Goal: Task Accomplishment & Management: Manage account settings

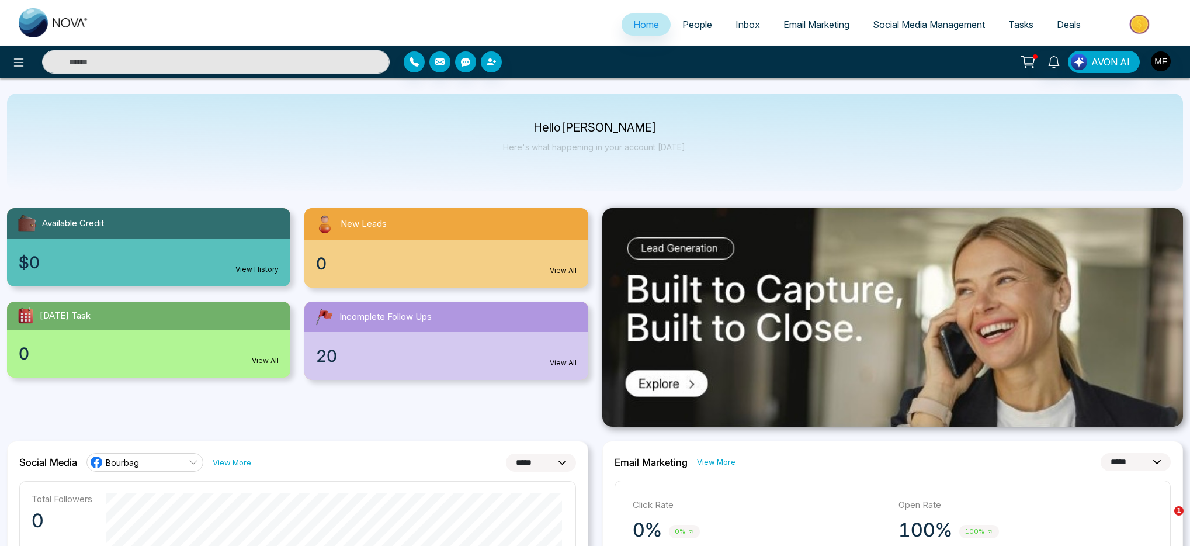
select select "*"
click at [598, 165] on div "Hello Marwen Ferchichi Here's what happening in your account today." at bounding box center [595, 142] width 1176 height 97
click at [603, 127] on p "Hello Marwen Ferchichi" at bounding box center [595, 128] width 184 height 10
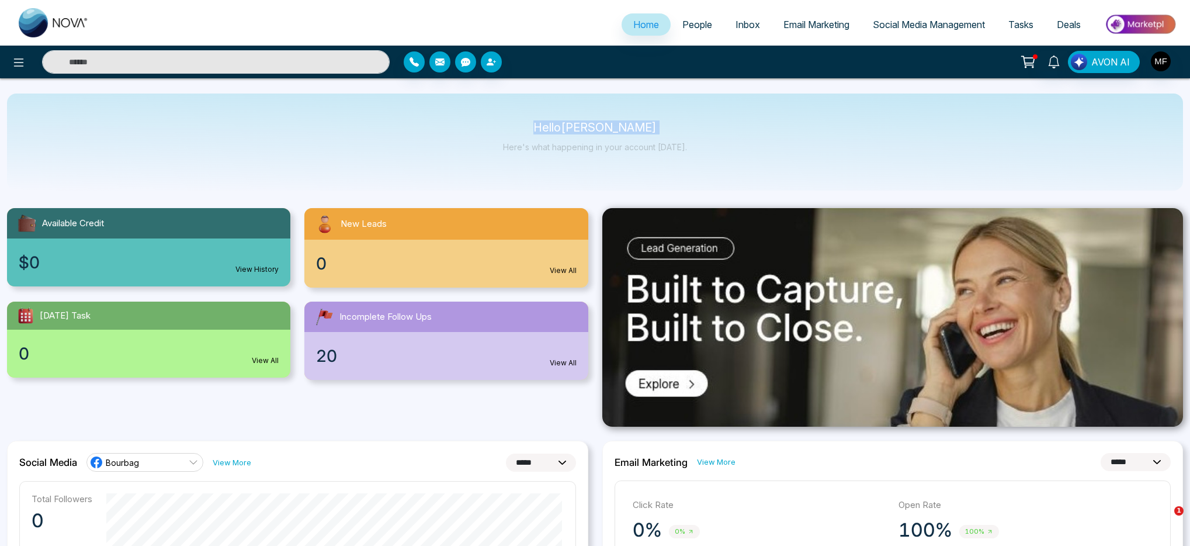
click at [603, 127] on p "Hello Marwen Ferchichi" at bounding box center [595, 128] width 184 height 10
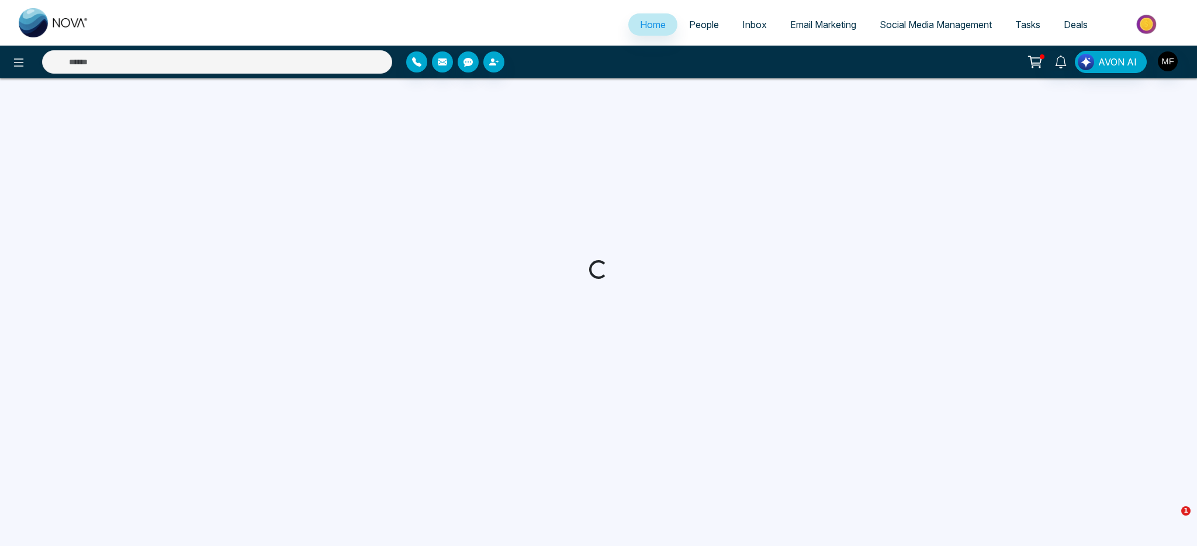
select select "*"
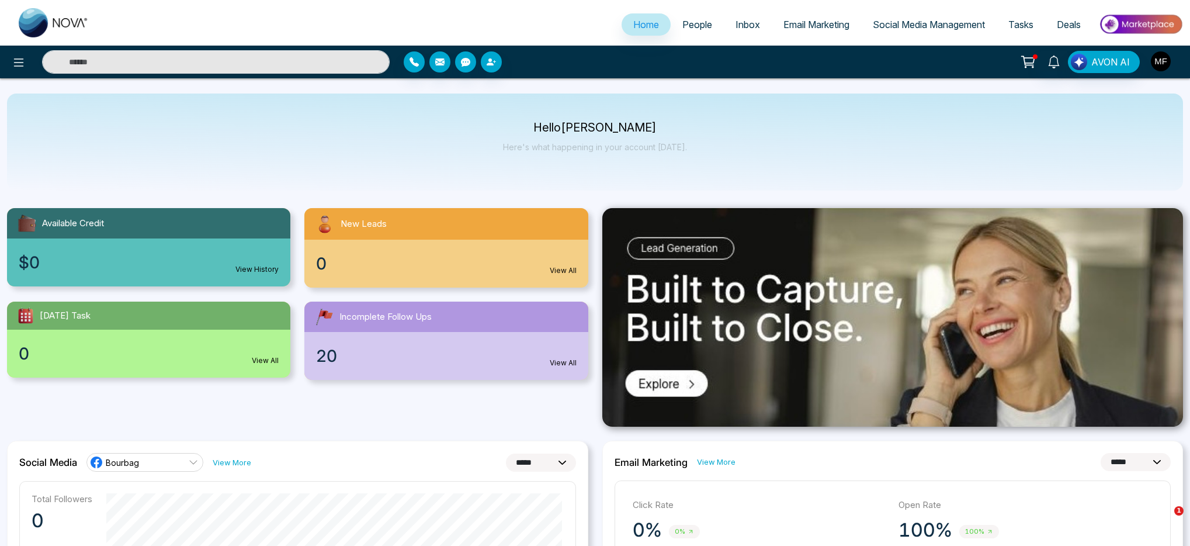
click at [1158, 58] on img "button" at bounding box center [1161, 61] width 20 height 20
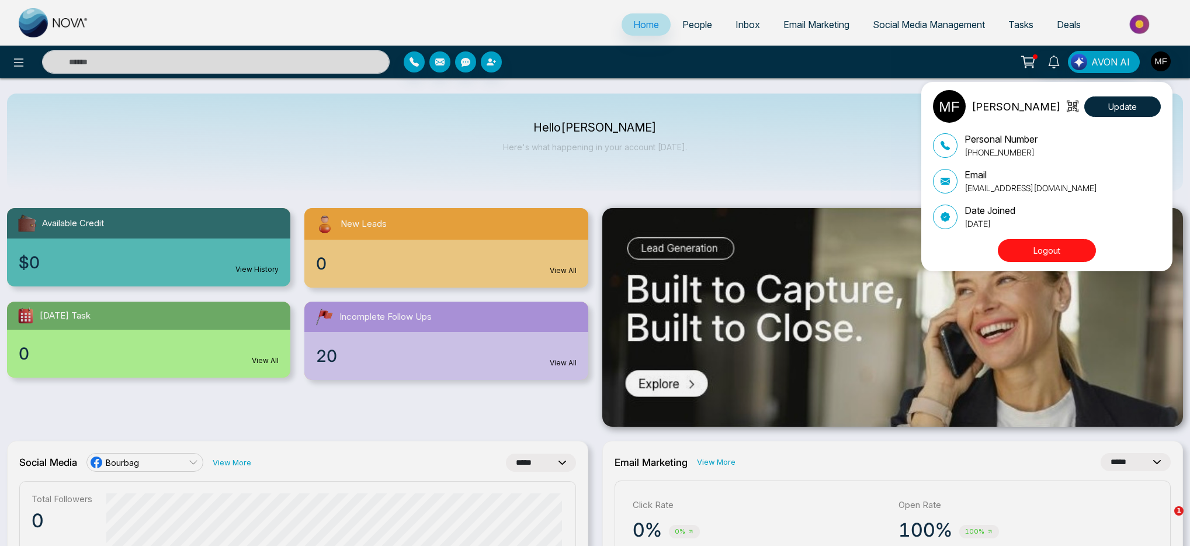
click at [1140, 19] on div "Marwen Ferchichi Update Personal Number +14384598840 Email bourbagonestop@gmail…" at bounding box center [595, 273] width 1190 height 546
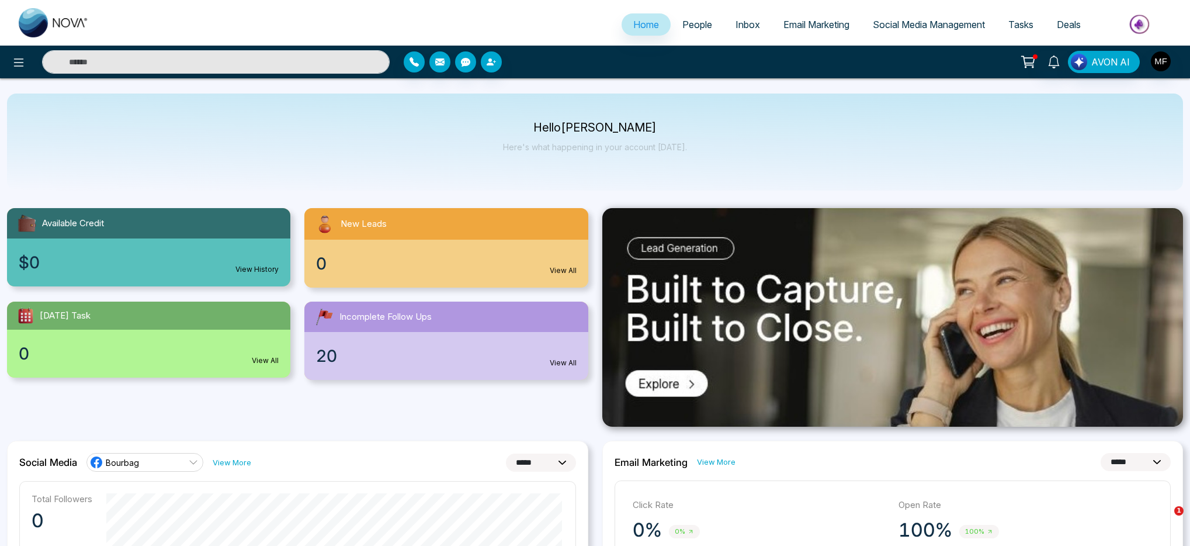
click at [1140, 23] on img at bounding box center [1141, 24] width 85 height 26
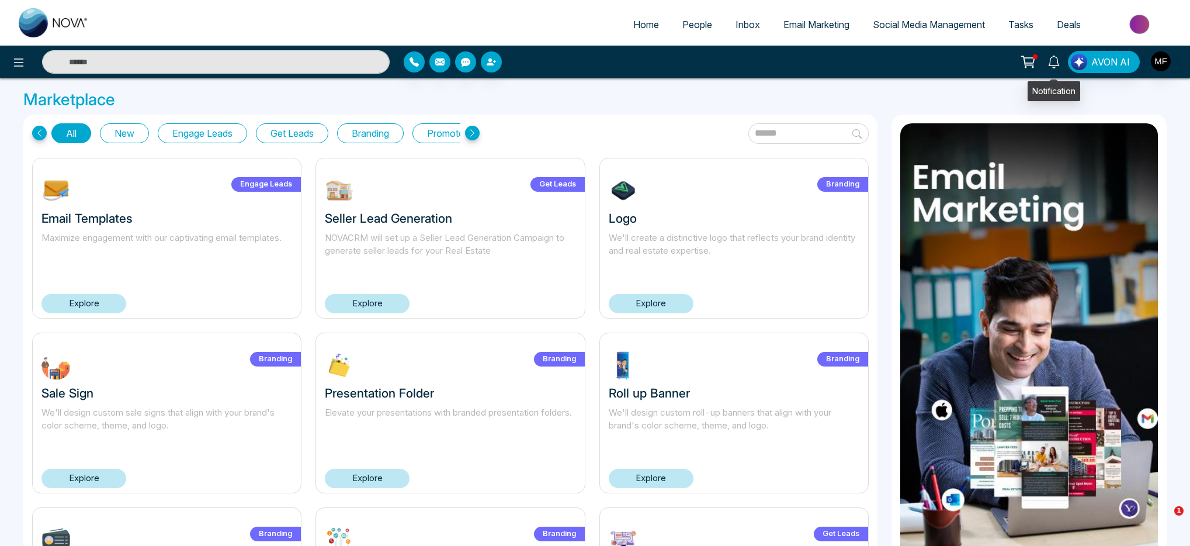
click at [1027, 58] on icon at bounding box center [1029, 60] width 10 height 5
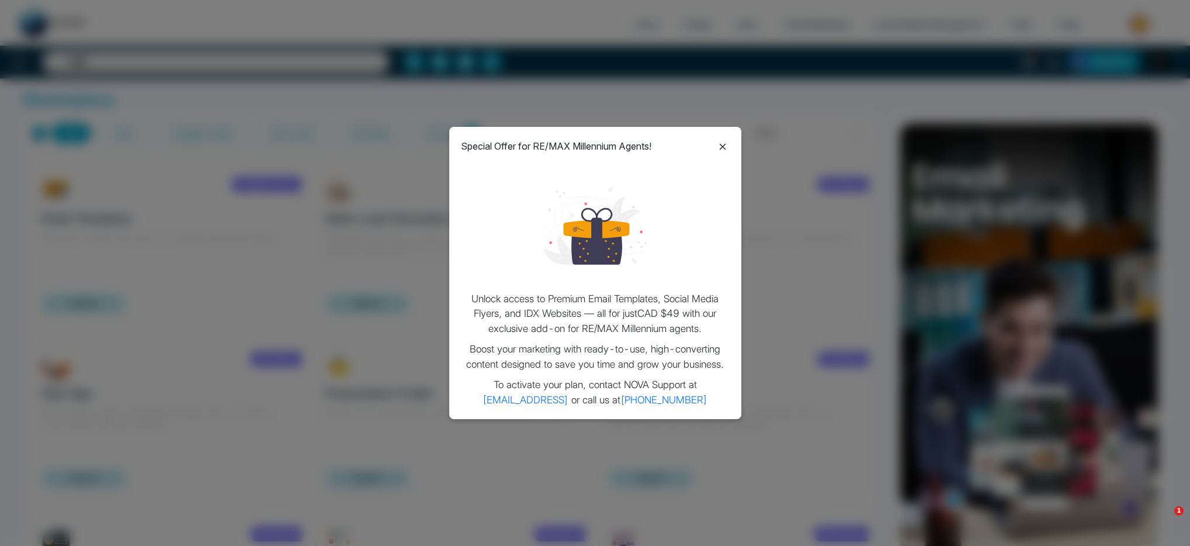
click at [724, 148] on icon at bounding box center [722, 146] width 6 height 6
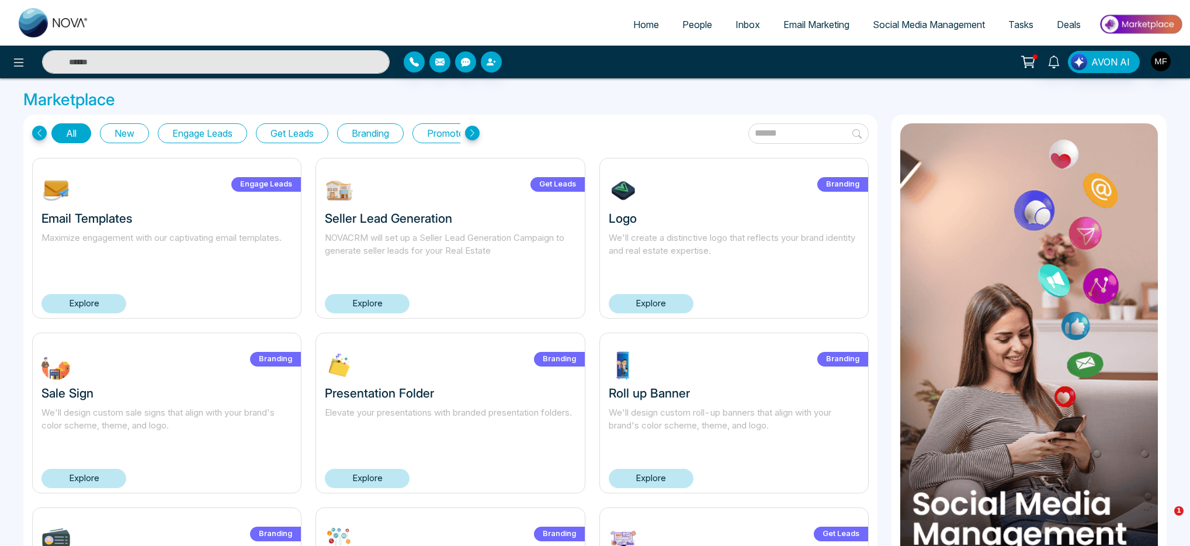
click at [683, 23] on span "People" at bounding box center [698, 25] width 30 height 12
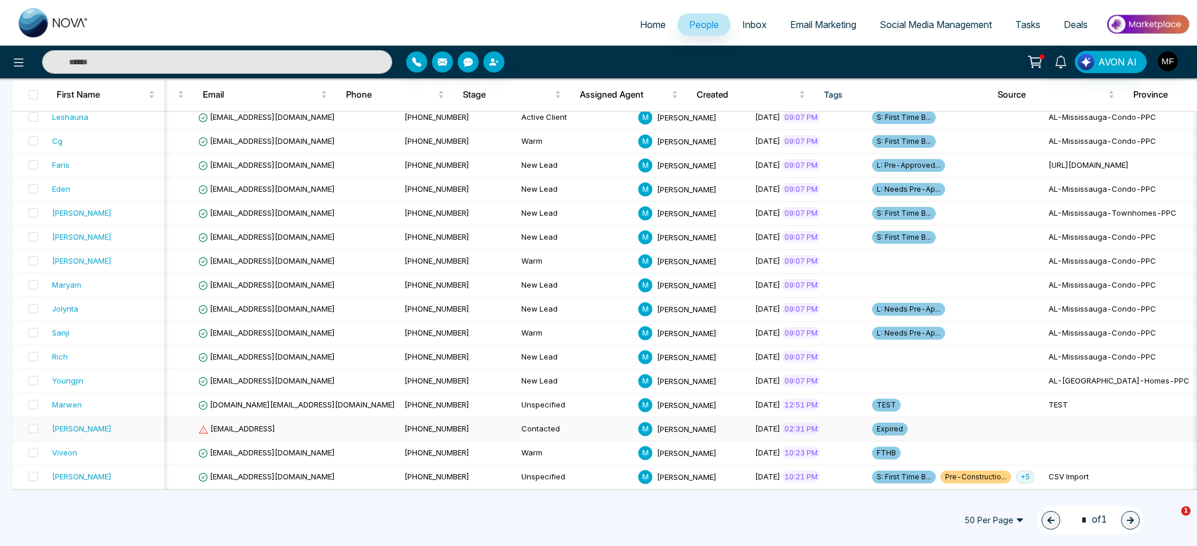
scroll to position [0, 6]
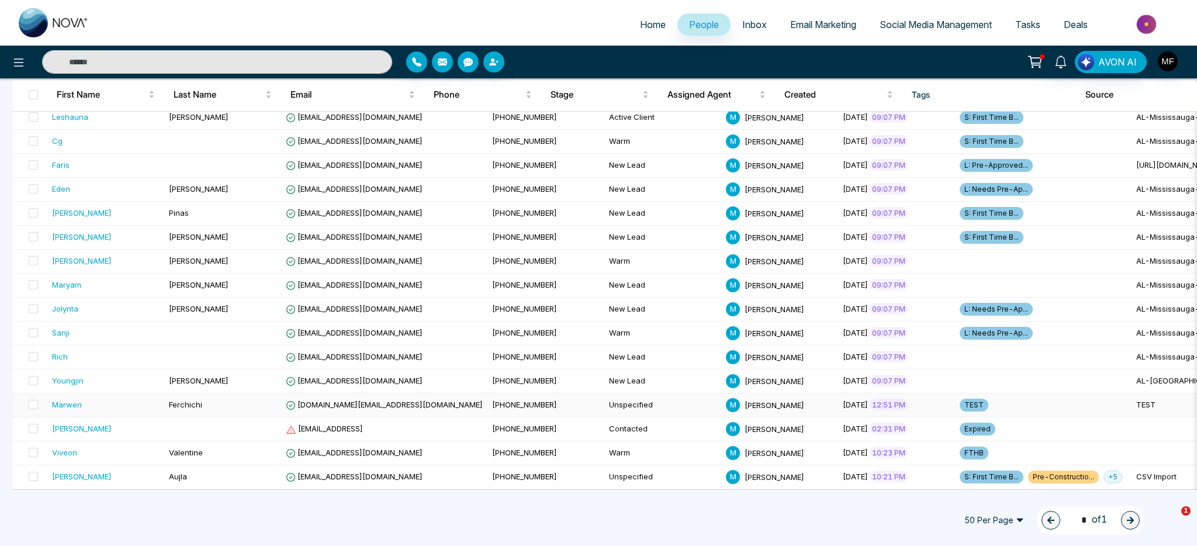
drag, startPoint x: 374, startPoint y: 484, endPoint x: 217, endPoint y: 392, distance: 182.1
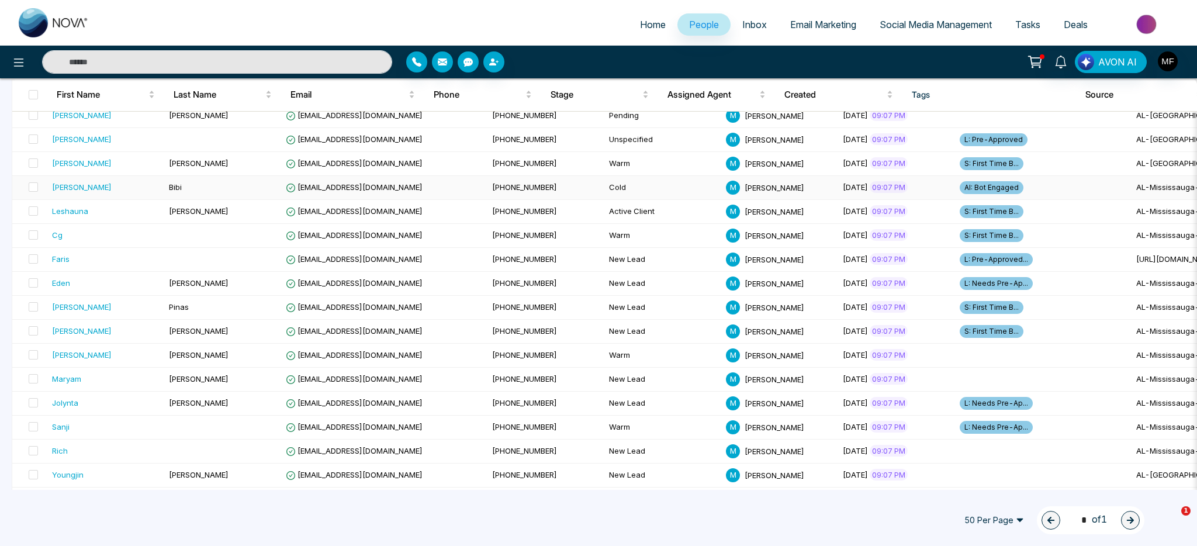
scroll to position [281, 0]
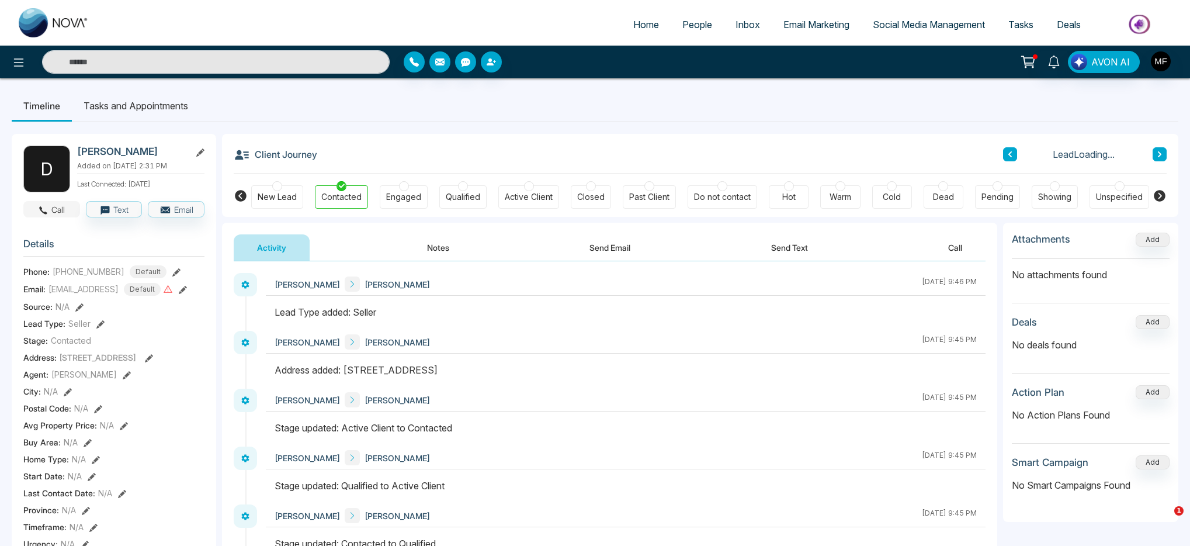
click at [69, 206] on button "Call" at bounding box center [51, 209] width 57 height 16
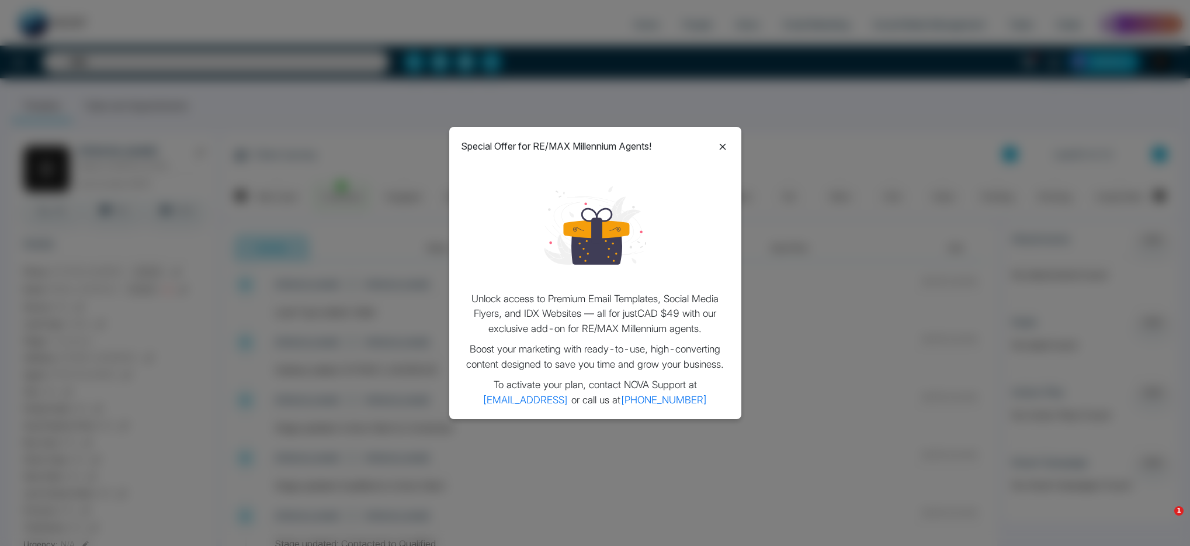
click at [728, 143] on icon at bounding box center [723, 147] width 14 height 14
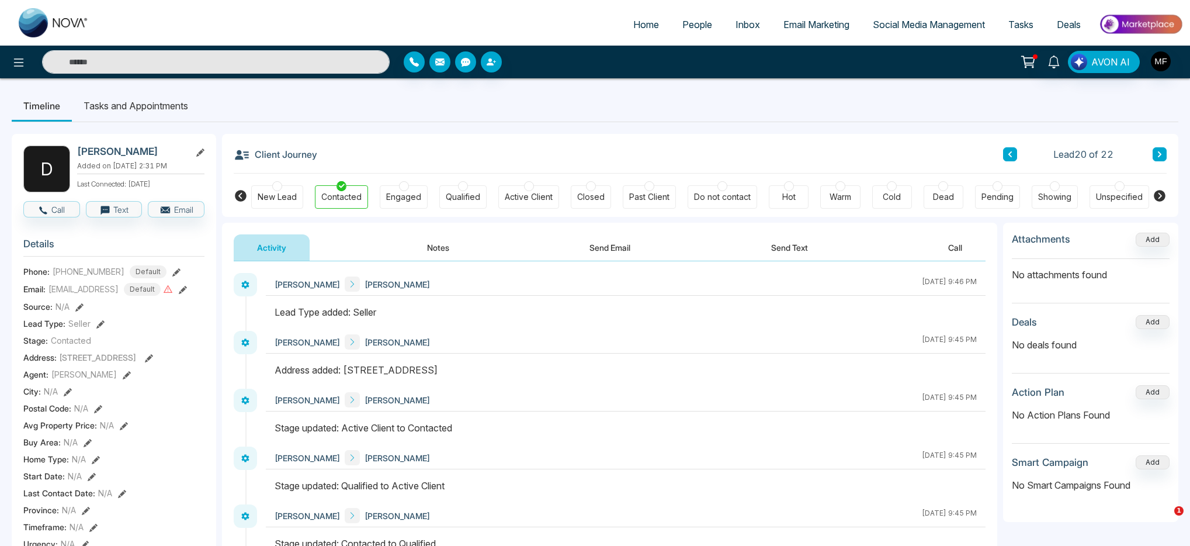
click at [53, 107] on li "Timeline" at bounding box center [42, 106] width 60 height 32
click at [122, 108] on li "Tasks and Appointments" at bounding box center [136, 106] width 128 height 32
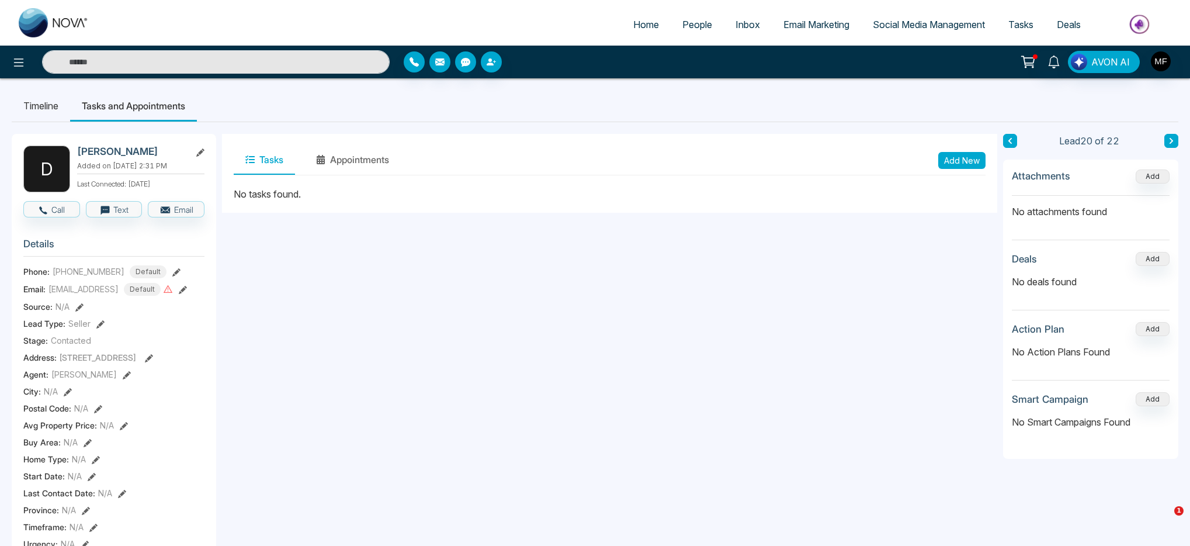
click at [47, 109] on li "Timeline" at bounding box center [41, 106] width 58 height 32
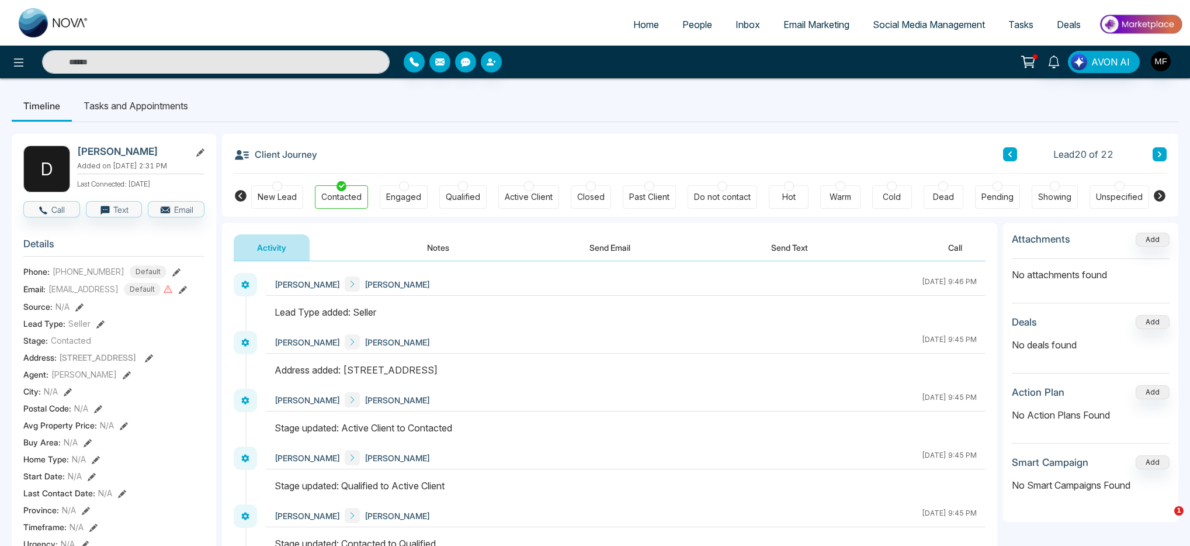
click at [683, 27] on span "People" at bounding box center [698, 25] width 30 height 12
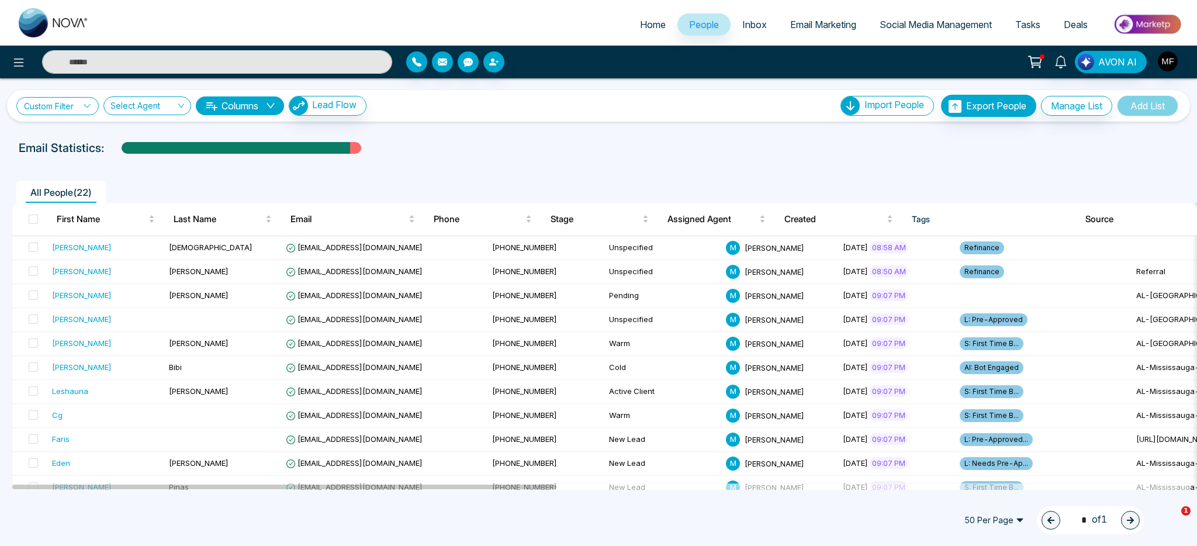
click at [79, 109] on link "Custom Filter" at bounding box center [57, 106] width 82 height 18
click at [334, 105] on span "Lead Flow" at bounding box center [334, 105] width 44 height 12
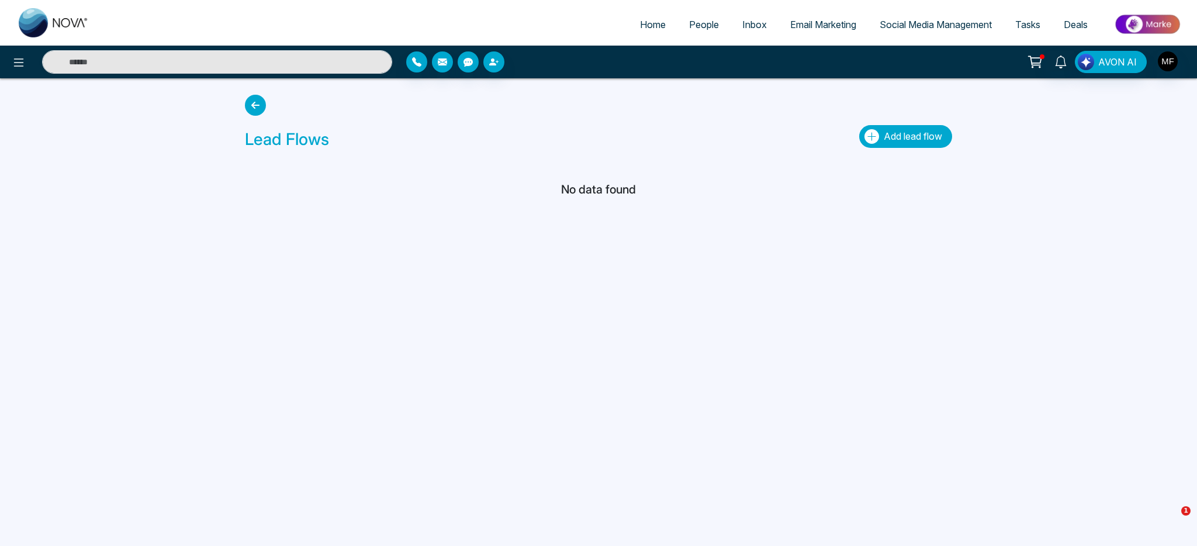
click at [903, 134] on span "Add lead flow" at bounding box center [913, 136] width 58 height 12
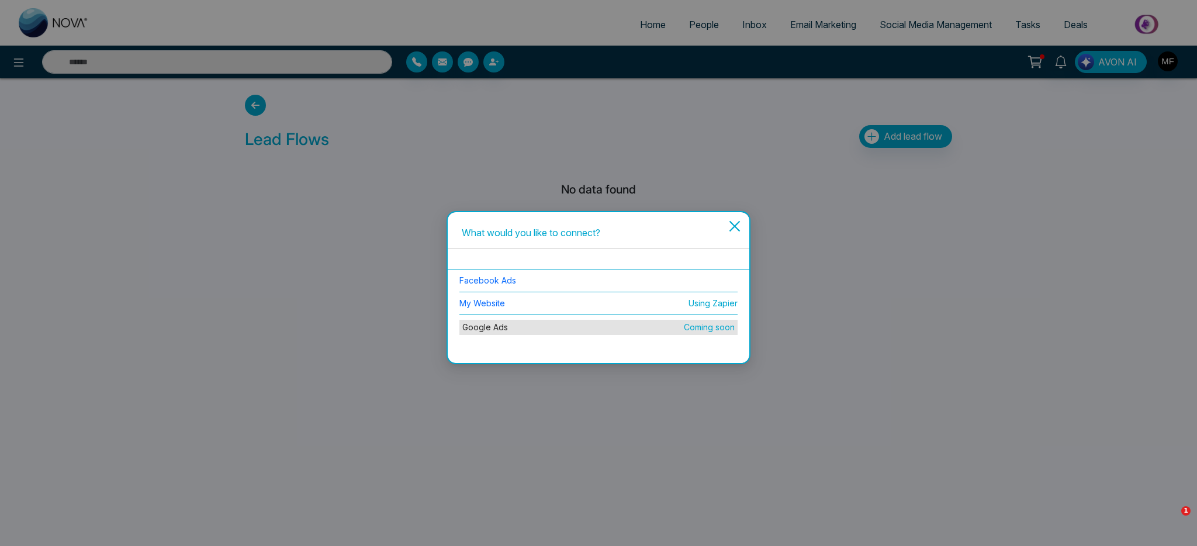
click at [733, 217] on span "Close" at bounding box center [734, 233] width 20 height 32
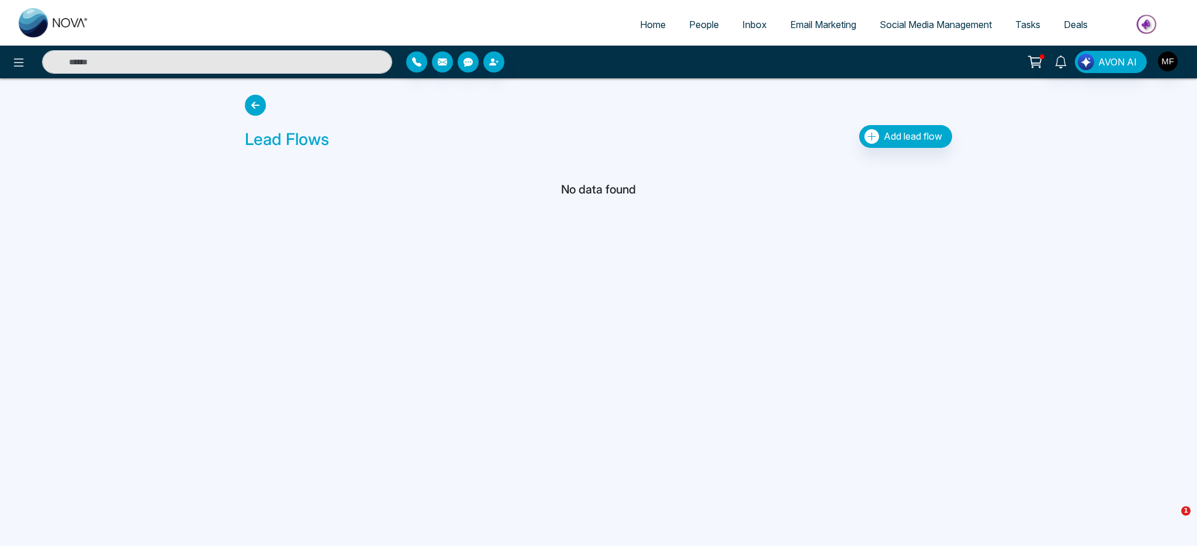
click at [240, 110] on div "Lead Flows Add lead flow" at bounding box center [598, 122] width 721 height 64
click at [247, 106] on icon at bounding box center [255, 105] width 21 height 21
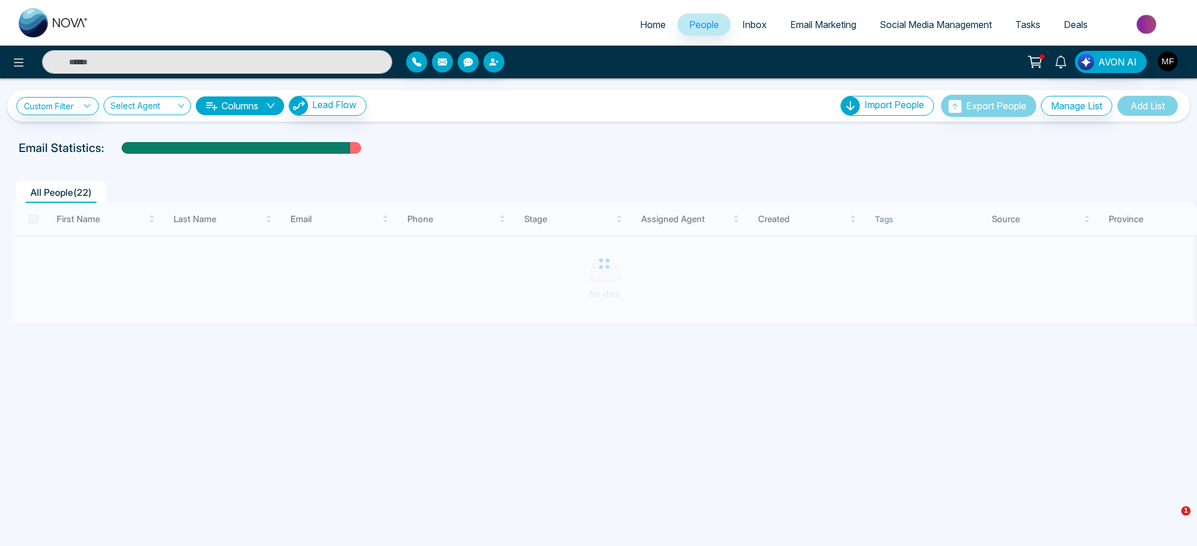
click at [222, 109] on button "Columns" at bounding box center [240, 105] width 88 height 19
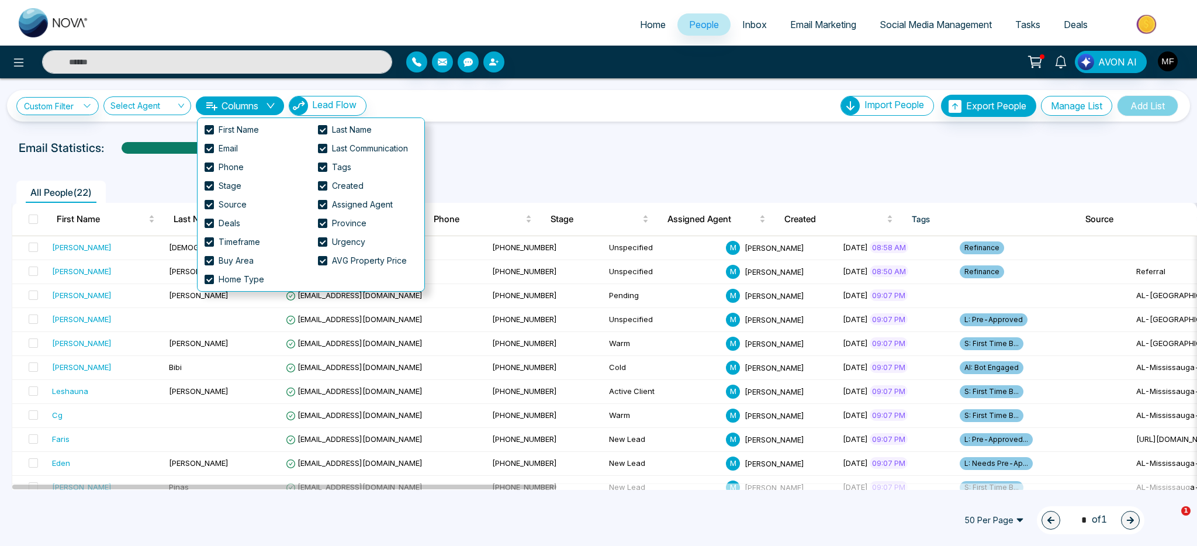
click at [252, 108] on button "Columns" at bounding box center [240, 105] width 88 height 19
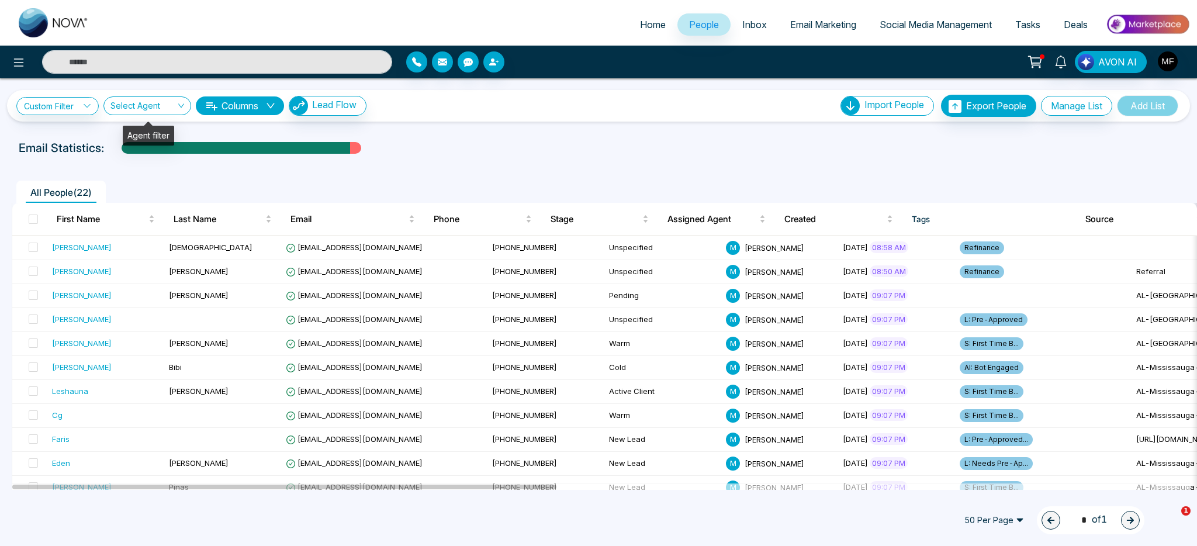
click at [183, 106] on div "Select Agent" at bounding box center [147, 105] width 88 height 19
click at [89, 112] on link "Custom Filter" at bounding box center [57, 106] width 82 height 18
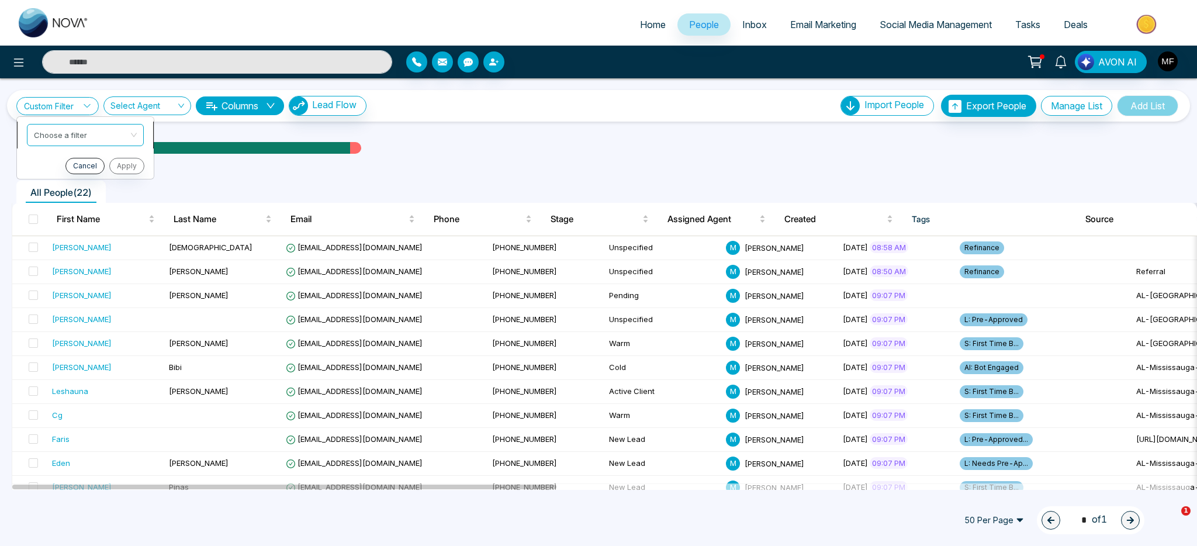
click at [96, 125] on input "search" at bounding box center [81, 133] width 95 height 18
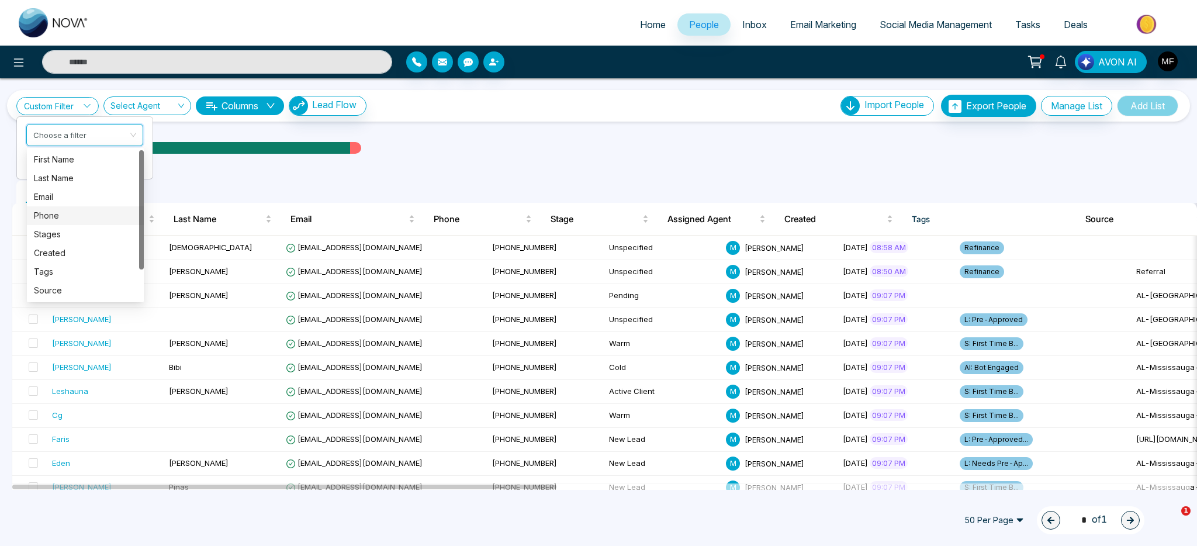
click at [799, 165] on div "All People ( 22 ) First Name Last Name Email Phone Stage Assigned Agent Created…" at bounding box center [598, 465] width 1183 height 609
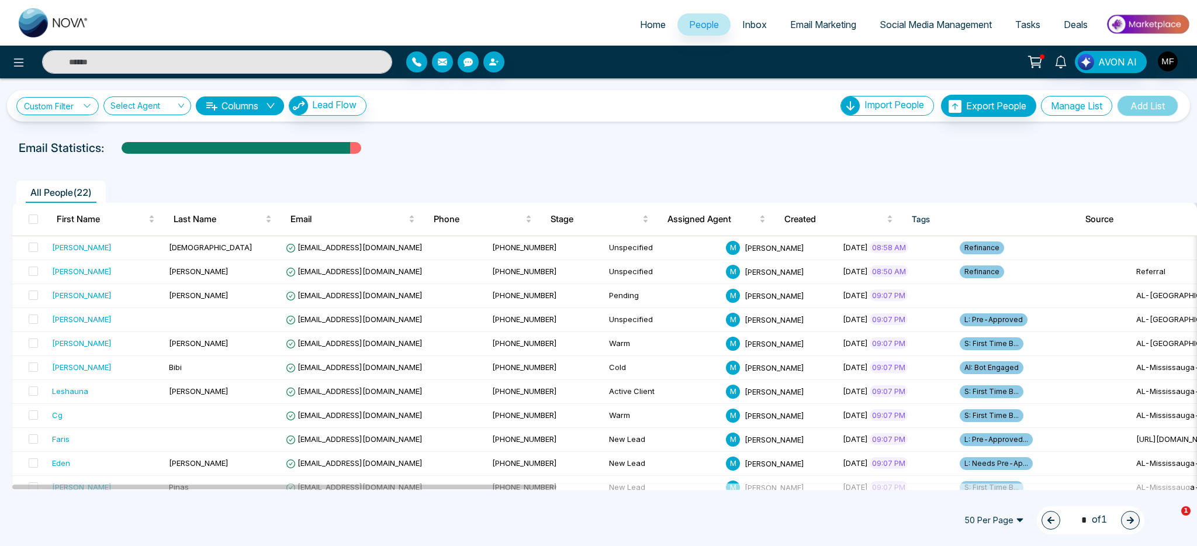
click at [1076, 108] on button "Manage List" at bounding box center [1076, 106] width 71 height 20
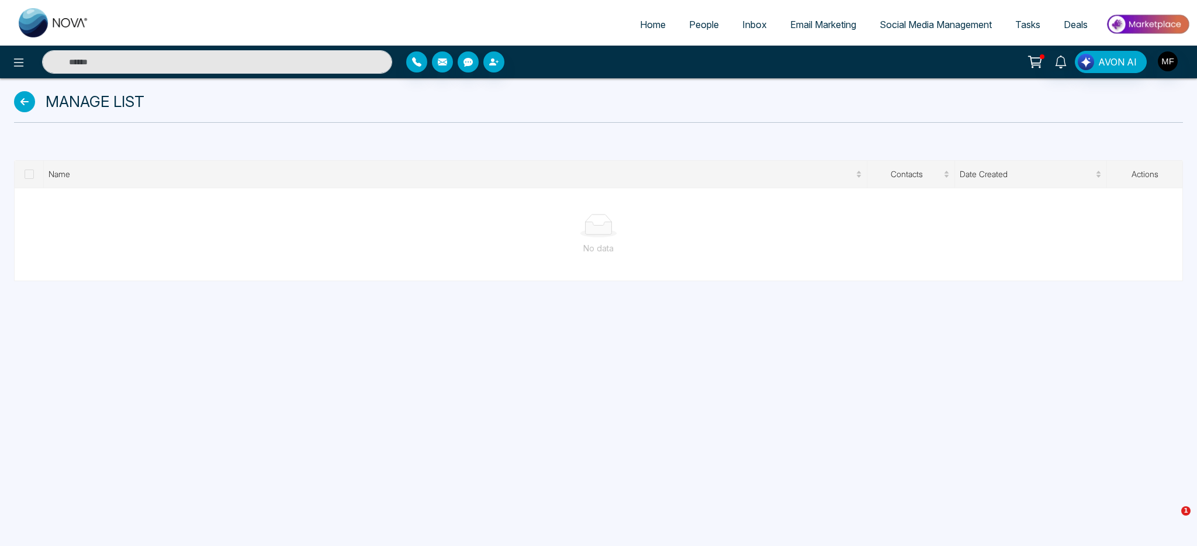
click at [700, 26] on span "People" at bounding box center [704, 25] width 30 height 12
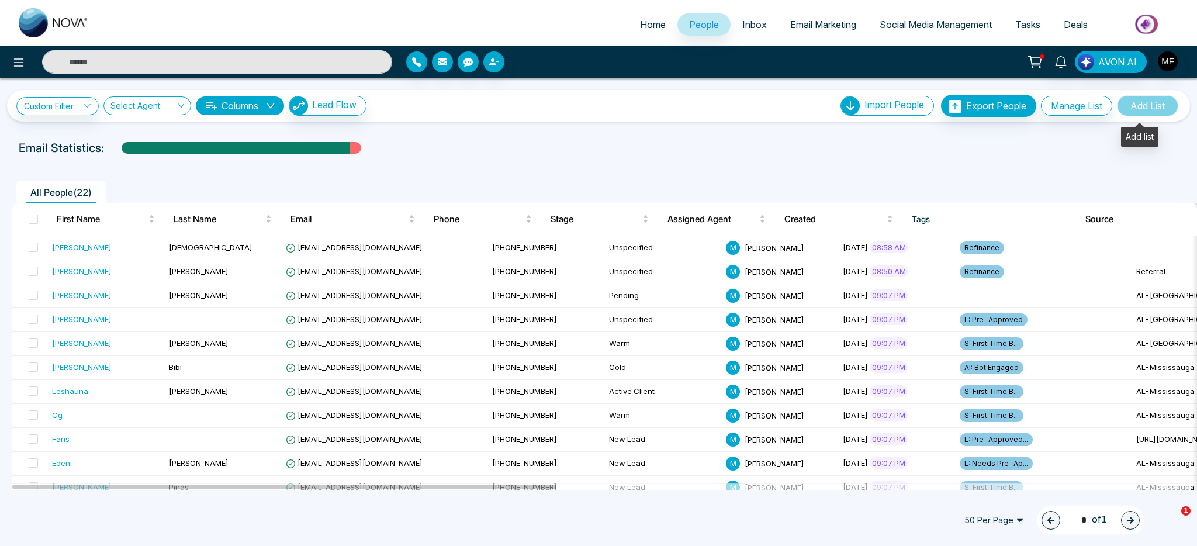
click at [1152, 104] on span "Add List" at bounding box center [1147, 105] width 61 height 21
click at [27, 243] on label at bounding box center [30, 247] width 16 height 13
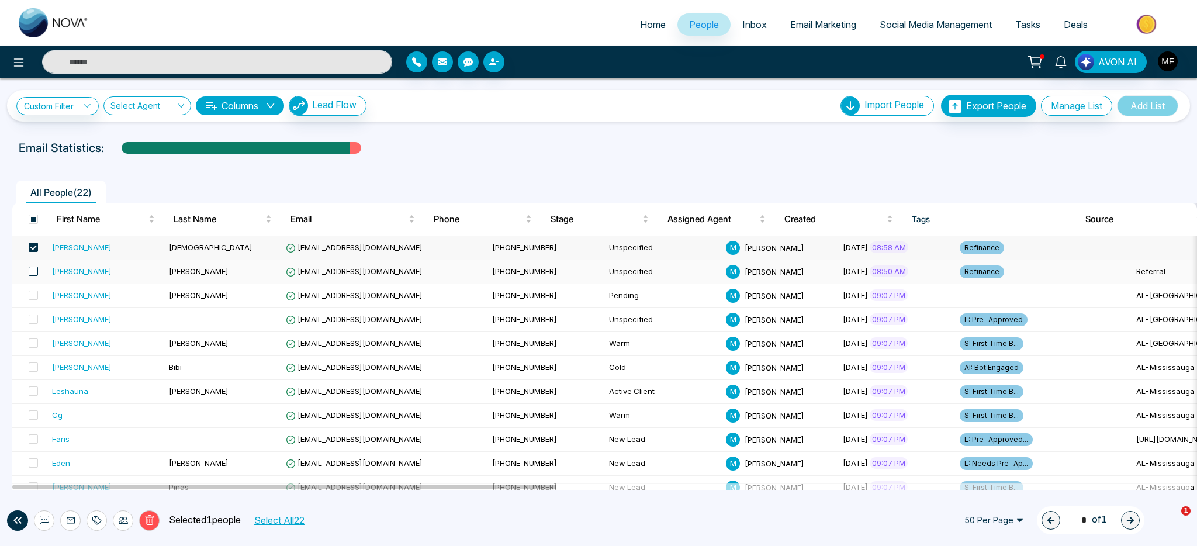
click at [35, 270] on span at bounding box center [33, 270] width 9 height 9
click at [1146, 106] on span "Add List" at bounding box center [1147, 105] width 61 height 21
click at [27, 276] on label at bounding box center [30, 271] width 16 height 13
click at [29, 246] on span at bounding box center [33, 247] width 9 height 9
click at [69, 94] on div "Custom Filter Choose a filter Cancel Apply Select Agent Columns Lead Flow Impor…" at bounding box center [598, 106] width 1183 height 32
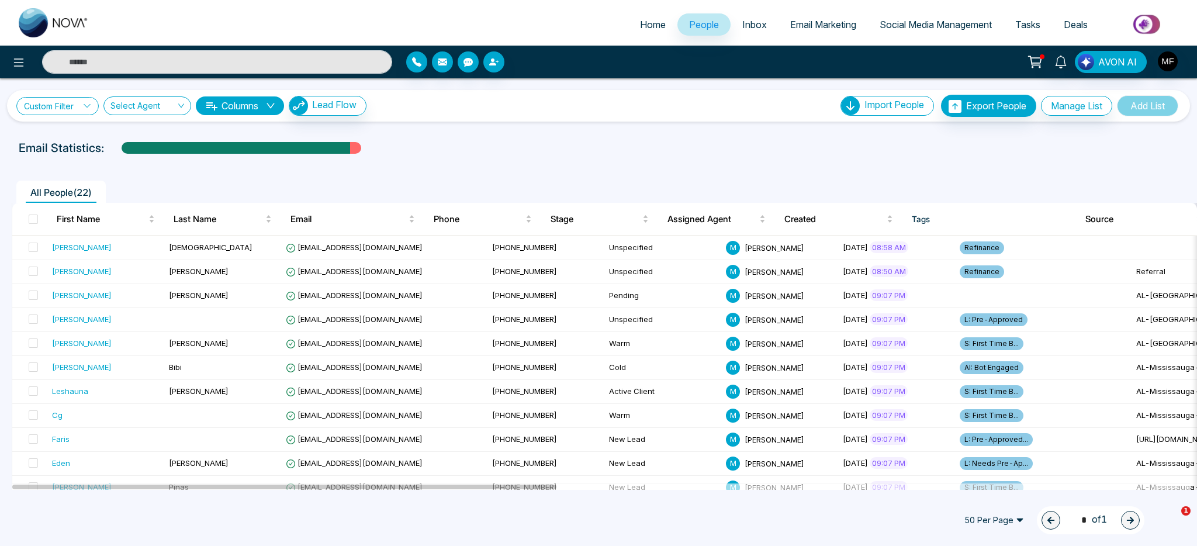
click at [69, 102] on link "Custom Filter" at bounding box center [57, 106] width 82 height 18
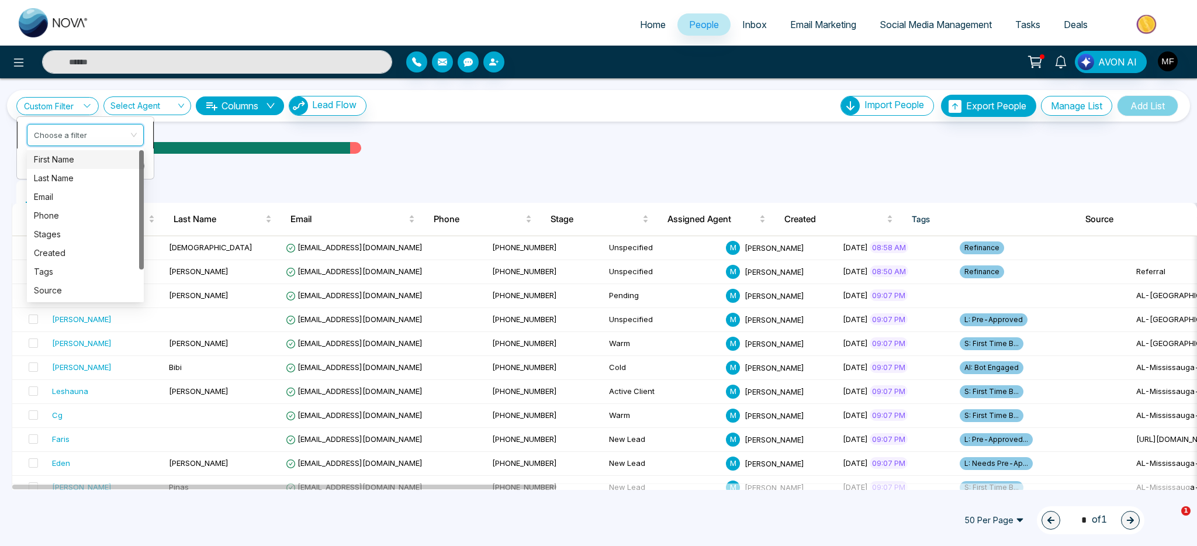
click at [88, 126] on input "search" at bounding box center [81, 133] width 95 height 18
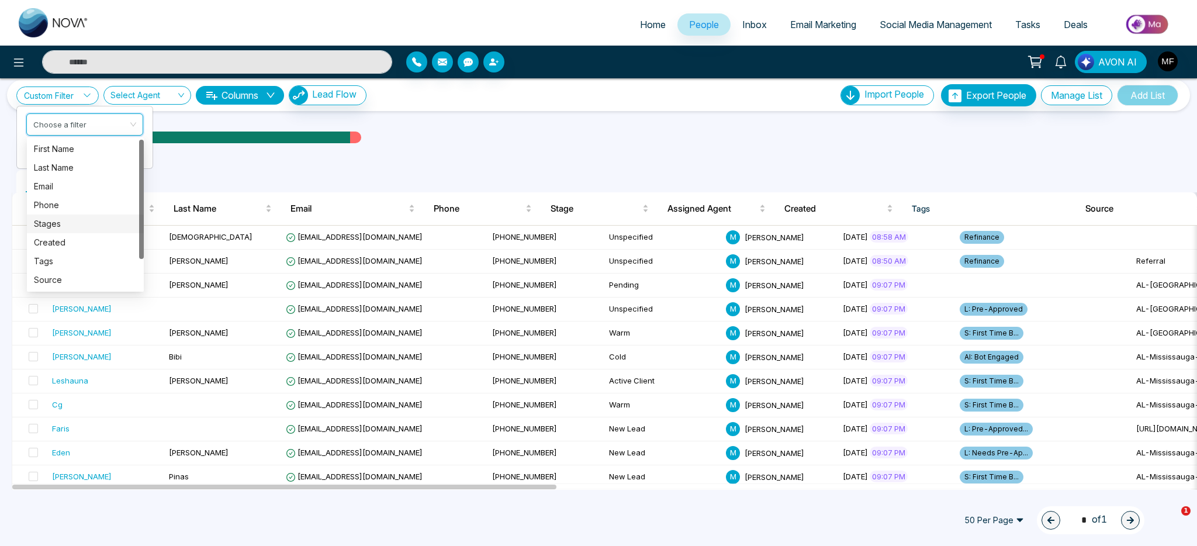
click at [95, 226] on div "Stages" at bounding box center [85, 223] width 103 height 13
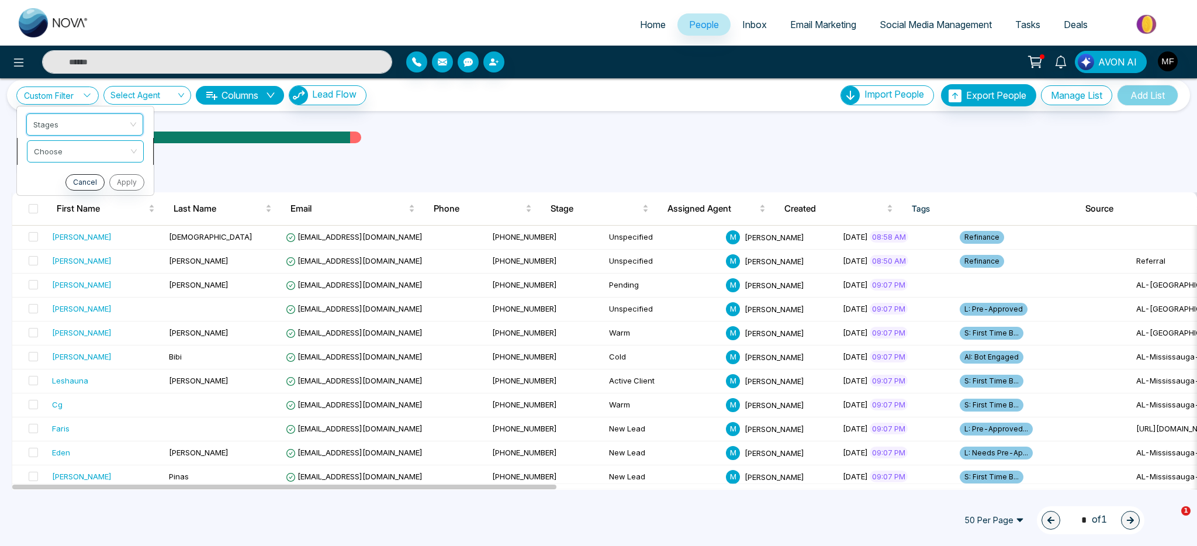
click at [95, 154] on input "search" at bounding box center [81, 150] width 95 height 18
click at [98, 174] on div "include" at bounding box center [85, 175] width 103 height 13
click at [108, 184] on input "search" at bounding box center [81, 177] width 95 height 18
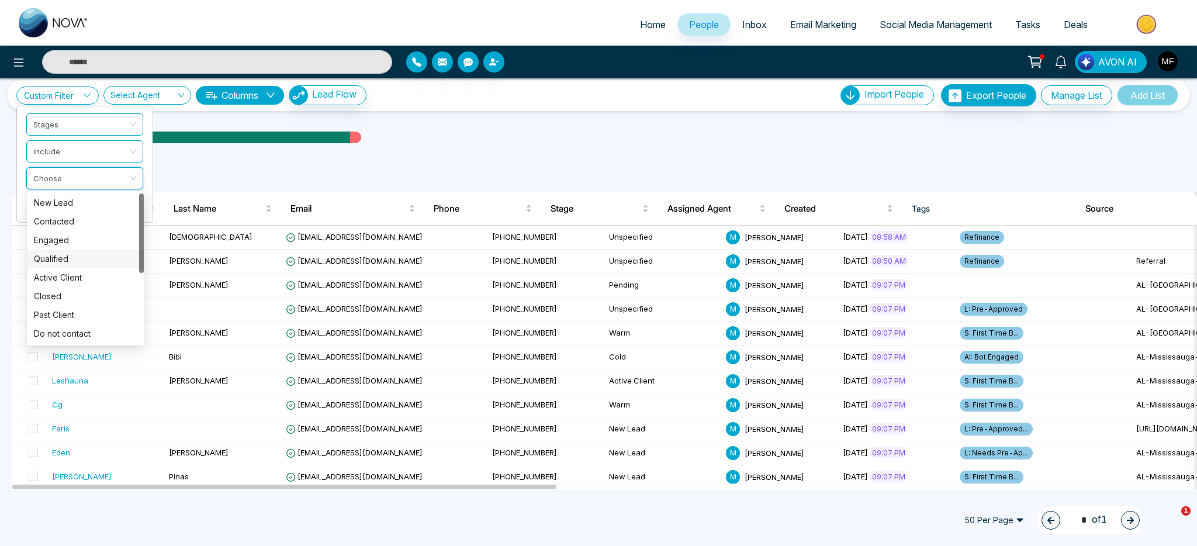
click at [280, 172] on ul "All People ( 22 )" at bounding box center [572, 181] width 1121 height 22
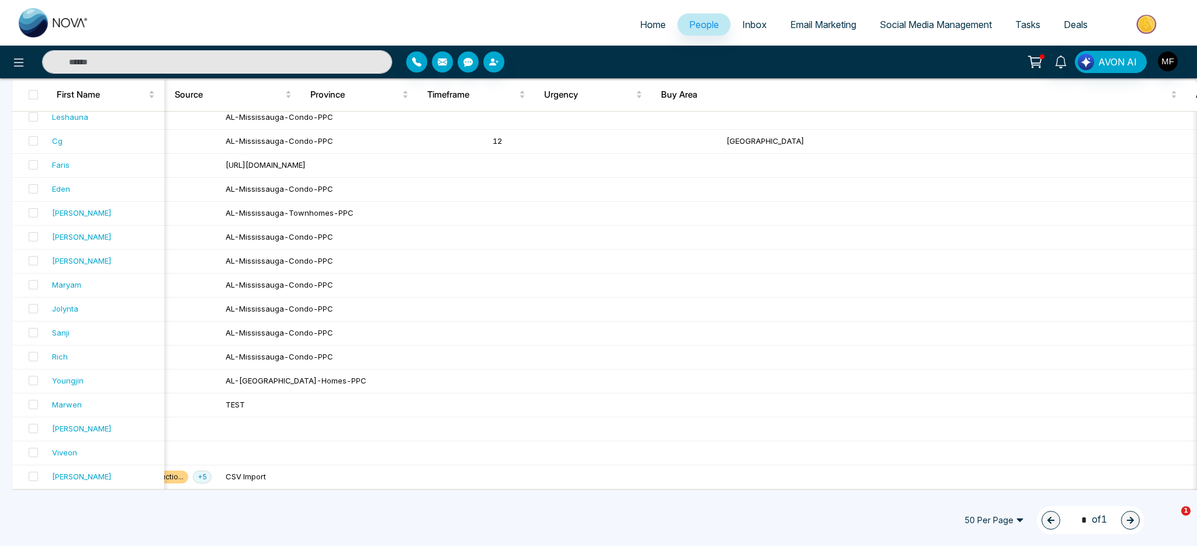
scroll to position [0, 950]
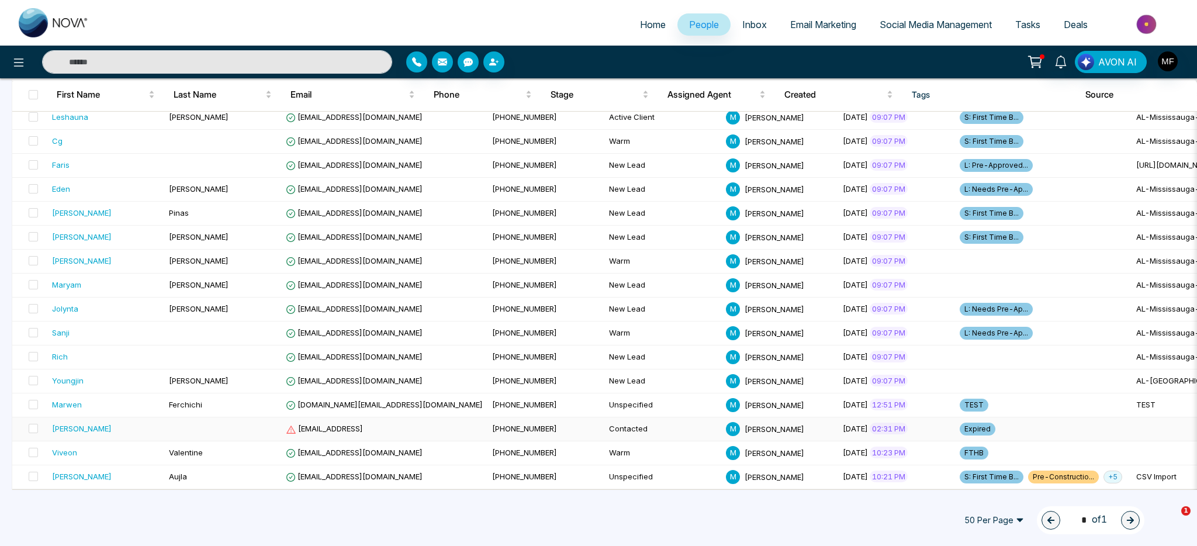
drag, startPoint x: 380, startPoint y: 488, endPoint x: 231, endPoint y: 414, distance: 166.0
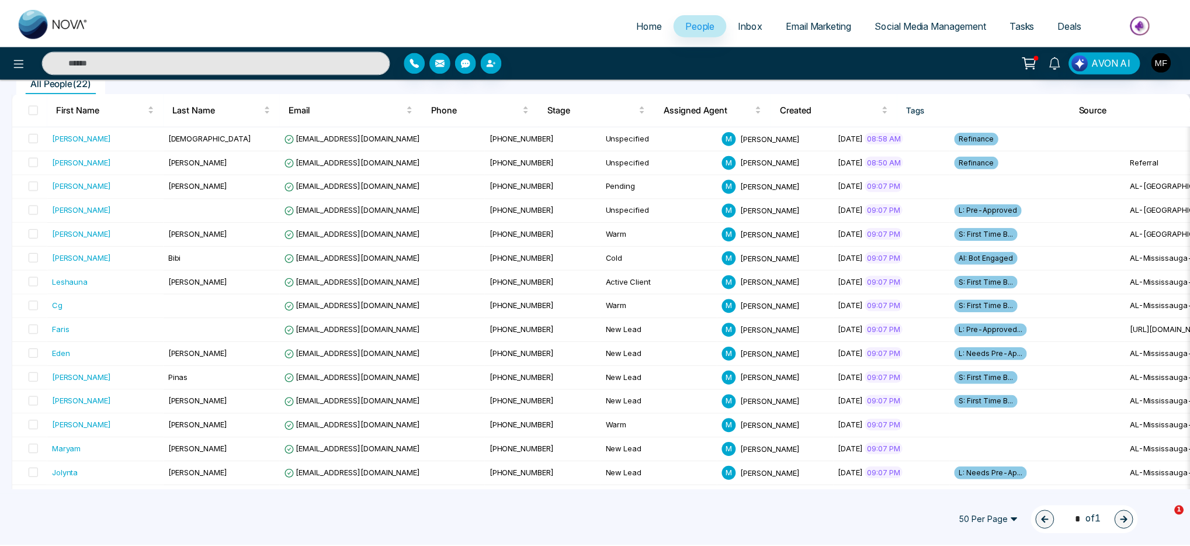
scroll to position [30, 0]
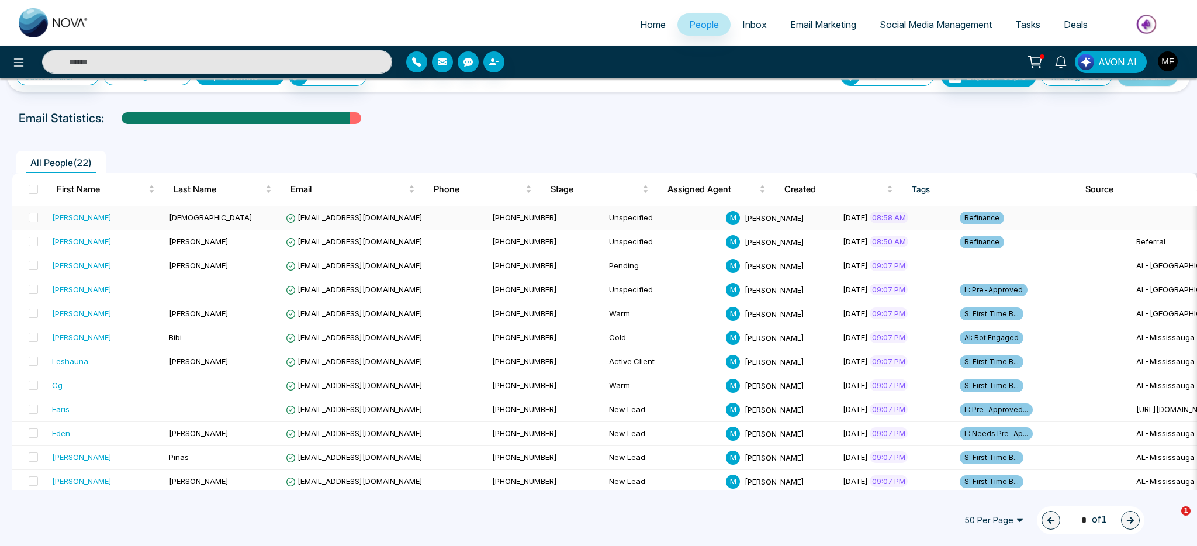
click at [120, 219] on div "[PERSON_NAME]" at bounding box center [106, 218] width 108 height 12
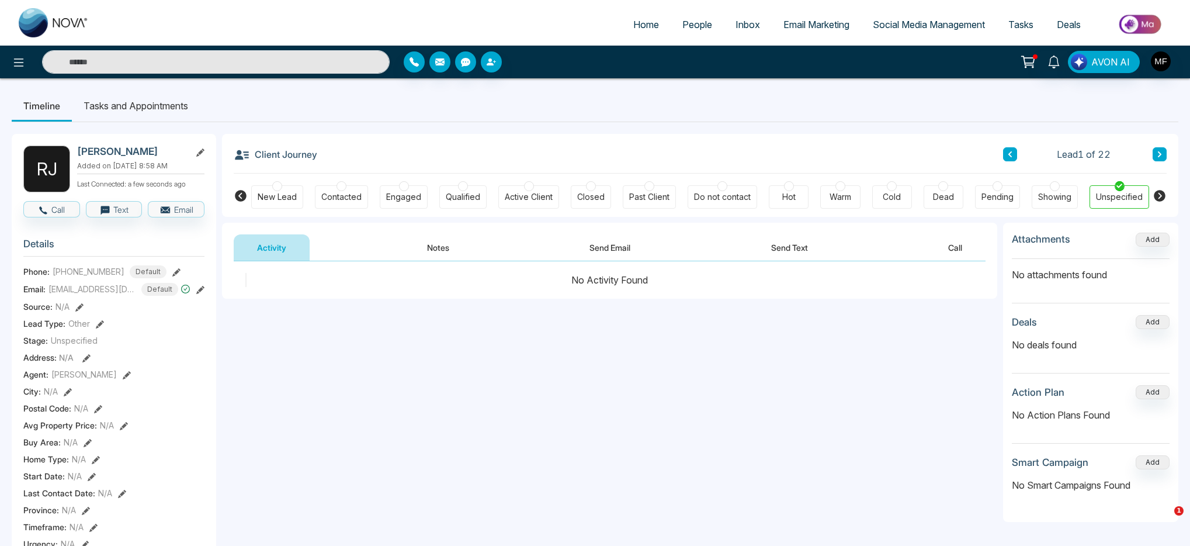
click at [437, 253] on button "Notes" at bounding box center [438, 247] width 69 height 26
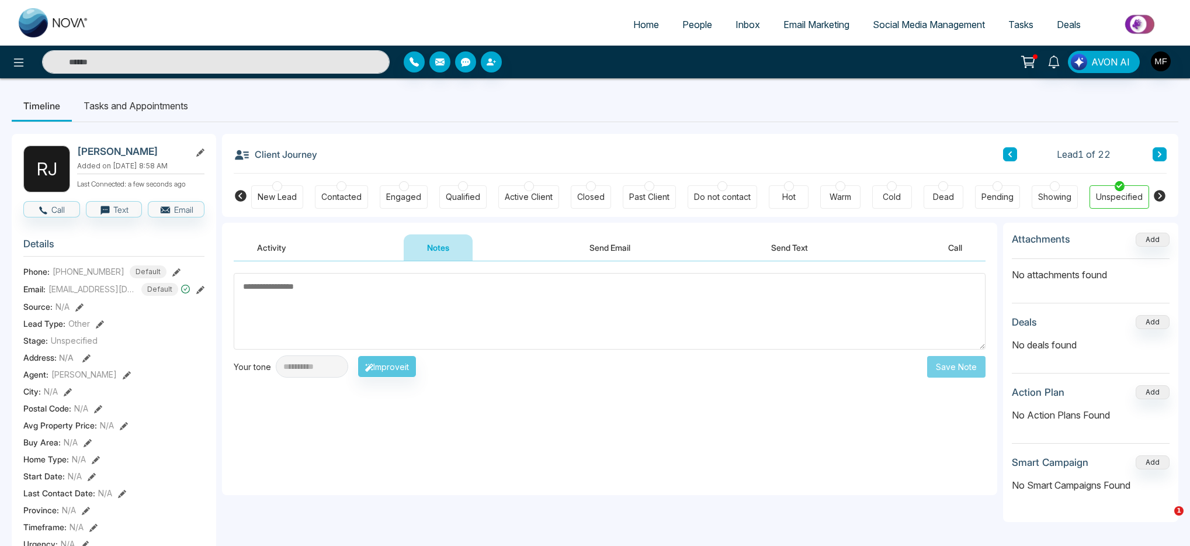
paste textarea "**********"
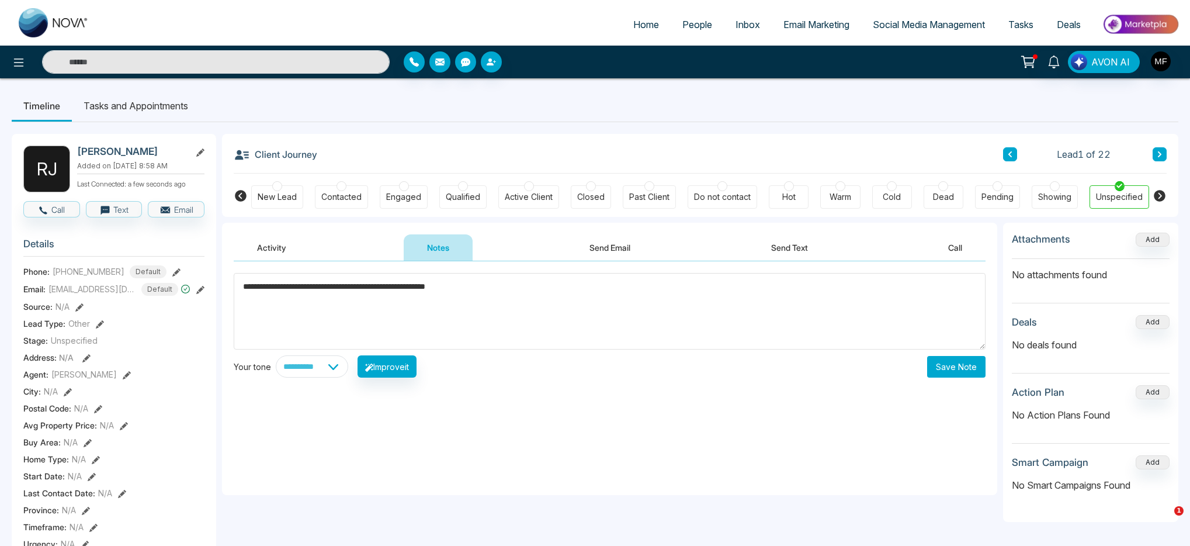
type textarea "**********"
click at [406, 428] on div "**********" at bounding box center [609, 378] width 775 height 234
click at [975, 366] on button "Save Note" at bounding box center [956, 367] width 58 height 22
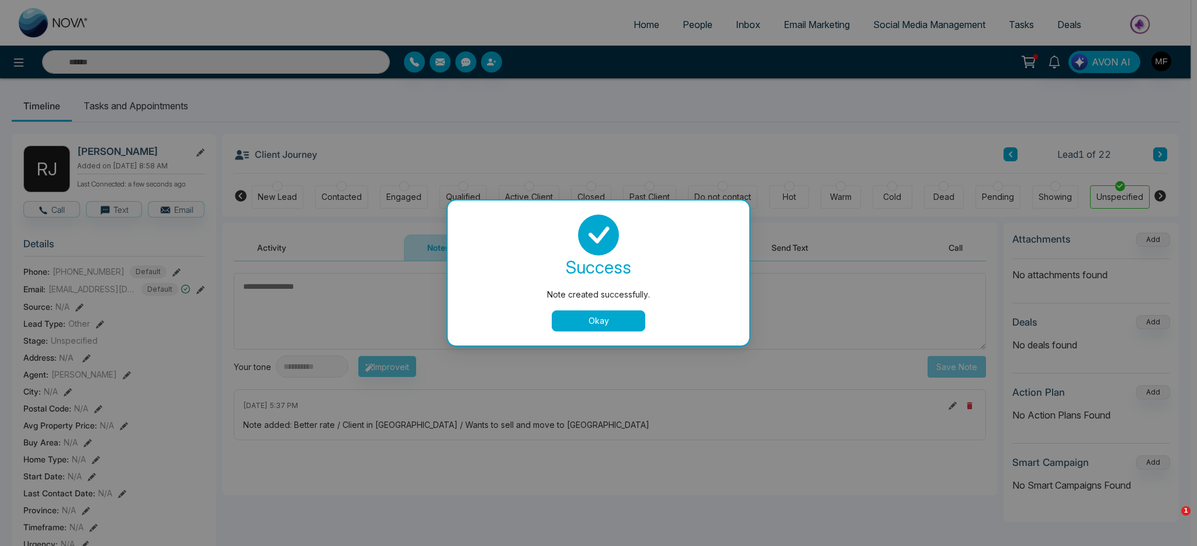
click at [573, 333] on div "success Note created successfully. Okay" at bounding box center [599, 272] width 302 height 145
click at [597, 327] on button "Okay" at bounding box center [599, 320] width 94 height 21
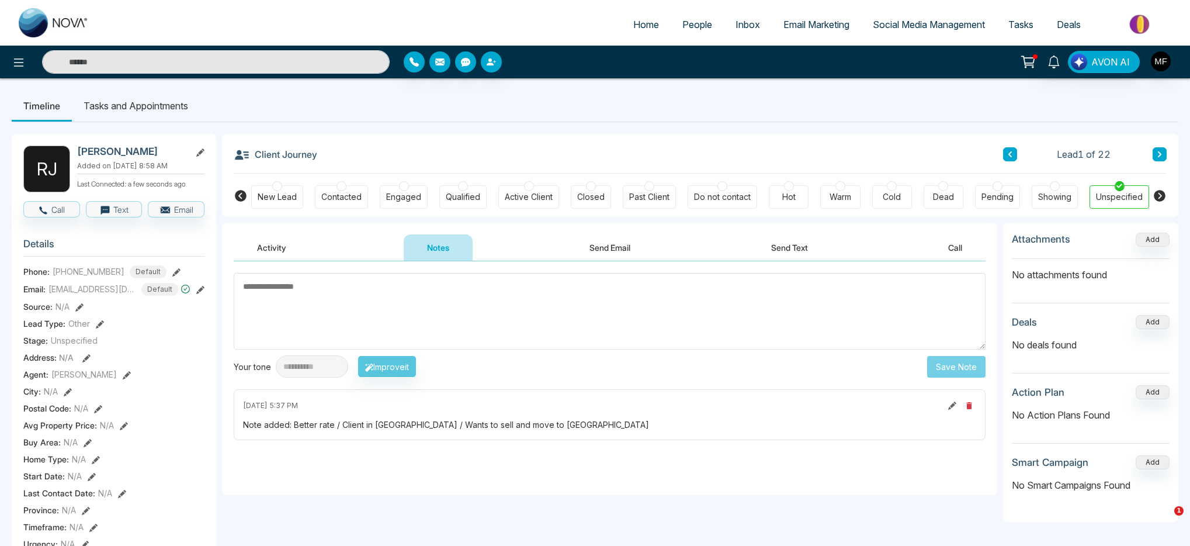
click at [478, 288] on textarea at bounding box center [610, 311] width 752 height 77
click at [22, 64] on icon at bounding box center [19, 63] width 14 height 14
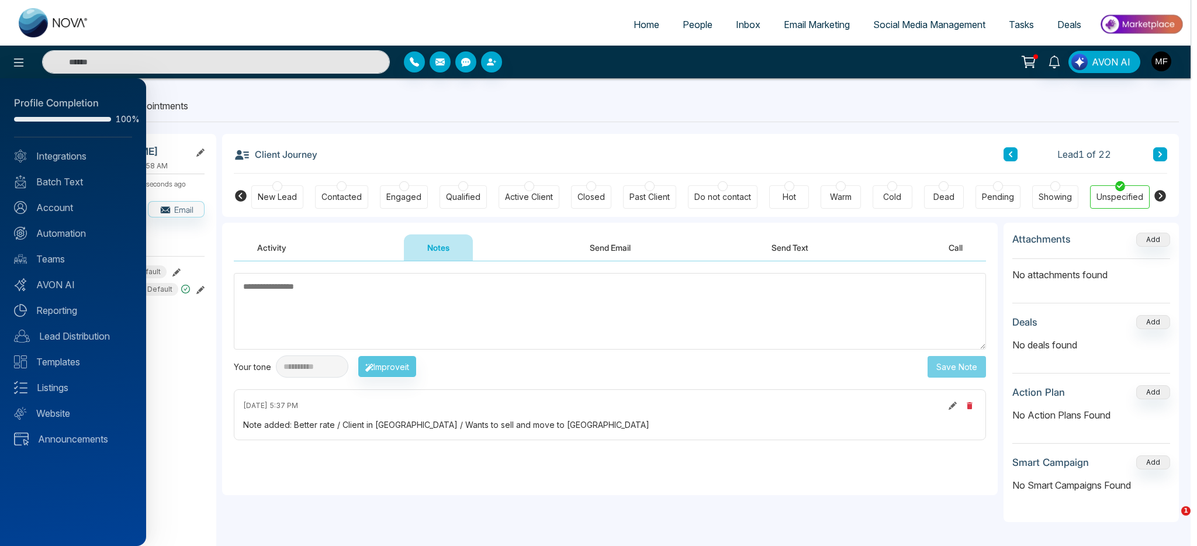
click at [345, 110] on div at bounding box center [598, 273] width 1197 height 546
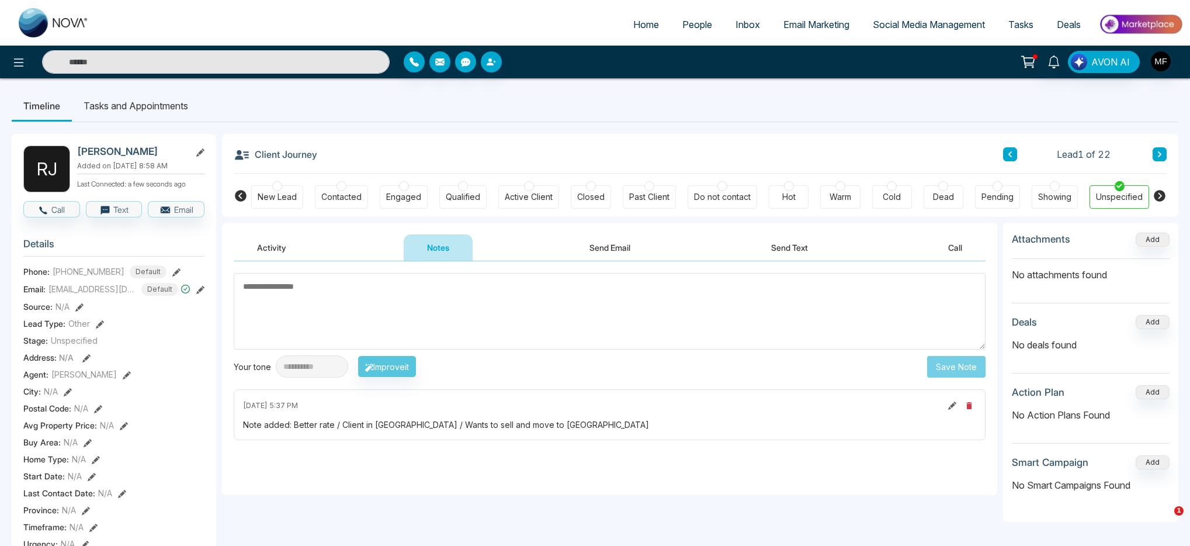
click at [690, 23] on span "People" at bounding box center [698, 25] width 30 height 12
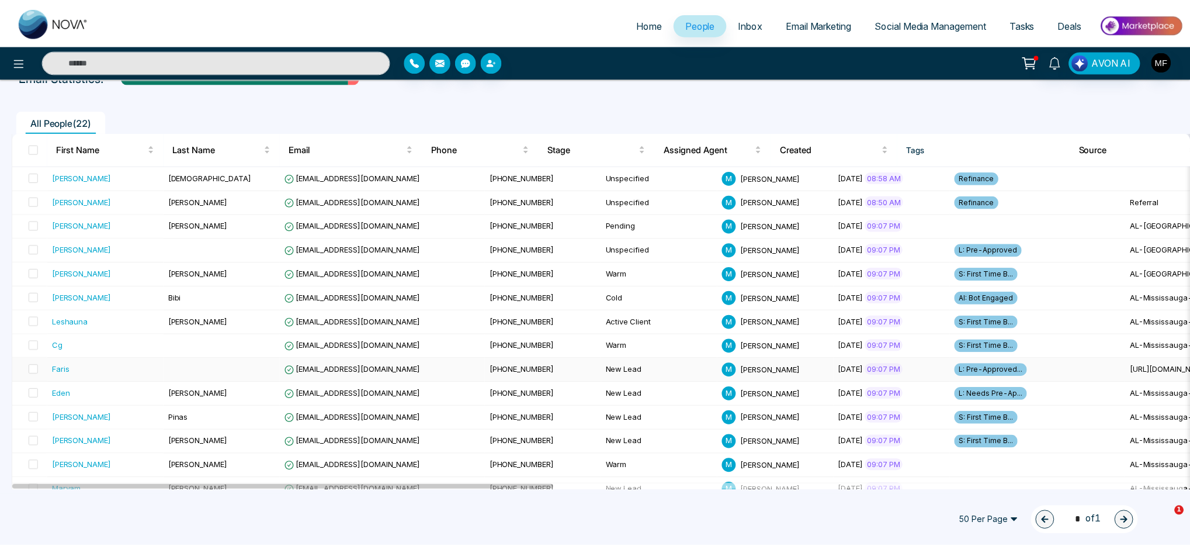
scroll to position [150, 0]
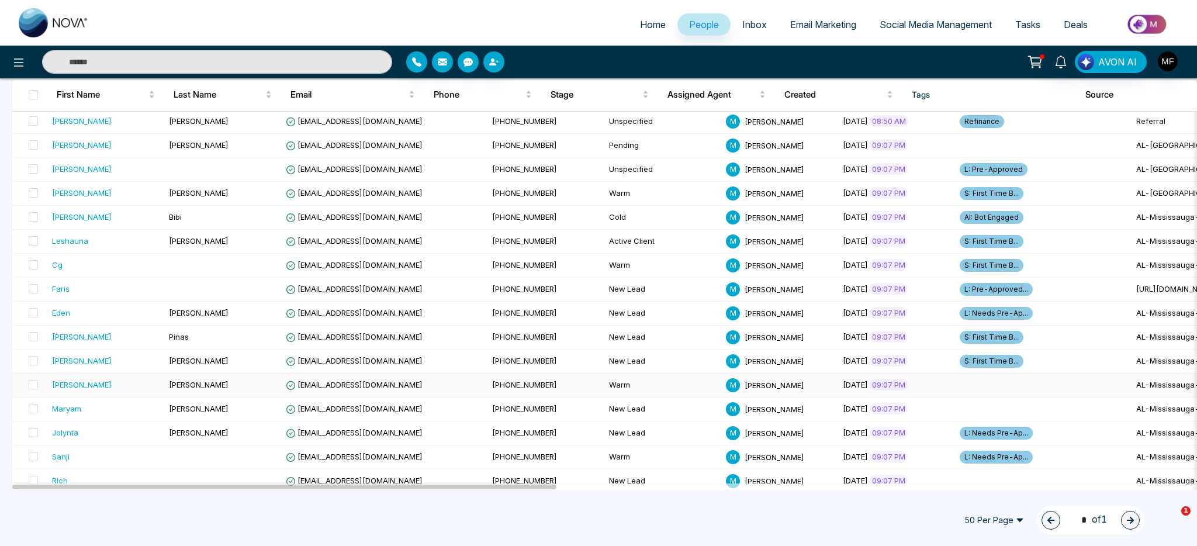
click at [222, 380] on td "[PERSON_NAME]" at bounding box center [222, 385] width 117 height 24
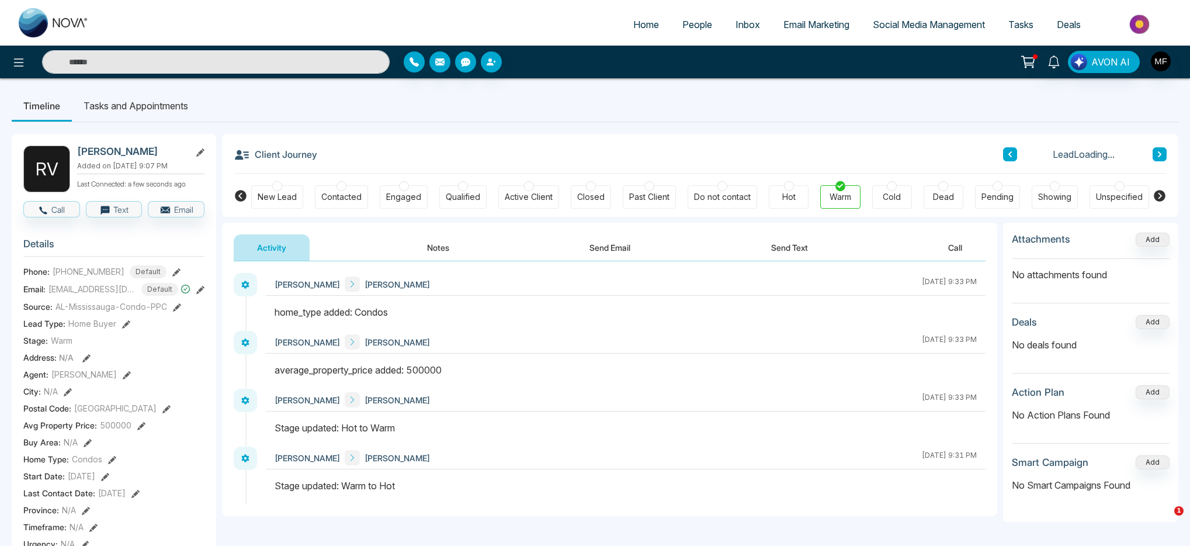
click at [451, 251] on button "Notes" at bounding box center [438, 247] width 69 height 26
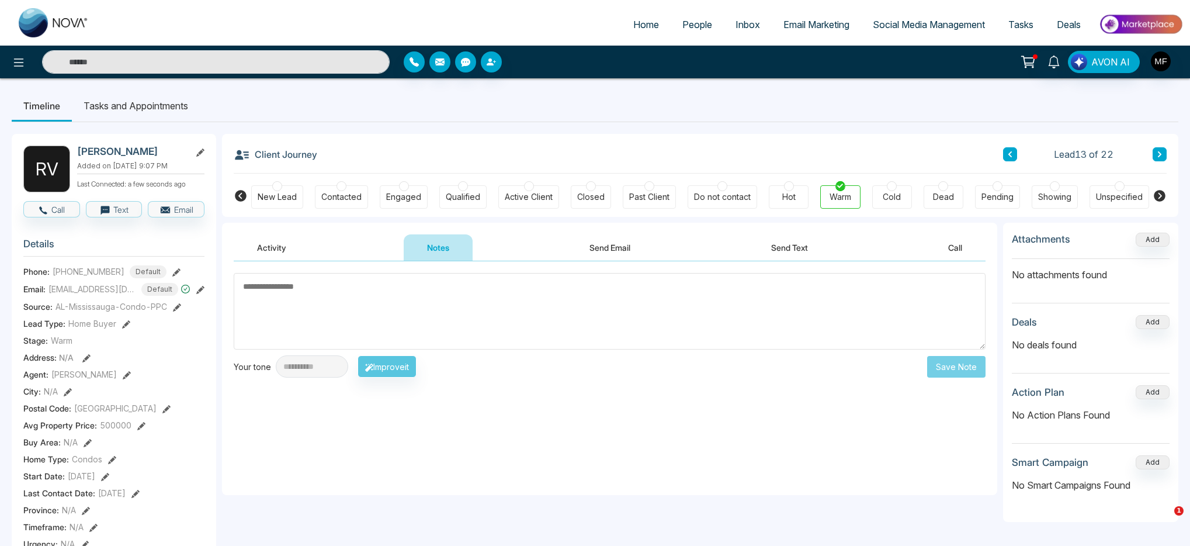
click at [287, 241] on button "Activity" at bounding box center [272, 247] width 76 height 26
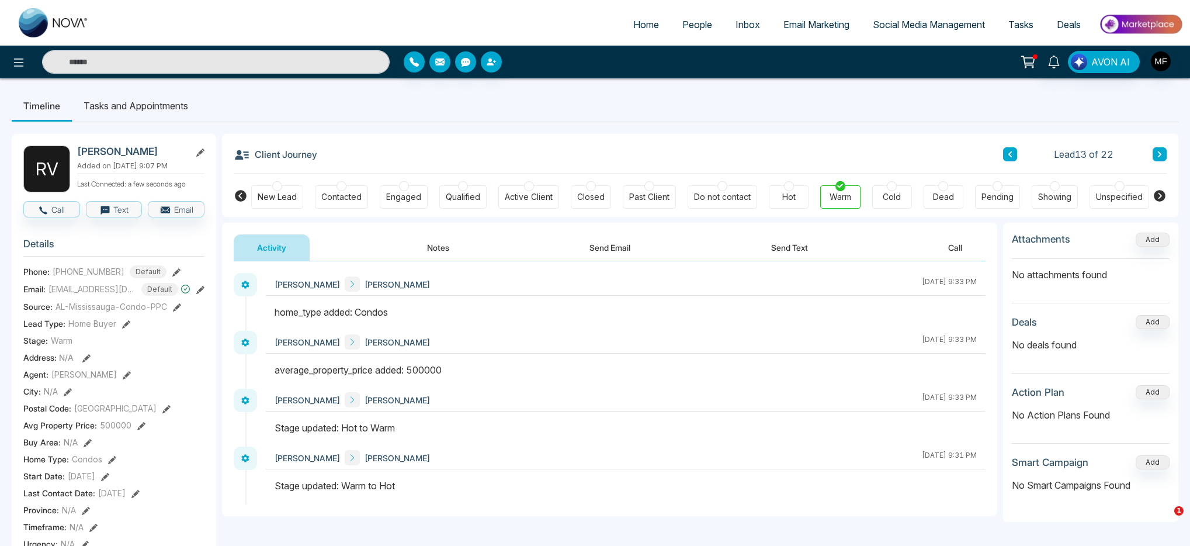
click at [30, 102] on li "Timeline" at bounding box center [42, 106] width 60 height 32
click at [688, 22] on span "People" at bounding box center [698, 25] width 30 height 12
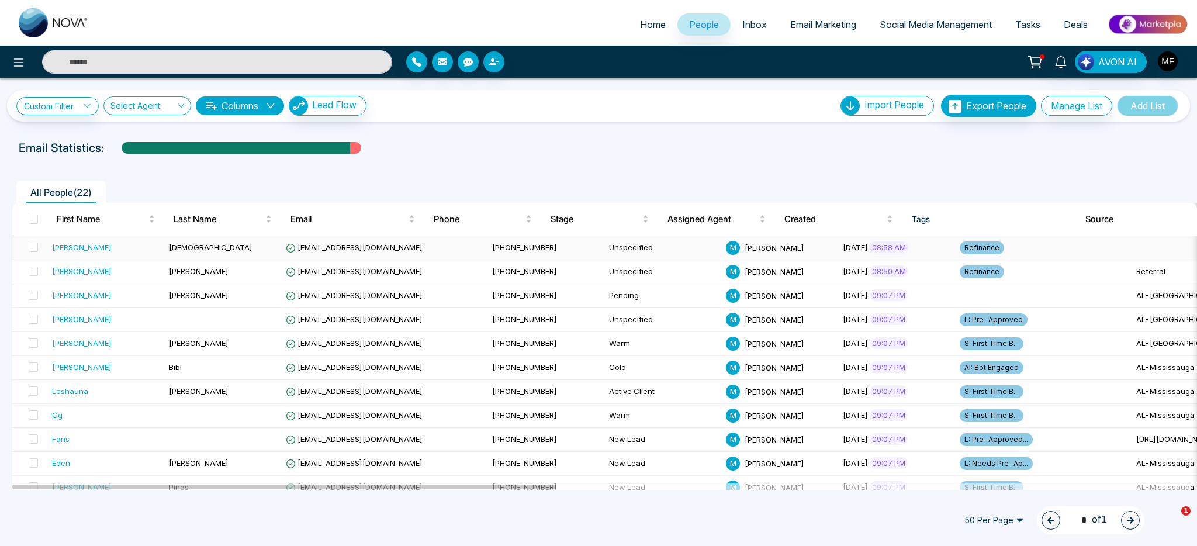
click at [236, 253] on td "[DEMOGRAPHIC_DATA]" at bounding box center [222, 248] width 117 height 24
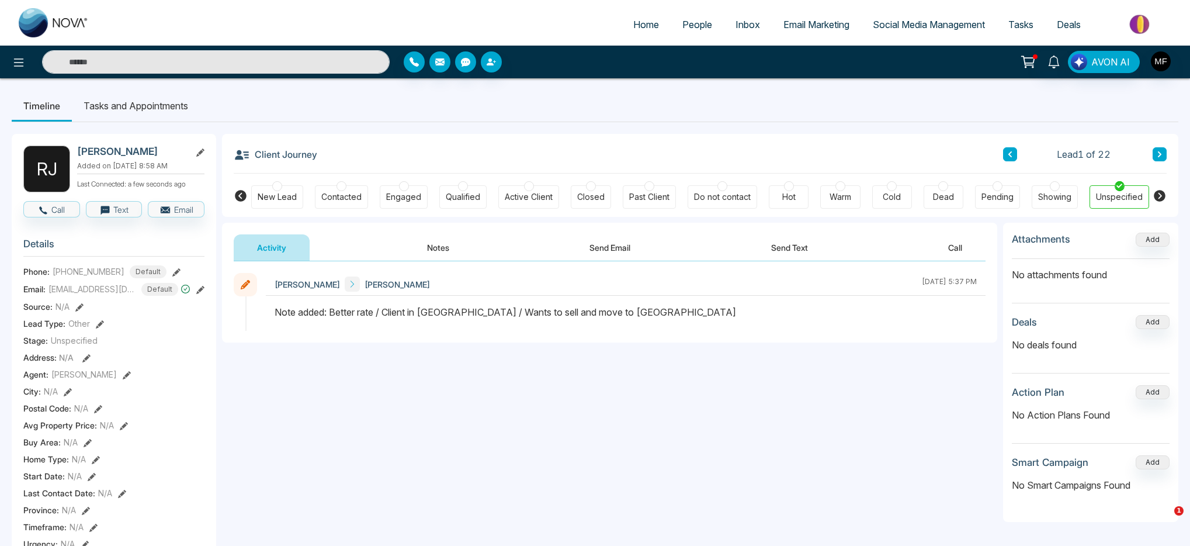
click at [793, 191] on div "Hot" at bounding box center [789, 197] width 13 height 12
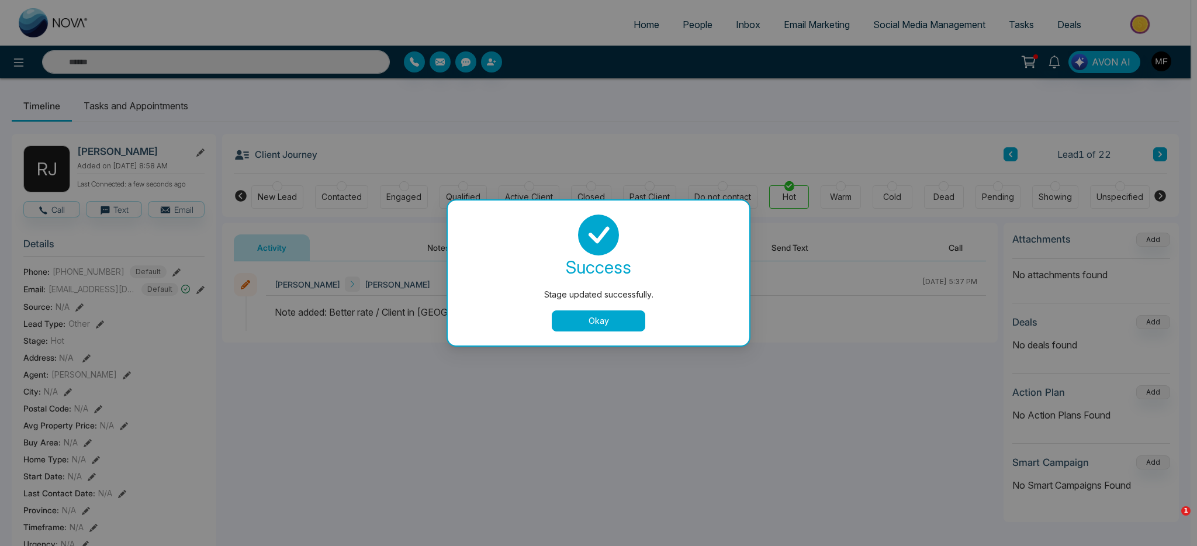
click at [576, 330] on button "Okay" at bounding box center [599, 320] width 94 height 21
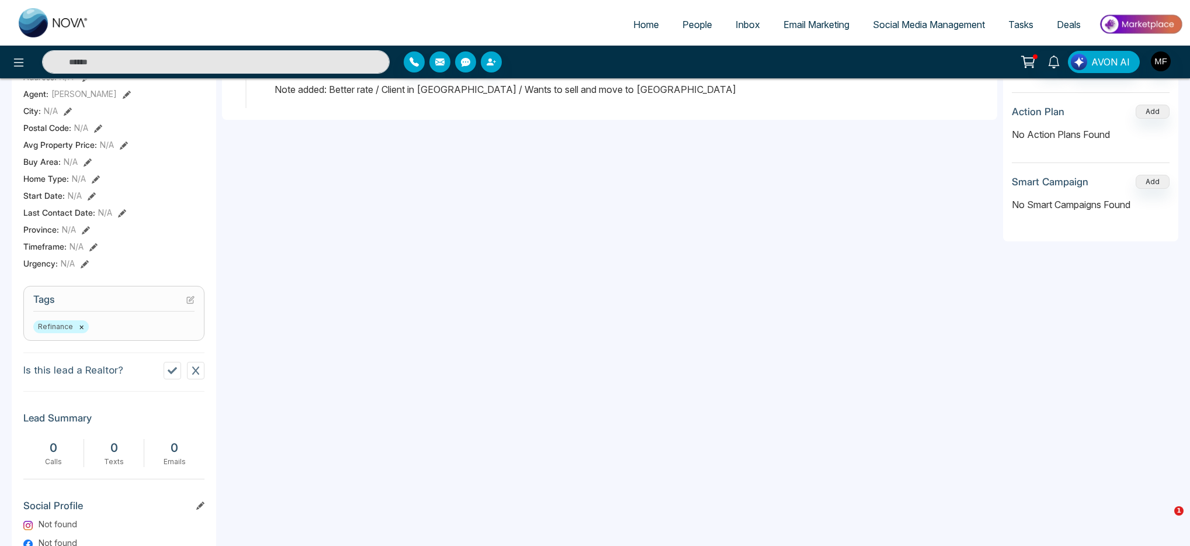
scroll to position [333, 0]
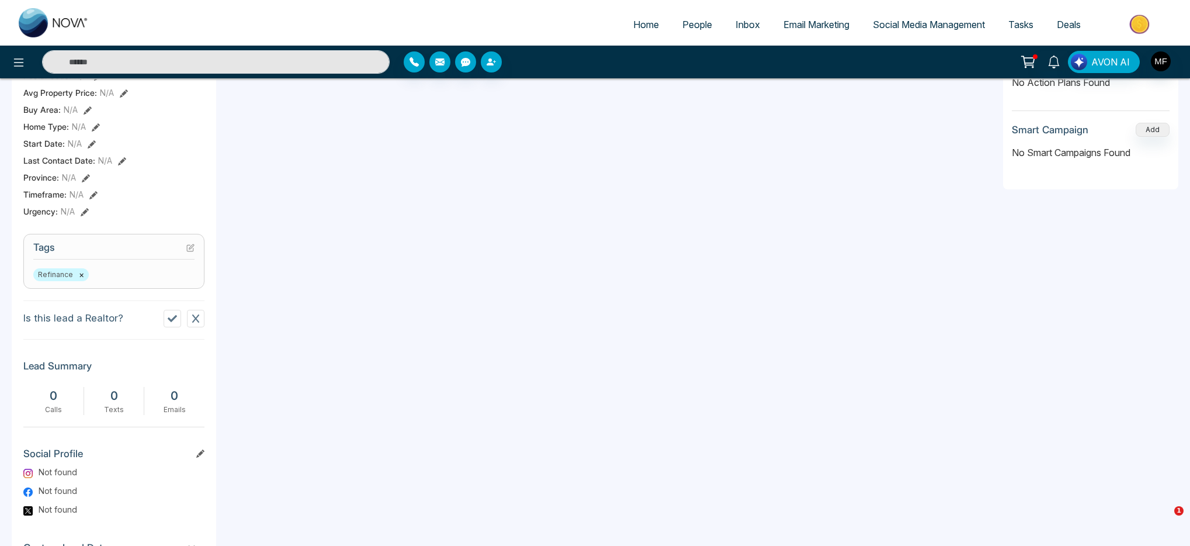
click at [99, 281] on div "Refinance ×" at bounding box center [113, 274] width 161 height 13
click at [137, 281] on div "Refinance ×" at bounding box center [113, 274] width 161 height 13
click at [193, 252] on icon at bounding box center [190, 248] width 8 height 8
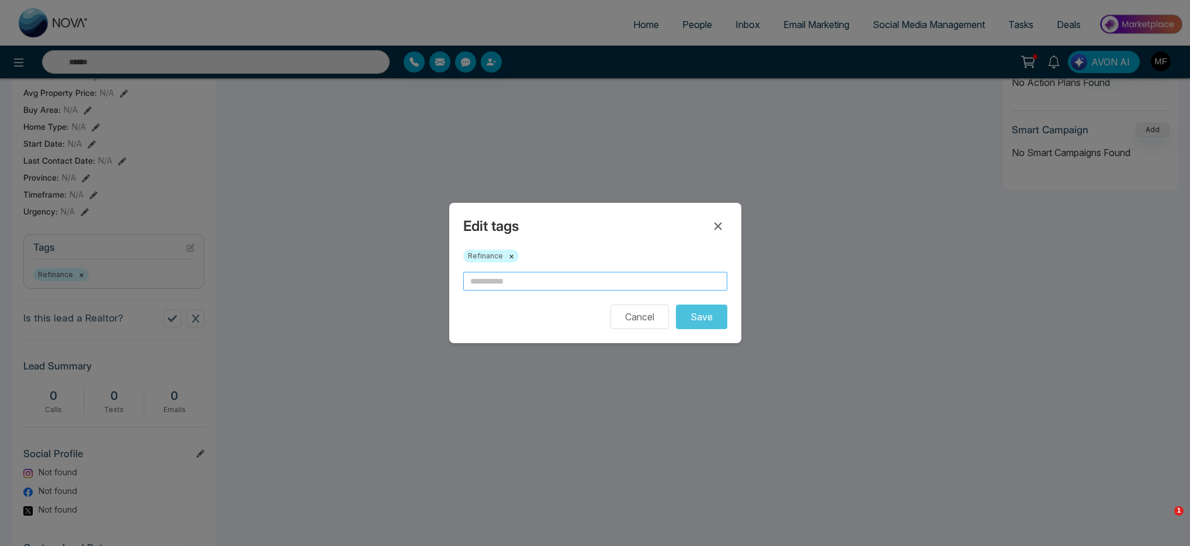
click at [591, 289] on input "text" at bounding box center [595, 281] width 264 height 19
click at [511, 257] on button "×" at bounding box center [511, 256] width 5 height 11
click at [511, 285] on input "****" at bounding box center [595, 281] width 264 height 19
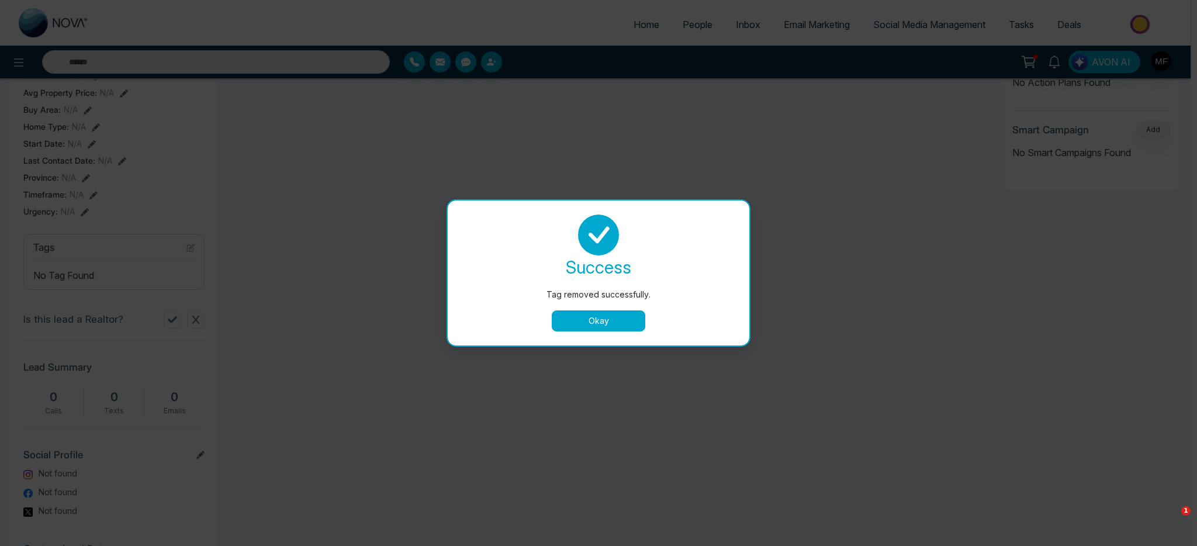
click at [611, 321] on button "Okay" at bounding box center [599, 320] width 94 height 21
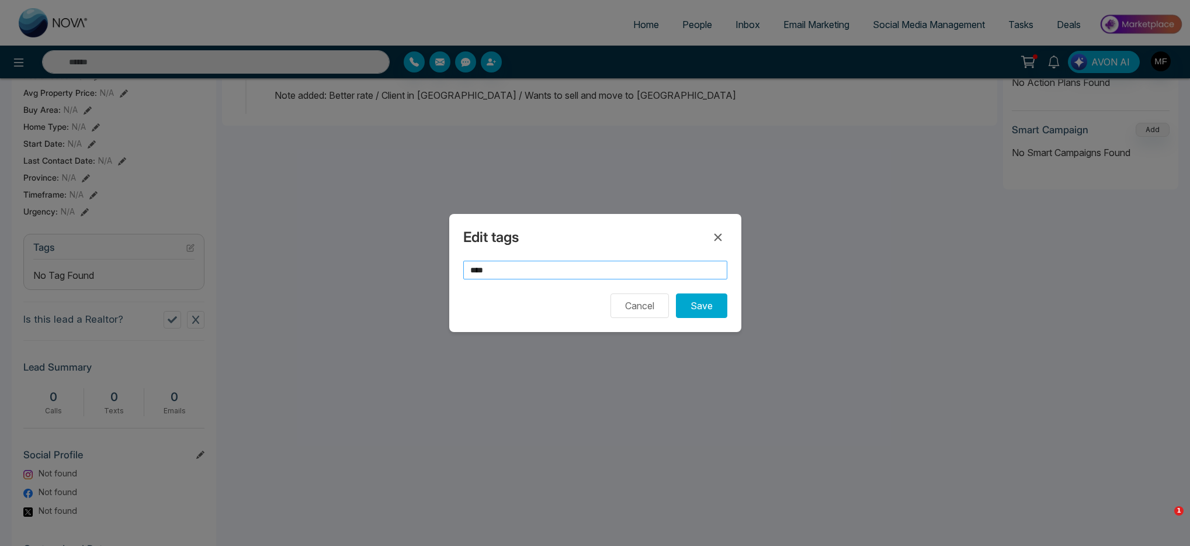
click at [587, 275] on input "****" at bounding box center [595, 270] width 264 height 19
click at [560, 273] on input "**********" at bounding box center [595, 270] width 264 height 19
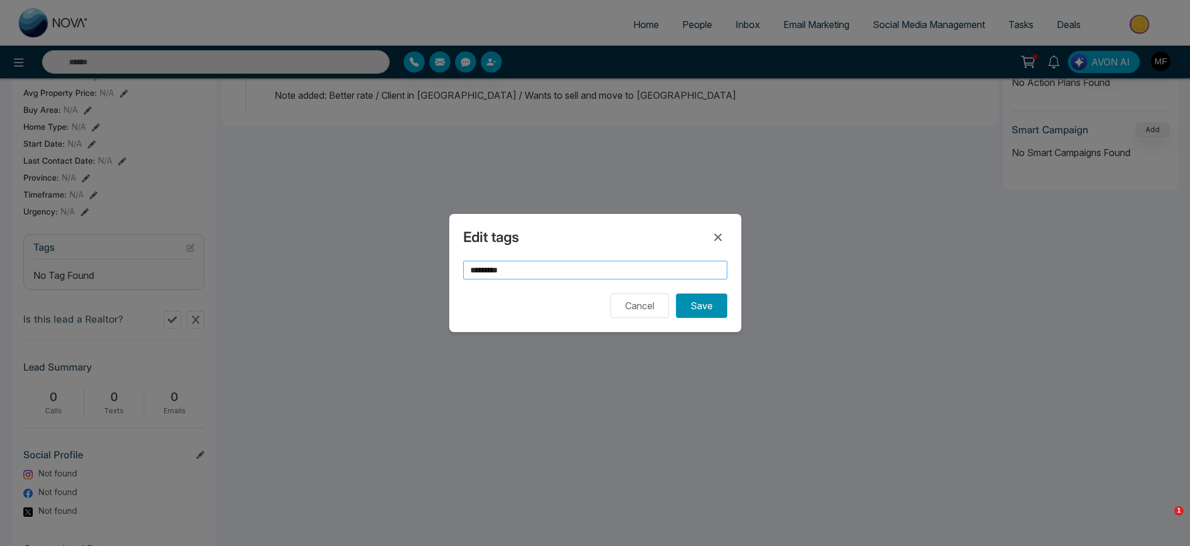
type input "*********"
click at [715, 316] on button "Save" at bounding box center [701, 305] width 51 height 25
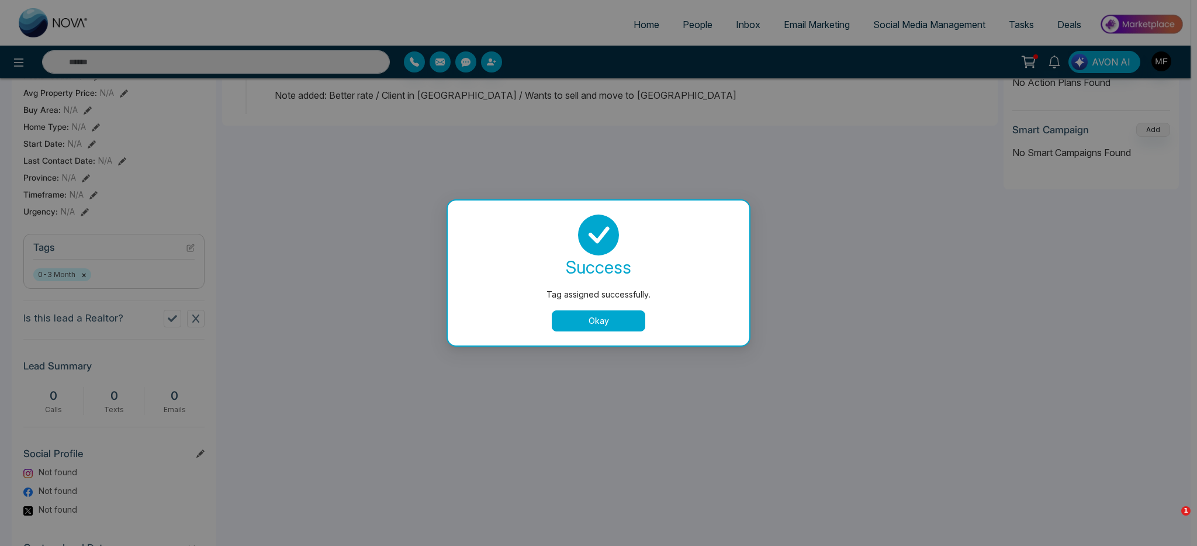
click at [597, 319] on button "Okay" at bounding box center [599, 320] width 94 height 21
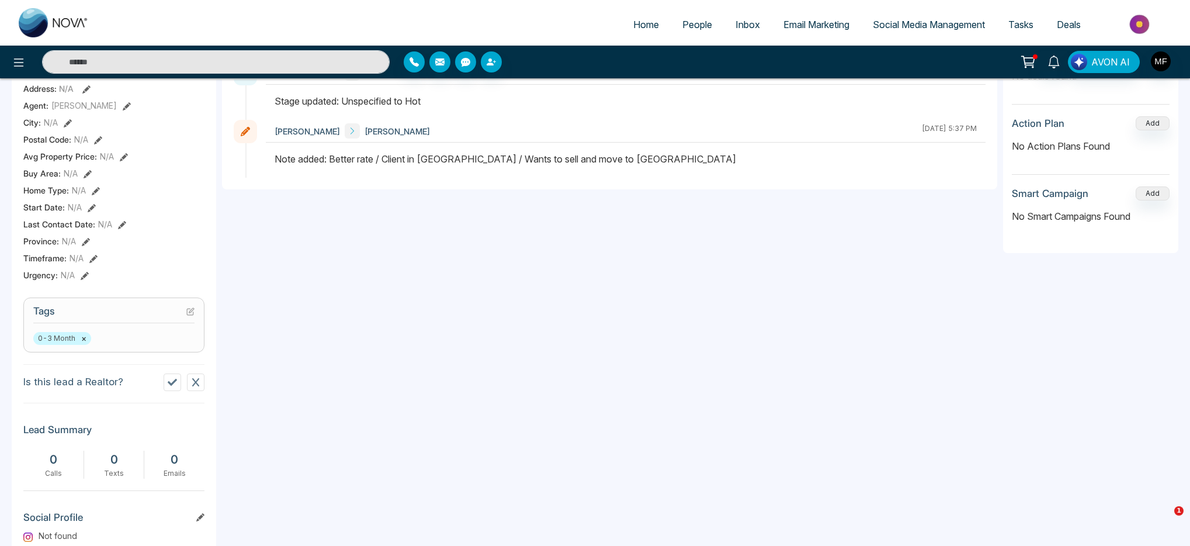
scroll to position [0, 0]
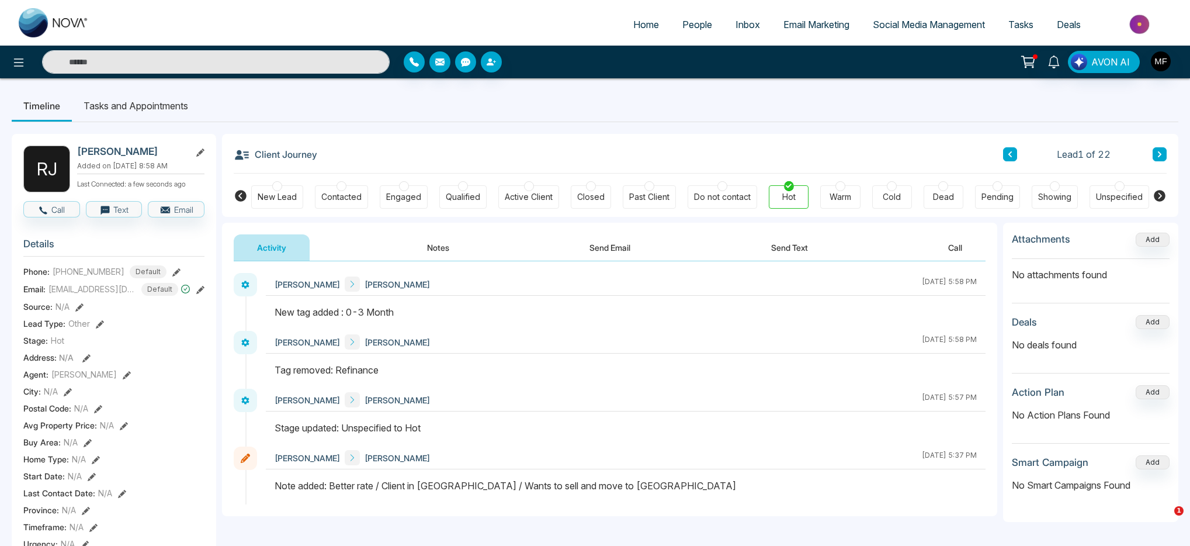
click at [1158, 157] on icon at bounding box center [1160, 154] width 6 height 7
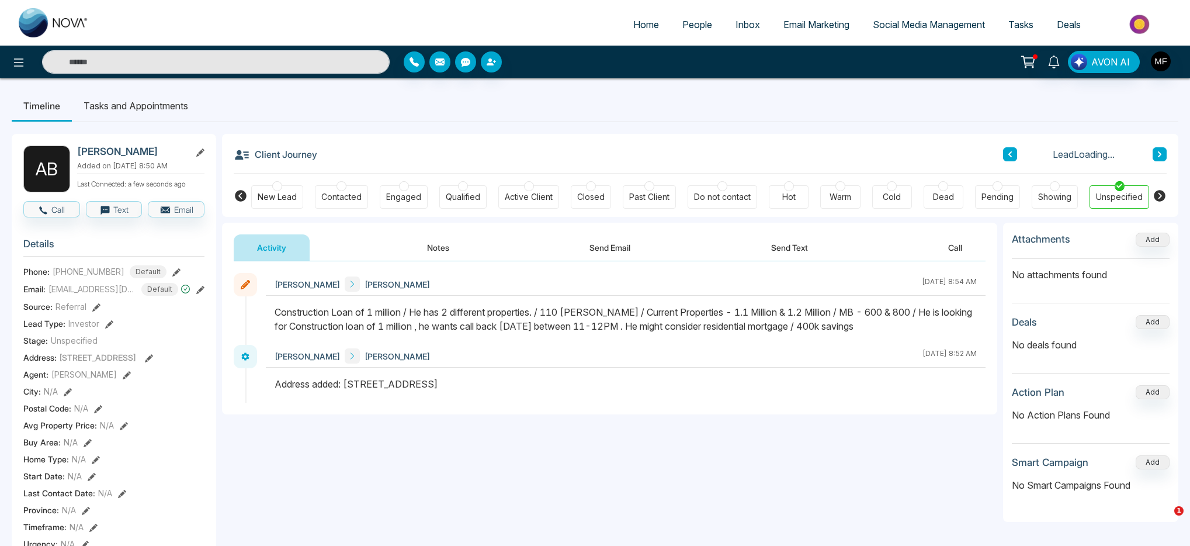
click at [1016, 155] on button at bounding box center [1010, 154] width 14 height 14
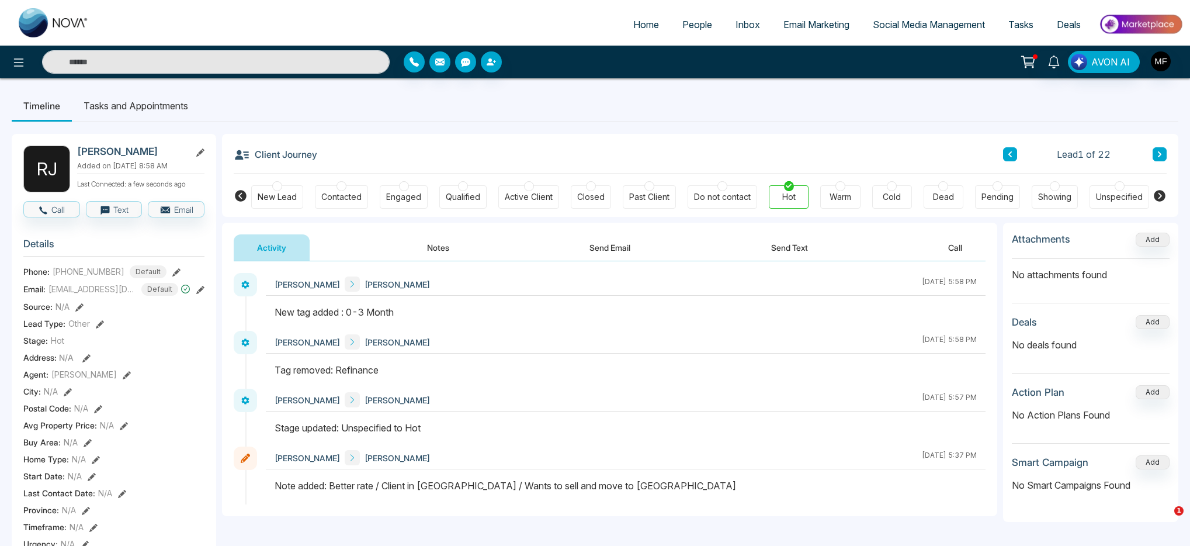
click at [160, 106] on li "Tasks and Appointments" at bounding box center [136, 106] width 128 height 32
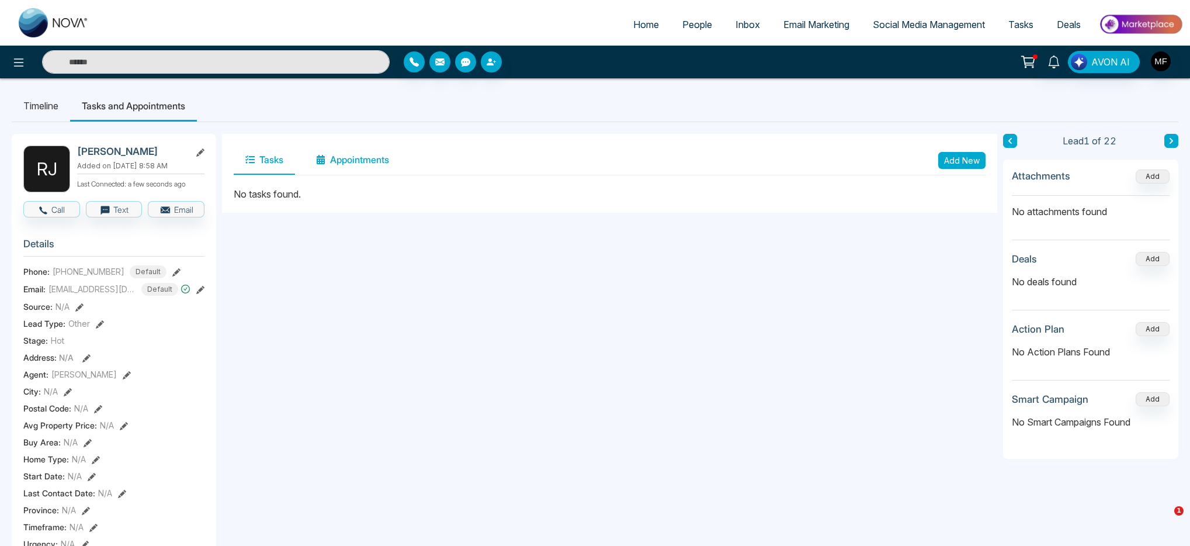
click at [359, 160] on button "Appointments" at bounding box center [352, 160] width 96 height 29
click at [270, 164] on button "Tasks" at bounding box center [264, 160] width 61 height 29
click at [967, 154] on button "Add New" at bounding box center [962, 160] width 47 height 17
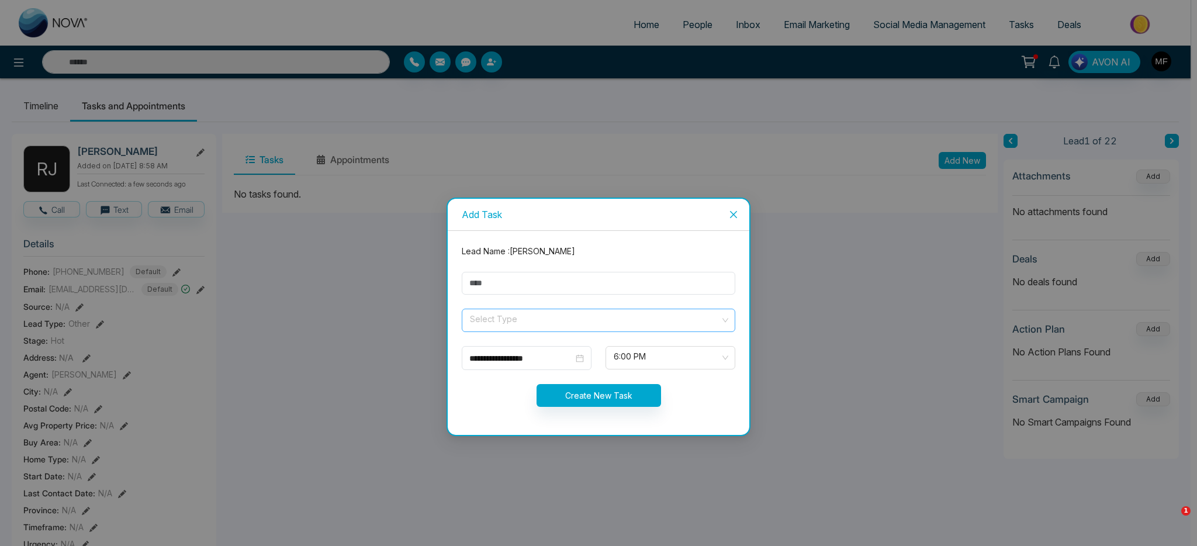
click at [520, 328] on span at bounding box center [594, 320] width 251 height 22
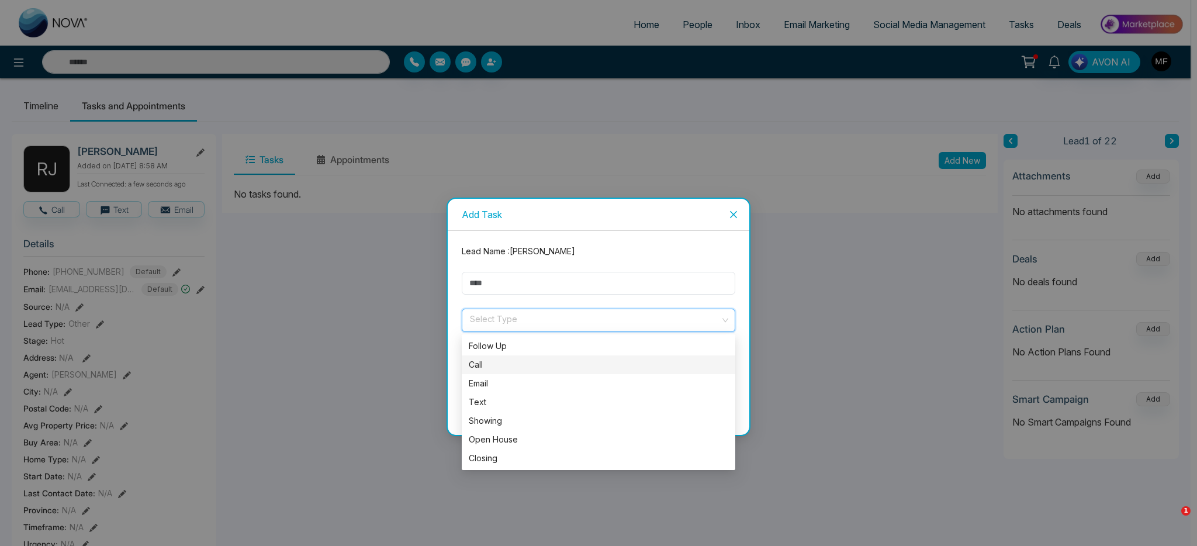
click at [509, 361] on div "Call" at bounding box center [598, 364] width 259 height 13
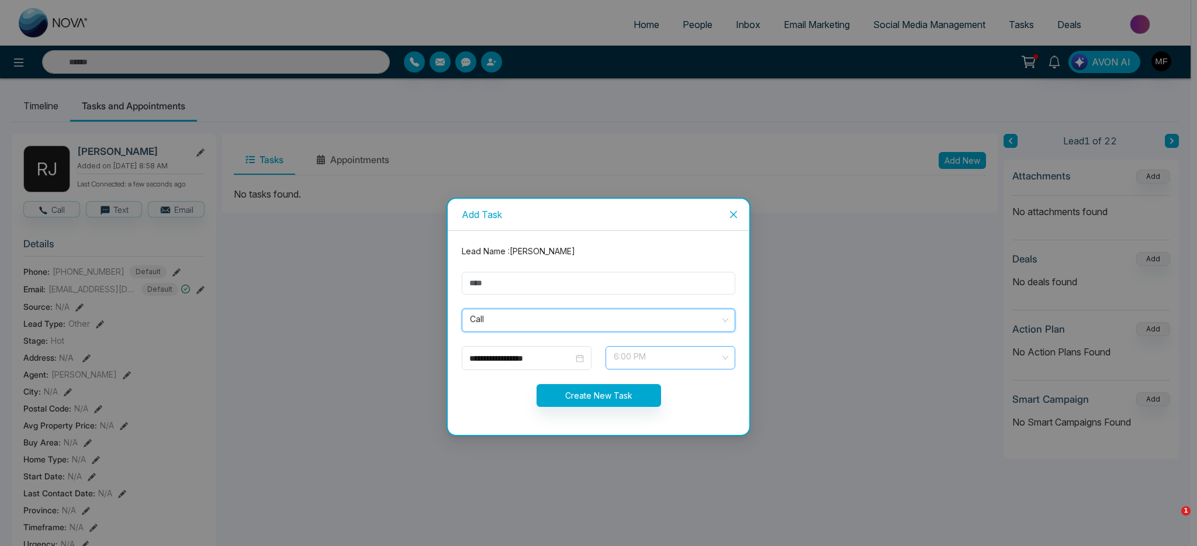
click at [659, 362] on span "6:00 PM" at bounding box center [670, 358] width 113 height 20
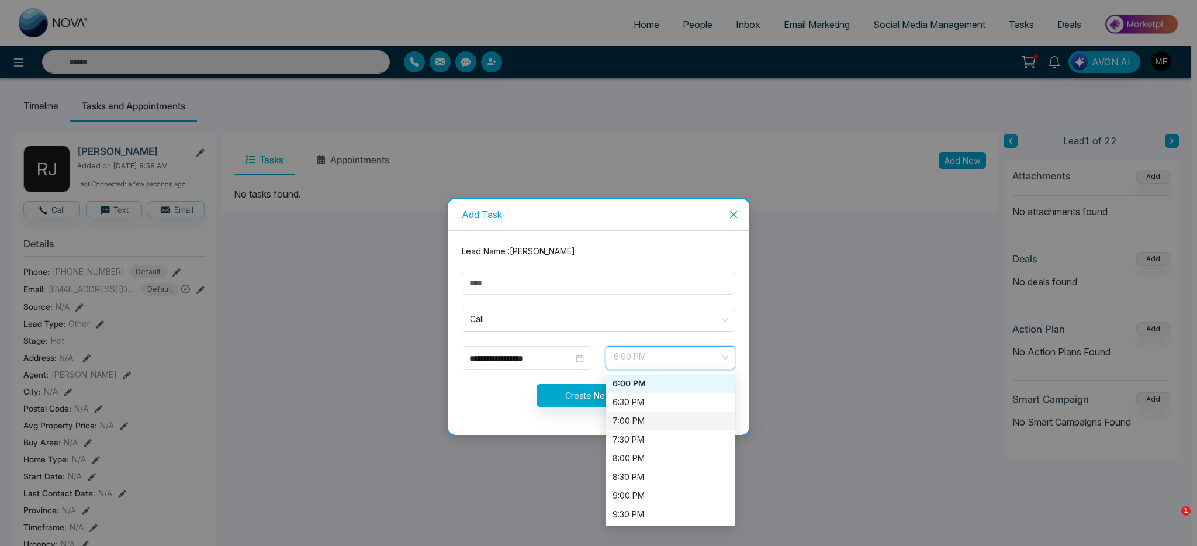
click at [663, 423] on div "7:00 PM" at bounding box center [670, 420] width 116 height 13
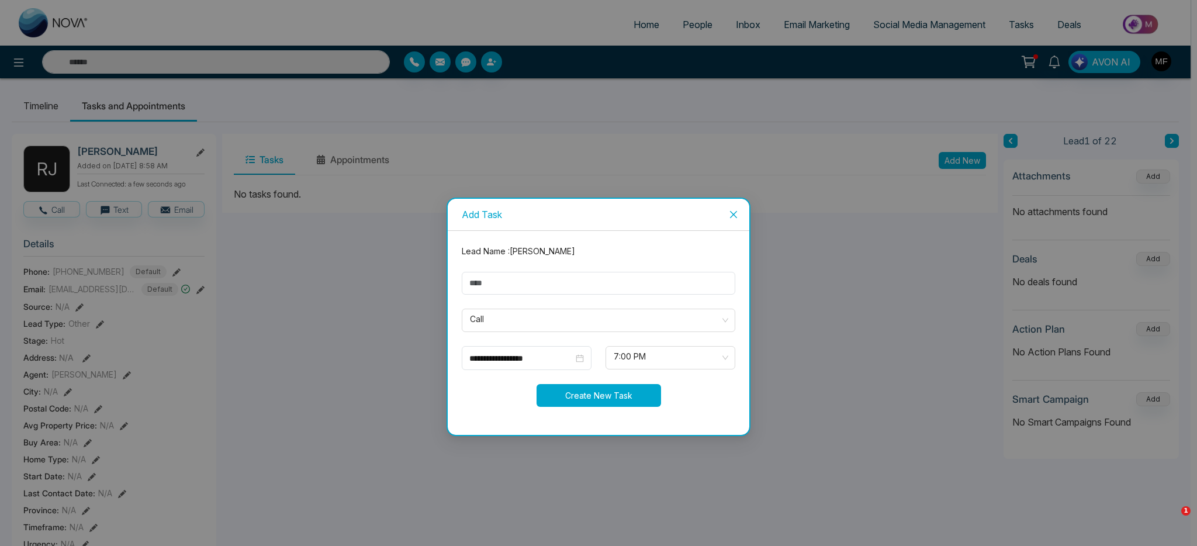
click at [588, 392] on button "Create New Task" at bounding box center [598, 395] width 124 height 23
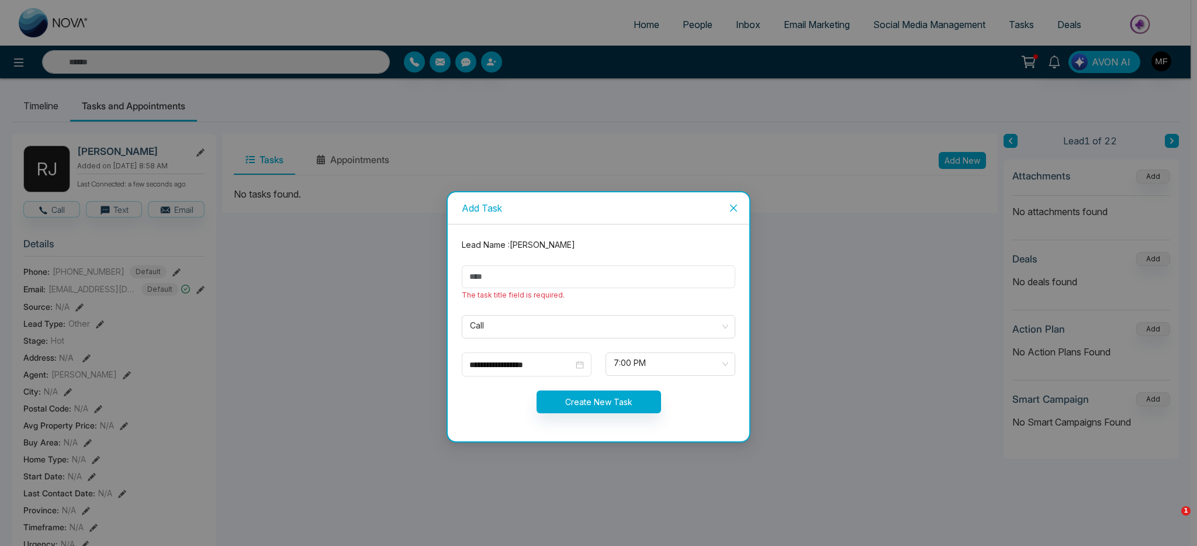
click at [609, 289] on div "The task title field is required." at bounding box center [599, 283] width 288 height 36
click at [614, 285] on input "text" at bounding box center [598, 276] width 273 height 23
type input "**********"
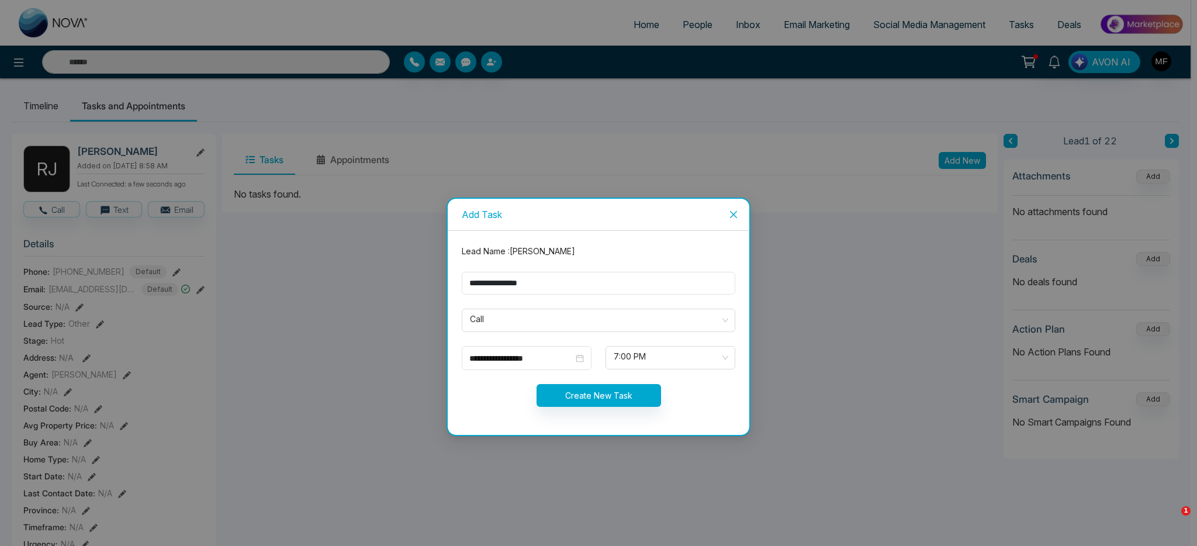
click at [589, 303] on form "**********" at bounding box center [599, 333] width 288 height 176
click at [621, 397] on button "Create New Task" at bounding box center [598, 395] width 124 height 23
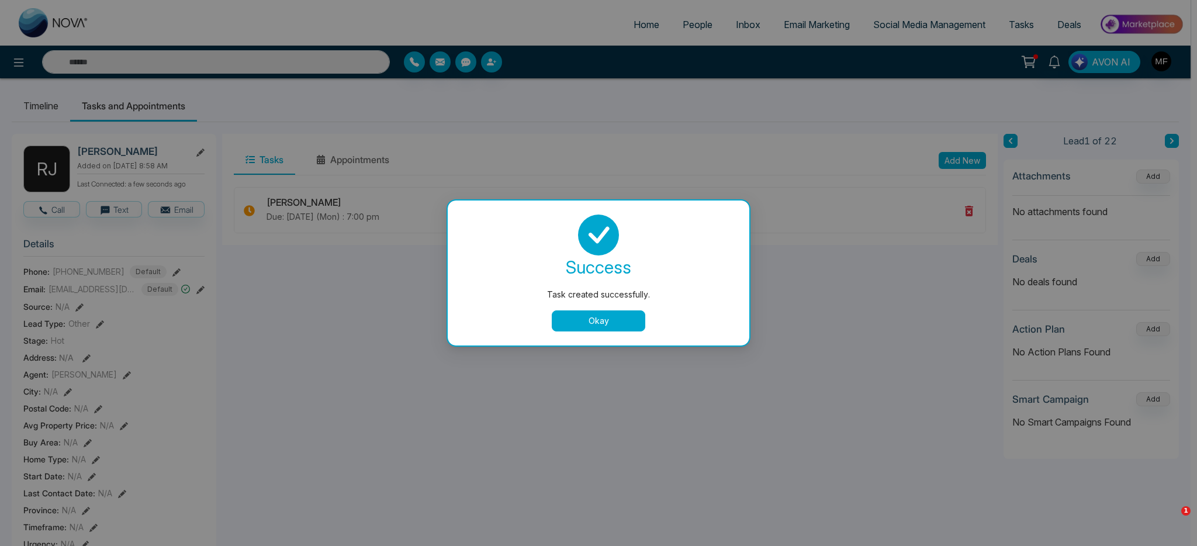
click at [632, 307] on div "success Task created successfully. Okay" at bounding box center [598, 272] width 273 height 117
click at [631, 323] on button "Okay" at bounding box center [599, 320] width 94 height 21
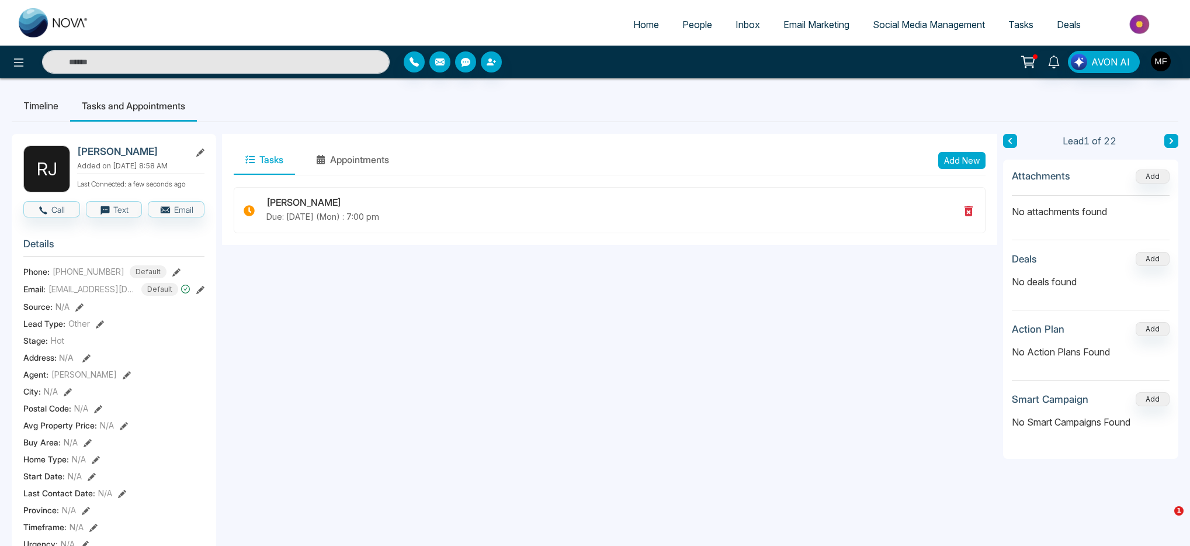
click at [1168, 143] on button at bounding box center [1172, 141] width 14 height 14
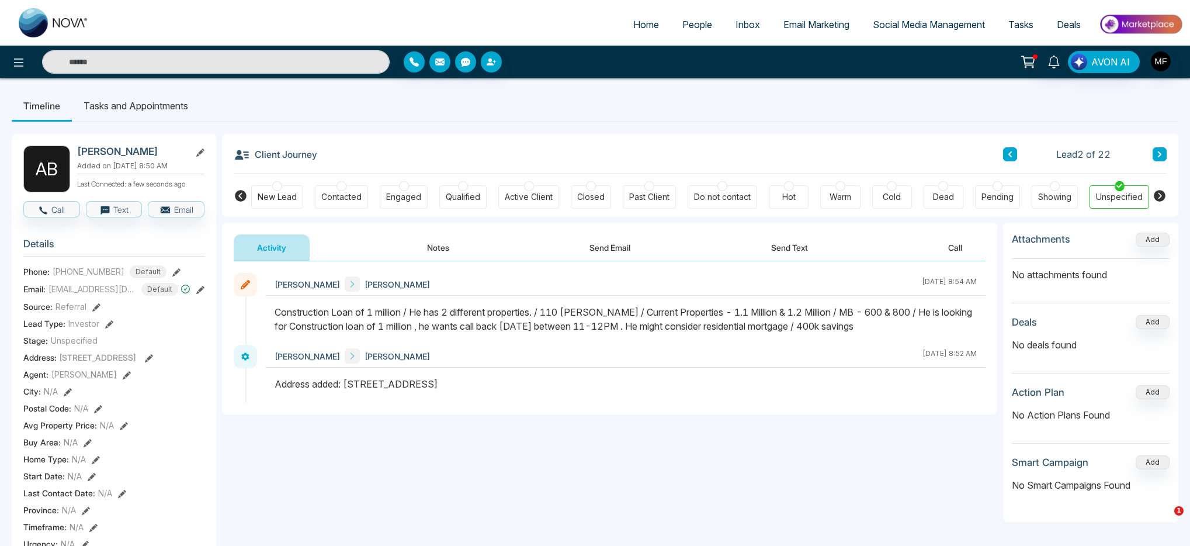
click at [788, 185] on div at bounding box center [789, 186] width 10 height 10
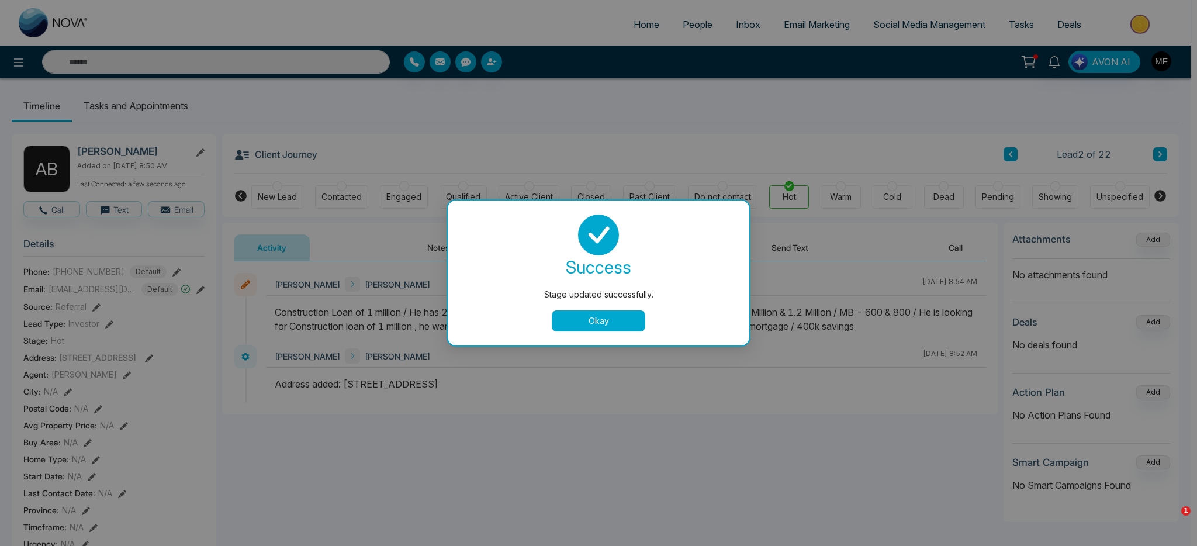
click at [631, 321] on button "Okay" at bounding box center [599, 320] width 94 height 21
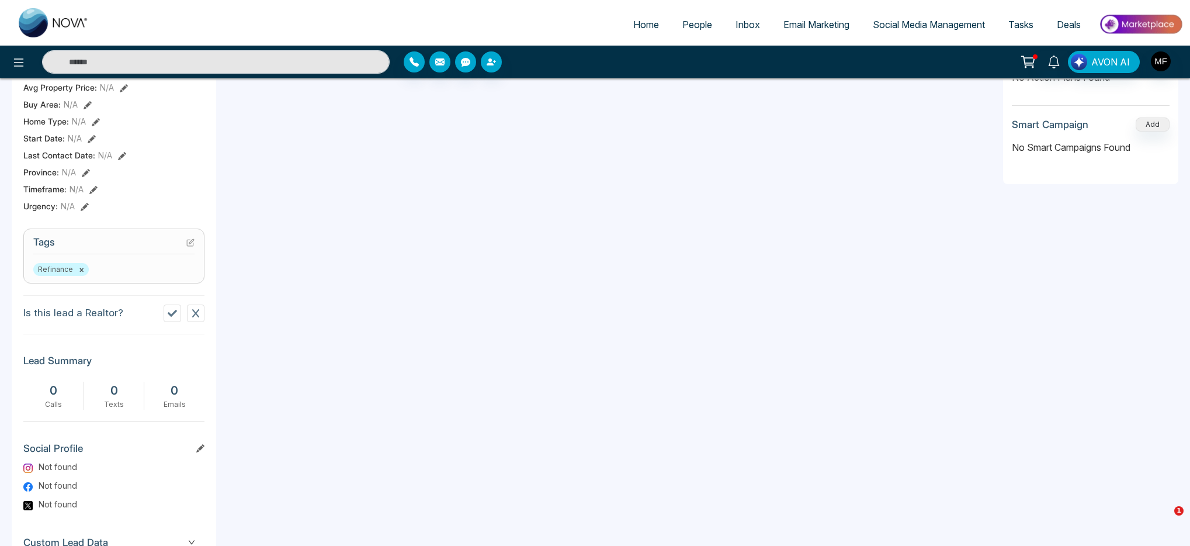
scroll to position [338, 0]
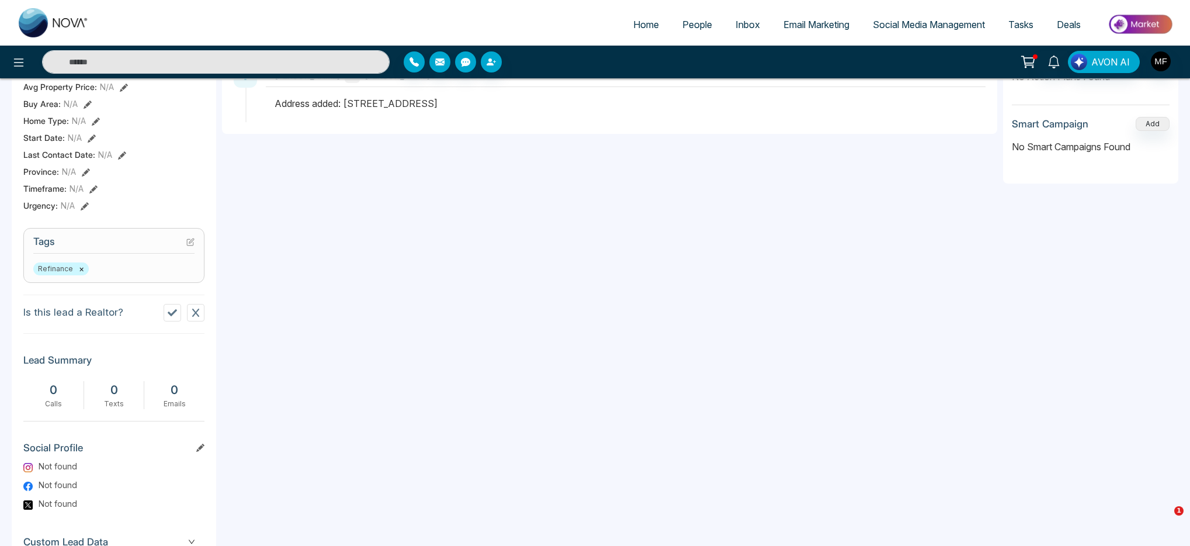
click at [191, 243] on icon at bounding box center [191, 240] width 5 height 5
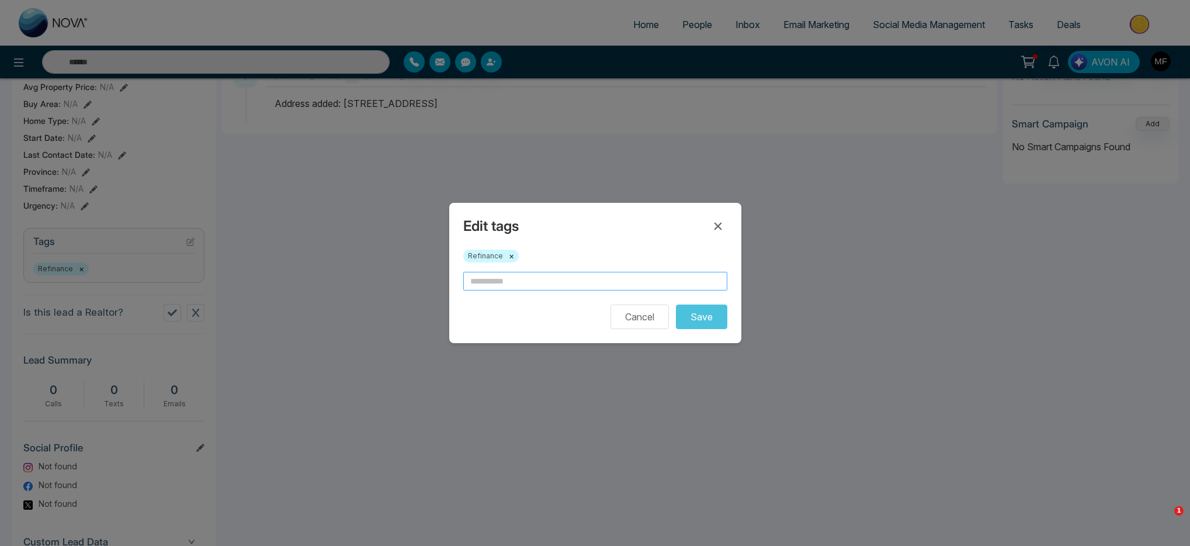
click at [518, 288] on input "text" at bounding box center [595, 281] width 264 height 19
click at [511, 259] on button "×" at bounding box center [511, 256] width 5 height 11
click at [511, 282] on input "text" at bounding box center [595, 281] width 264 height 19
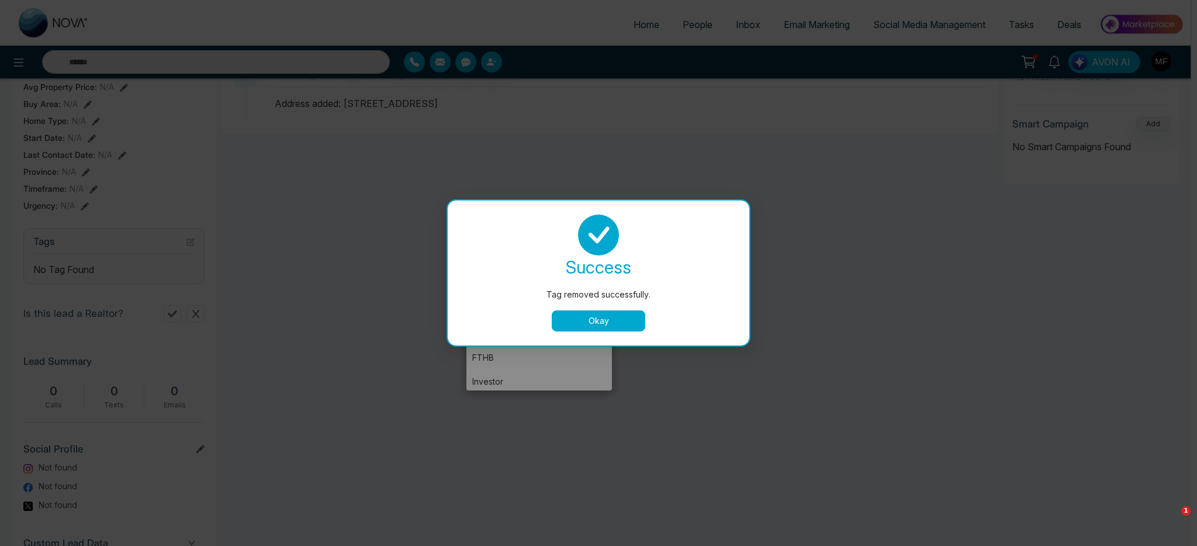
click at [635, 329] on button "Okay" at bounding box center [599, 320] width 94 height 21
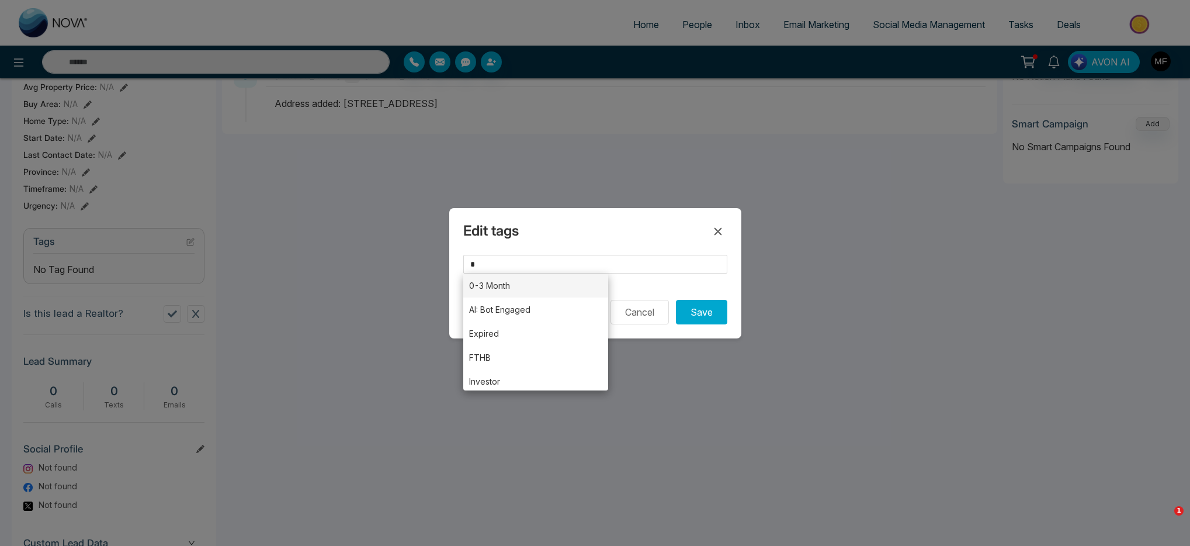
click at [539, 283] on li "0-3 Month" at bounding box center [536, 285] width 146 height 24
type input "*********"
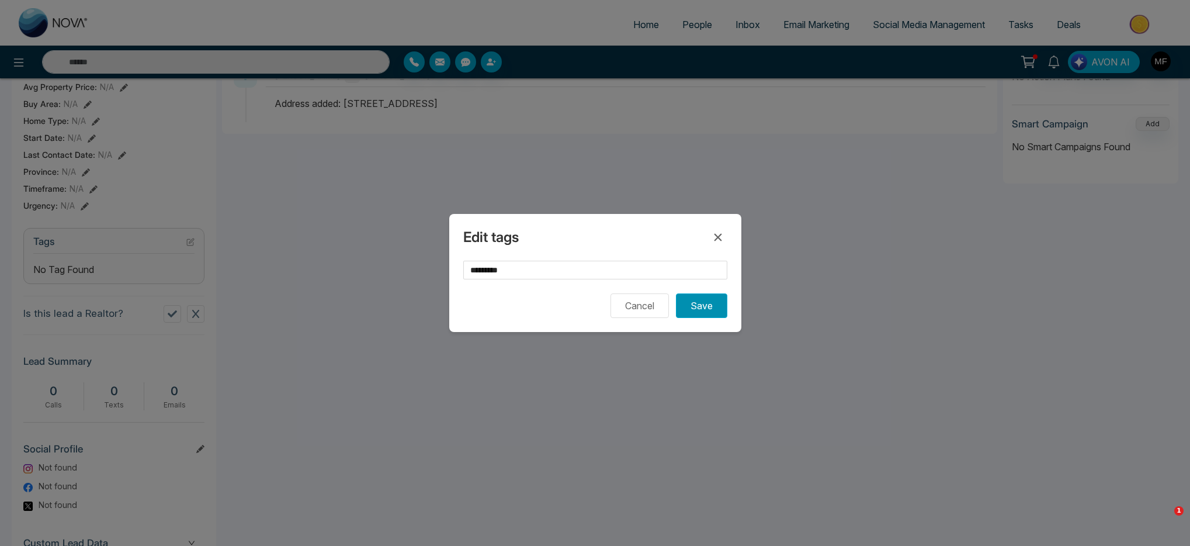
click at [721, 307] on button "Save" at bounding box center [701, 305] width 51 height 25
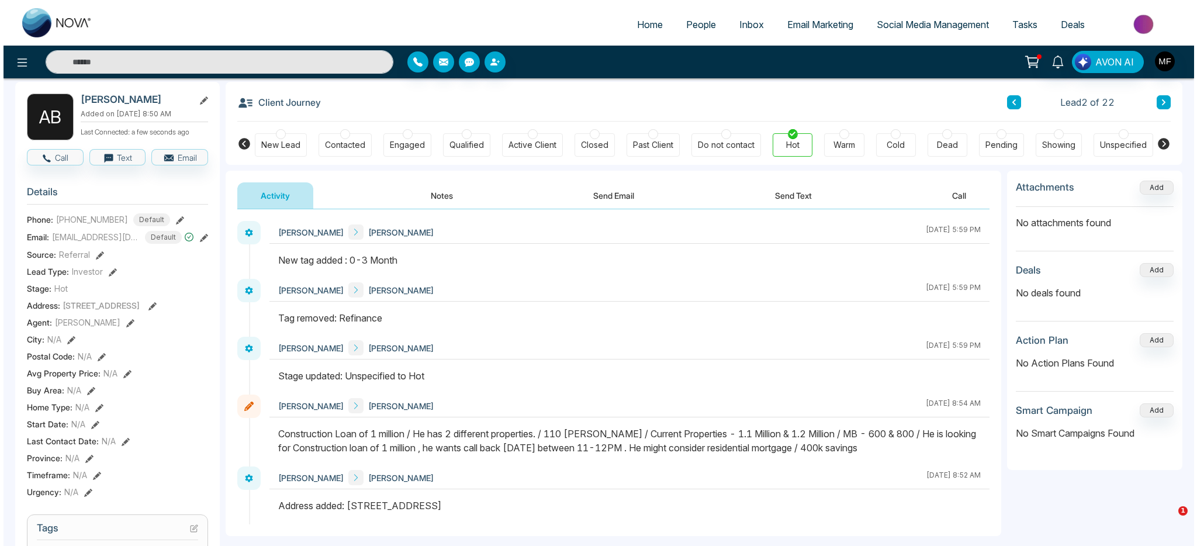
scroll to position [0, 0]
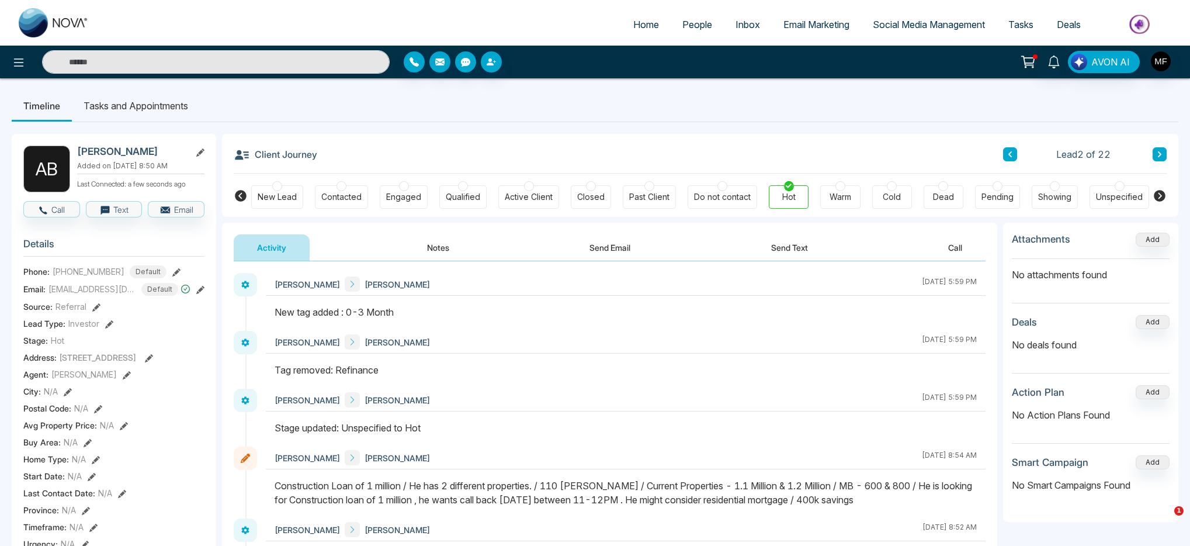
click at [171, 110] on li "Tasks and Appointments" at bounding box center [136, 106] width 128 height 32
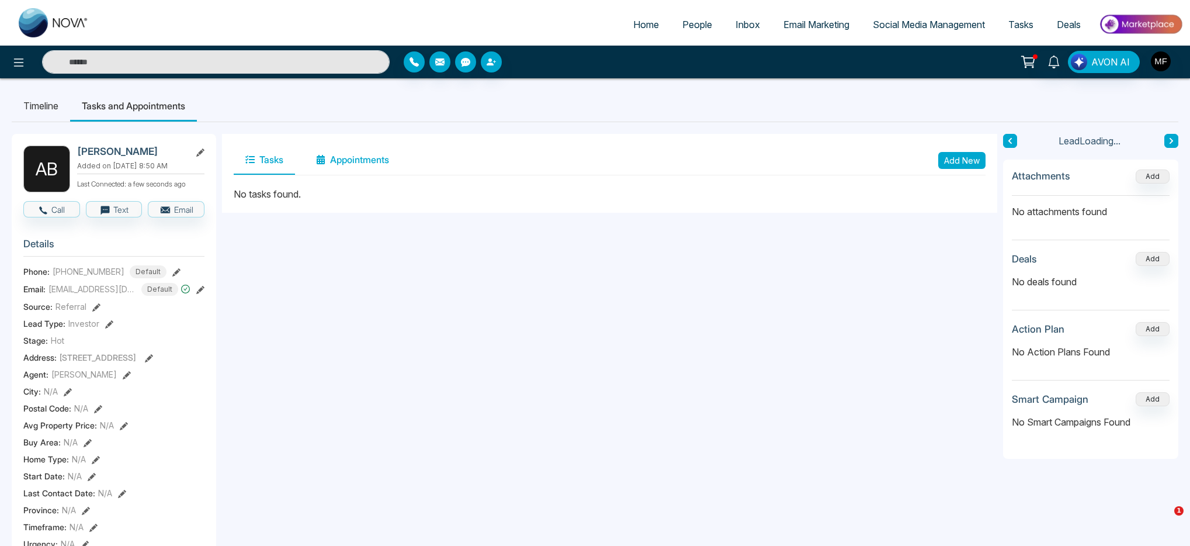
click at [332, 163] on button "Appointments" at bounding box center [352, 160] width 96 height 29
click at [948, 162] on button "Add New" at bounding box center [962, 160] width 47 height 17
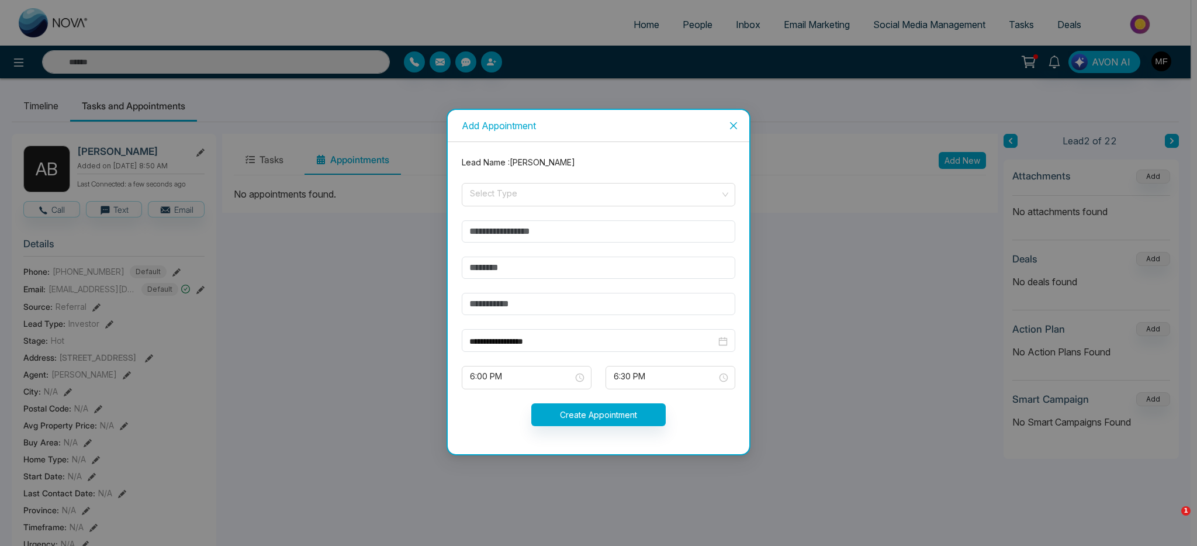
click at [729, 128] on icon "close" at bounding box center [733, 125] width 9 height 9
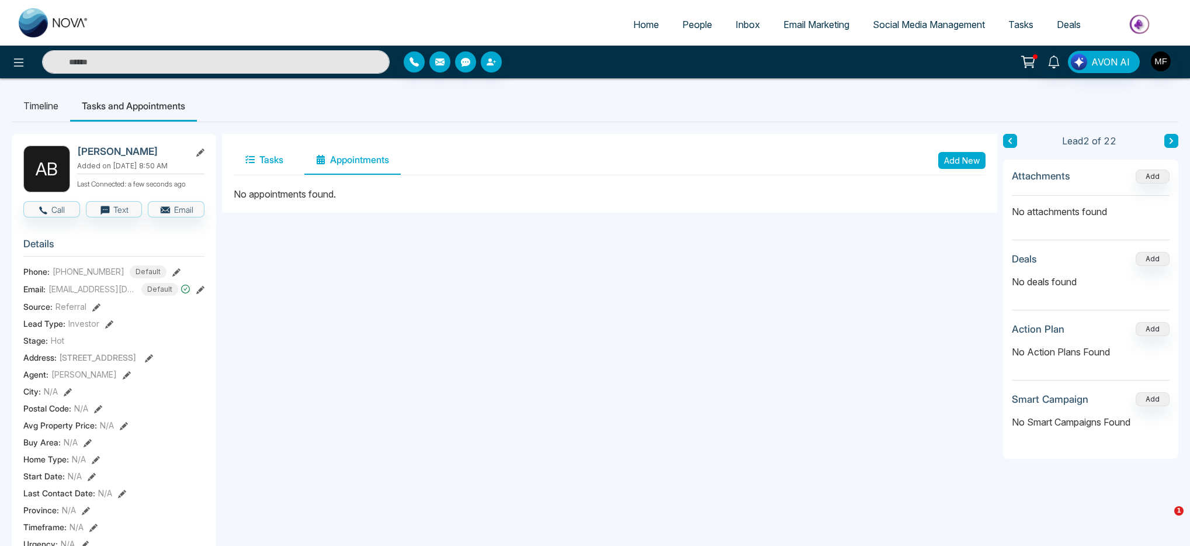
click at [258, 165] on button "Tasks" at bounding box center [264, 160] width 61 height 29
click at [950, 163] on button "Add New" at bounding box center [962, 160] width 47 height 17
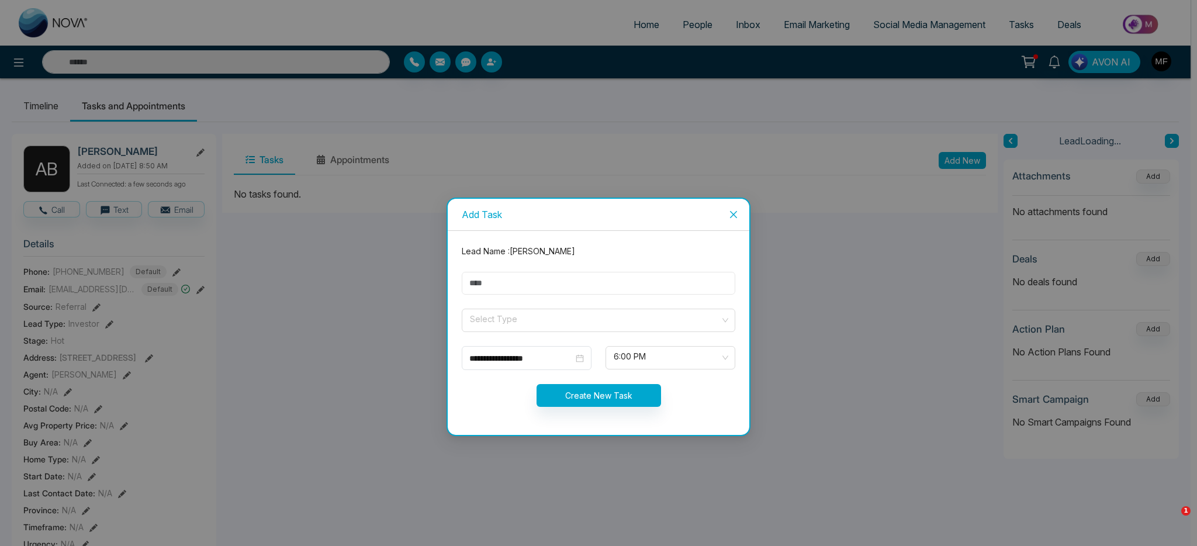
click at [585, 276] on input "text" at bounding box center [598, 283] width 273 height 23
type input "**********"
click at [556, 323] on input "search" at bounding box center [594, 318] width 251 height 18
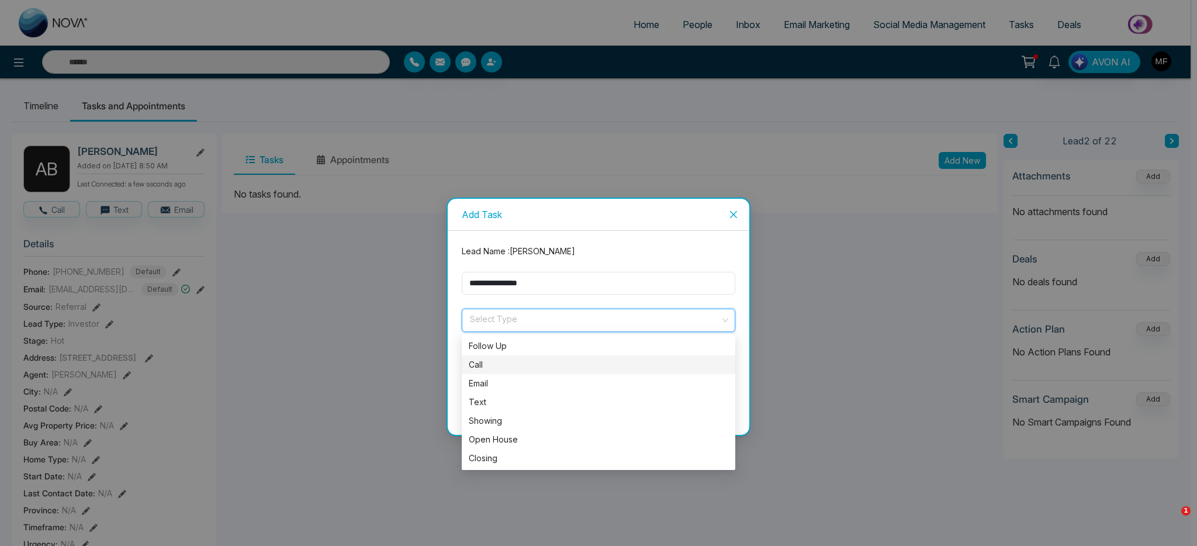
click at [517, 365] on div "Call" at bounding box center [598, 364] width 259 height 13
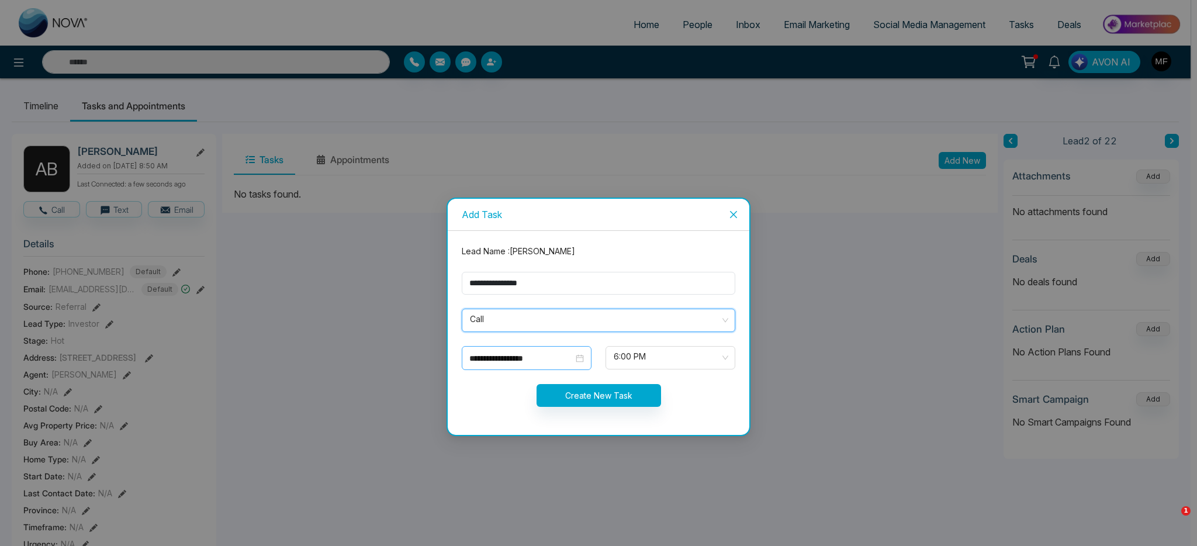
click at [555, 359] on input "**********" at bounding box center [521, 358] width 104 height 13
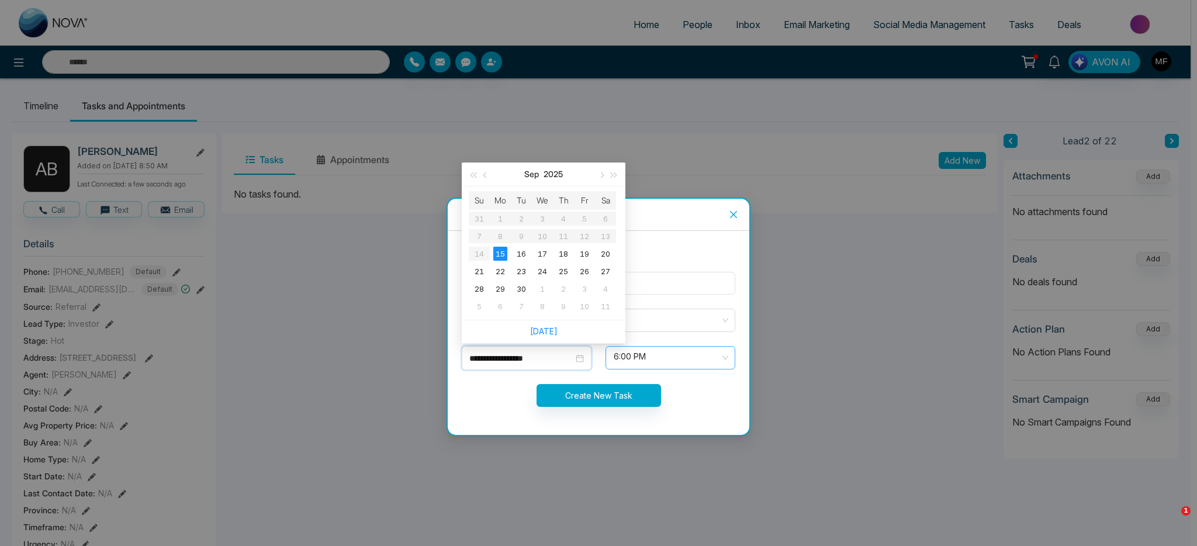
click at [669, 356] on span "6:00 PM" at bounding box center [670, 358] width 113 height 20
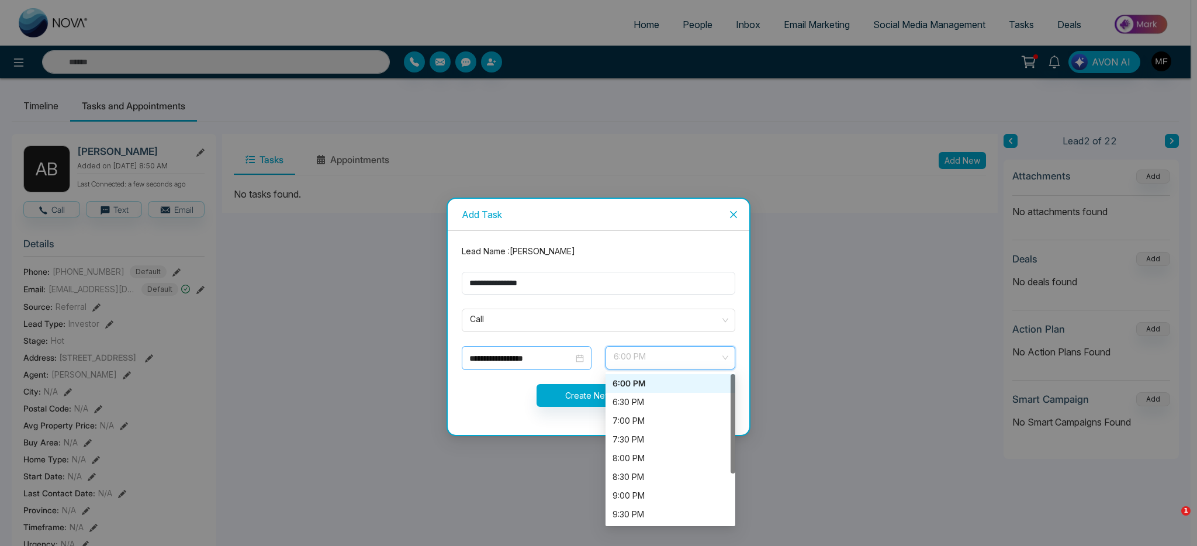
click at [548, 362] on input "**********" at bounding box center [521, 358] width 104 height 13
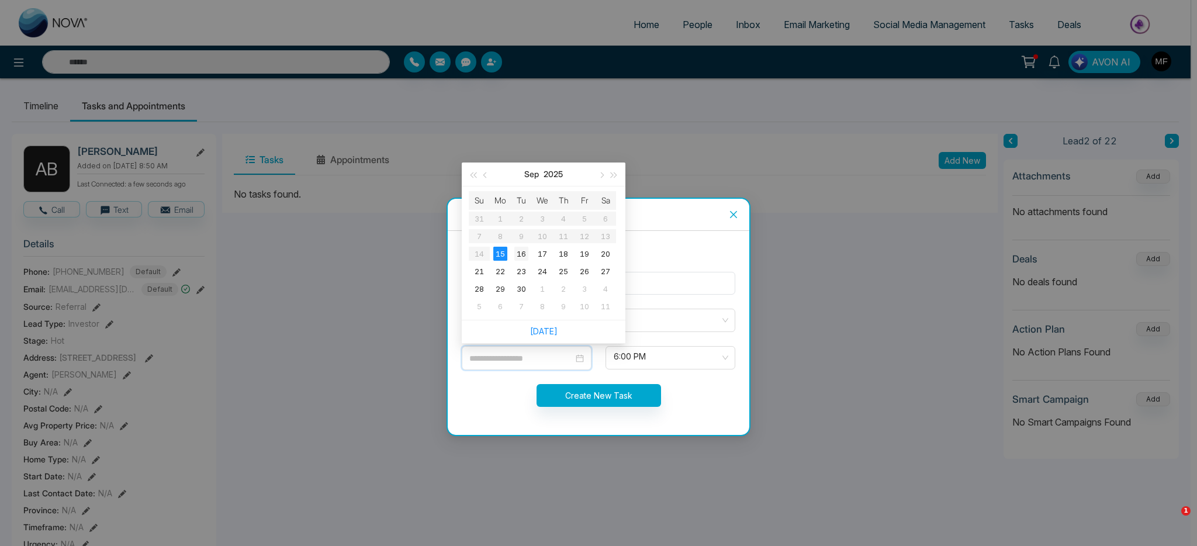
type input "**********"
drag, startPoint x: 517, startPoint y: 252, endPoint x: 519, endPoint y: 261, distance: 9.1
click at [517, 252] on div "16" at bounding box center [521, 254] width 14 height 14
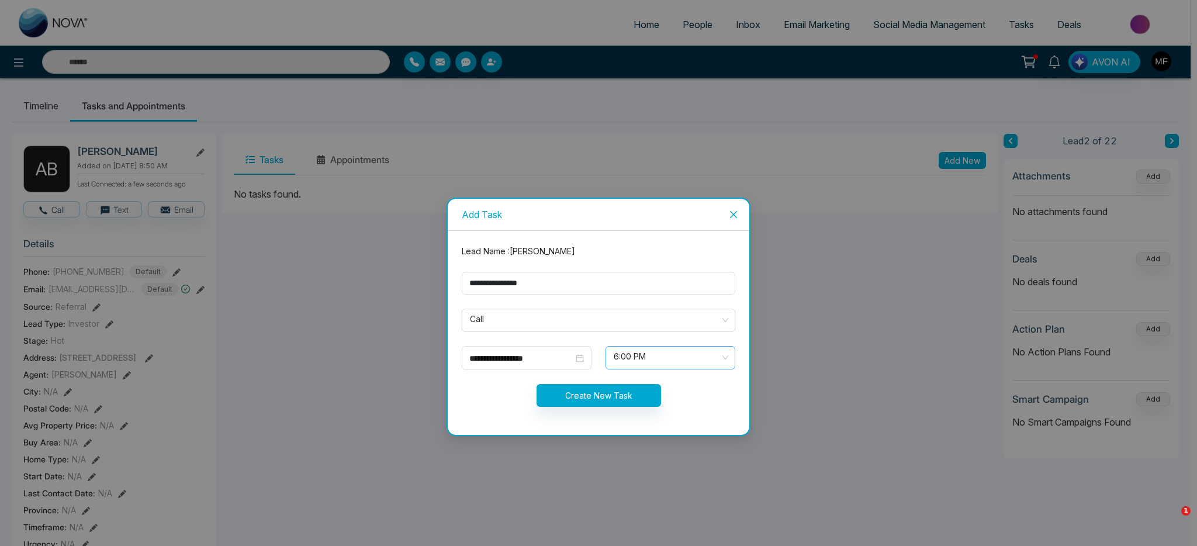
click at [701, 356] on span "6:00 PM" at bounding box center [670, 358] width 113 height 20
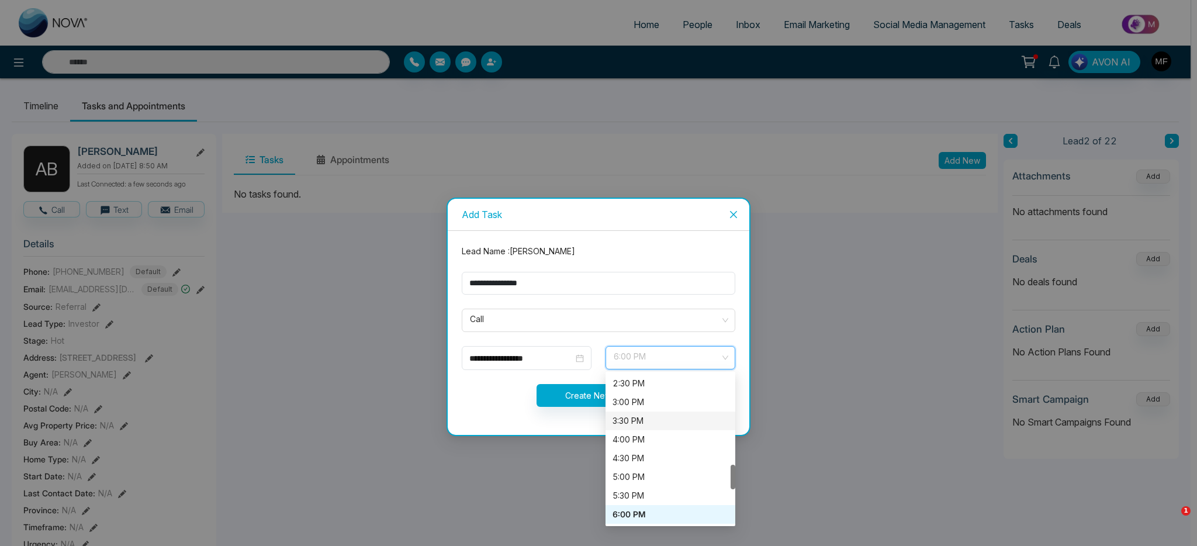
scroll to position [540, 0]
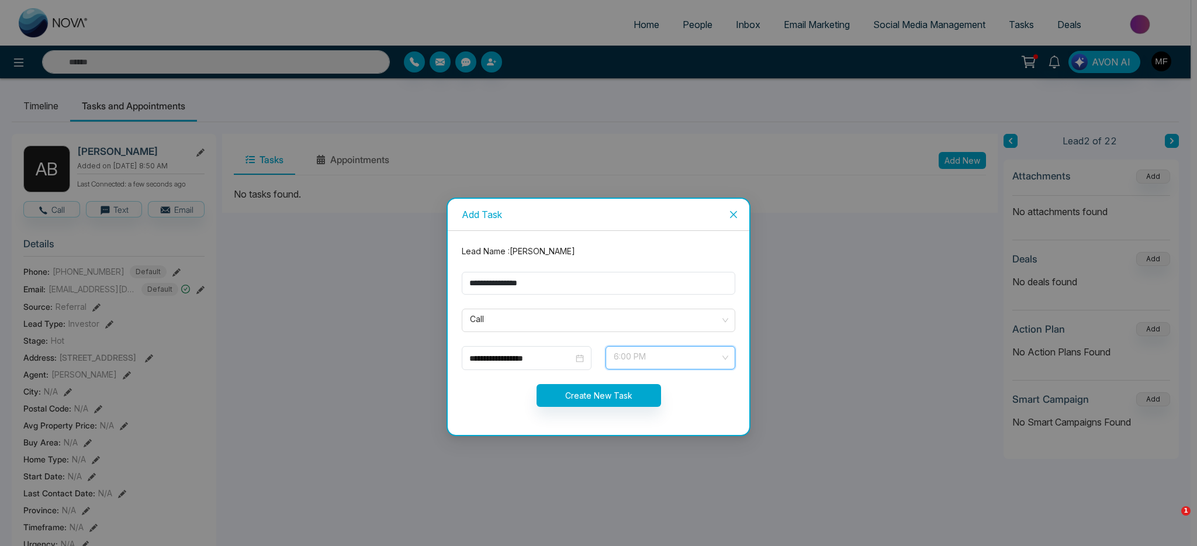
click at [657, 360] on span "6:00 PM" at bounding box center [670, 358] width 113 height 20
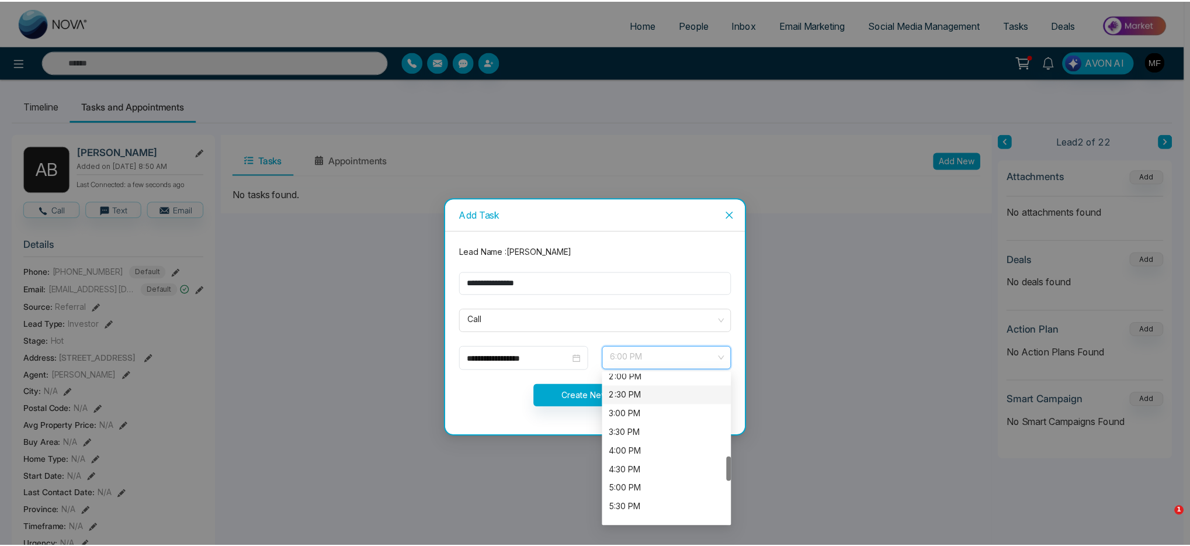
scroll to position [498, 0]
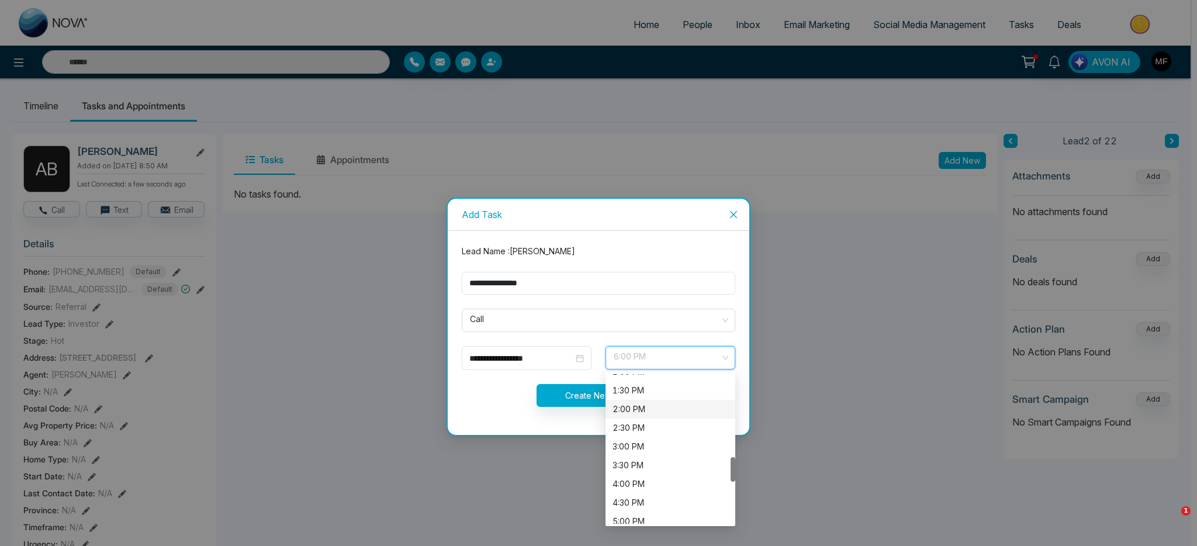
click at [655, 408] on div "2:00 PM" at bounding box center [670, 409] width 116 height 13
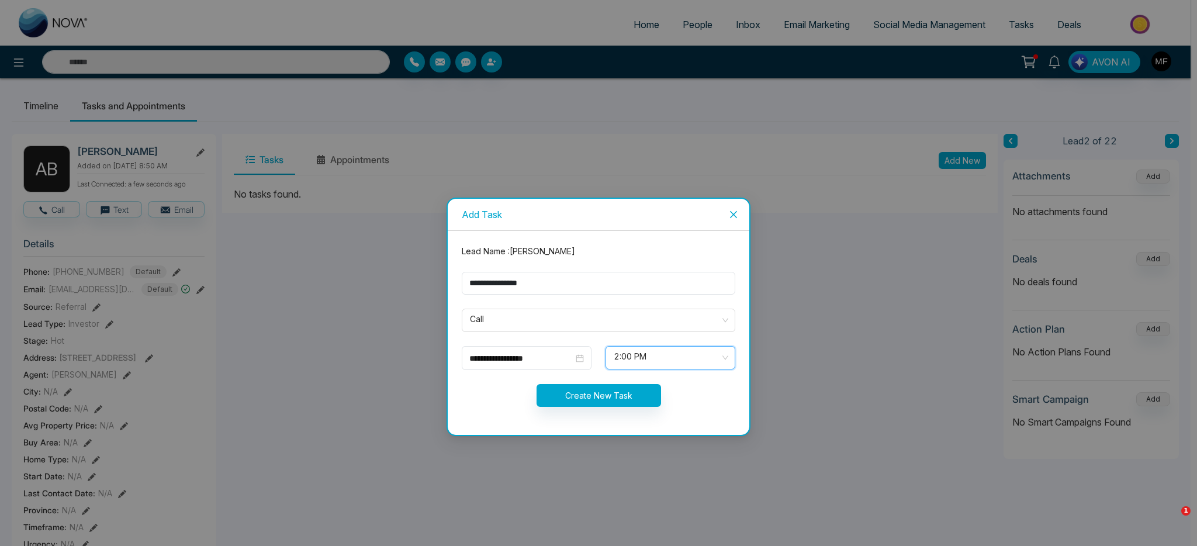
click at [602, 368] on div "2:00 PM 2:00 PM 1:30 PM 2:00 PM 2:30 PM 1:00 PM 1:30 PM 2:00 PM 2:30 PM 3:00 PM…" at bounding box center [670, 358] width 144 height 24
click at [597, 392] on button "Create New Task" at bounding box center [598, 395] width 124 height 23
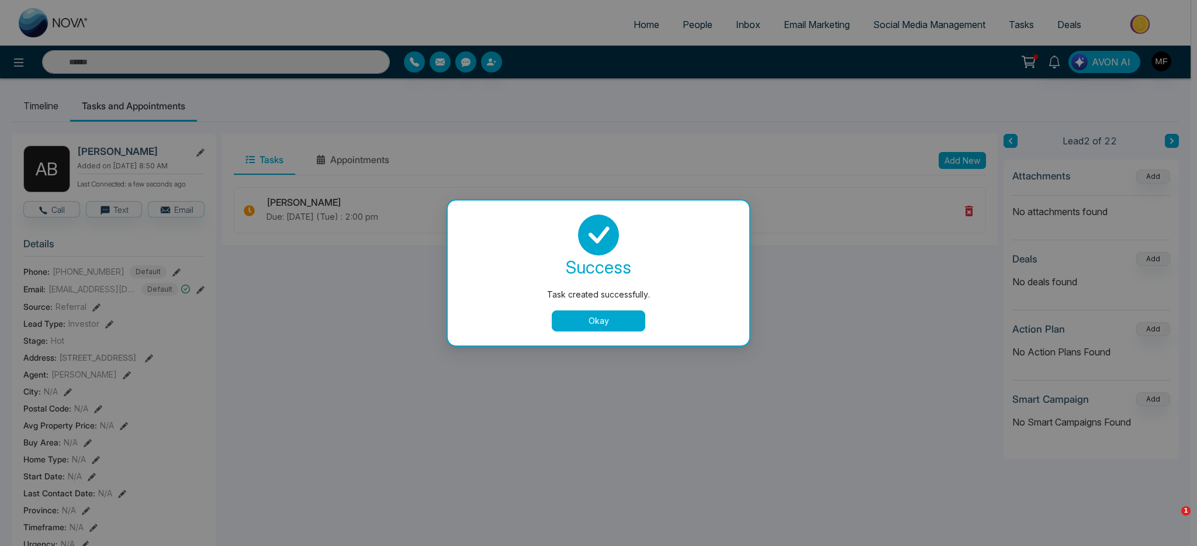
click at [621, 316] on button "Okay" at bounding box center [599, 320] width 94 height 21
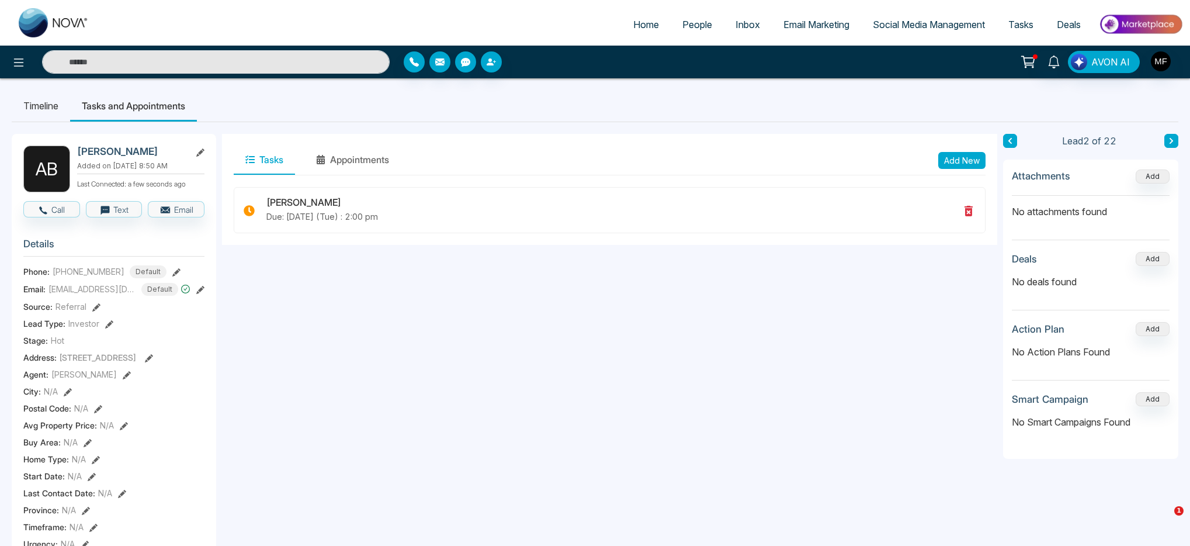
click at [1175, 139] on button at bounding box center [1172, 141] width 14 height 14
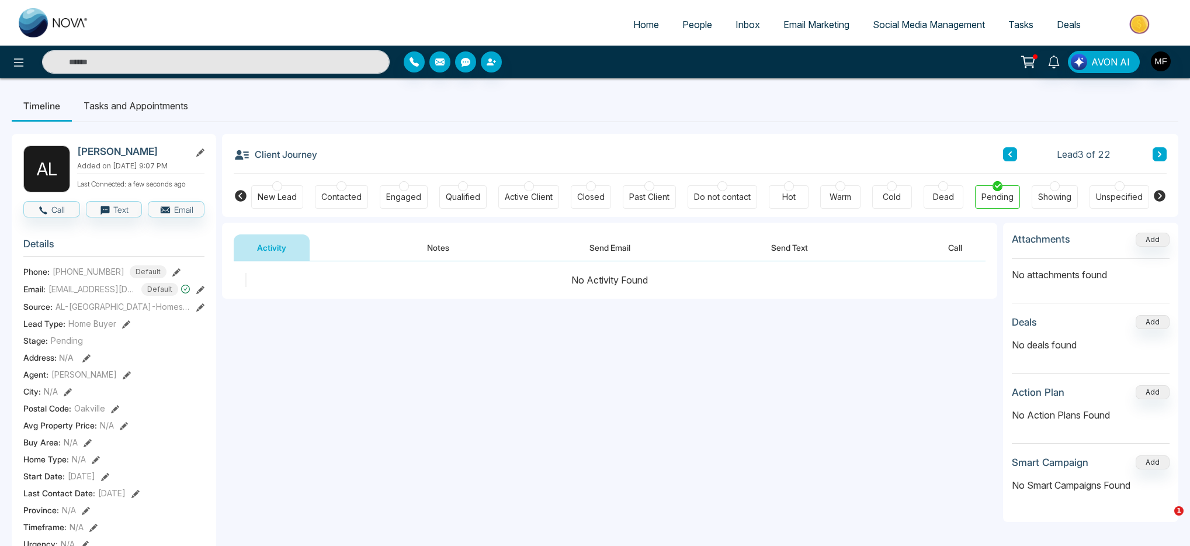
click at [281, 189] on div at bounding box center [277, 186] width 10 height 10
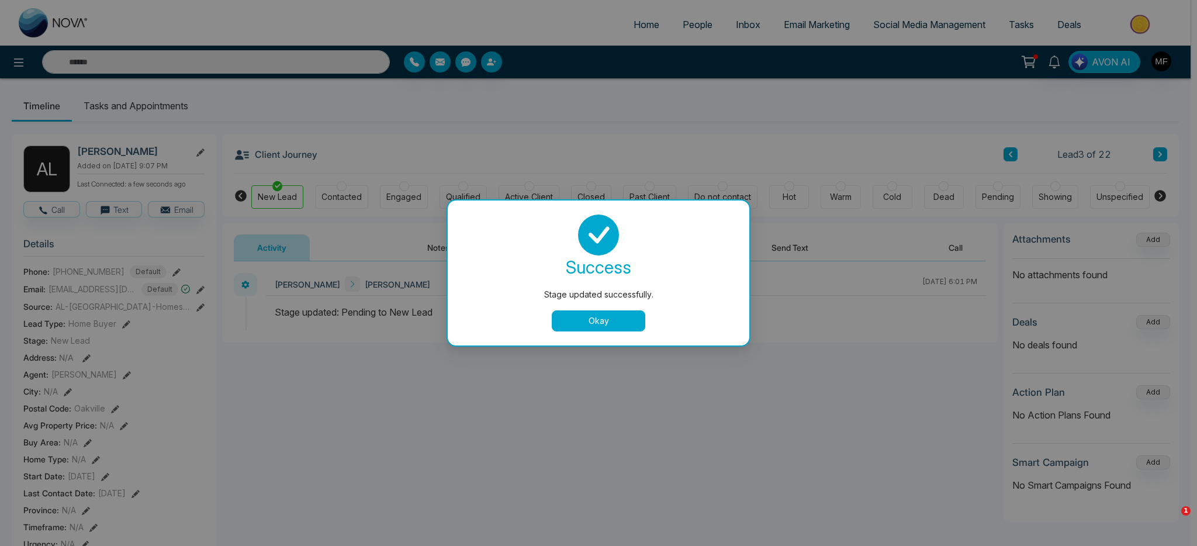
click at [627, 321] on button "Okay" at bounding box center [599, 320] width 94 height 21
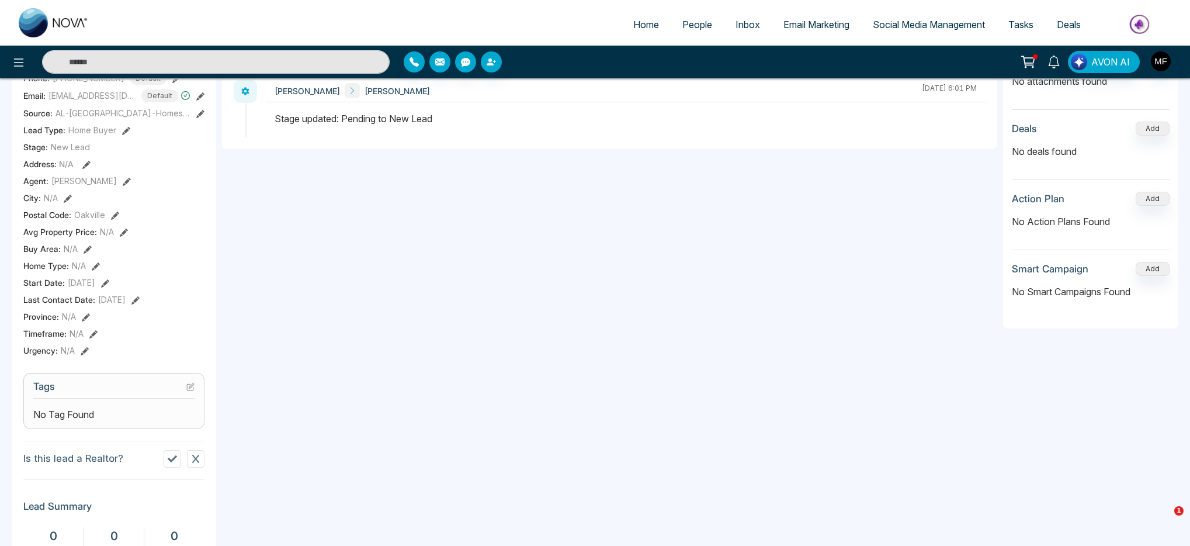
scroll to position [233, 0]
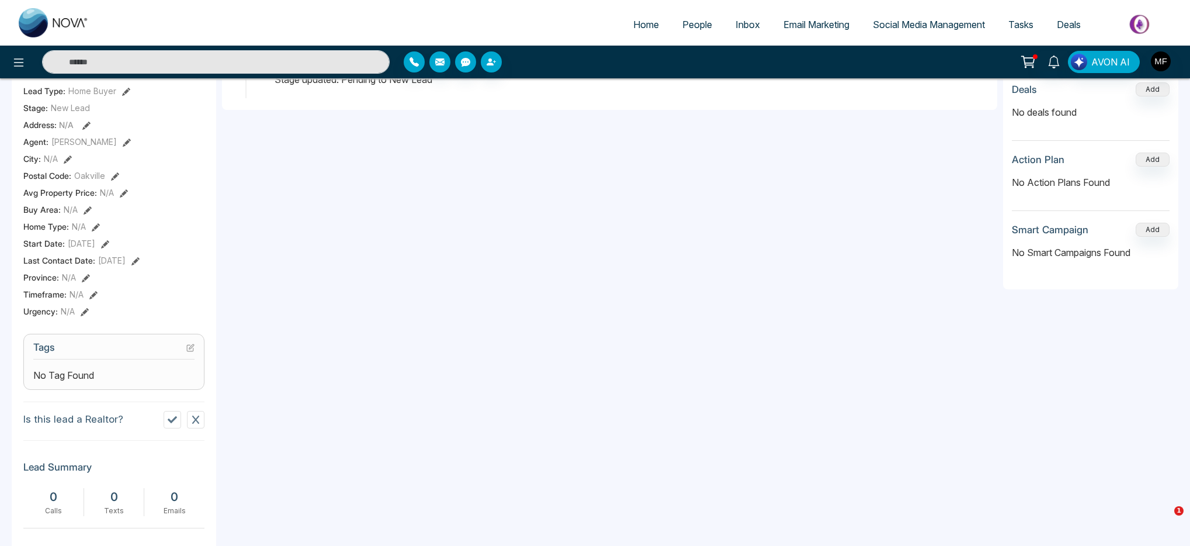
click at [174, 359] on h3 "Tags" at bounding box center [113, 350] width 161 height 18
click at [196, 354] on section "Tags No Tag Found" at bounding box center [113, 362] width 181 height 56
click at [193, 352] on icon at bounding box center [190, 348] width 8 height 8
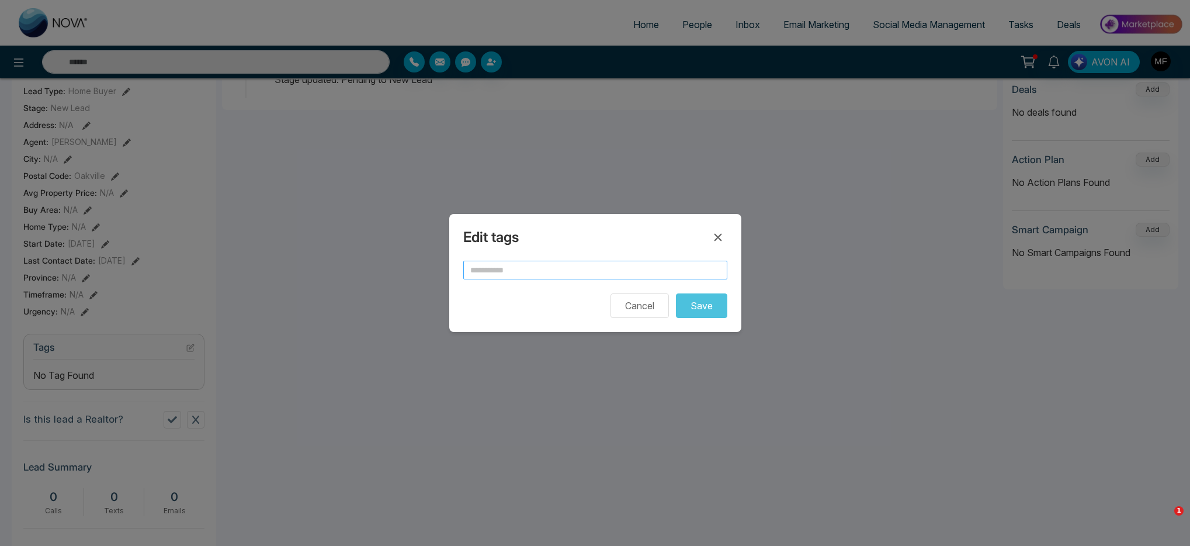
click at [628, 264] on input "text" at bounding box center [595, 270] width 264 height 19
type input "*********"
click at [533, 308] on div "Cancel Save" at bounding box center [595, 305] width 264 height 25
click at [719, 309] on button "Save" at bounding box center [701, 305] width 51 height 25
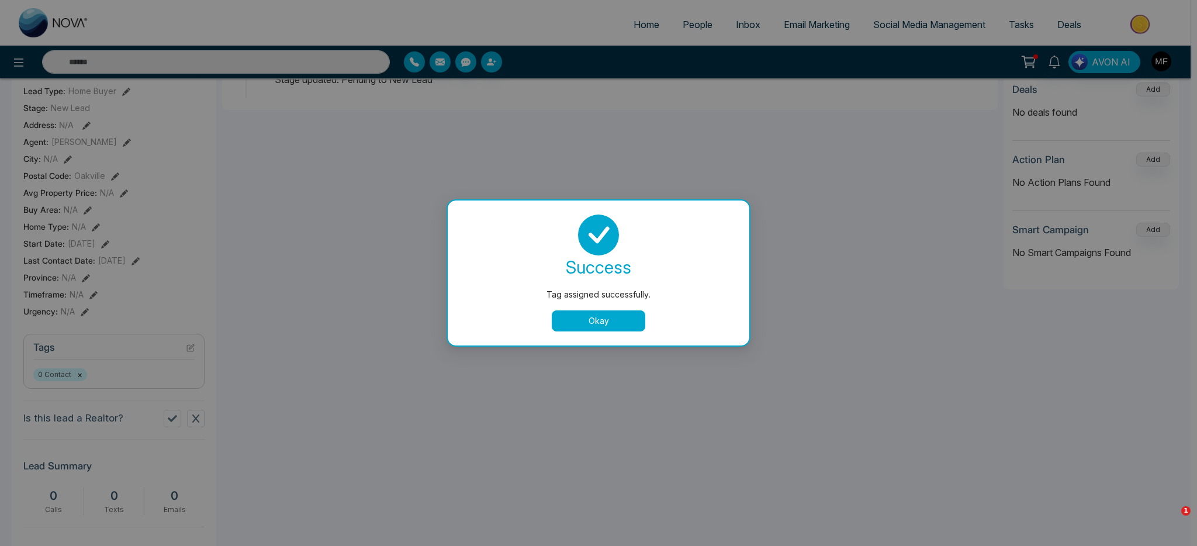
click at [609, 316] on button "Okay" at bounding box center [599, 320] width 94 height 21
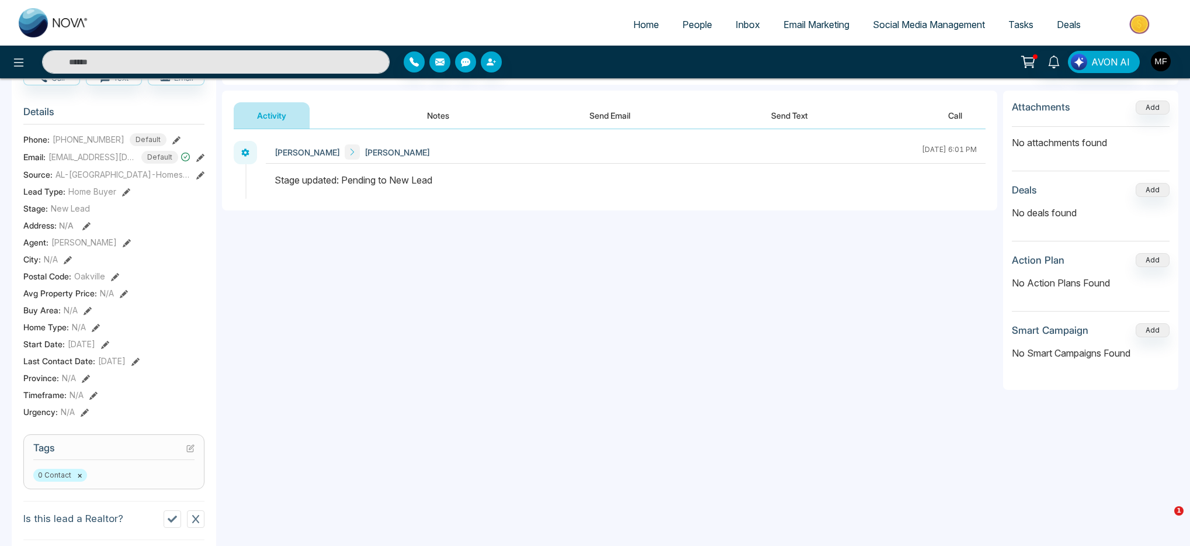
scroll to position [0, 0]
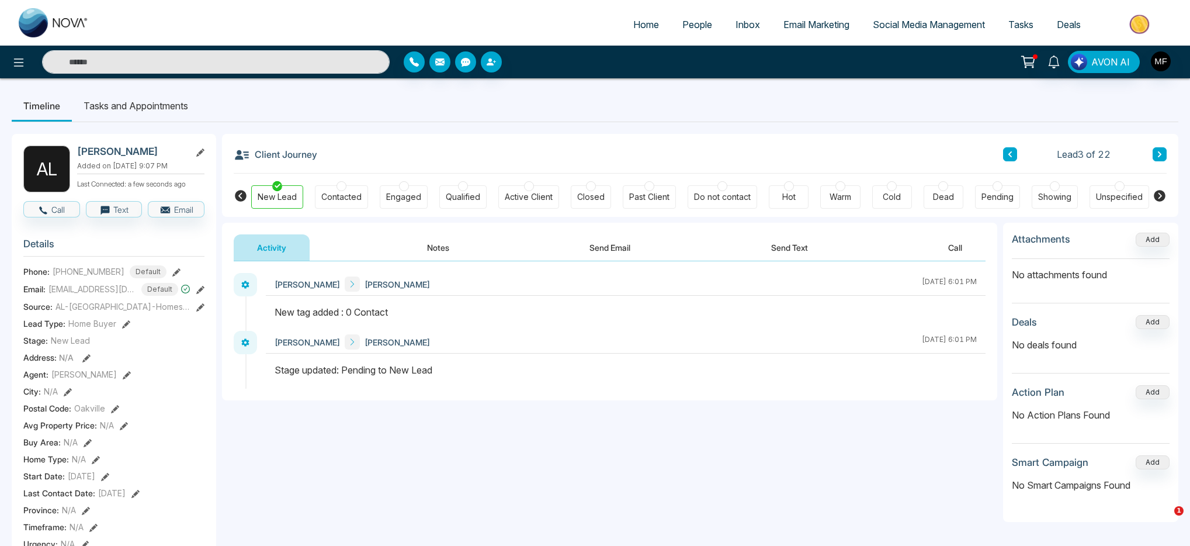
click at [885, 196] on div "Cold" at bounding box center [892, 197] width 18 height 12
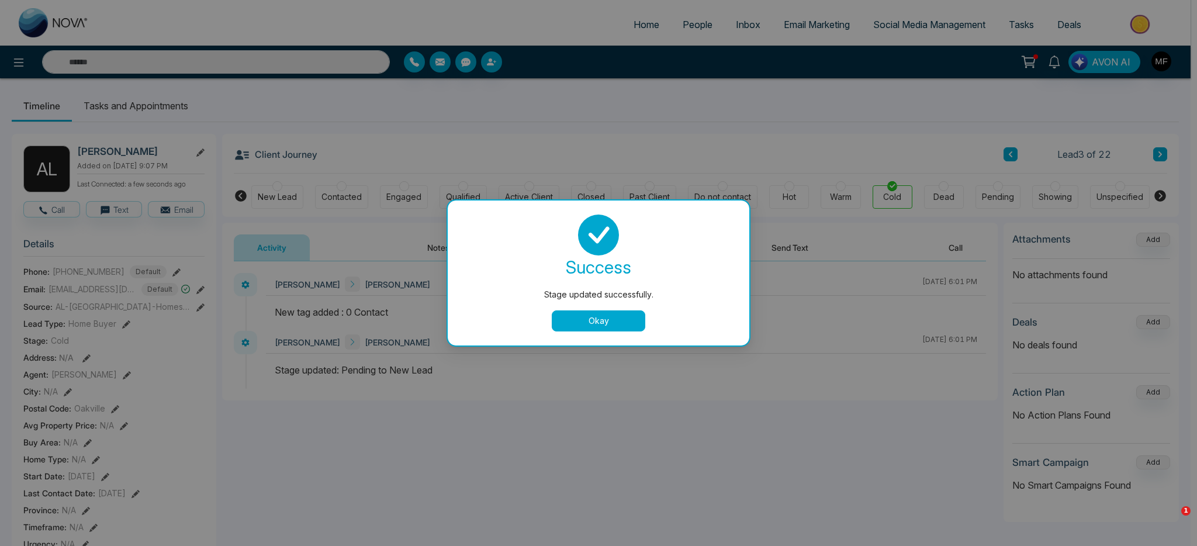
click at [600, 319] on button "Okay" at bounding box center [599, 320] width 94 height 21
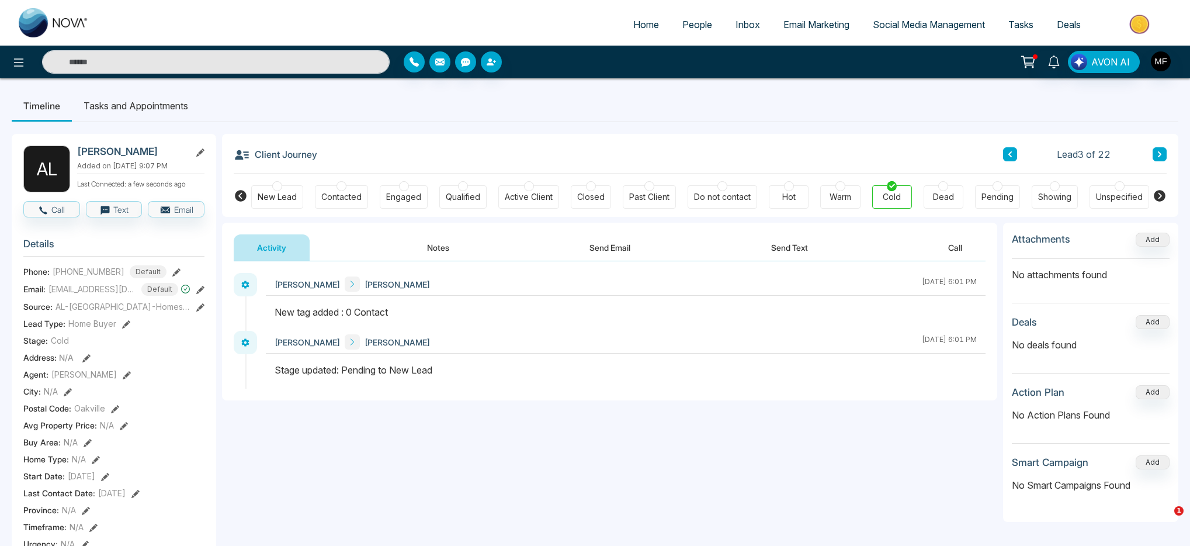
click at [1162, 154] on icon at bounding box center [1160, 154] width 6 height 7
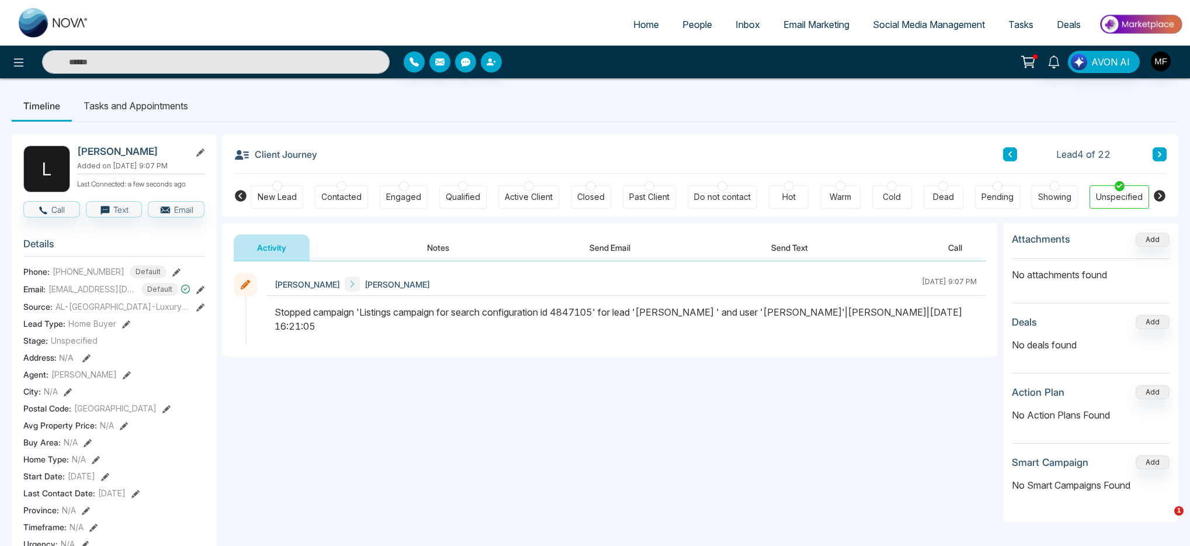
click at [894, 186] on div at bounding box center [892, 186] width 10 height 10
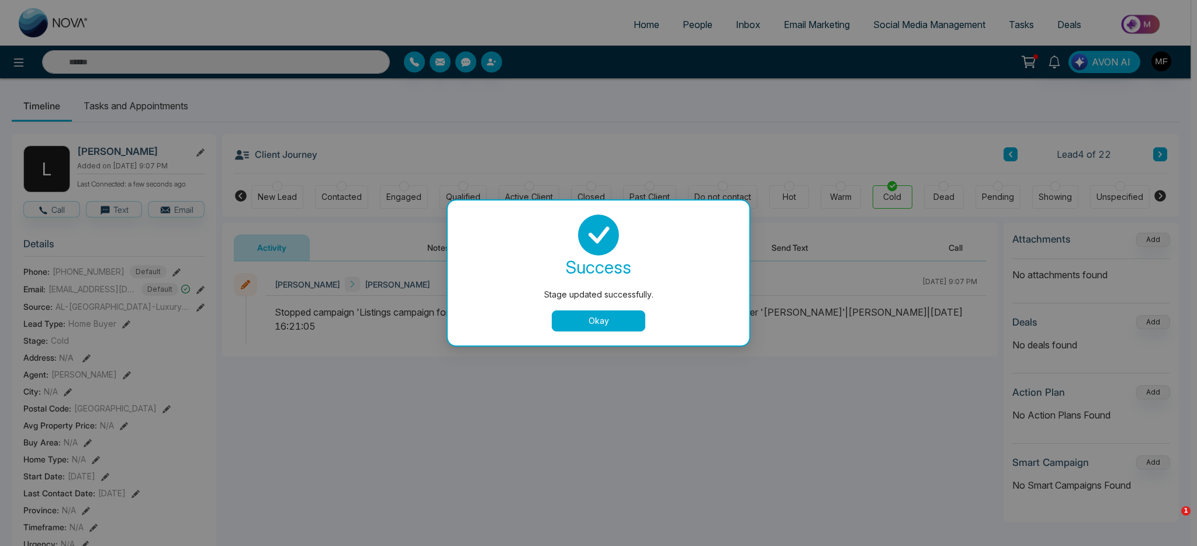
click at [584, 318] on button "Okay" at bounding box center [599, 320] width 94 height 21
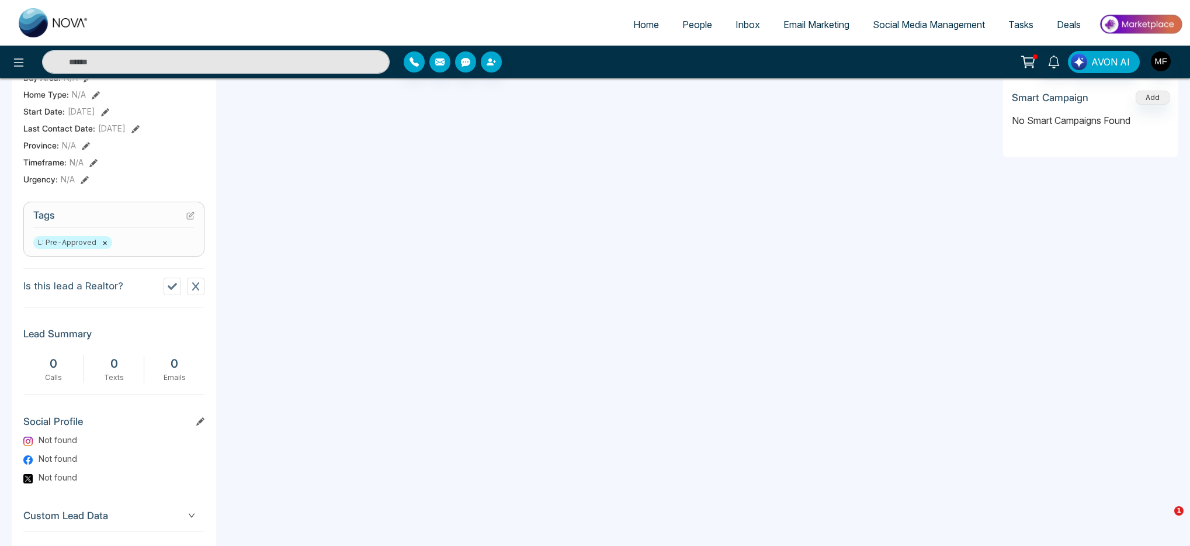
scroll to position [367, 0]
click at [102, 245] on button "×" at bounding box center [104, 240] width 5 height 11
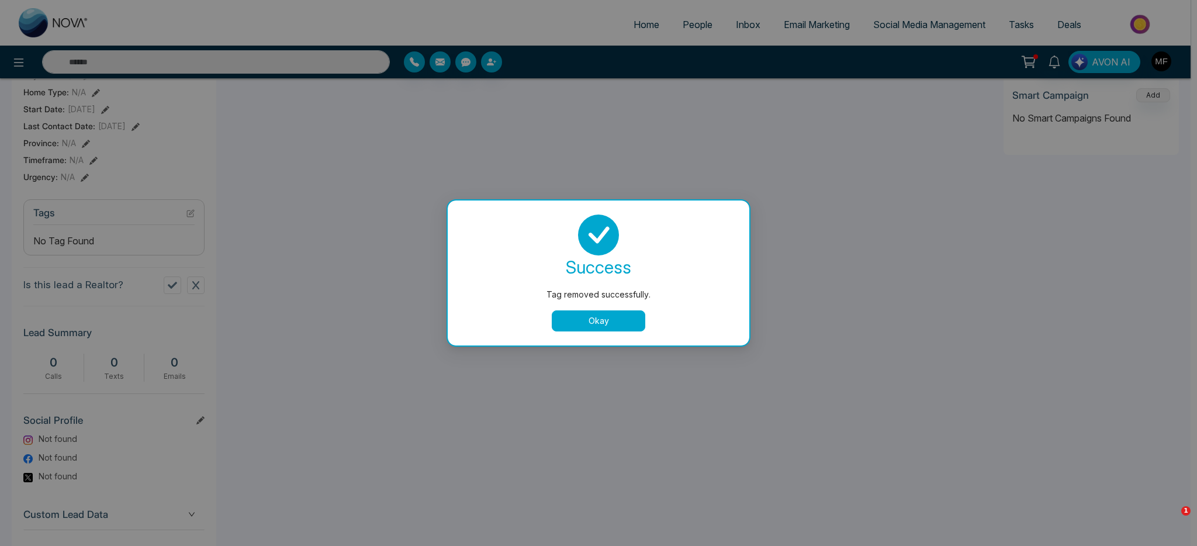
click at [191, 217] on div "Tag removed successfully. success Tag removed successfully. Okay" at bounding box center [598, 273] width 1197 height 546
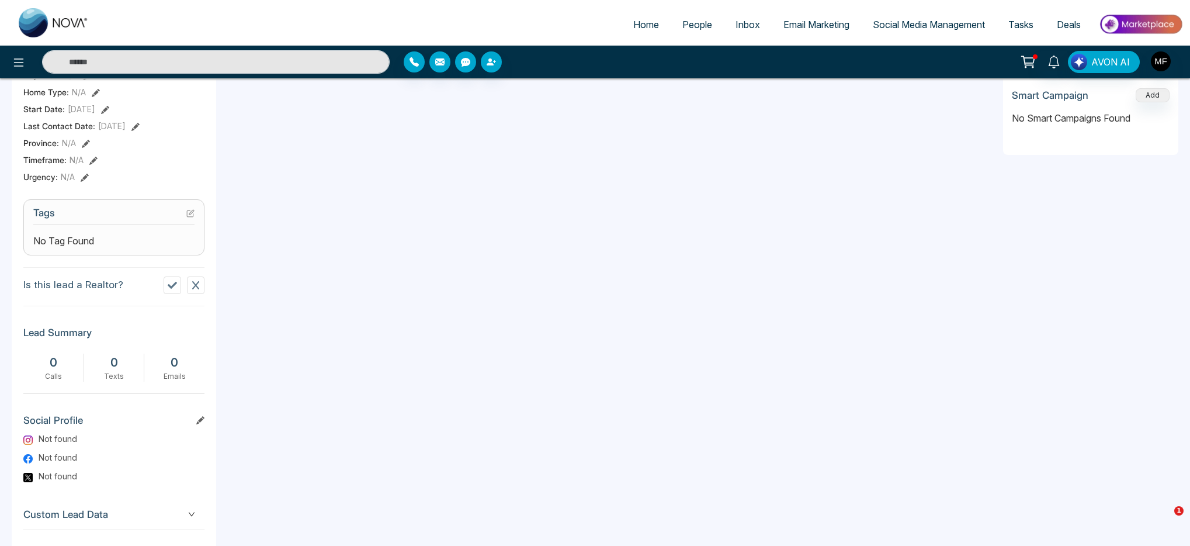
click at [192, 217] on icon at bounding box center [190, 213] width 8 height 8
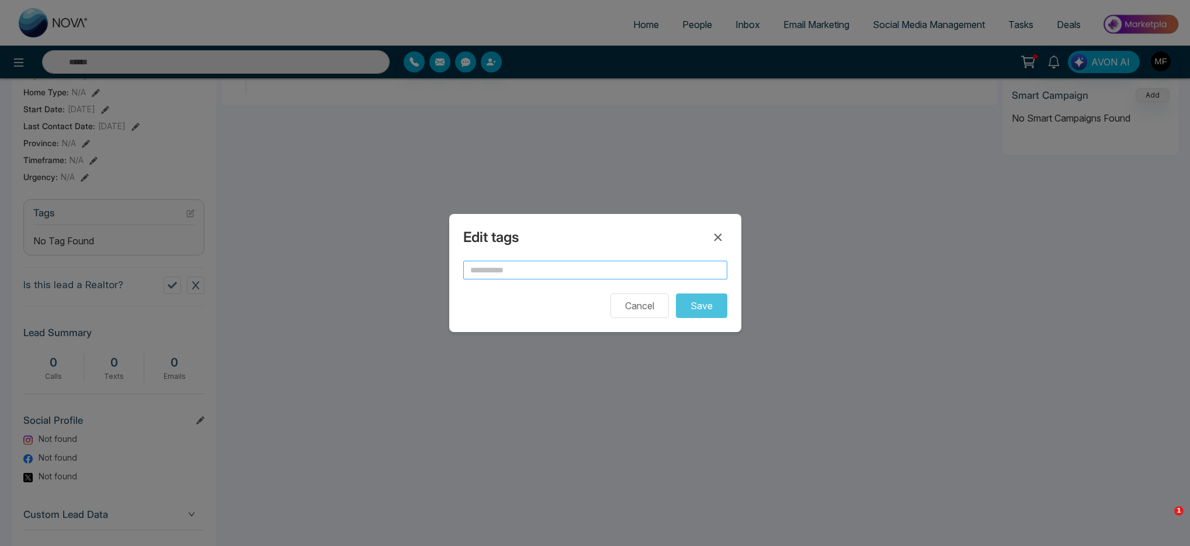
click at [601, 269] on input "text" at bounding box center [595, 270] width 264 height 19
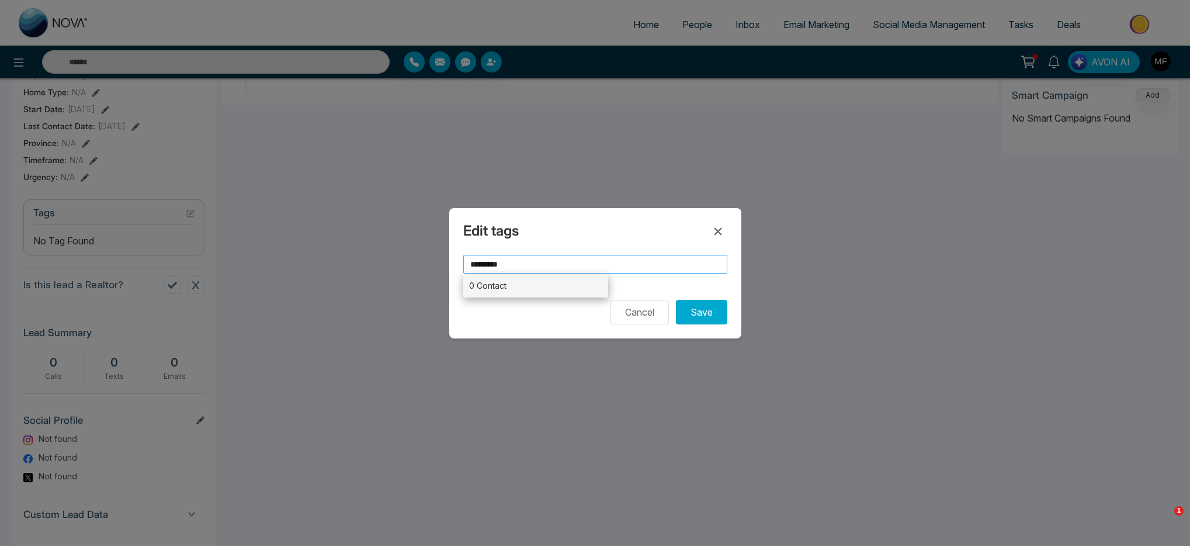
type input "*********"
click at [511, 288] on li "0 Contact" at bounding box center [536, 285] width 146 height 24
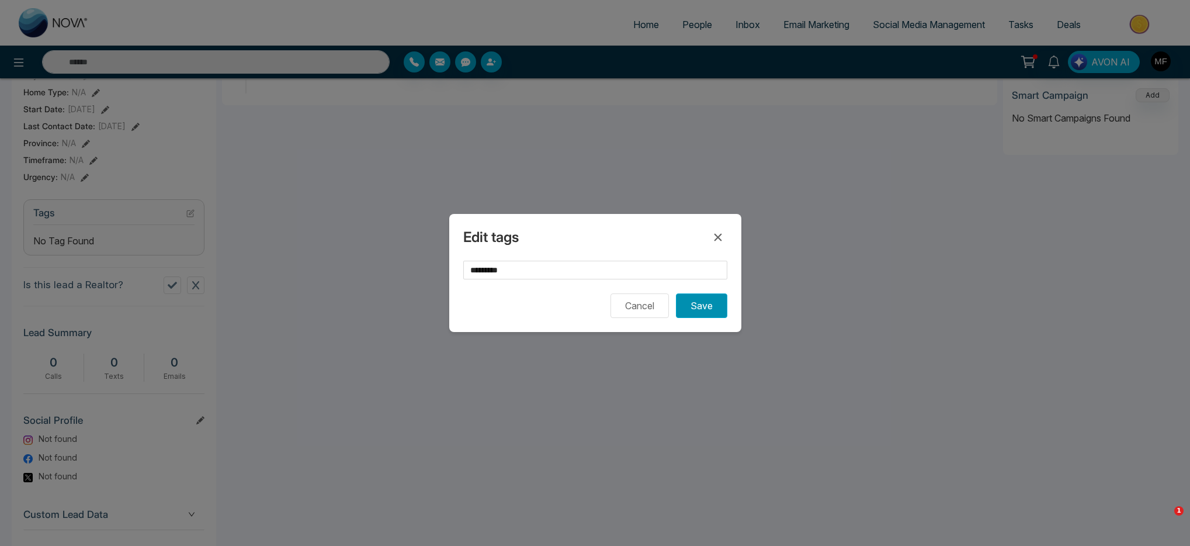
click at [698, 307] on button "Save" at bounding box center [701, 305] width 51 height 25
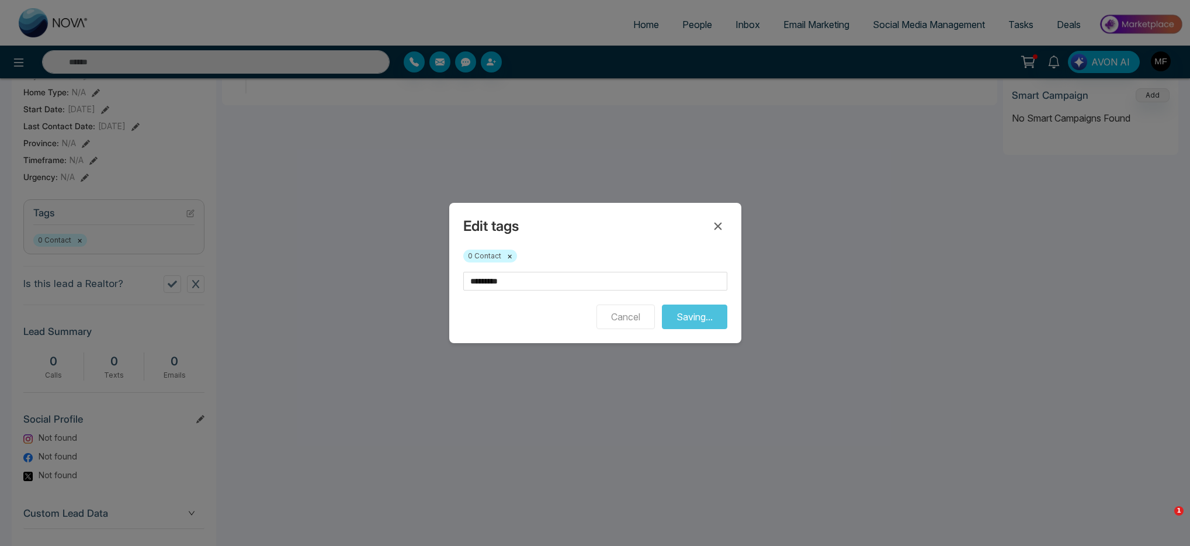
scroll to position [365, 0]
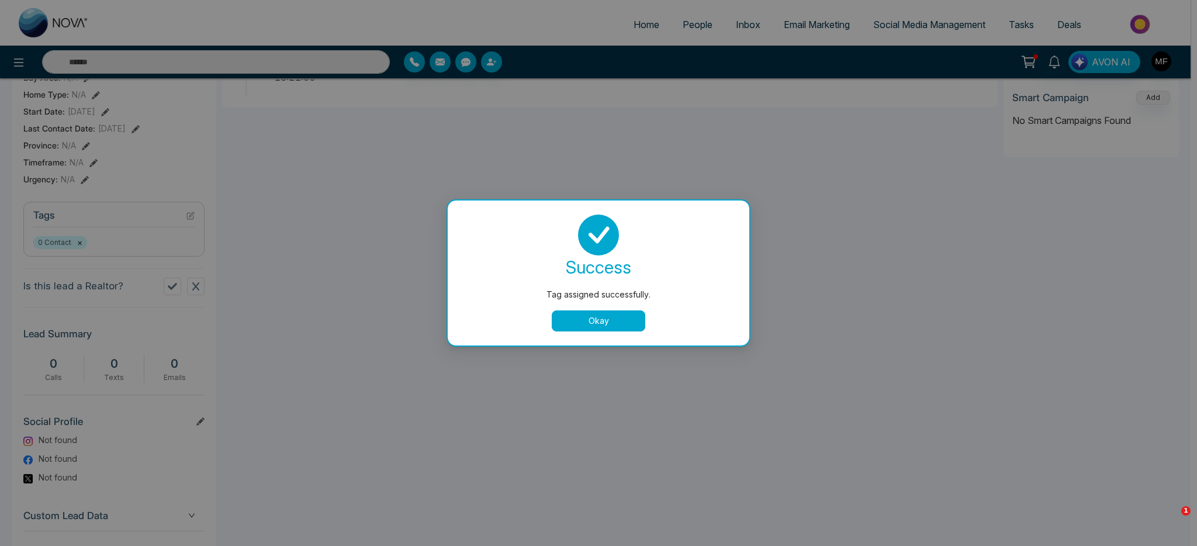
click at [628, 320] on button "Okay" at bounding box center [599, 320] width 94 height 21
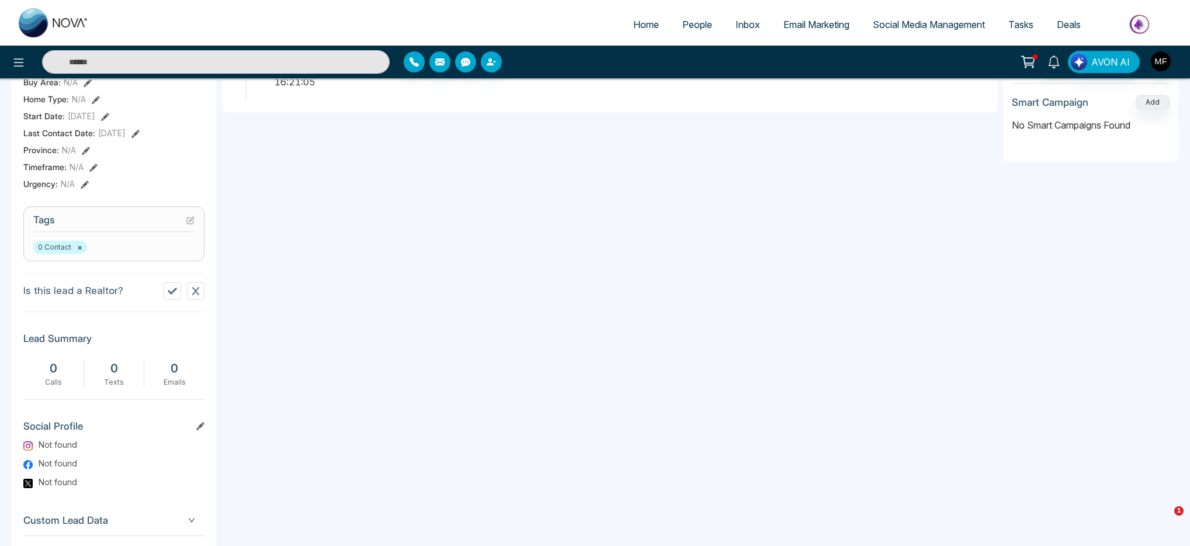
scroll to position [0, 0]
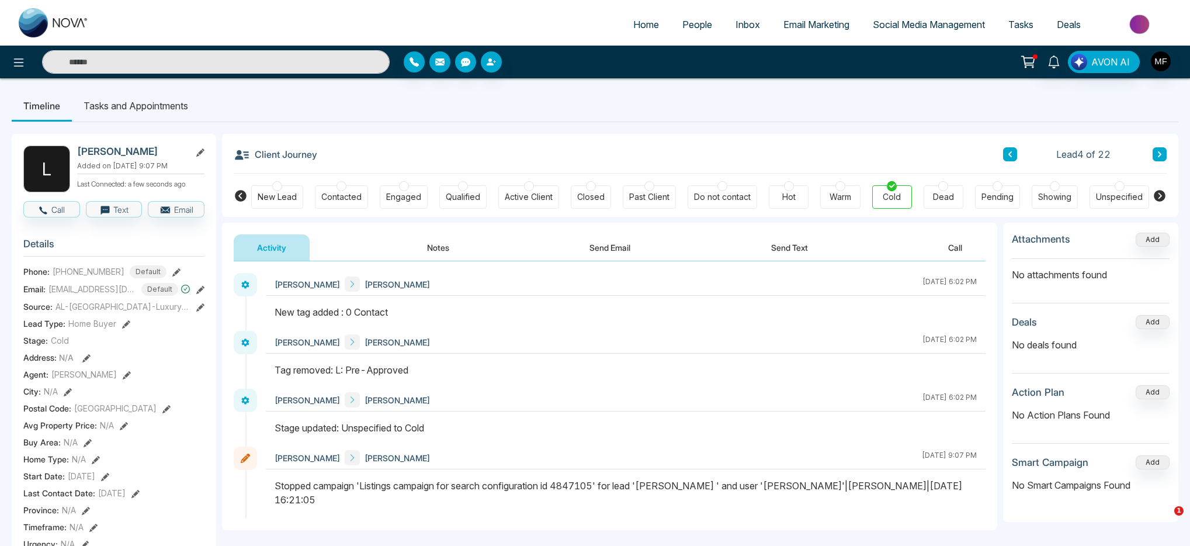
click at [1156, 154] on button at bounding box center [1160, 154] width 14 height 14
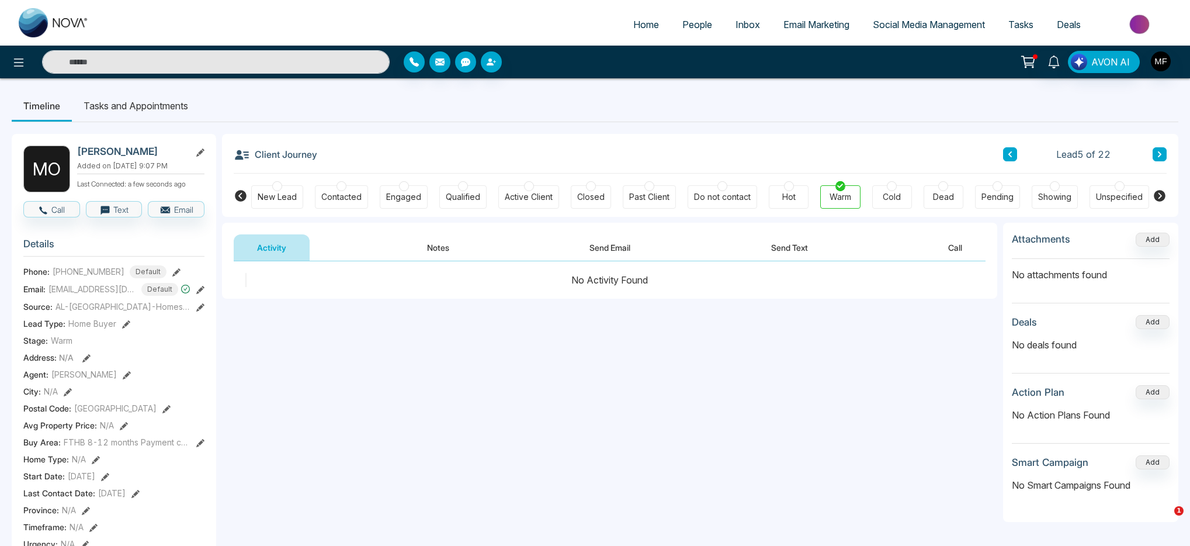
click at [888, 195] on div "Cold" at bounding box center [892, 197] width 18 height 12
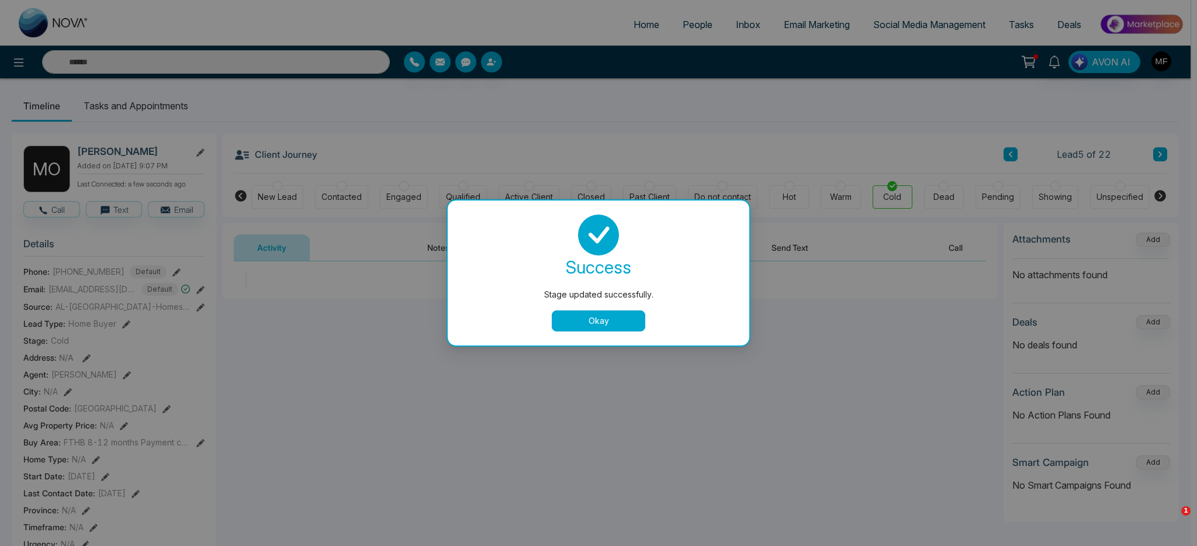
click at [593, 316] on button "Okay" at bounding box center [599, 320] width 94 height 21
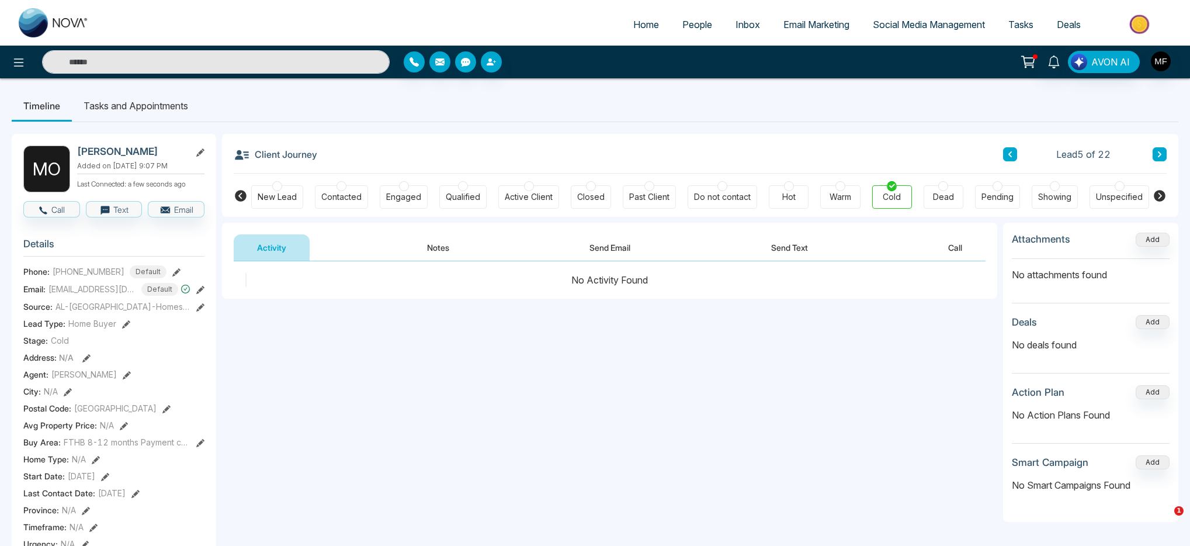
click at [427, 236] on button "Notes" at bounding box center [438, 247] width 69 height 26
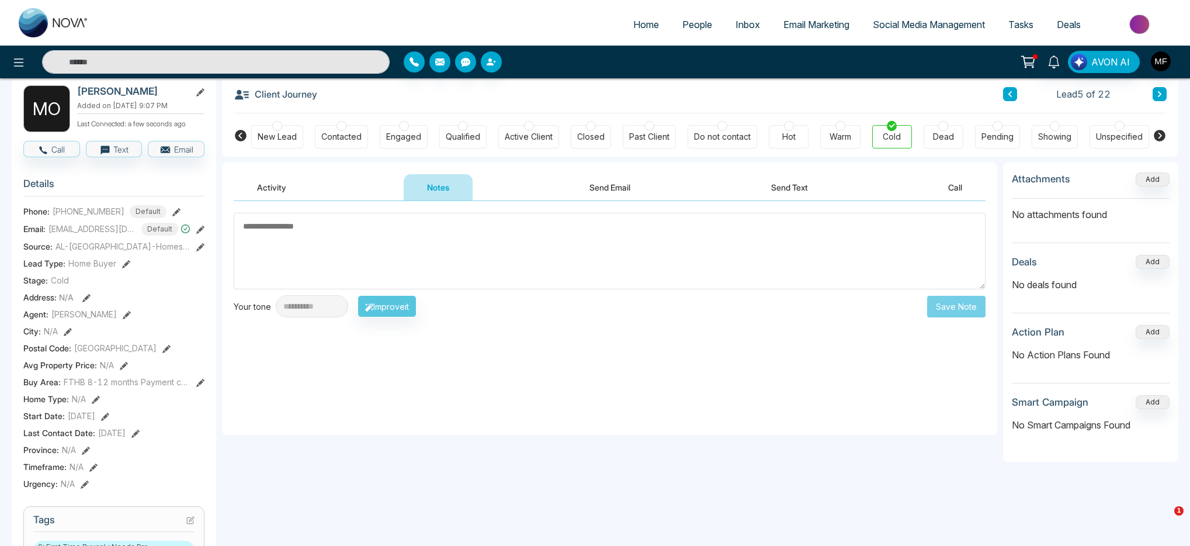
scroll to position [207, 0]
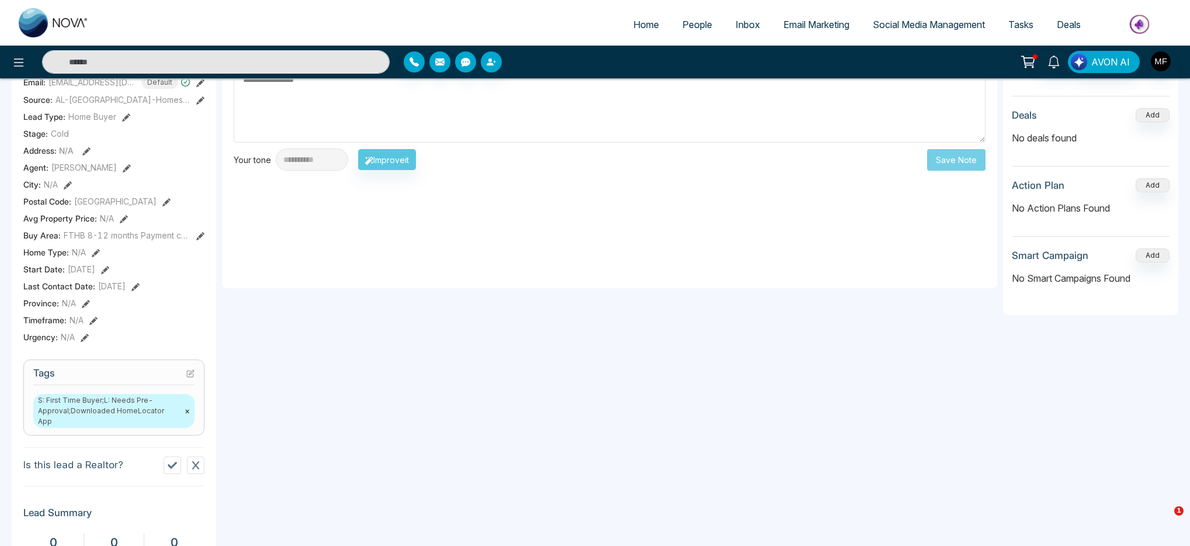
click at [79, 420] on span "S: First Time Buyer;L: Needs Pre-Approval;Downloaded HomeLocator App ×" at bounding box center [113, 411] width 161 height 34
click at [188, 411] on button "×" at bounding box center [187, 411] width 5 height 11
click at [403, 112] on textarea at bounding box center [610, 104] width 752 height 77
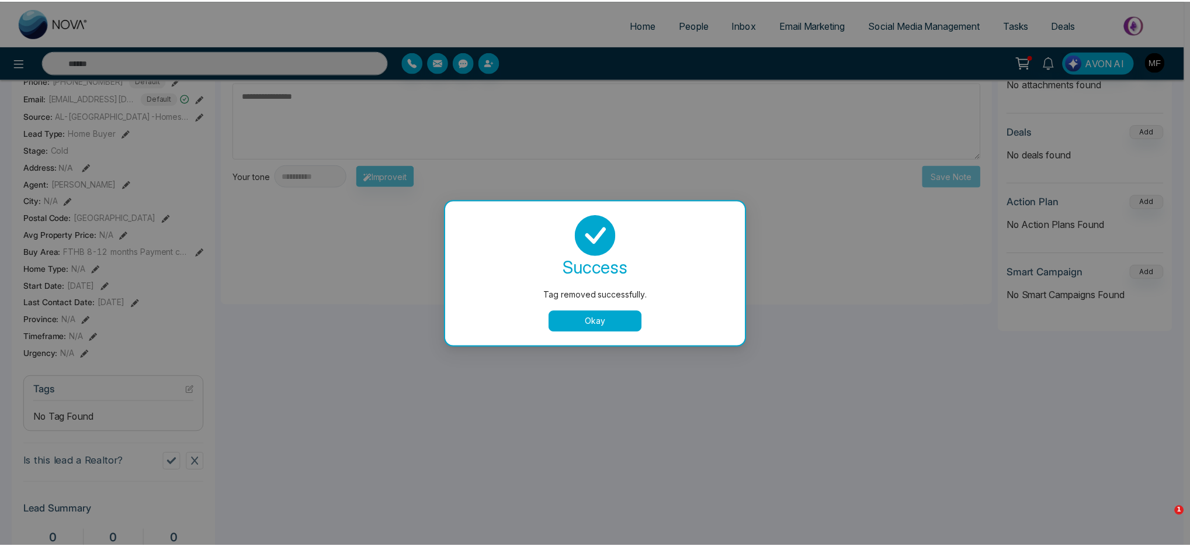
scroll to position [183, 0]
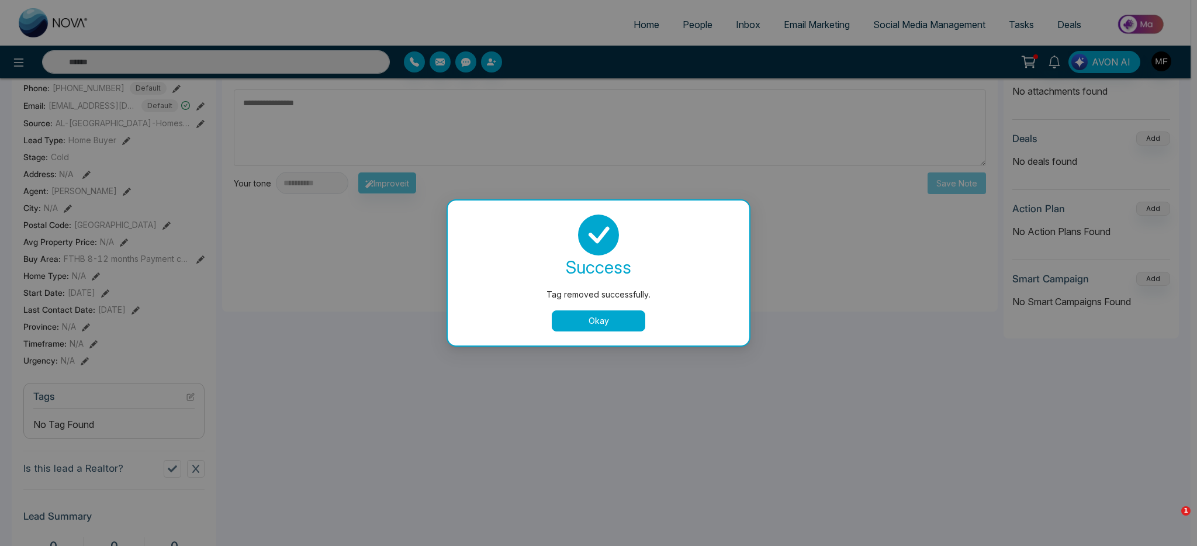
click at [606, 313] on button "Okay" at bounding box center [599, 320] width 94 height 21
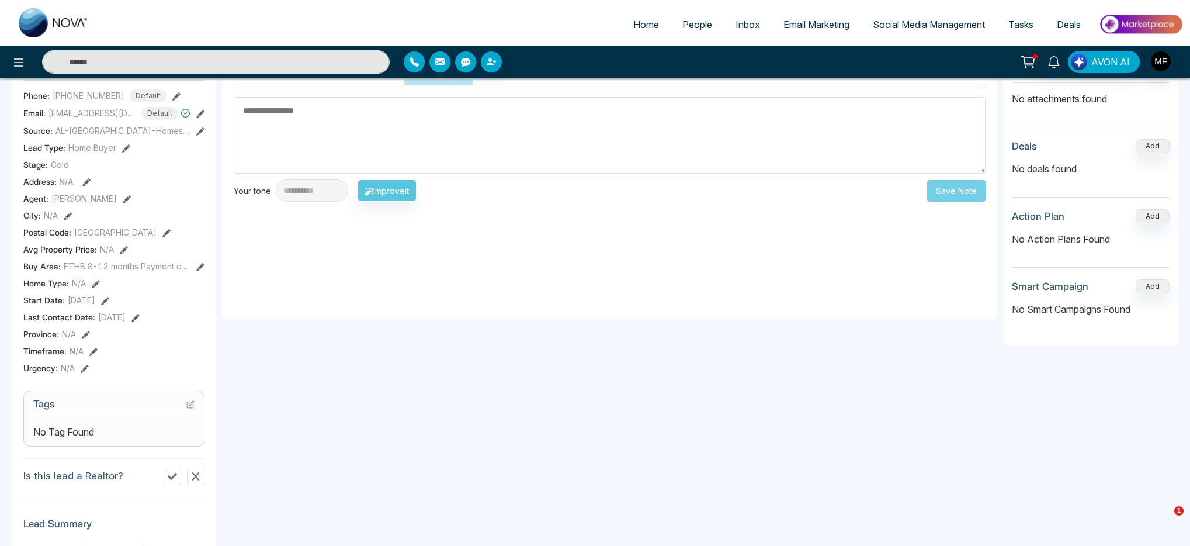
scroll to position [158, 0]
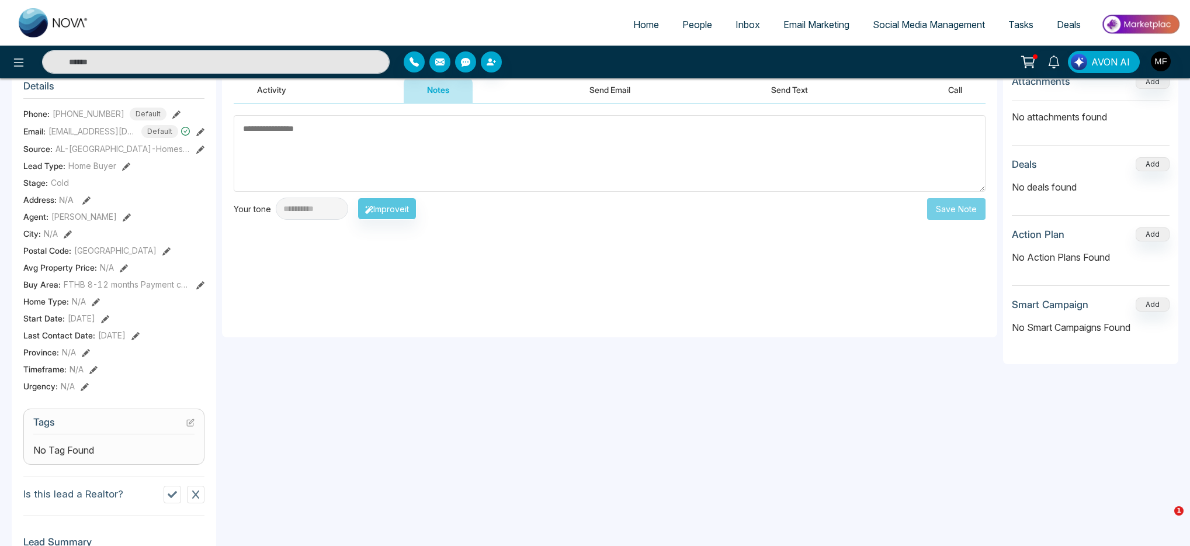
click at [342, 176] on textarea at bounding box center [610, 153] width 752 height 77
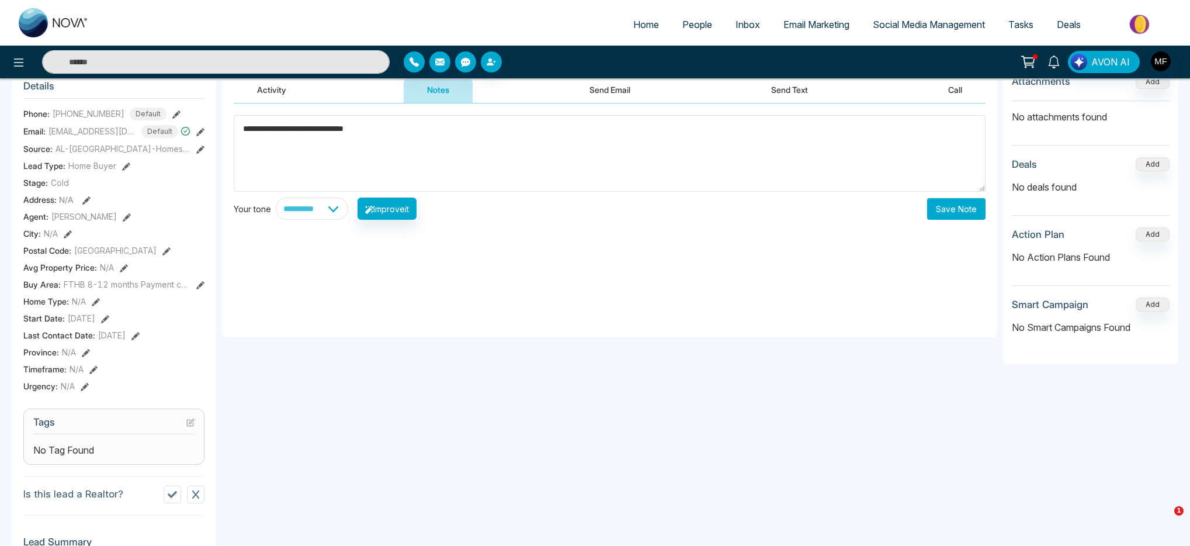
type textarea "**********"
click at [199, 289] on icon at bounding box center [200, 285] width 8 height 8
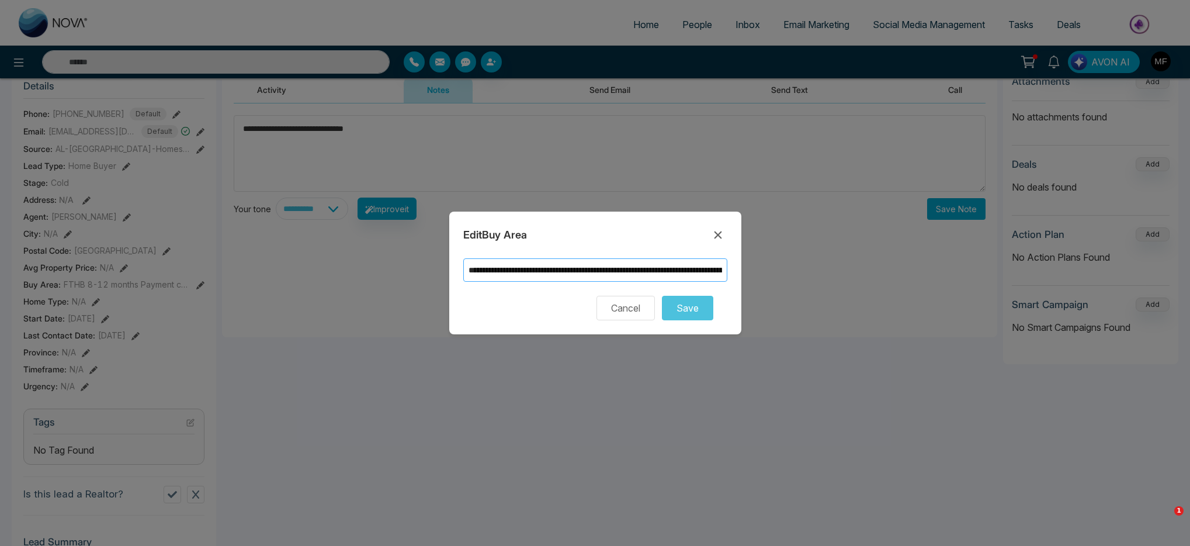
click at [700, 274] on input "**********" at bounding box center [595, 269] width 264 height 23
click at [540, 275] on input "**********" at bounding box center [595, 269] width 264 height 23
click at [639, 304] on button "Cancel" at bounding box center [626, 308] width 58 height 25
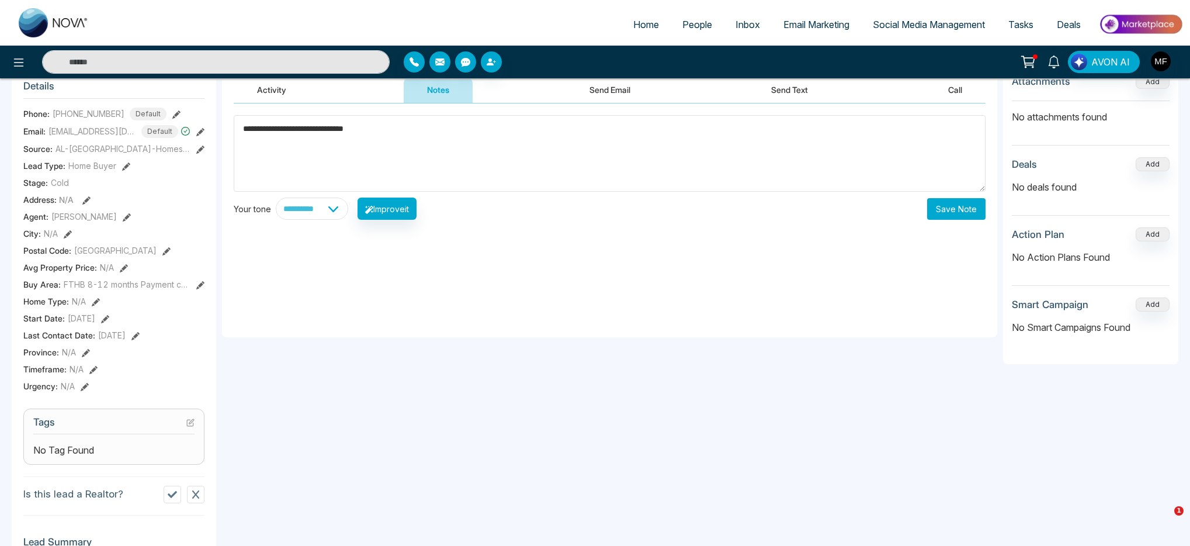
click at [400, 155] on textarea "**********" at bounding box center [610, 153] width 752 height 77
paste textarea "**********"
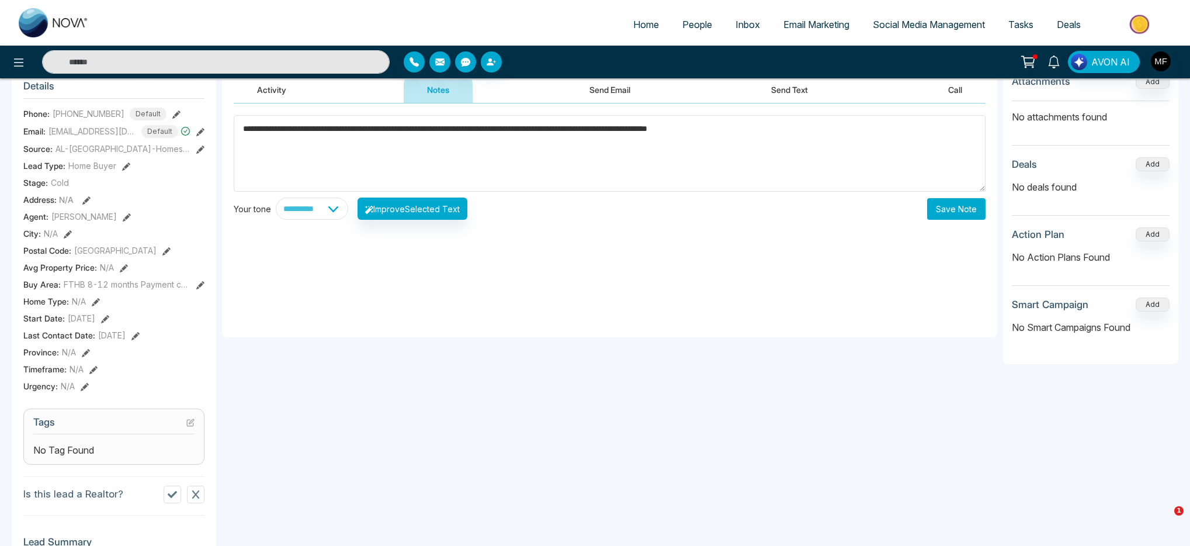
type textarea "**********"
click at [540, 277] on div "**********" at bounding box center [609, 220] width 775 height 234
click at [944, 209] on button "Save Note" at bounding box center [956, 209] width 58 height 22
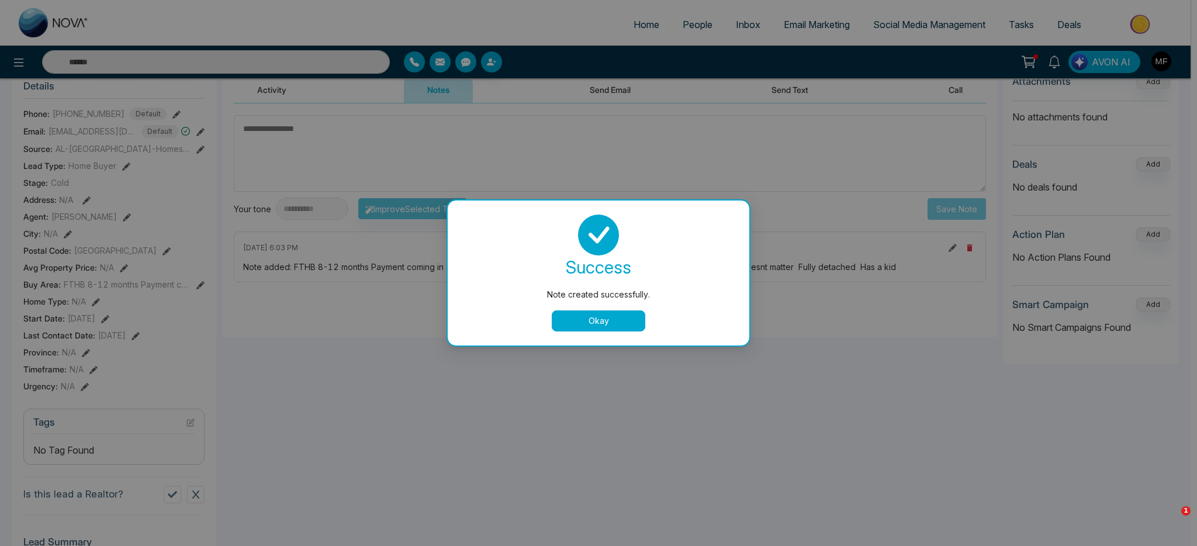
click at [635, 317] on button "Okay" at bounding box center [599, 320] width 94 height 21
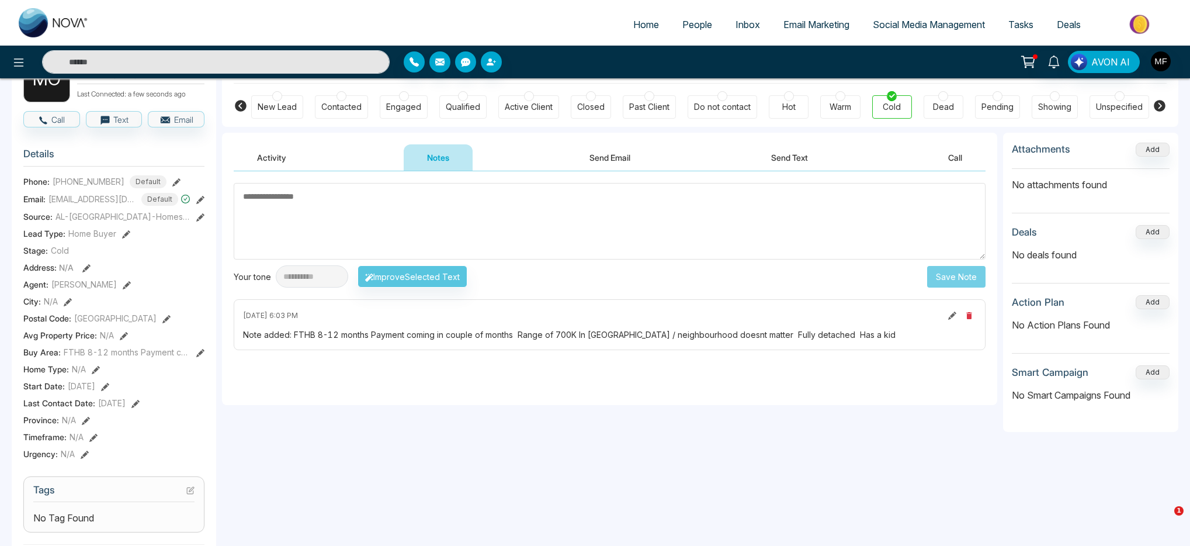
scroll to position [212, 0]
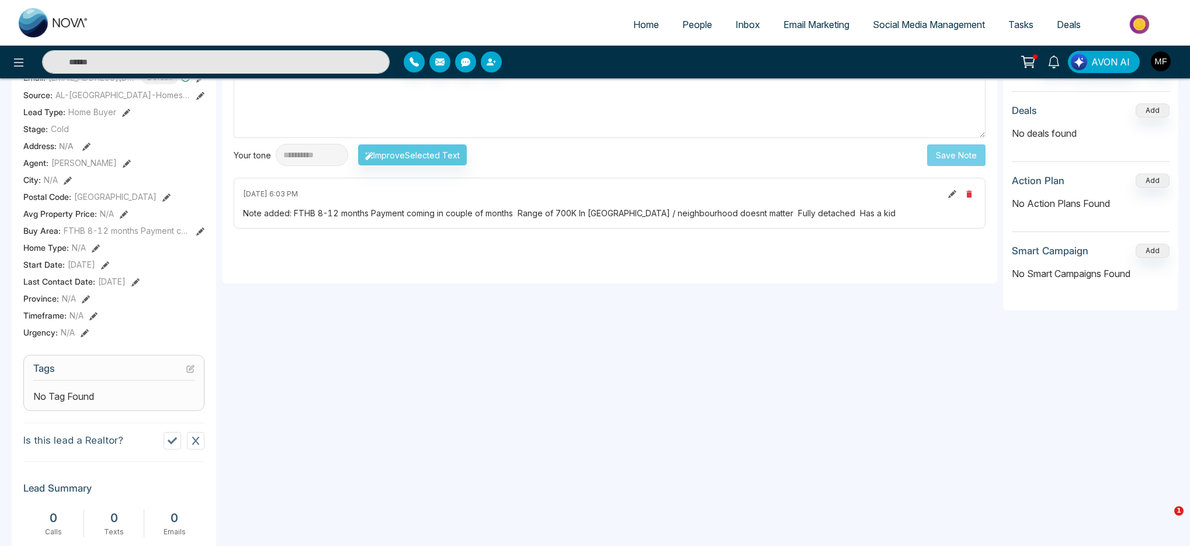
click at [186, 373] on icon at bounding box center [190, 369] width 8 height 8
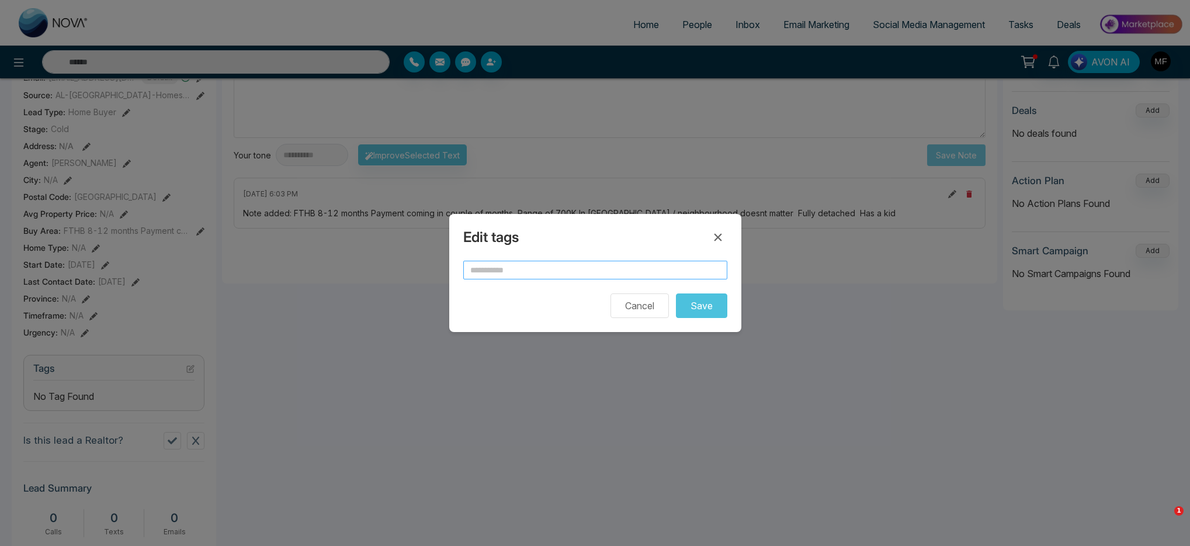
click at [615, 268] on input "text" at bounding box center [595, 270] width 264 height 19
type input "**********"
click at [688, 310] on button "Save" at bounding box center [701, 305] width 51 height 25
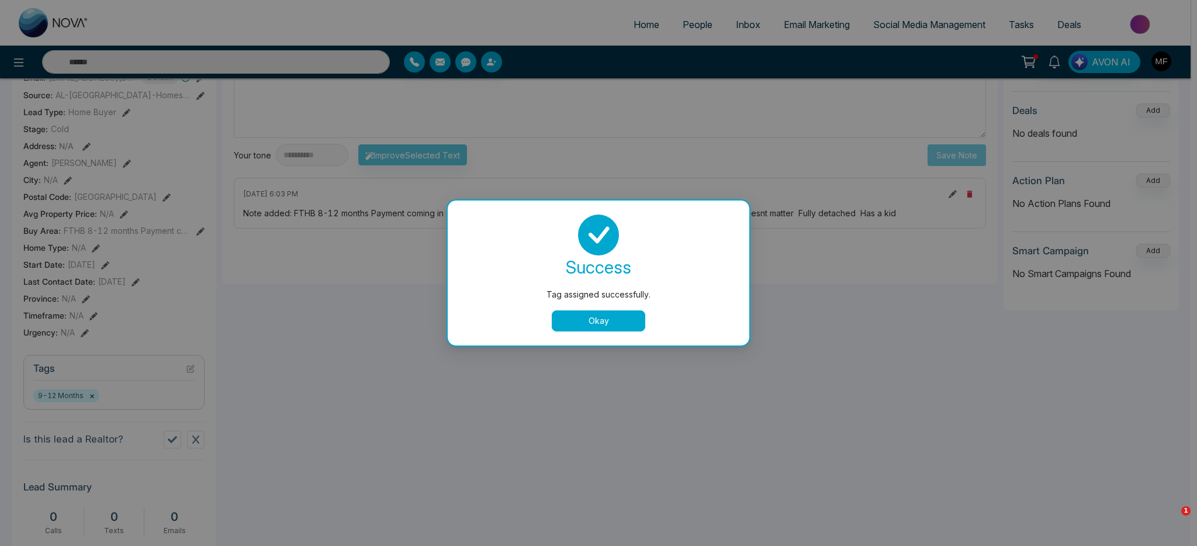
click at [614, 324] on button "Okay" at bounding box center [599, 320] width 94 height 21
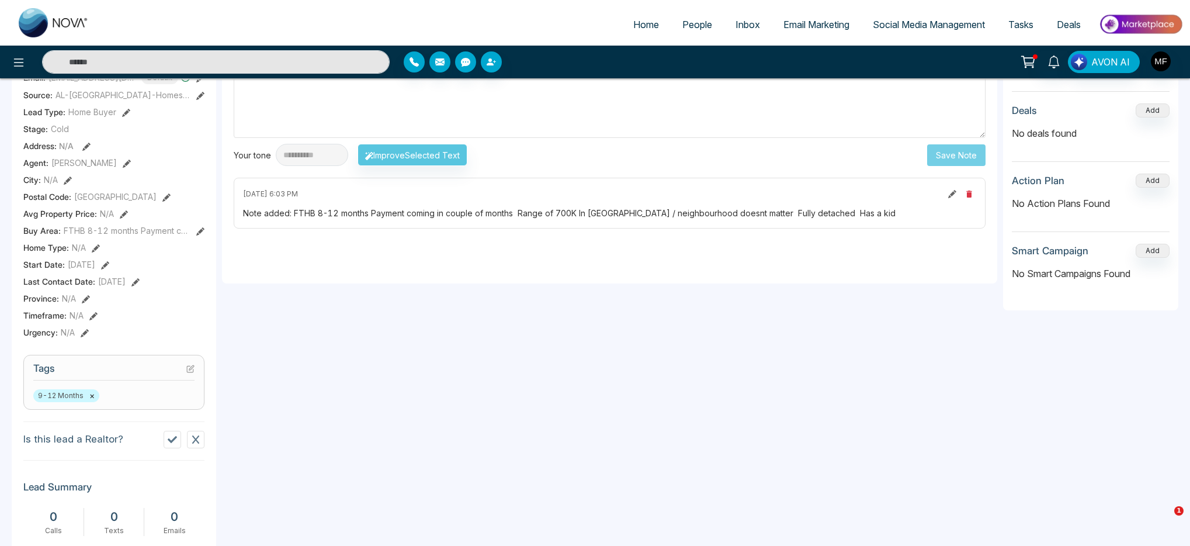
click at [140, 286] on icon at bounding box center [135, 282] width 8 height 8
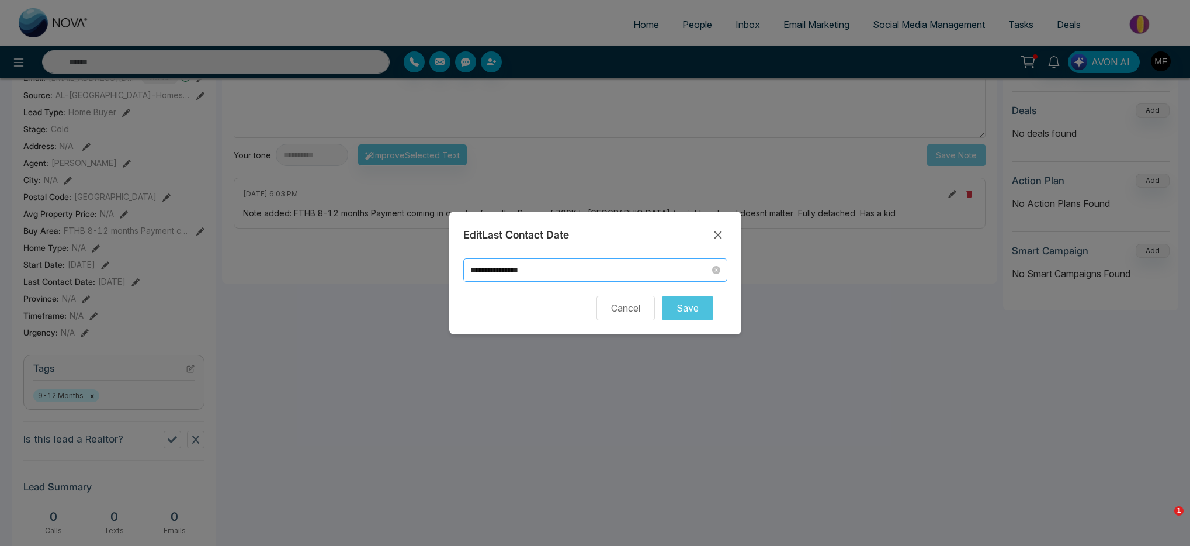
click at [692, 269] on input "**********" at bounding box center [590, 270] width 240 height 13
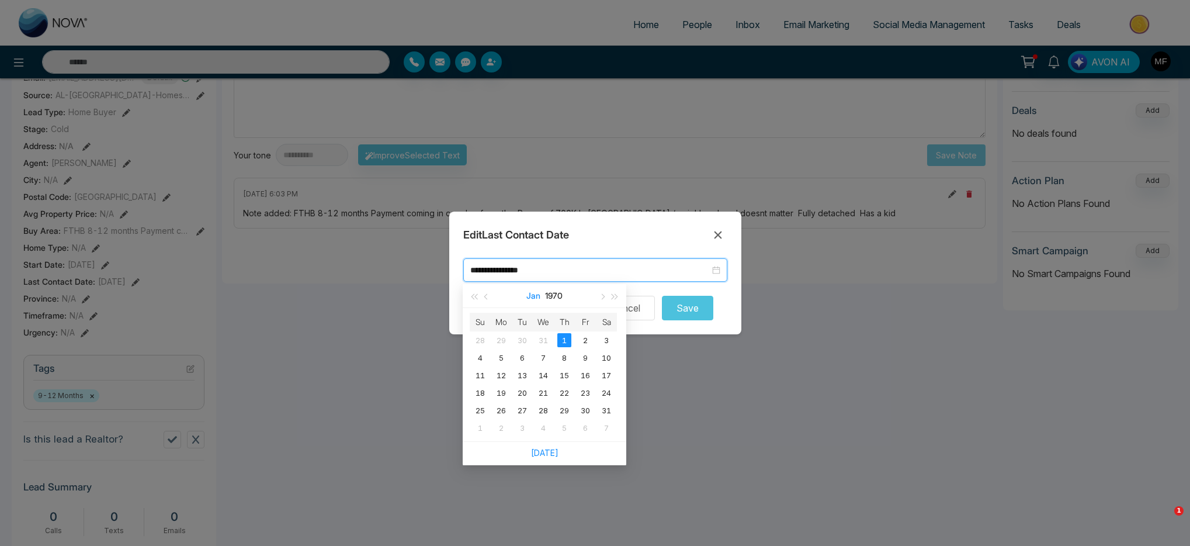
click at [528, 298] on button "Jan" at bounding box center [534, 295] width 14 height 23
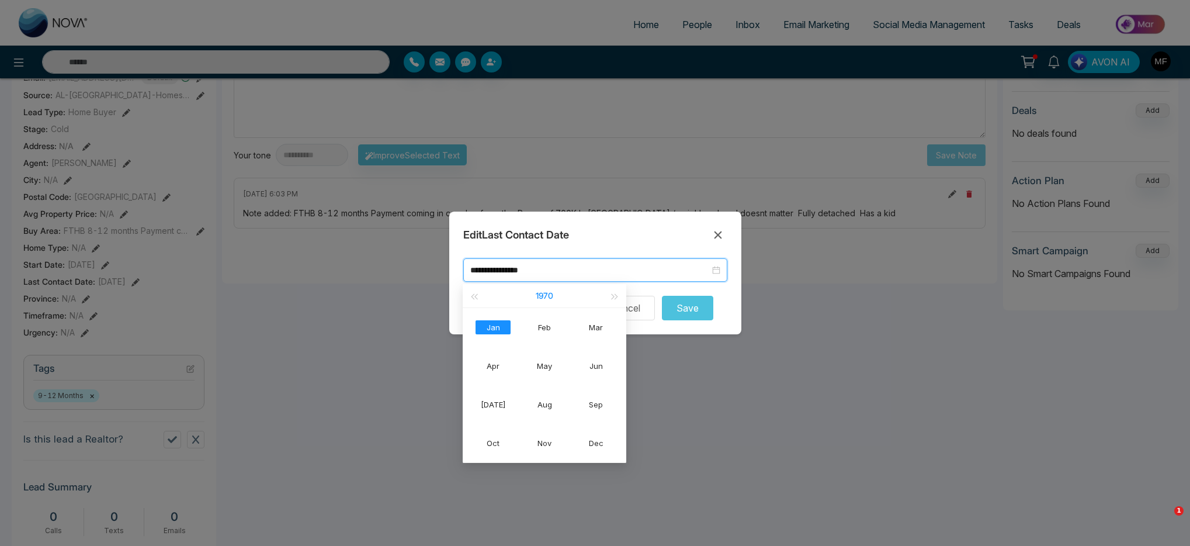
click at [545, 296] on button "1970" at bounding box center [545, 295] width 18 height 23
click at [547, 295] on button "1970 - 1979" at bounding box center [545, 295] width 38 height 23
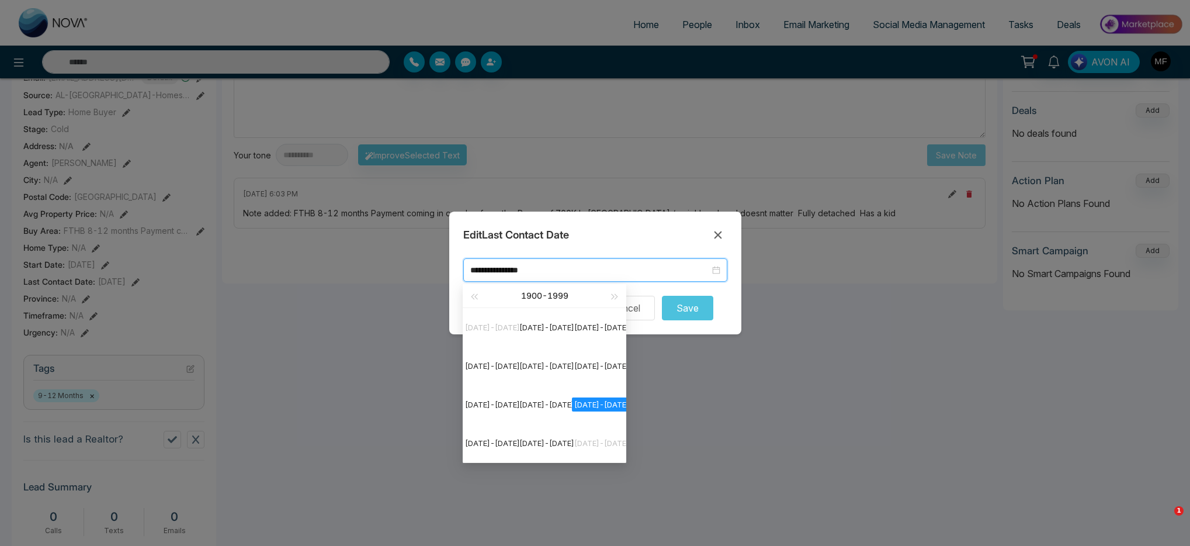
click at [551, 293] on div "1900 - 1999" at bounding box center [544, 295] width 128 height 23
click at [614, 297] on span "button" at bounding box center [615, 297] width 6 height 6
click at [508, 367] on div "2020-2029" at bounding box center [493, 366] width 60 height 14
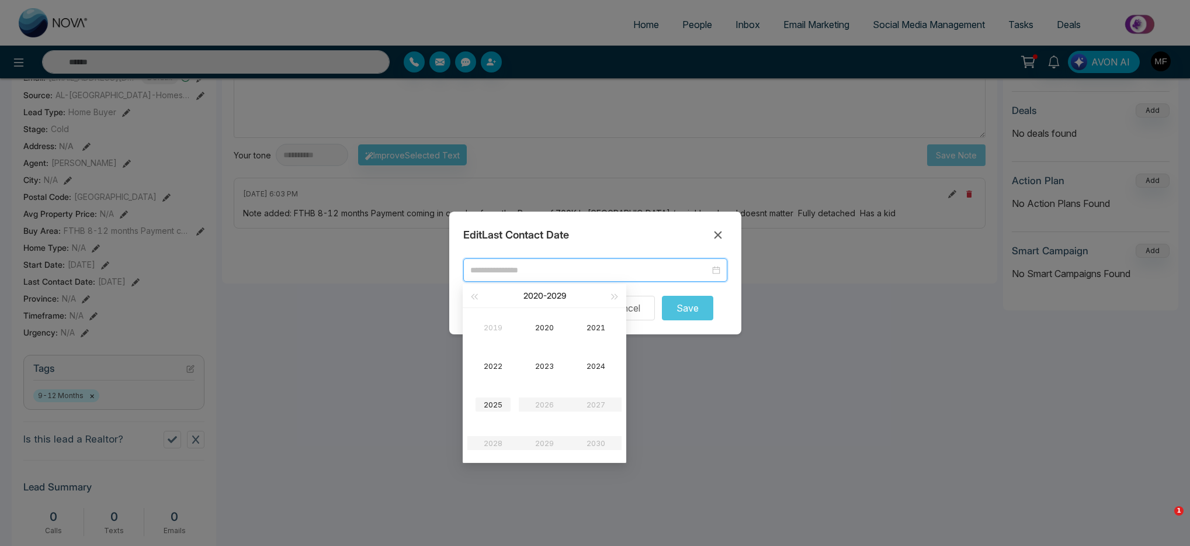
click at [495, 404] on div "2025" at bounding box center [493, 404] width 35 height 14
click at [593, 368] on div "Jun" at bounding box center [596, 366] width 35 height 14
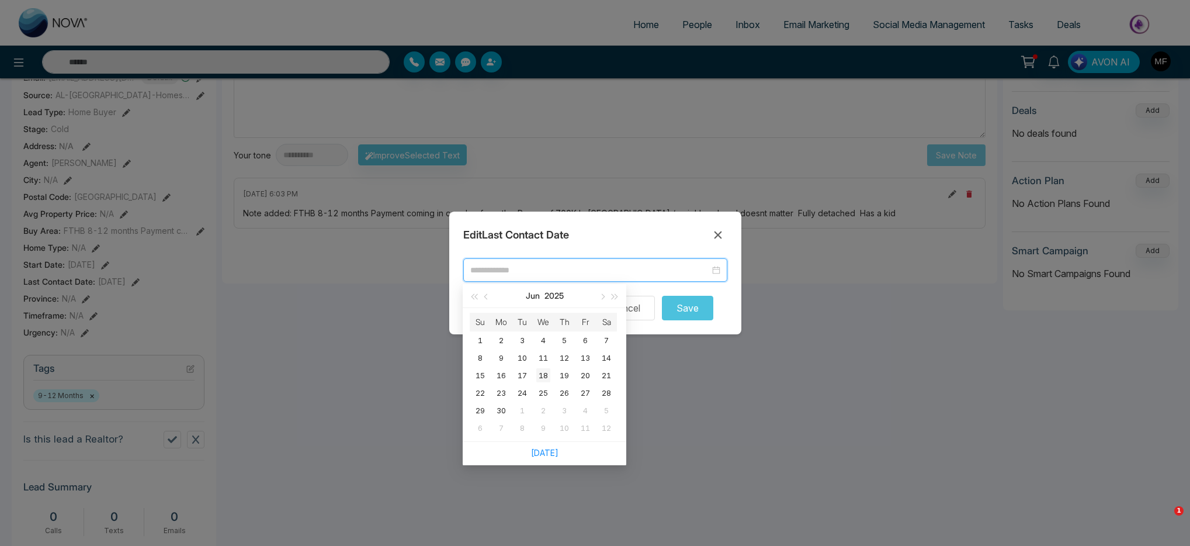
type input "**********"
click at [545, 373] on div "18" at bounding box center [543, 375] width 14 height 14
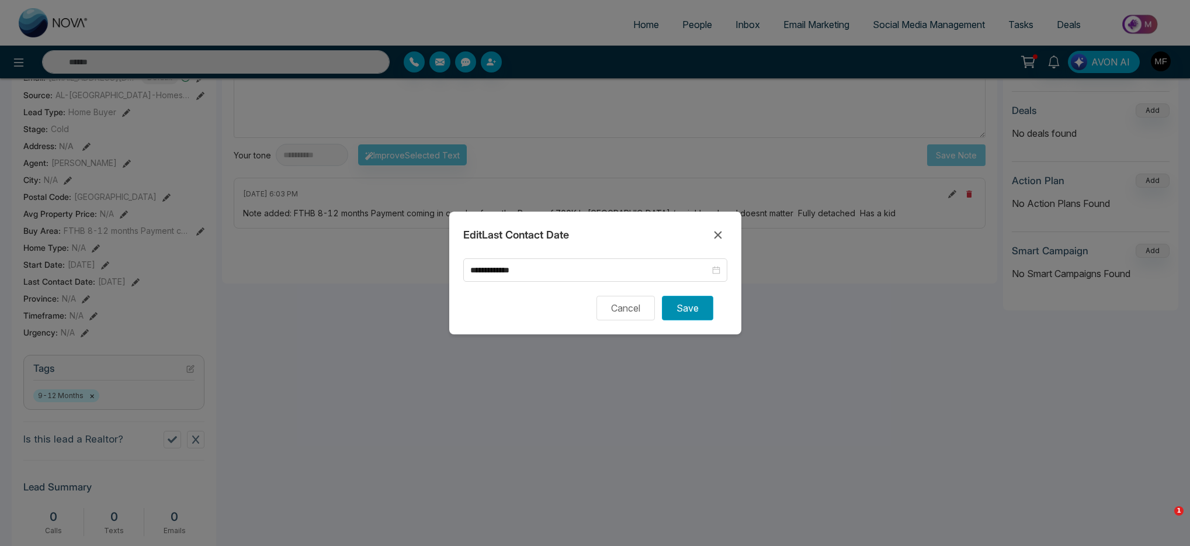
click at [711, 301] on button "Save" at bounding box center [687, 308] width 51 height 25
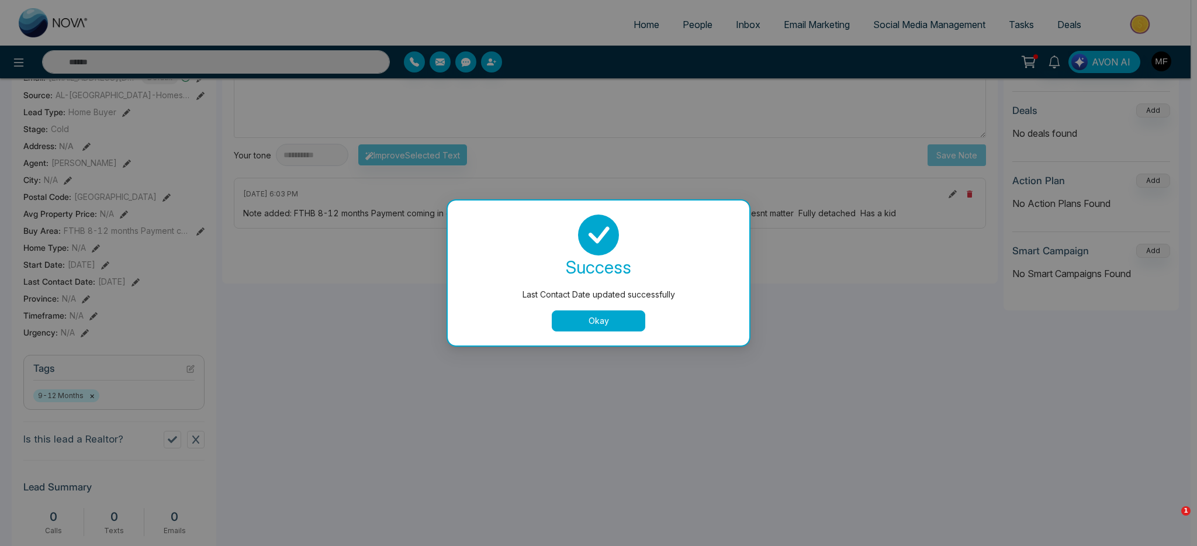
click at [622, 313] on button "Okay" at bounding box center [599, 320] width 94 height 21
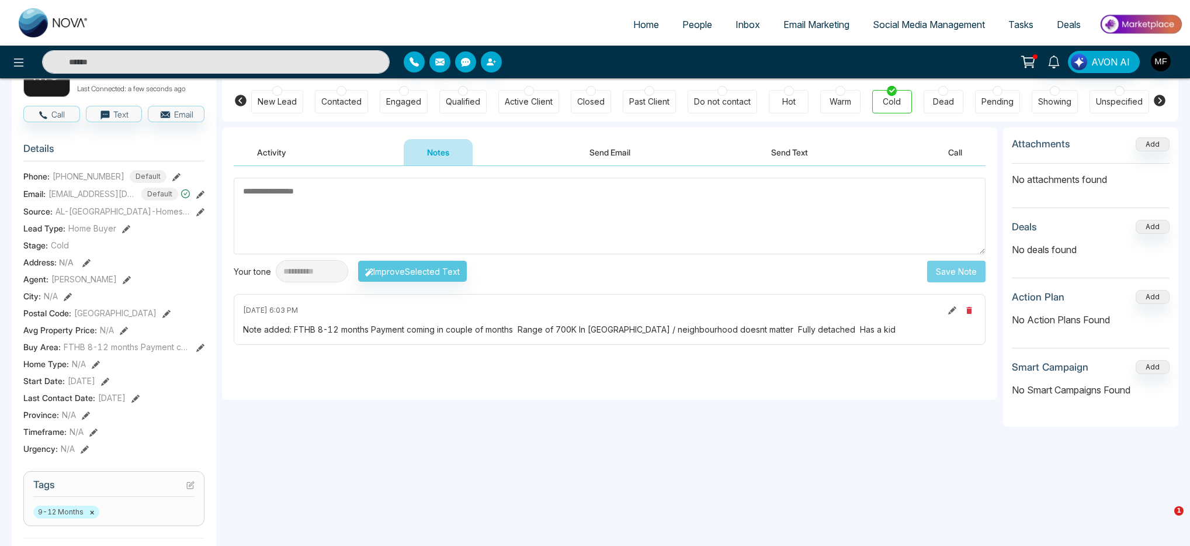
scroll to position [0, 0]
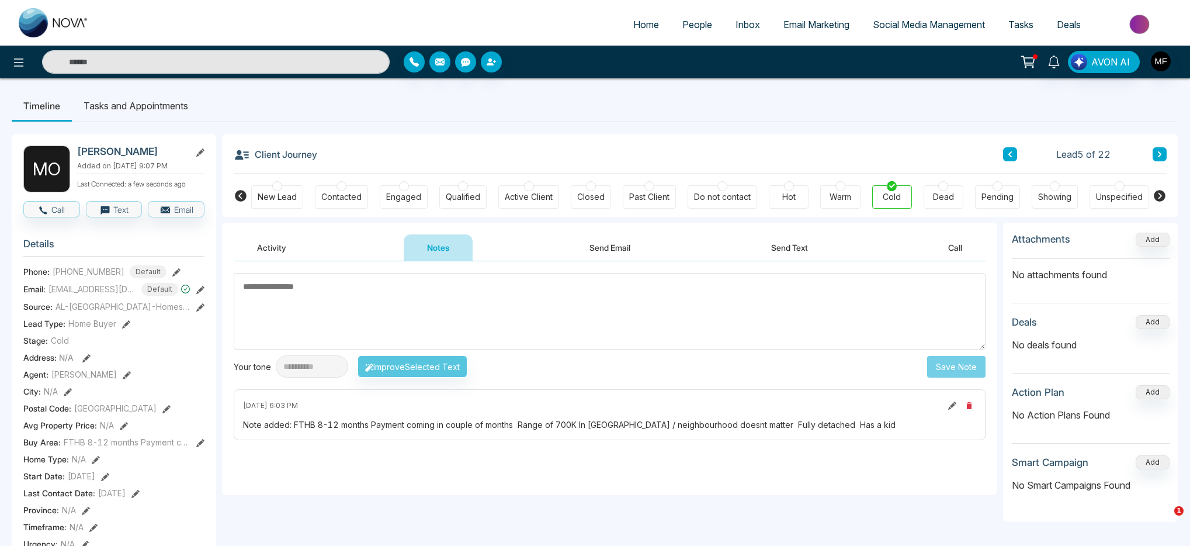
click at [1159, 153] on icon at bounding box center [1160, 154] width 4 height 6
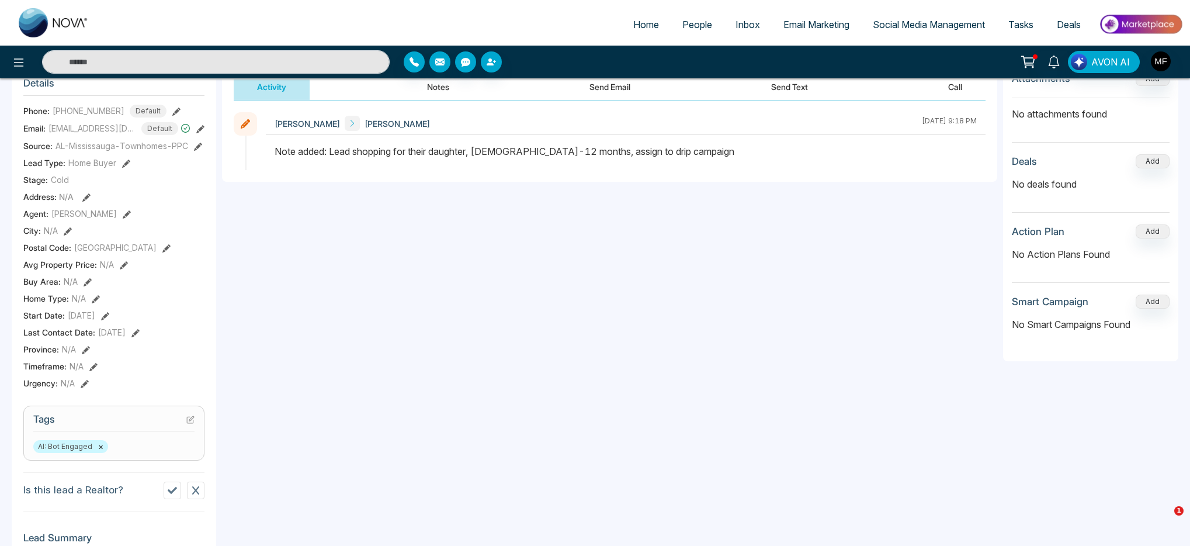
scroll to position [181, 0]
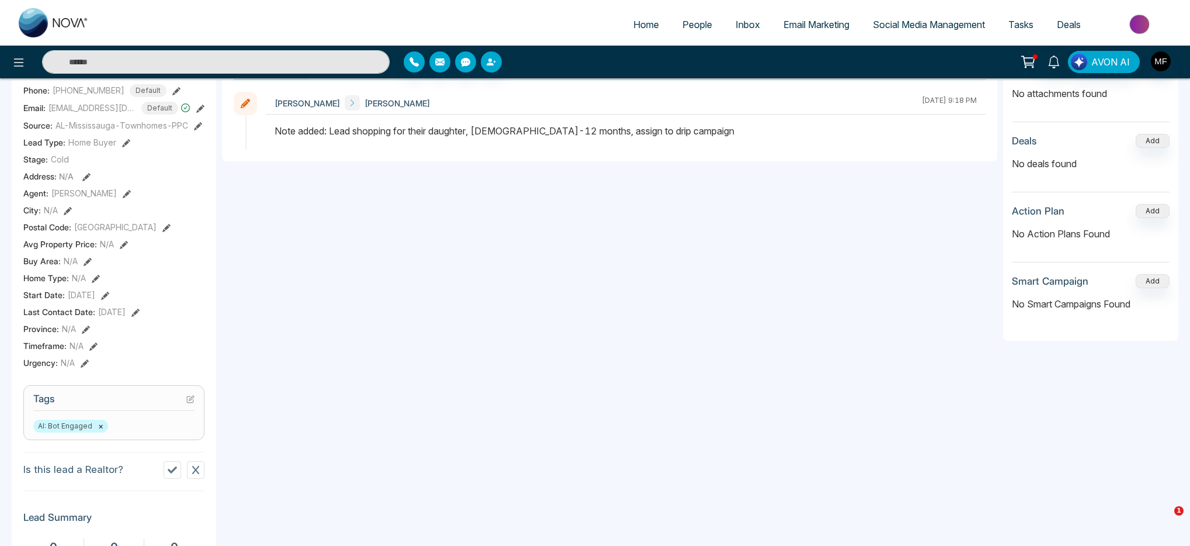
click at [101, 431] on button "×" at bounding box center [100, 426] width 5 height 11
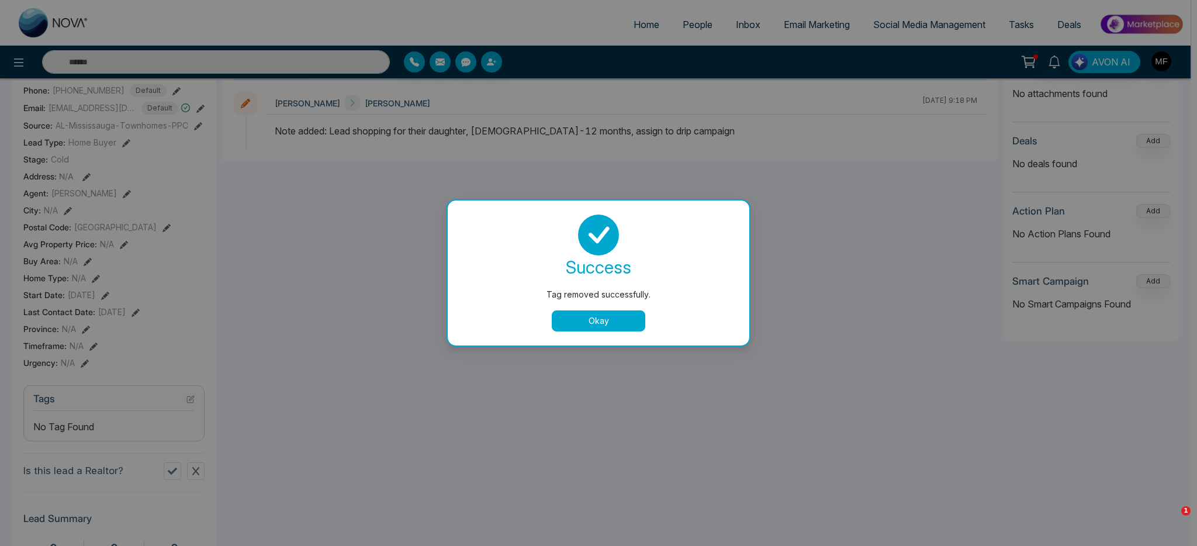
click at [588, 320] on button "Okay" at bounding box center [599, 320] width 94 height 21
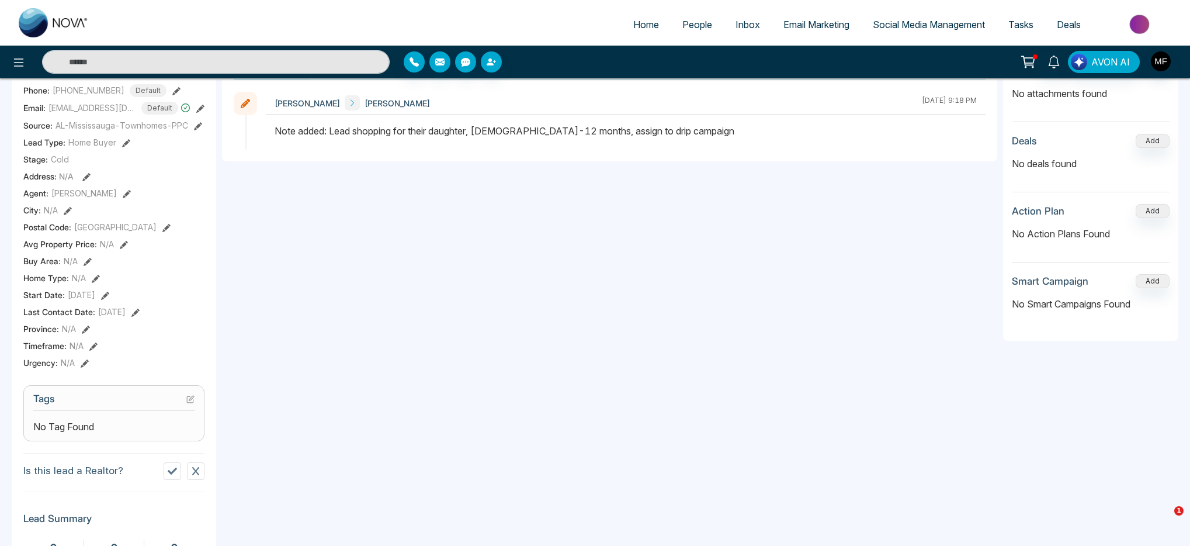
click at [120, 434] on div "No Tag Found" at bounding box center [113, 427] width 161 height 14
click at [197, 405] on section "Tags No Tag Found" at bounding box center [113, 413] width 181 height 56
click at [196, 407] on section "Tags No Tag Found" at bounding box center [113, 413] width 181 height 56
click at [195, 410] on section "Tags No Tag Found" at bounding box center [113, 413] width 181 height 56
click at [180, 411] on h3 "Tags" at bounding box center [113, 402] width 161 height 18
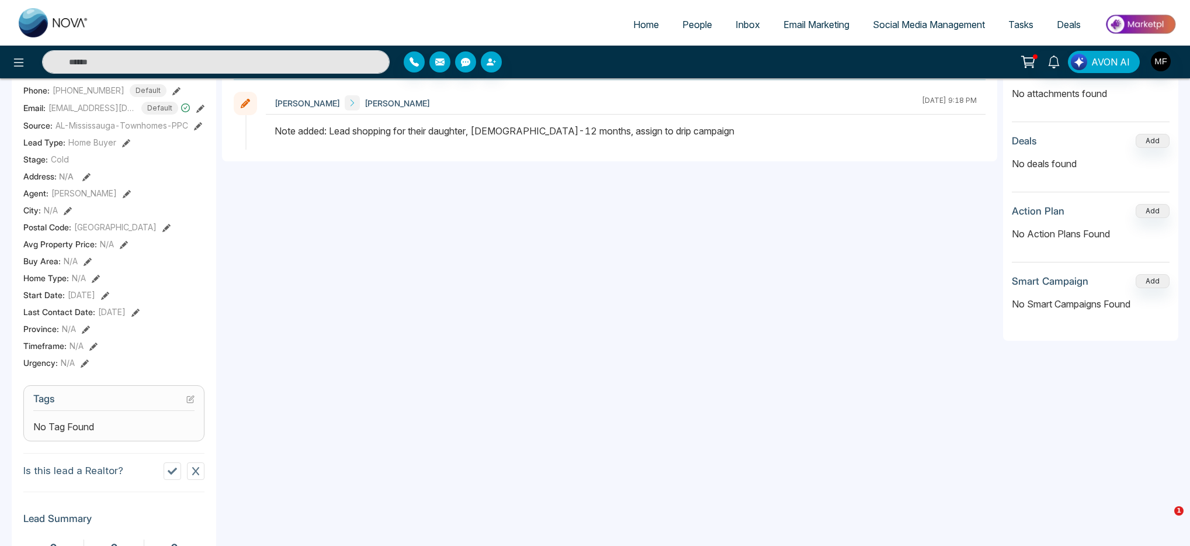
click at [187, 403] on icon at bounding box center [190, 399] width 6 height 6
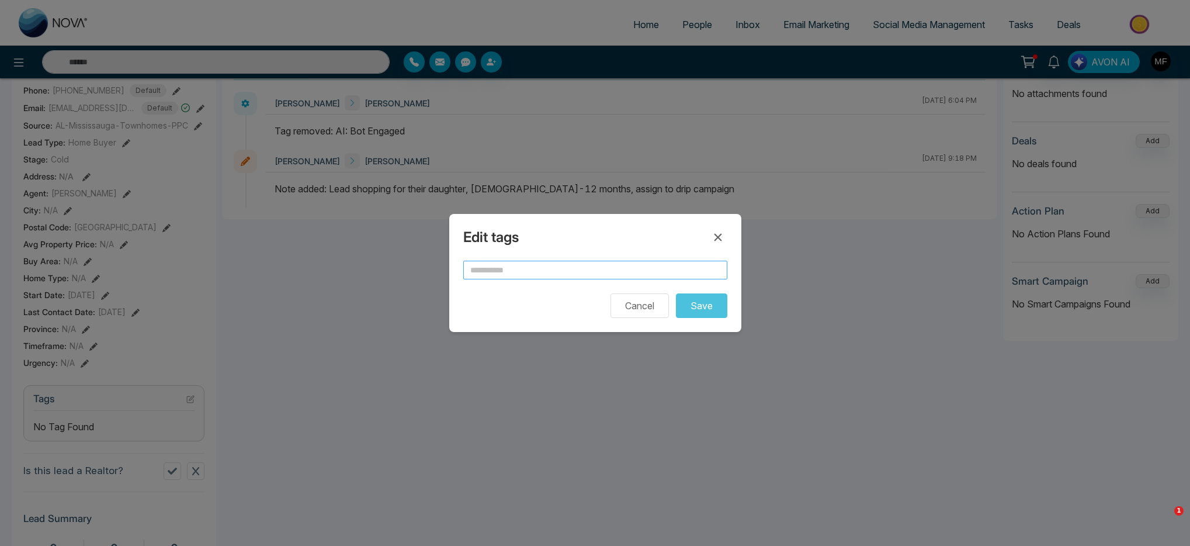
click at [483, 266] on input "text" at bounding box center [595, 270] width 264 height 19
type input "**********"
click at [698, 306] on button "Save" at bounding box center [701, 305] width 51 height 25
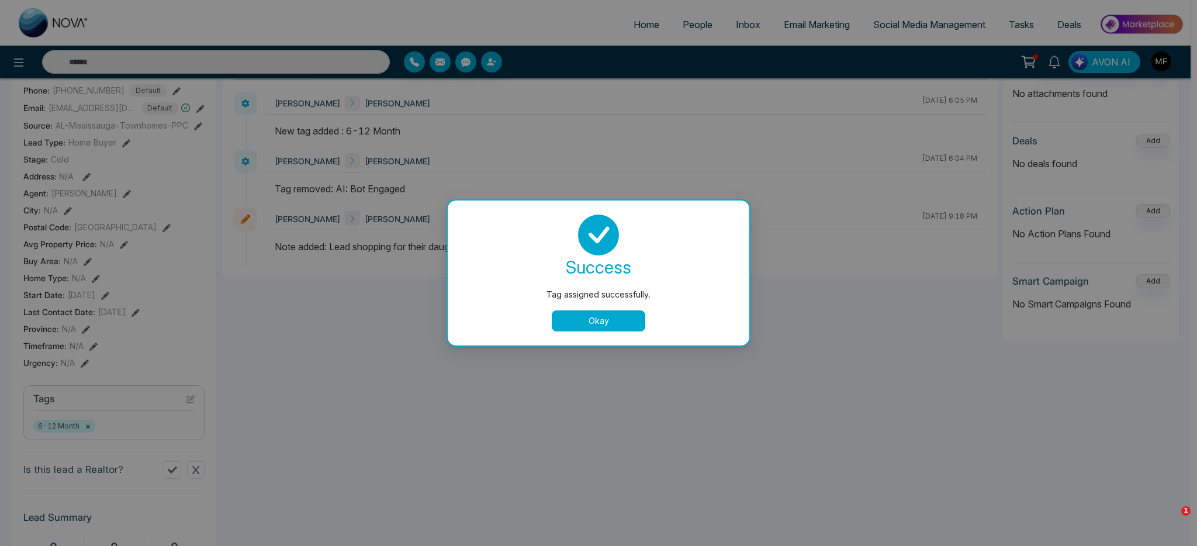
click at [633, 324] on button "Okay" at bounding box center [599, 320] width 94 height 21
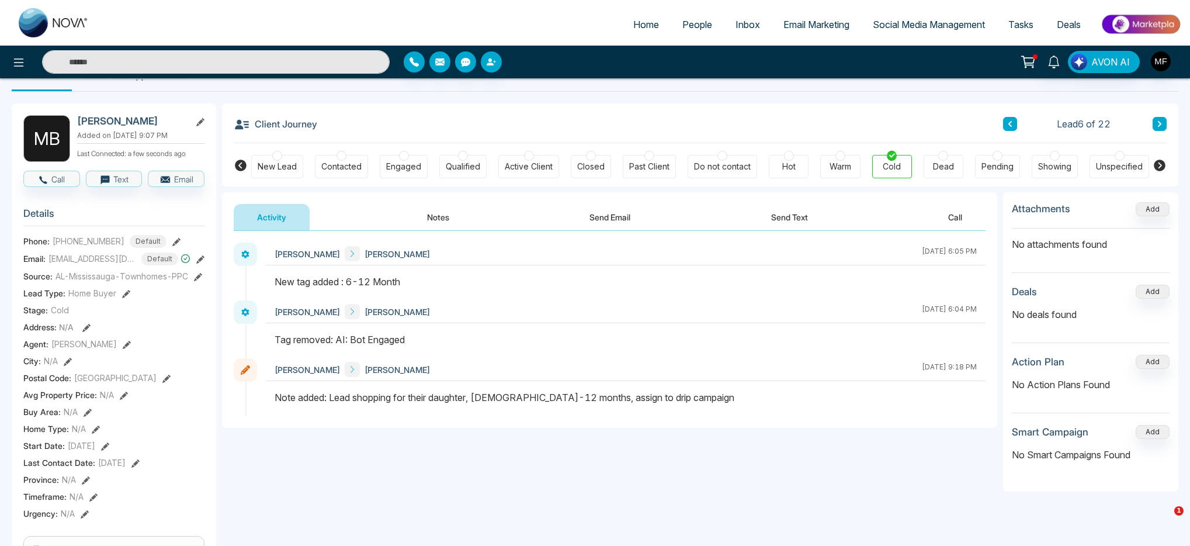
scroll to position [0, 0]
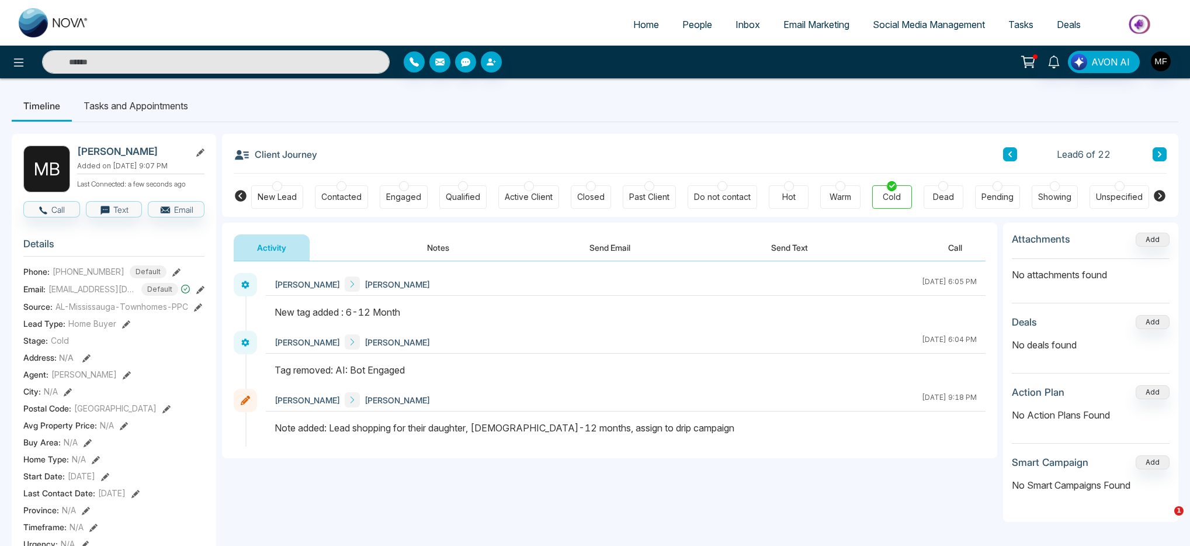
click at [1161, 152] on icon at bounding box center [1160, 154] width 6 height 7
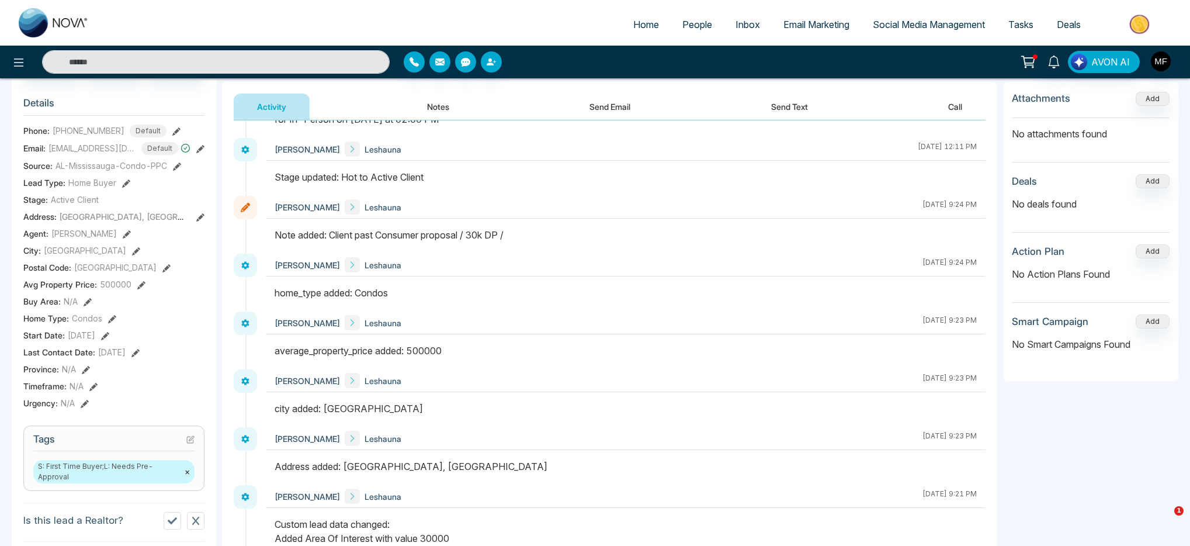
scroll to position [143, 0]
click at [180, 356] on div "Last Contact Date : January 01, 1970" at bounding box center [113, 350] width 181 height 12
click at [140, 355] on icon at bounding box center [135, 351] width 8 height 8
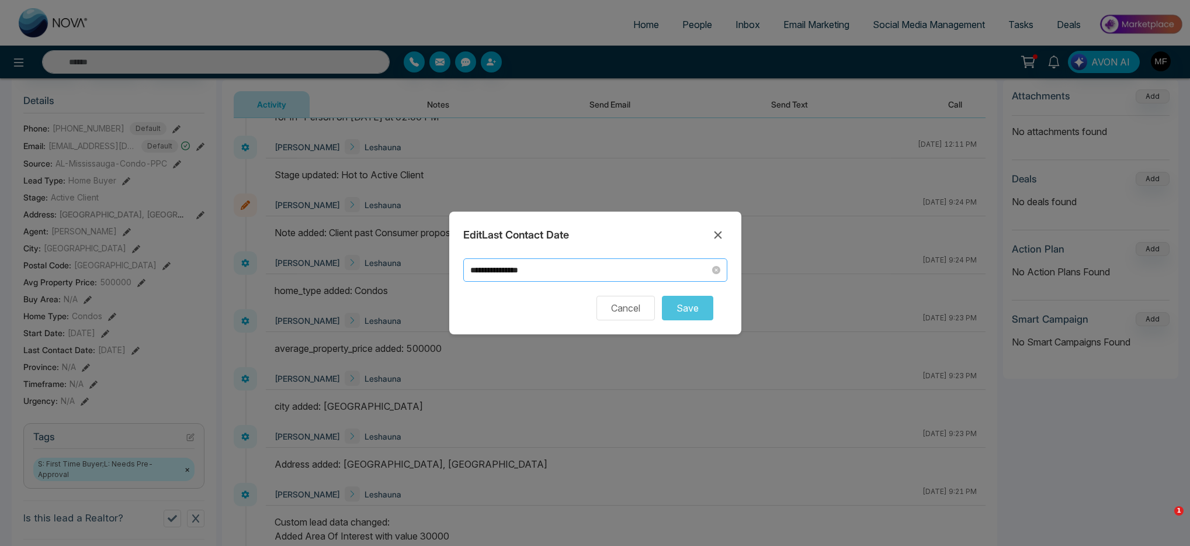
click at [517, 269] on input "**********" at bounding box center [590, 270] width 240 height 13
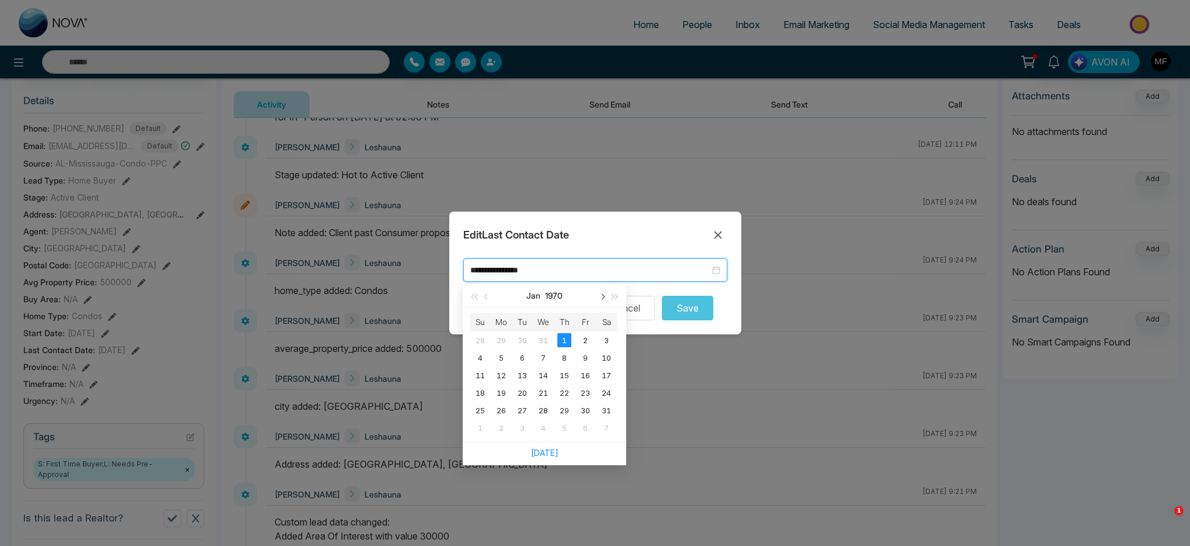
click at [601, 298] on span "button" at bounding box center [602, 297] width 6 height 6
click at [544, 293] on div "May 1970" at bounding box center [545, 295] width 102 height 23
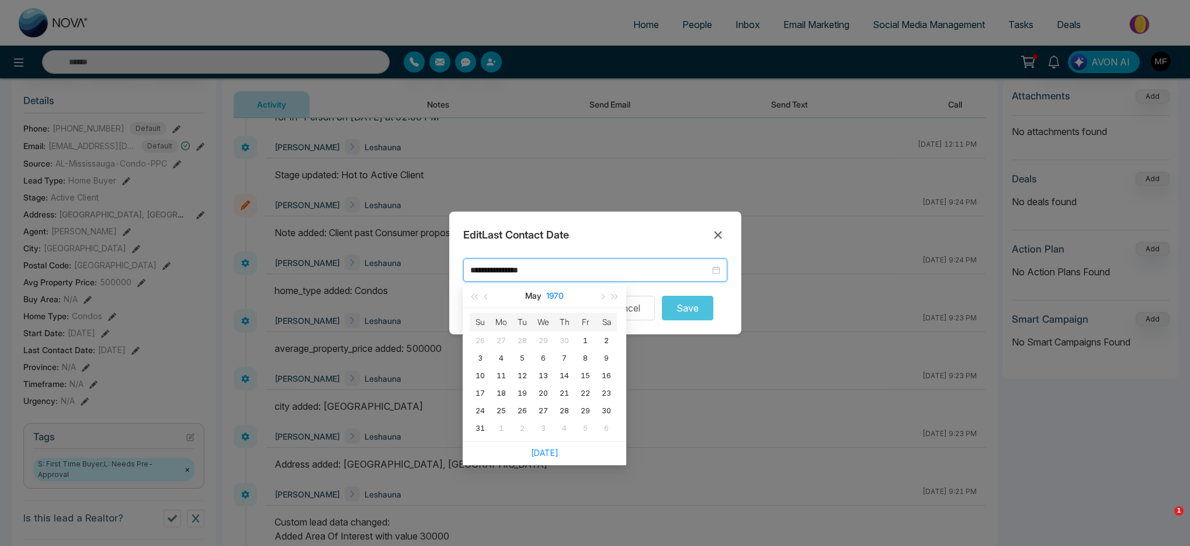
click at [558, 294] on button "1970" at bounding box center [555, 295] width 18 height 23
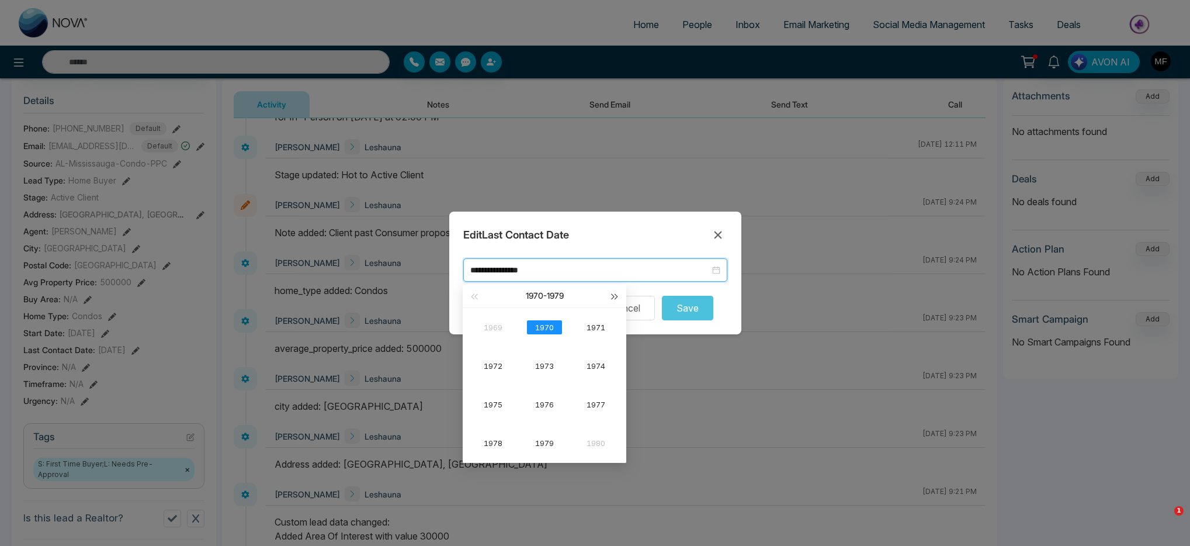
click at [612, 296] on span "button" at bounding box center [615, 297] width 6 height 6
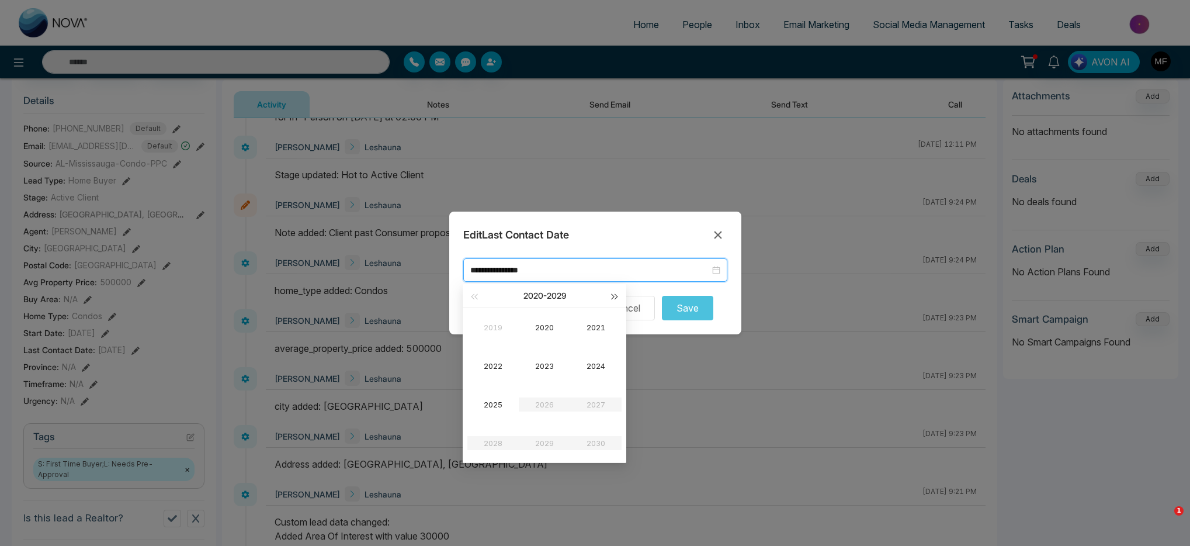
click at [612, 296] on span "button" at bounding box center [615, 297] width 6 height 6
click at [479, 302] on button "button" at bounding box center [474, 295] width 13 height 23
click at [496, 401] on div "2025" at bounding box center [493, 404] width 35 height 14
click at [591, 410] on div "Sep" at bounding box center [596, 404] width 35 height 14
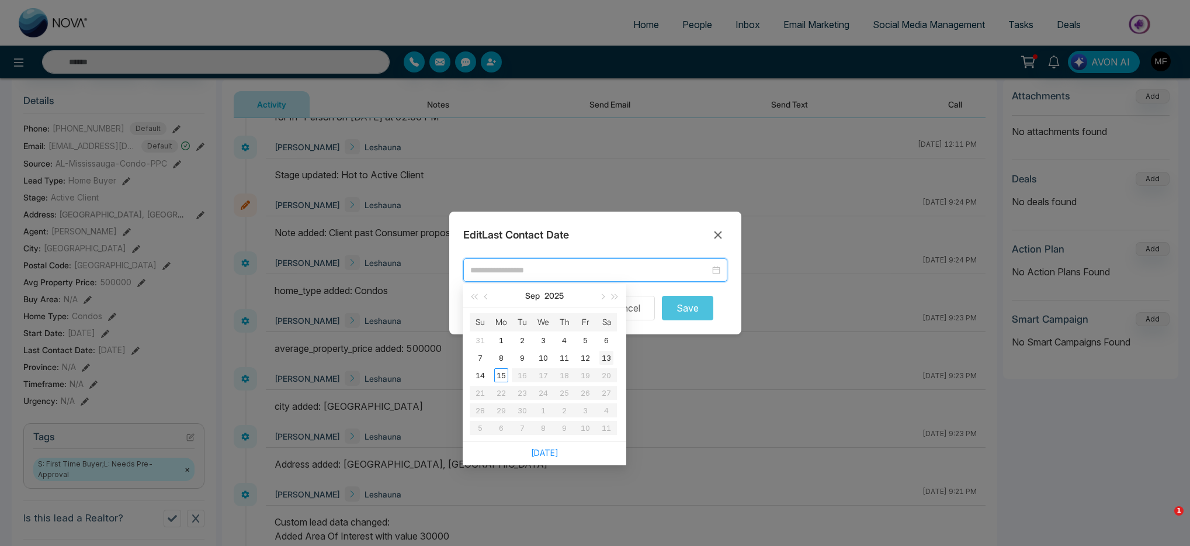
type input "**********"
click at [609, 359] on div "13" at bounding box center [607, 358] width 14 height 14
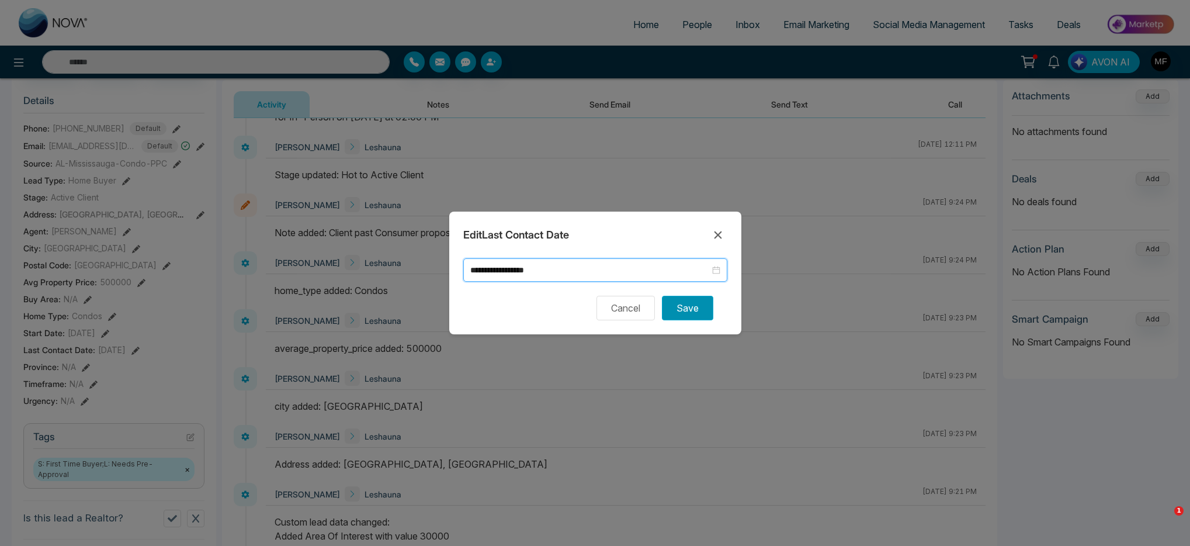
click at [674, 316] on button "Save" at bounding box center [687, 308] width 51 height 25
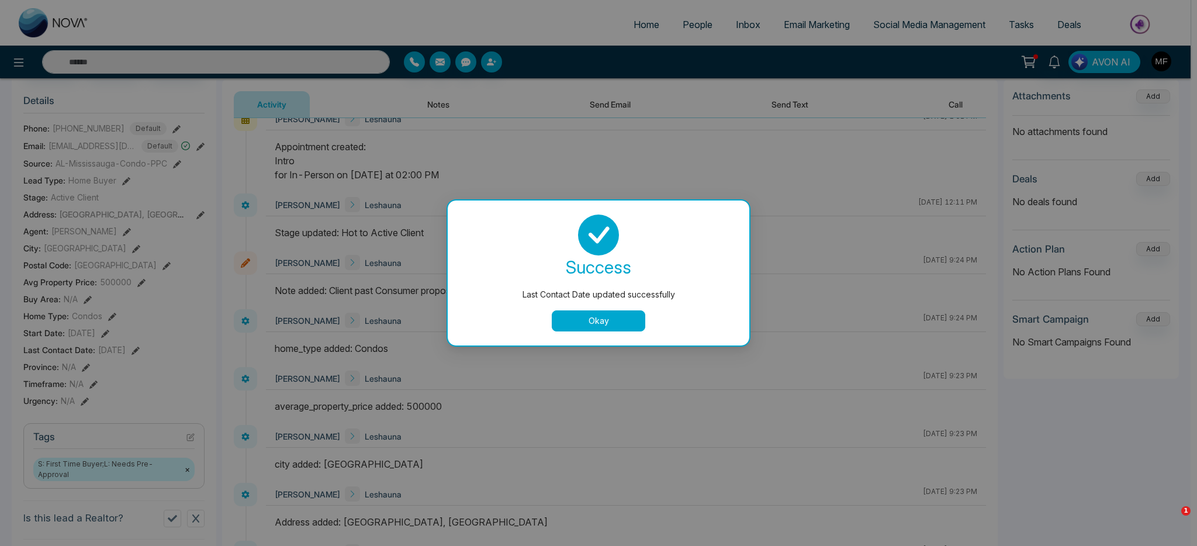
click at [594, 324] on button "Okay" at bounding box center [599, 320] width 94 height 21
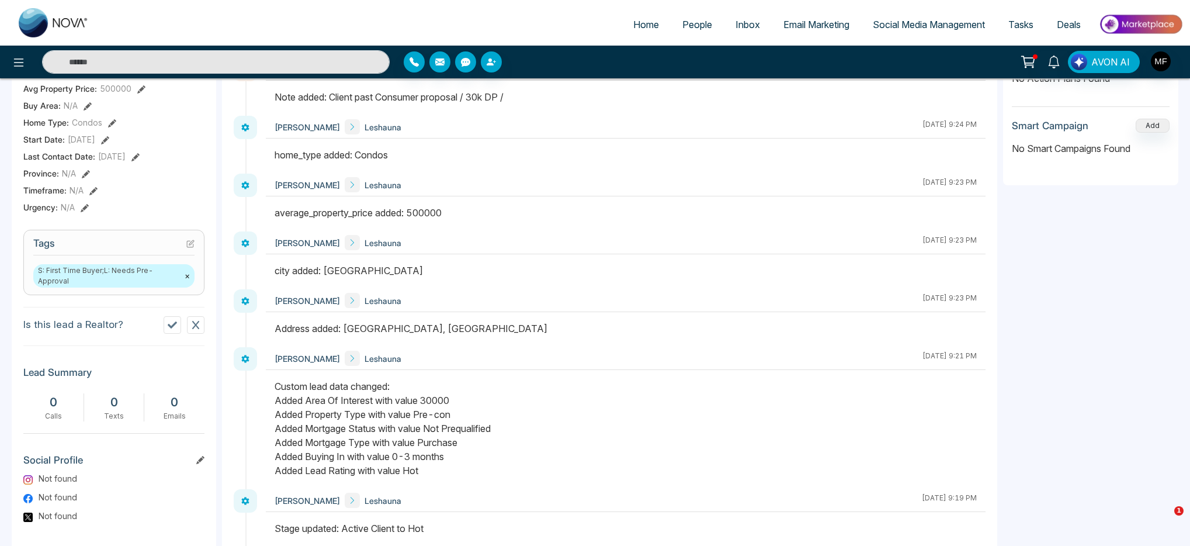
scroll to position [340, 0]
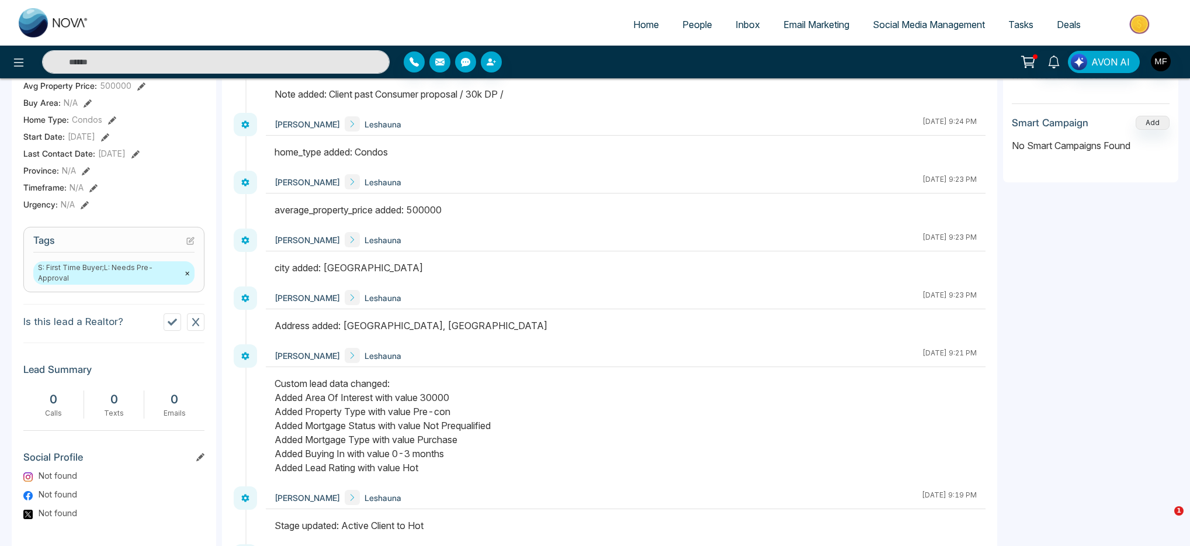
click at [189, 278] on button "×" at bounding box center [187, 273] width 5 height 11
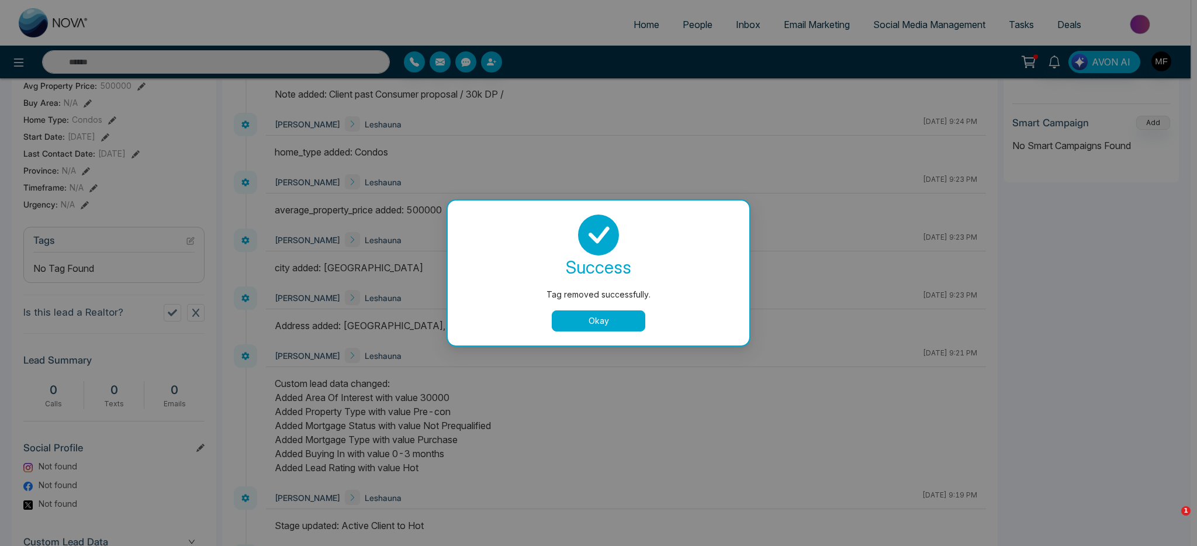
click at [624, 327] on button "Okay" at bounding box center [599, 320] width 94 height 21
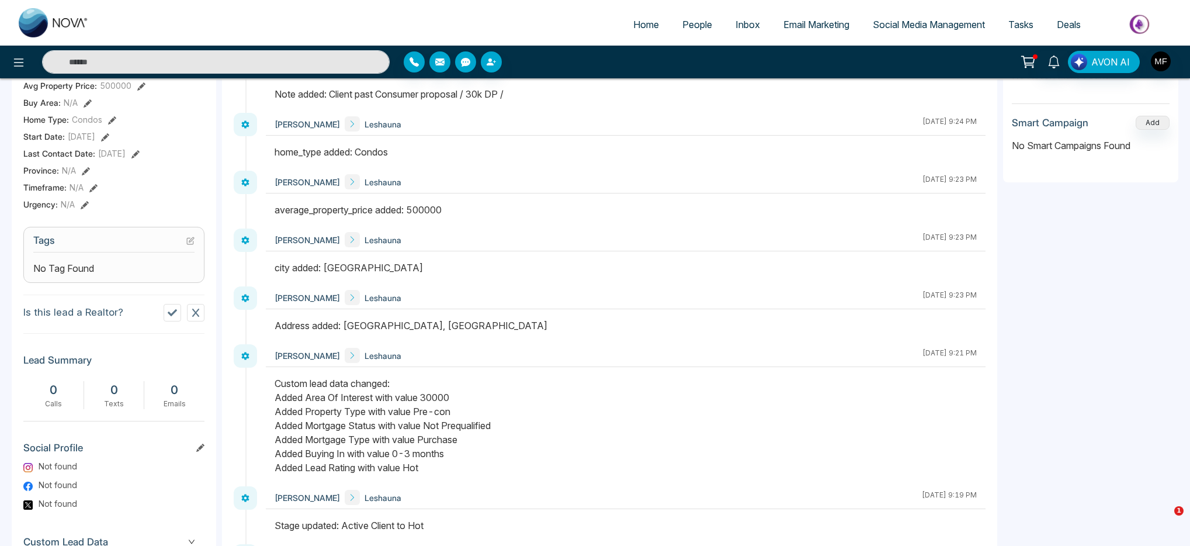
click at [188, 274] on div "No Tag Found" at bounding box center [113, 268] width 161 height 14
click at [191, 245] on icon at bounding box center [190, 241] width 8 height 8
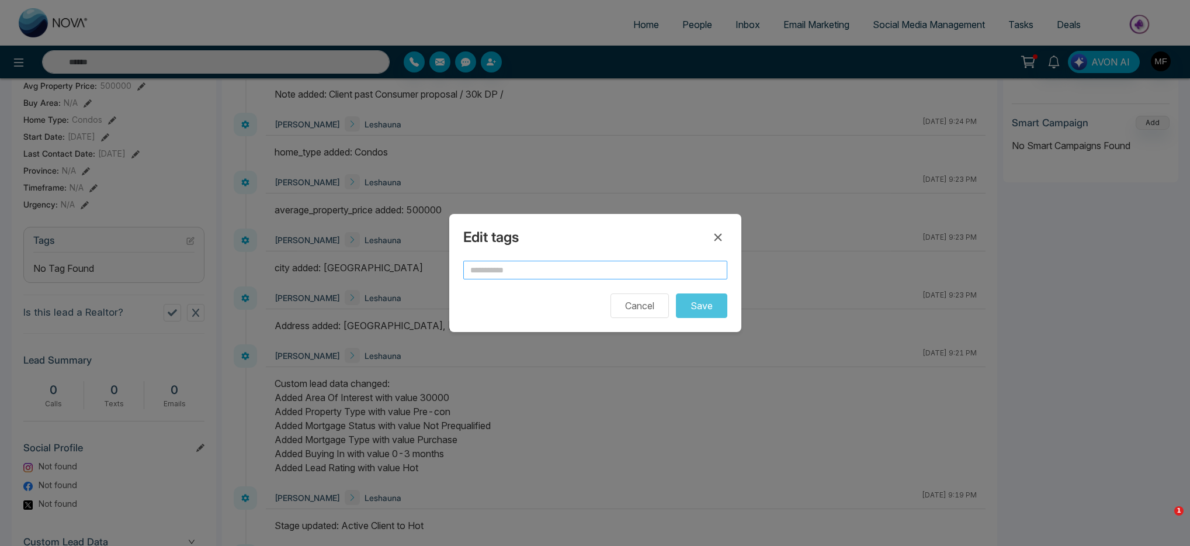
click at [598, 276] on input "text" at bounding box center [595, 270] width 264 height 19
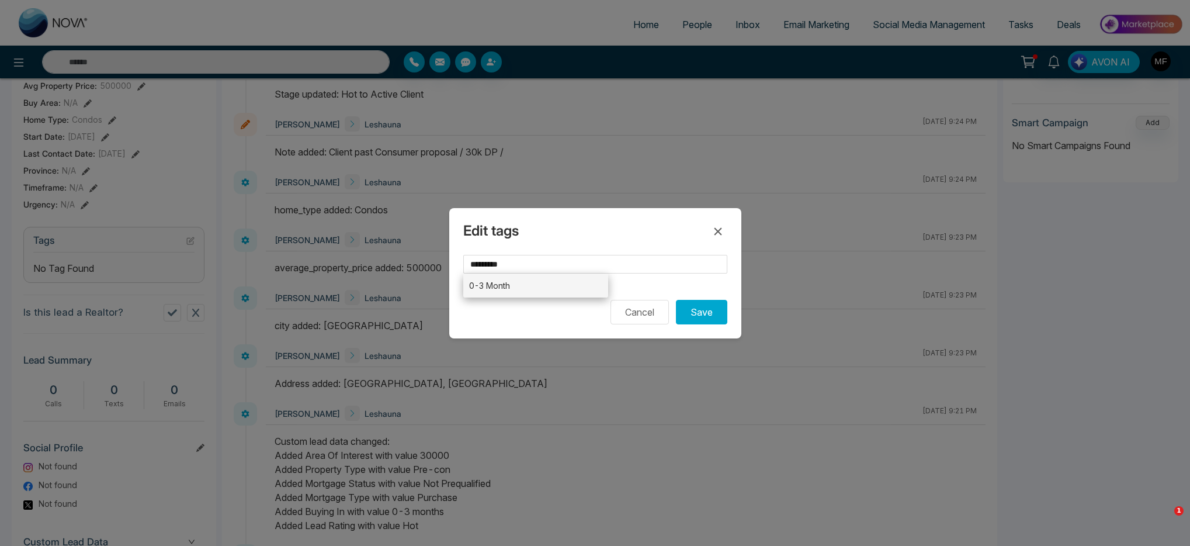
click at [548, 292] on li "0-3 Month" at bounding box center [536, 285] width 146 height 24
type input "*********"
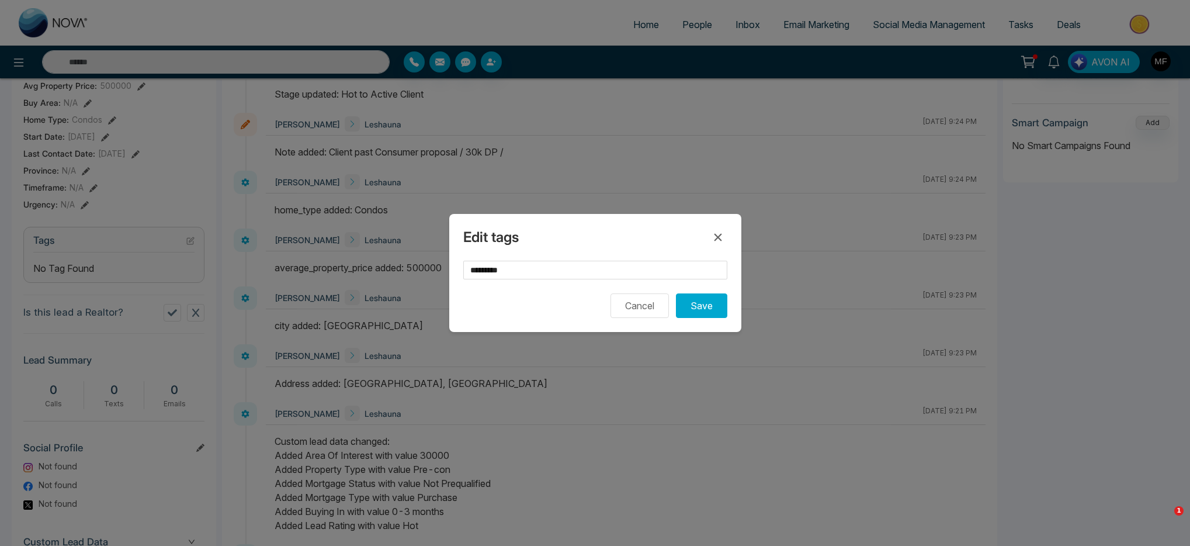
click at [705, 323] on div "Edit tags ********* Cancel Save" at bounding box center [595, 273] width 292 height 118
click at [709, 309] on button "Save" at bounding box center [701, 305] width 51 height 25
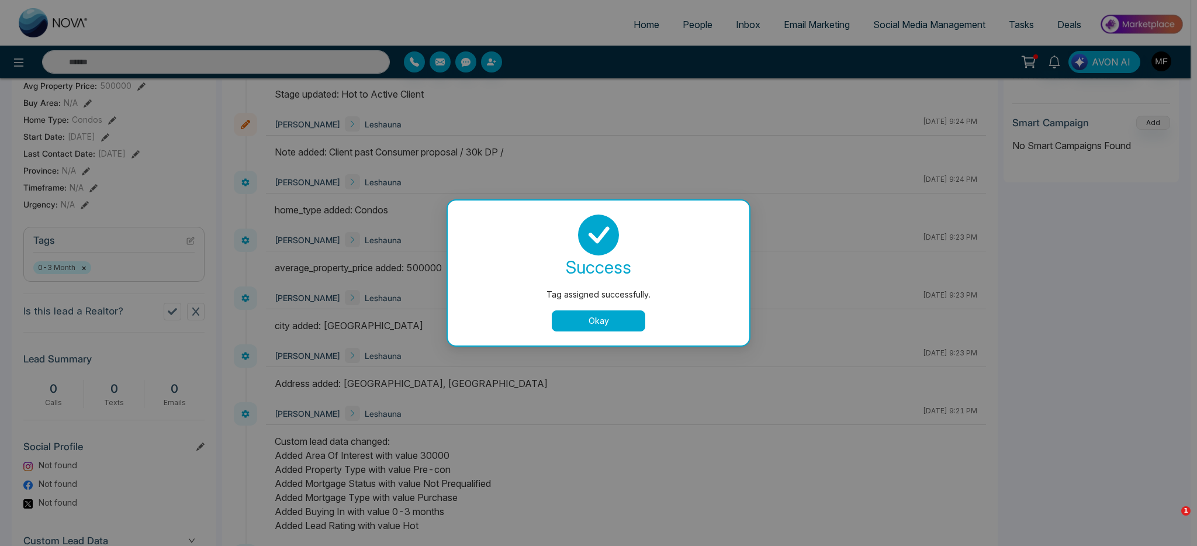
click at [602, 325] on button "Okay" at bounding box center [599, 320] width 94 height 21
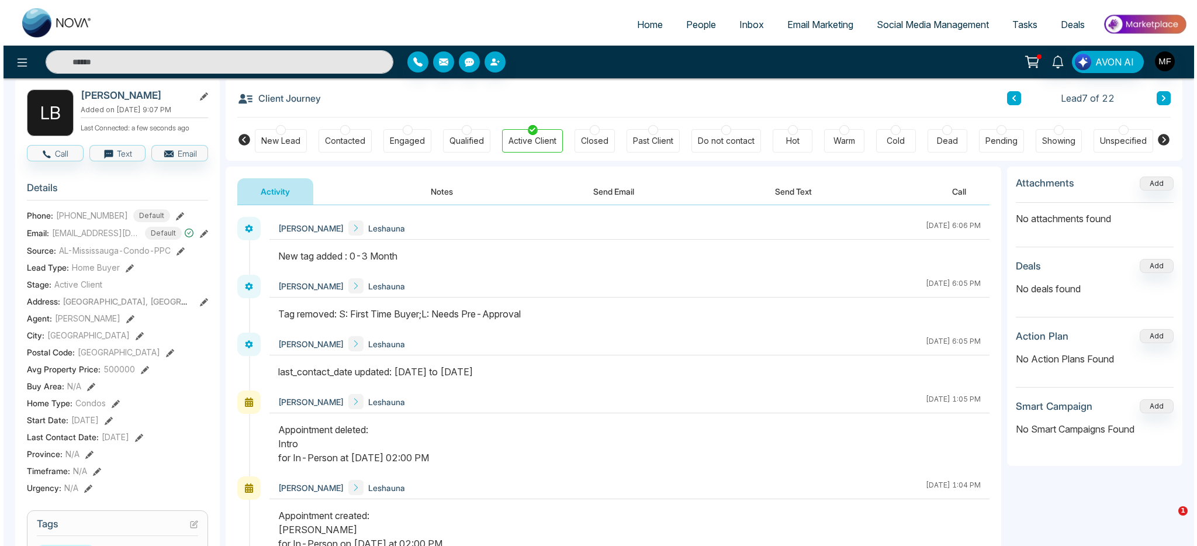
scroll to position [0, 0]
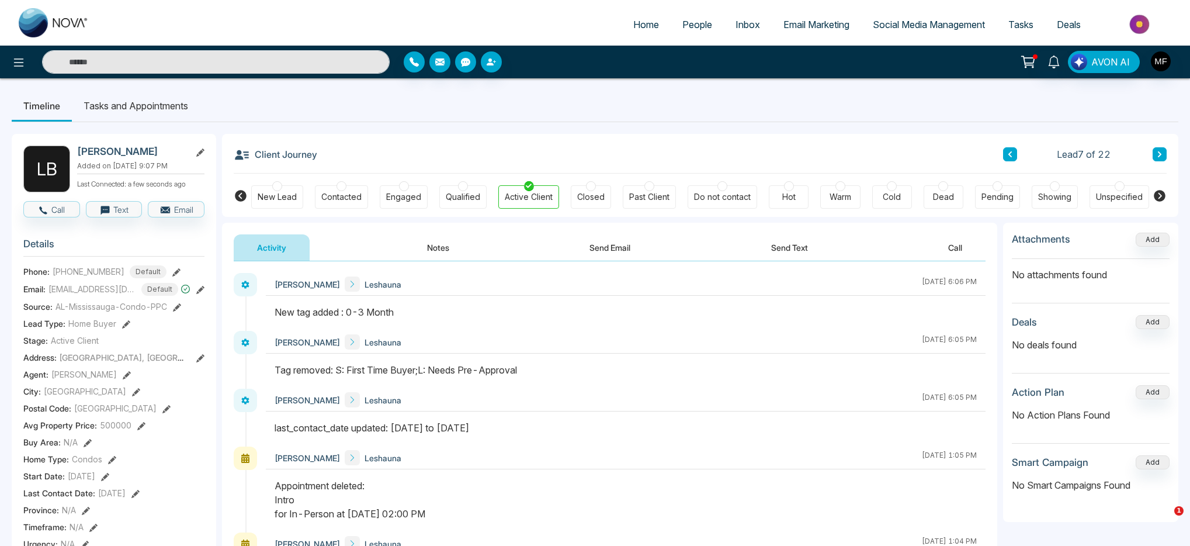
click at [788, 185] on div at bounding box center [789, 186] width 10 height 10
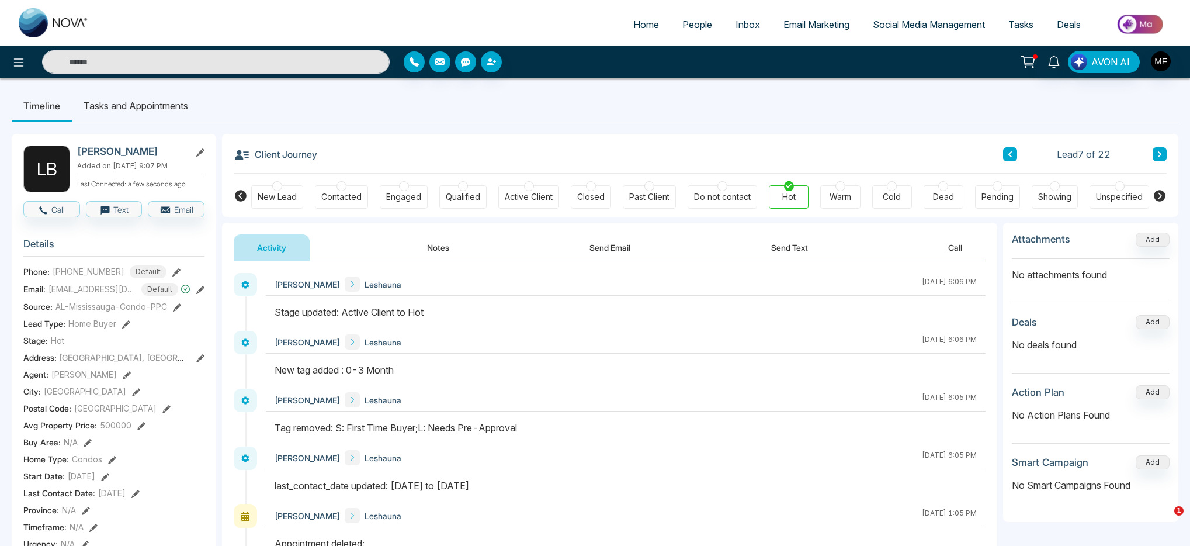
click at [439, 245] on button "Notes" at bounding box center [438, 247] width 69 height 26
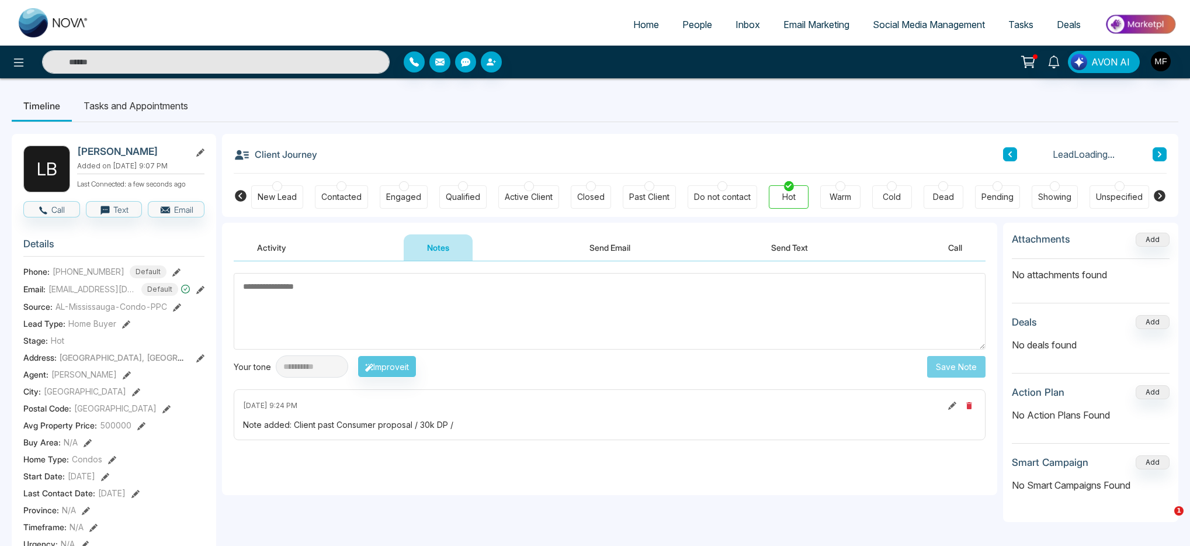
click at [461, 311] on textarea at bounding box center [610, 311] width 752 height 77
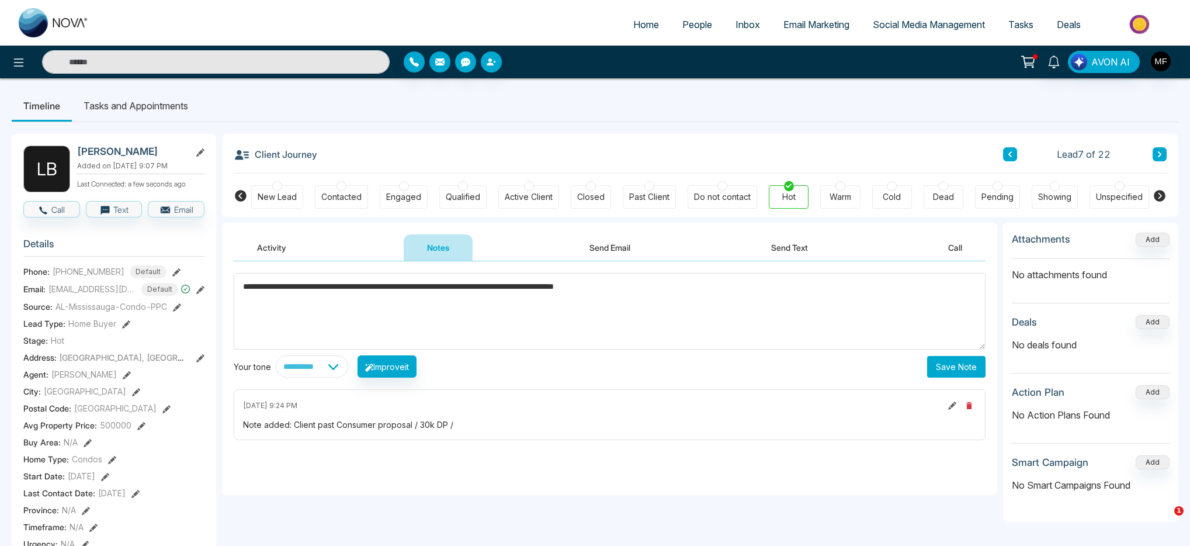
type textarea "**********"
click at [348, 366] on select "**********" at bounding box center [312, 366] width 72 height 22
click at [276, 355] on select "**********" at bounding box center [312, 366] width 72 height 22
click at [975, 365] on button "Save Note" at bounding box center [956, 367] width 58 height 22
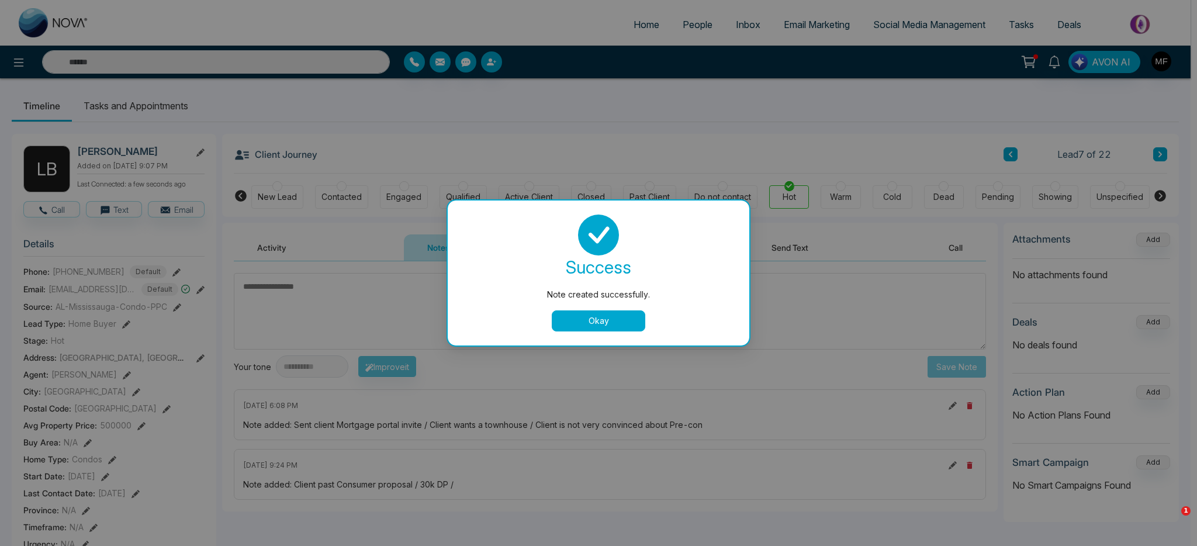
click at [615, 323] on button "Okay" at bounding box center [599, 320] width 94 height 21
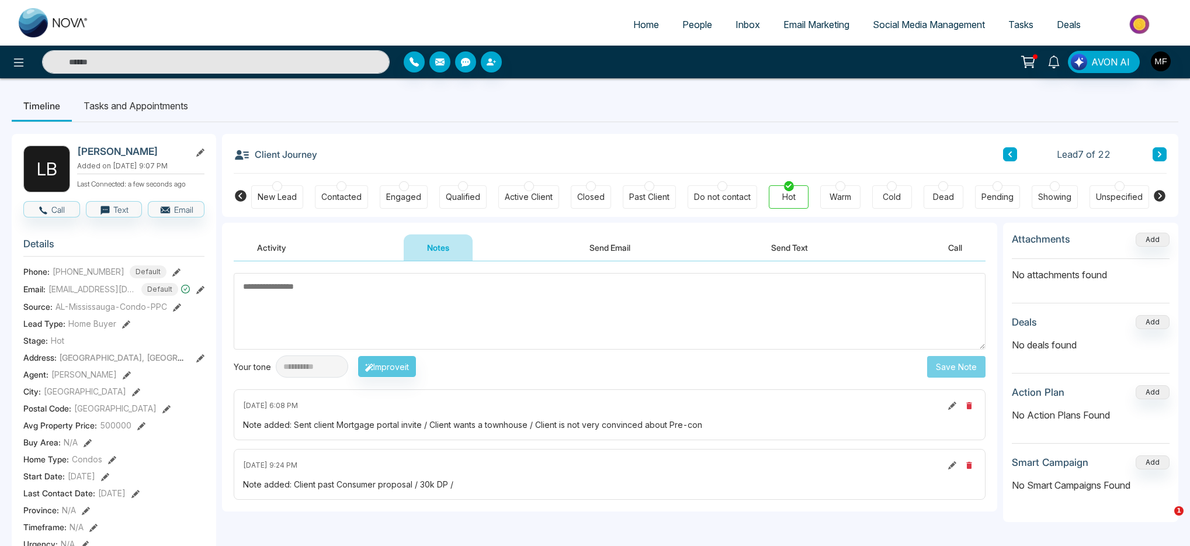
click at [153, 109] on li "Tasks and Appointments" at bounding box center [136, 106] width 128 height 32
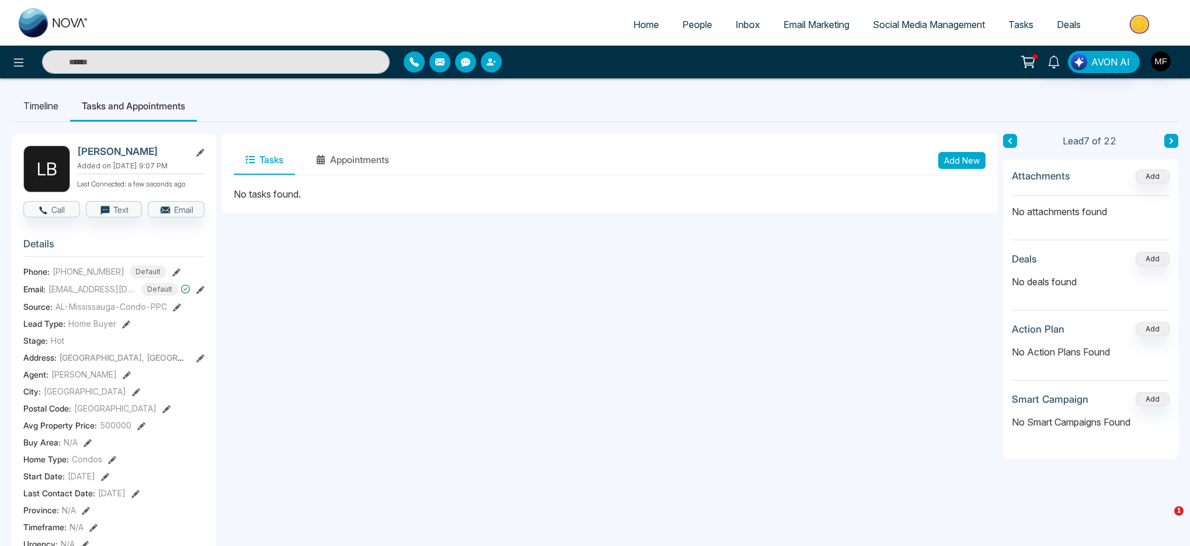
click at [970, 167] on button "Add New" at bounding box center [962, 160] width 47 height 17
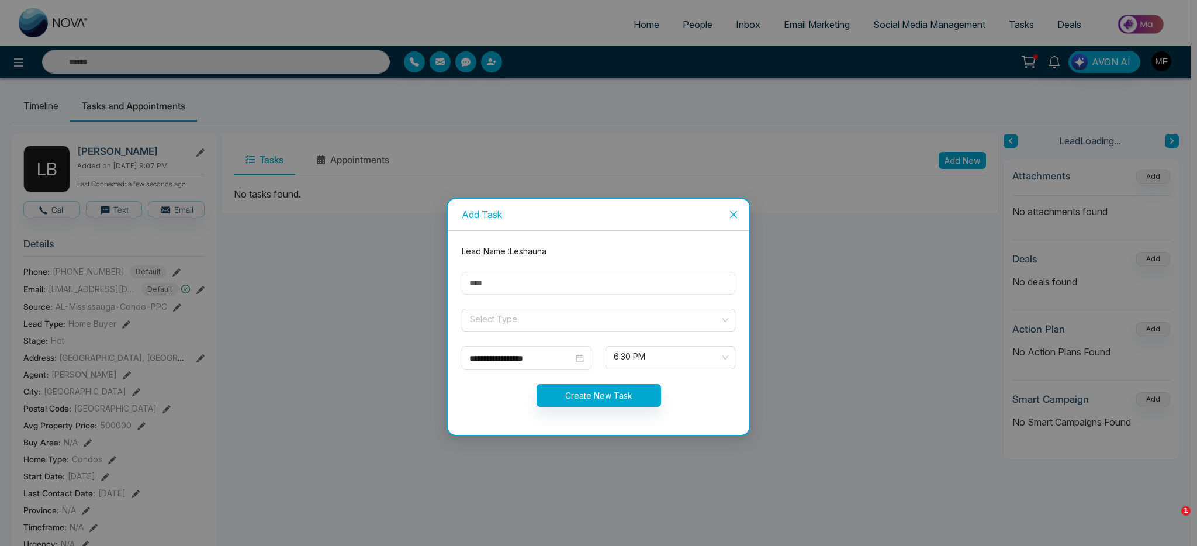
click at [593, 283] on input "text" at bounding box center [598, 283] width 273 height 23
type input "**********"
click at [535, 318] on input "search" at bounding box center [594, 318] width 251 height 18
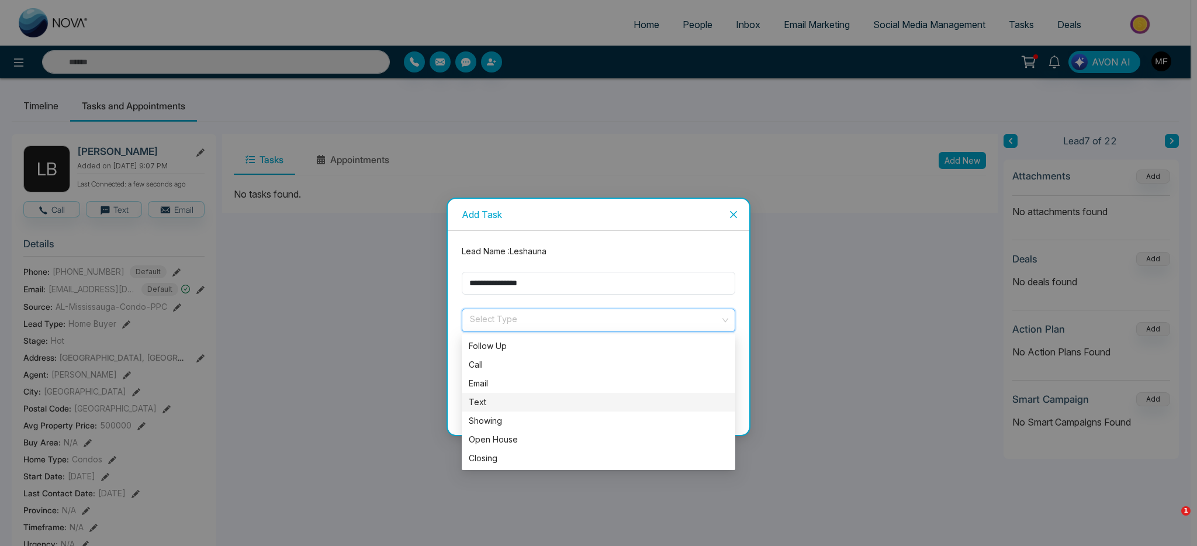
click at [486, 405] on div "Text" at bounding box center [598, 402] width 259 height 13
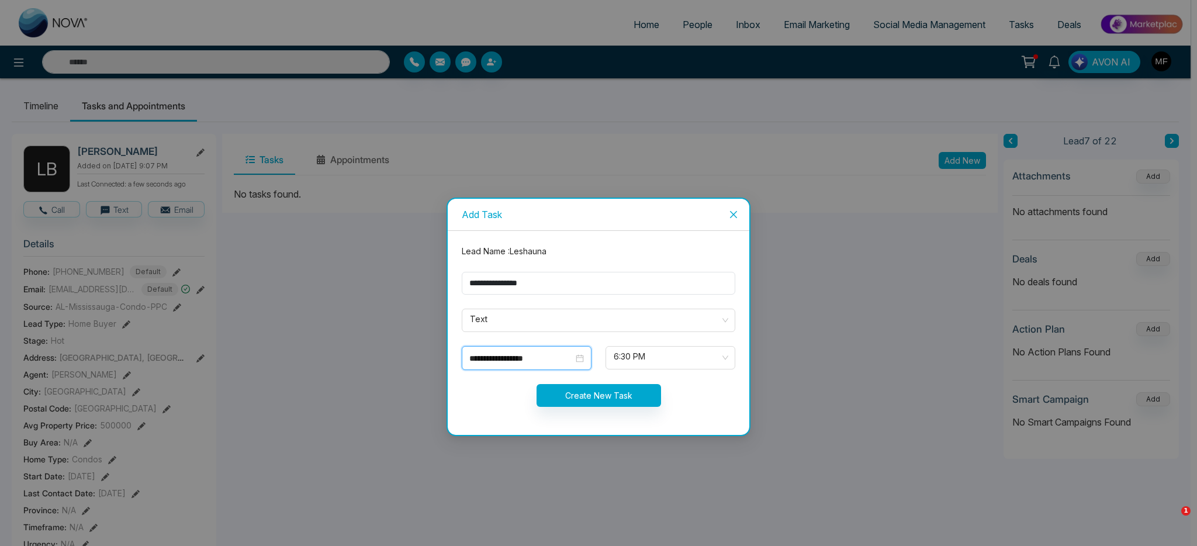
click at [525, 358] on input "**********" at bounding box center [521, 358] width 104 height 13
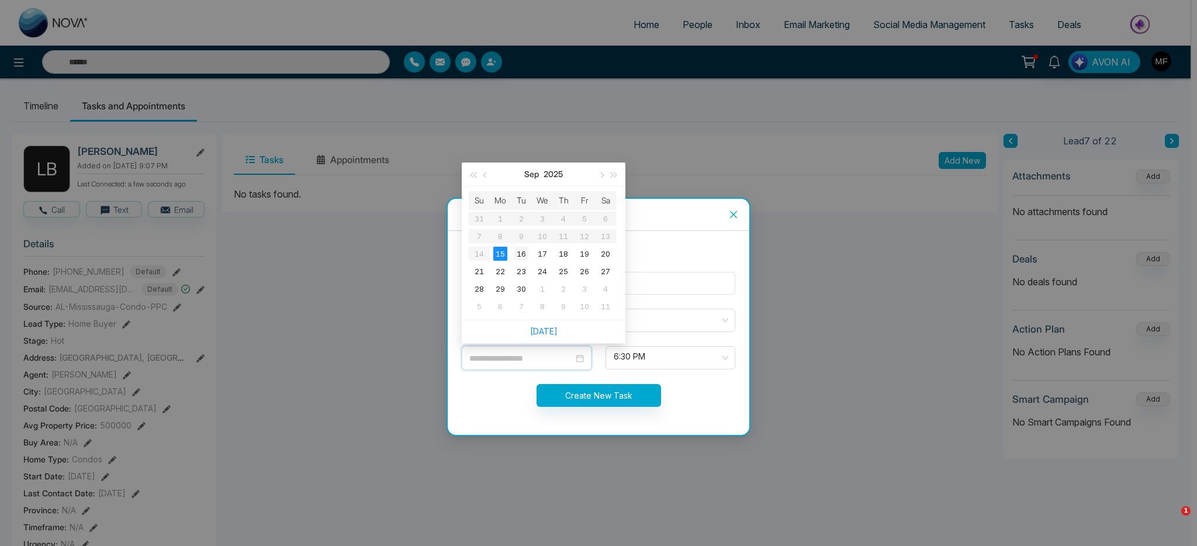
type input "**********"
click at [523, 257] on div "16" at bounding box center [521, 254] width 14 height 14
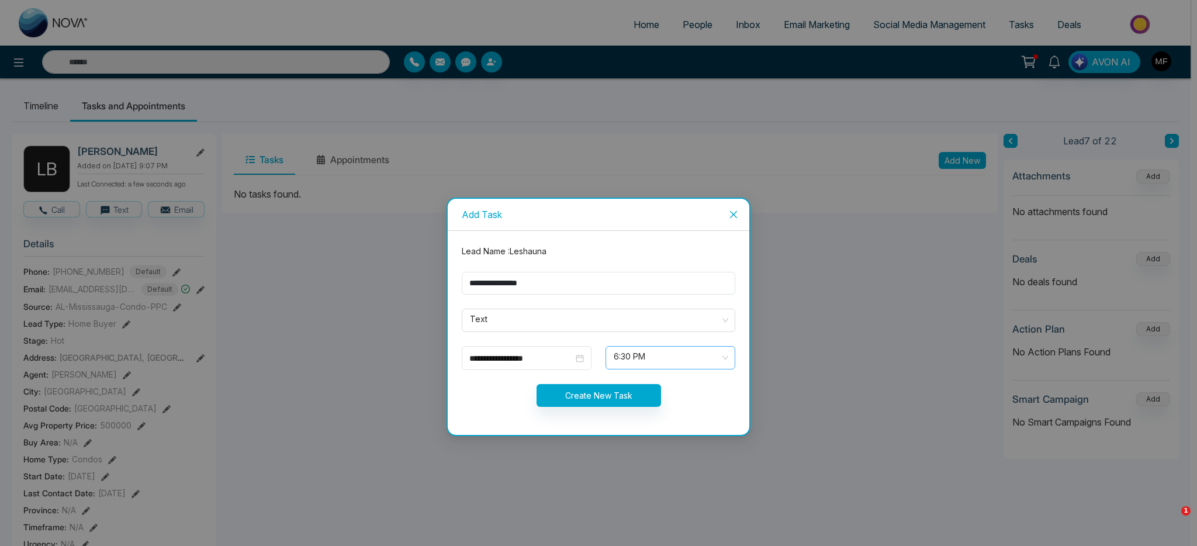
click at [649, 365] on span "6:30 PM" at bounding box center [670, 358] width 113 height 20
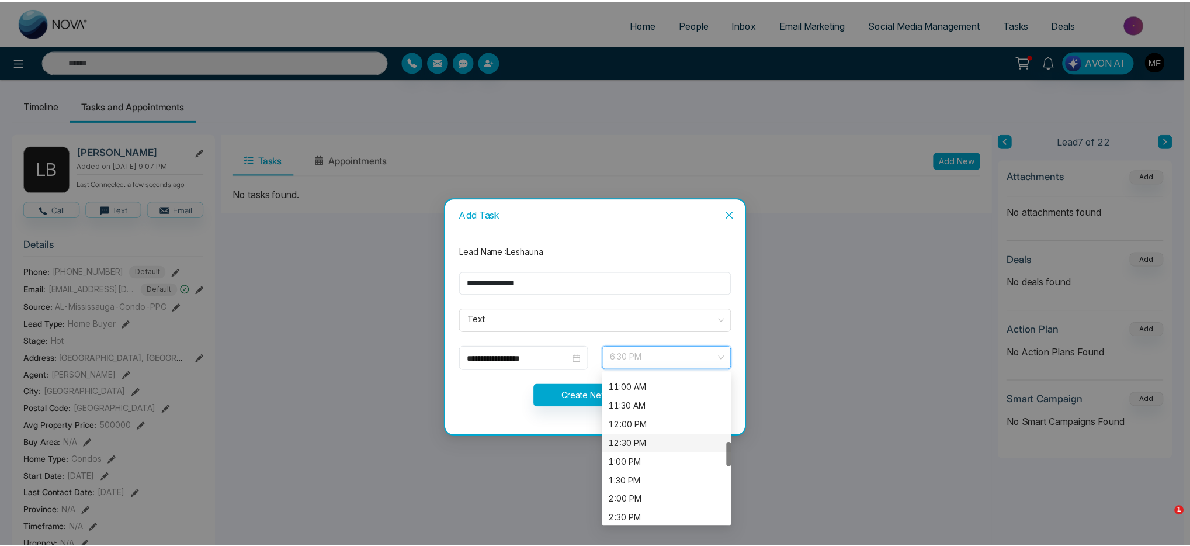
scroll to position [410, 0]
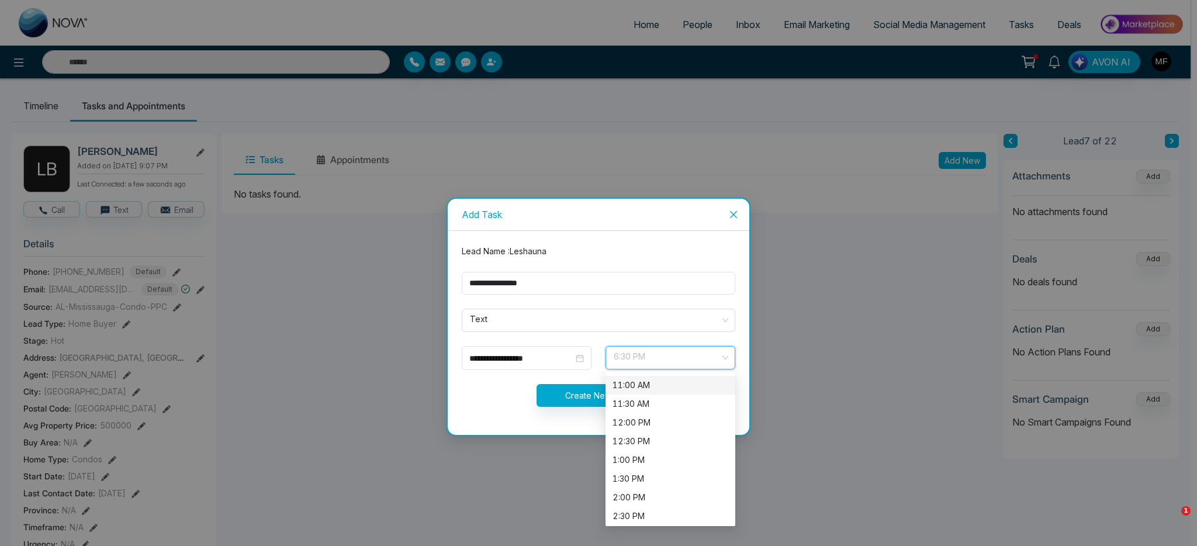
click at [668, 387] on div "11:00 AM" at bounding box center [670, 385] width 116 height 13
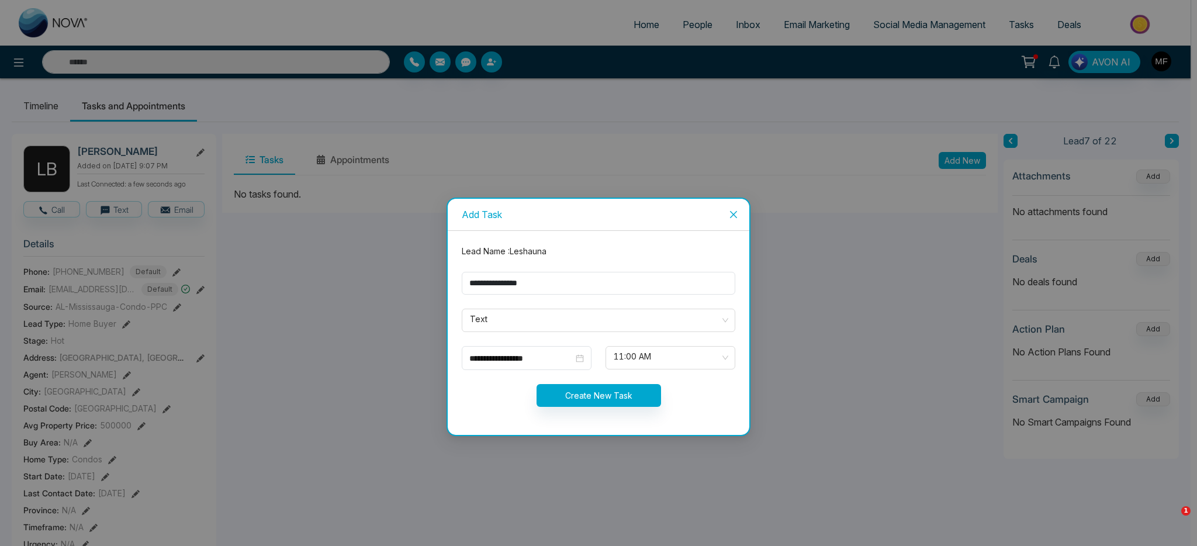
click at [654, 421] on div "**********" at bounding box center [599, 333] width 302 height 204
click at [705, 362] on span "11:00 AM" at bounding box center [670, 358] width 113 height 20
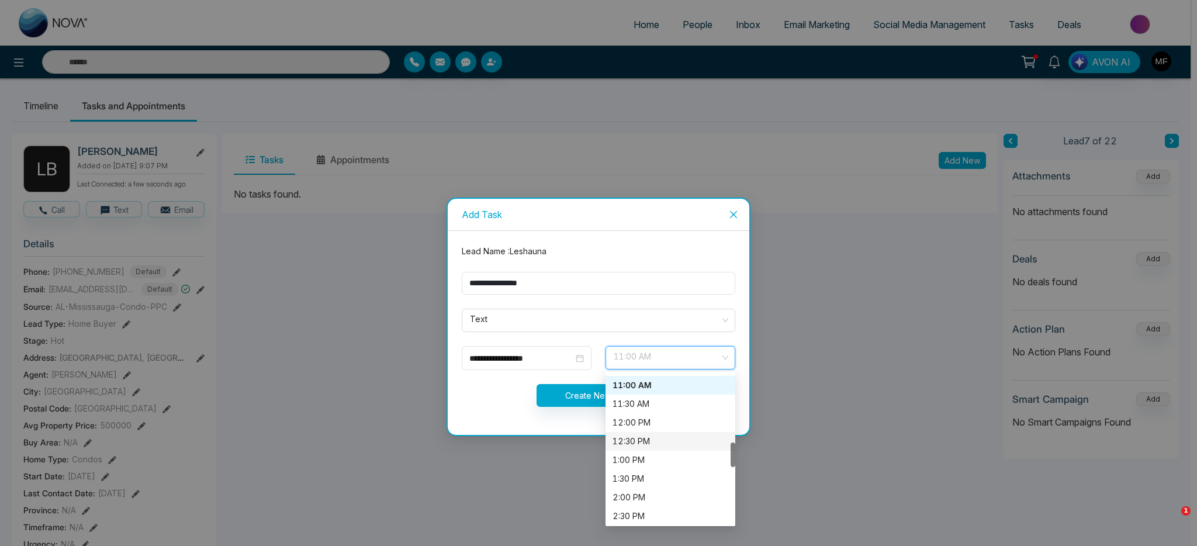
click at [650, 438] on div "12:30 PM" at bounding box center [670, 441] width 116 height 13
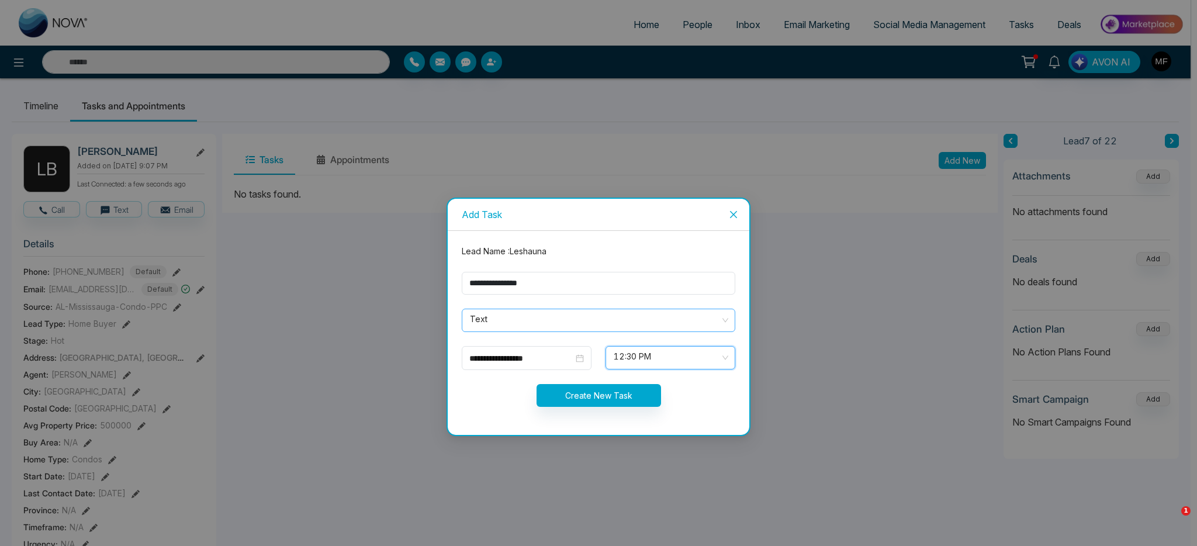
click at [678, 314] on span "Text" at bounding box center [598, 320] width 257 height 20
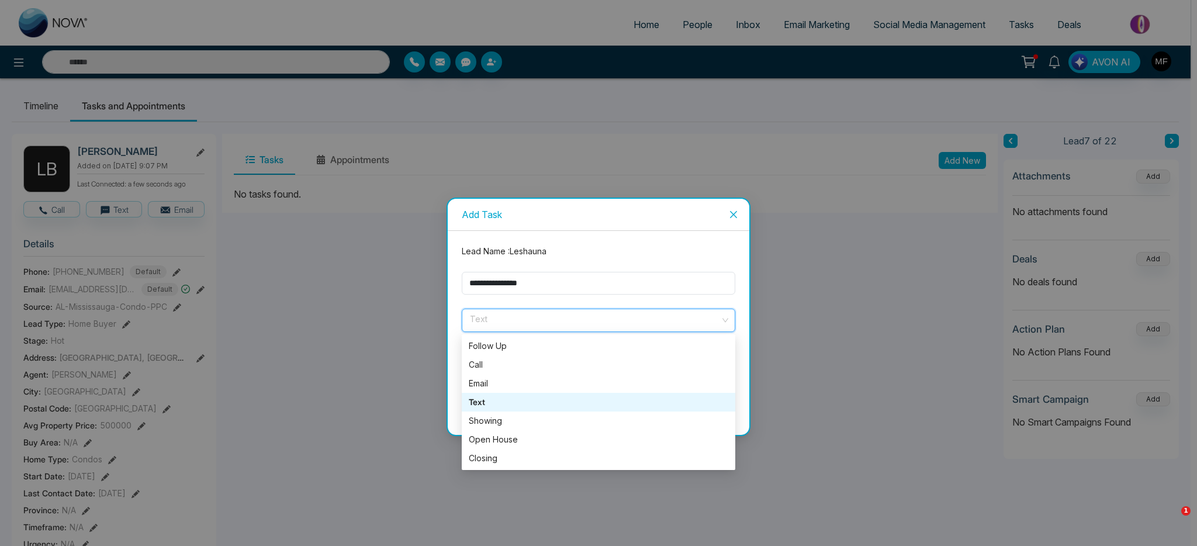
click at [683, 302] on form "**********" at bounding box center [599, 333] width 288 height 176
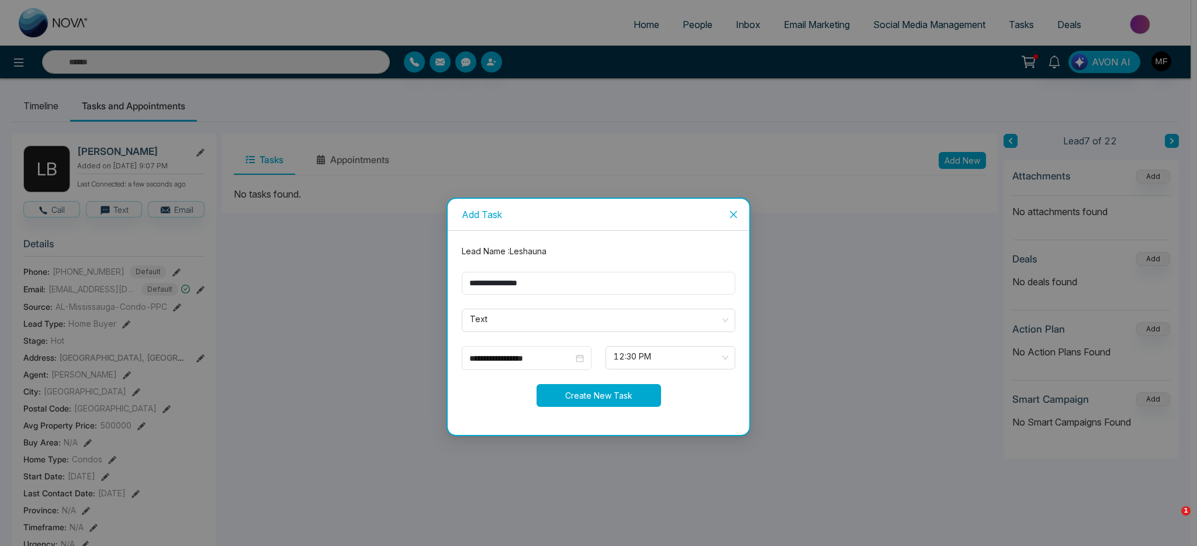
click at [614, 400] on button "Create New Task" at bounding box center [598, 395] width 124 height 23
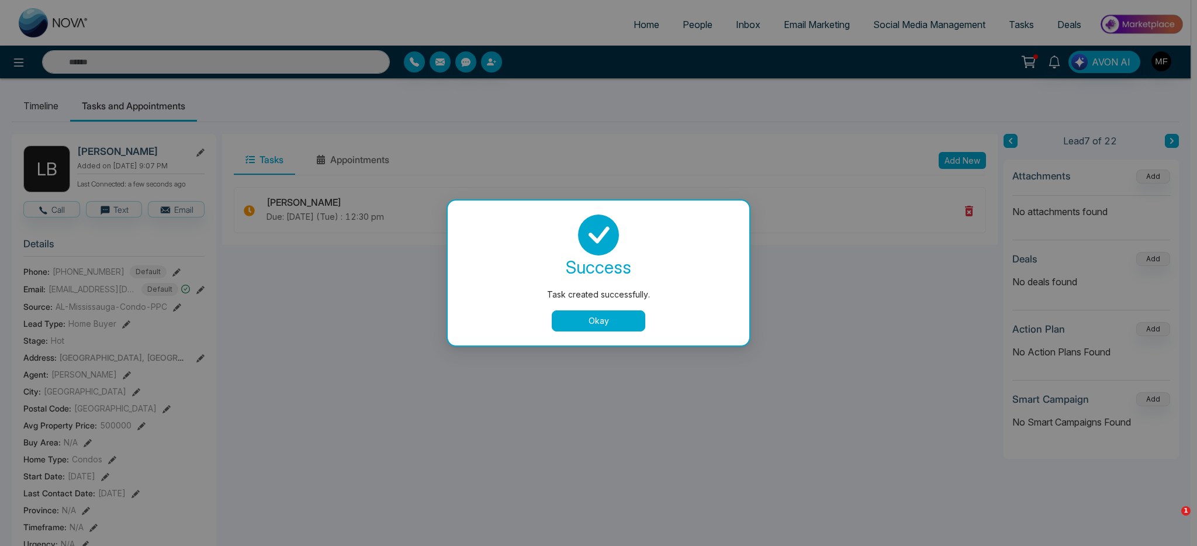
click at [621, 323] on button "Okay" at bounding box center [599, 320] width 94 height 21
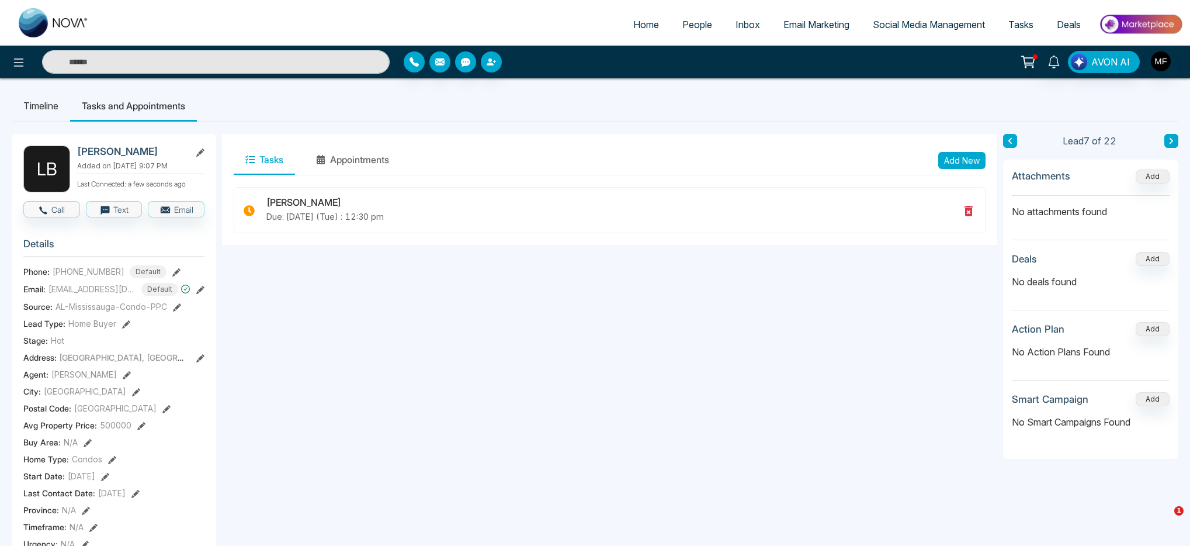
click at [1171, 142] on icon at bounding box center [1172, 141] width 4 height 6
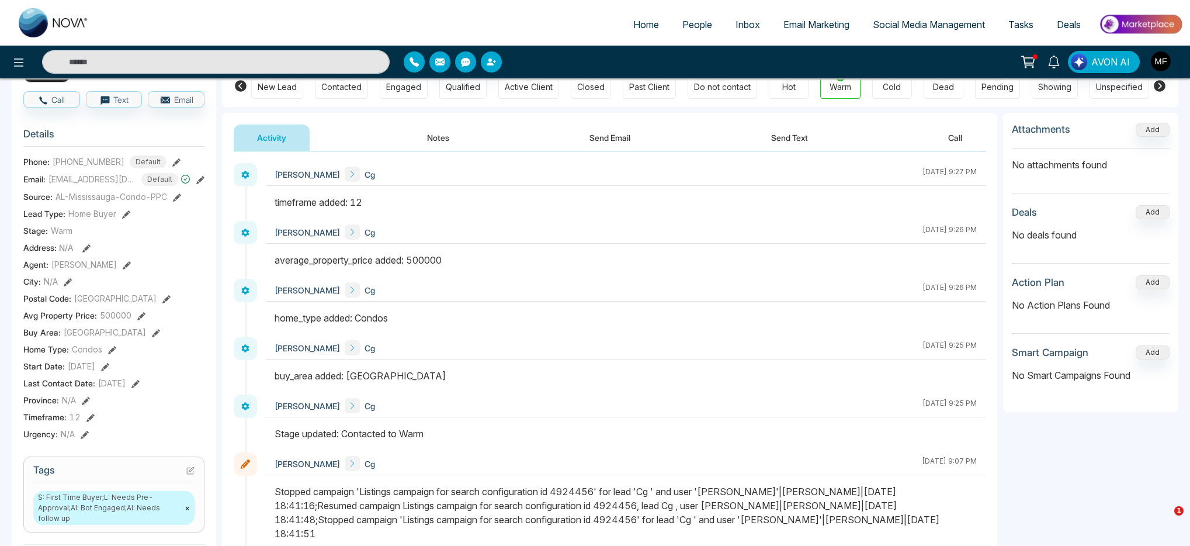
scroll to position [158, 0]
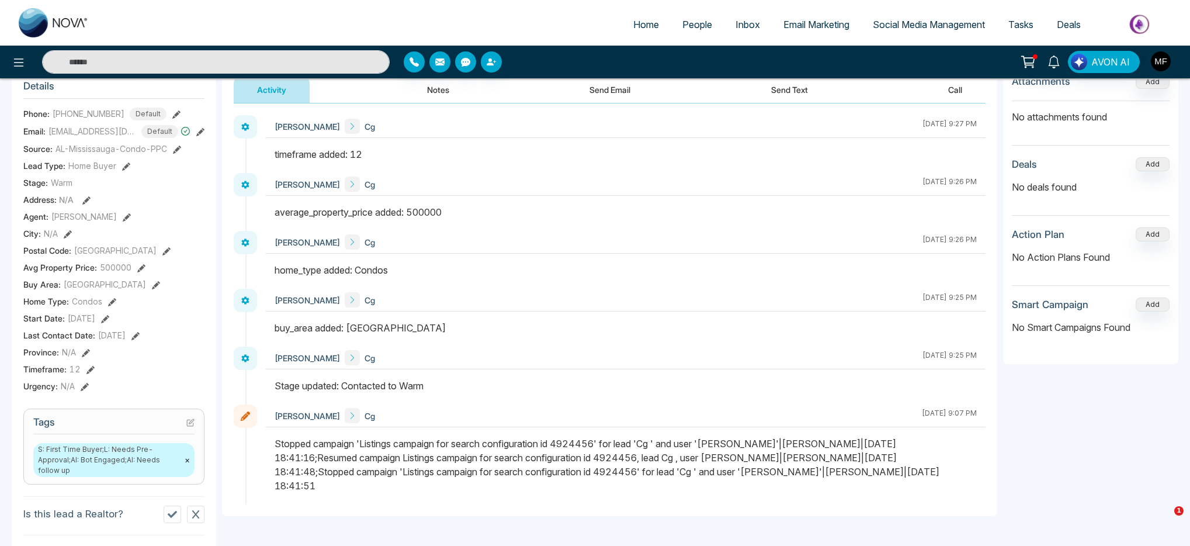
click at [160, 467] on span "S: First Time Buyer;L: Needs Pre-Approval;AI: Bot Engaged;AI: Needs follow up ×" at bounding box center [113, 460] width 161 height 34
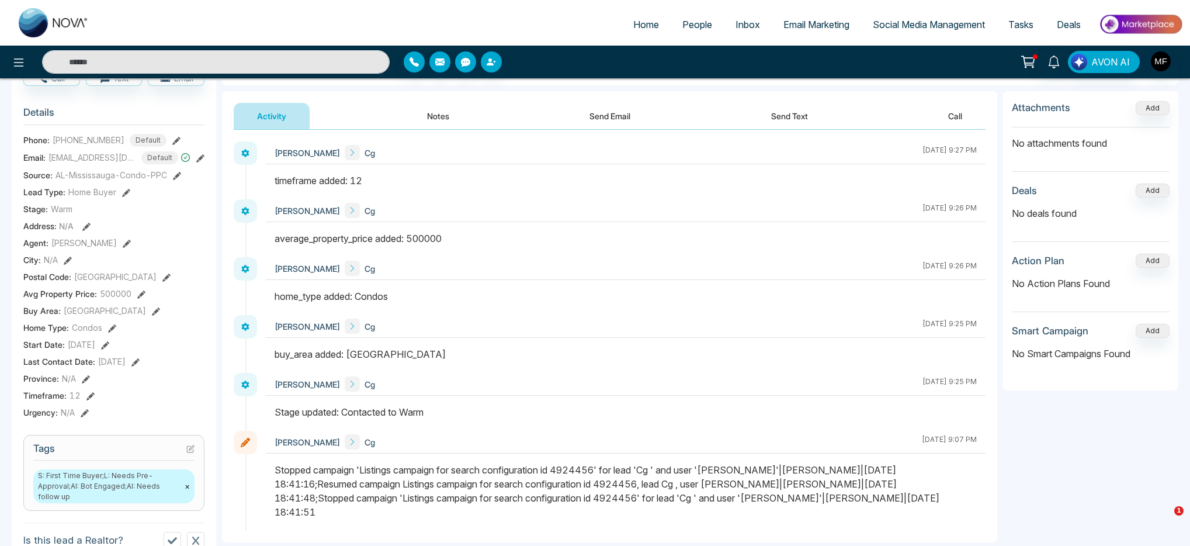
scroll to position [182, 0]
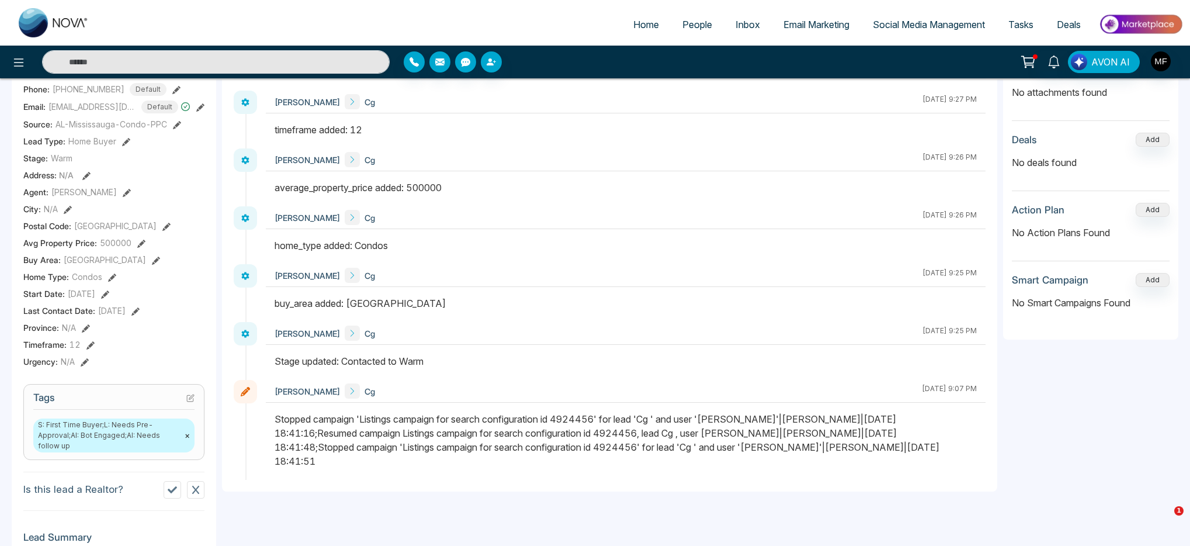
click at [185, 441] on button "×" at bounding box center [187, 435] width 5 height 11
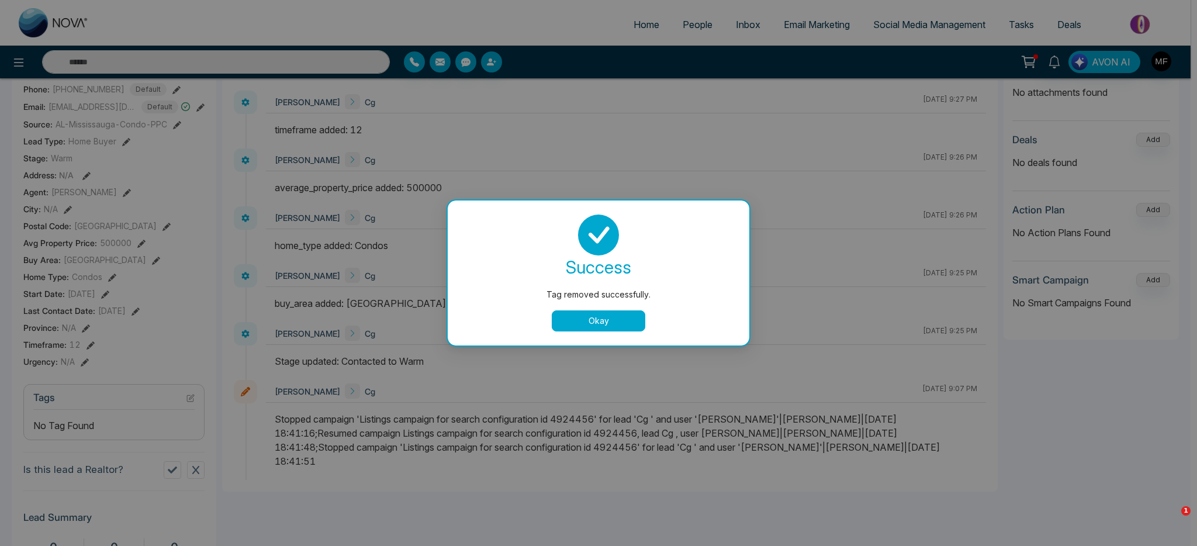
click at [584, 319] on button "Okay" at bounding box center [599, 320] width 94 height 21
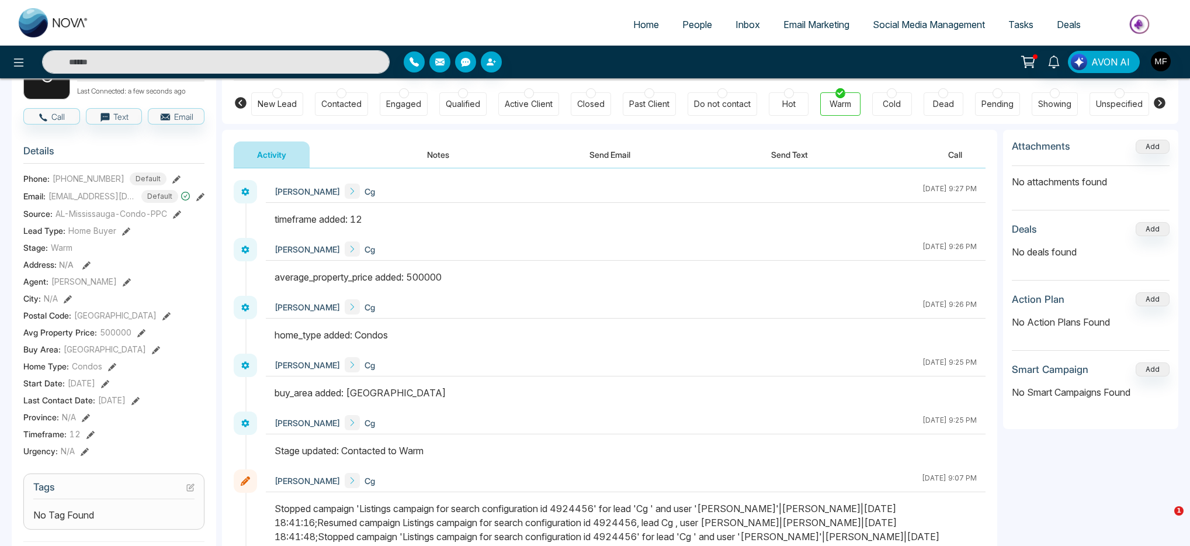
scroll to position [85, 0]
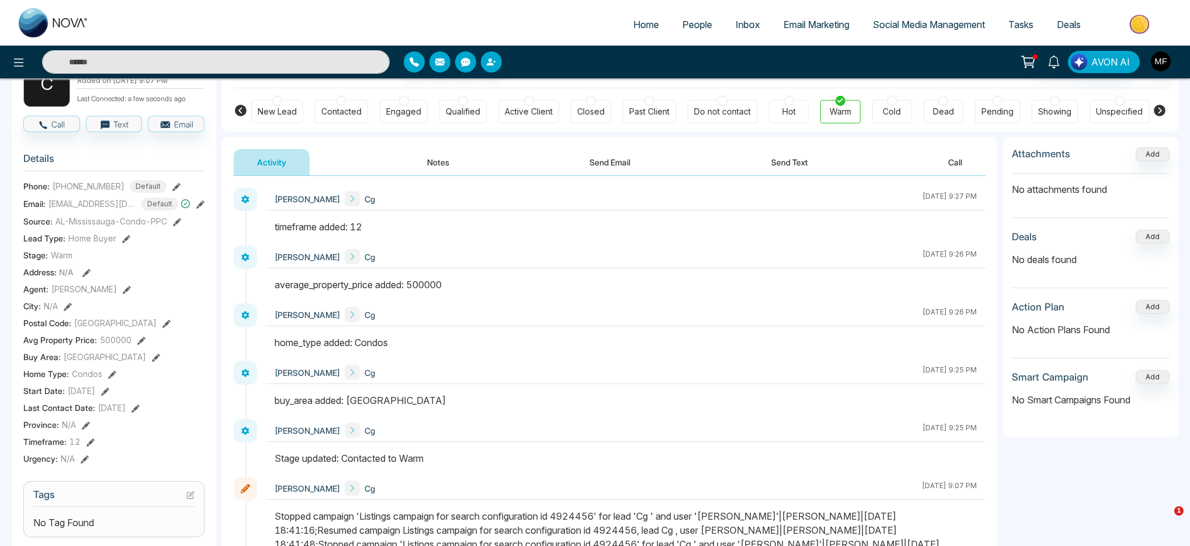
click at [448, 165] on button "Notes" at bounding box center [438, 162] width 69 height 26
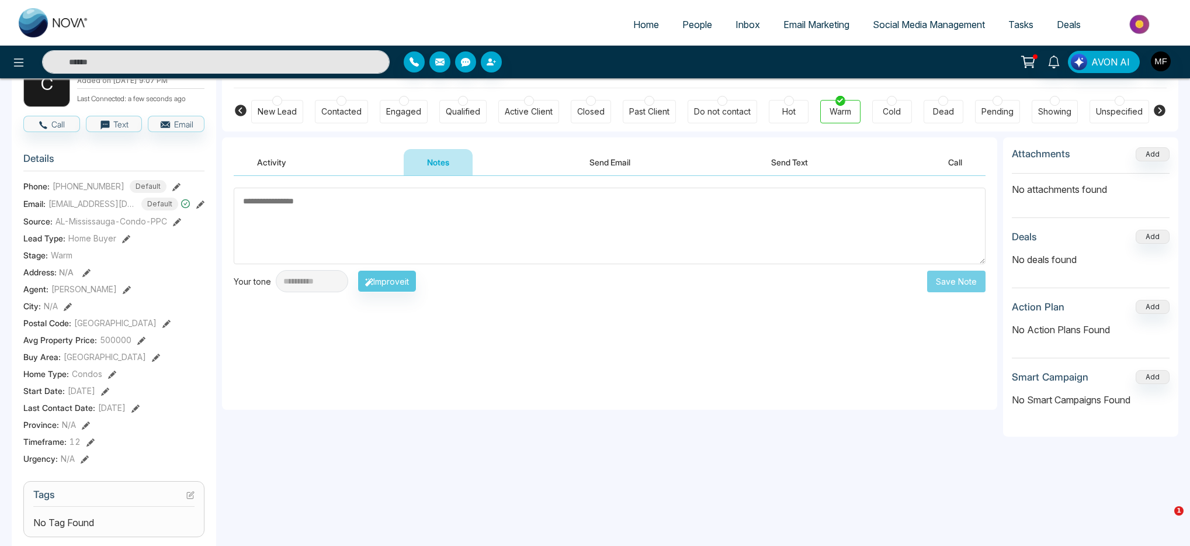
click at [443, 234] on textarea at bounding box center [610, 226] width 752 height 77
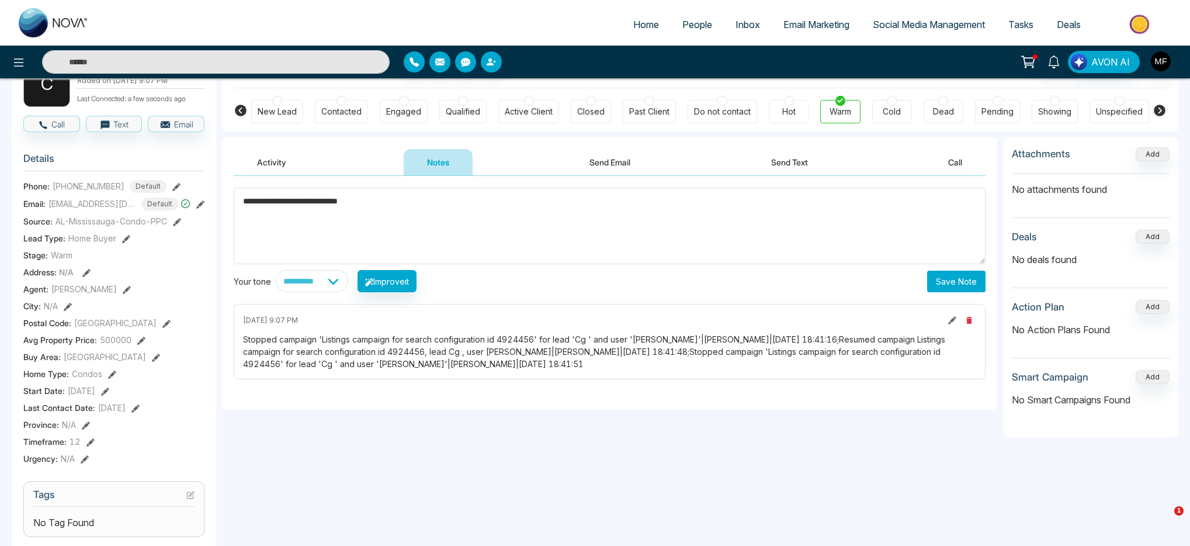
type textarea "**********"
click at [948, 282] on button "Save Note" at bounding box center [956, 282] width 58 height 22
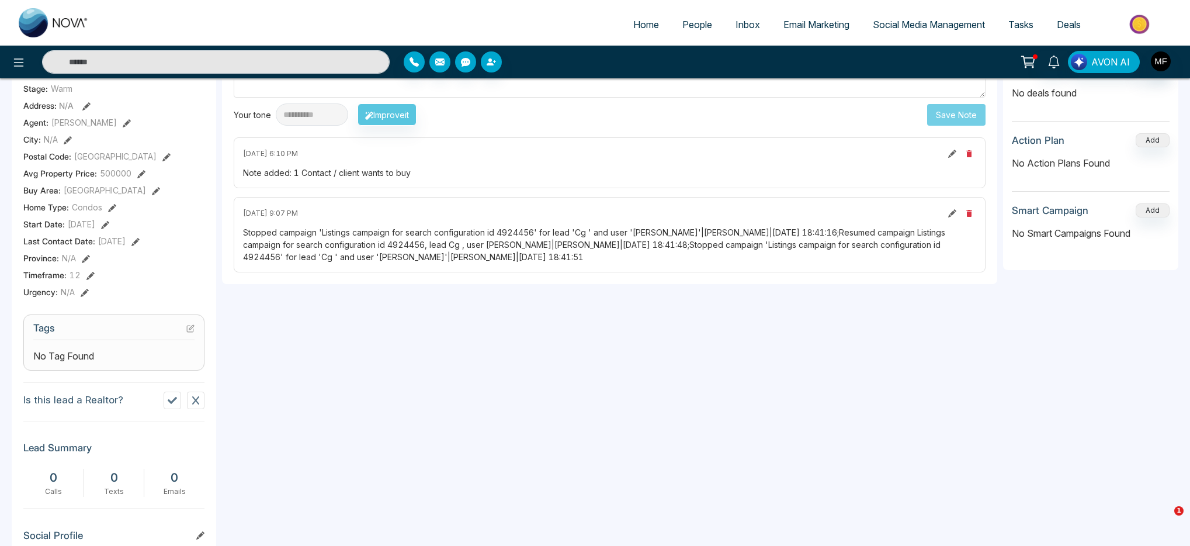
scroll to position [263, 0]
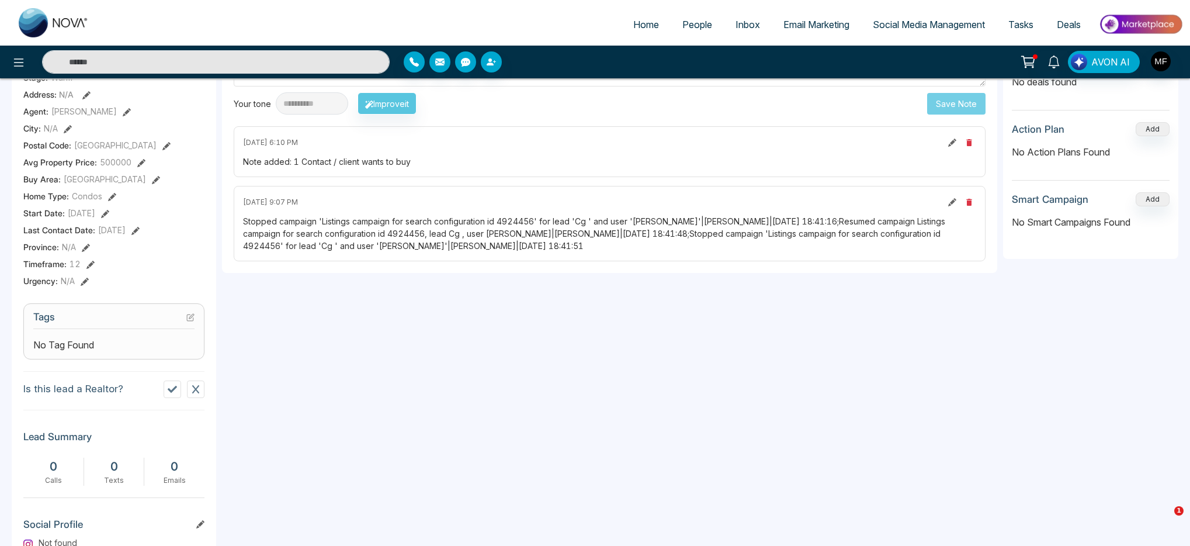
click at [190, 321] on icon at bounding box center [190, 317] width 8 height 8
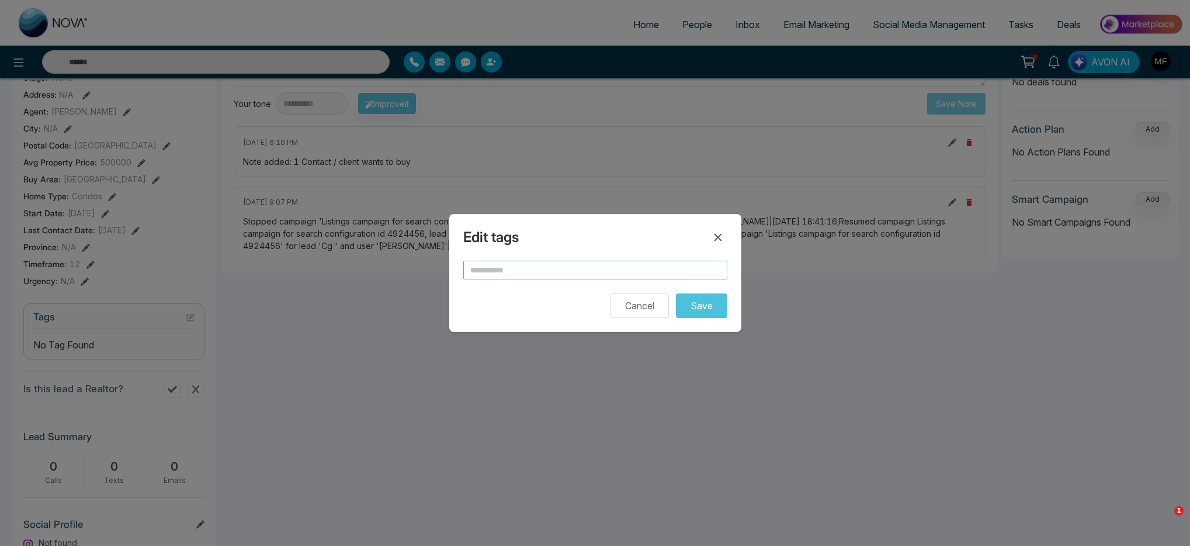
click at [579, 272] on input "text" at bounding box center [595, 270] width 264 height 19
type input "***"
click at [708, 311] on button "Save" at bounding box center [701, 305] width 51 height 25
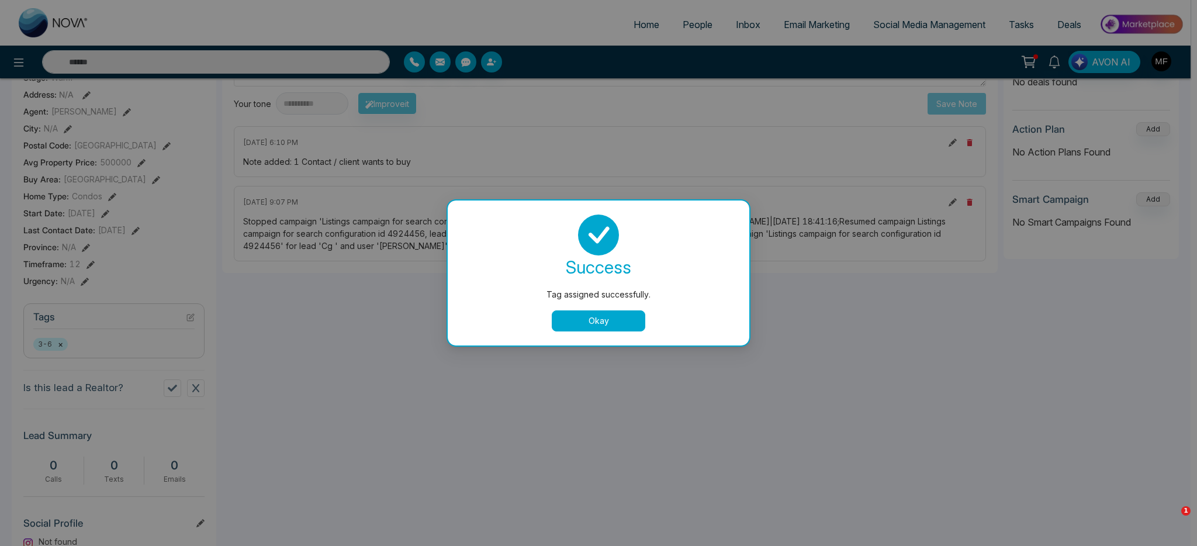
click at [629, 335] on div "success Tag assigned successfully. Okay" at bounding box center [599, 272] width 302 height 145
click at [615, 313] on button "Okay" at bounding box center [599, 320] width 94 height 21
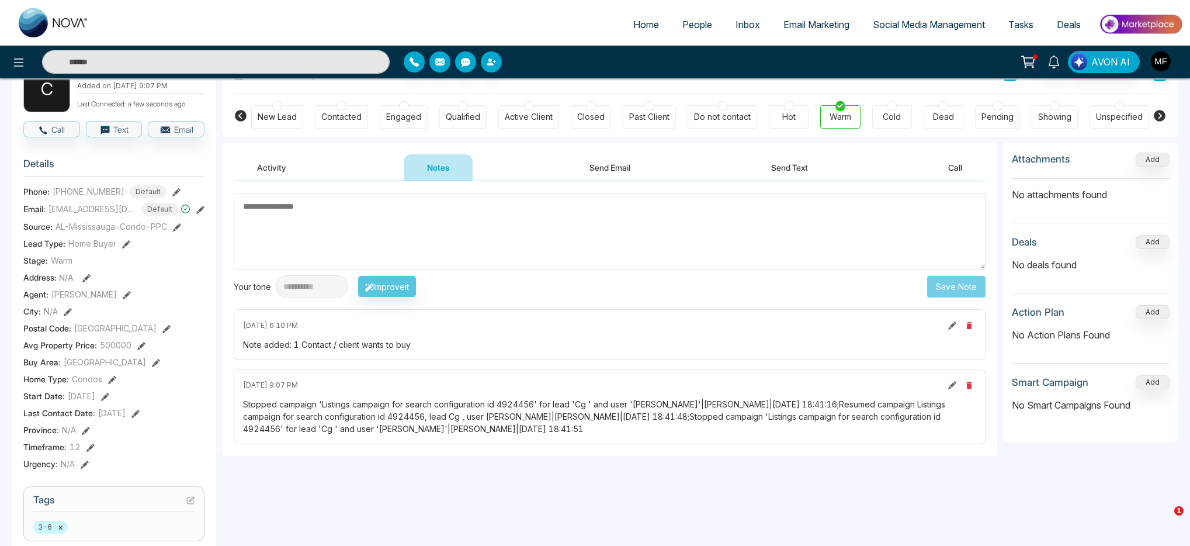
scroll to position [0, 0]
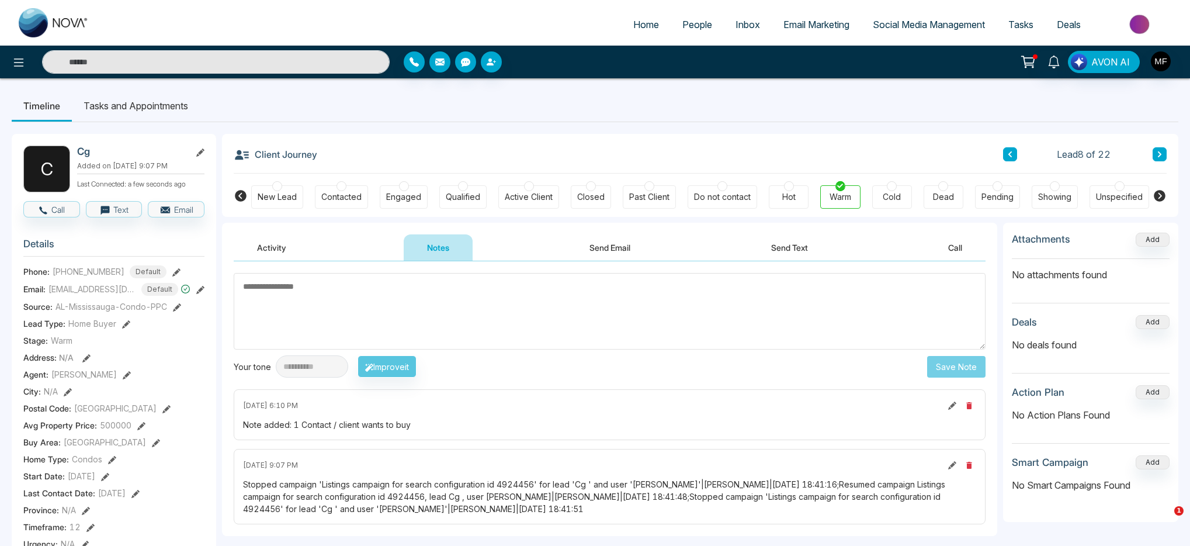
click at [896, 202] on div "Cold" at bounding box center [892, 197] width 18 height 12
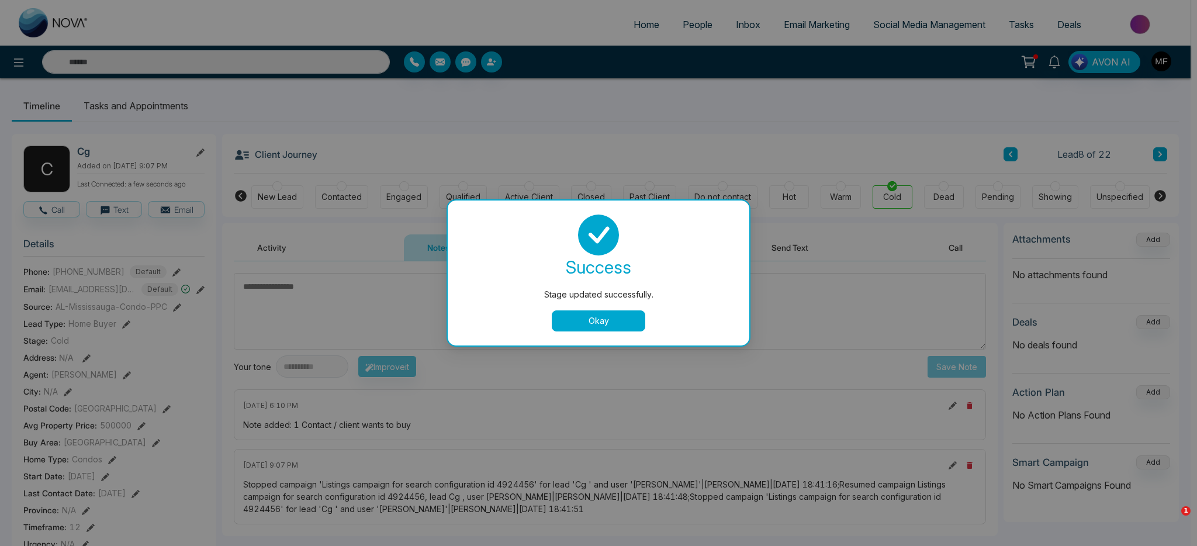
click at [617, 318] on button "Okay" at bounding box center [599, 320] width 94 height 21
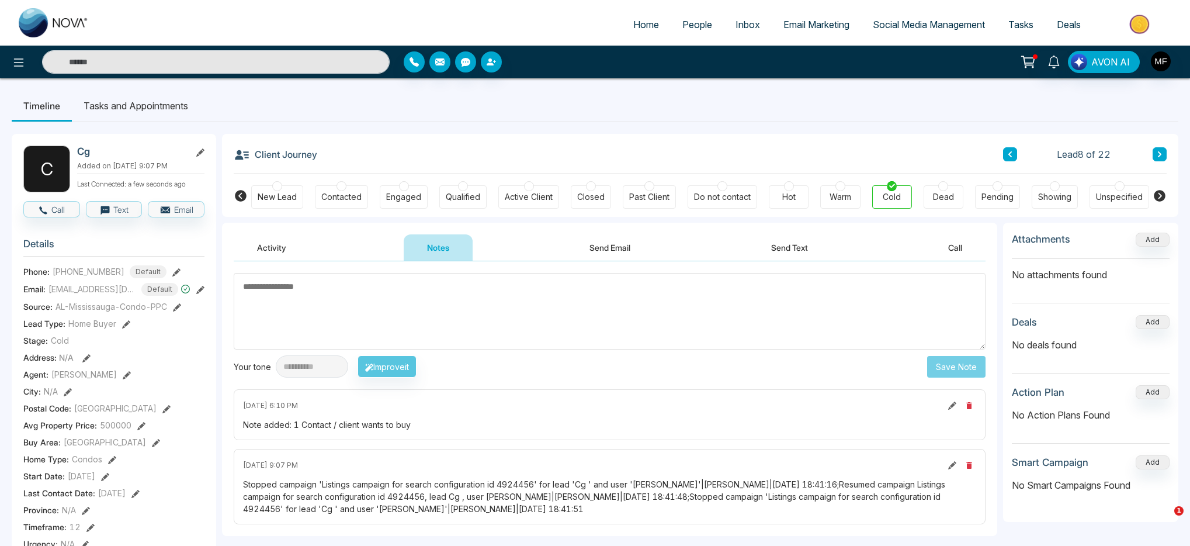
click at [1159, 155] on icon at bounding box center [1160, 154] width 4 height 6
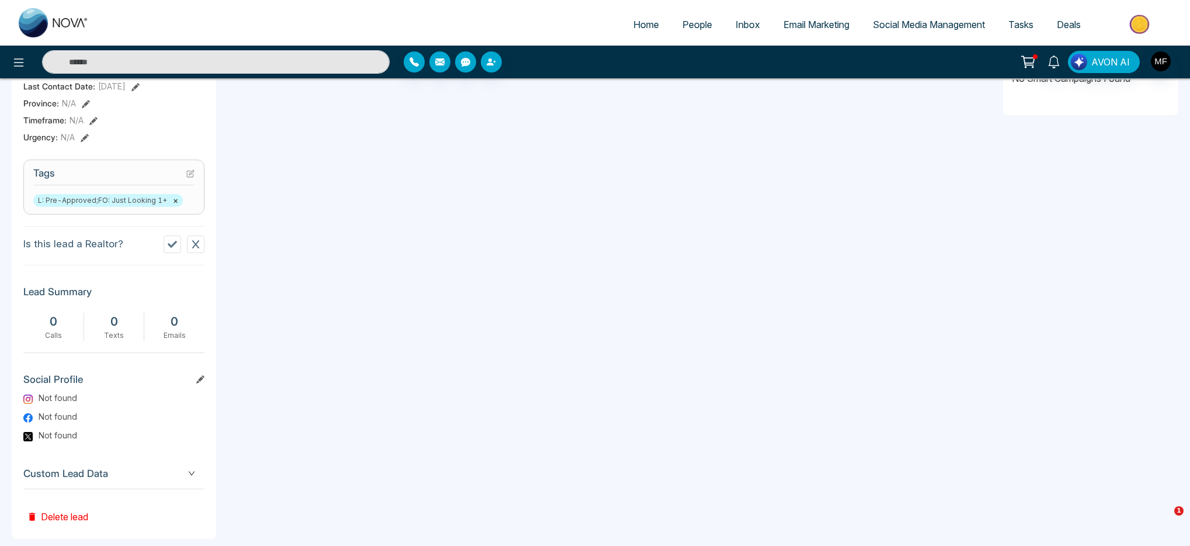
scroll to position [394, 0]
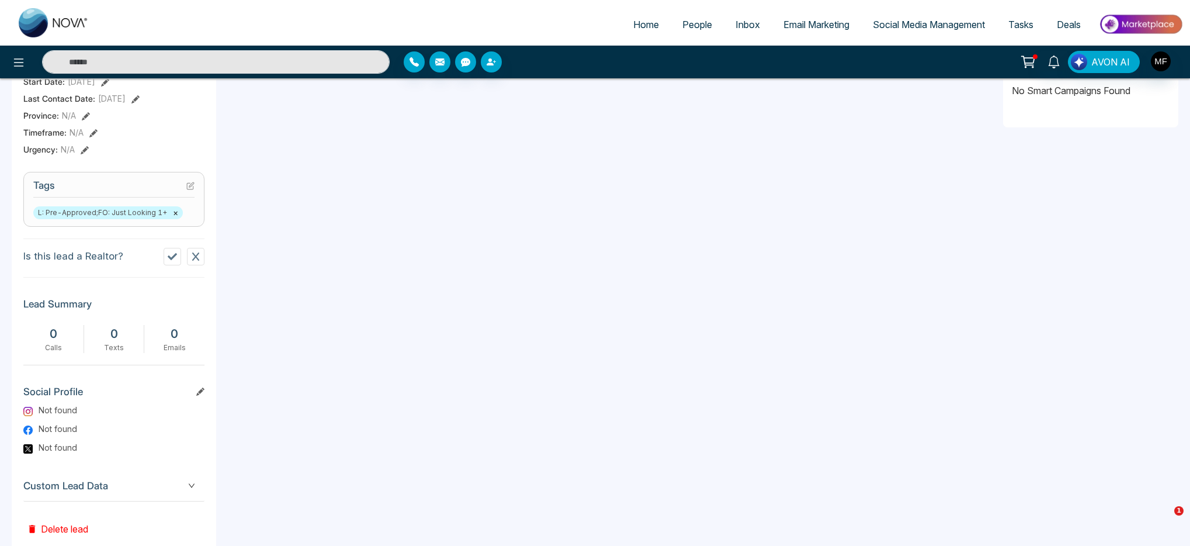
click at [173, 218] on button "×" at bounding box center [175, 212] width 5 height 11
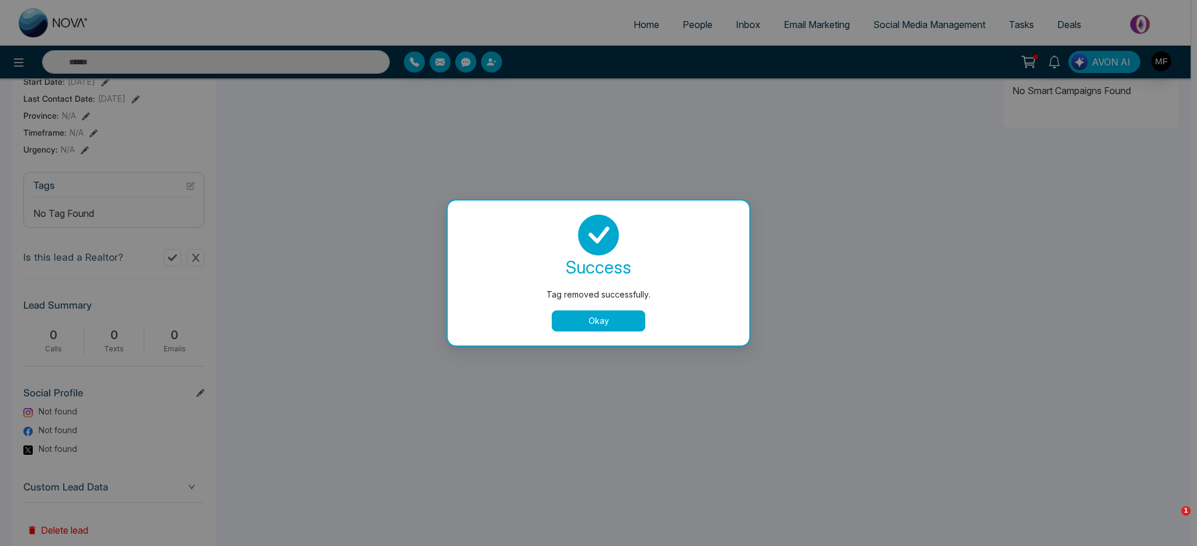
click at [624, 327] on button "Okay" at bounding box center [599, 320] width 94 height 21
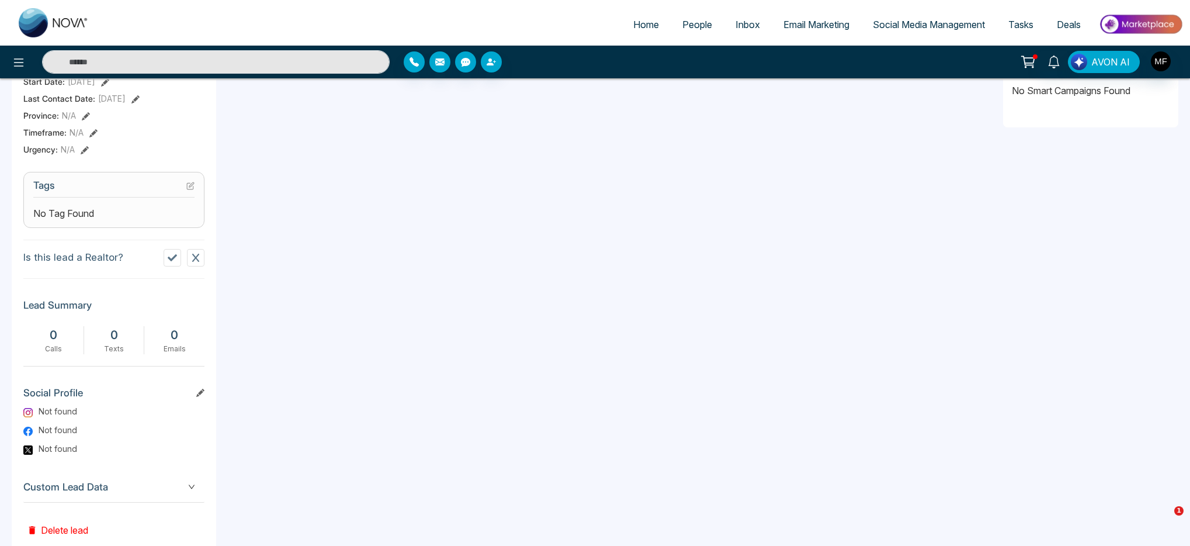
scroll to position [0, 0]
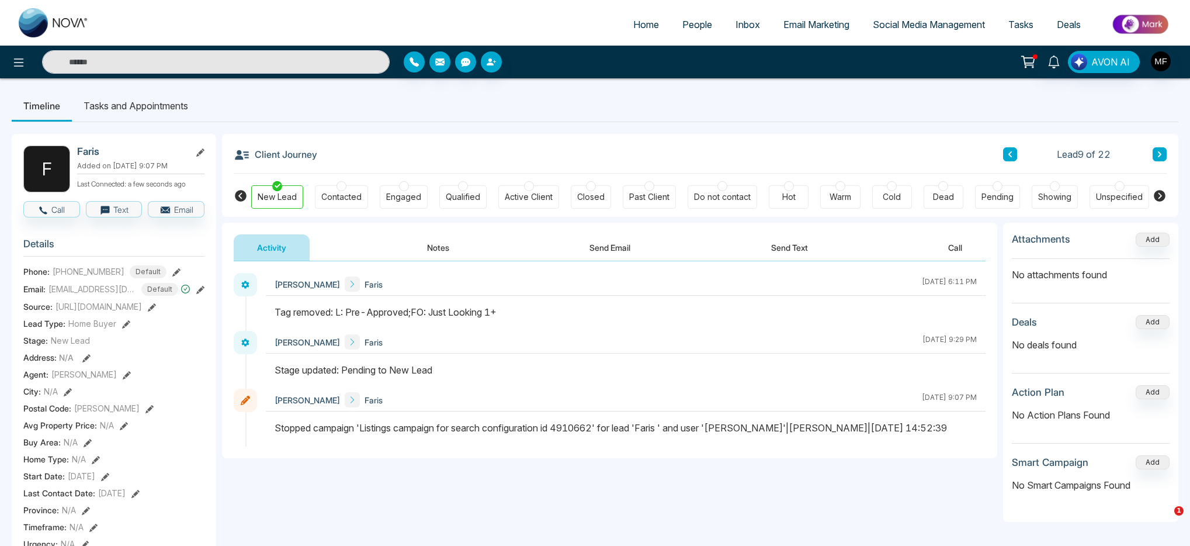
click at [1158, 157] on icon at bounding box center [1160, 154] width 6 height 7
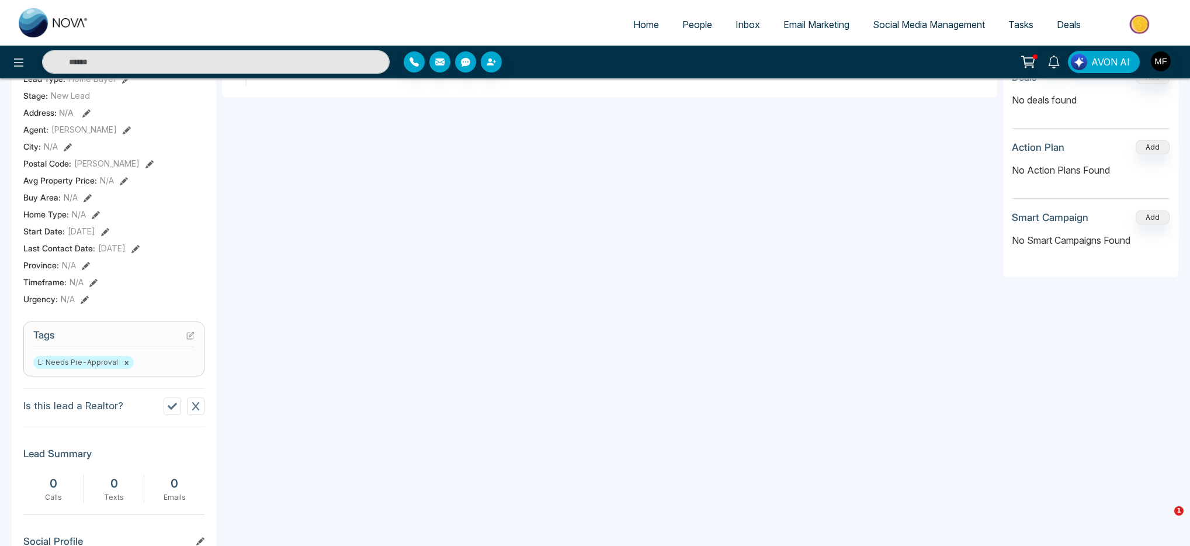
scroll to position [299, 0]
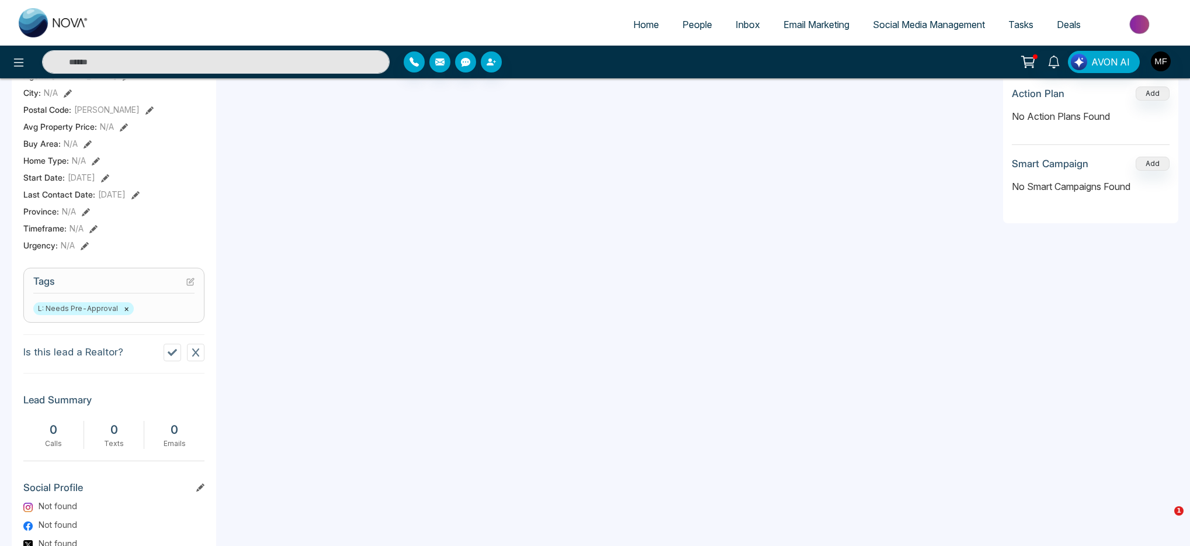
click at [126, 315] on span "L: Needs Pre-Approval ×" at bounding box center [83, 308] width 101 height 13
click at [124, 314] on button "×" at bounding box center [126, 308] width 5 height 11
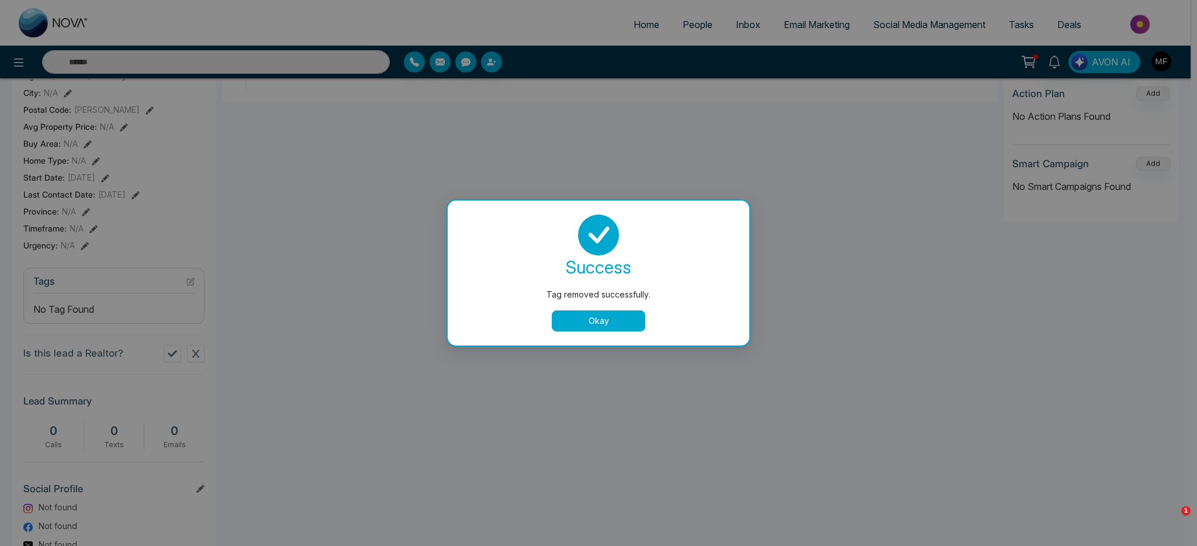
click at [624, 330] on button "Okay" at bounding box center [599, 320] width 94 height 21
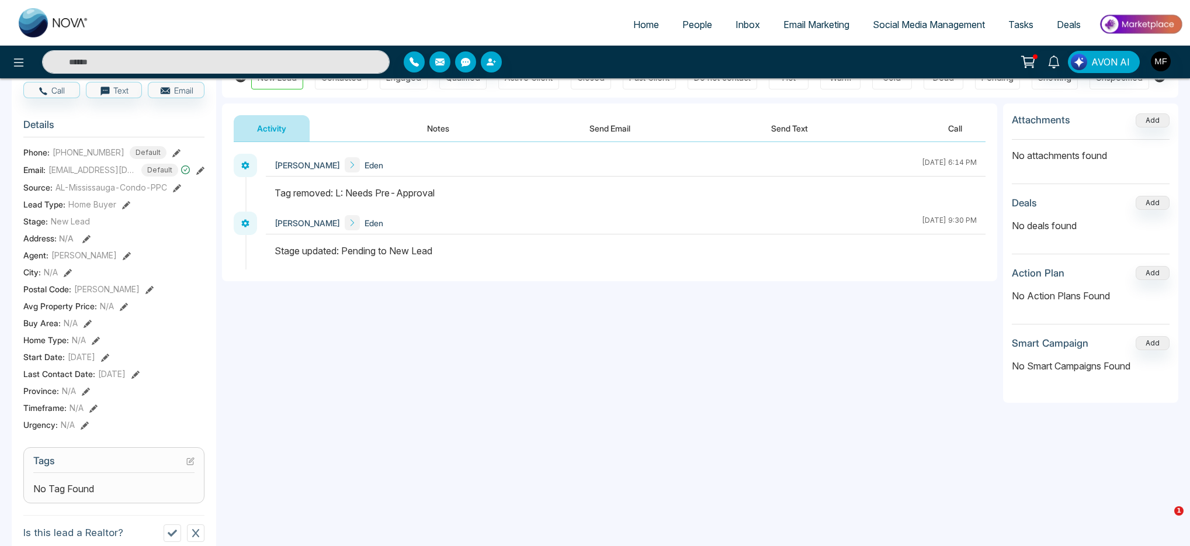
scroll to position [0, 0]
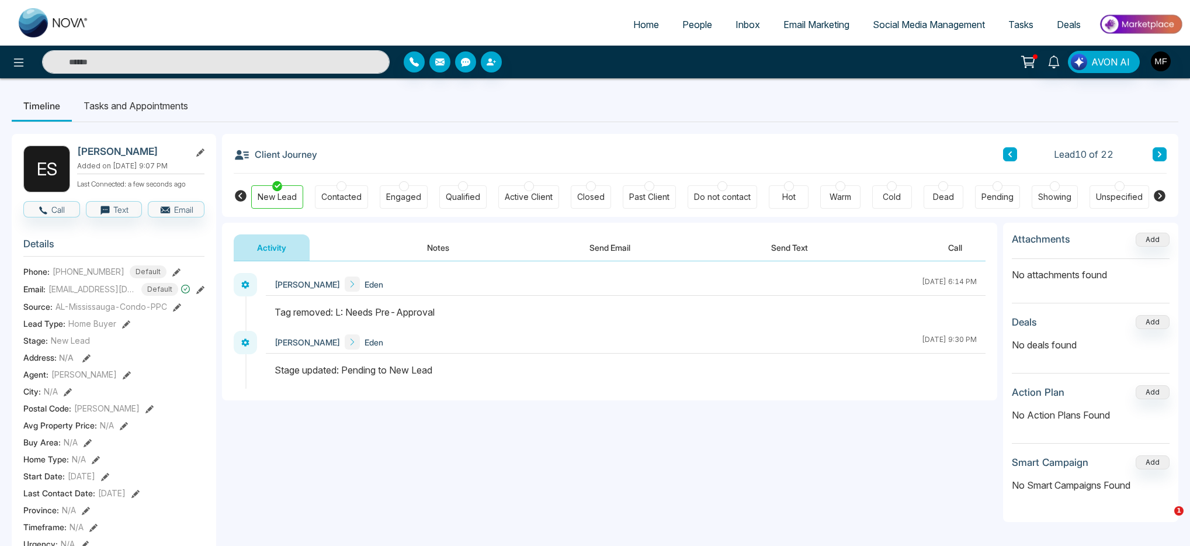
click at [1168, 154] on div "Client Journey Lead 10 of 22 New Lead Contacted Engaged Qualified Active Client…" at bounding box center [700, 175] width 957 height 83
click at [1161, 154] on icon at bounding box center [1160, 154] width 4 height 6
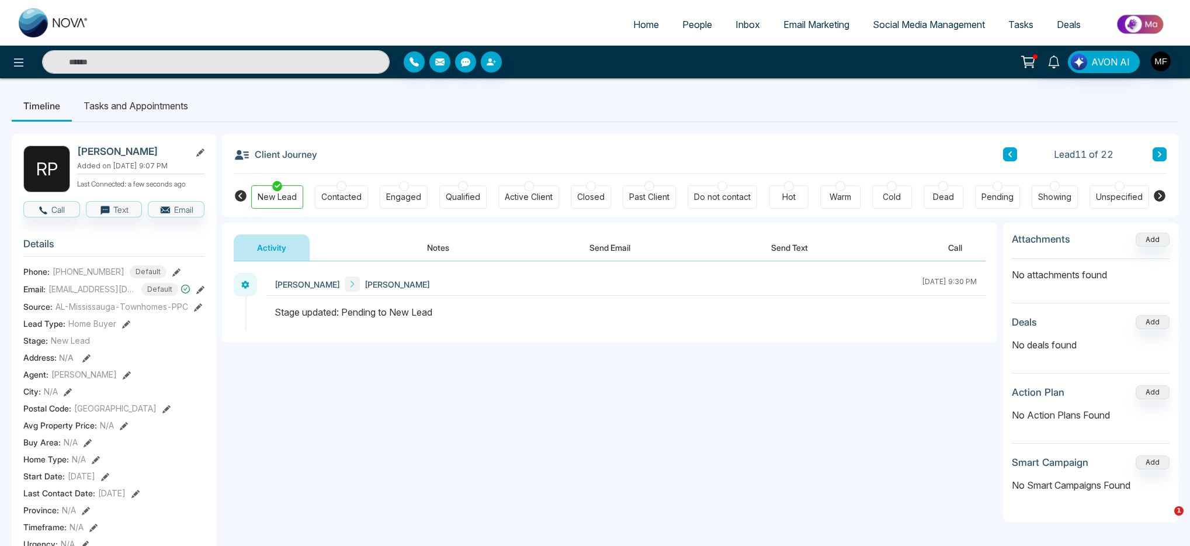
click at [1015, 154] on button at bounding box center [1010, 154] width 14 height 14
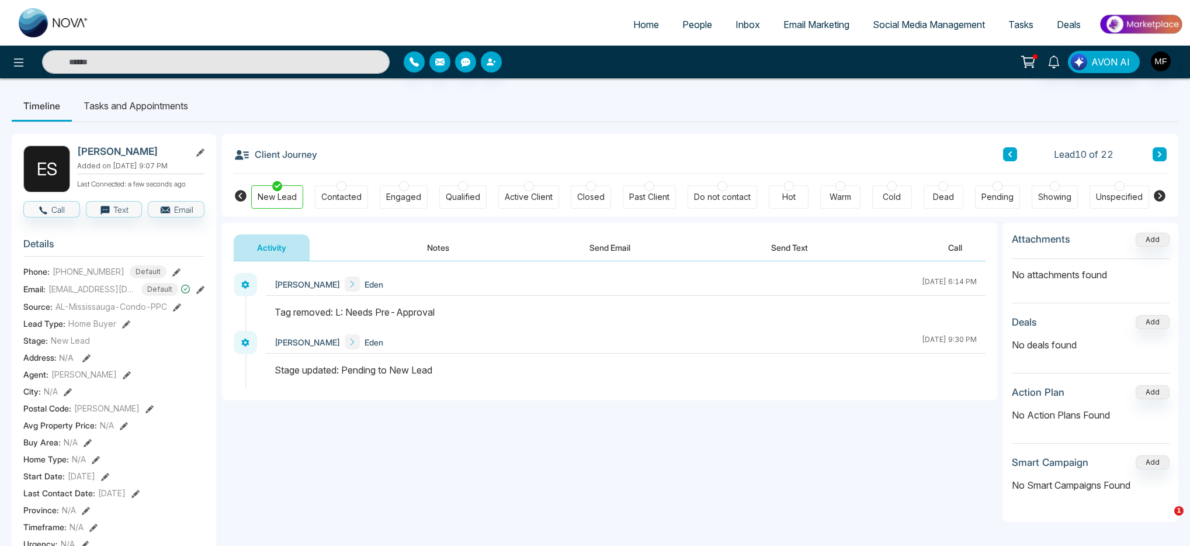
click at [1162, 152] on icon at bounding box center [1160, 154] width 6 height 7
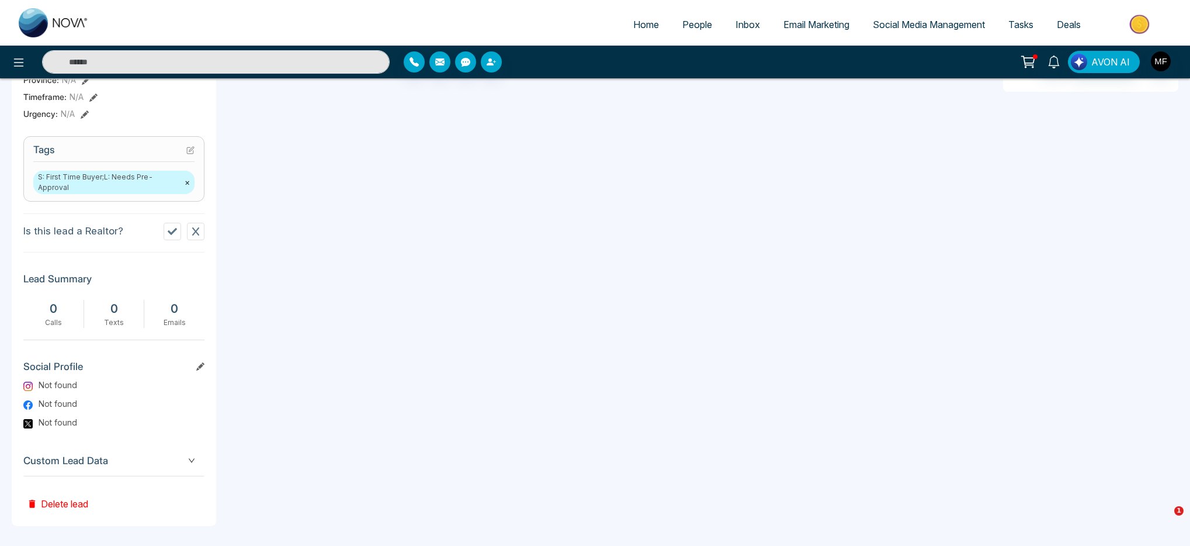
scroll to position [431, 0]
click at [189, 184] on button "×" at bounding box center [187, 181] width 5 height 11
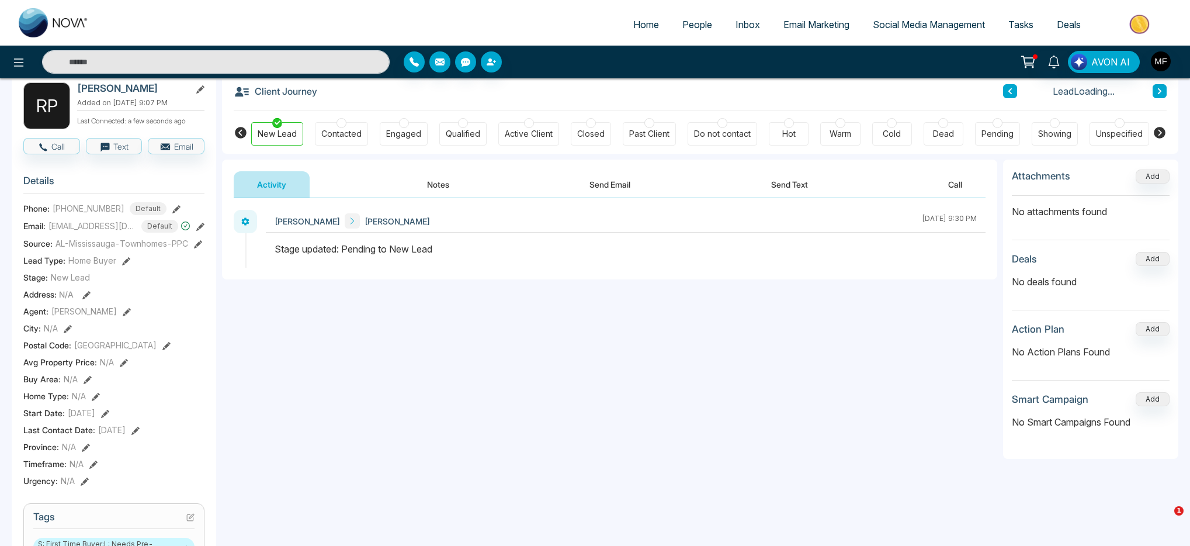
scroll to position [0, 0]
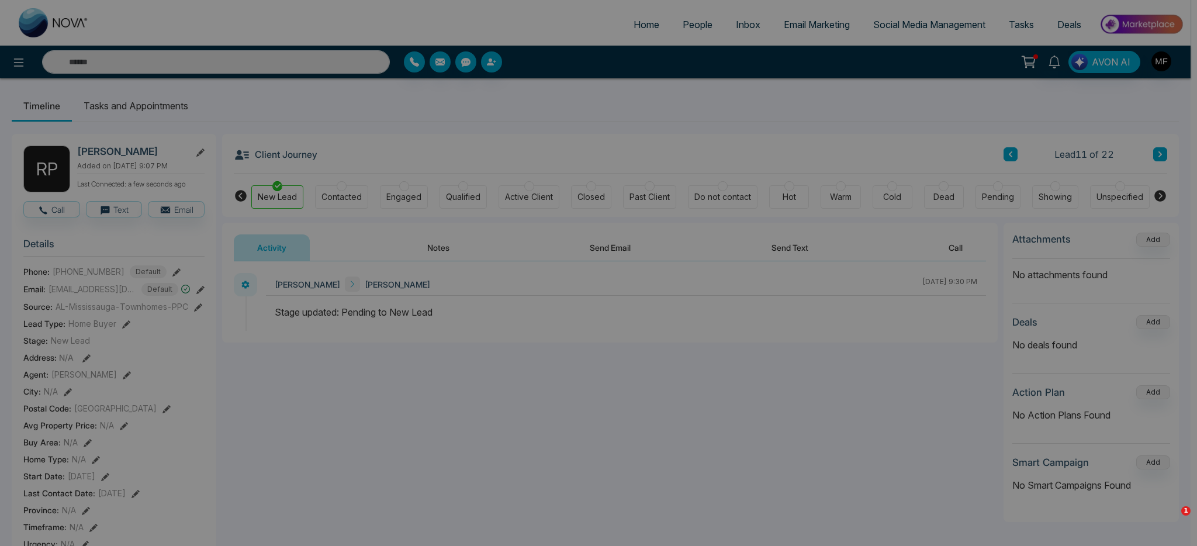
click at [1009, 153] on div "Tag removed successfully. success Tag removed successfully. Okay" at bounding box center [598, 273] width 1197 height 546
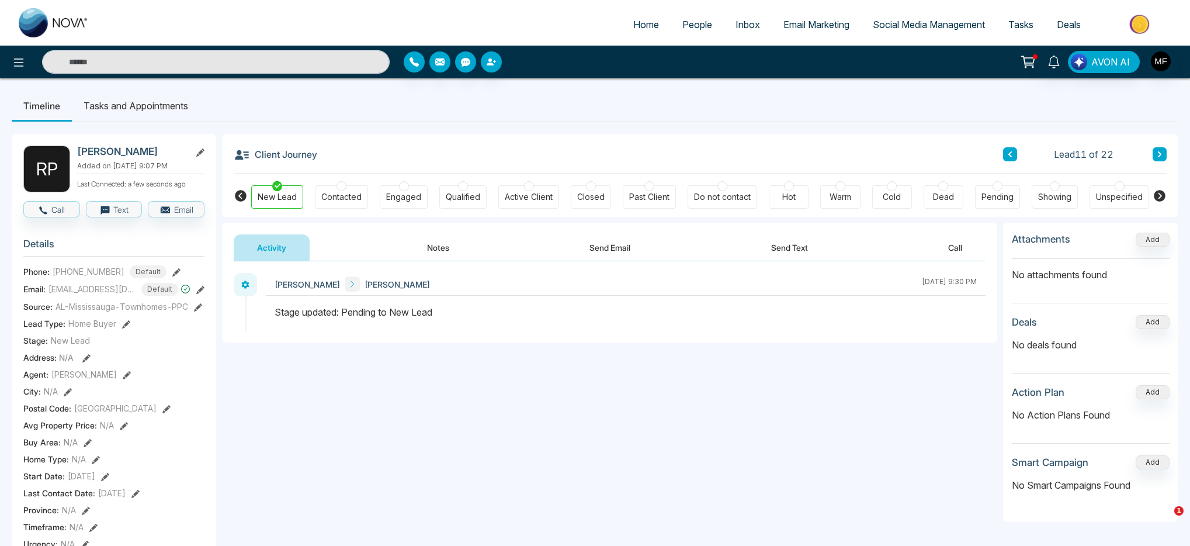
click at [1008, 153] on icon at bounding box center [1010, 154] width 6 height 7
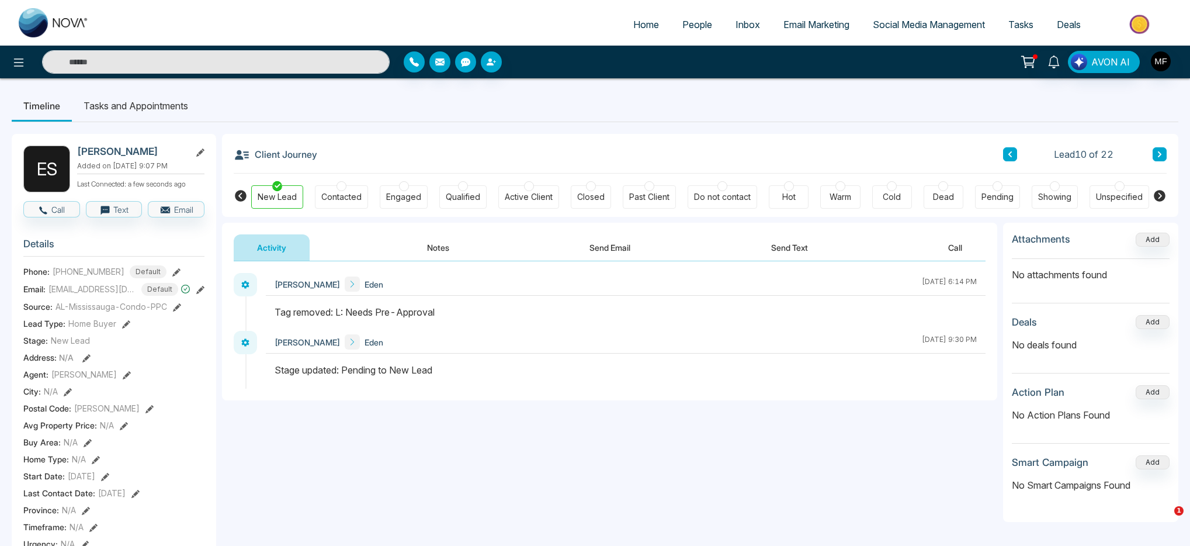
click at [903, 189] on div "Cold" at bounding box center [892, 196] width 40 height 23
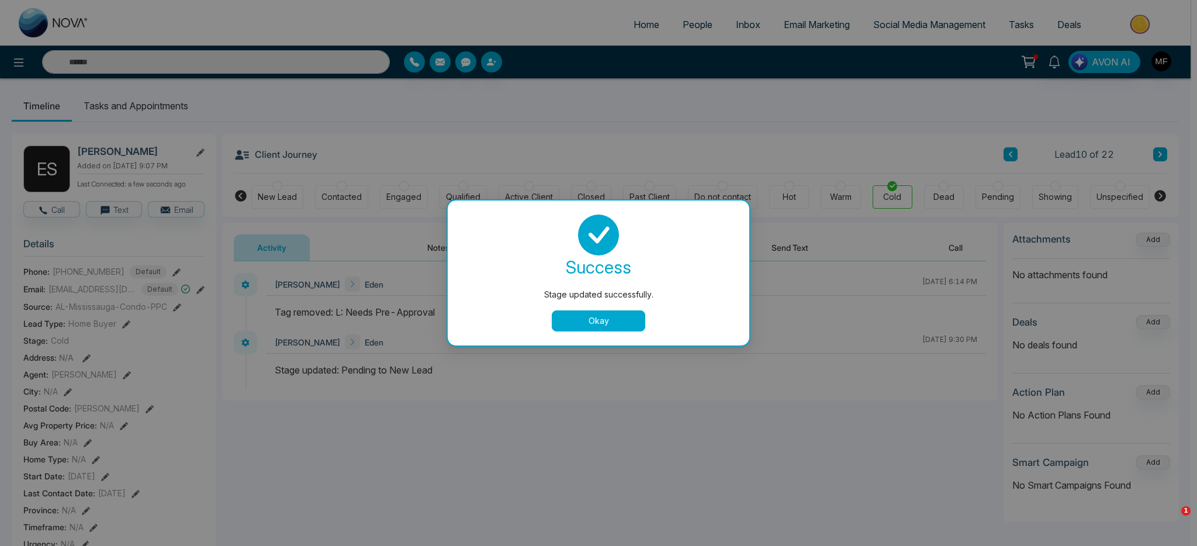
click at [593, 330] on button "Okay" at bounding box center [599, 320] width 94 height 21
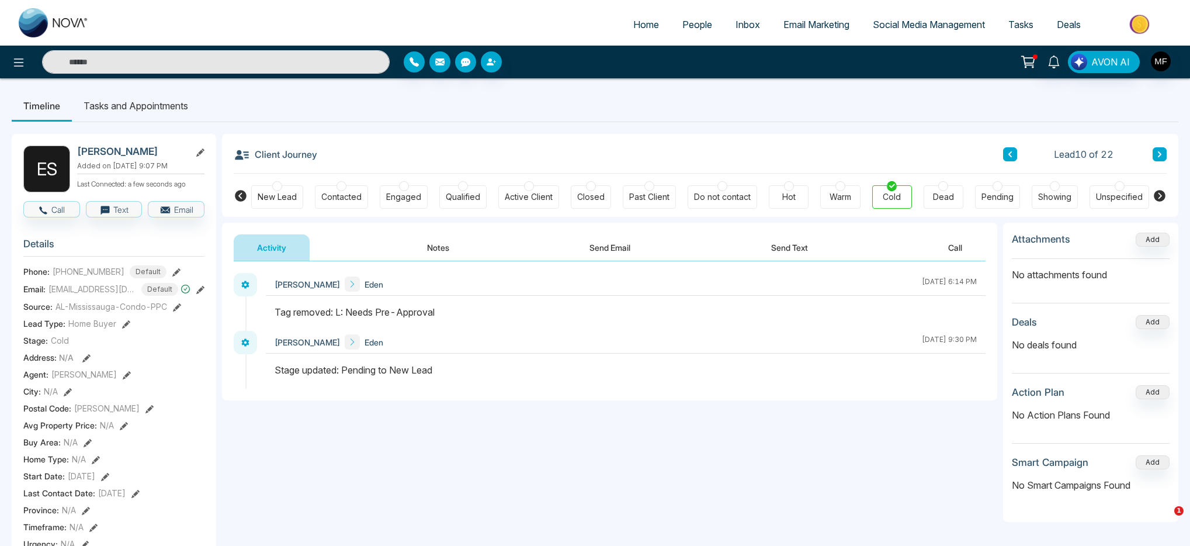
click at [1165, 153] on button at bounding box center [1160, 154] width 14 height 14
click at [892, 200] on div "Cold" at bounding box center [892, 197] width 18 height 12
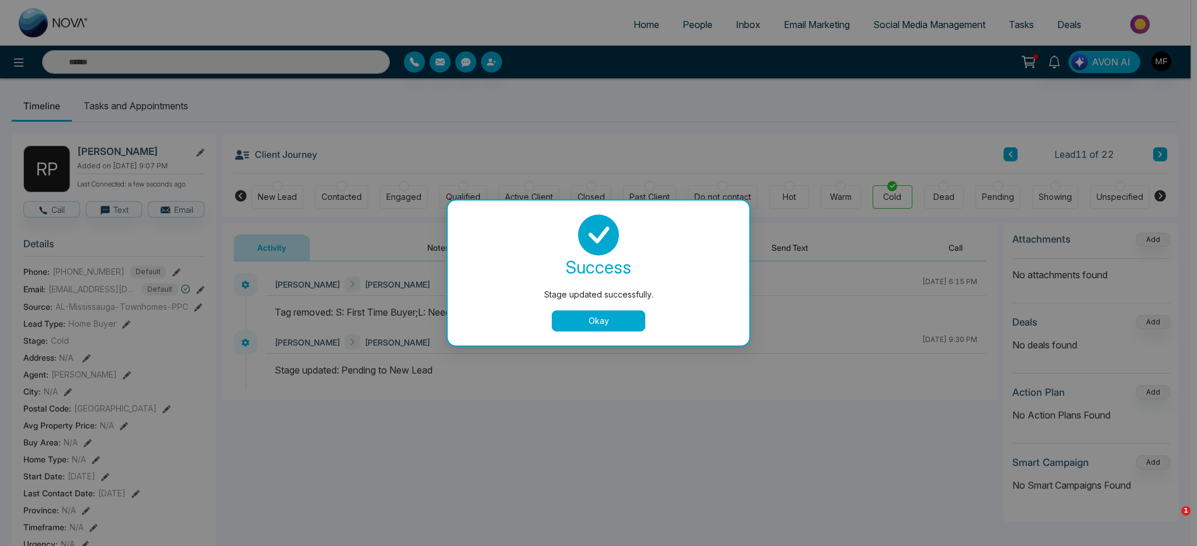
click at [546, 326] on div "Okay" at bounding box center [598, 320] width 273 height 21
click at [559, 324] on button "Okay" at bounding box center [599, 320] width 94 height 21
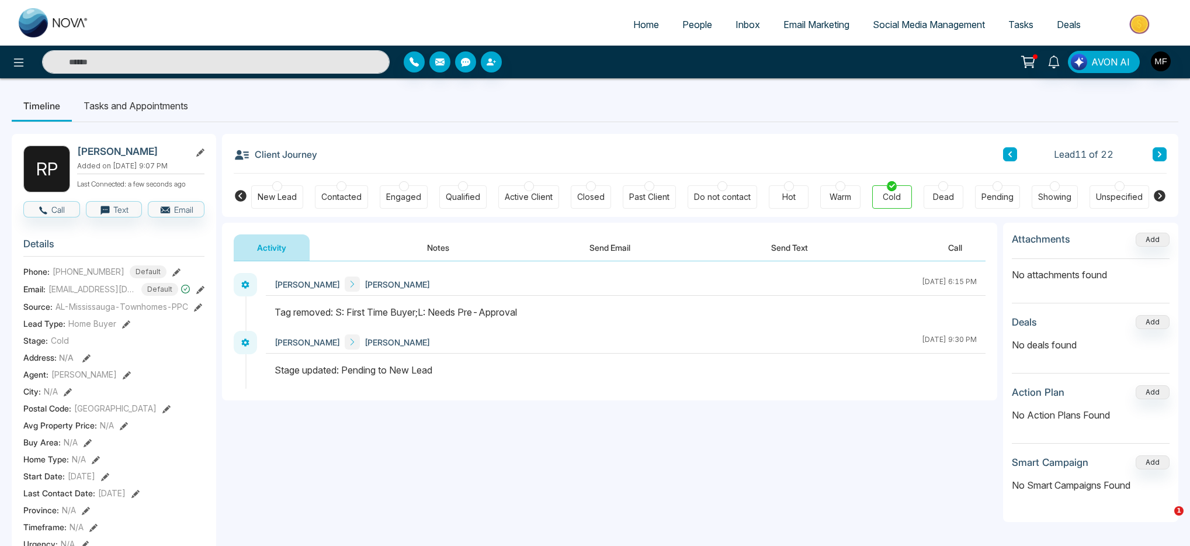
click at [1157, 157] on icon at bounding box center [1160, 154] width 6 height 7
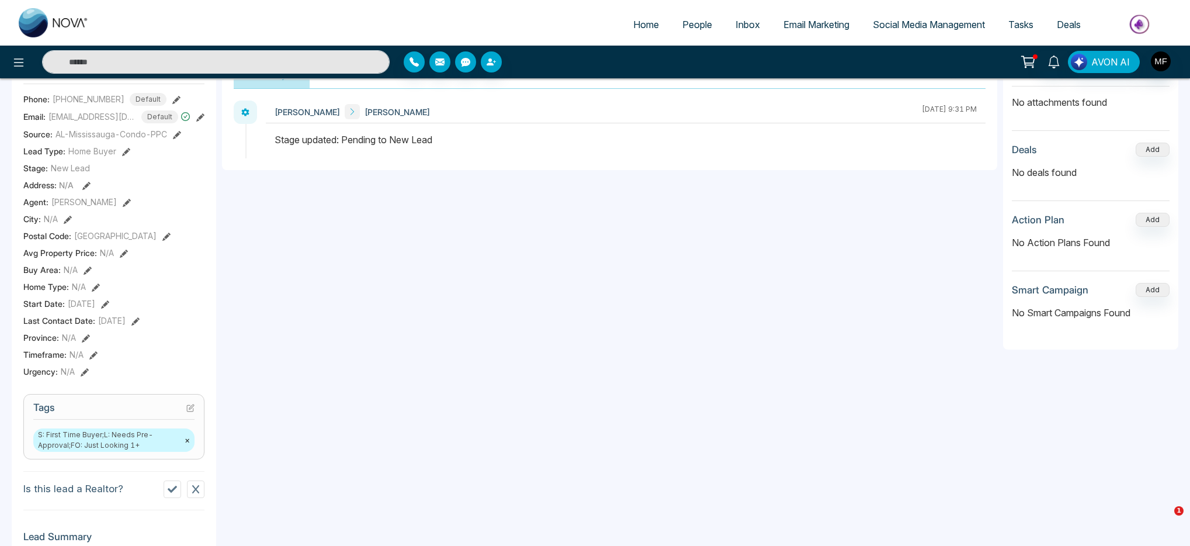
scroll to position [172, 0]
click at [148, 438] on span "S: First Time Buyer;L: Needs Pre-Approval;FO: Just Looking 1+ ×" at bounding box center [113, 440] width 161 height 23
click at [123, 444] on span "S: First Time Buyer;L: Needs Pre-Approval;FO: Just Looking 1+ ×" at bounding box center [113, 440] width 161 height 23
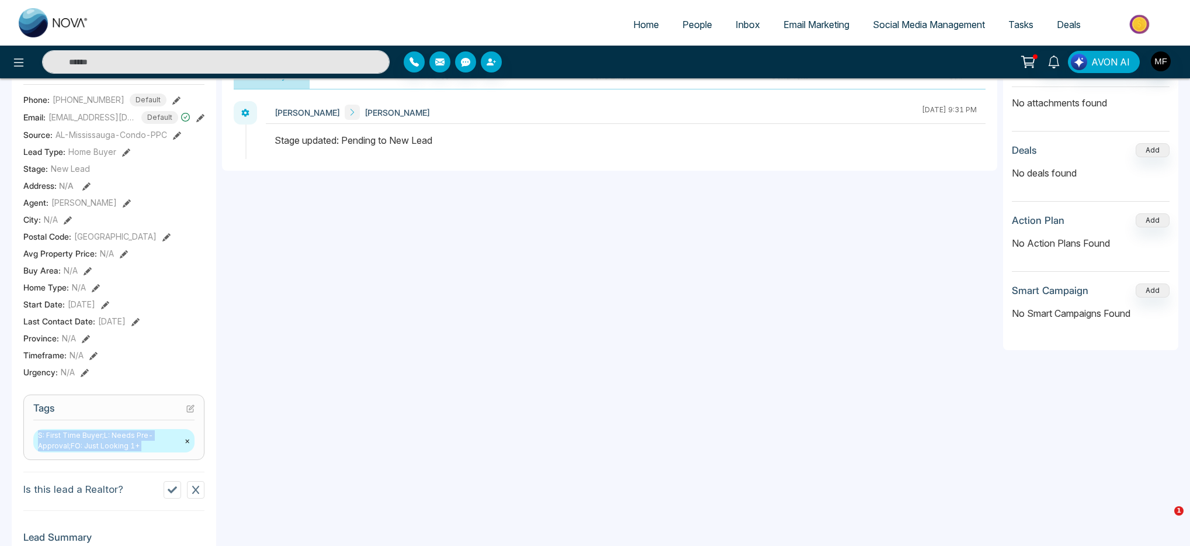
click at [186, 446] on button "×" at bounding box center [187, 440] width 5 height 11
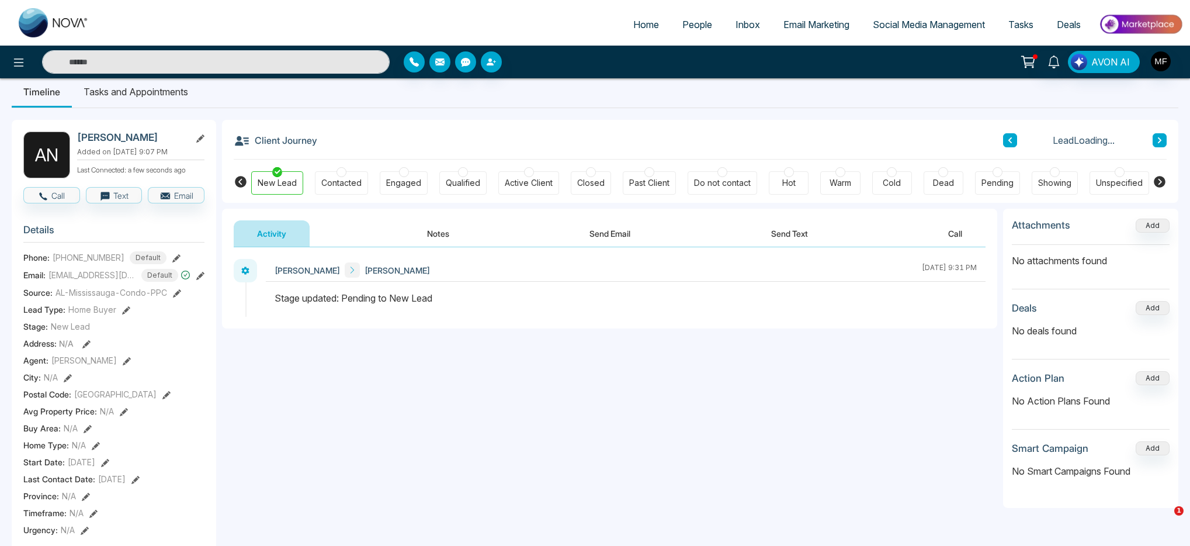
scroll to position [0, 0]
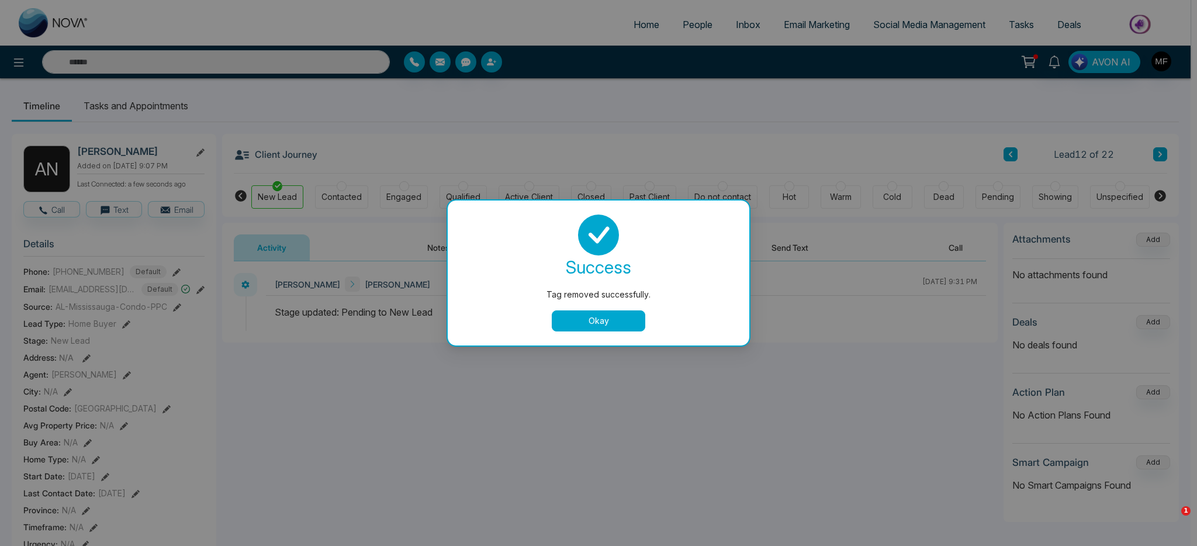
click at [586, 321] on button "Okay" at bounding box center [599, 320] width 94 height 21
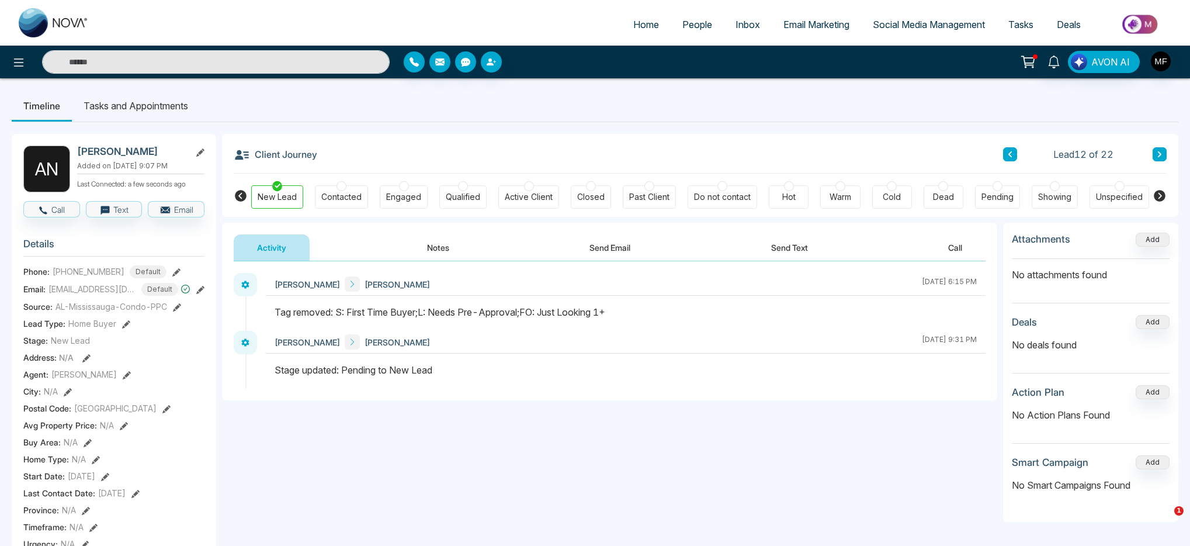
click at [895, 190] on div at bounding box center [892, 186] width 10 height 10
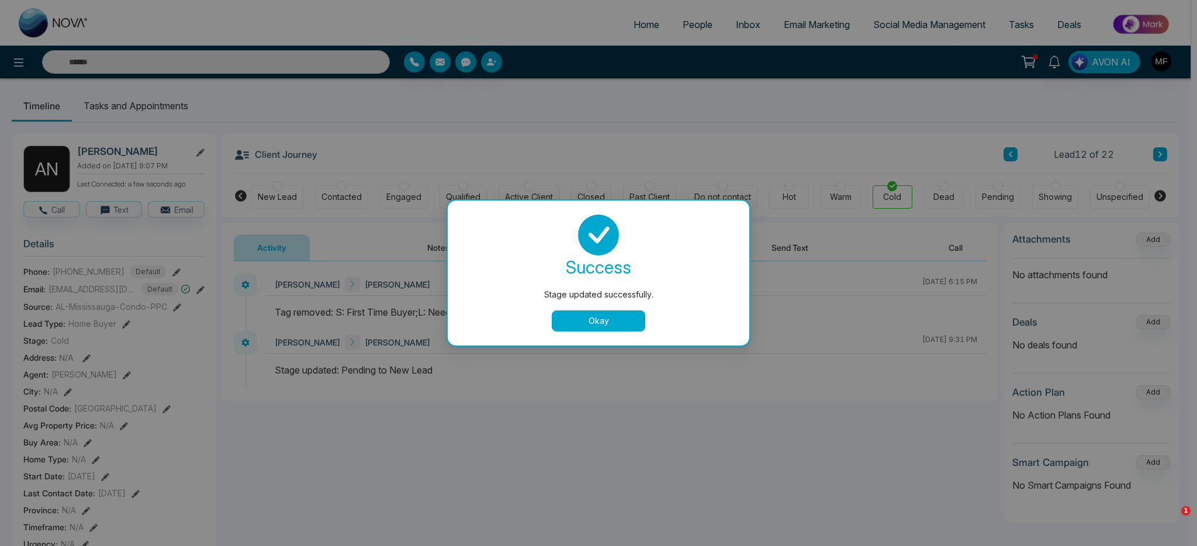
click at [598, 318] on button "Okay" at bounding box center [599, 320] width 94 height 21
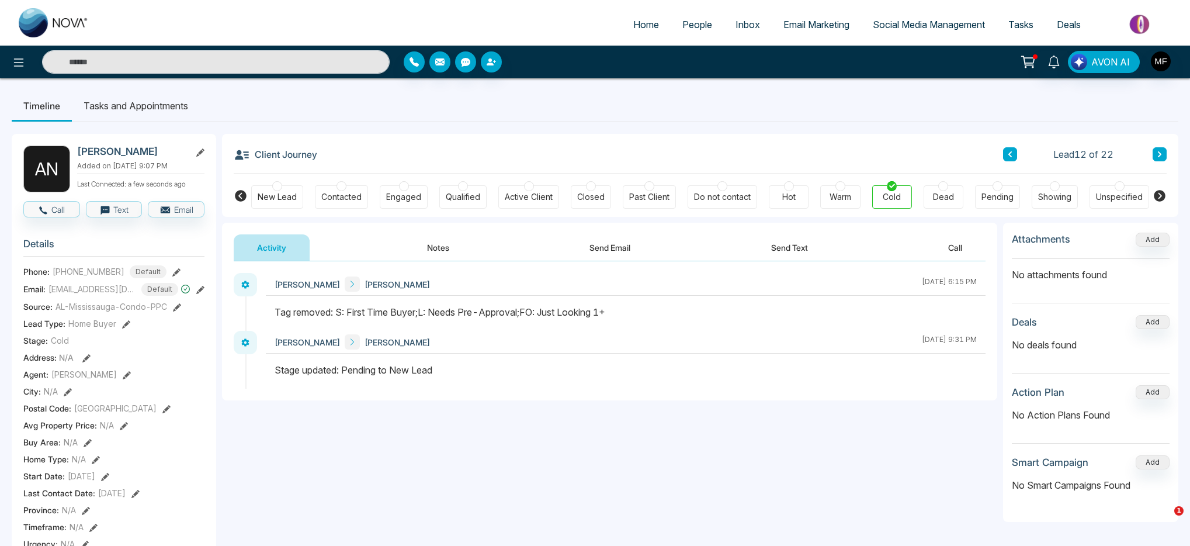
click at [1163, 158] on button at bounding box center [1160, 154] width 14 height 14
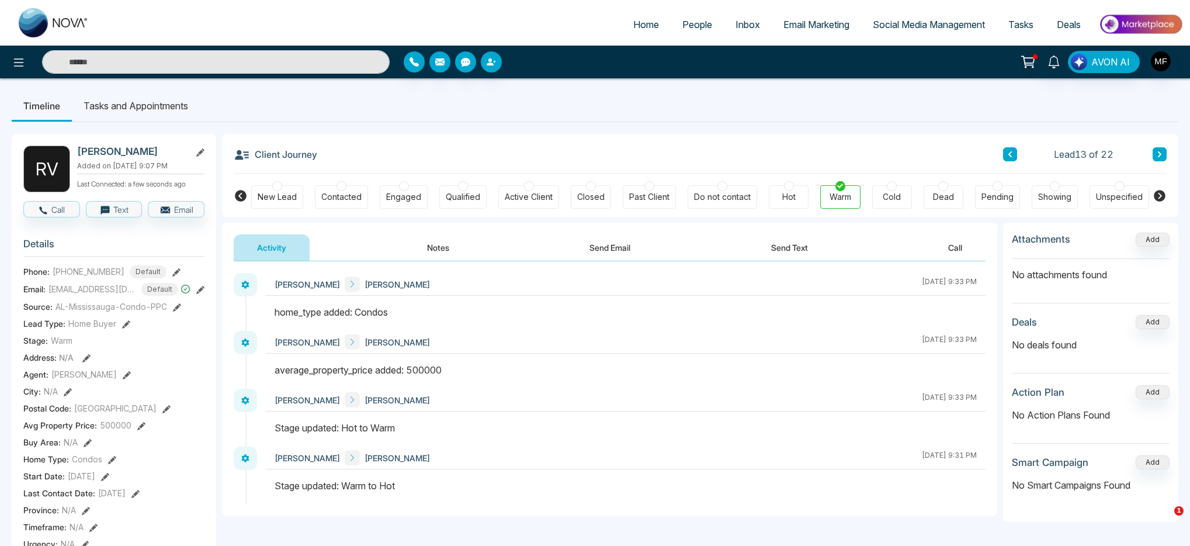
click at [441, 247] on button "Notes" at bounding box center [438, 247] width 69 height 26
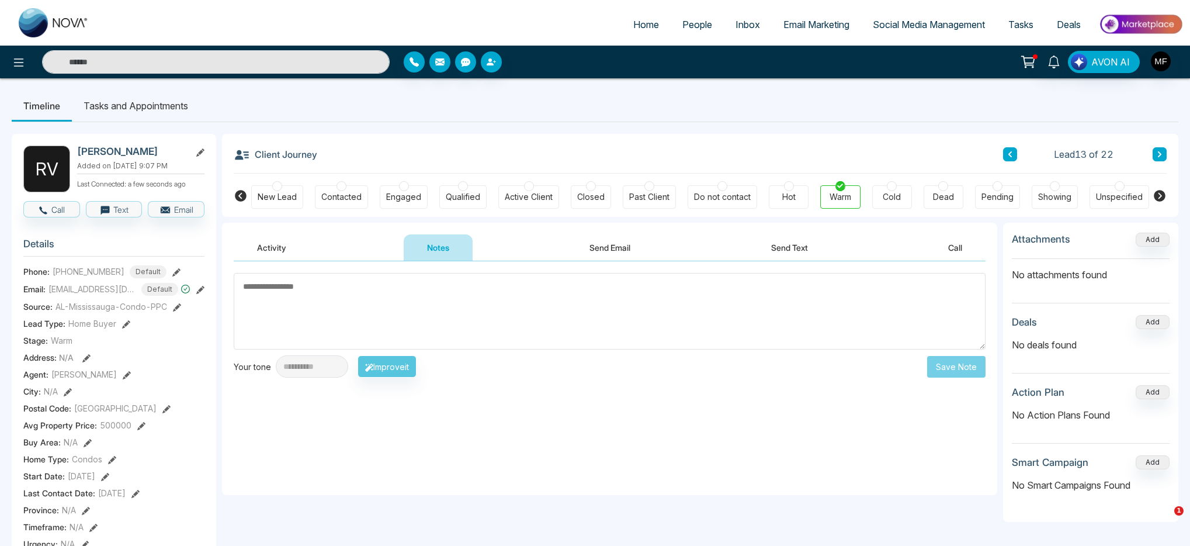
click at [270, 262] on div "**********" at bounding box center [609, 378] width 775 height 234
click at [274, 256] on button "Activity" at bounding box center [272, 247] width 76 height 26
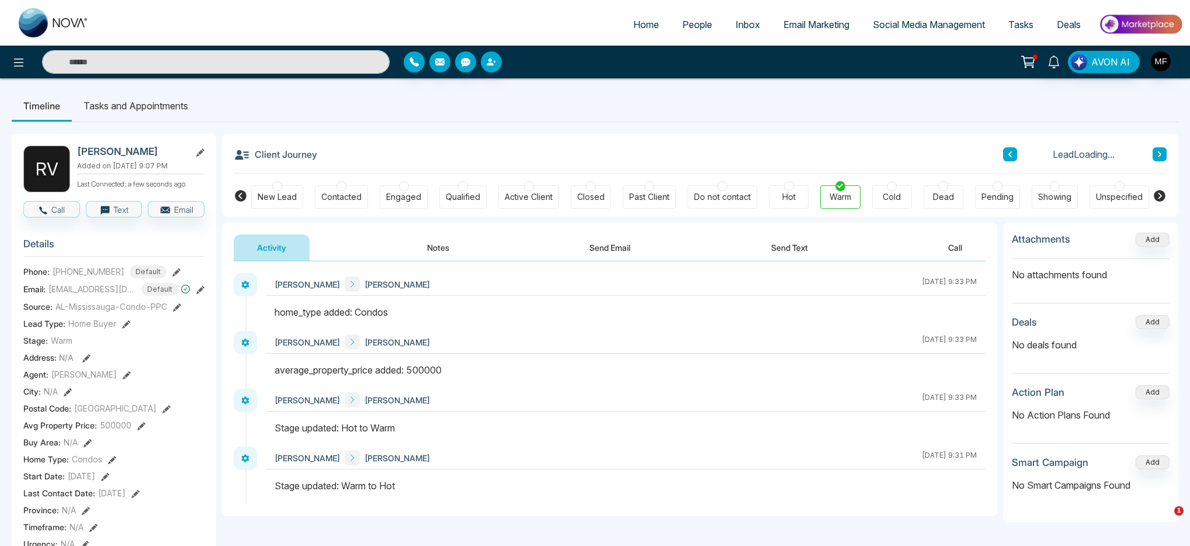
click at [430, 251] on button "Notes" at bounding box center [438, 247] width 69 height 26
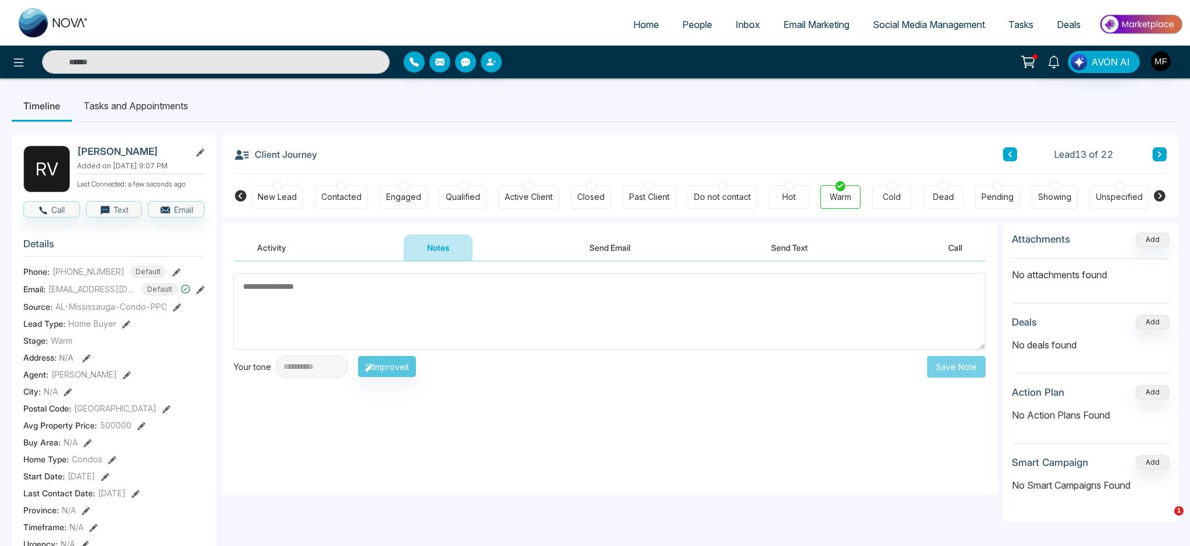
click at [791, 191] on div at bounding box center [789, 186] width 10 height 10
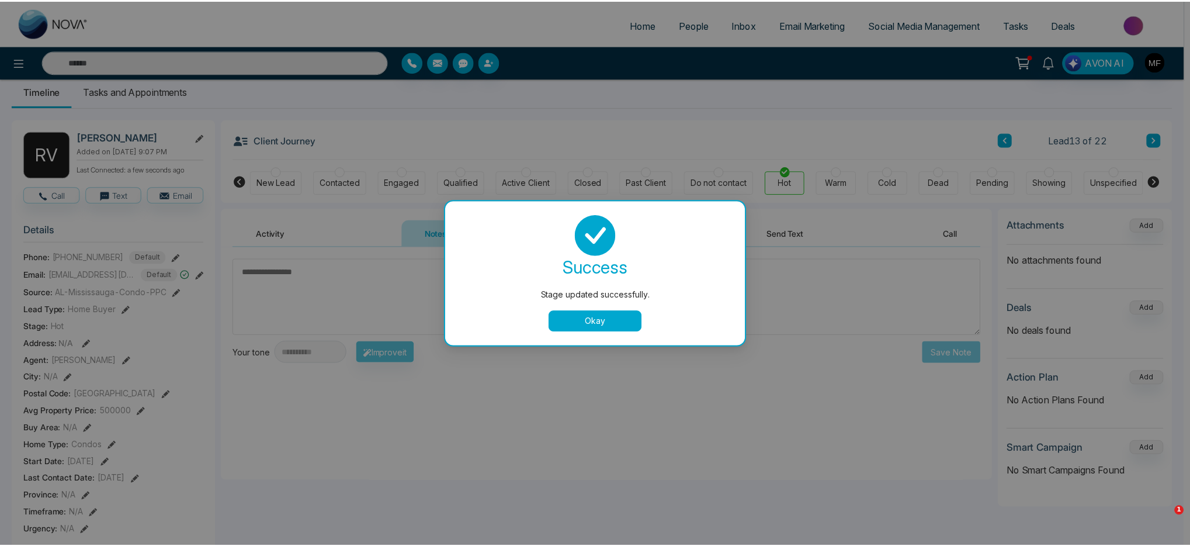
scroll to position [22, 0]
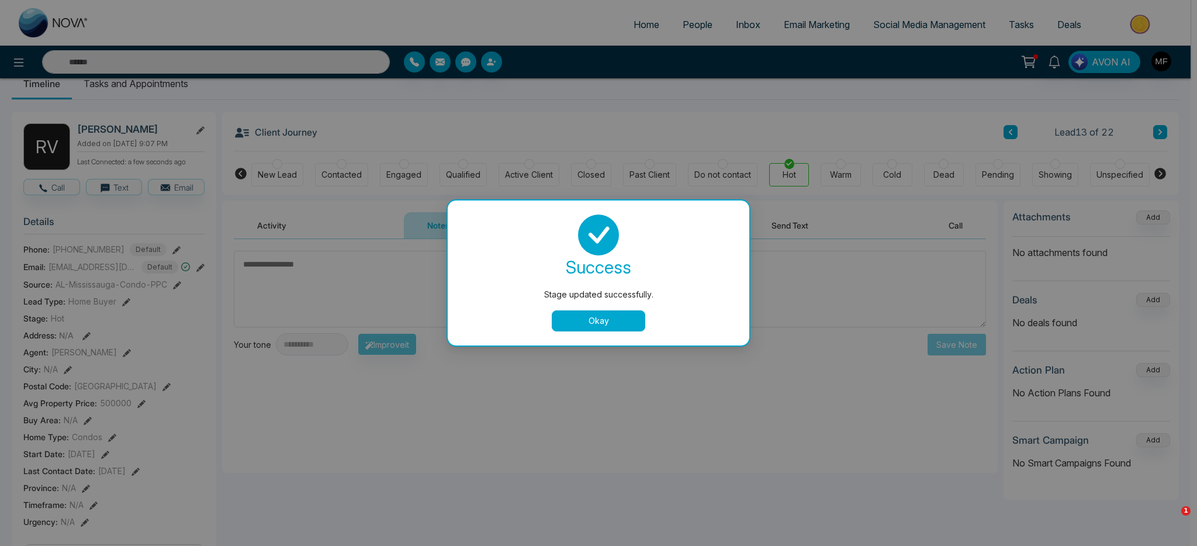
click at [608, 318] on button "Okay" at bounding box center [599, 320] width 94 height 21
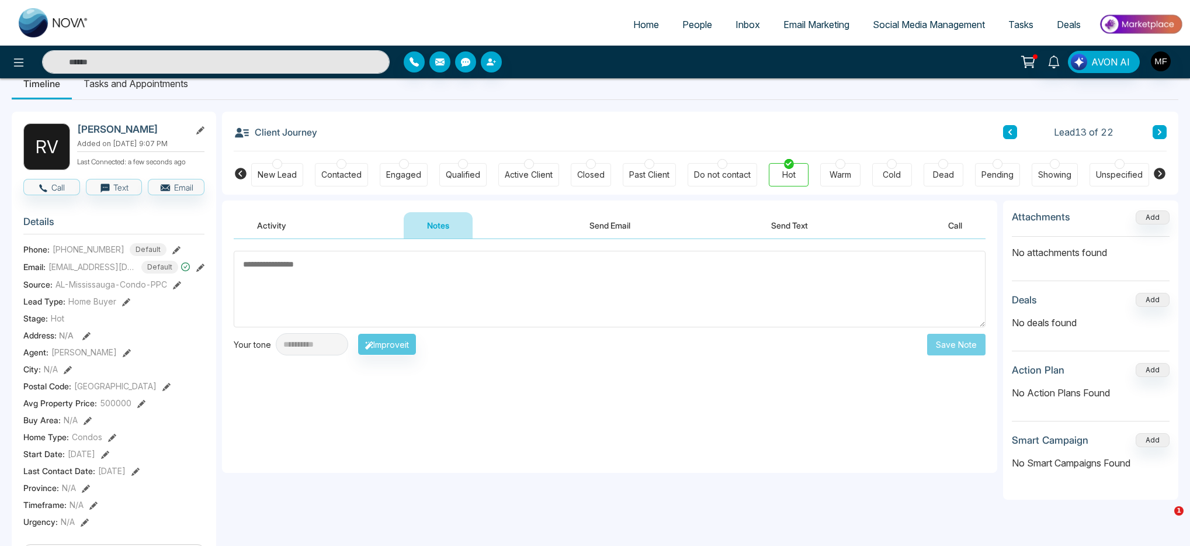
click at [440, 286] on textarea at bounding box center [610, 289] width 752 height 77
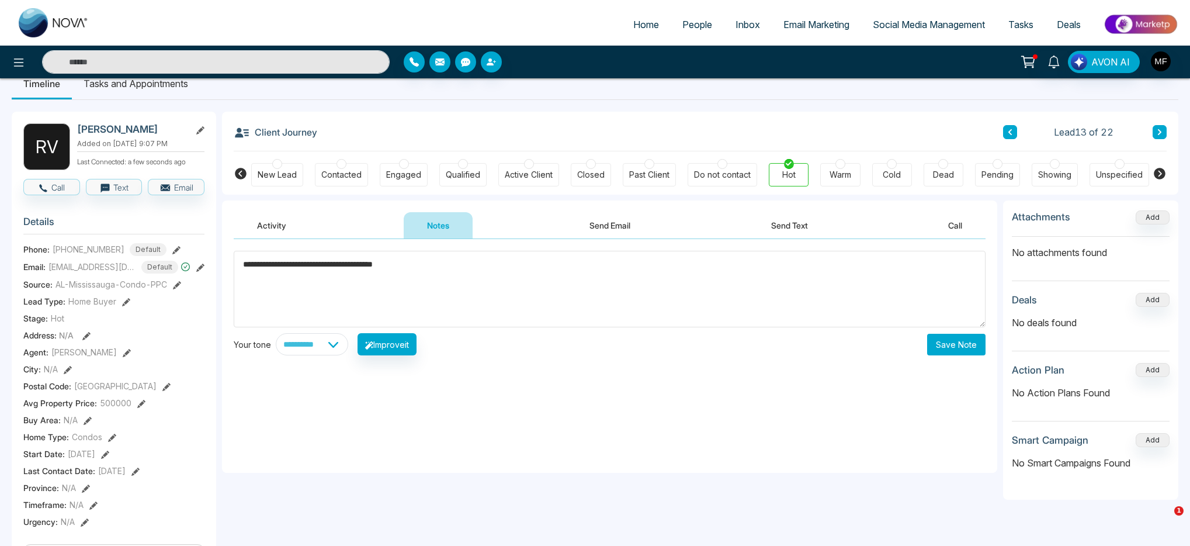
type textarea "**********"
click at [971, 351] on button "Save Note" at bounding box center [956, 345] width 58 height 22
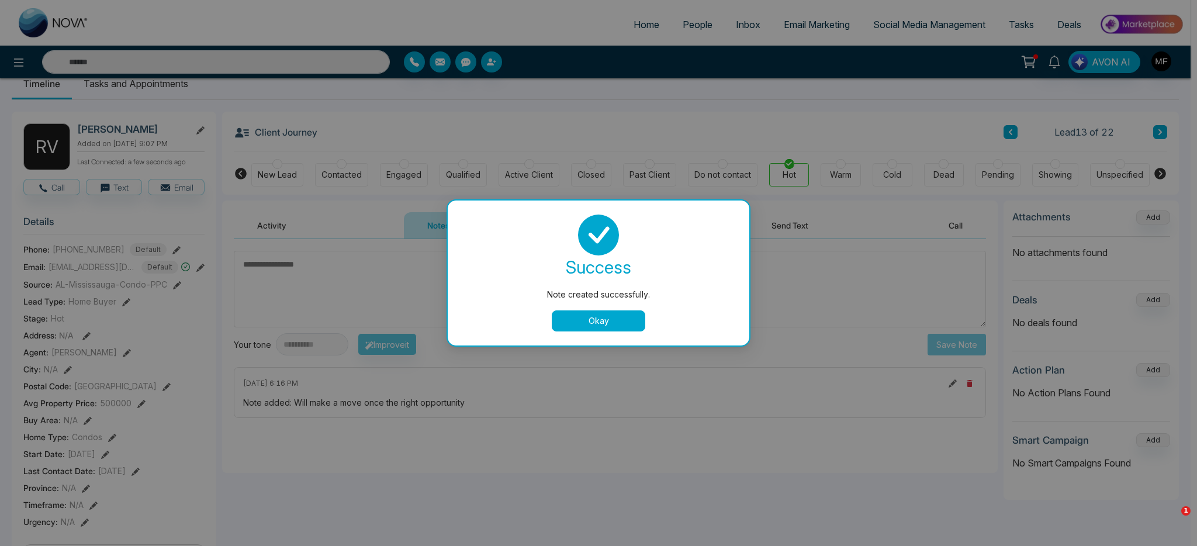
click at [607, 311] on button "Okay" at bounding box center [599, 320] width 94 height 21
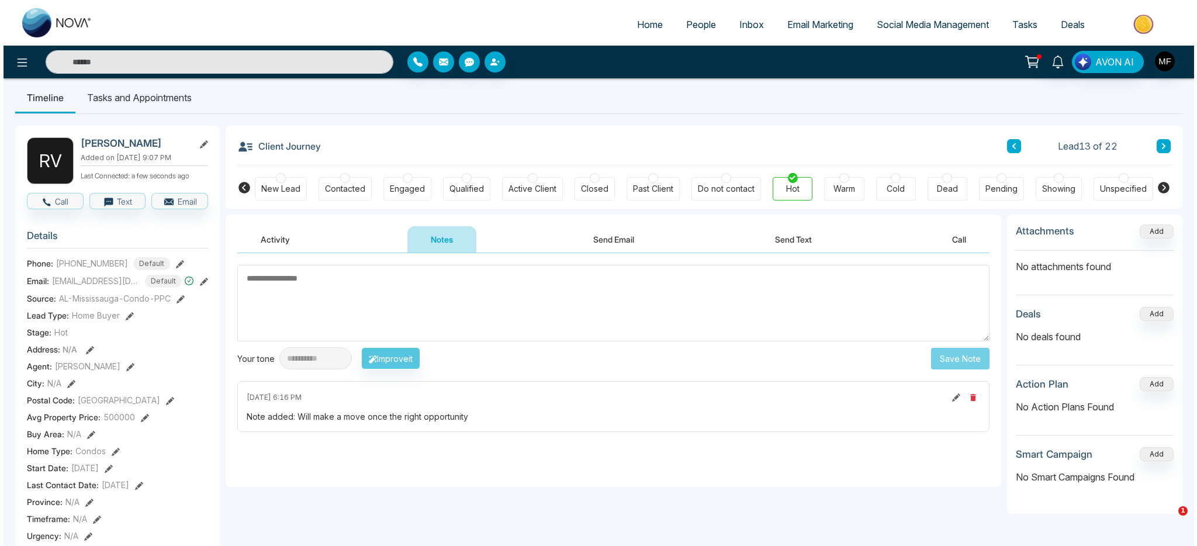
scroll to position [0, 0]
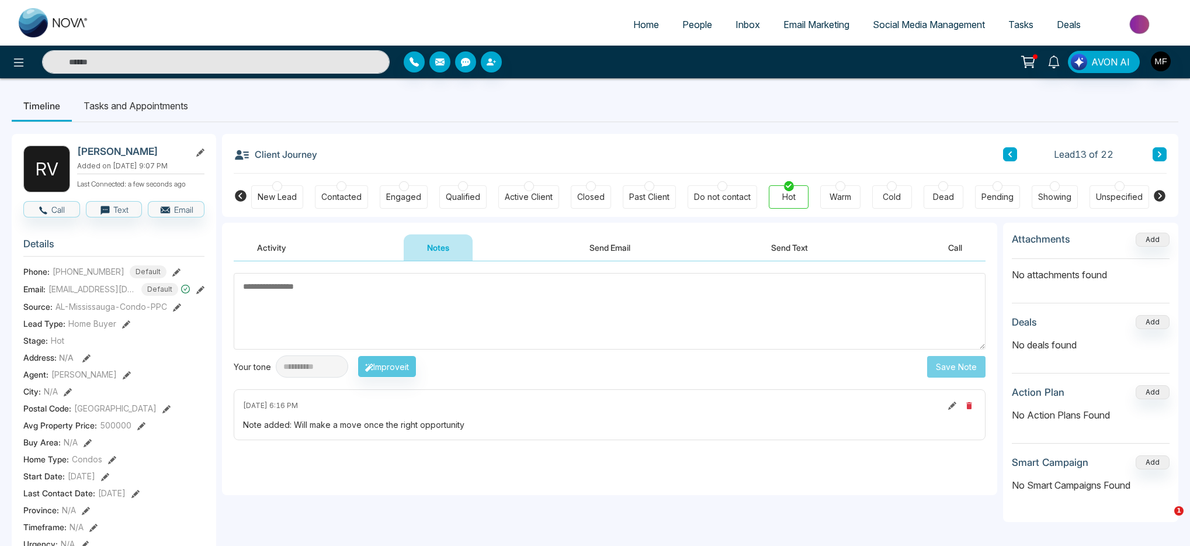
click at [158, 117] on li "Tasks and Appointments" at bounding box center [136, 106] width 128 height 32
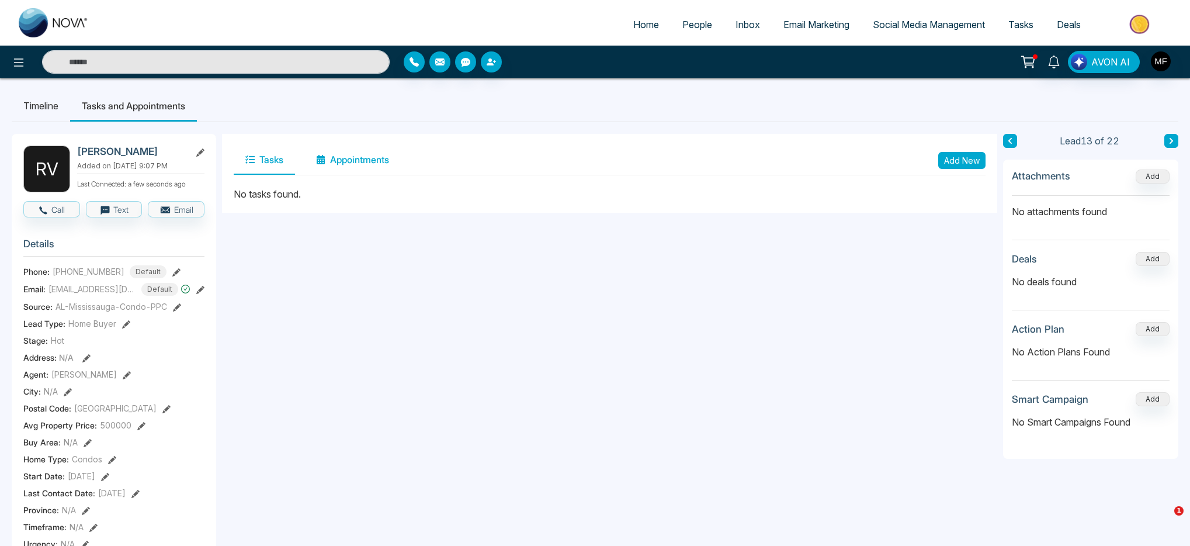
click at [365, 160] on button "Appointments" at bounding box center [352, 160] width 96 height 29
click at [266, 161] on button "Tasks" at bounding box center [264, 160] width 61 height 29
click at [948, 164] on button "Add New" at bounding box center [962, 160] width 47 height 17
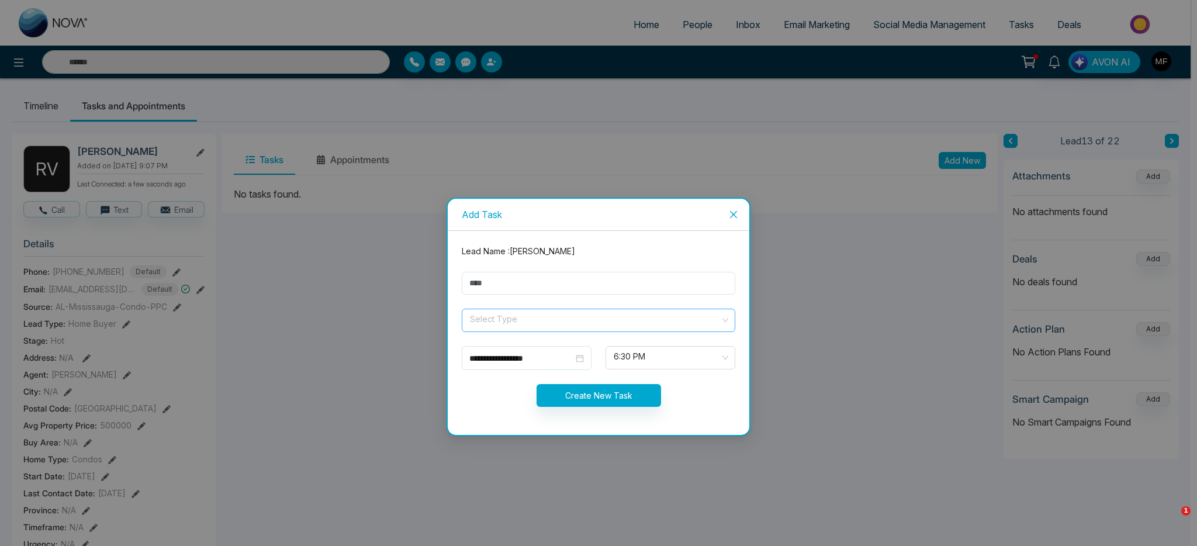
click at [609, 319] on input "search" at bounding box center [594, 318] width 251 height 18
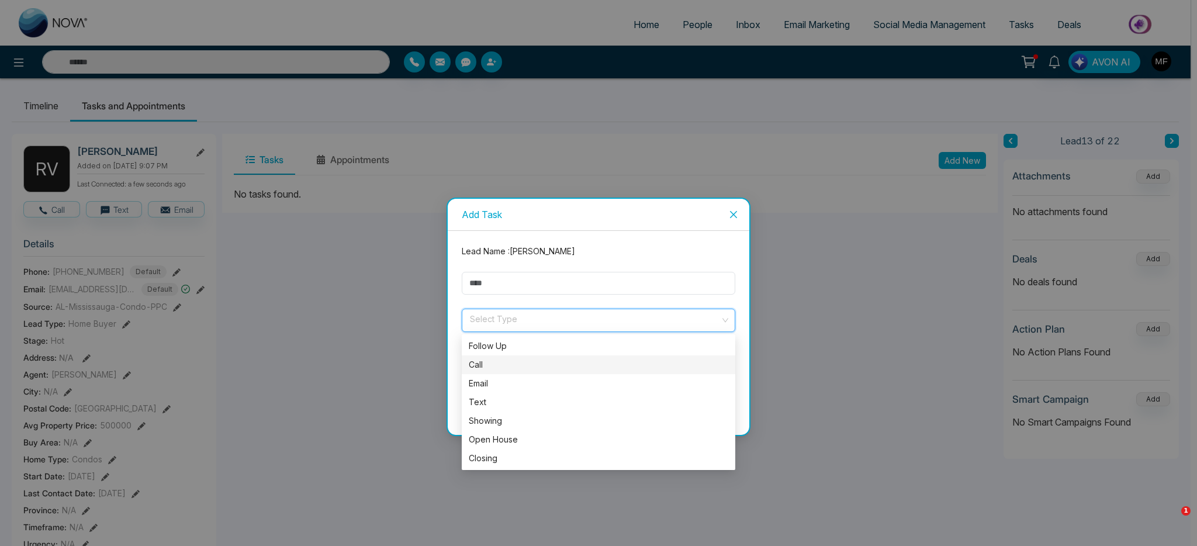
click at [538, 366] on div "Call" at bounding box center [598, 364] width 259 height 13
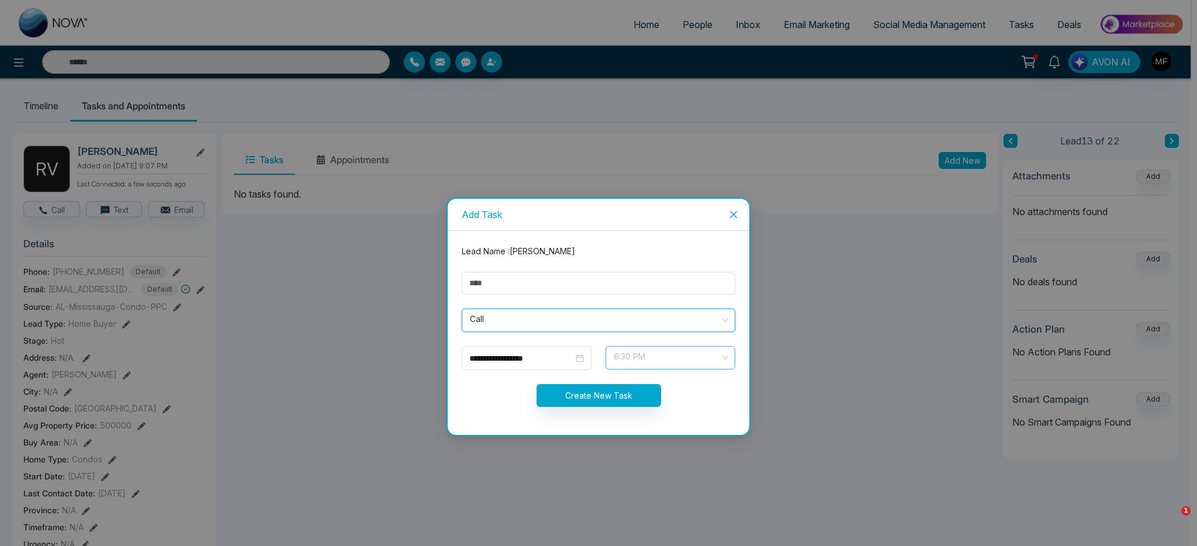
click at [667, 359] on span "6:30 PM" at bounding box center [670, 358] width 113 height 20
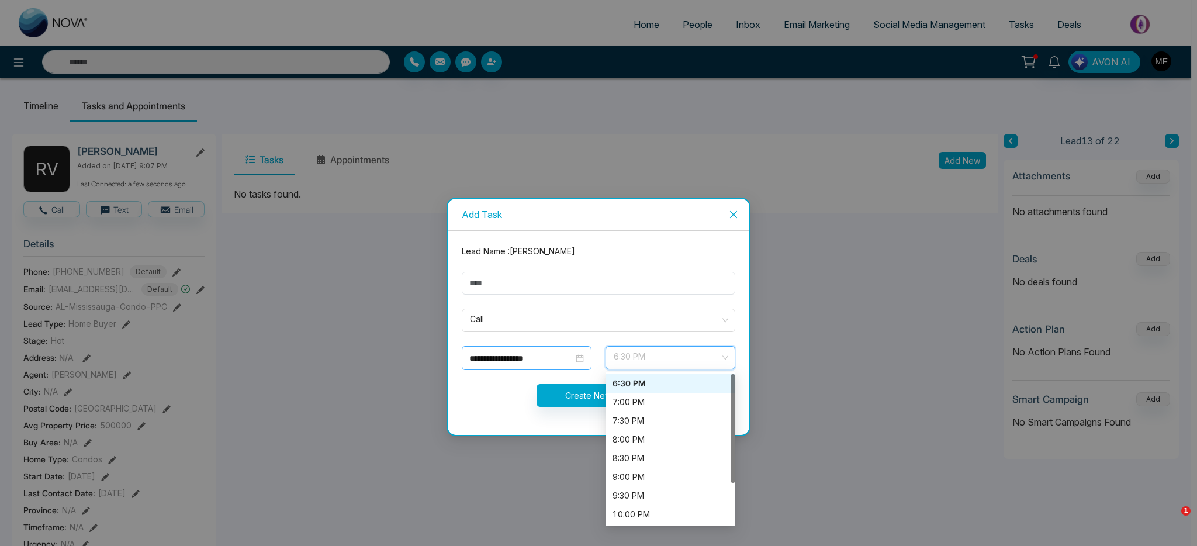
click at [553, 368] on div "**********" at bounding box center [527, 358] width 130 height 24
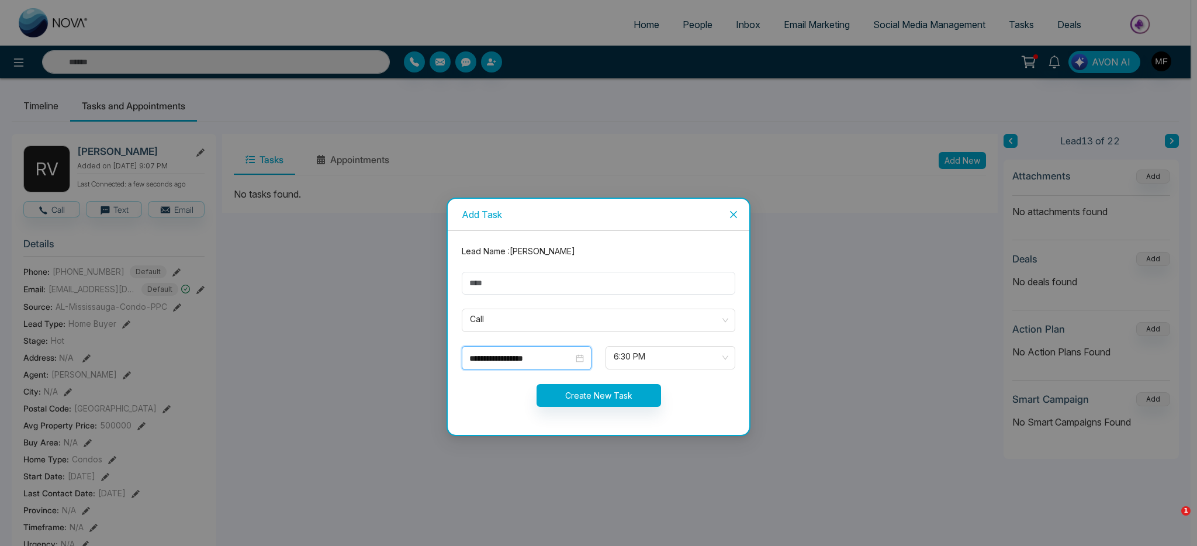
click at [555, 360] on input "**********" at bounding box center [521, 358] width 104 height 13
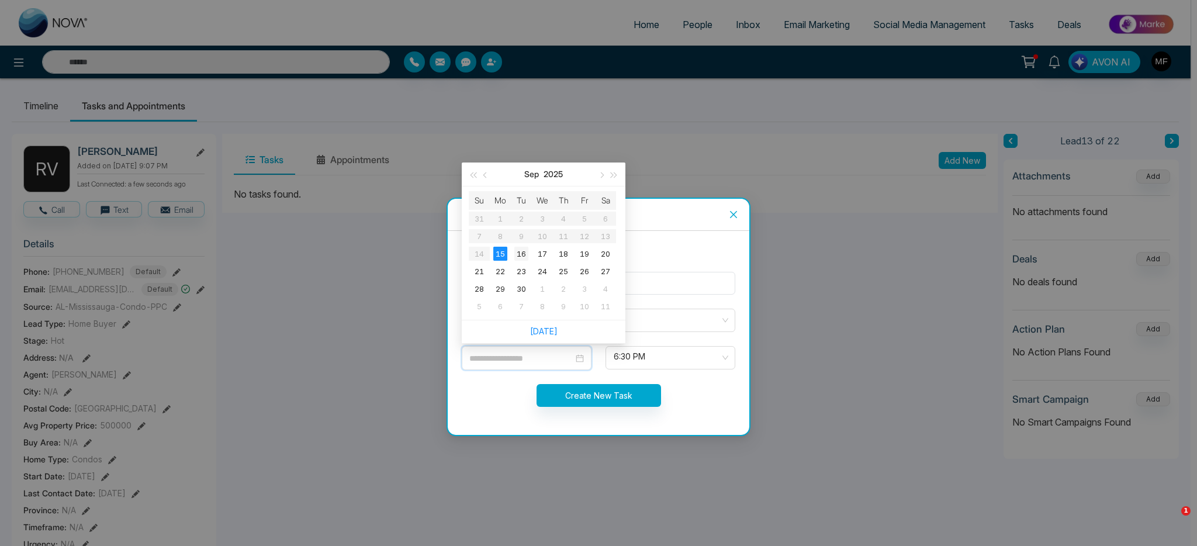
type input "**********"
click at [523, 256] on div "16" at bounding box center [521, 254] width 14 height 14
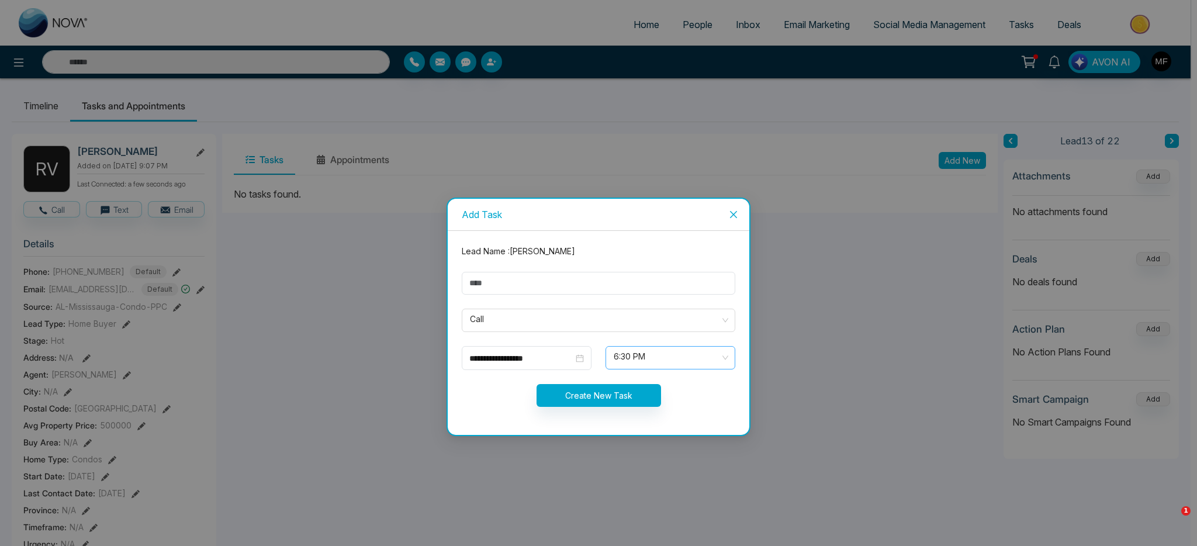
click at [641, 357] on span "6:30 PM" at bounding box center [670, 358] width 113 height 20
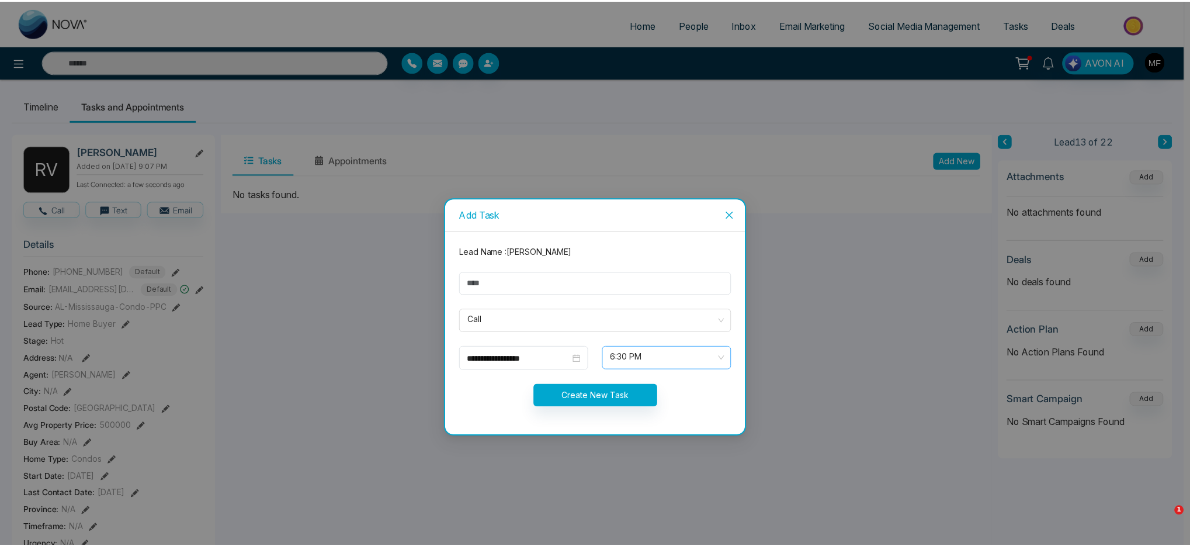
scroll to position [561, 0]
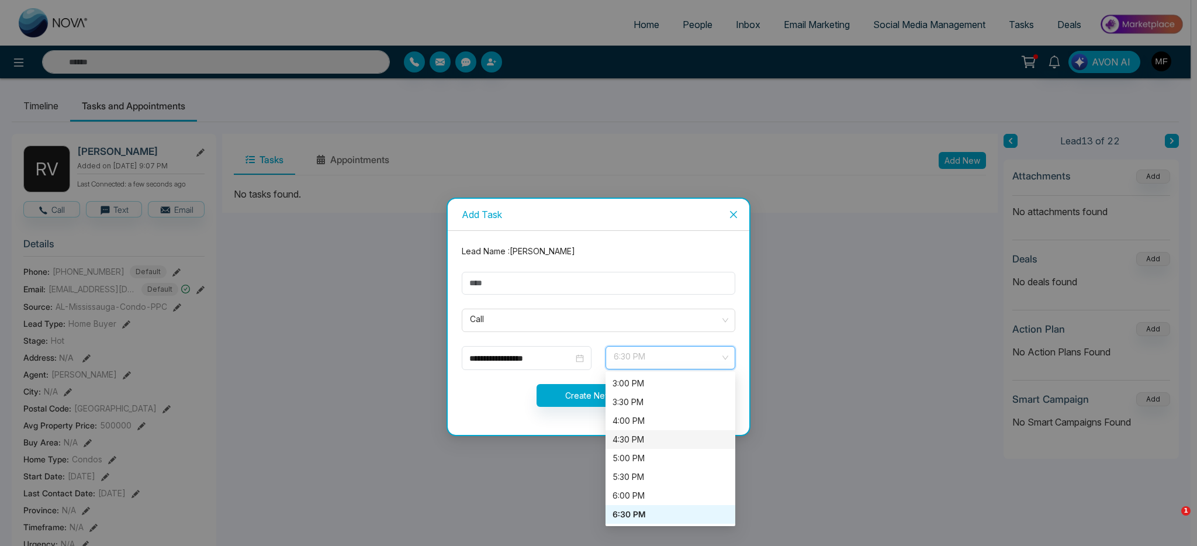
click at [652, 442] on div "4:30 PM" at bounding box center [670, 439] width 116 height 13
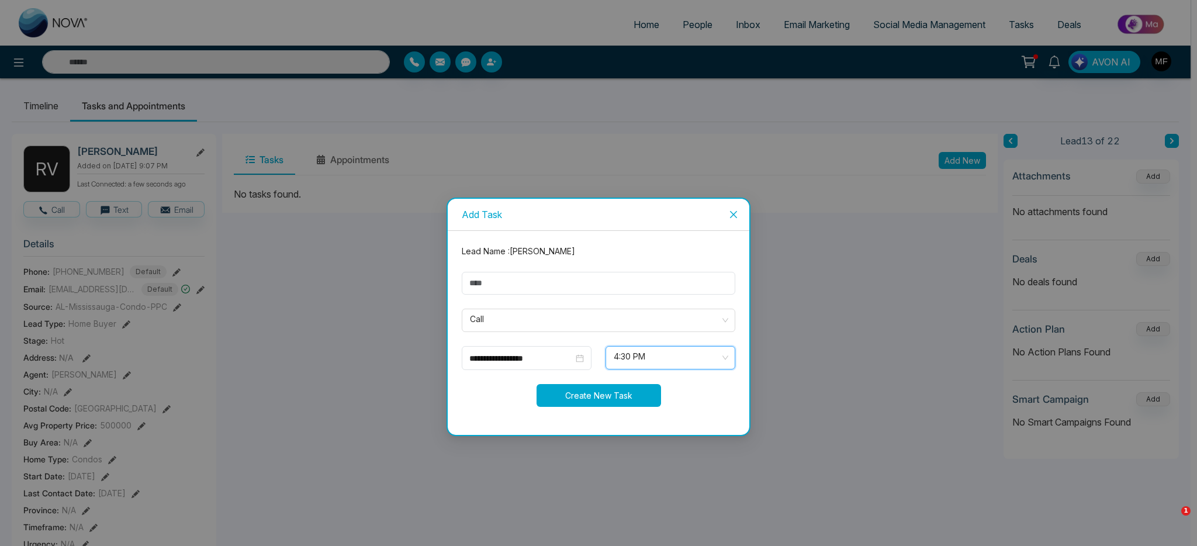
click at [639, 400] on button "Create New Task" at bounding box center [598, 395] width 124 height 23
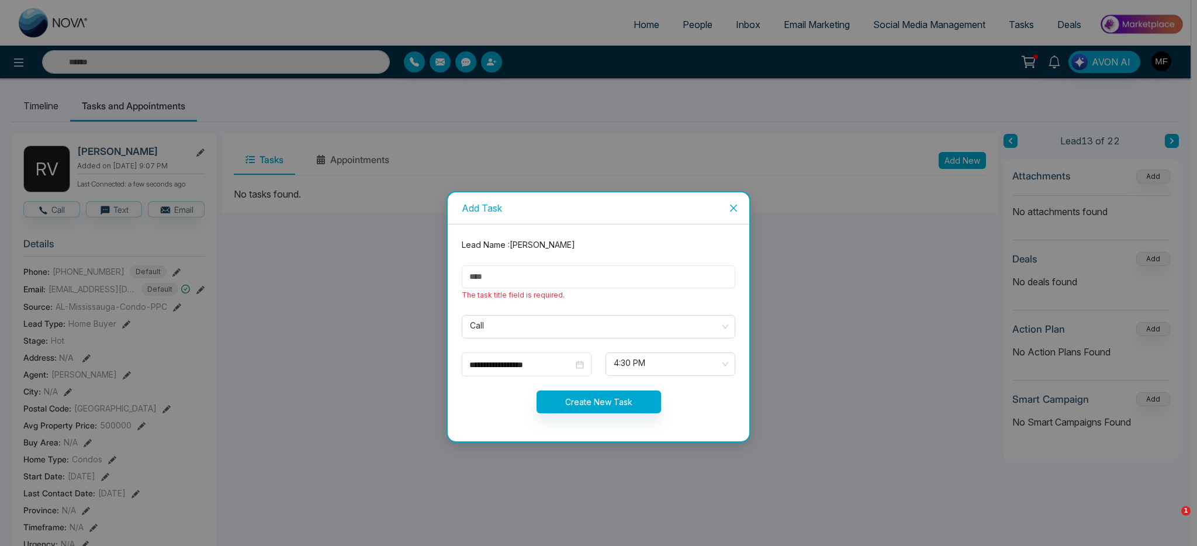
click at [588, 274] on input "text" at bounding box center [598, 276] width 273 height 23
type input "**********"
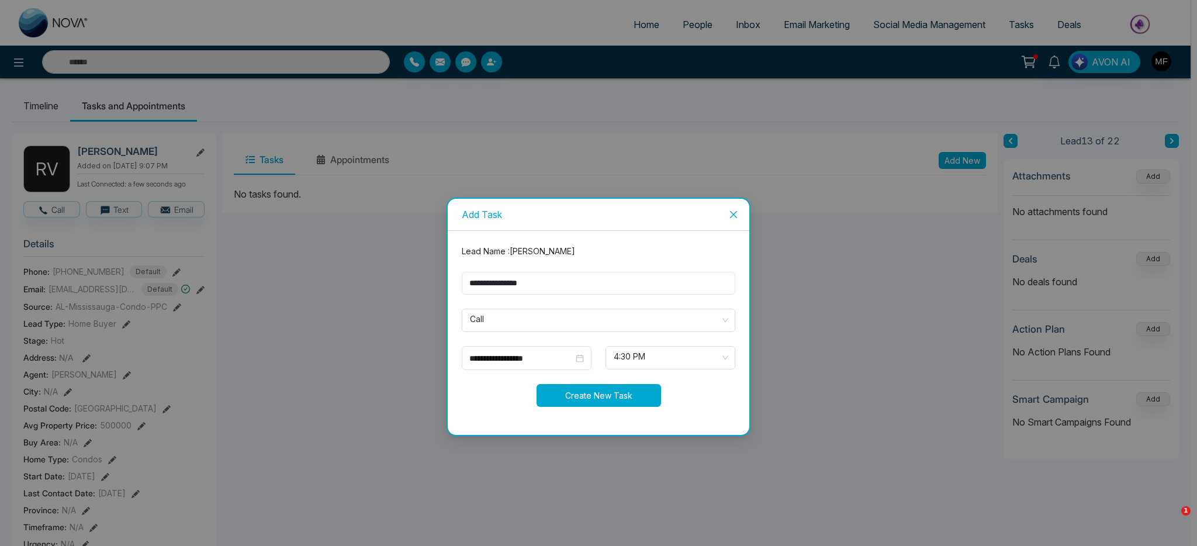
click at [598, 404] on button "Create New Task" at bounding box center [598, 395] width 124 height 23
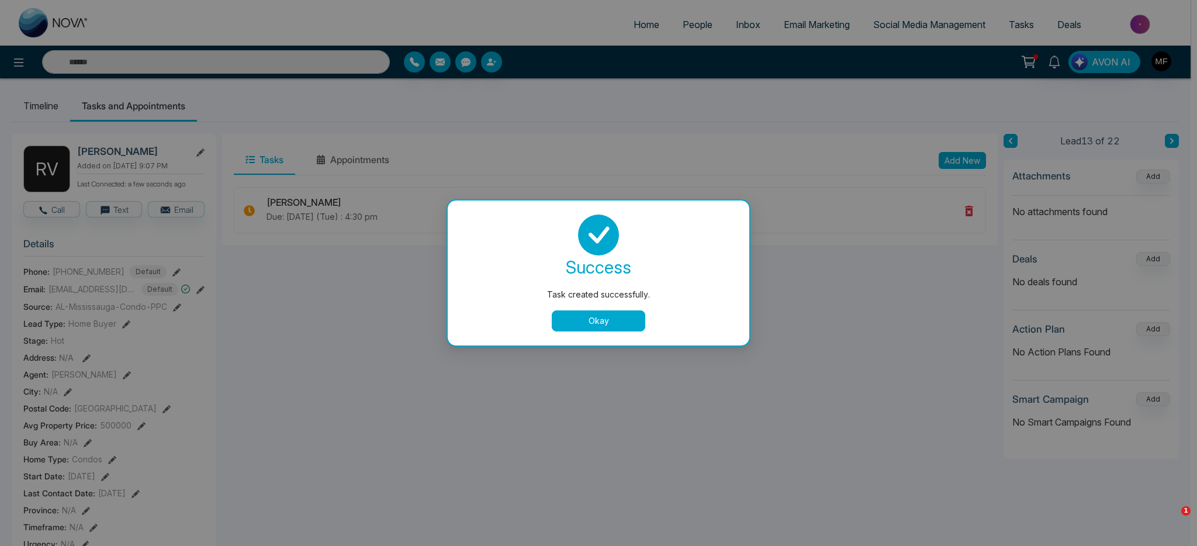
click at [642, 323] on button "Okay" at bounding box center [599, 320] width 94 height 21
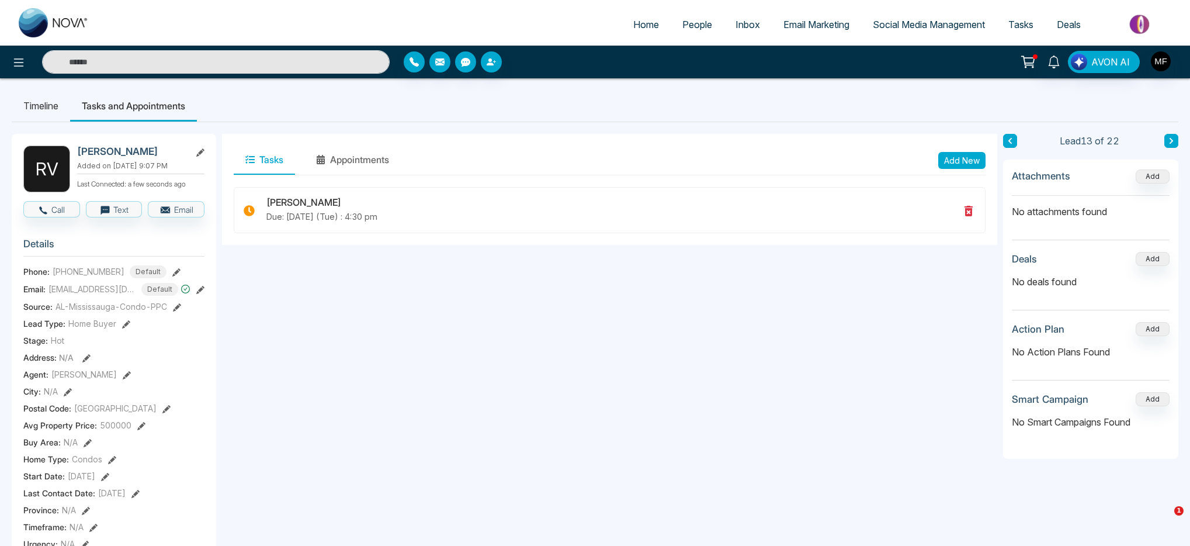
click at [1169, 140] on icon at bounding box center [1172, 140] width 6 height 7
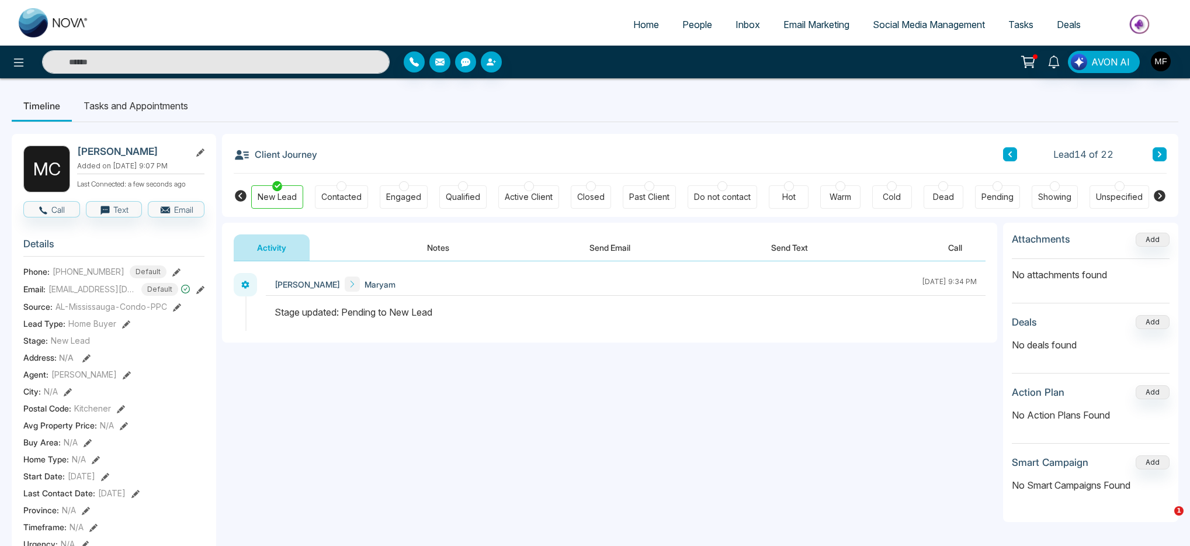
click at [888, 196] on div "Cold" at bounding box center [892, 197] width 18 height 12
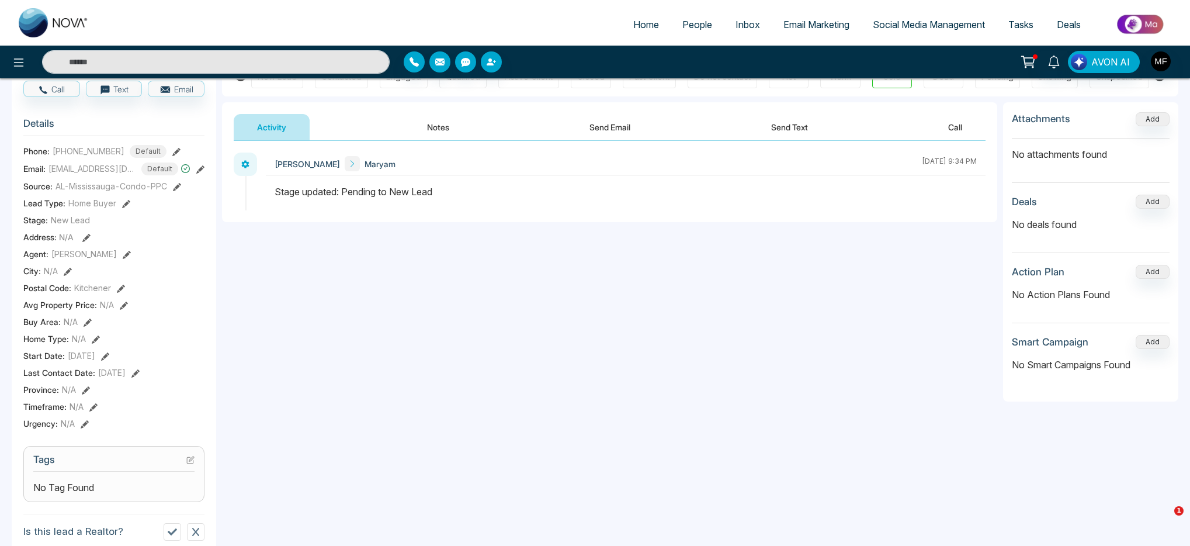
scroll to position [139, 0]
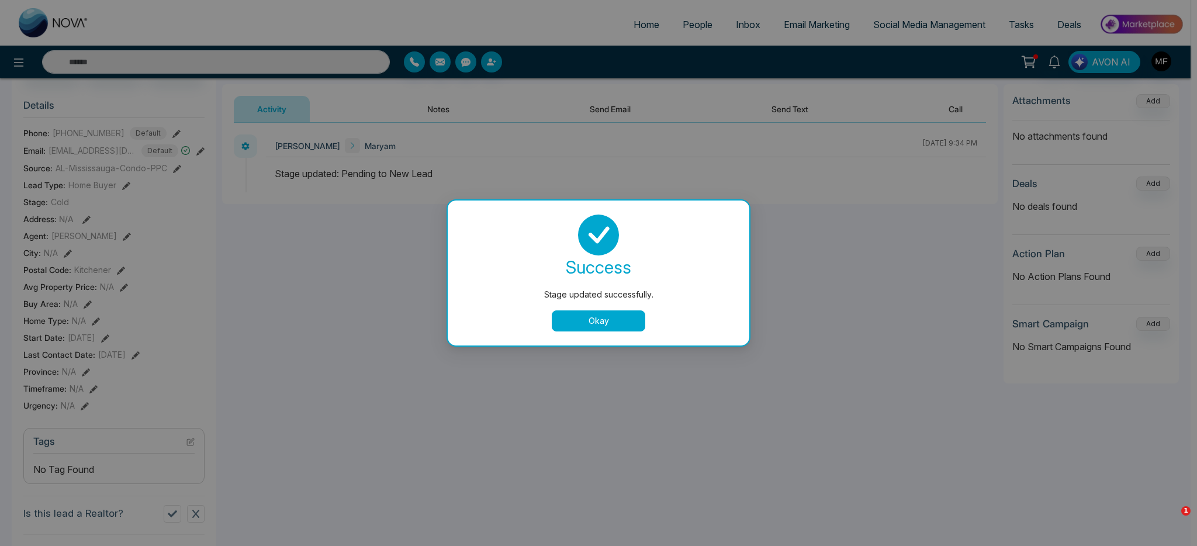
click at [635, 316] on button "Okay" at bounding box center [599, 320] width 94 height 21
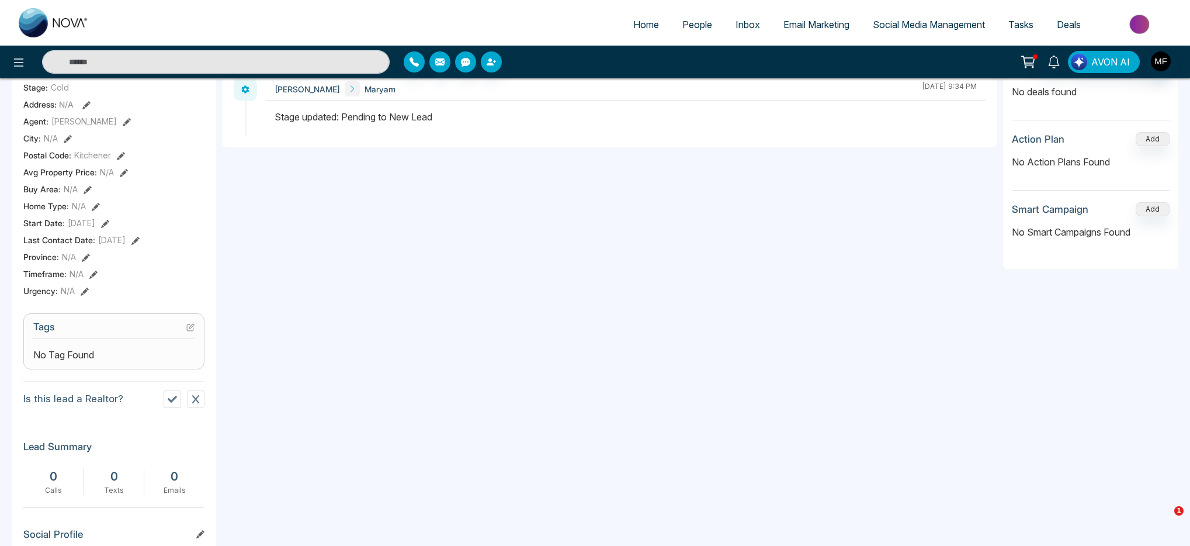
scroll to position [261, 0]
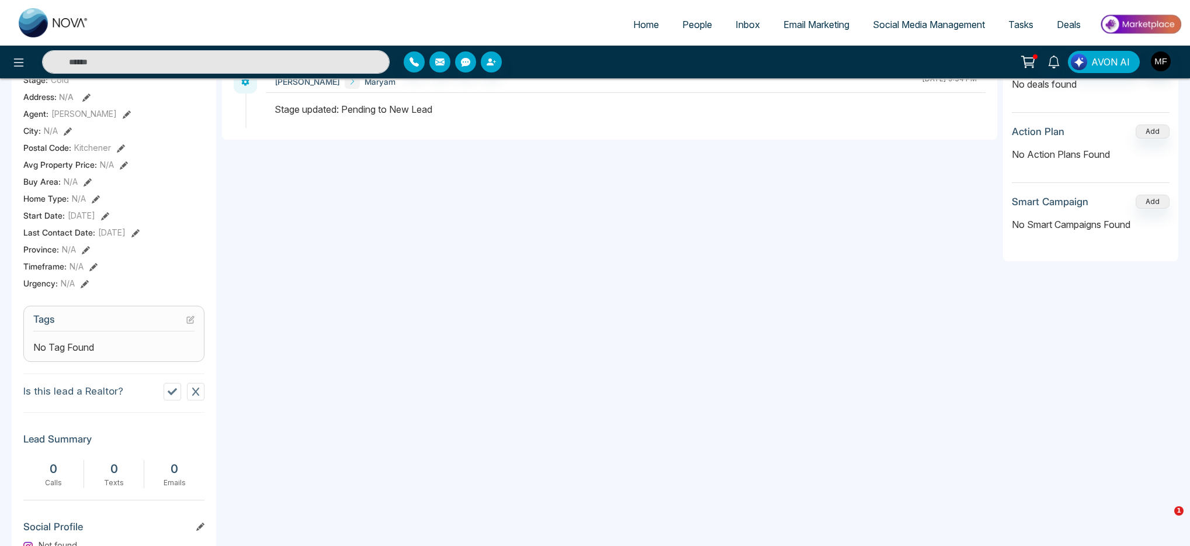
click at [151, 354] on div "No Tag Found" at bounding box center [113, 347] width 161 height 14
click at [191, 321] on icon at bounding box center [191, 318] width 5 height 5
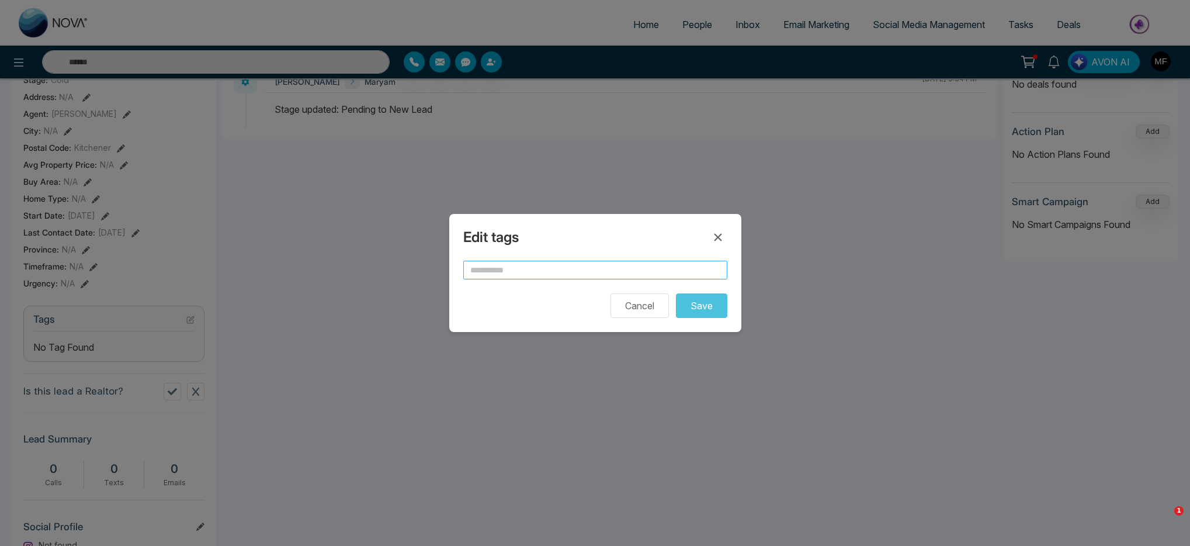
click at [559, 272] on input "text" at bounding box center [595, 270] width 264 height 19
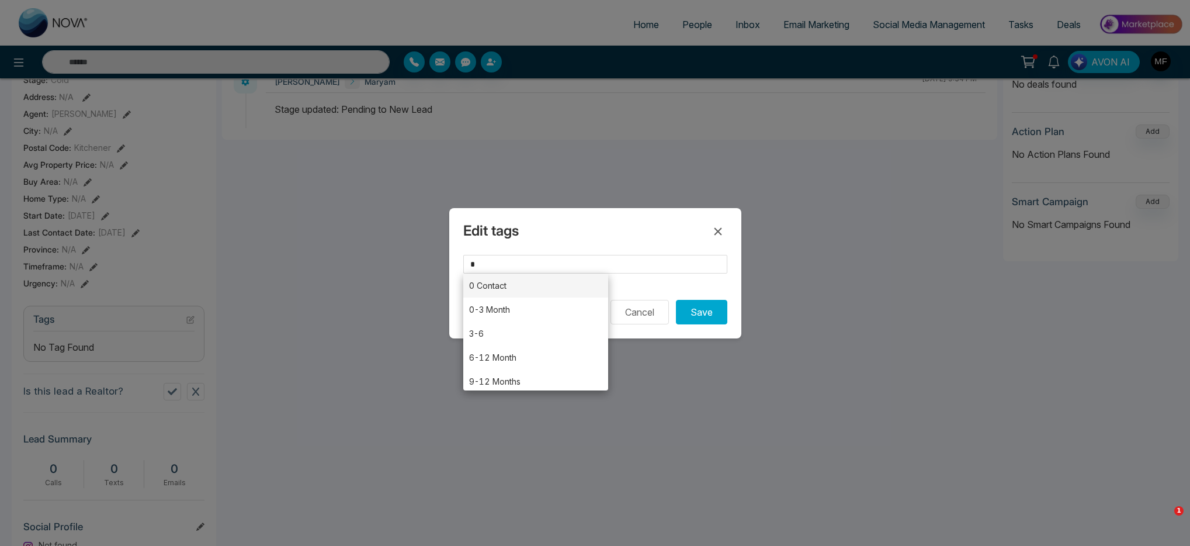
click at [503, 284] on li "0 Contact" at bounding box center [536, 285] width 146 height 24
type input "*********"
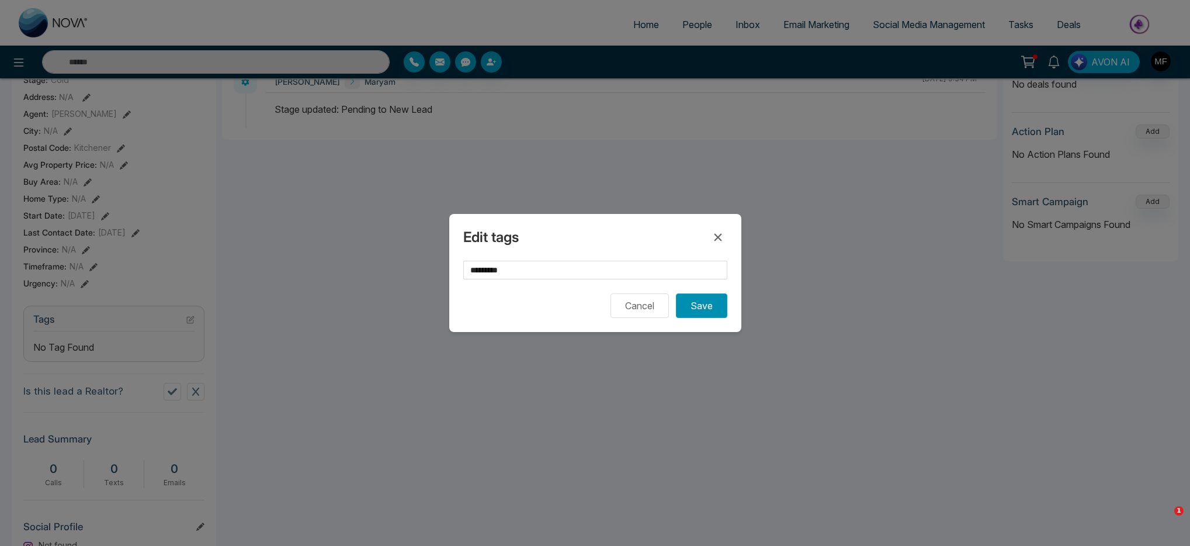
click at [700, 313] on button "Save" at bounding box center [701, 305] width 51 height 25
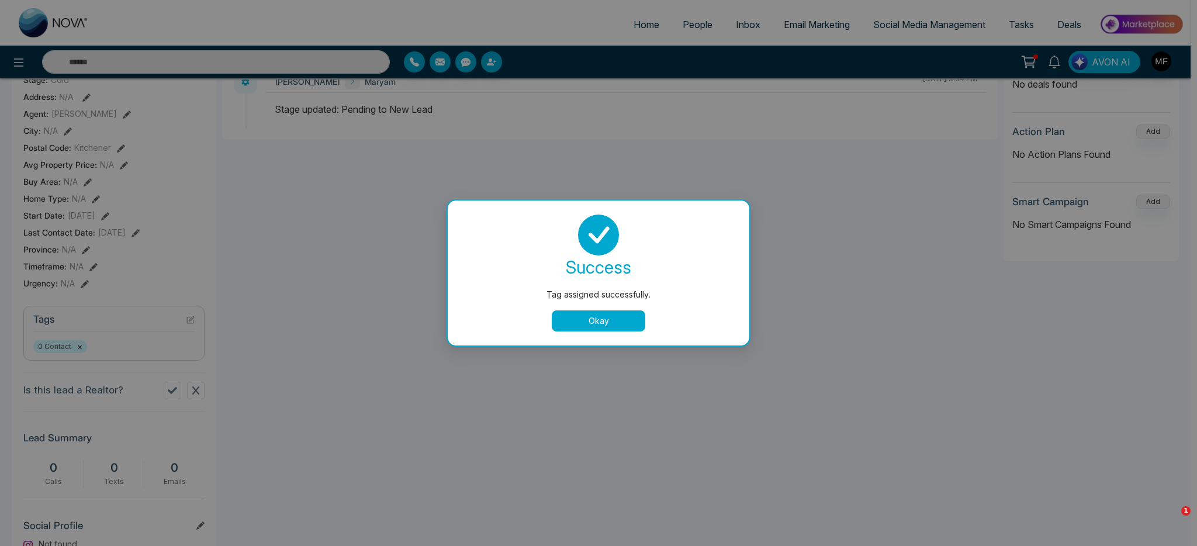
click at [601, 328] on button "Okay" at bounding box center [599, 320] width 94 height 21
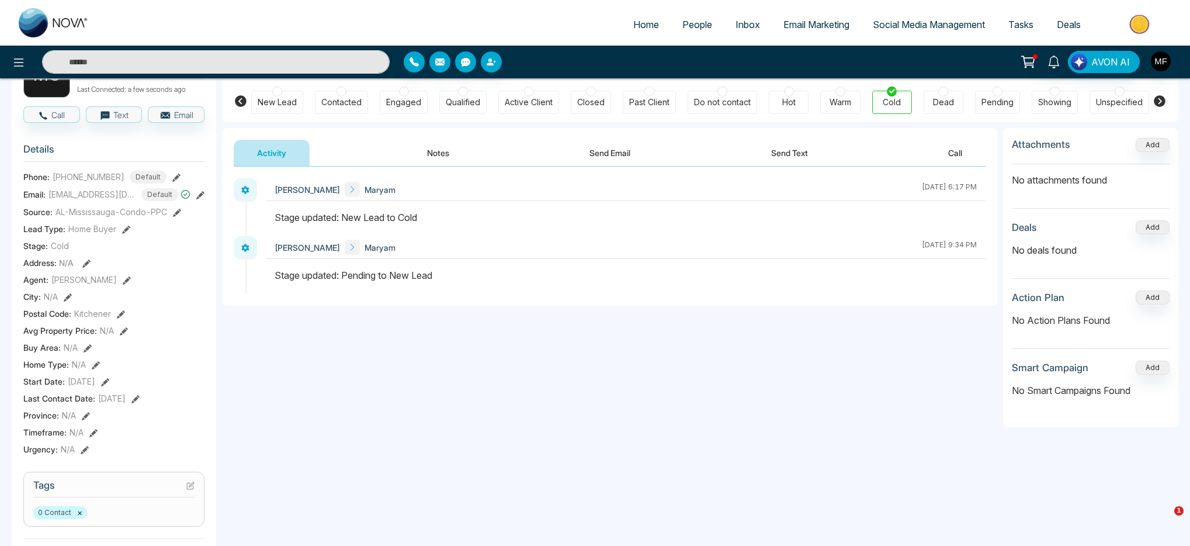
scroll to position [0, 0]
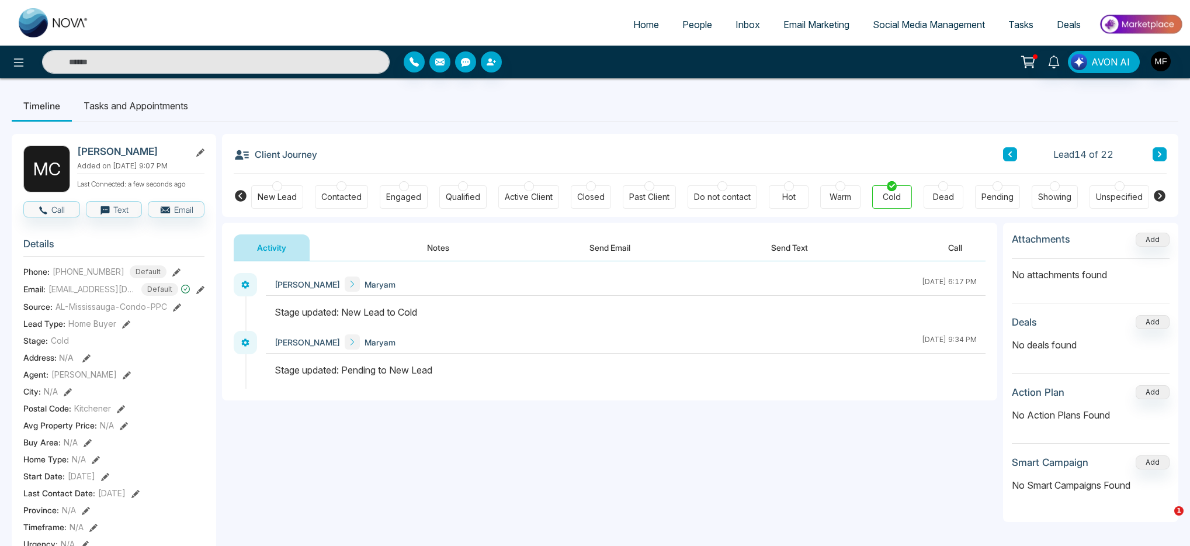
click at [300, 195] on div "New Lead" at bounding box center [277, 196] width 52 height 23
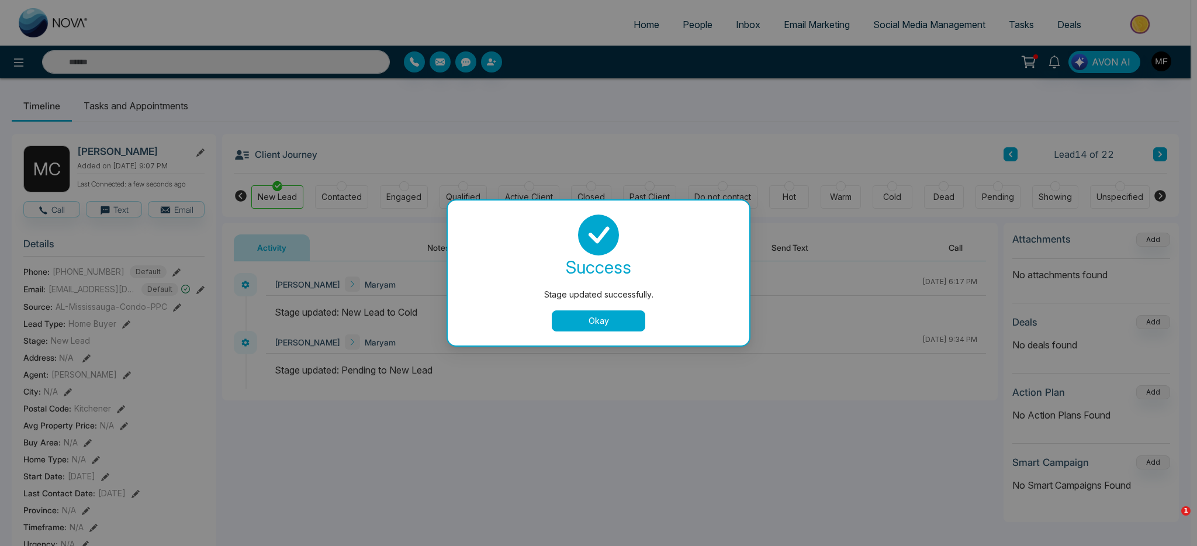
click at [597, 324] on button "Okay" at bounding box center [599, 320] width 94 height 21
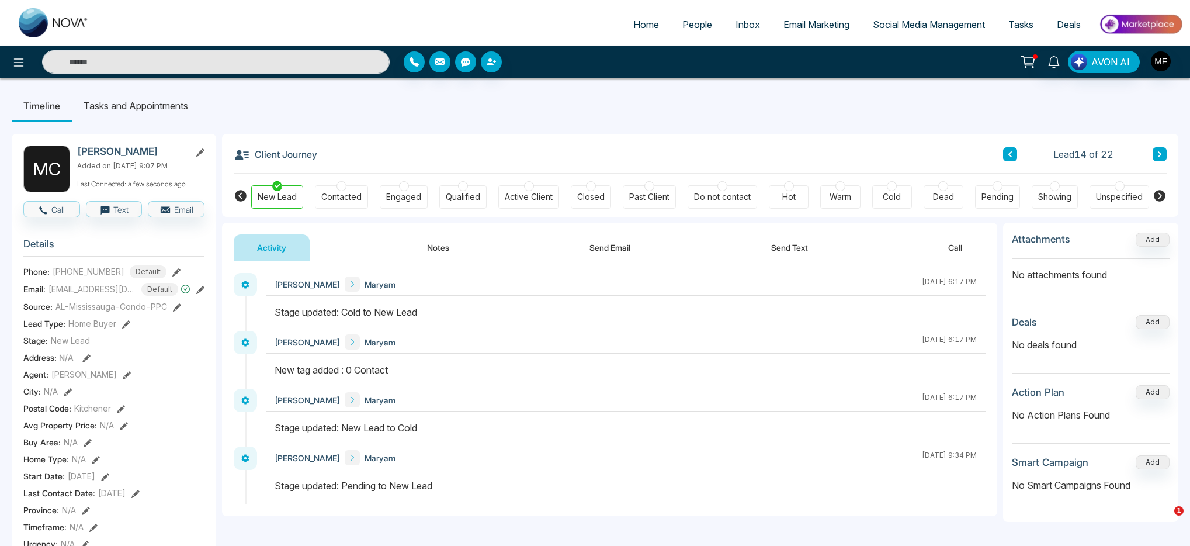
click at [1160, 154] on icon at bounding box center [1160, 154] width 4 height 6
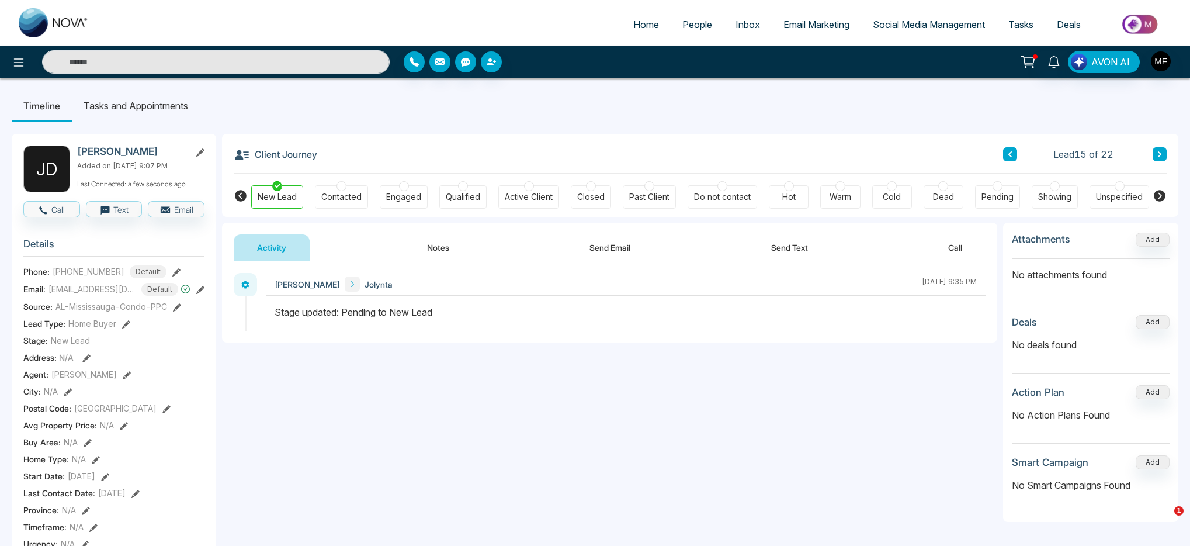
scroll to position [369, 0]
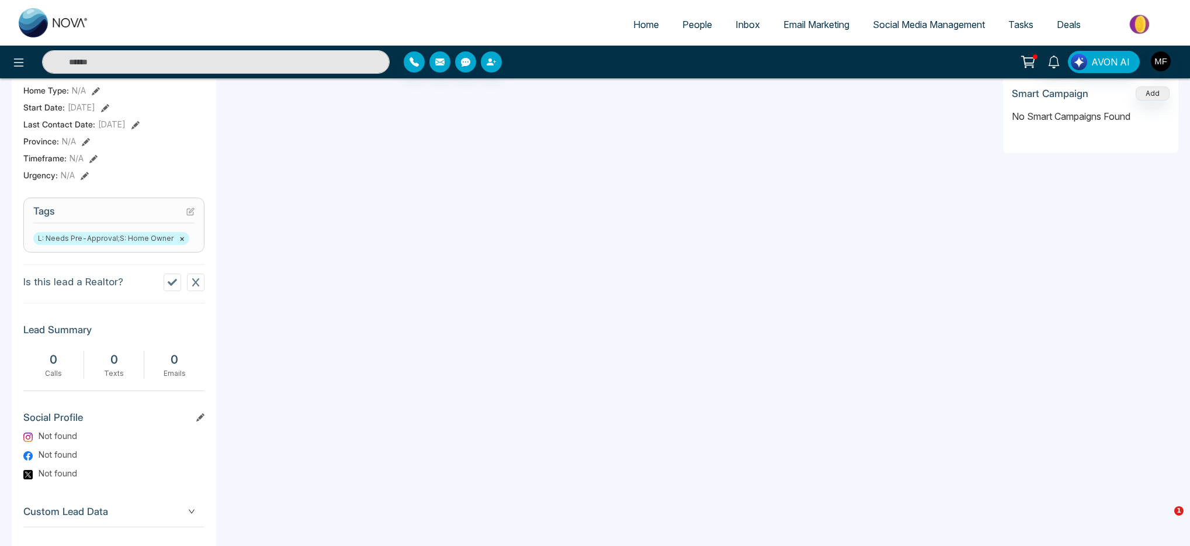
click at [179, 244] on button "×" at bounding box center [181, 238] width 5 height 11
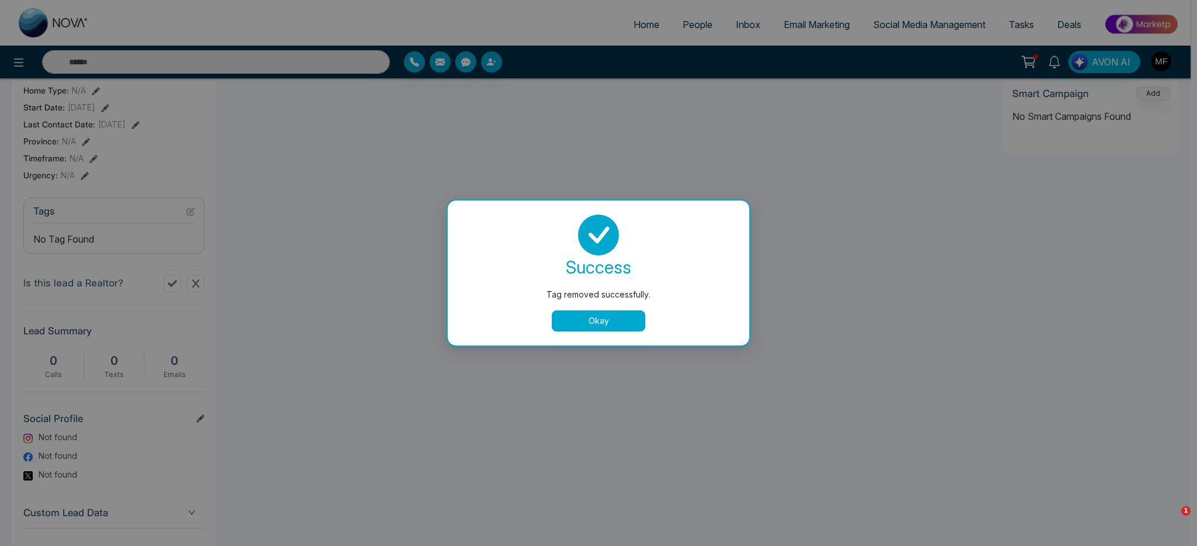
click at [590, 323] on button "Okay" at bounding box center [599, 320] width 94 height 21
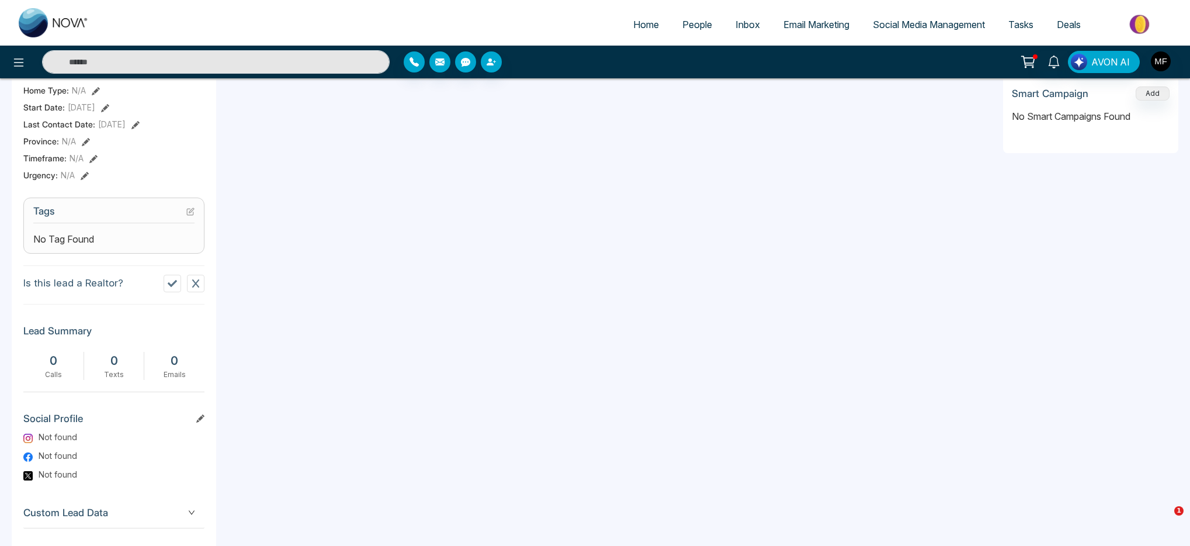
click at [196, 215] on section "Tags No Tag Found" at bounding box center [113, 226] width 181 height 56
click at [190, 213] on icon at bounding box center [191, 210] width 5 height 5
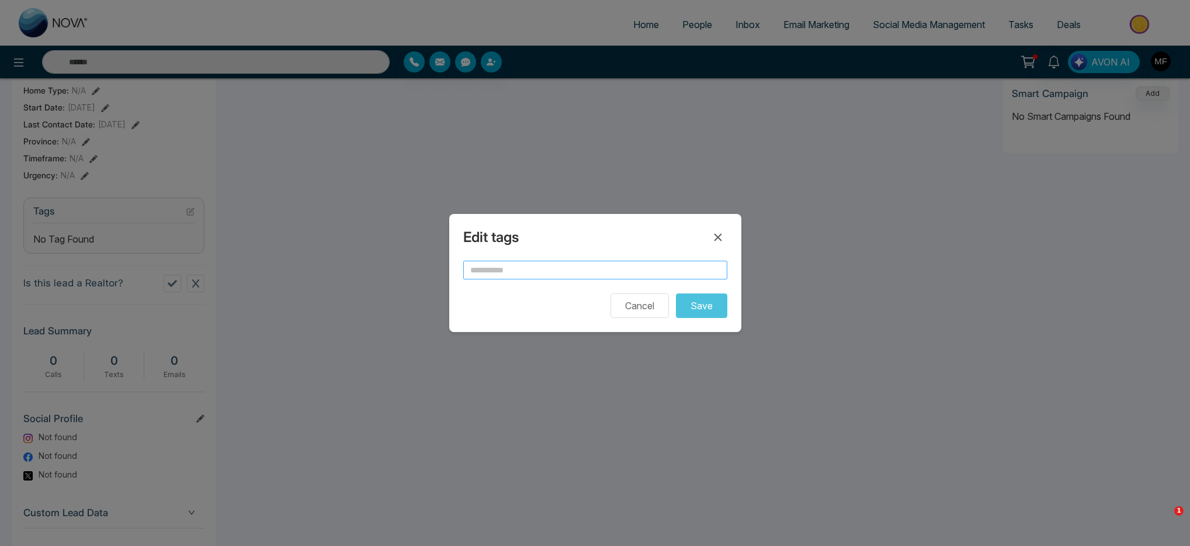
click at [573, 269] on input "text" at bounding box center [595, 270] width 264 height 19
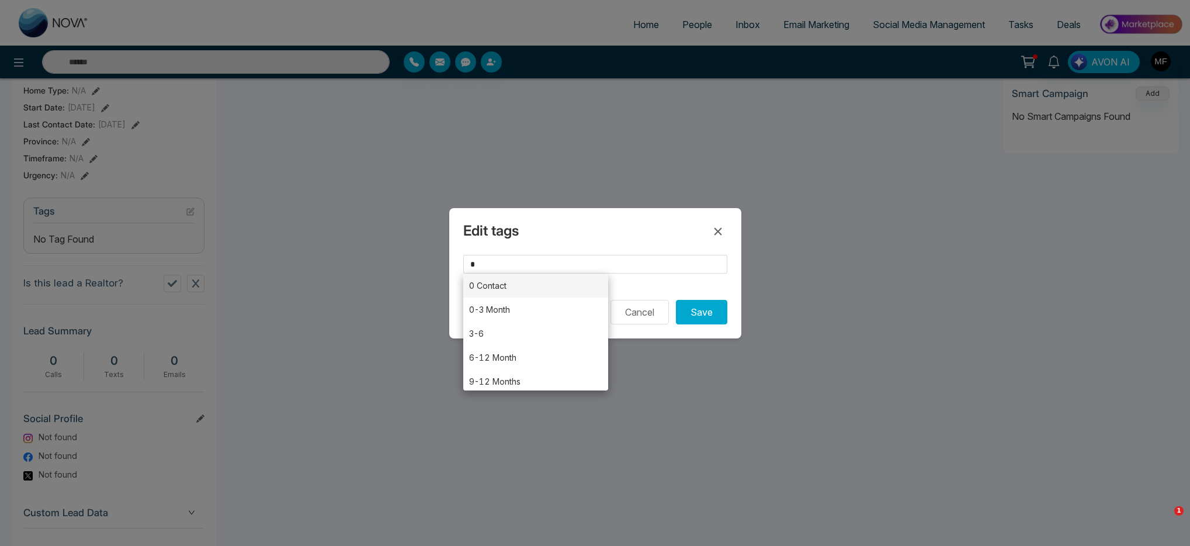
click at [522, 286] on li "0 Contact" at bounding box center [536, 285] width 146 height 24
type input "*********"
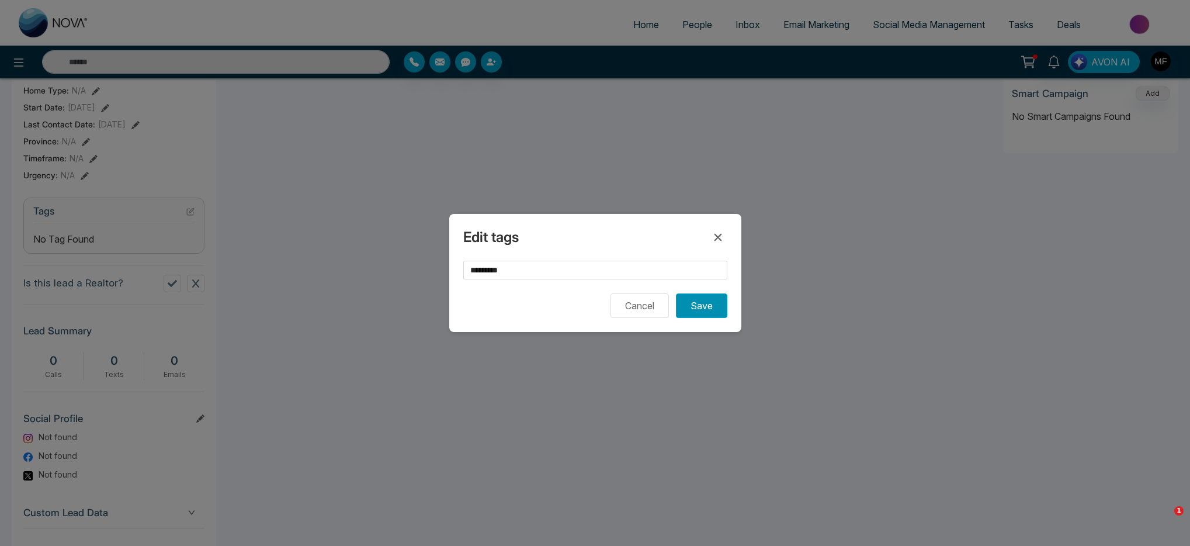
click at [710, 313] on button "Save" at bounding box center [701, 305] width 51 height 25
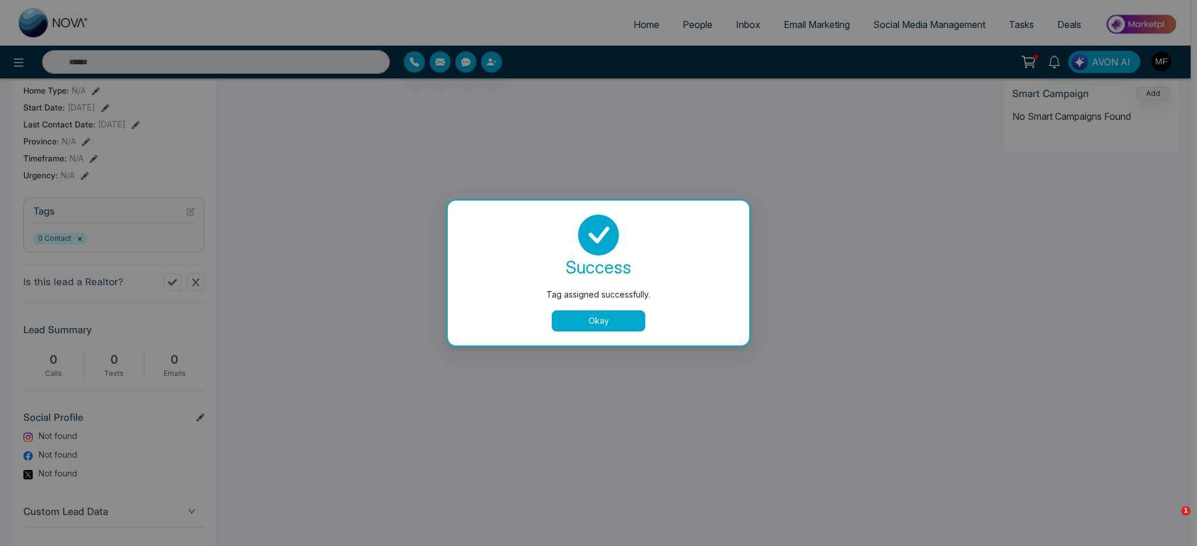
click at [617, 321] on button "Okay" at bounding box center [599, 320] width 94 height 21
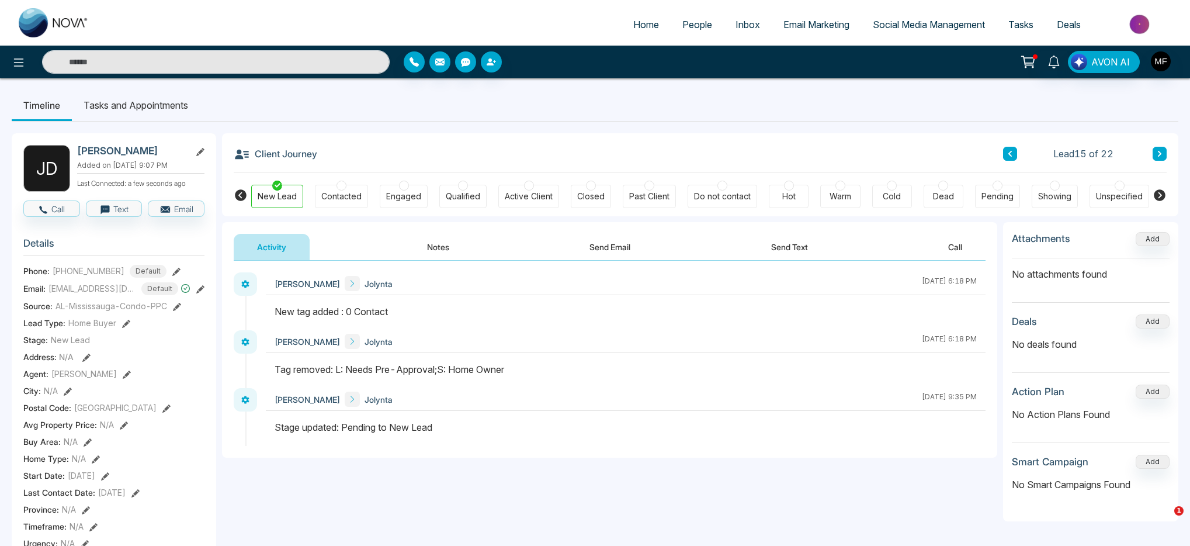
scroll to position [0, 0]
click at [891, 195] on div "Cold" at bounding box center [892, 197] width 18 height 12
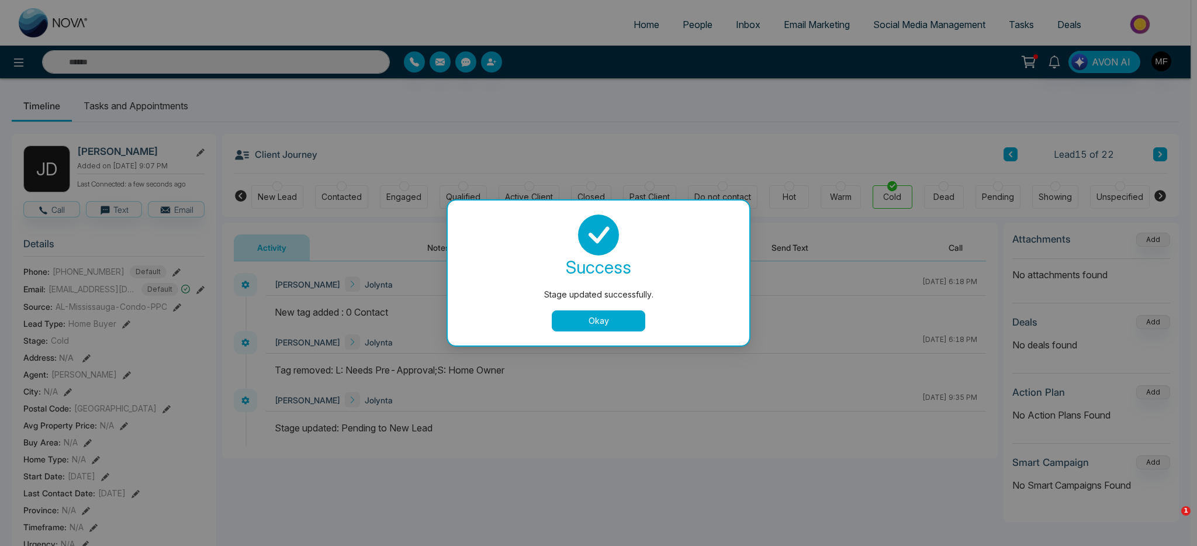
click at [638, 315] on button "Okay" at bounding box center [599, 320] width 94 height 21
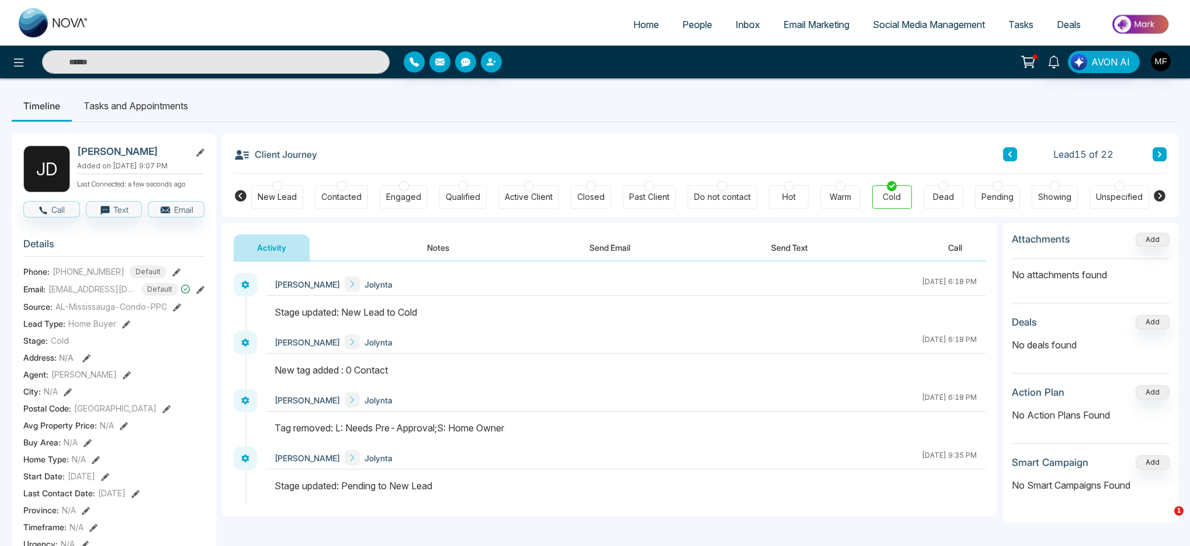
click at [1013, 158] on button at bounding box center [1010, 154] width 14 height 14
click at [1008, 153] on icon at bounding box center [1010, 154] width 6 height 7
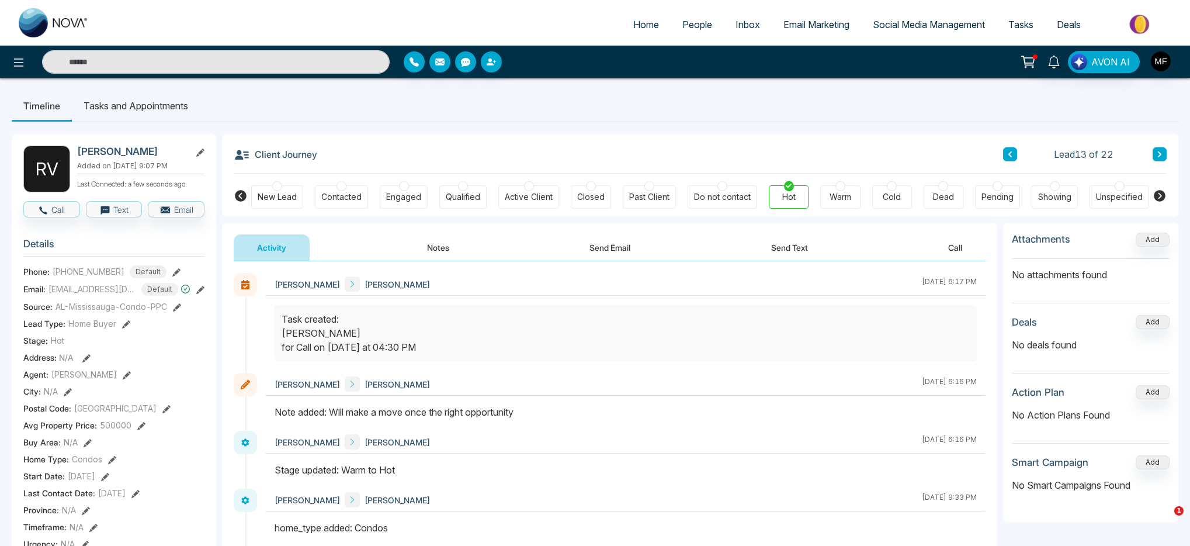
scroll to position [228, 0]
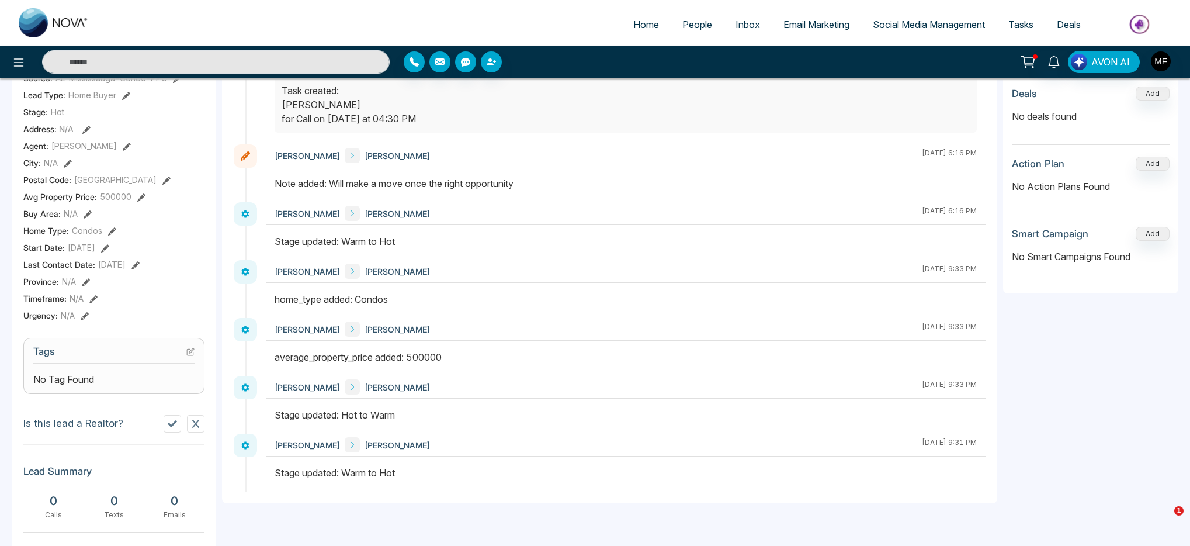
click at [113, 386] on div "No Tag Found" at bounding box center [113, 379] width 161 height 14
click at [57, 386] on span "No Tag Found" at bounding box center [63, 379] width 61 height 14
click at [193, 355] on icon at bounding box center [190, 352] width 6 height 6
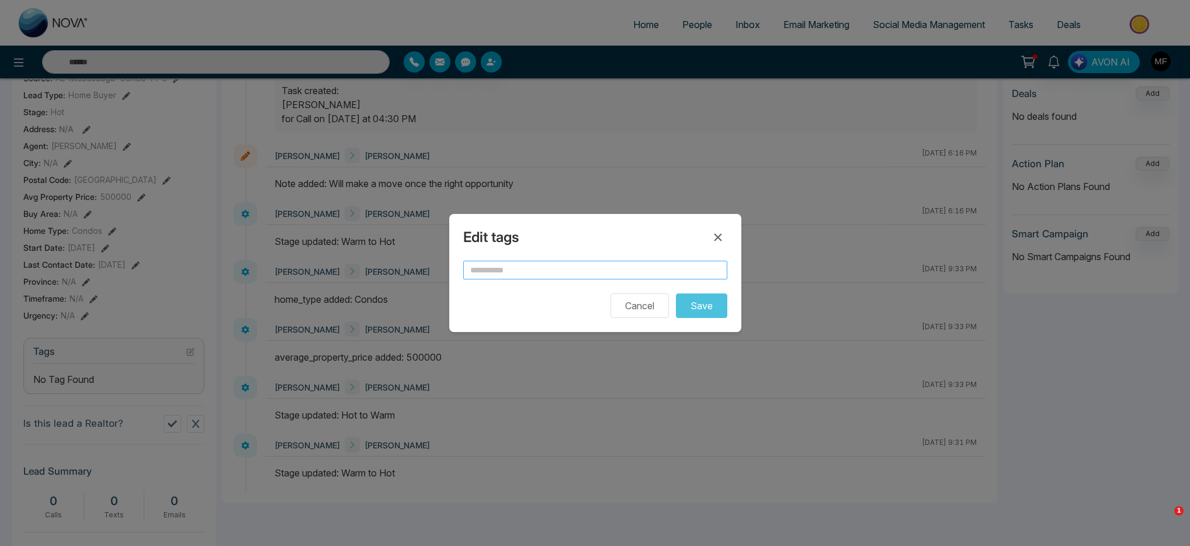
click at [542, 268] on input "text" at bounding box center [595, 270] width 264 height 19
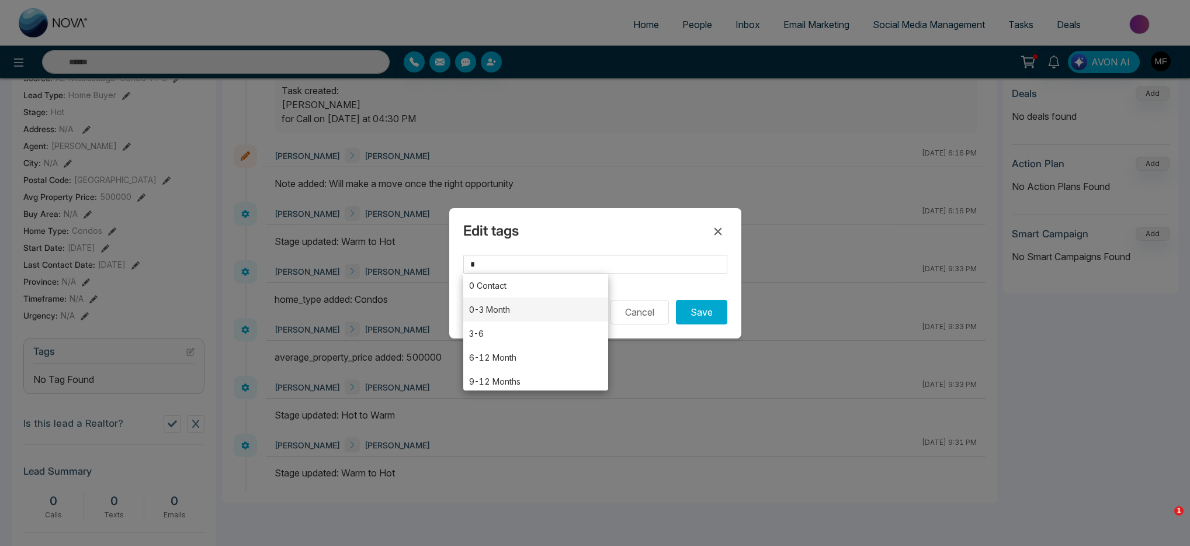
click at [532, 319] on li "0-3 Month" at bounding box center [536, 309] width 146 height 24
type input "*********"
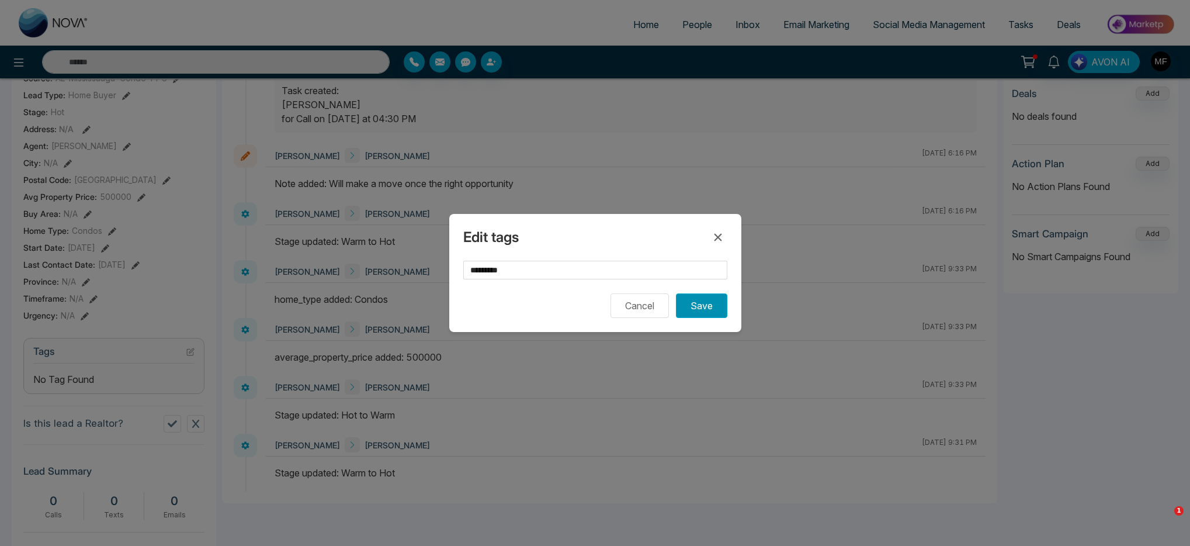
click at [717, 310] on button "Save" at bounding box center [701, 305] width 51 height 25
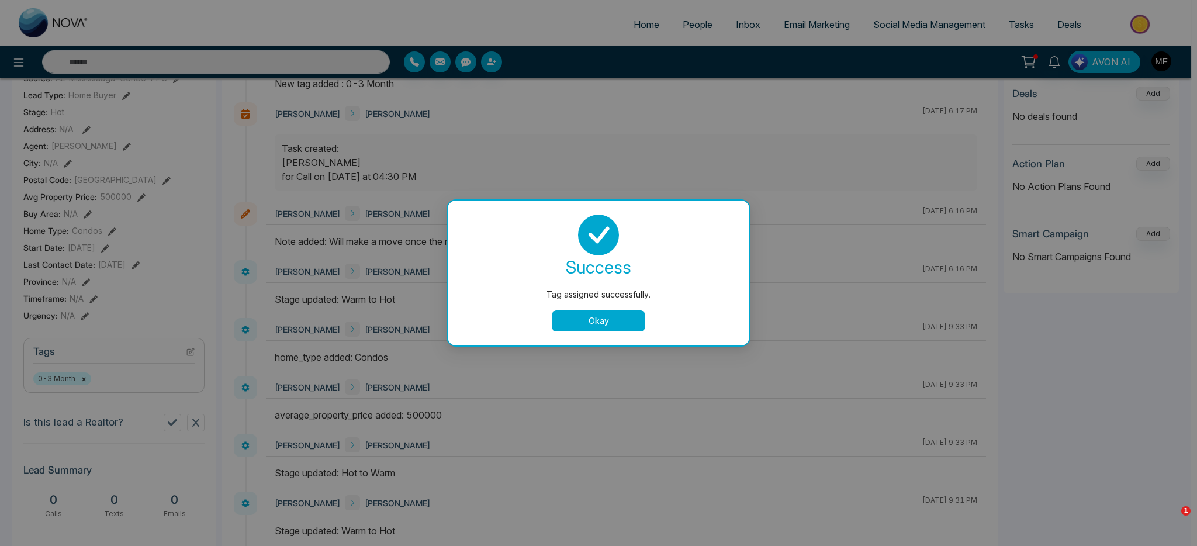
click at [640, 324] on button "Okay" at bounding box center [599, 320] width 94 height 21
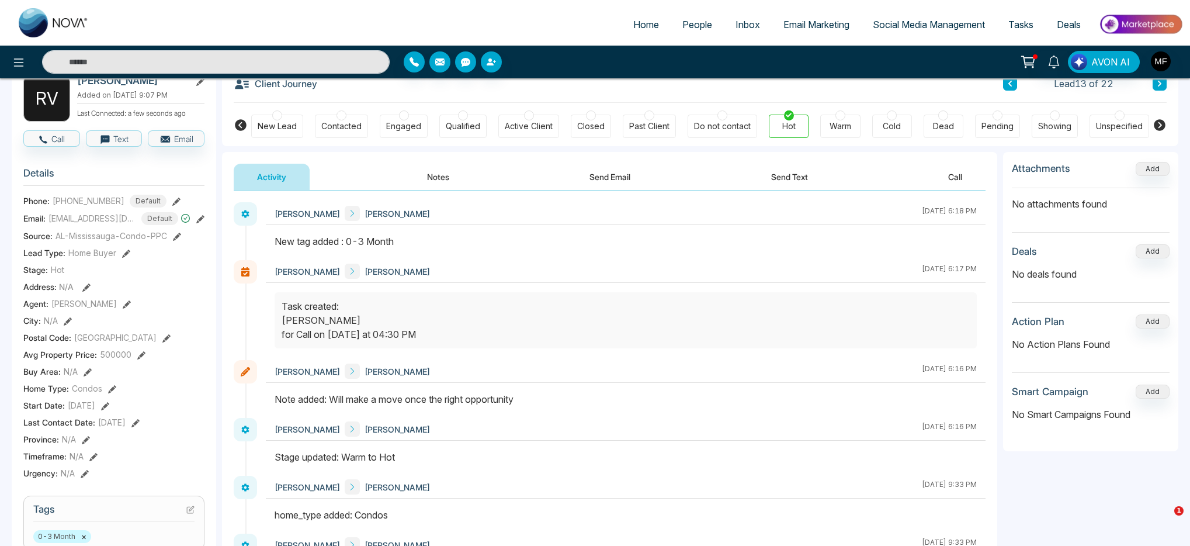
scroll to position [0, 0]
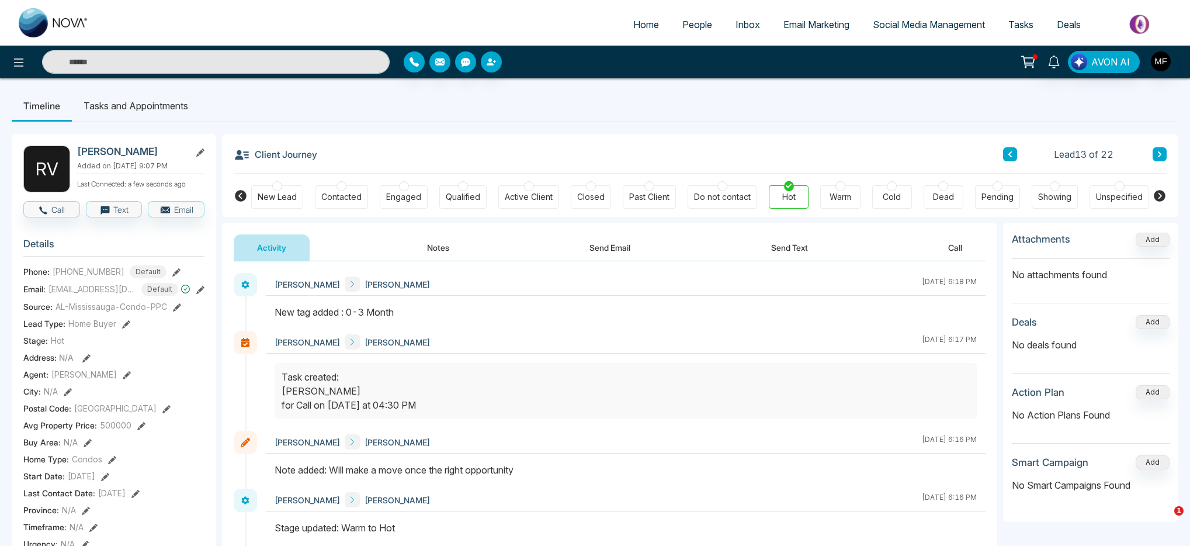
click at [1161, 148] on button at bounding box center [1160, 154] width 14 height 14
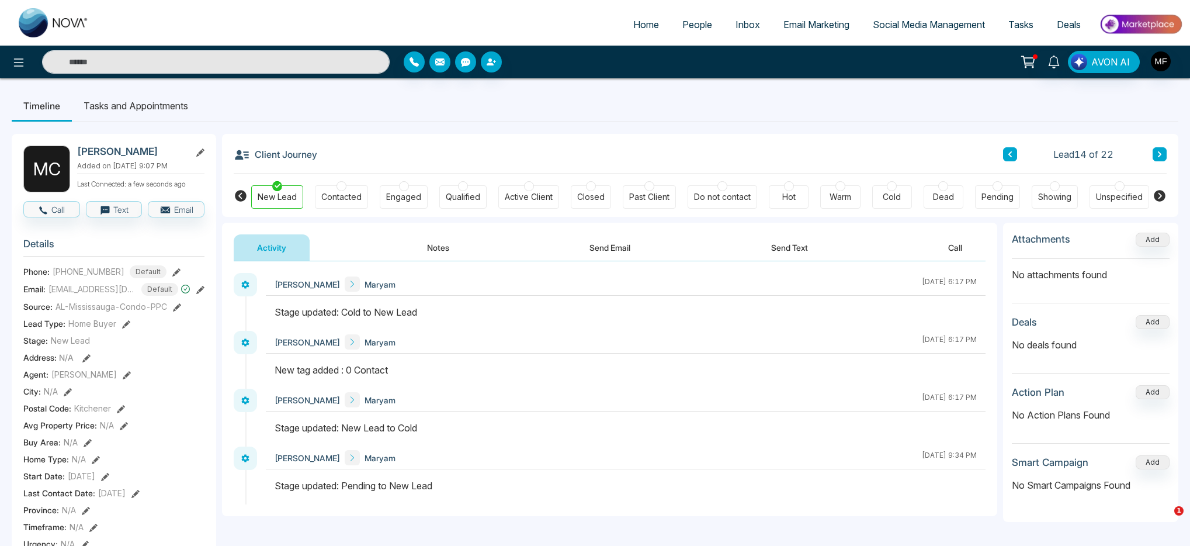
click at [1017, 157] on div "Lead 14 of 22" at bounding box center [1085, 154] width 164 height 14
click at [1016, 157] on button at bounding box center [1010, 154] width 14 height 14
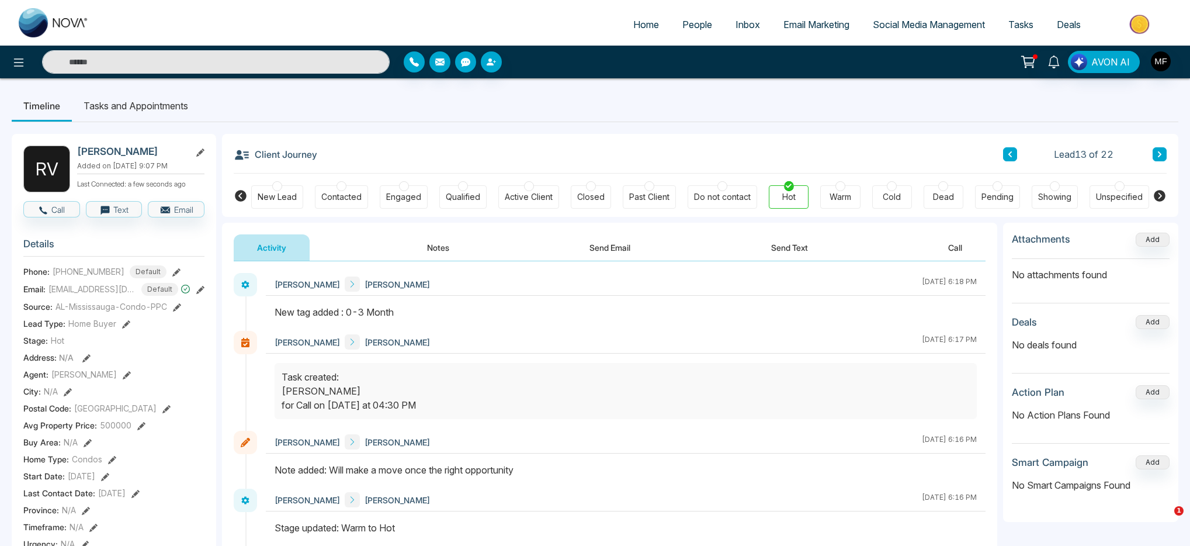
click at [1008, 150] on button at bounding box center [1010, 154] width 14 height 14
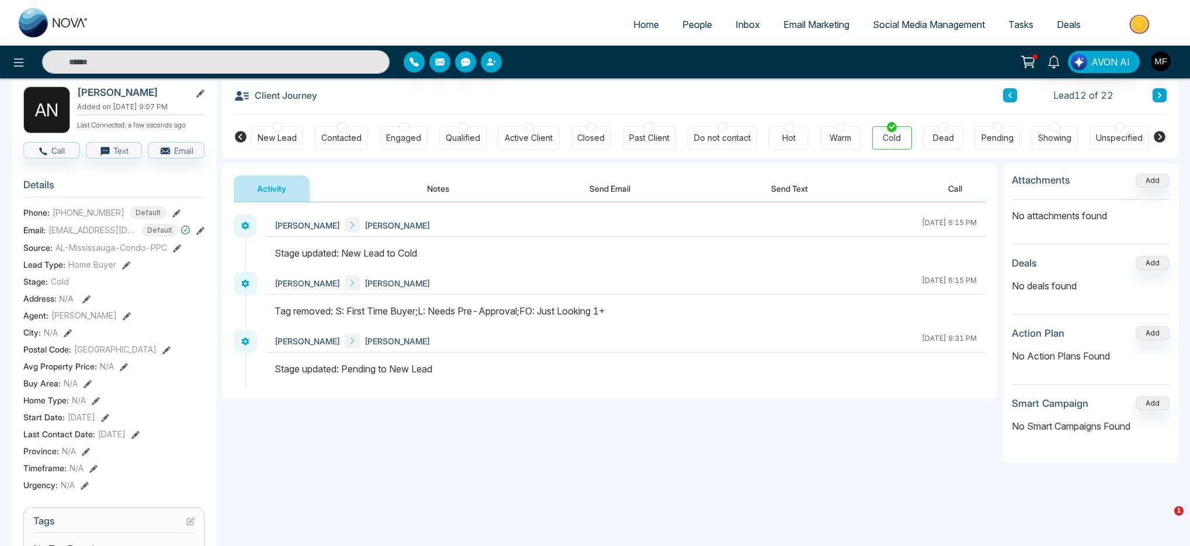
scroll to position [285, 0]
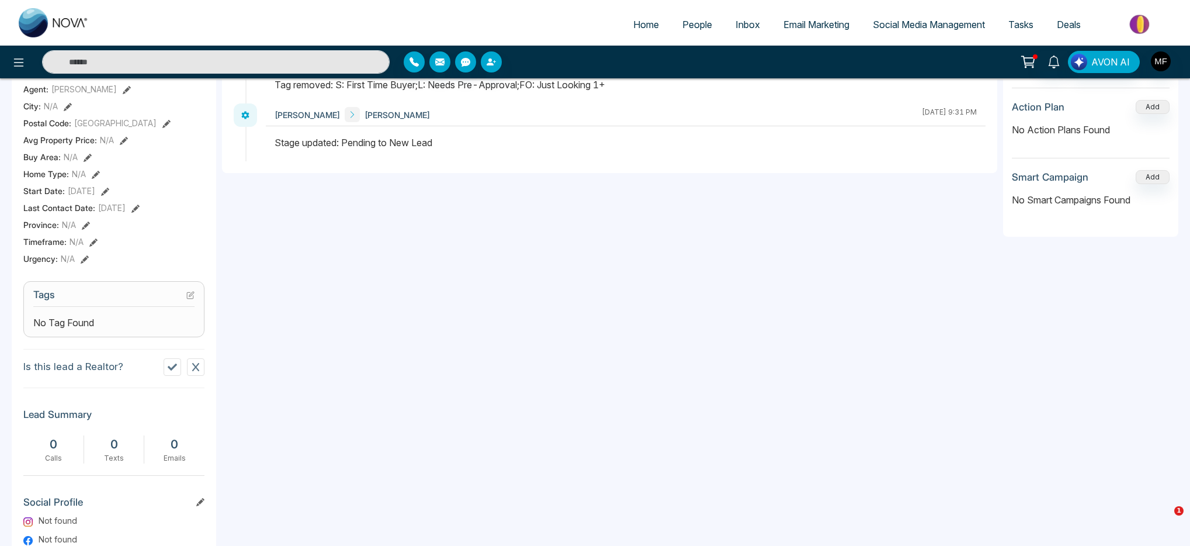
click at [183, 302] on h3 "Tags" at bounding box center [113, 298] width 161 height 18
click at [185, 302] on h3 "Tags" at bounding box center [113, 298] width 161 height 18
click at [187, 299] on icon at bounding box center [190, 295] width 6 height 6
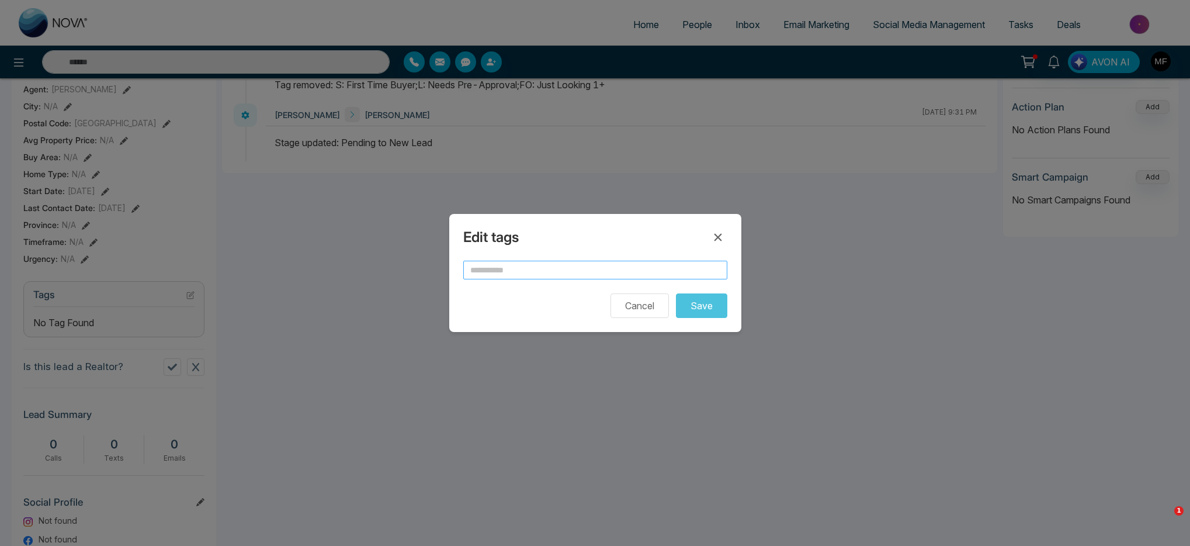
click at [473, 272] on input "text" at bounding box center [595, 270] width 264 height 19
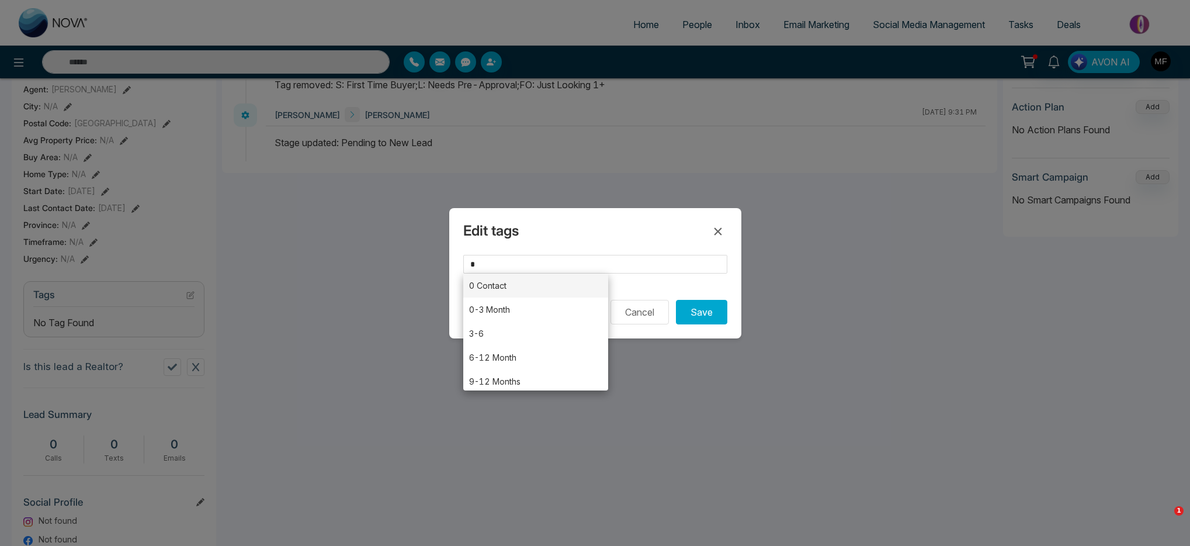
click at [552, 293] on li "0 Contact" at bounding box center [536, 285] width 146 height 24
type input "*********"
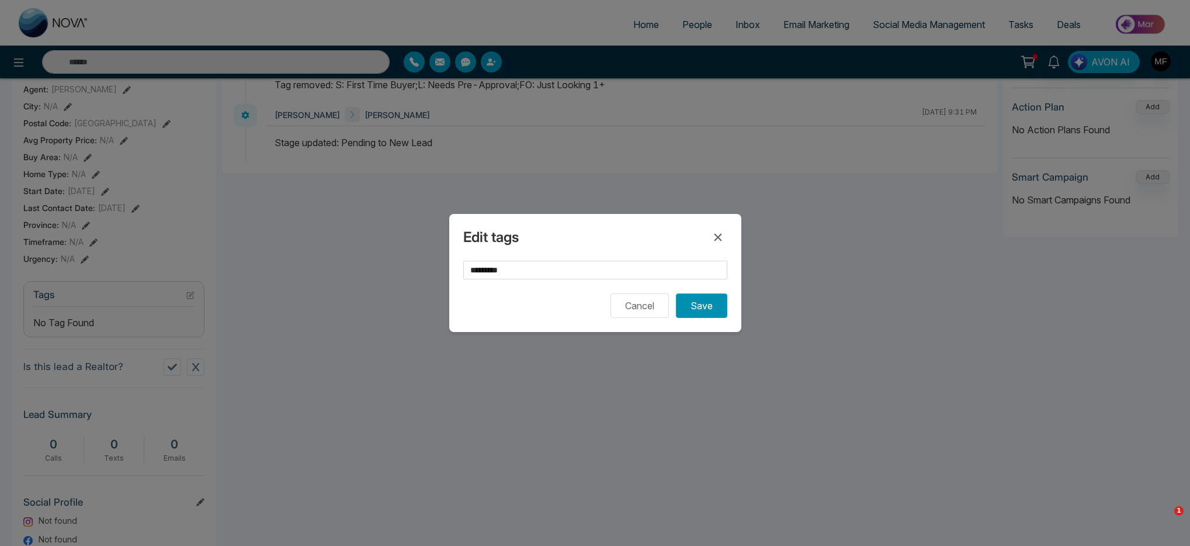
click at [695, 298] on button "Save" at bounding box center [701, 305] width 51 height 25
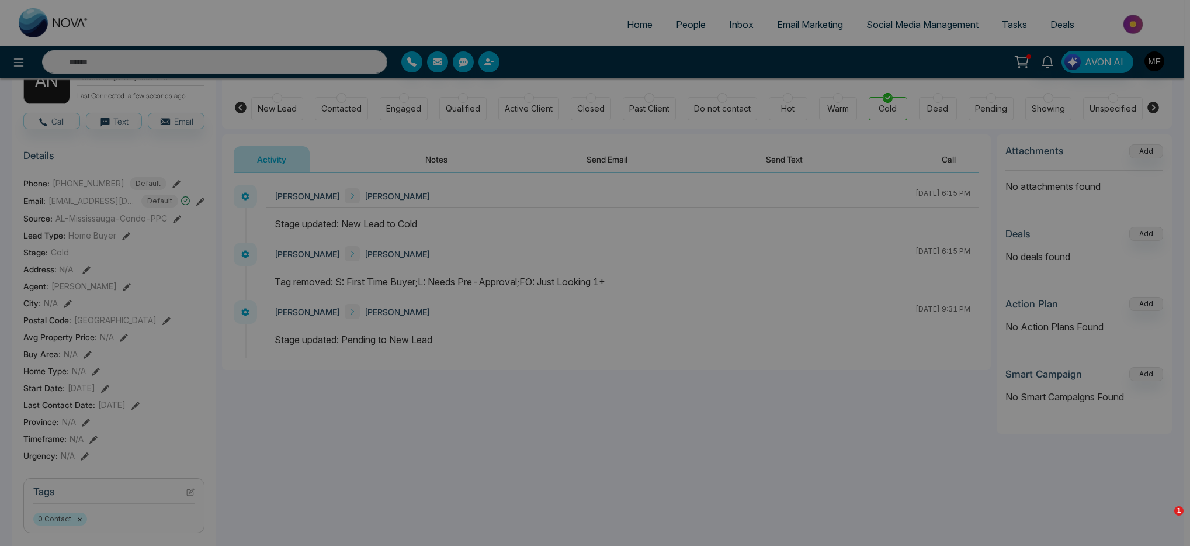
scroll to position [0, 0]
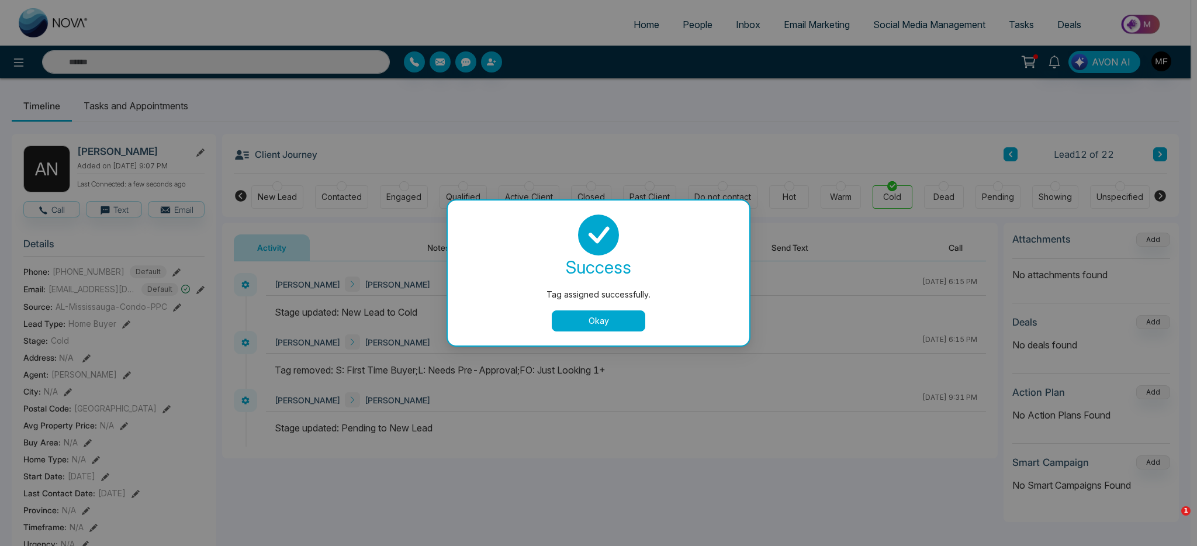
click at [626, 324] on button "Okay" at bounding box center [599, 320] width 94 height 21
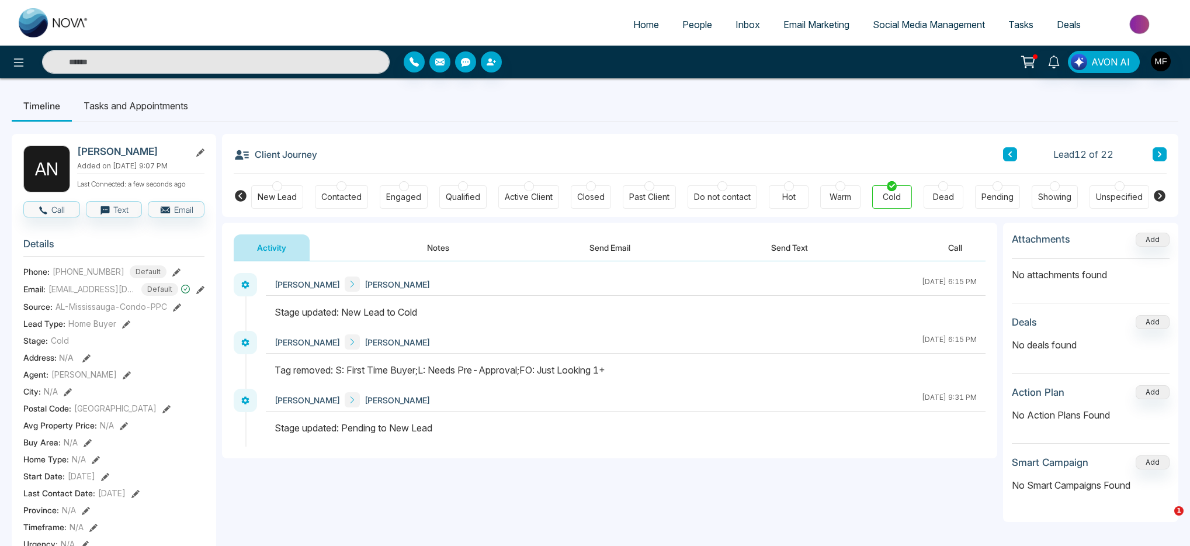
click at [1016, 154] on button at bounding box center [1010, 154] width 14 height 14
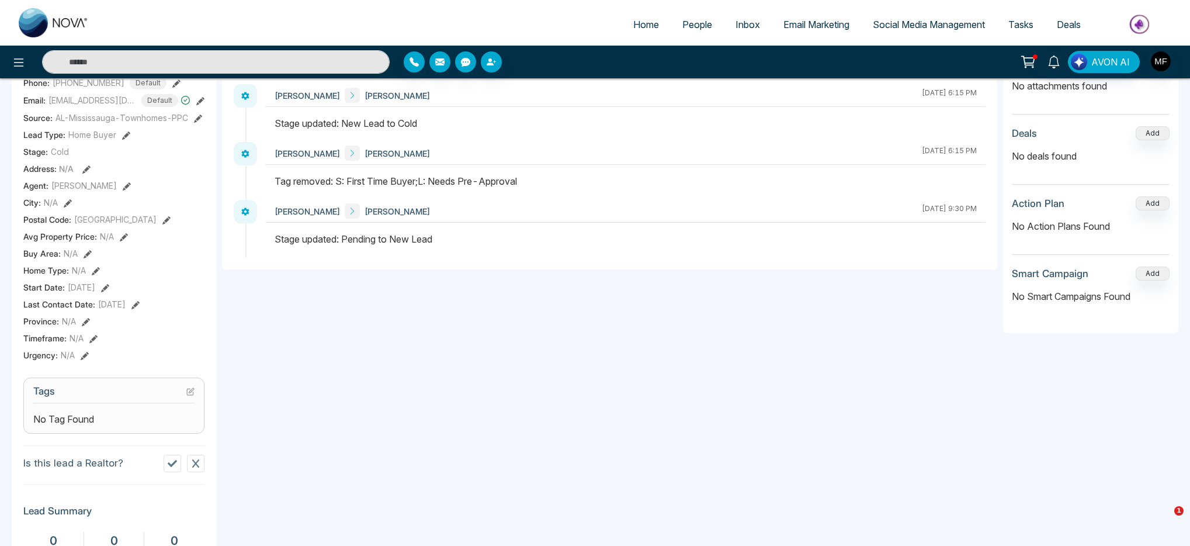
scroll to position [198, 0]
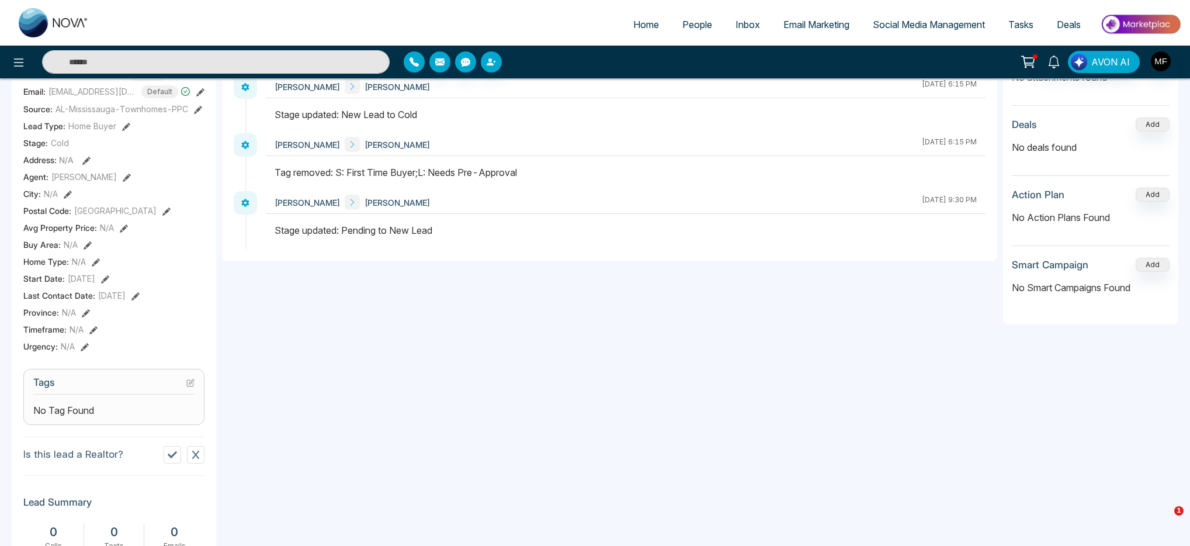
click at [188, 385] on icon at bounding box center [190, 383] width 8 height 8
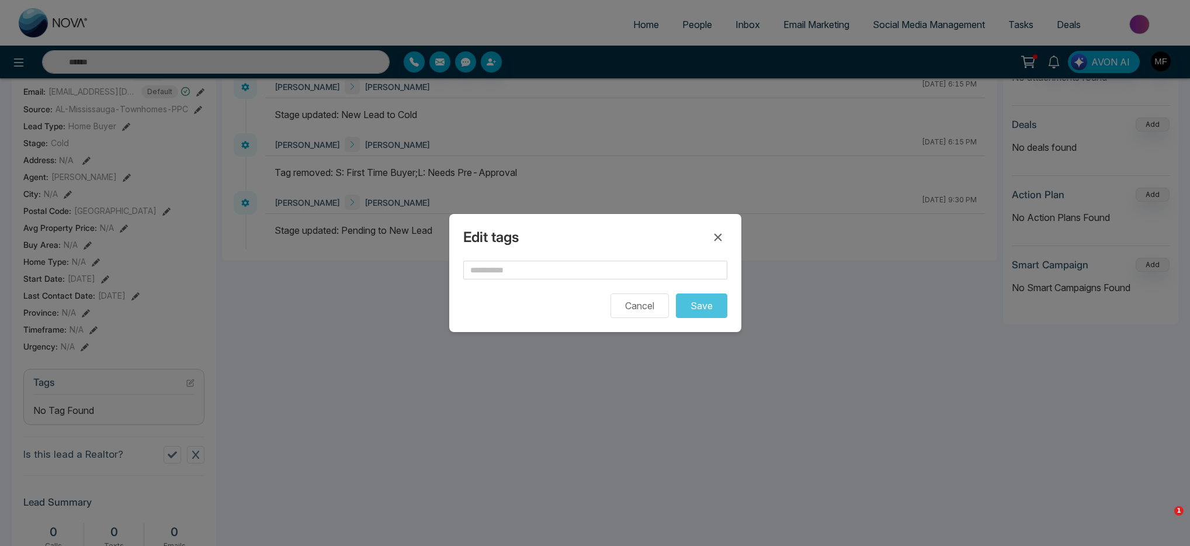
click at [608, 285] on form "Cancel Save" at bounding box center [595, 289] width 264 height 57
click at [640, 304] on button "Cancel" at bounding box center [640, 305] width 58 height 25
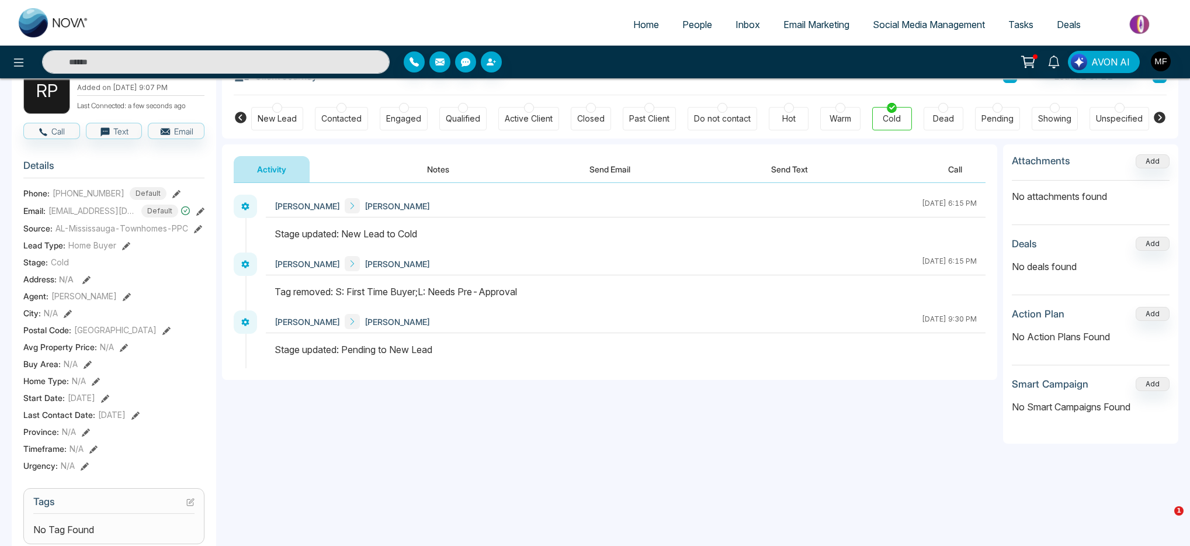
scroll to position [130, 0]
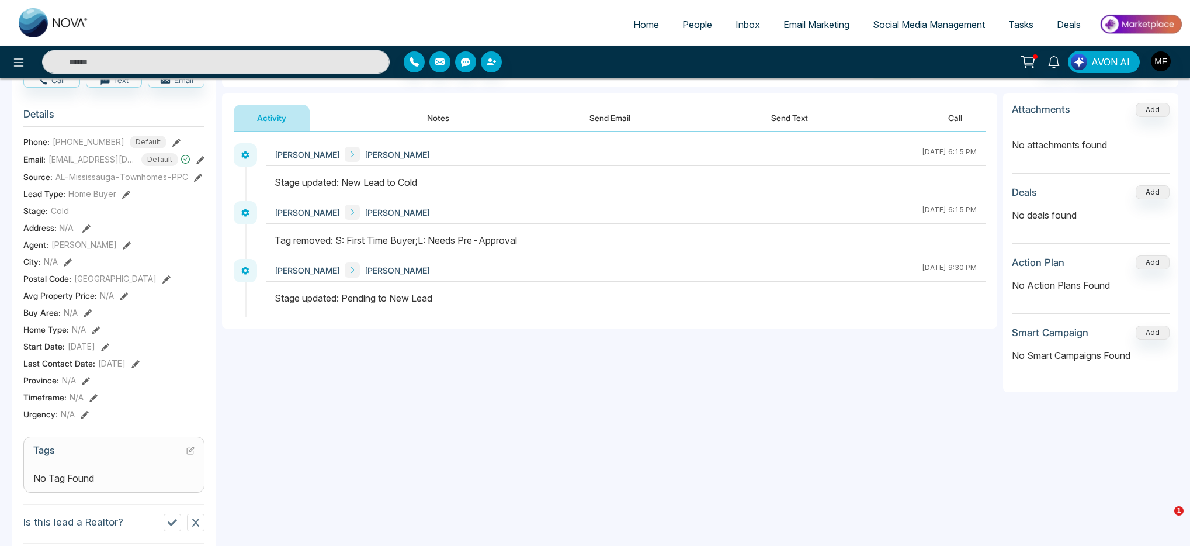
click at [103, 493] on section "Tags No Tag Found" at bounding box center [113, 465] width 181 height 56
click at [206, 452] on div "R P Rosalina Pinas Added on September 9 2025 | 9:07 PM Last Connected: a few se…" at bounding box center [114, 410] width 205 height 813
click at [192, 455] on icon at bounding box center [190, 450] width 8 height 8
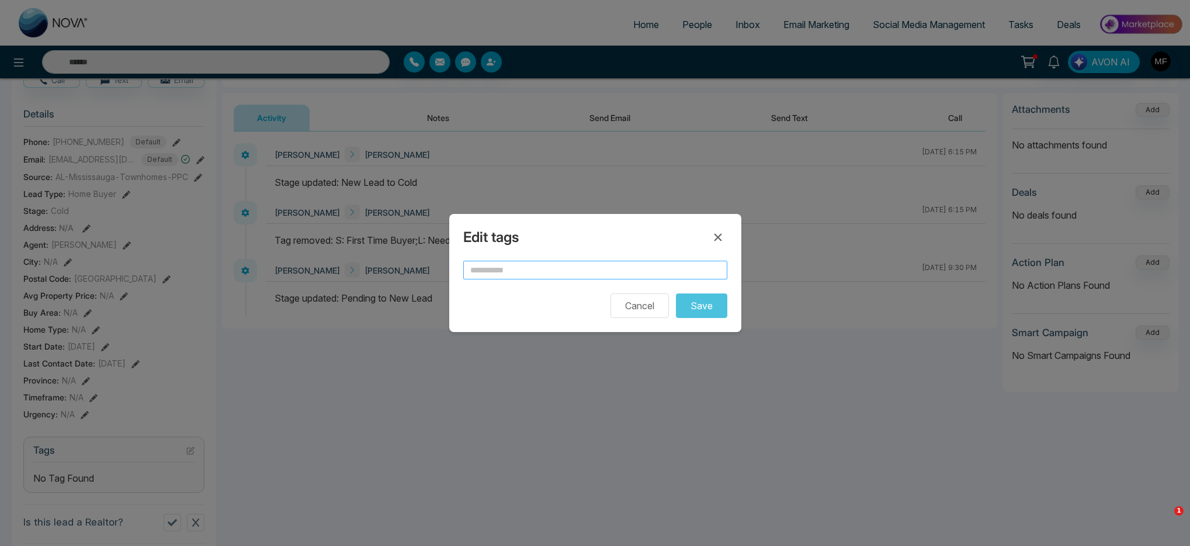
click at [518, 270] on input "text" at bounding box center [595, 270] width 264 height 19
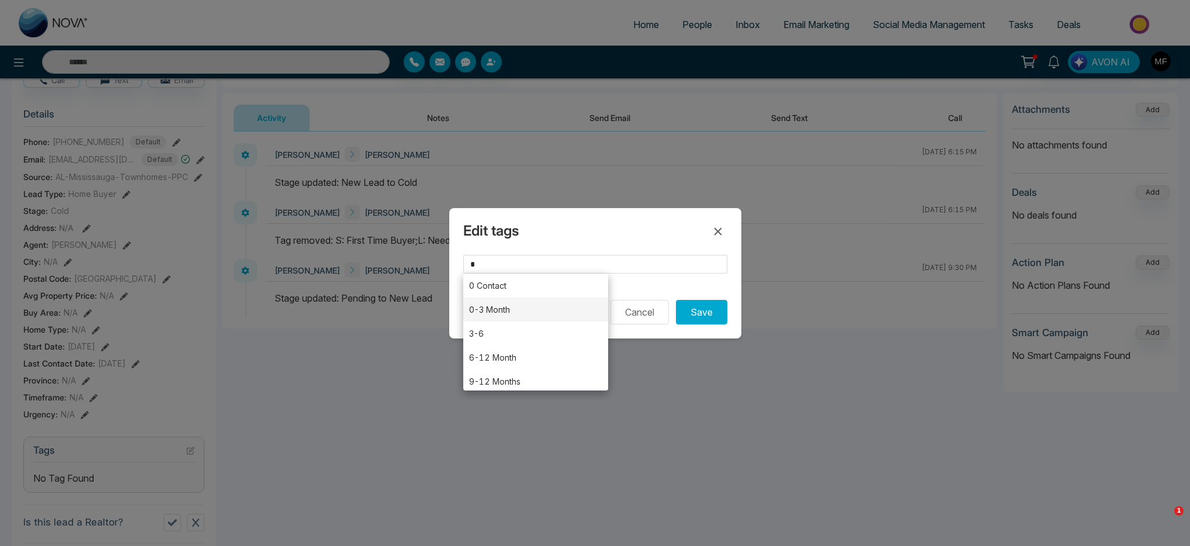
click at [497, 311] on li "0-3 Month" at bounding box center [536, 309] width 146 height 24
type input "*********"
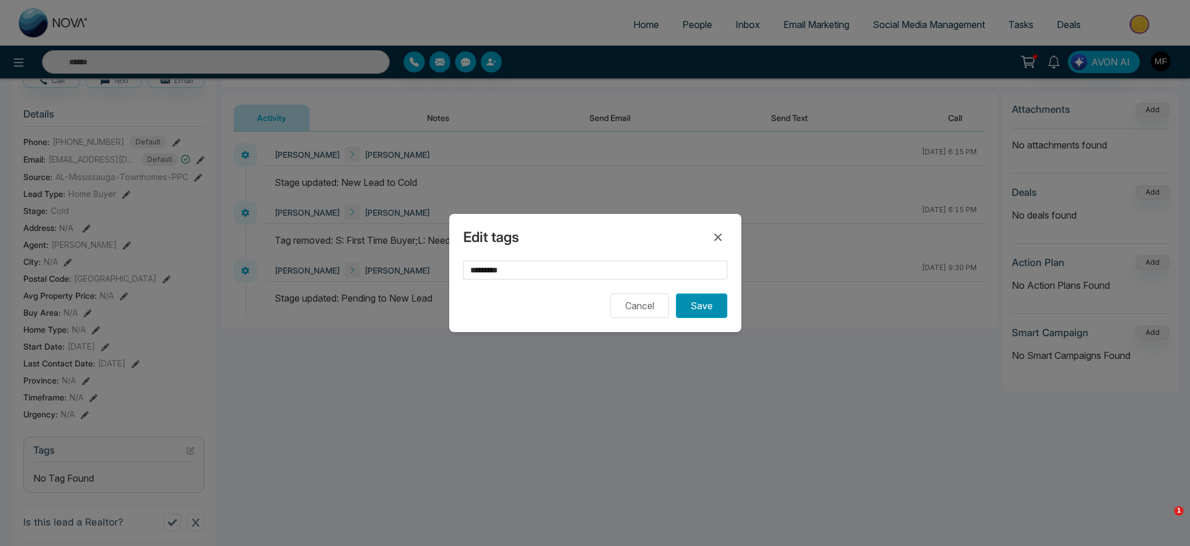
click at [716, 307] on button "Save" at bounding box center [701, 305] width 51 height 25
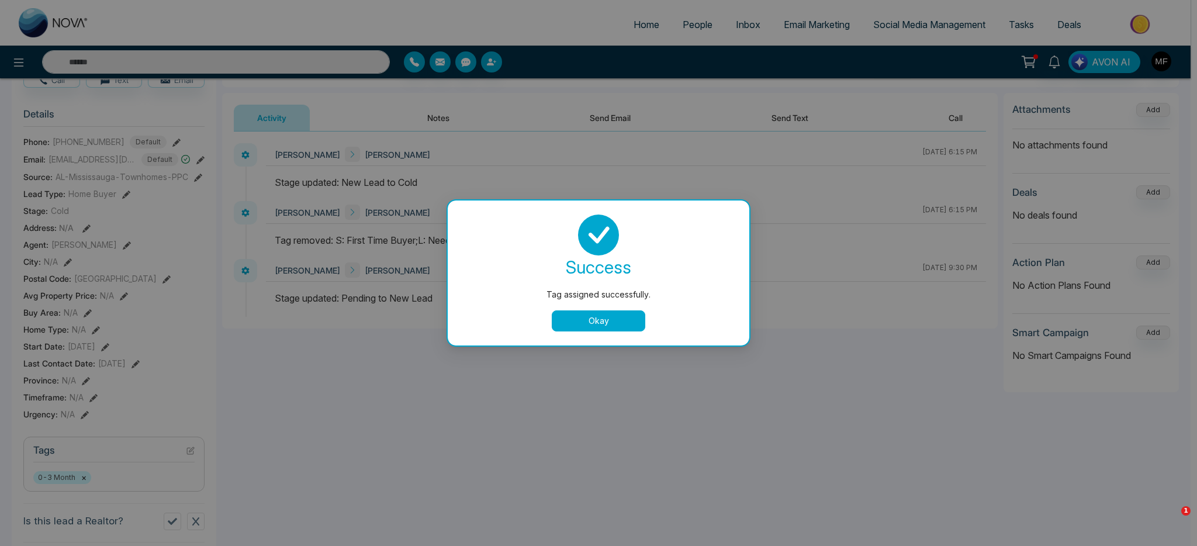
click at [638, 328] on button "Okay" at bounding box center [599, 320] width 94 height 21
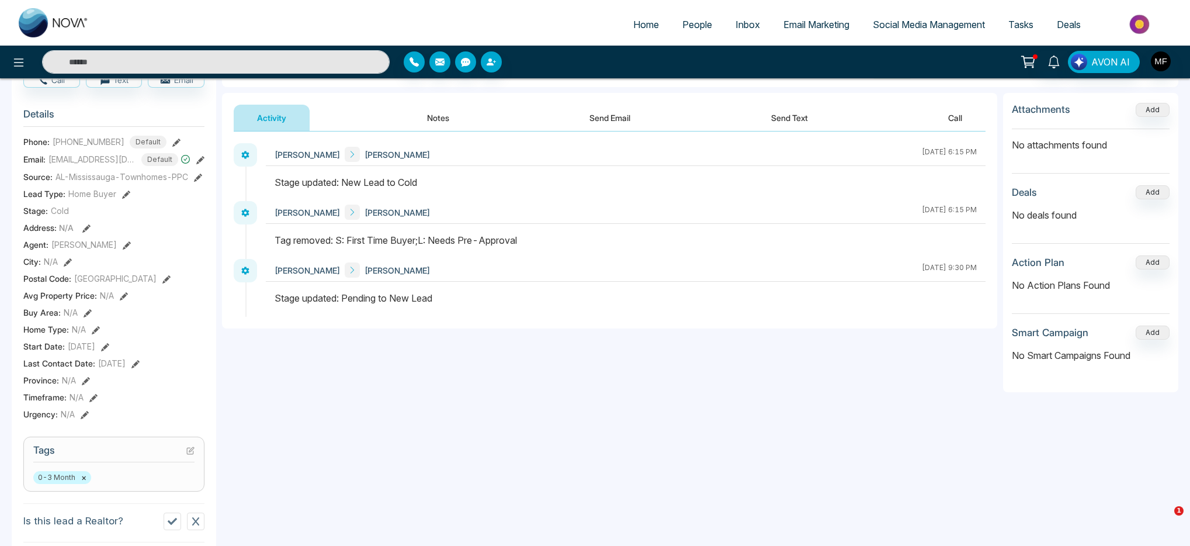
scroll to position [0, 0]
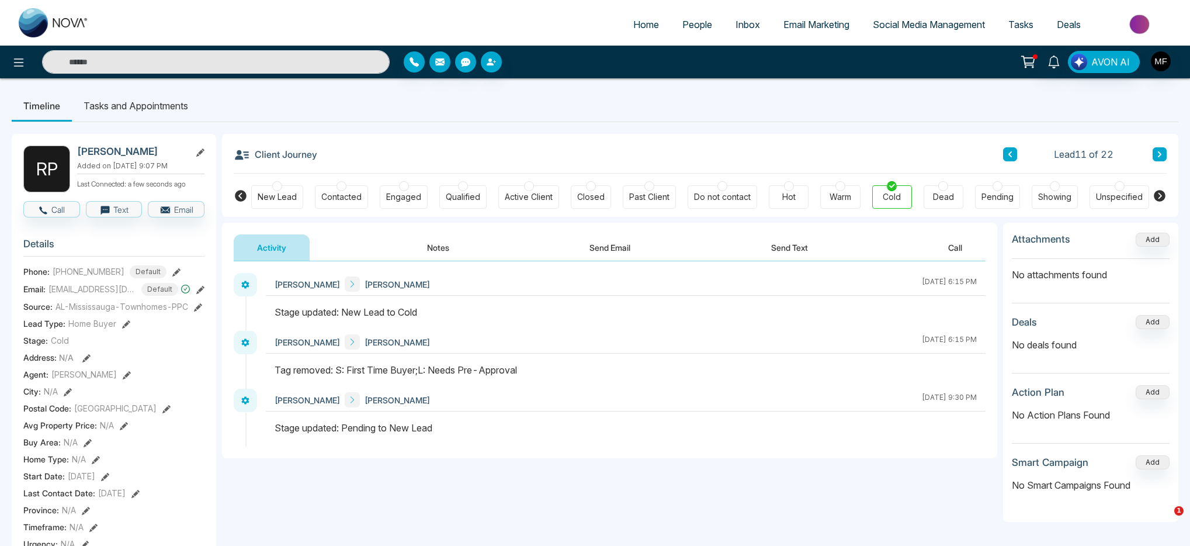
click at [1002, 157] on div "Client Journey Lead 11 of 22" at bounding box center [700, 154] width 933 height 40
click at [1006, 157] on button at bounding box center [1010, 154] width 14 height 14
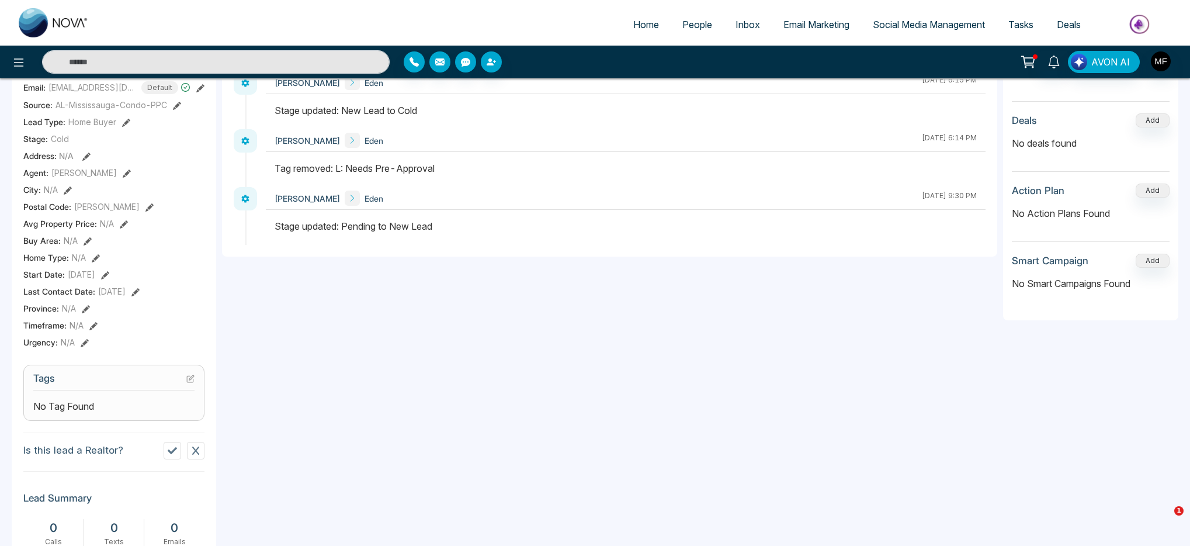
scroll to position [210, 0]
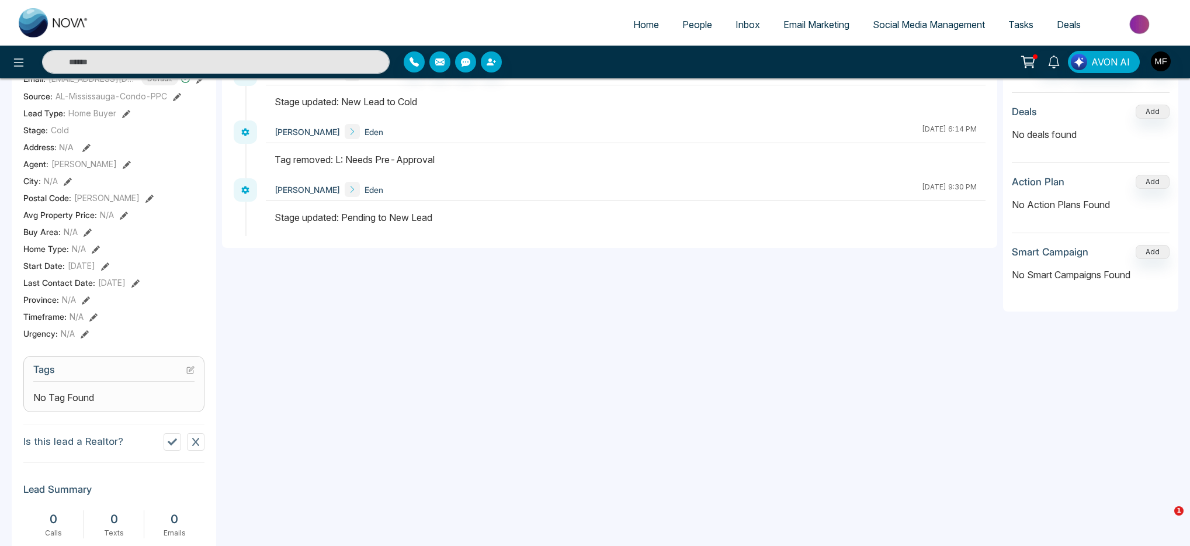
click at [193, 382] on h3 "Tags" at bounding box center [113, 372] width 161 height 18
click at [190, 373] on icon at bounding box center [190, 370] width 6 height 6
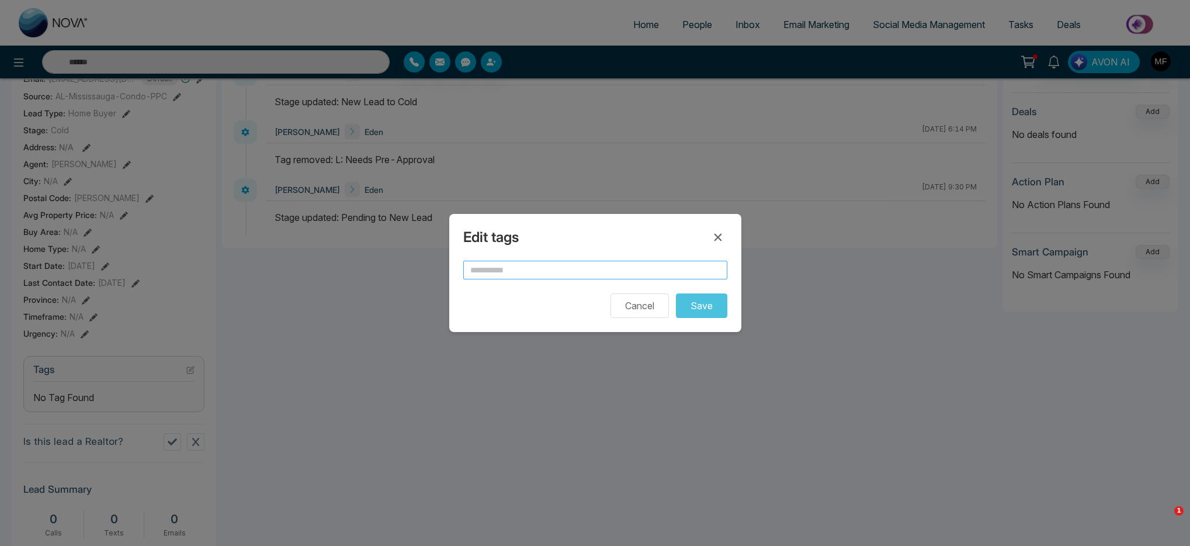
click at [588, 268] on input "text" at bounding box center [595, 270] width 264 height 19
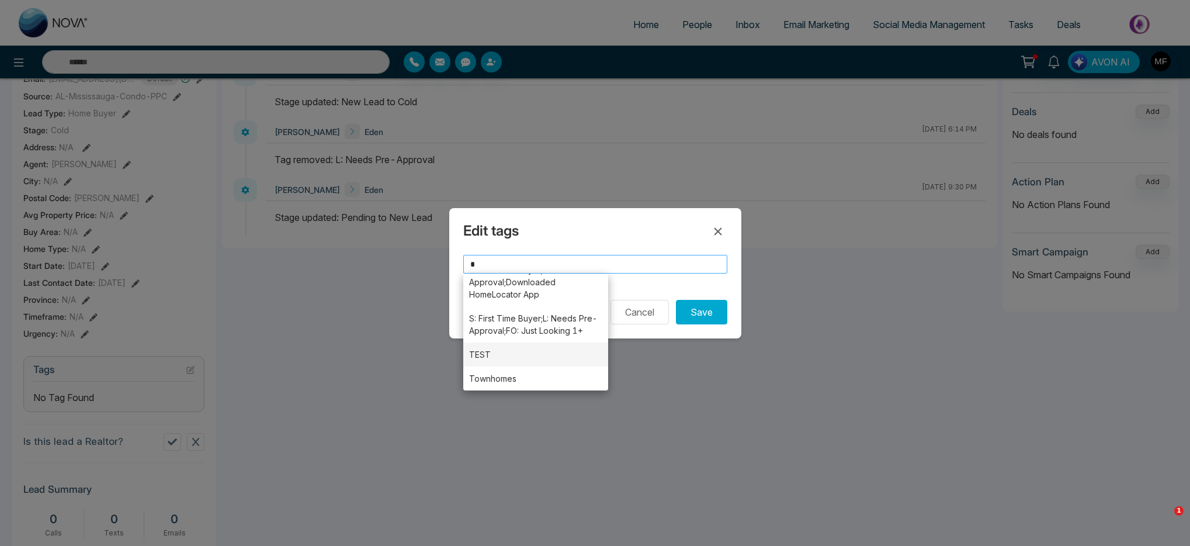
scroll to position [0, 0]
type input "*"
click at [652, 419] on div "Edit tags * 0 Contact 0-3 Month 3-6 6-12 Month 9-12 Months AI: Bot Engaged Expi…" at bounding box center [595, 273] width 1190 height 546
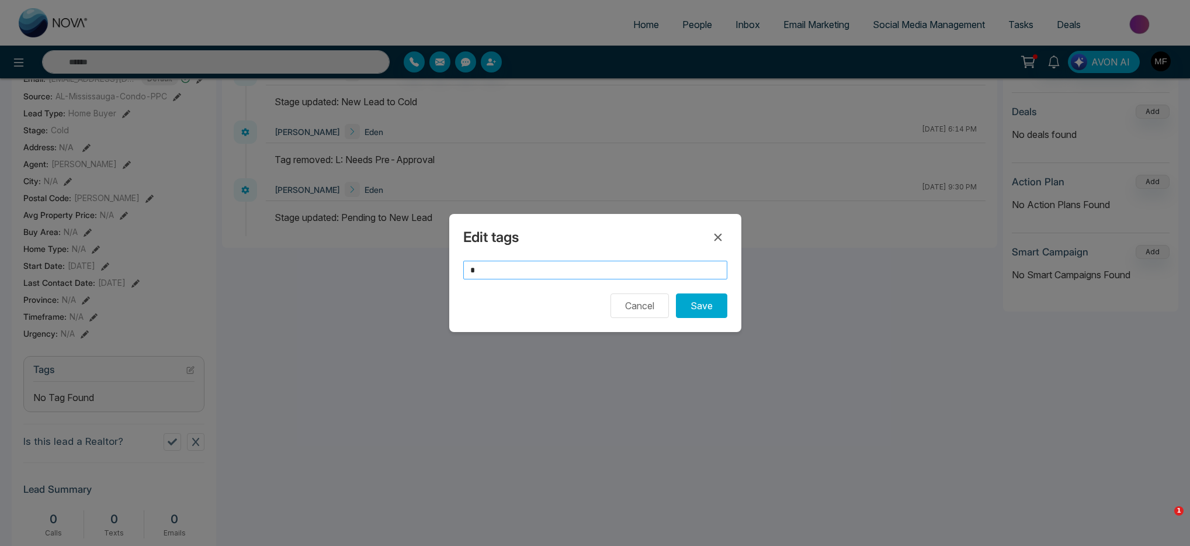
click at [649, 271] on input "*" at bounding box center [595, 270] width 264 height 19
click at [723, 240] on icon at bounding box center [718, 237] width 14 height 14
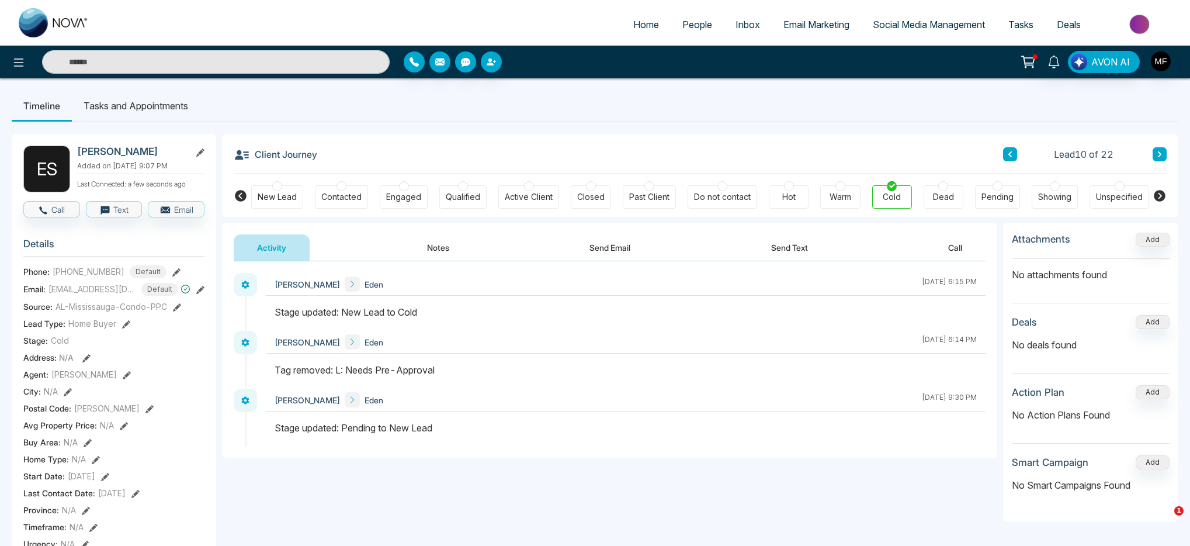
click at [899, 468] on div "**********" at bounding box center [609, 378] width 775 height 234
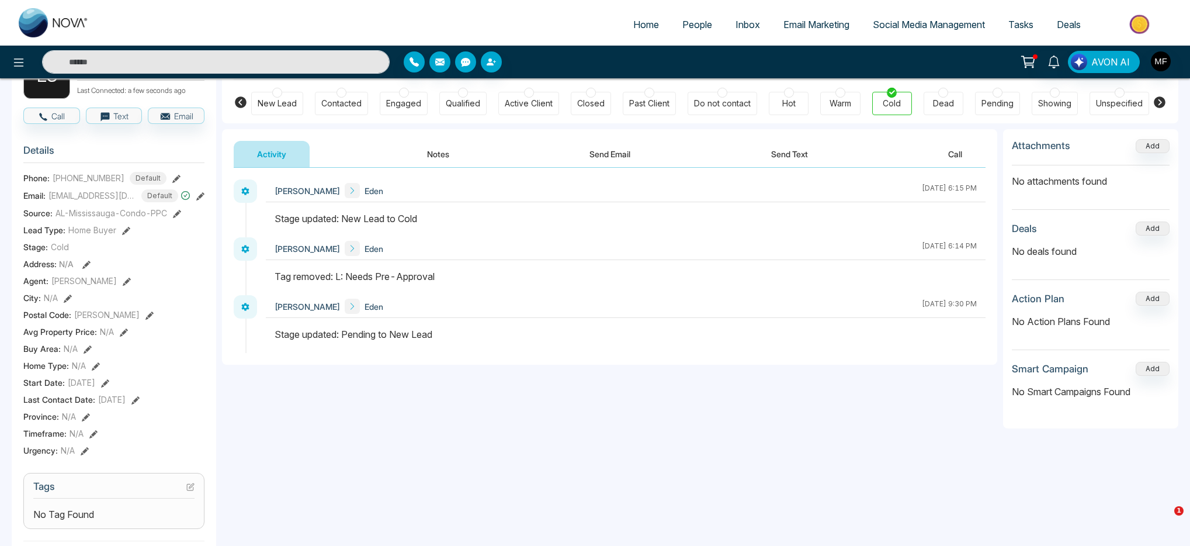
scroll to position [228, 0]
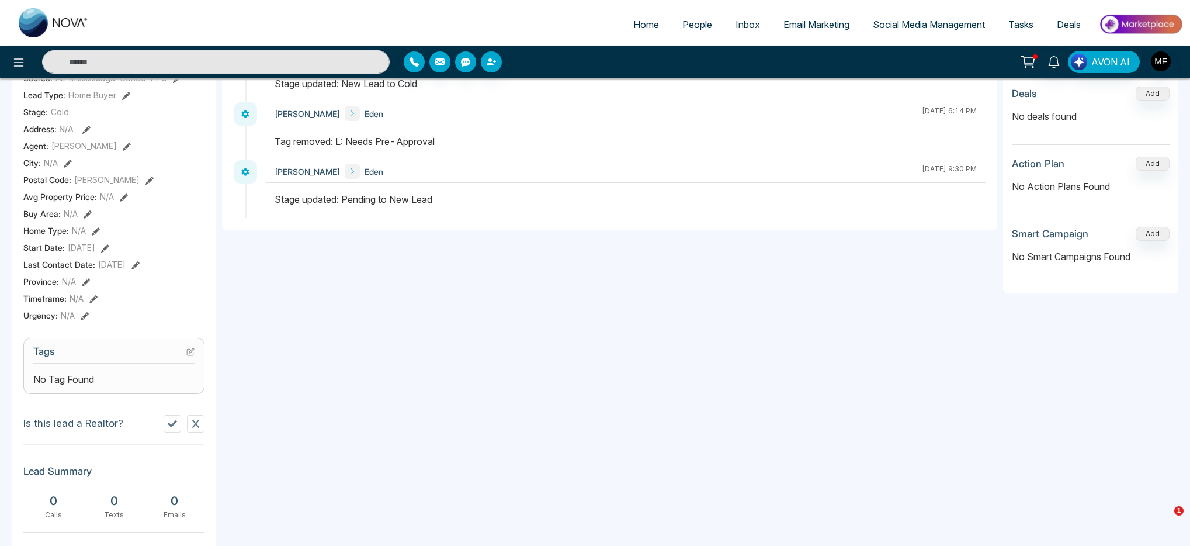
click at [111, 384] on div "No Tag Found" at bounding box center [113, 379] width 161 height 14
click at [195, 361] on section "Tags No Tag Found" at bounding box center [113, 366] width 181 height 56
click at [194, 356] on icon at bounding box center [190, 352] width 8 height 8
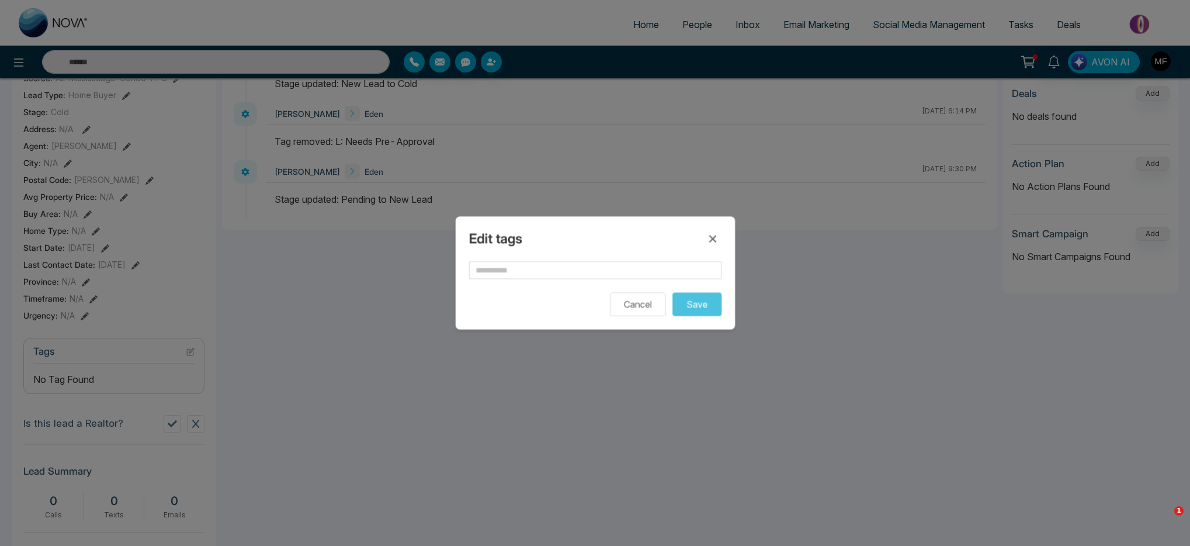
click at [193, 360] on div "Edit tags Cancel Save" at bounding box center [595, 273] width 1190 height 546
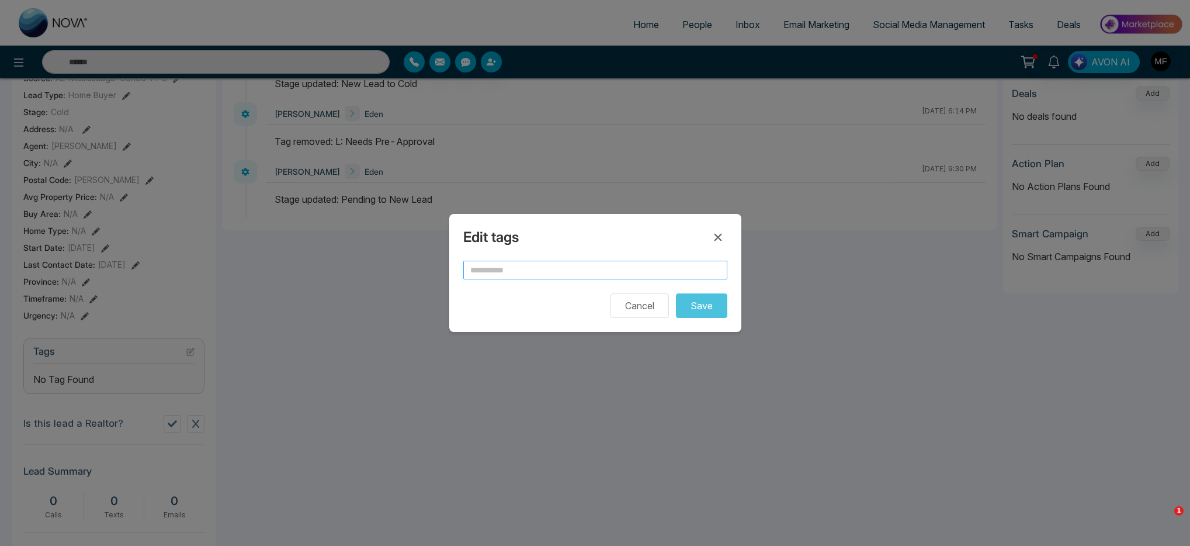
click at [499, 267] on input "text" at bounding box center [595, 270] width 264 height 19
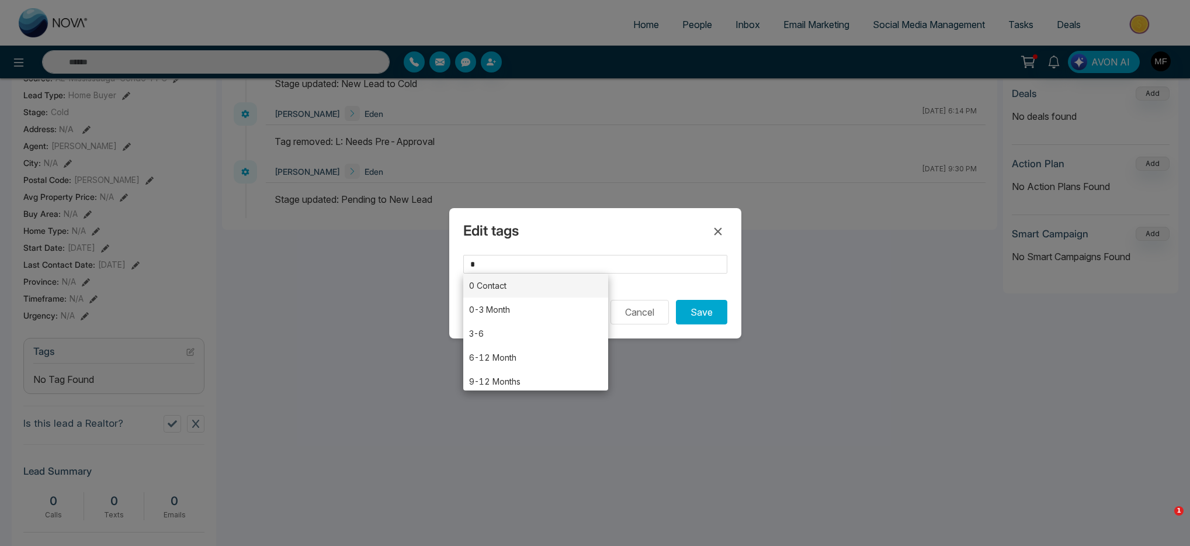
click at [496, 287] on li "0 Contact" at bounding box center [536, 285] width 146 height 24
type input "*********"
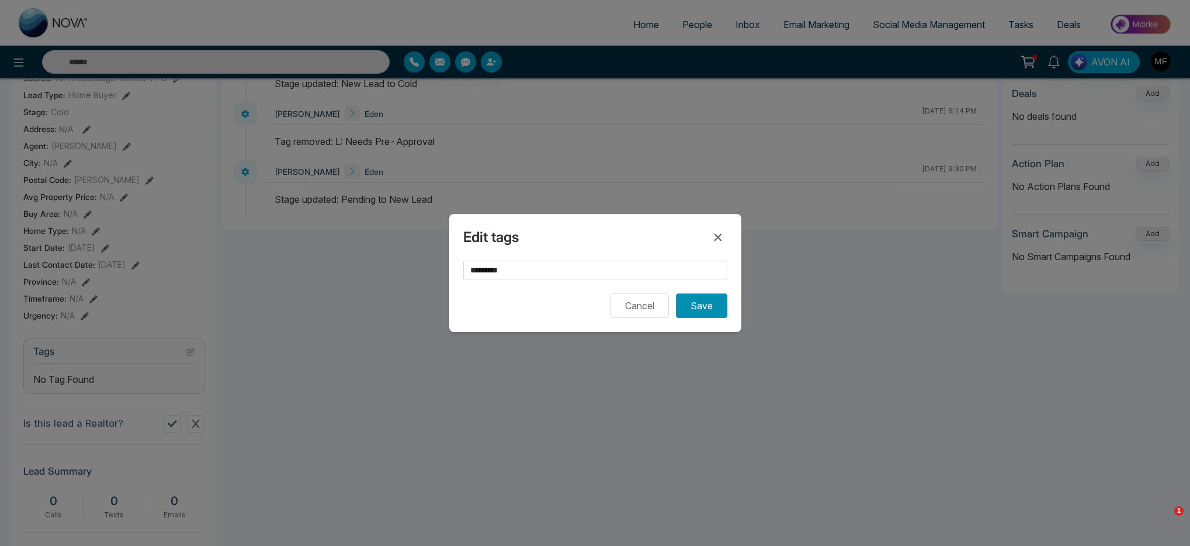
click at [704, 312] on button "Save" at bounding box center [701, 305] width 51 height 25
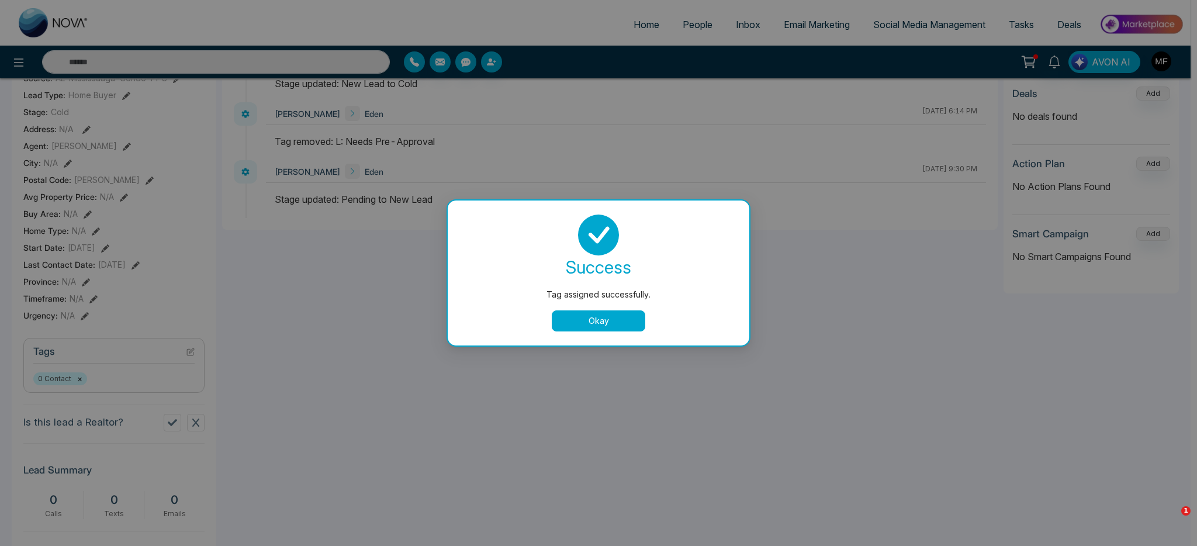
click at [614, 326] on button "Okay" at bounding box center [599, 320] width 94 height 21
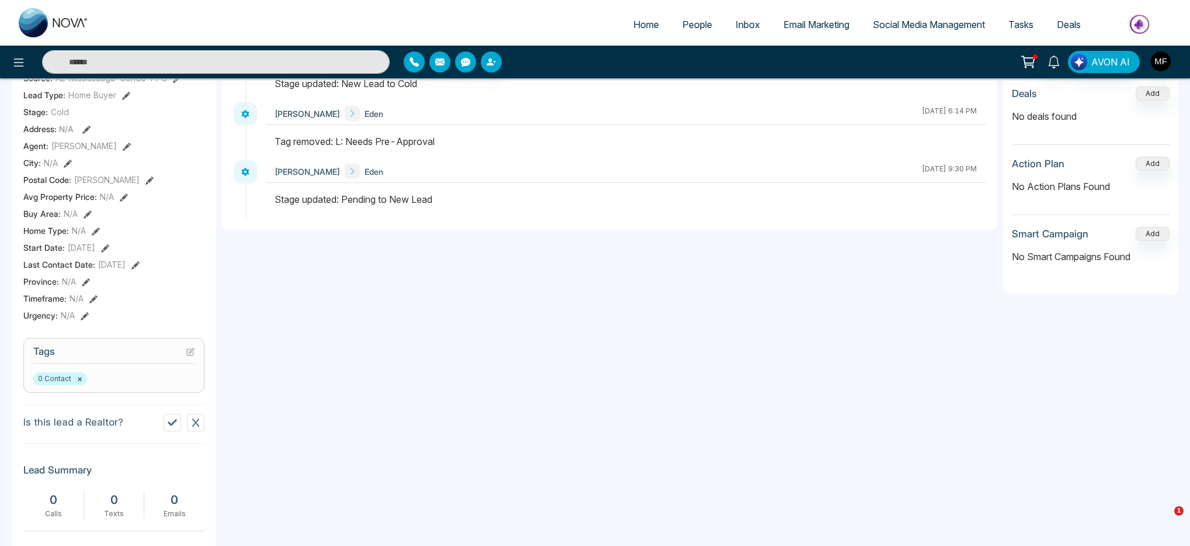
scroll to position [0, 0]
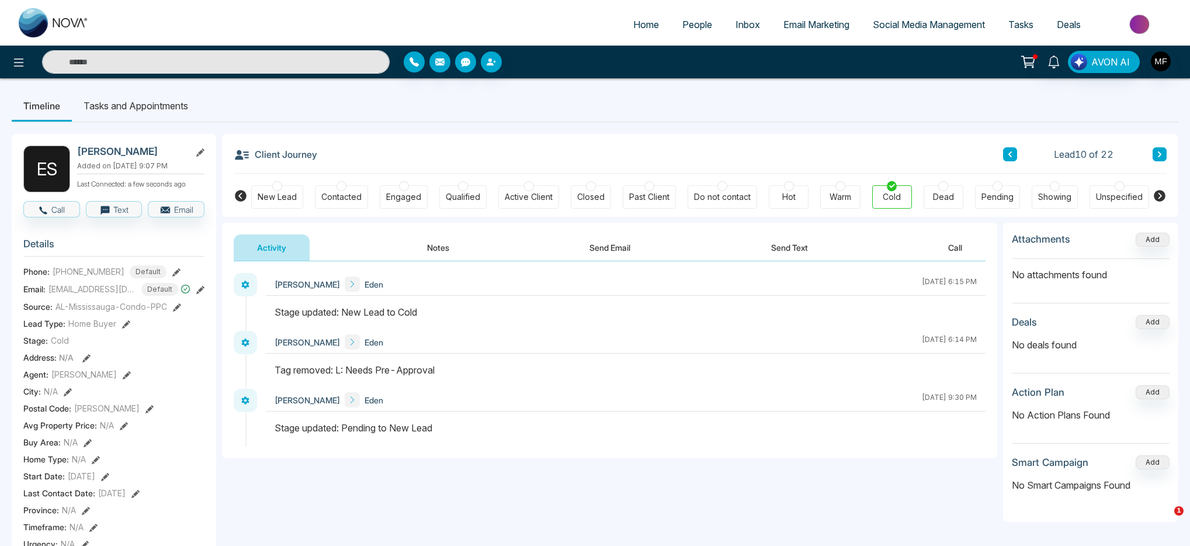
click at [1009, 154] on icon at bounding box center [1011, 154] width 4 height 6
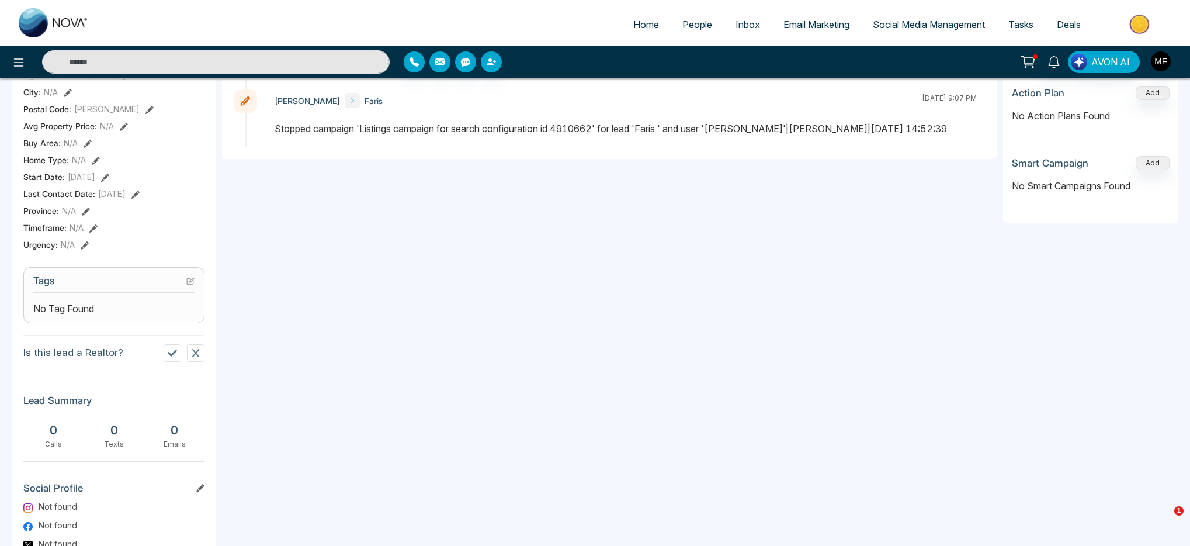
scroll to position [303, 0]
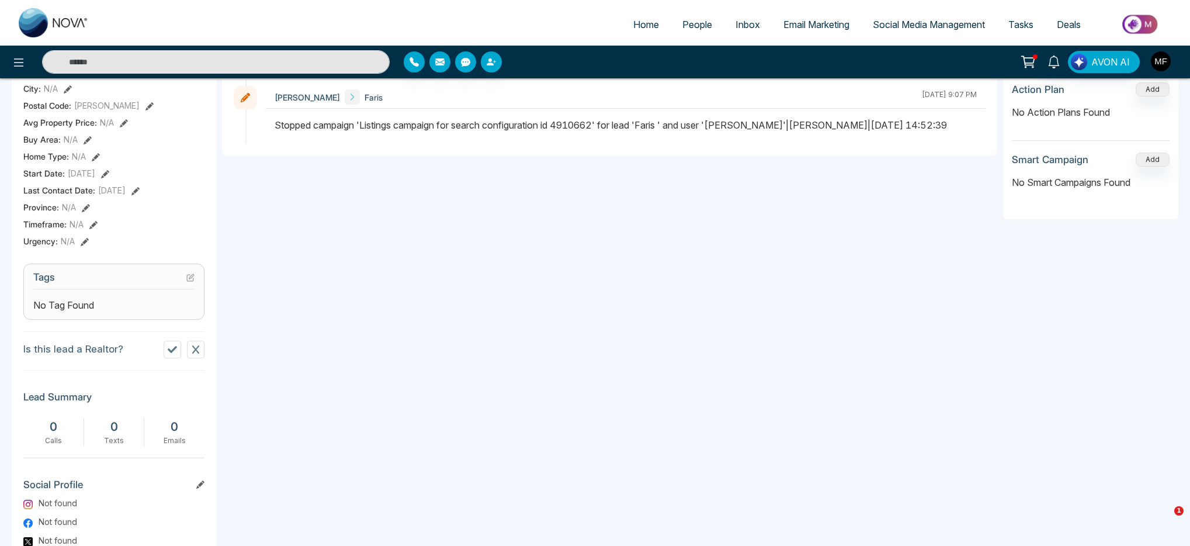
click at [196, 276] on section "Tags No Tag Found" at bounding box center [113, 292] width 181 height 56
click at [189, 282] on icon at bounding box center [190, 277] width 8 height 8
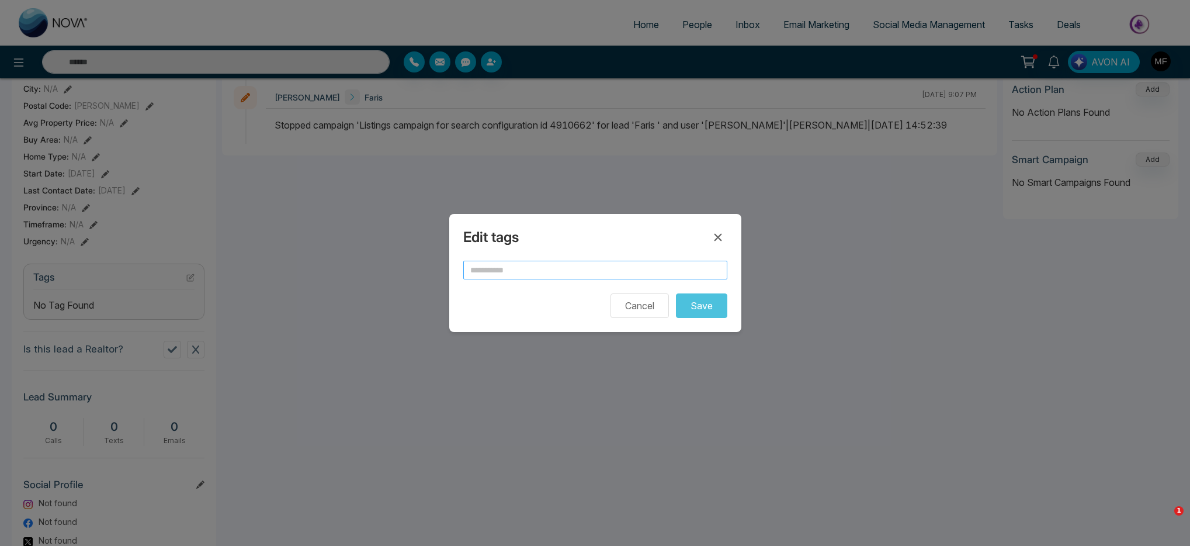
click at [562, 271] on input "text" at bounding box center [595, 270] width 264 height 19
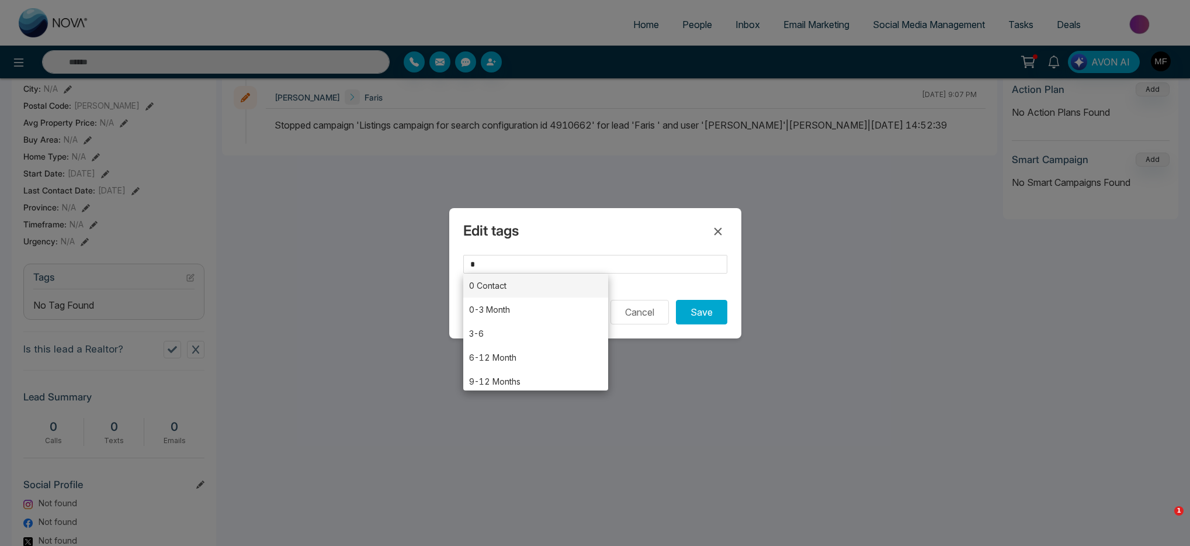
click at [538, 285] on li "0 Contact" at bounding box center [536, 285] width 146 height 24
type input "*********"
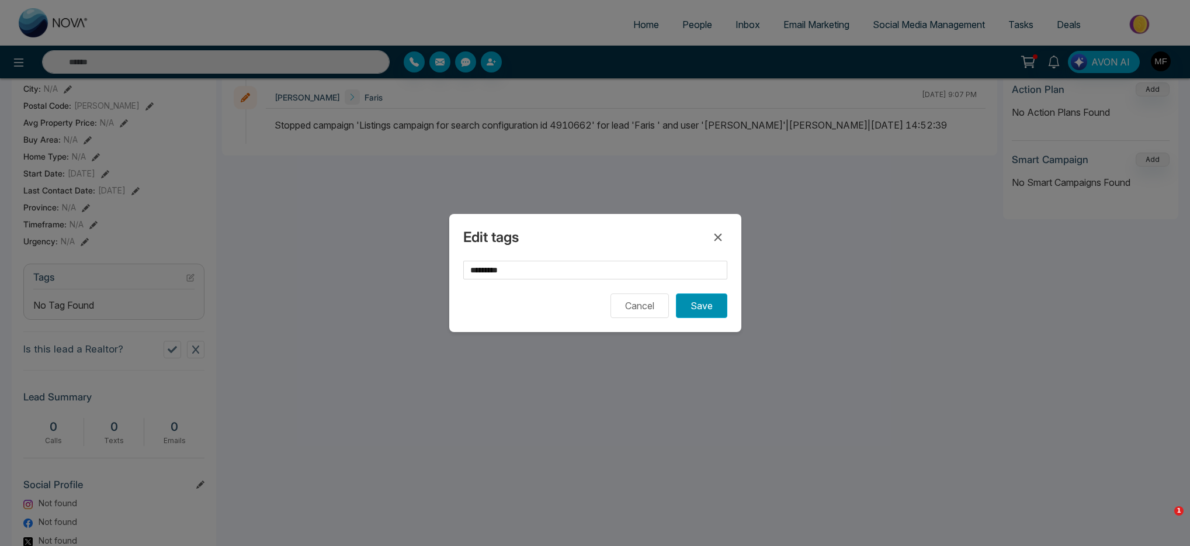
click at [711, 312] on button "Save" at bounding box center [701, 305] width 51 height 25
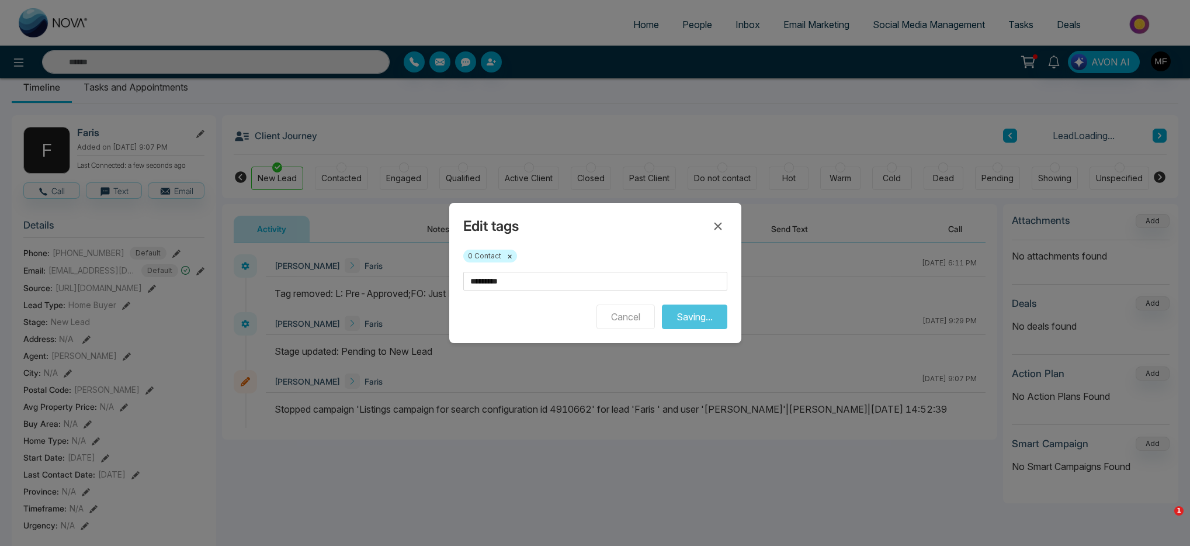
scroll to position [0, 0]
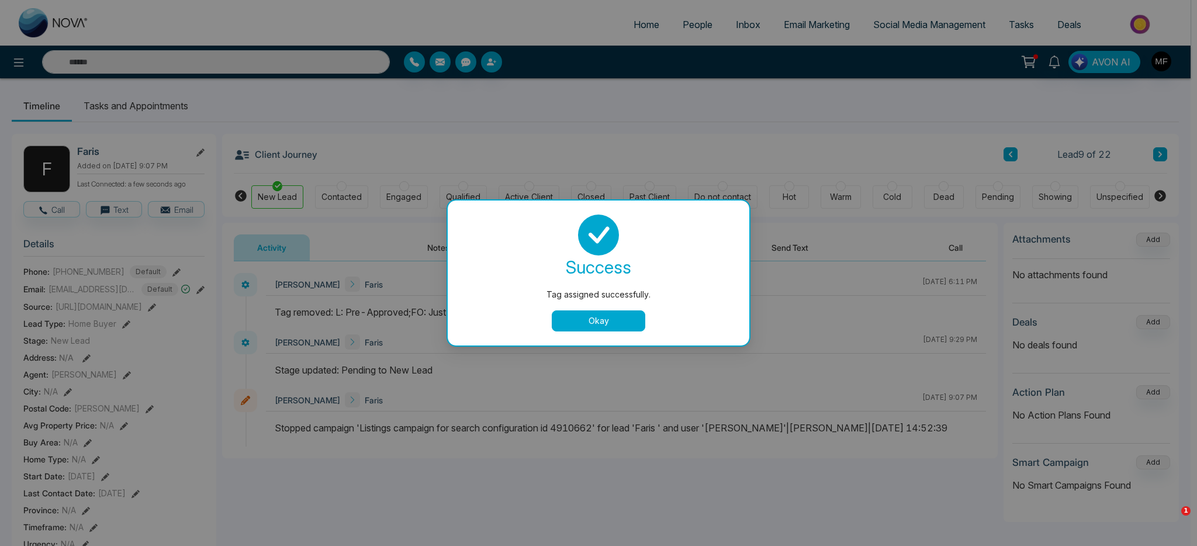
click at [622, 320] on button "Okay" at bounding box center [599, 320] width 94 height 21
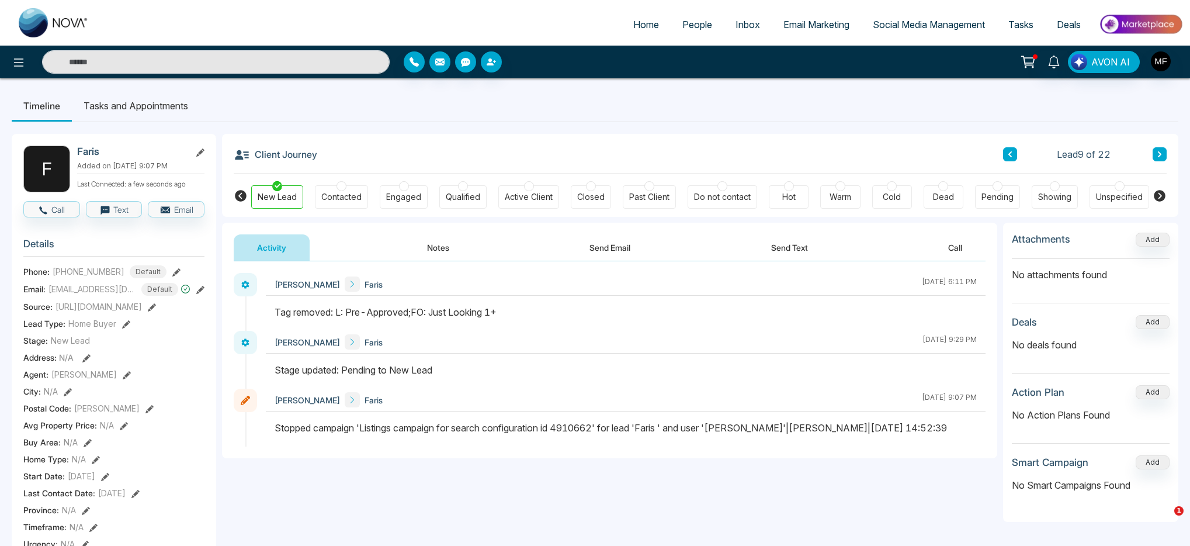
click at [1012, 153] on icon at bounding box center [1010, 154] width 6 height 7
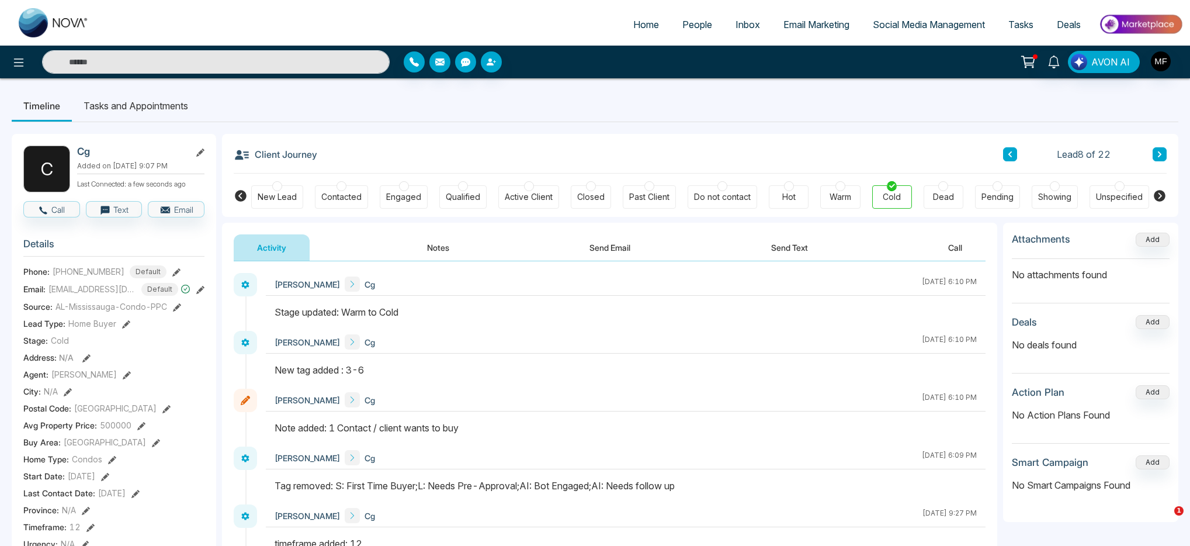
click at [1157, 157] on icon at bounding box center [1160, 154] width 6 height 7
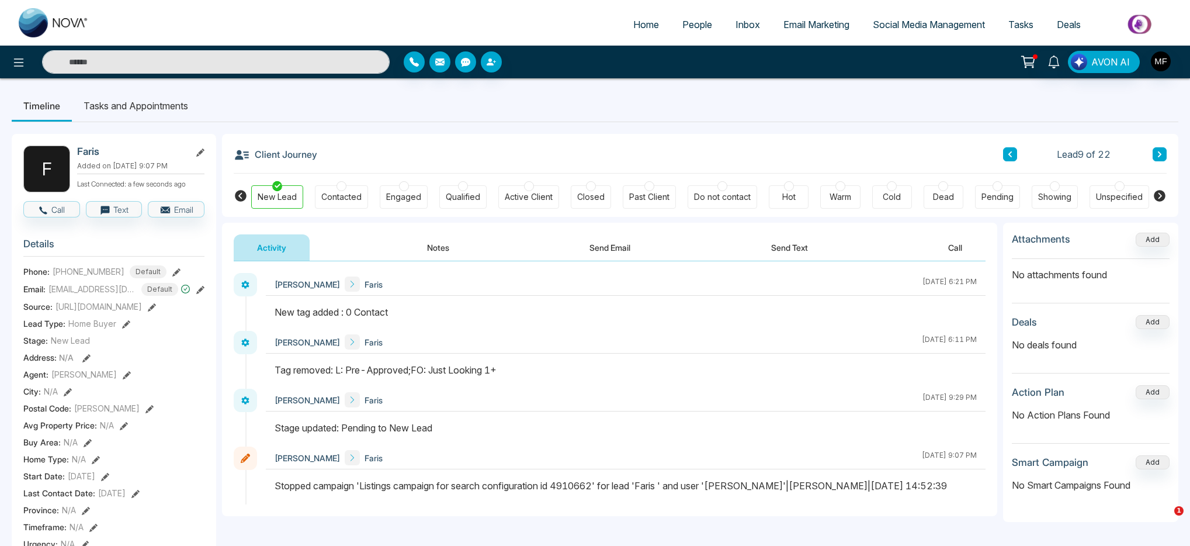
click at [1002, 155] on div "Client Journey Lead 9 of 22" at bounding box center [700, 154] width 933 height 40
click at [1005, 155] on button at bounding box center [1010, 154] width 14 height 14
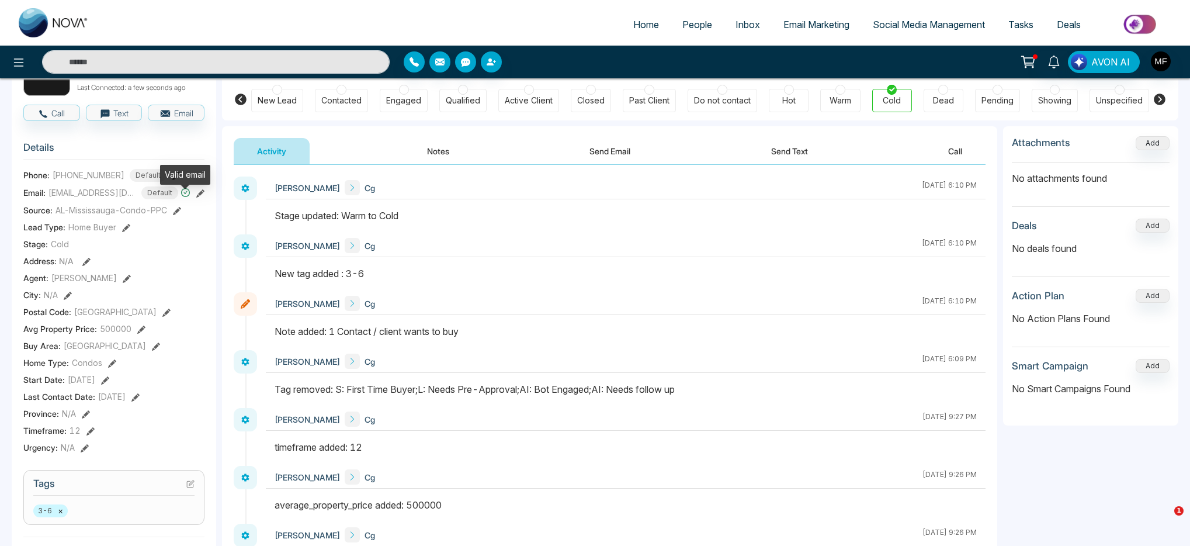
scroll to position [373, 0]
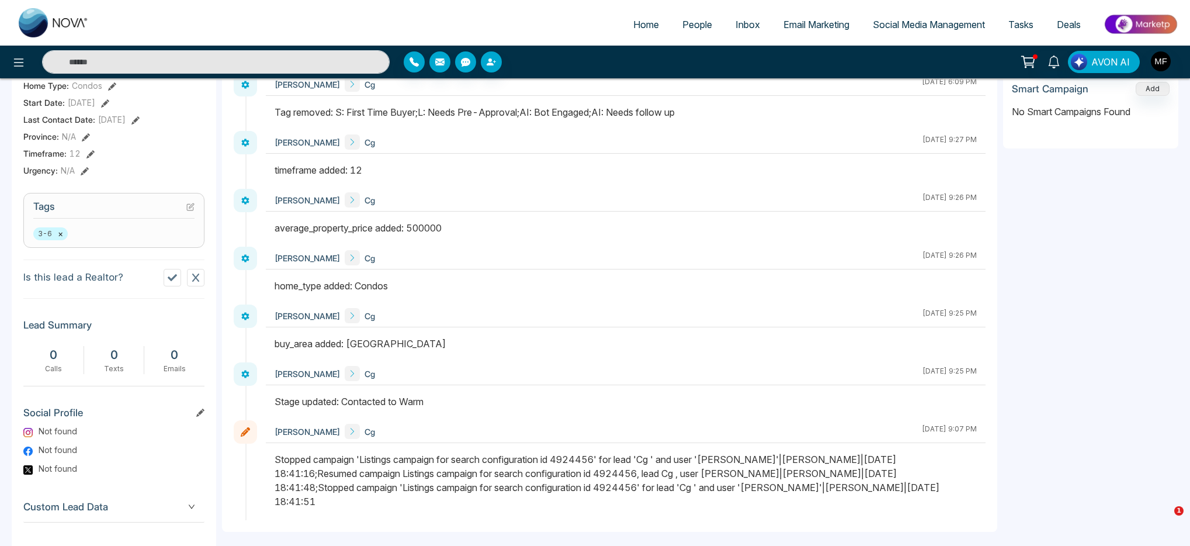
click at [61, 239] on button "×" at bounding box center [60, 233] width 5 height 11
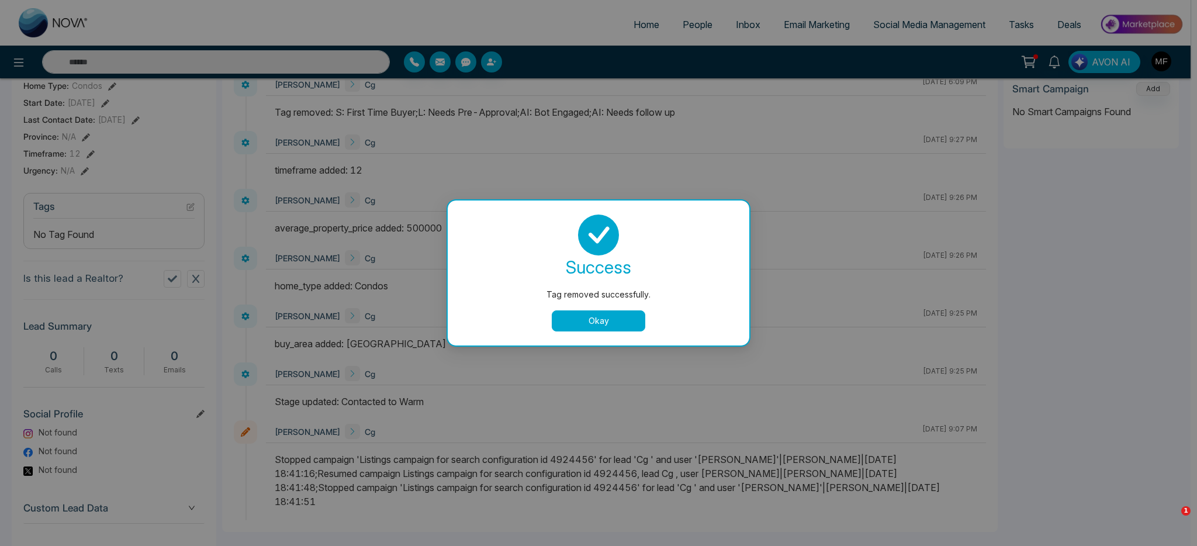
click at [581, 322] on button "Okay" at bounding box center [599, 320] width 94 height 21
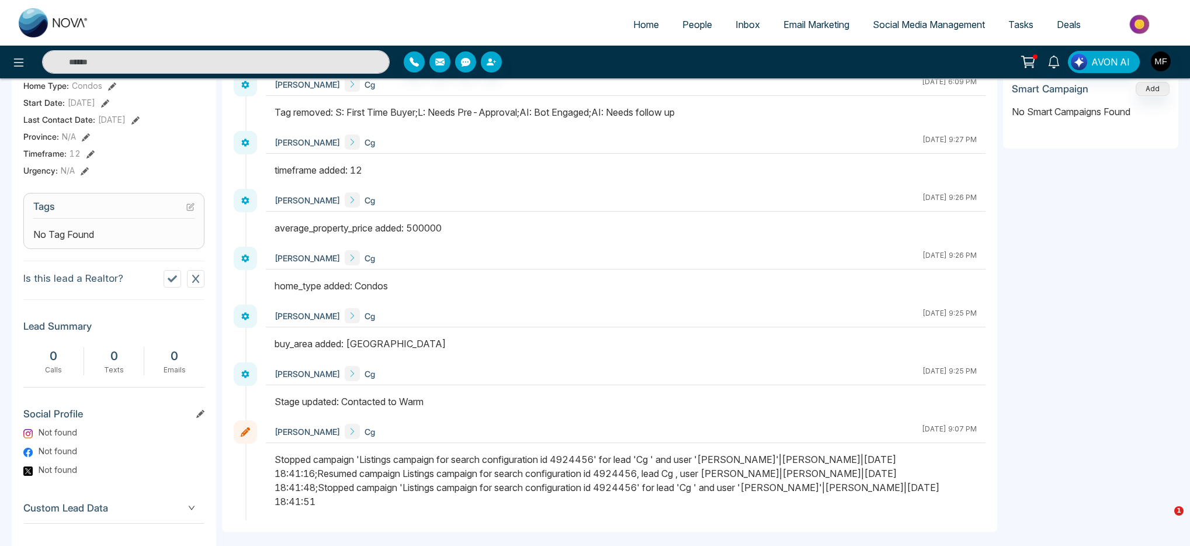
click at [148, 239] on div "No Tag Found" at bounding box center [113, 234] width 161 height 14
click at [181, 215] on h3 "Tags" at bounding box center [113, 209] width 161 height 18
click at [193, 211] on icon at bounding box center [190, 207] width 8 height 8
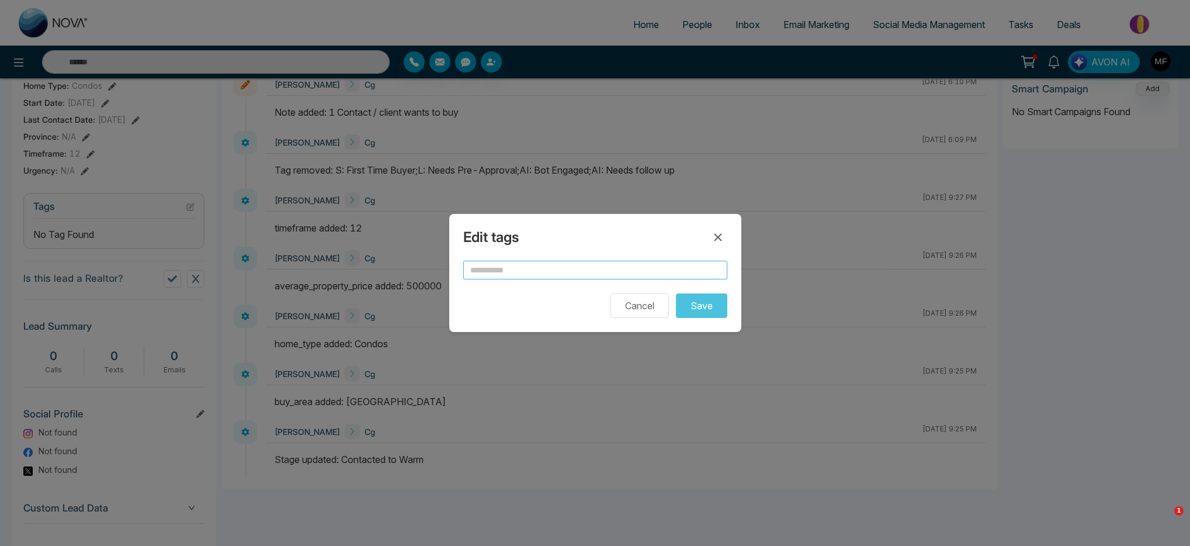
click at [502, 272] on input "text" at bounding box center [595, 270] width 264 height 19
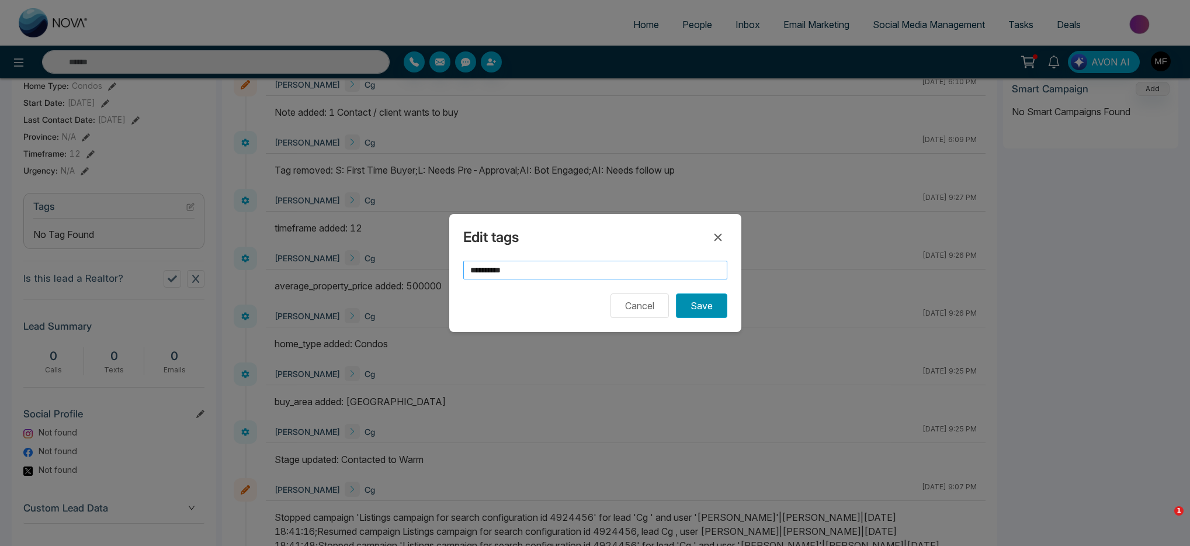
type input "*********"
click at [697, 306] on button "Save" at bounding box center [701, 305] width 51 height 25
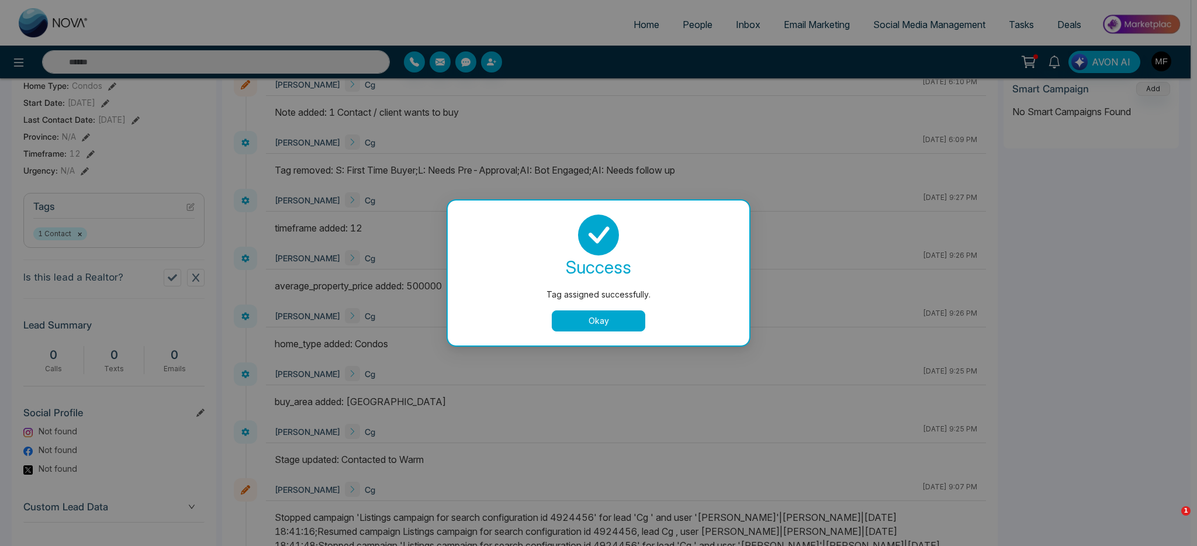
click at [619, 321] on button "Okay" at bounding box center [599, 320] width 94 height 21
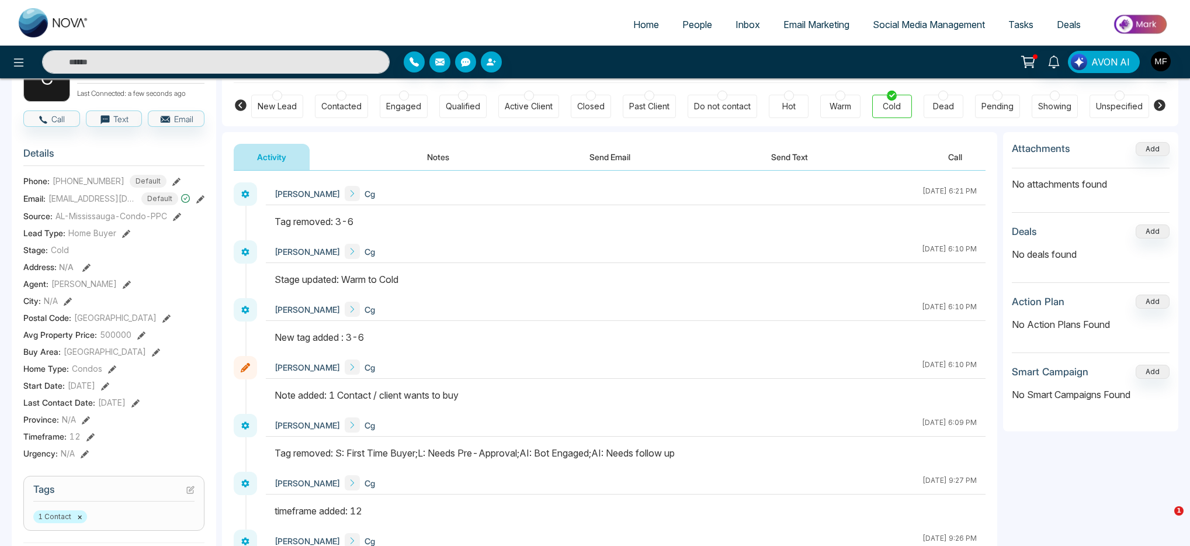
scroll to position [0, 0]
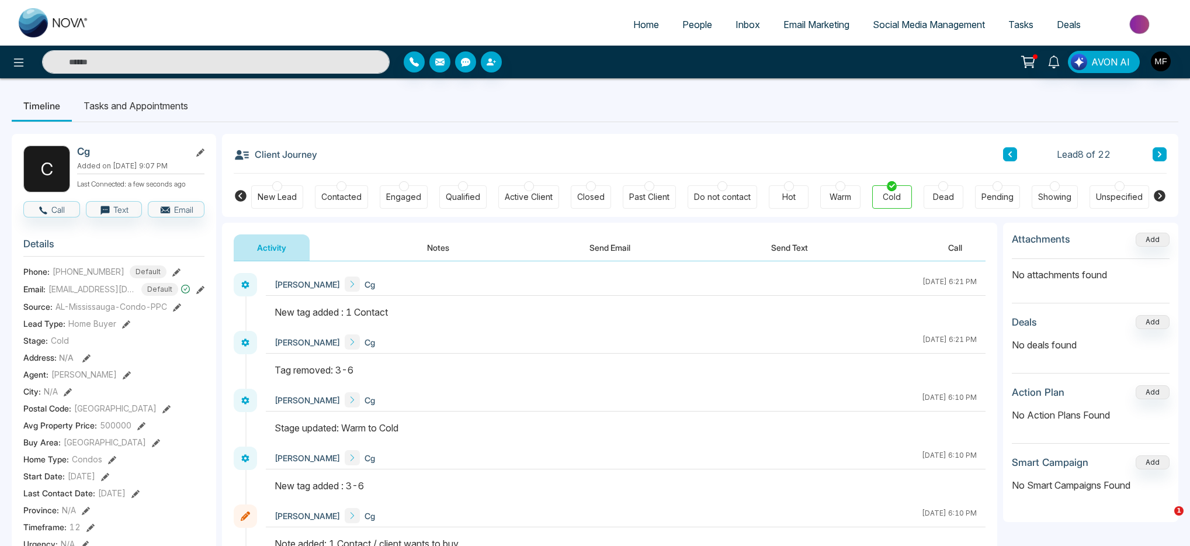
click at [1005, 154] on button at bounding box center [1010, 154] width 14 height 14
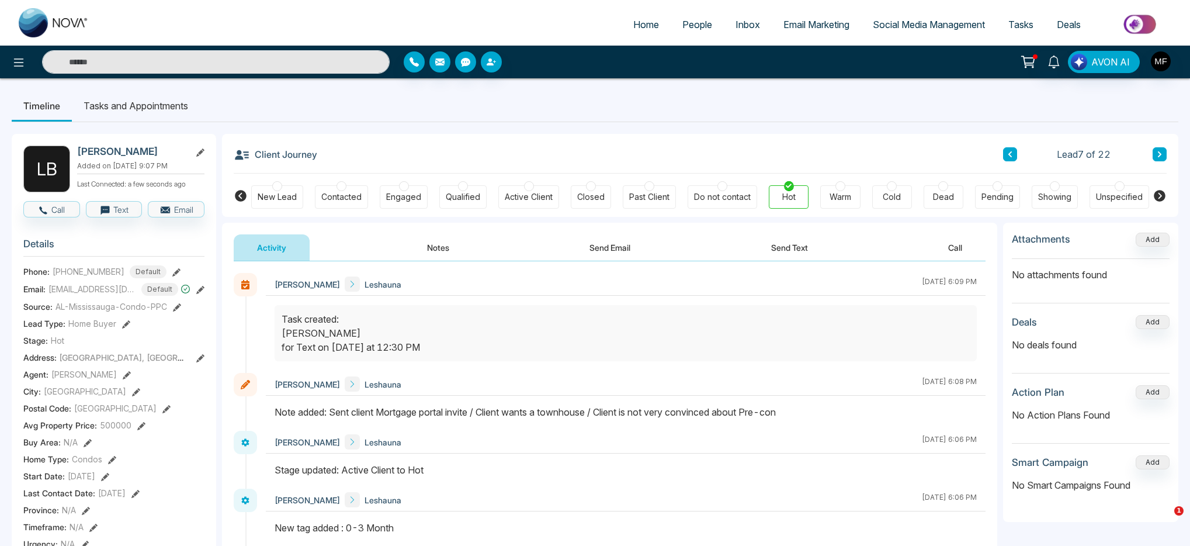
click at [1155, 155] on button at bounding box center [1160, 154] width 14 height 14
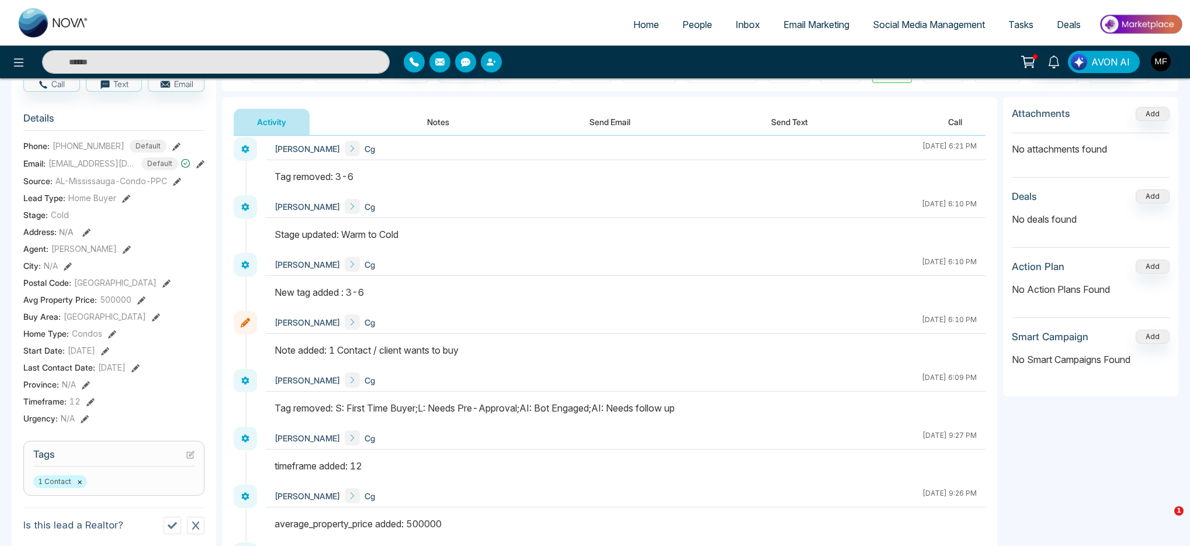
scroll to position [369, 0]
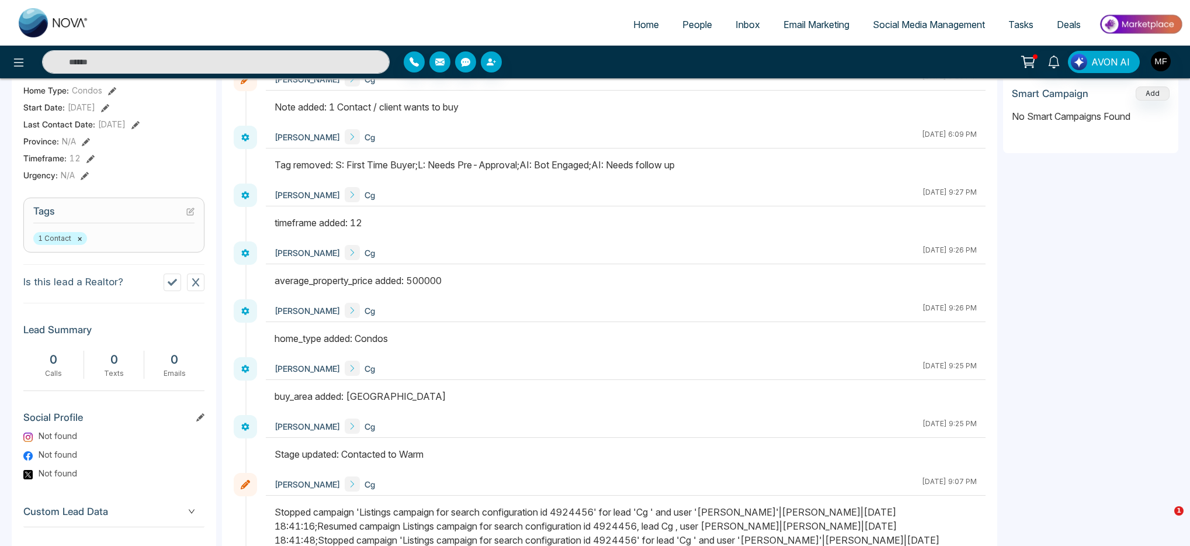
click at [101, 245] on div "1 Contact ×" at bounding box center [113, 238] width 161 height 13
click at [188, 216] on button at bounding box center [190, 211] width 8 height 10
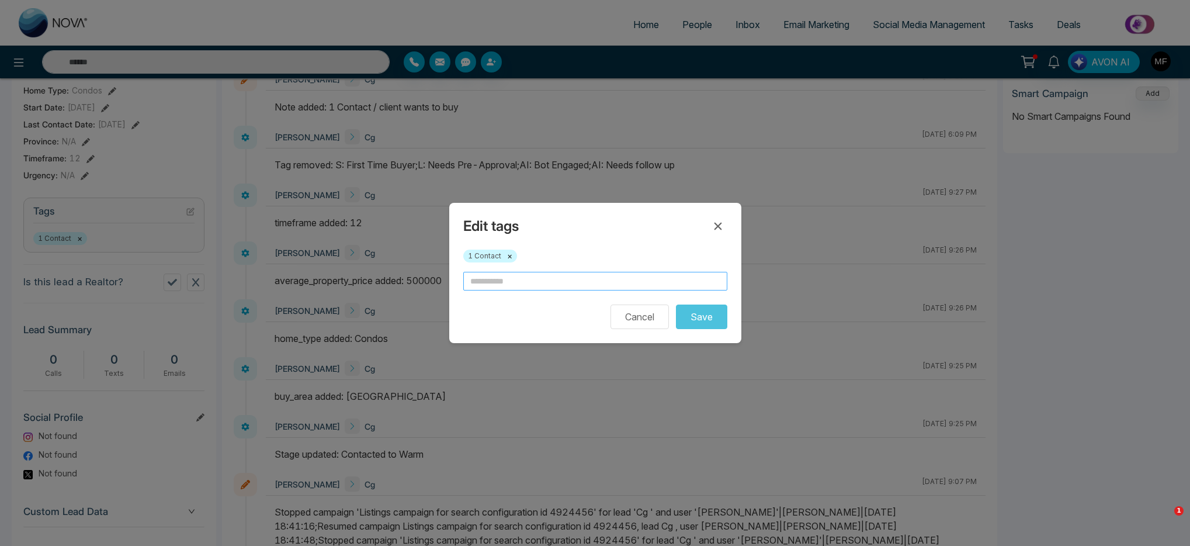
click at [541, 281] on input "text" at bounding box center [595, 281] width 264 height 19
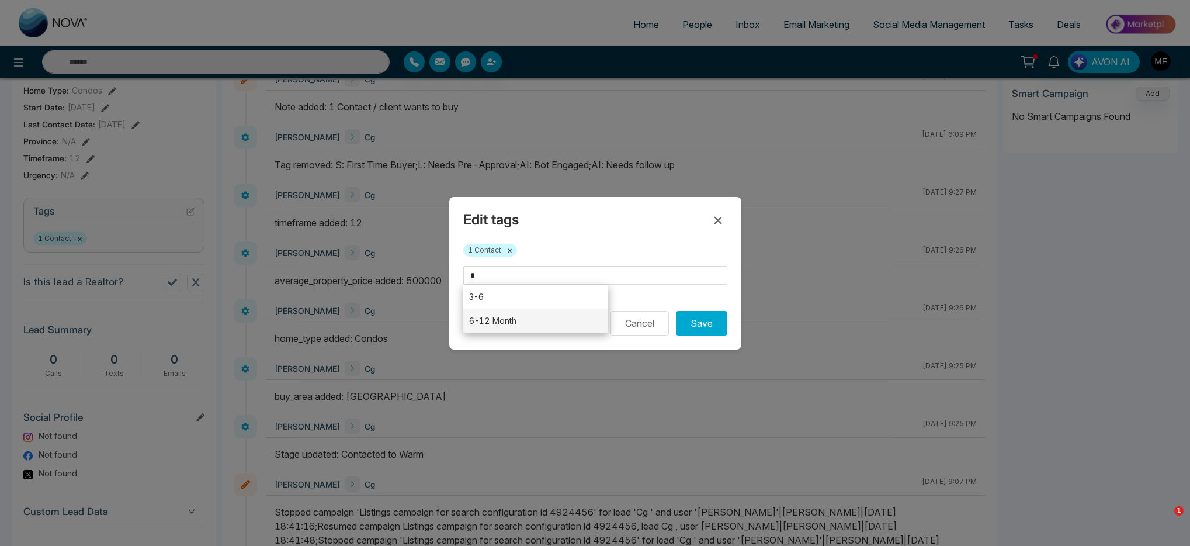
click at [507, 316] on li "6-12 Month" at bounding box center [536, 321] width 146 height 24
type input "**********"
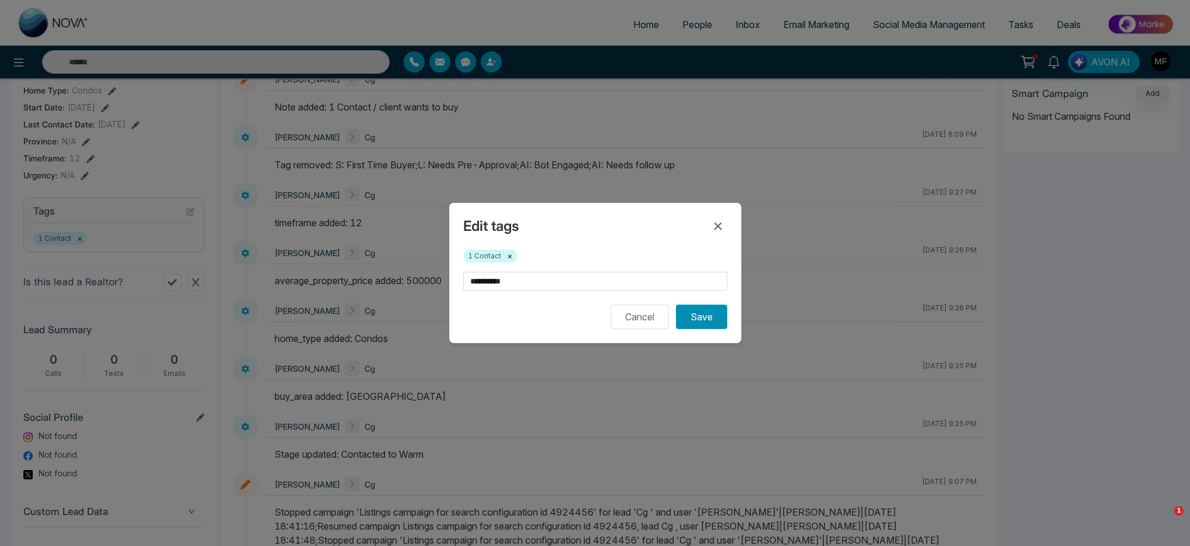
click at [700, 325] on button "Save" at bounding box center [701, 316] width 51 height 25
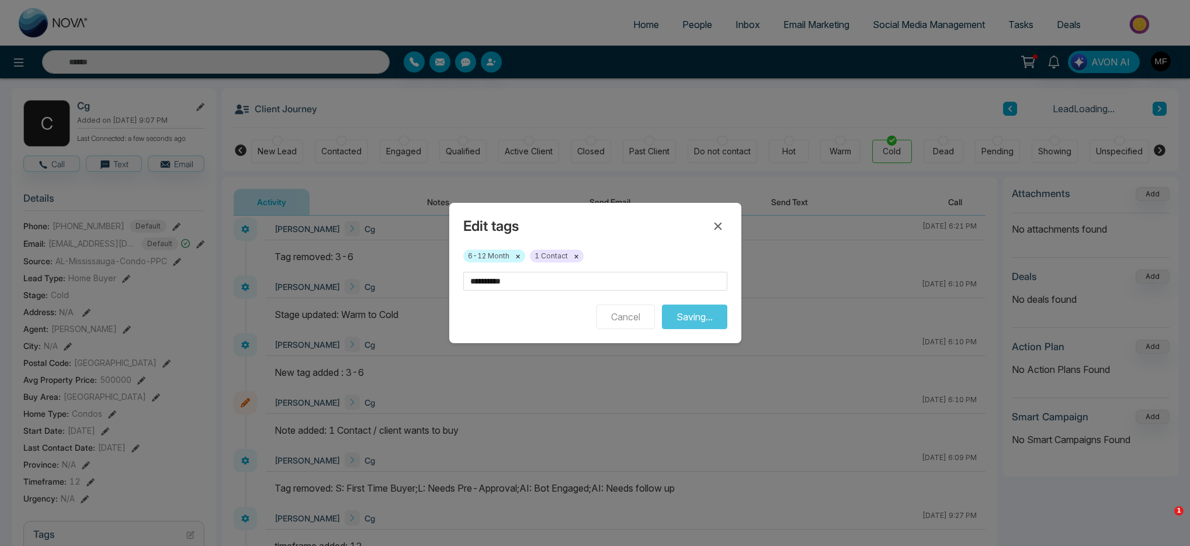
scroll to position [23, 0]
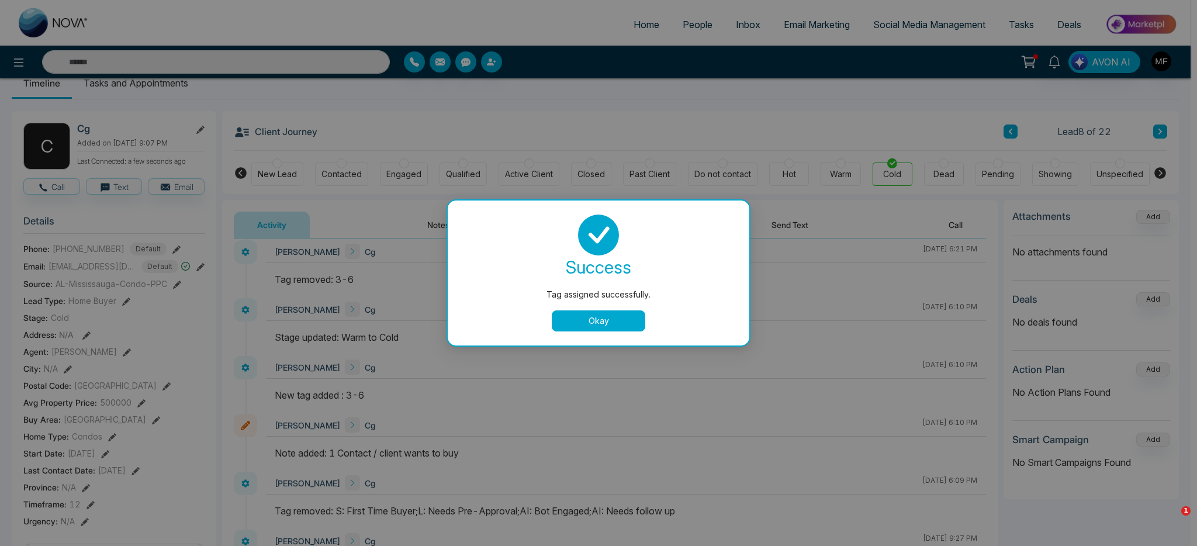
click at [632, 320] on button "Okay" at bounding box center [599, 320] width 94 height 21
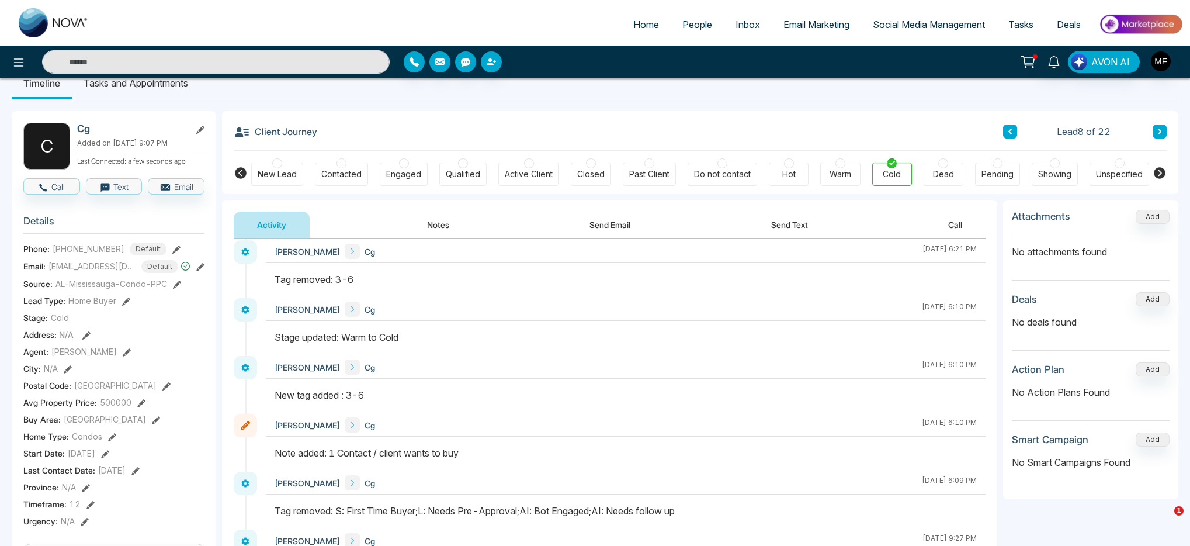
click at [1157, 131] on icon at bounding box center [1160, 131] width 6 height 7
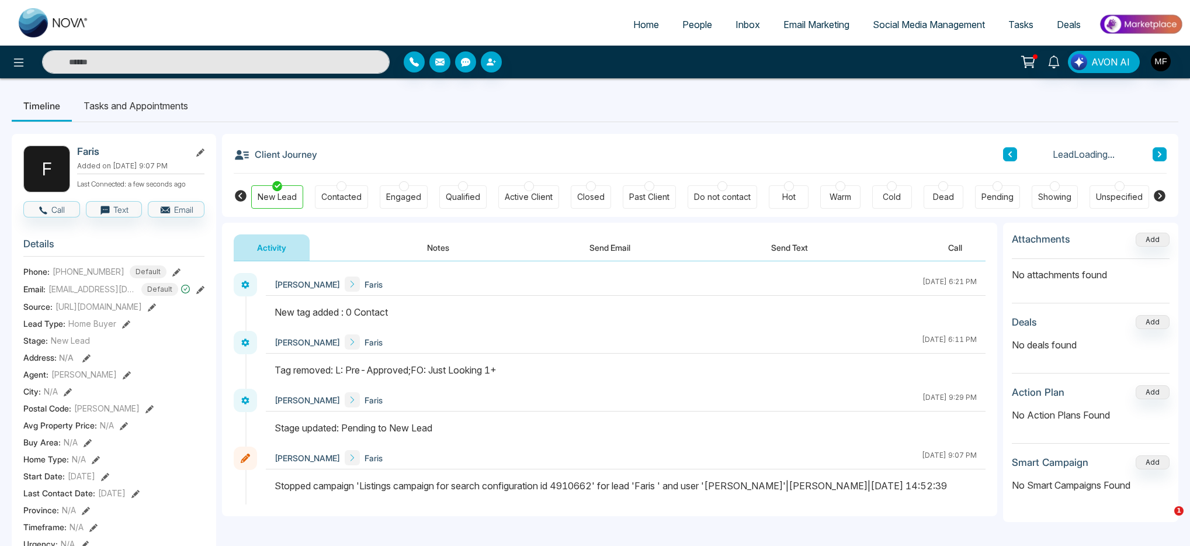
click at [1017, 153] on button at bounding box center [1010, 154] width 14 height 14
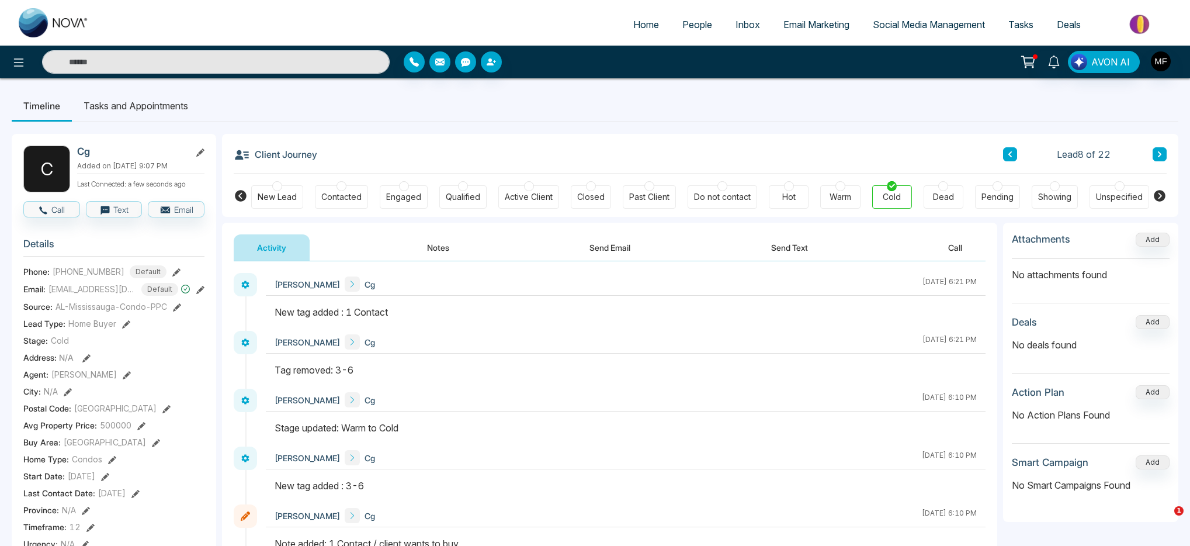
click at [1016, 154] on button at bounding box center [1010, 154] width 14 height 14
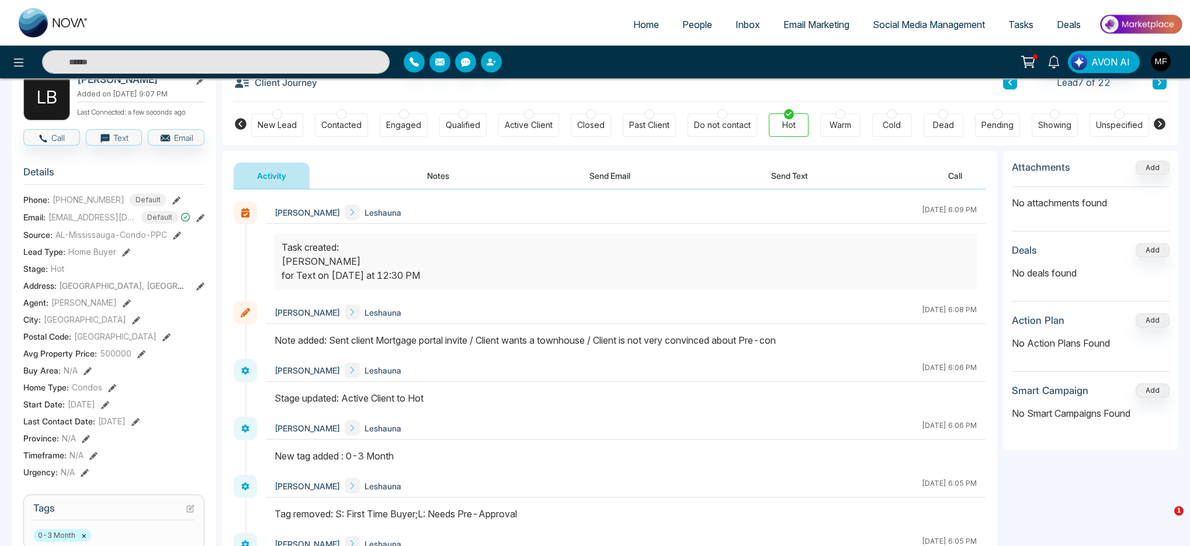
scroll to position [67, 0]
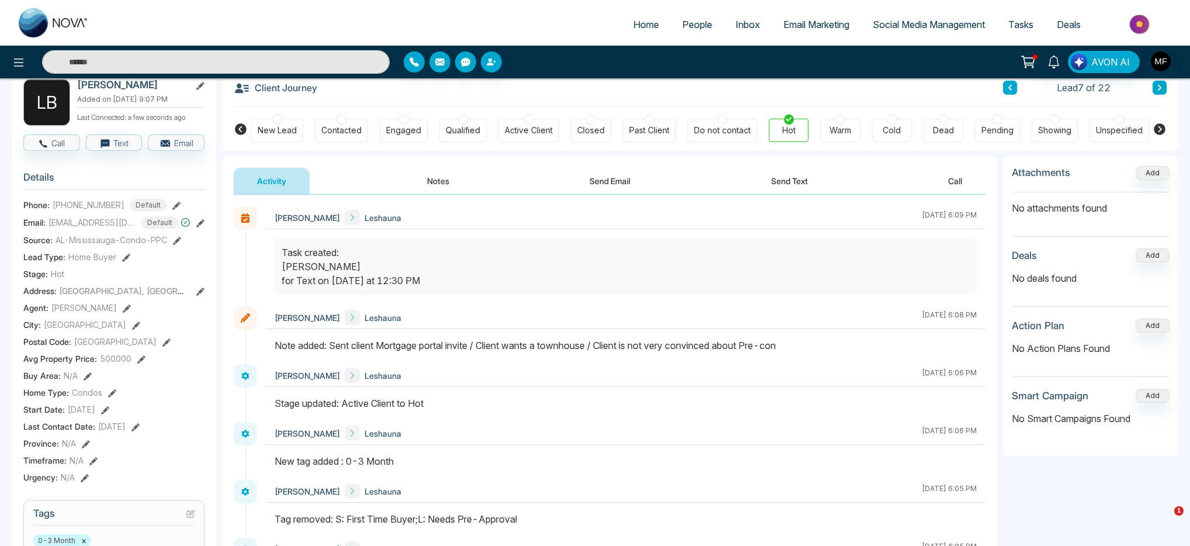
click at [1156, 91] on button at bounding box center [1160, 88] width 14 height 14
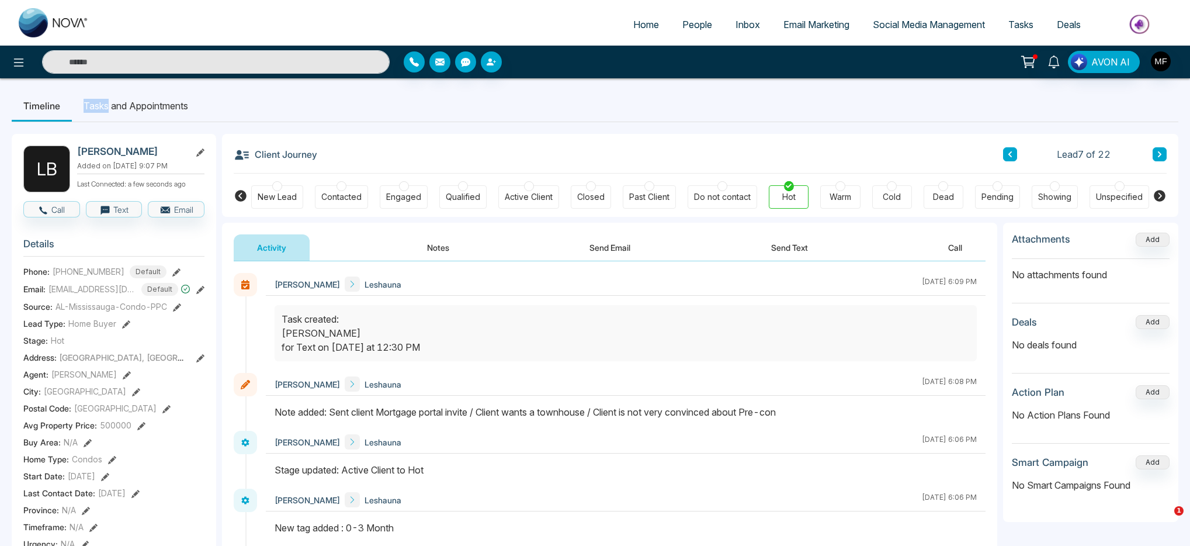
click at [1156, 91] on ul "Timeline Tasks and Appointments" at bounding box center [595, 106] width 1167 height 32
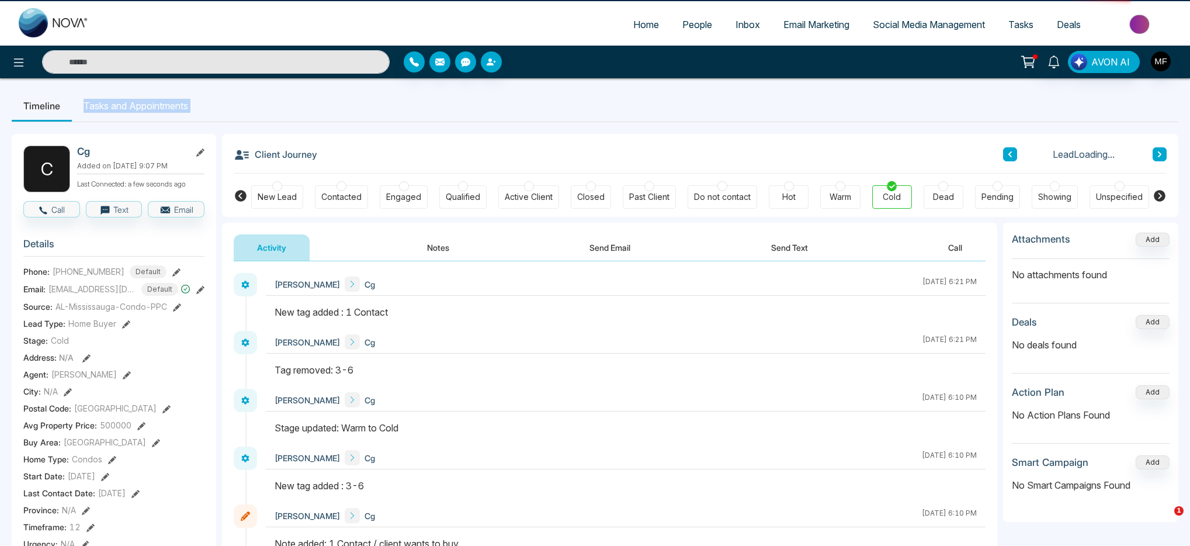
click at [1156, 91] on ul "Timeline Tasks and Appointments" at bounding box center [595, 106] width 1167 height 32
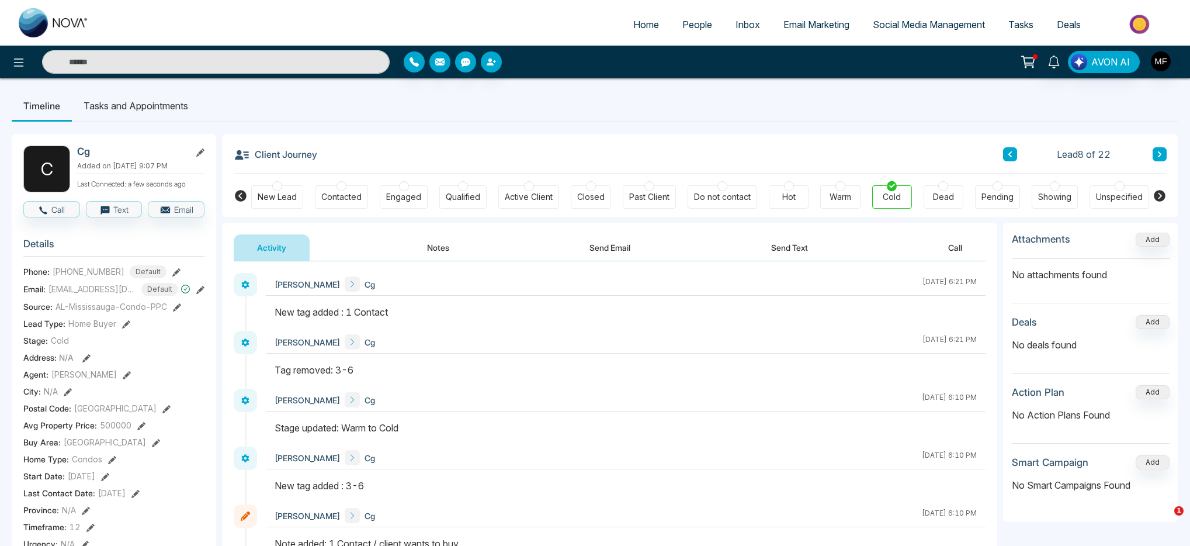
click at [1148, 157] on div "Lead 8 of 22" at bounding box center [1085, 154] width 164 height 14
click at [1162, 157] on icon at bounding box center [1160, 154] width 6 height 7
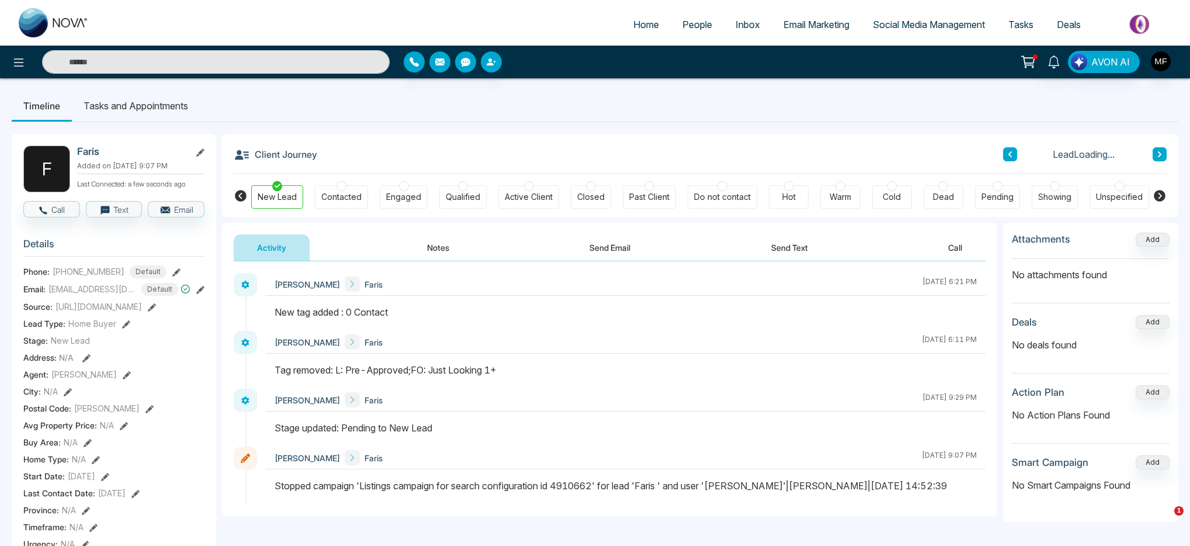
click at [1162, 157] on icon at bounding box center [1160, 154] width 6 height 7
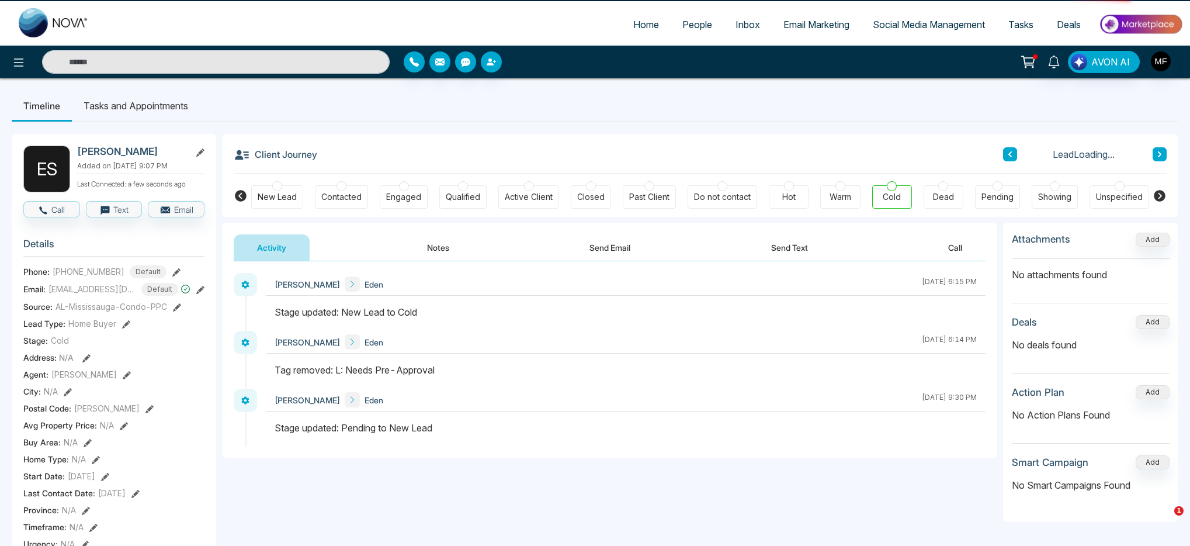
click at [1162, 157] on icon at bounding box center [1160, 154] width 6 height 7
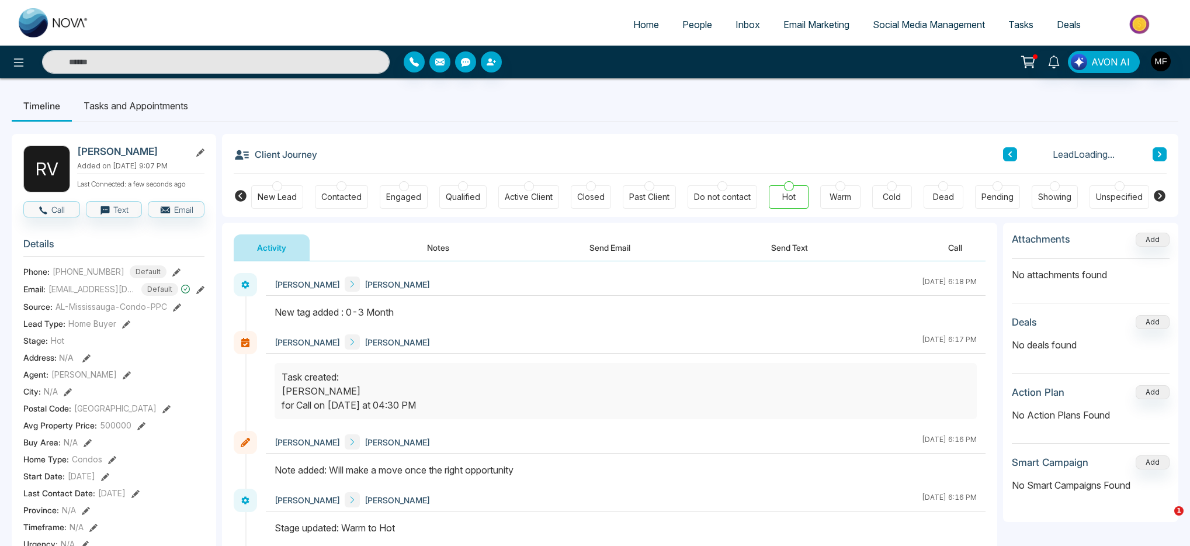
click at [1162, 157] on icon at bounding box center [1160, 154] width 6 height 7
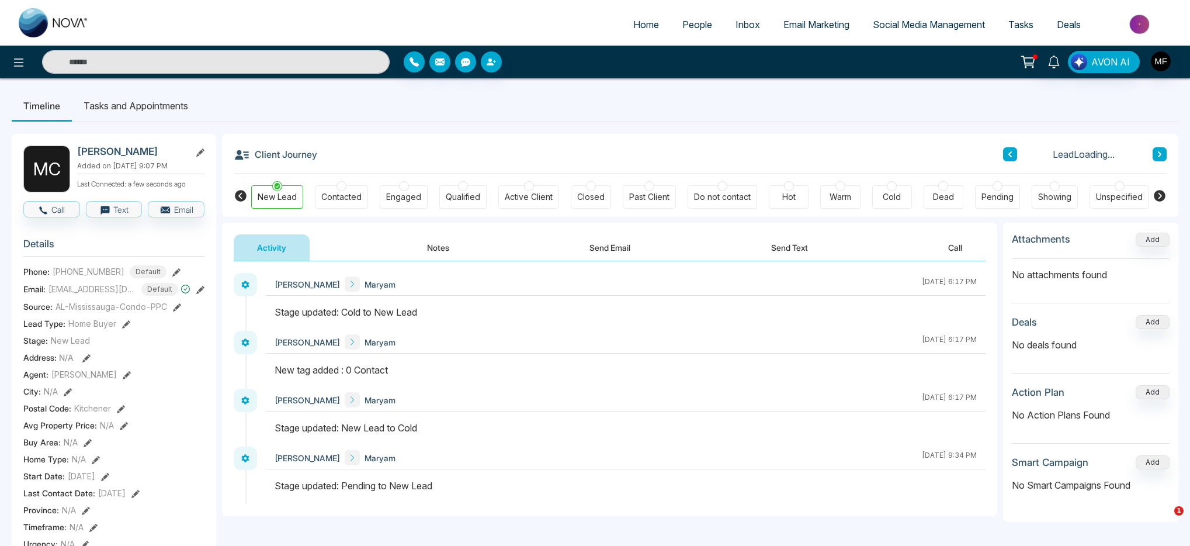
click at [1162, 157] on icon at bounding box center [1160, 154] width 6 height 7
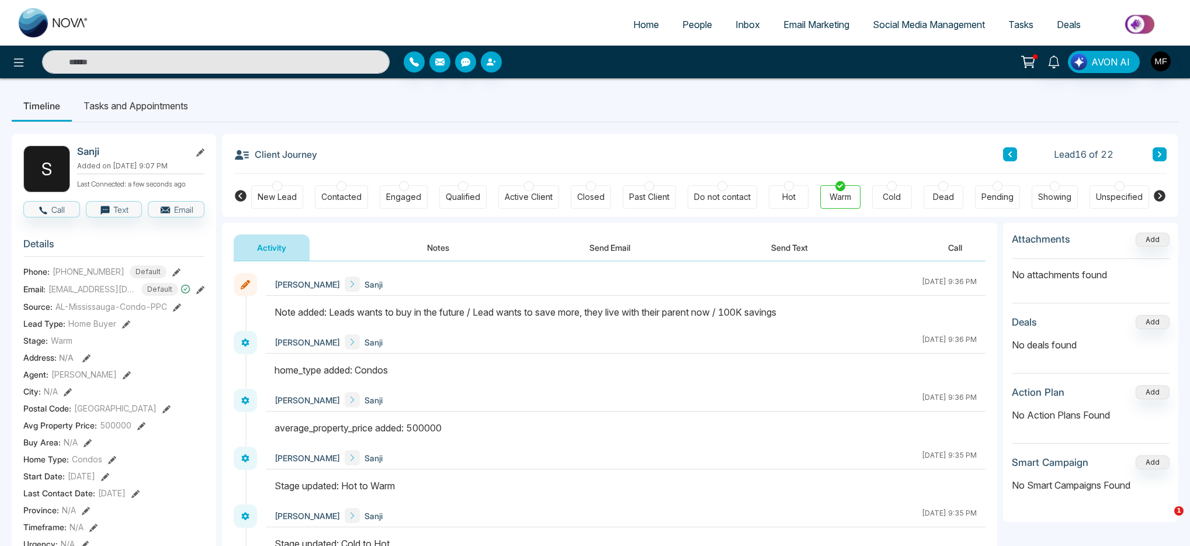
click at [1012, 154] on icon at bounding box center [1010, 154] width 6 height 7
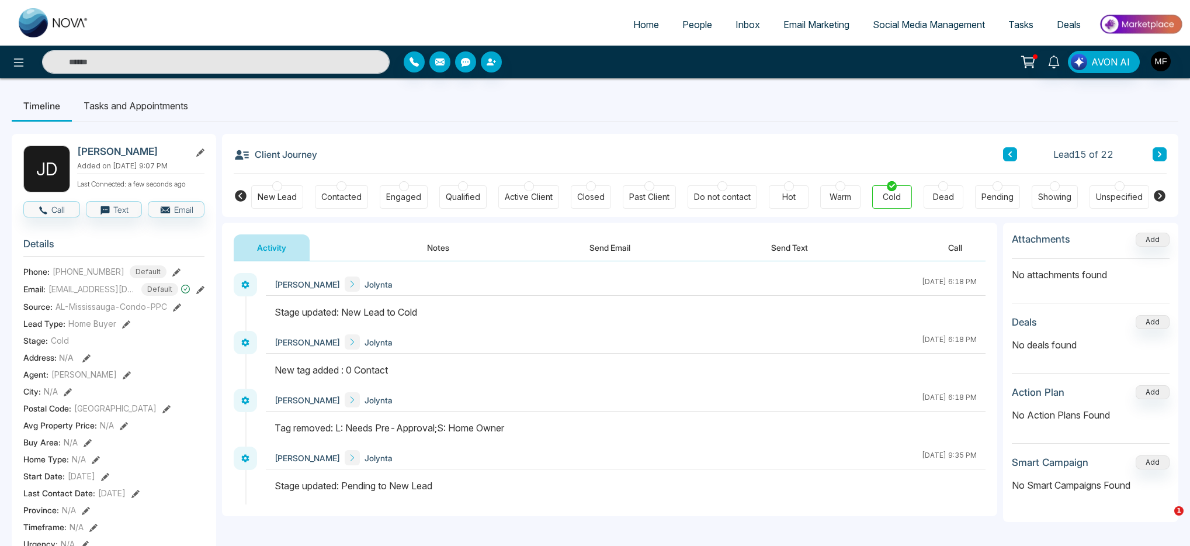
click at [1161, 151] on icon at bounding box center [1160, 154] width 6 height 7
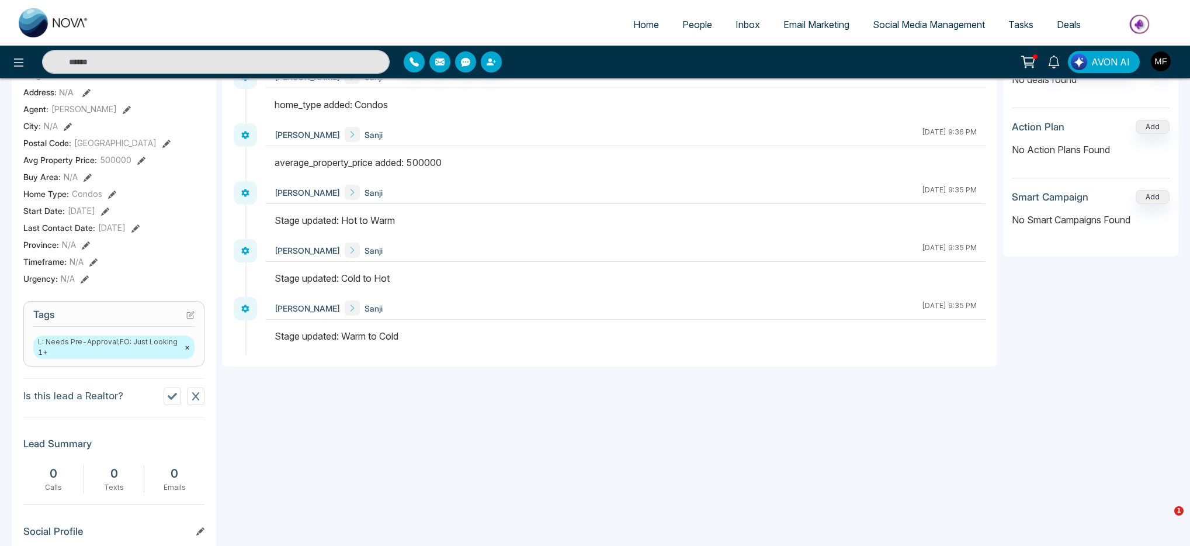
scroll to position [441, 0]
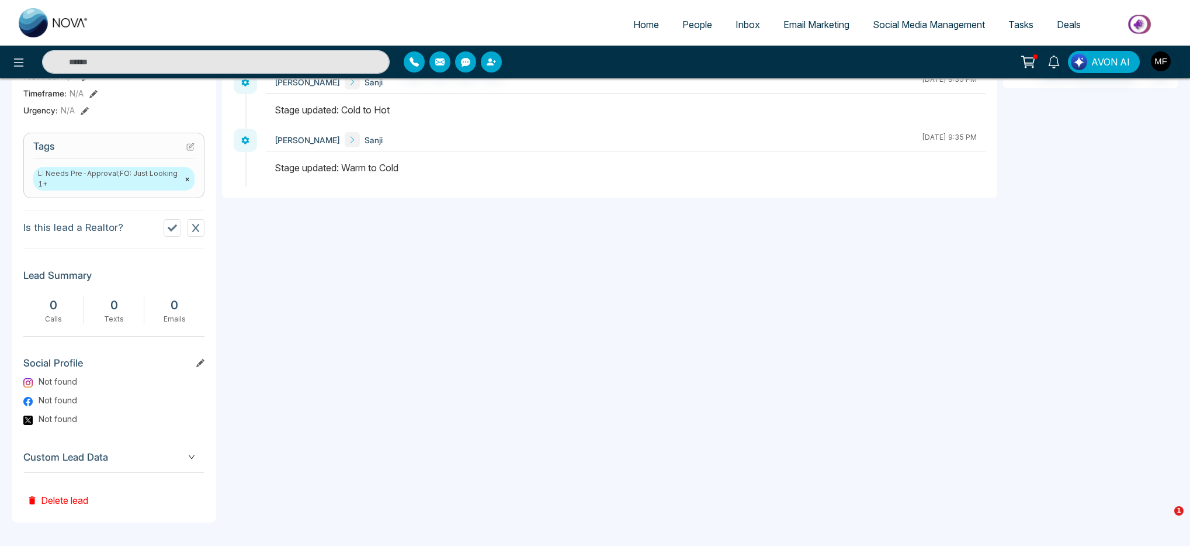
click at [186, 181] on button "×" at bounding box center [187, 179] width 5 height 11
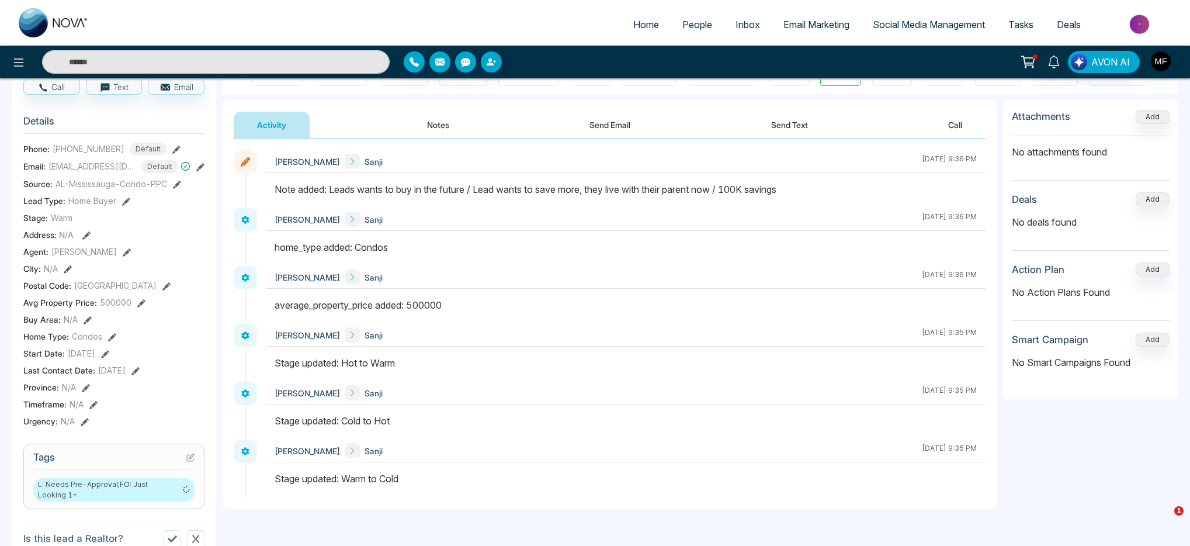
scroll to position [33, 0]
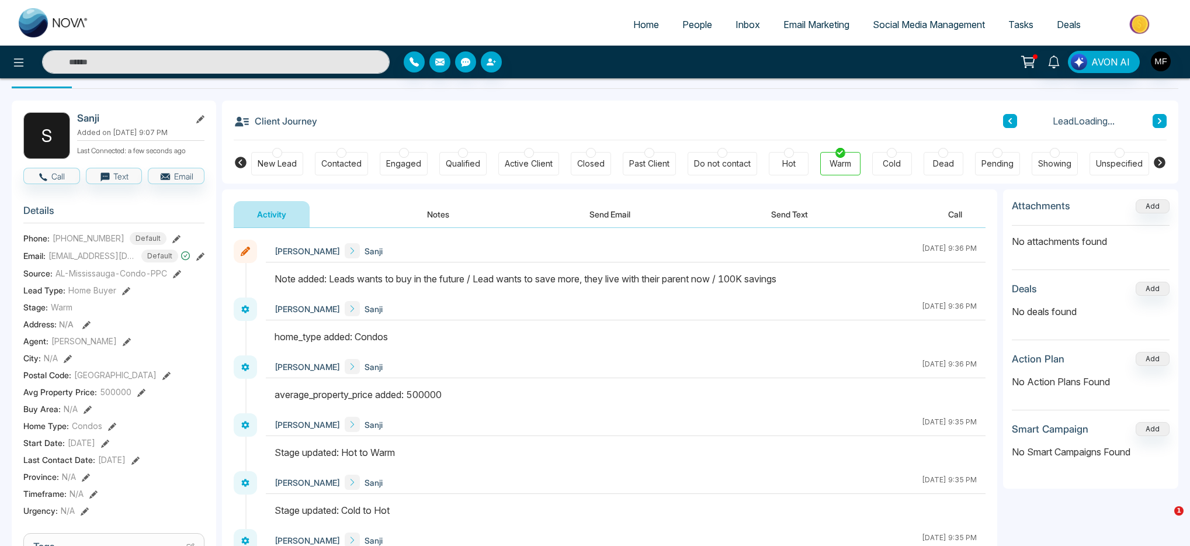
click at [436, 206] on button "Notes" at bounding box center [438, 214] width 69 height 26
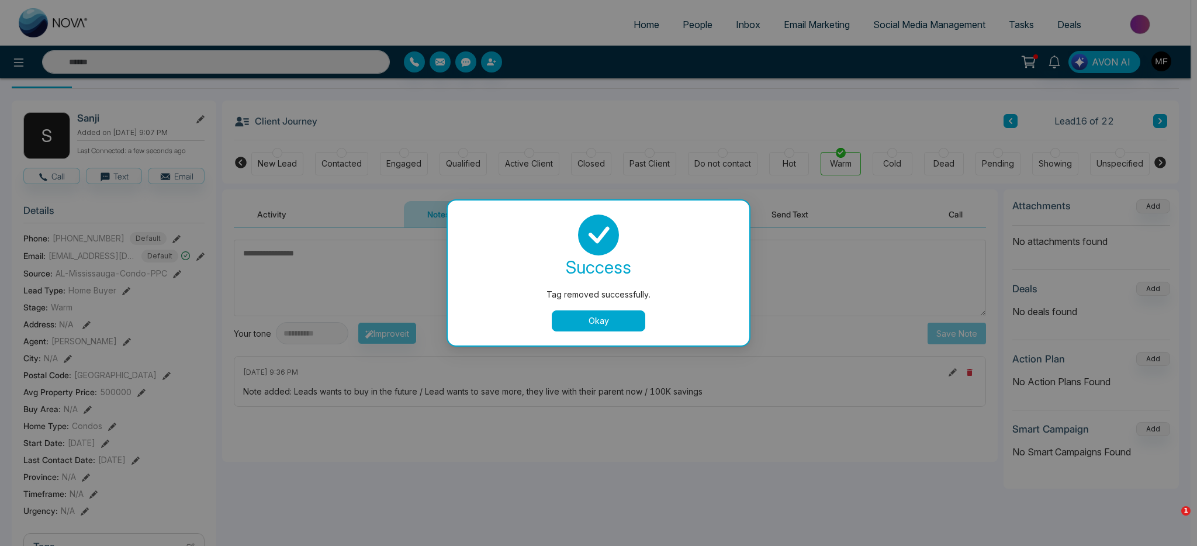
click at [610, 325] on button "Okay" at bounding box center [599, 320] width 94 height 21
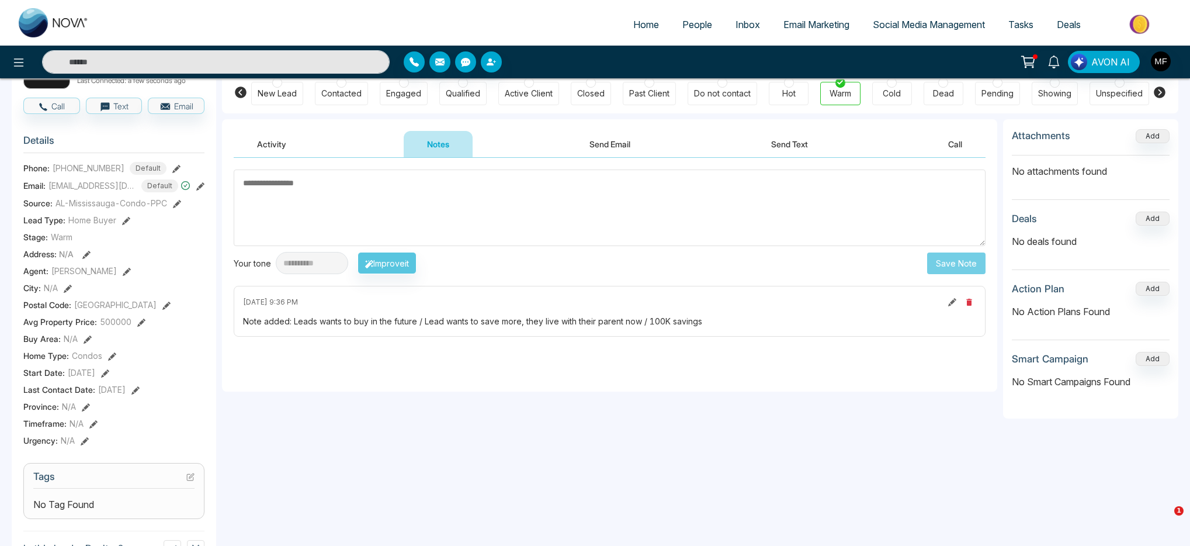
scroll to position [227, 0]
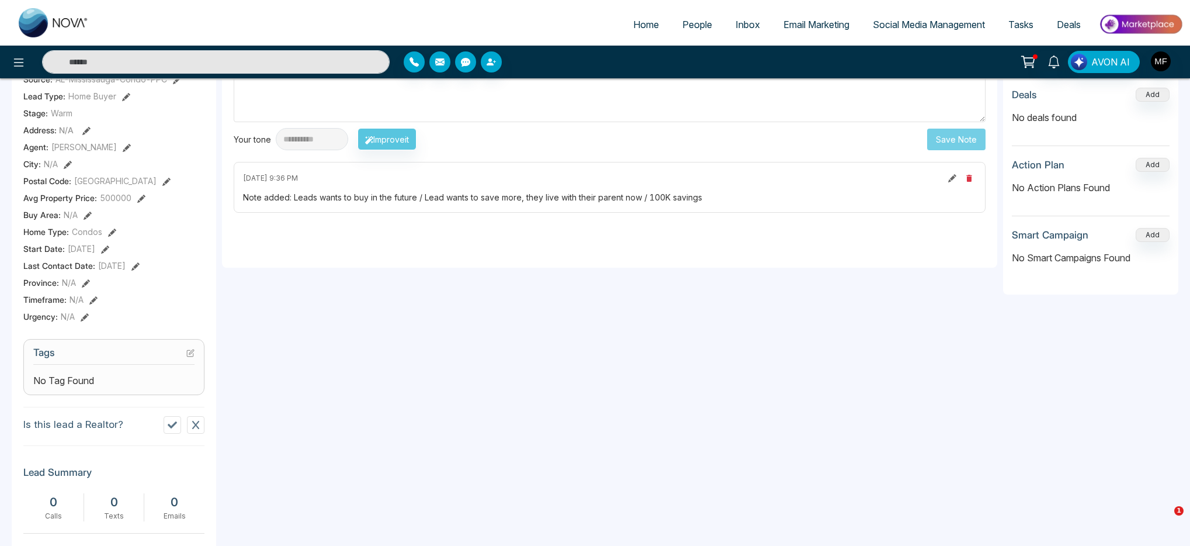
click at [113, 387] on div "No Tag Found" at bounding box center [113, 380] width 161 height 14
click at [187, 356] on icon at bounding box center [190, 353] width 6 height 6
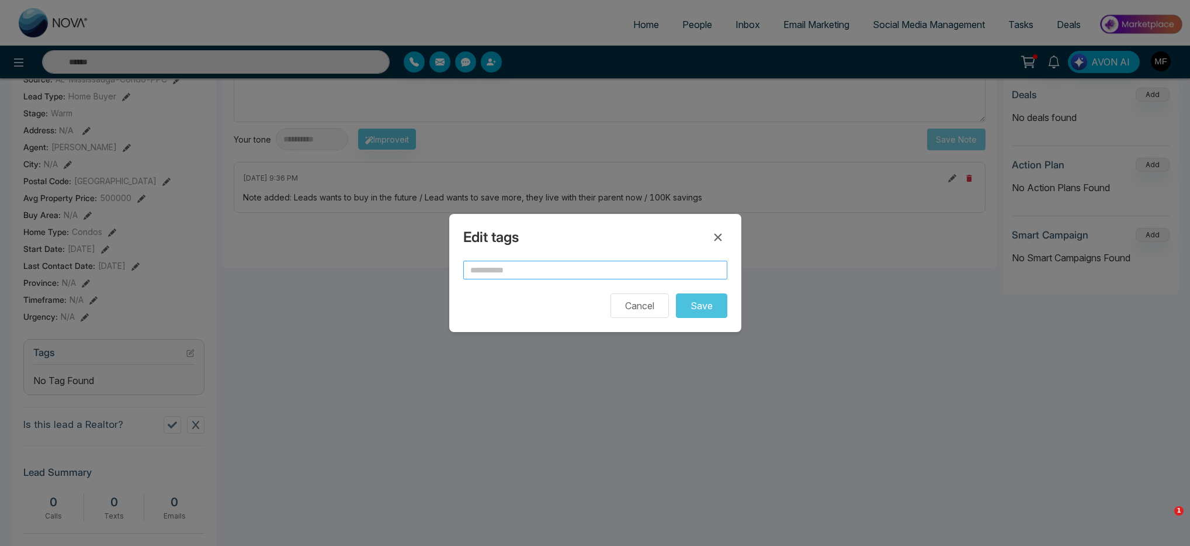
click at [508, 273] on input "text" at bounding box center [595, 270] width 264 height 19
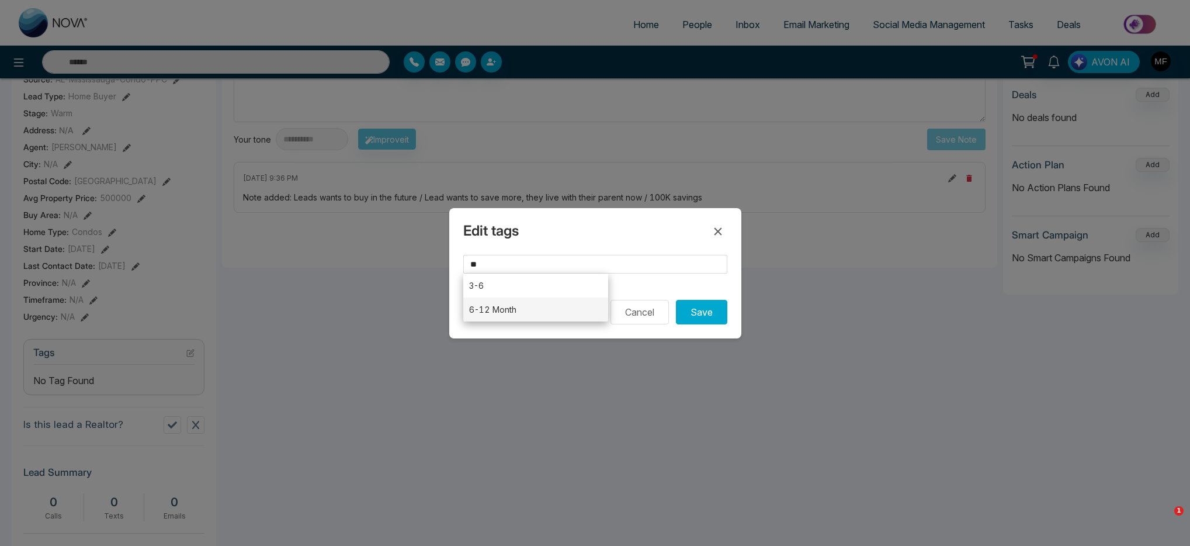
click at [508, 307] on li "6-12 Month" at bounding box center [536, 309] width 146 height 24
type input "**********"
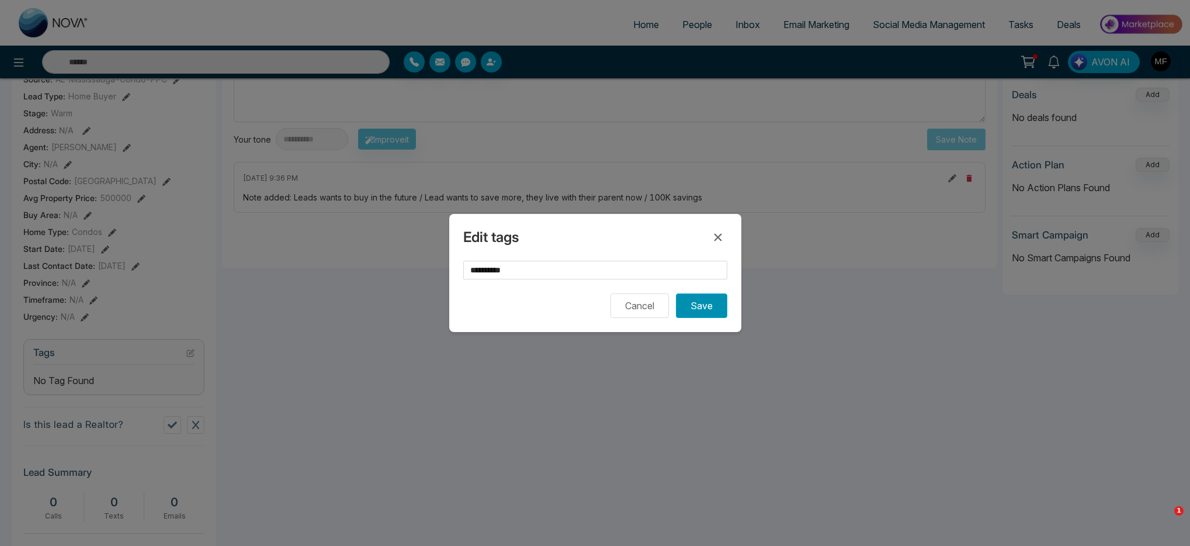
click at [707, 313] on button "Save" at bounding box center [701, 305] width 51 height 25
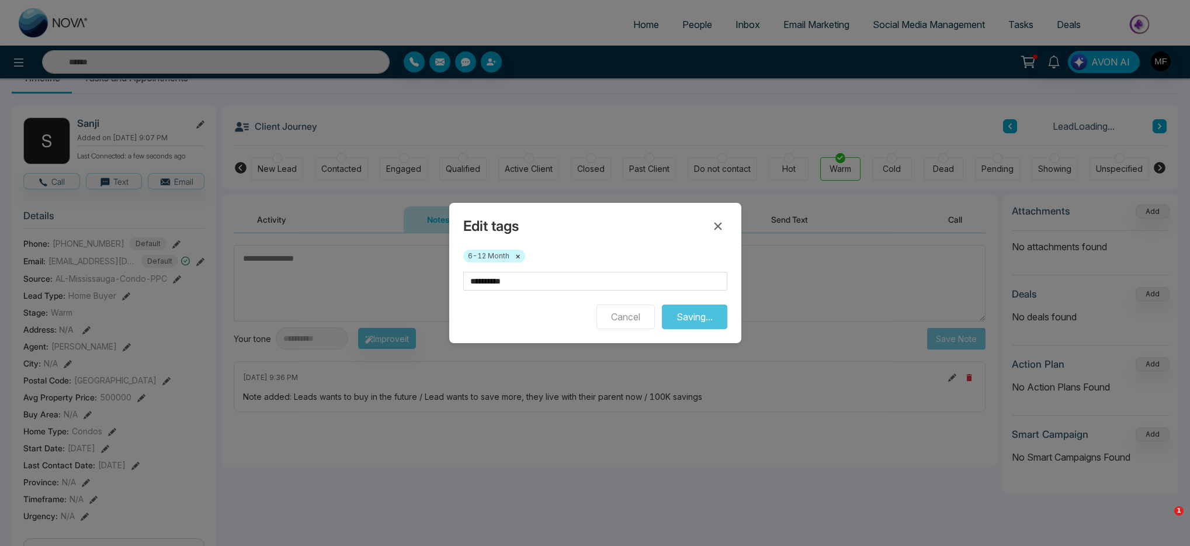
scroll to position [0, 0]
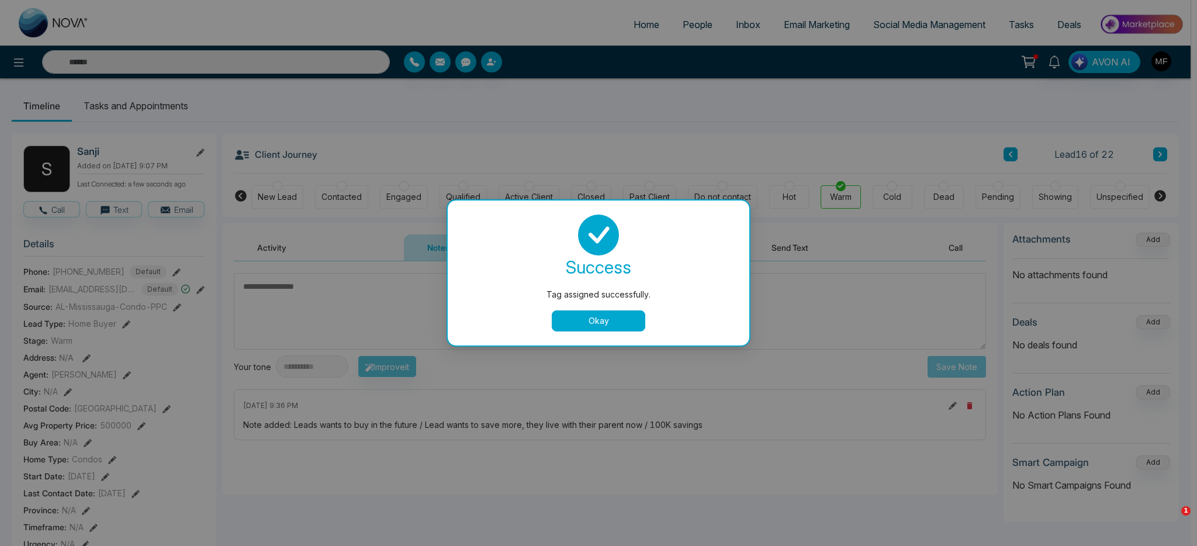
click at [612, 321] on button "Okay" at bounding box center [599, 320] width 94 height 21
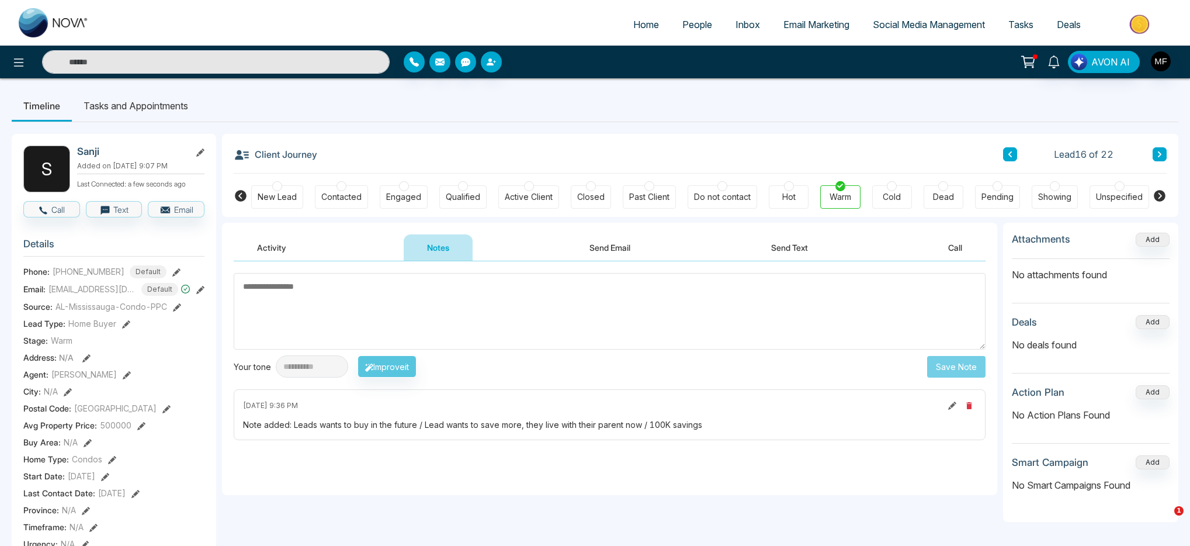
click at [1159, 154] on icon at bounding box center [1160, 154] width 6 height 7
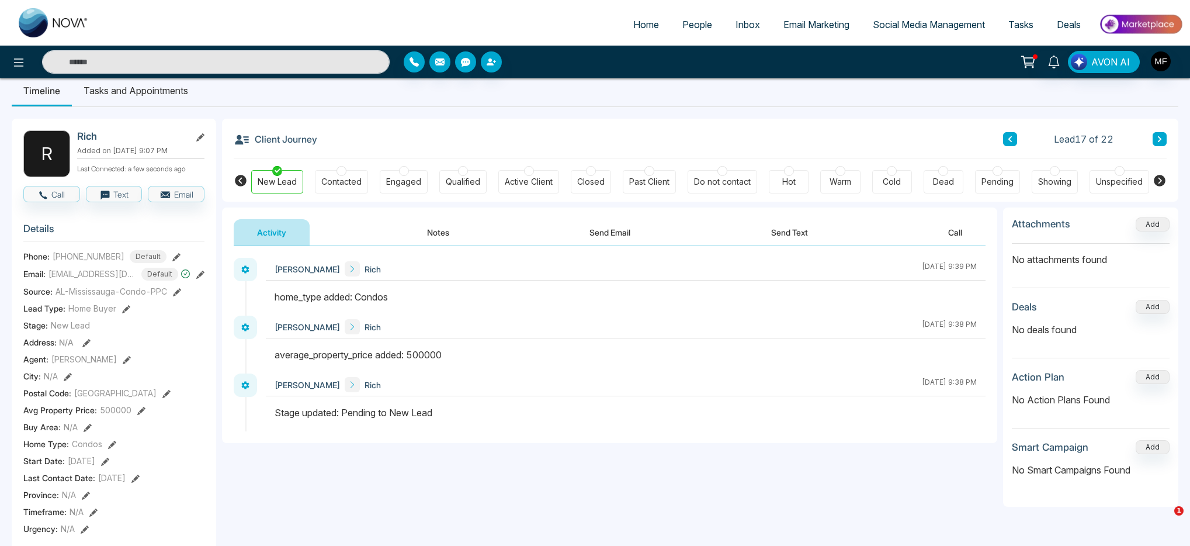
scroll to position [370, 0]
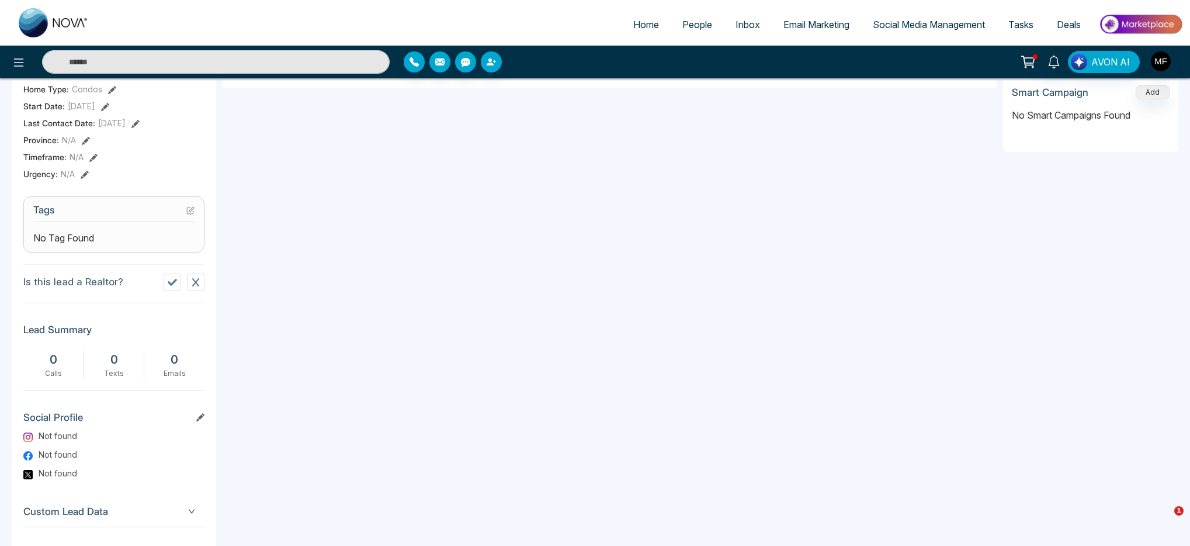
click at [127, 244] on div "No Tag Found" at bounding box center [113, 238] width 161 height 14
click at [192, 212] on icon at bounding box center [191, 209] width 5 height 5
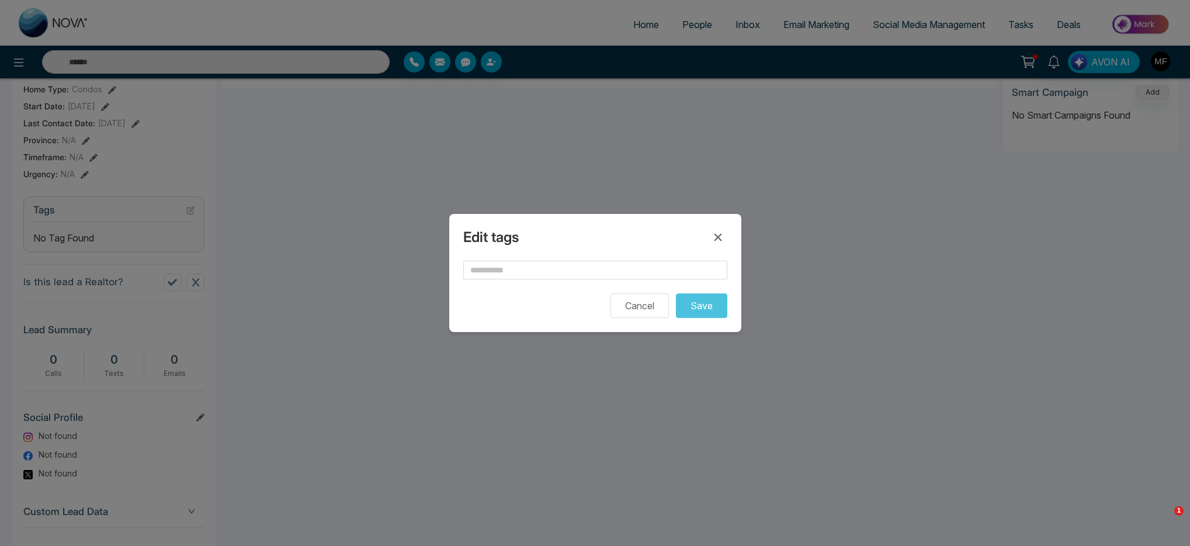
click at [521, 281] on form "Cancel Save" at bounding box center [595, 289] width 264 height 57
click at [525, 278] on input "text" at bounding box center [595, 270] width 264 height 19
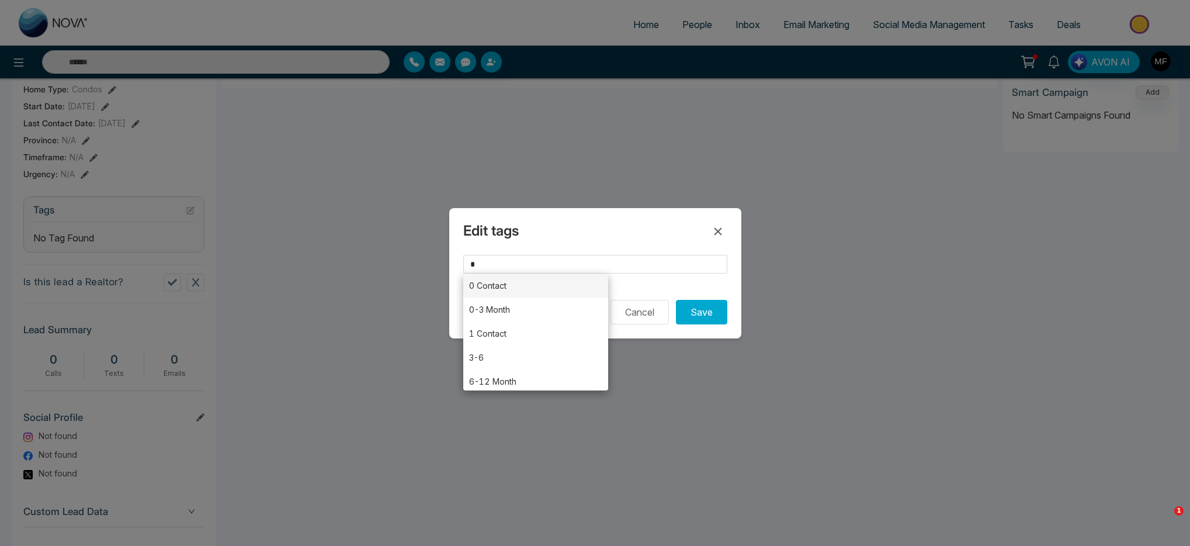
click at [493, 288] on li "0 Contact" at bounding box center [536, 285] width 146 height 24
type input "*********"
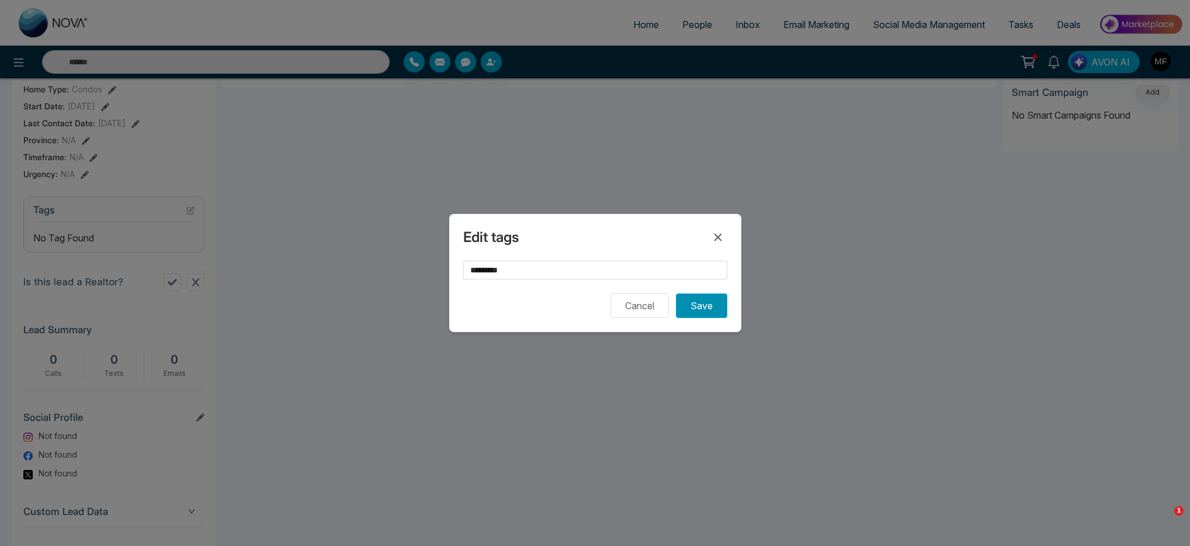
click at [702, 316] on button "Save" at bounding box center [701, 305] width 51 height 25
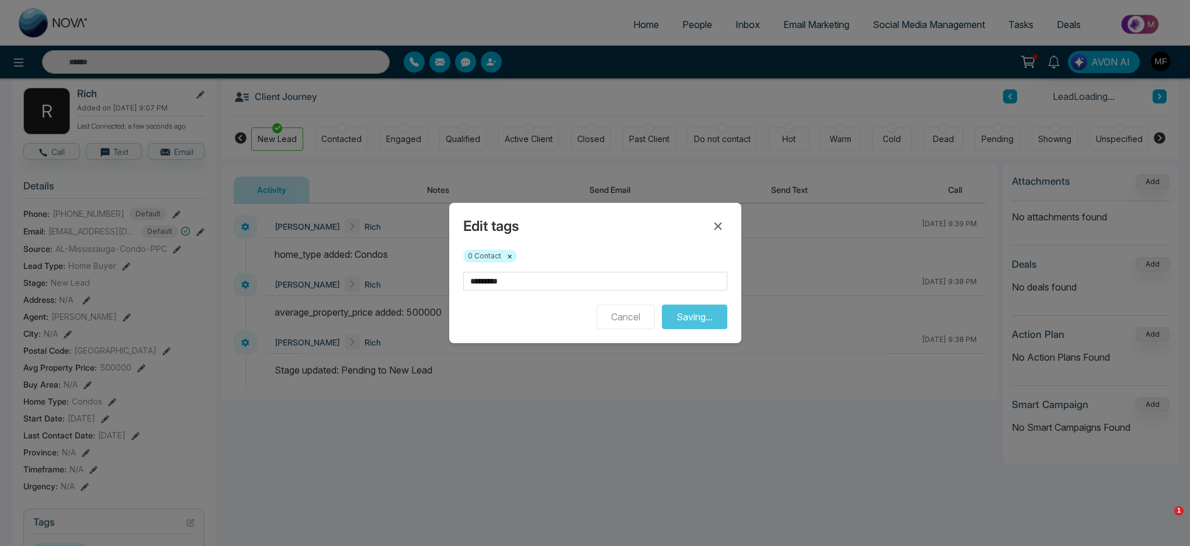
scroll to position [0, 0]
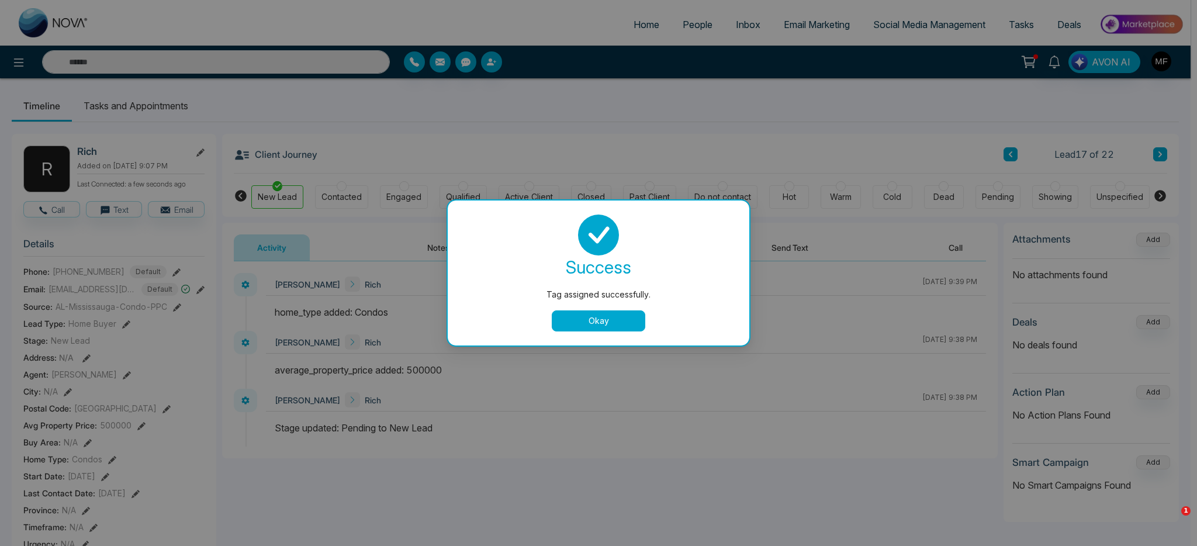
click at [605, 327] on button "Okay" at bounding box center [599, 320] width 94 height 21
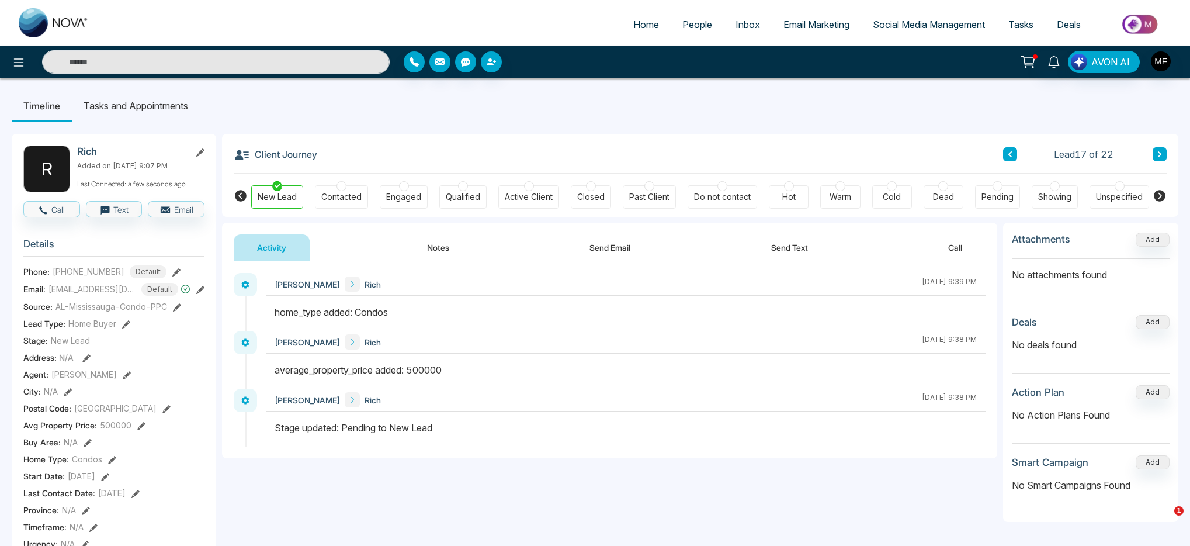
click at [880, 195] on div "Cold" at bounding box center [892, 196] width 40 height 23
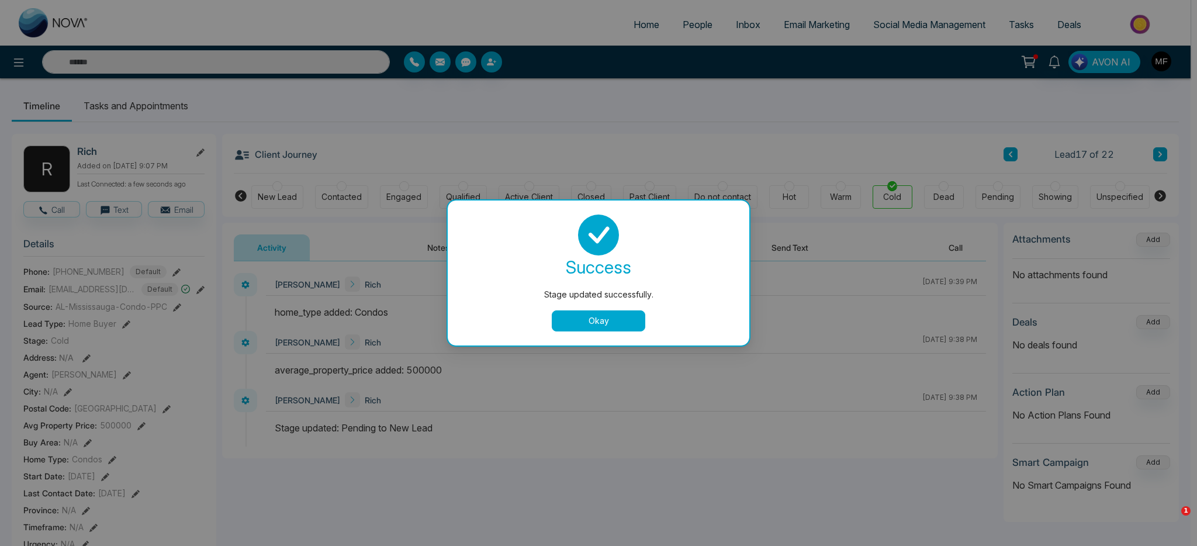
click at [1158, 155] on div "Stage updated successfully. success Stage updated successfully. Okay" at bounding box center [598, 273] width 1197 height 546
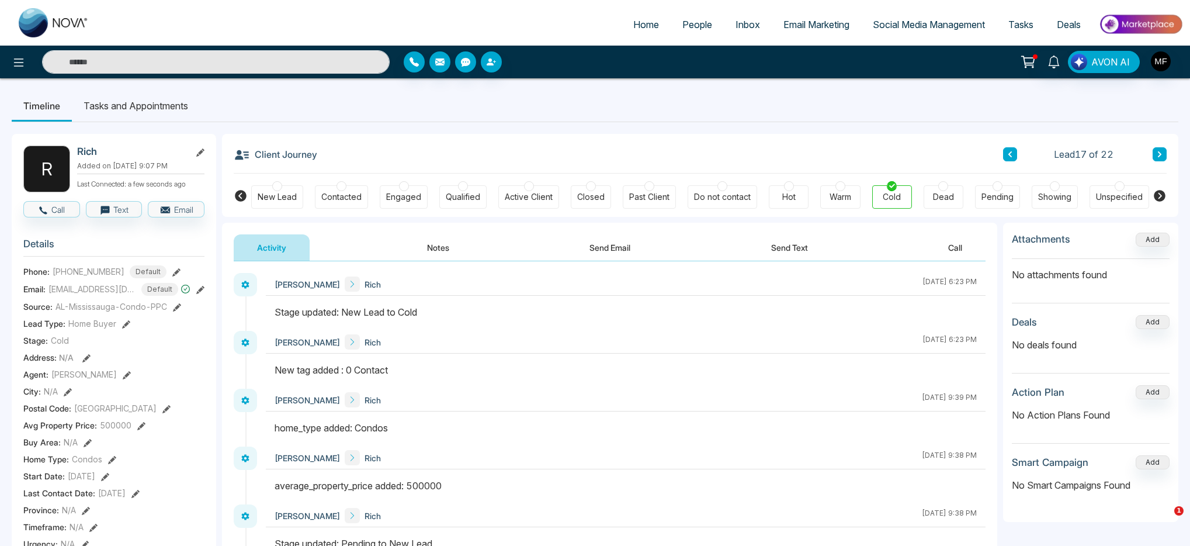
click at [1158, 155] on icon at bounding box center [1160, 154] width 6 height 7
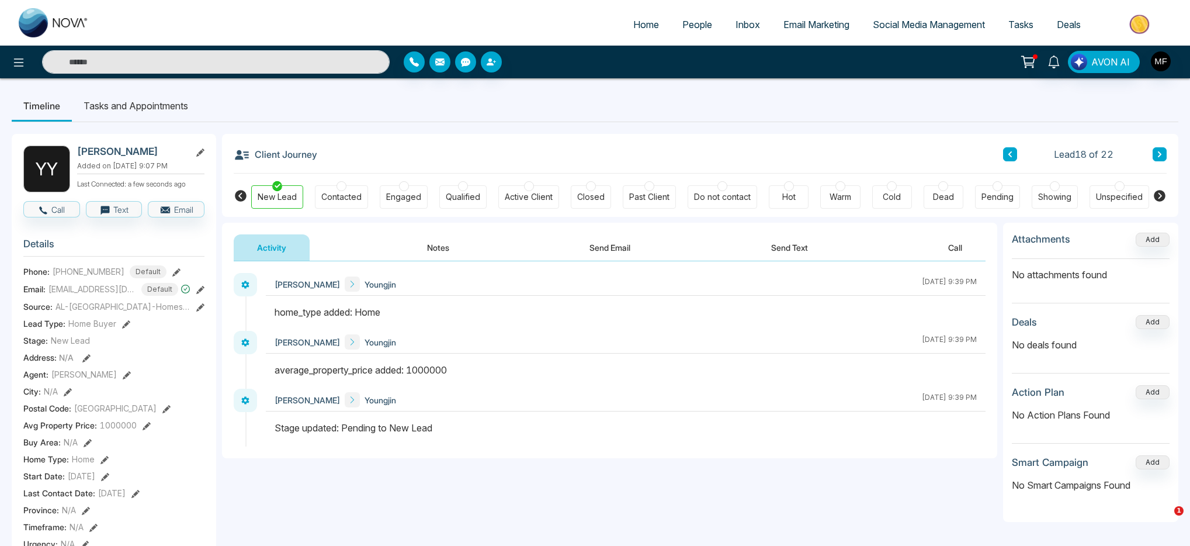
click at [432, 248] on button "Notes" at bounding box center [438, 247] width 69 height 26
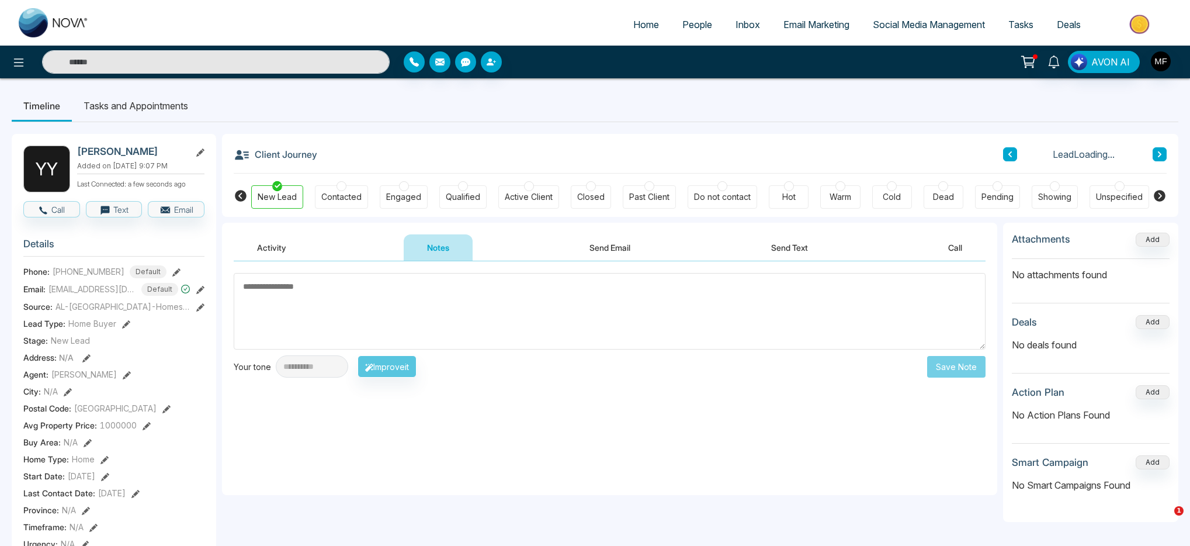
click at [265, 254] on button "Activity" at bounding box center [272, 247] width 76 height 26
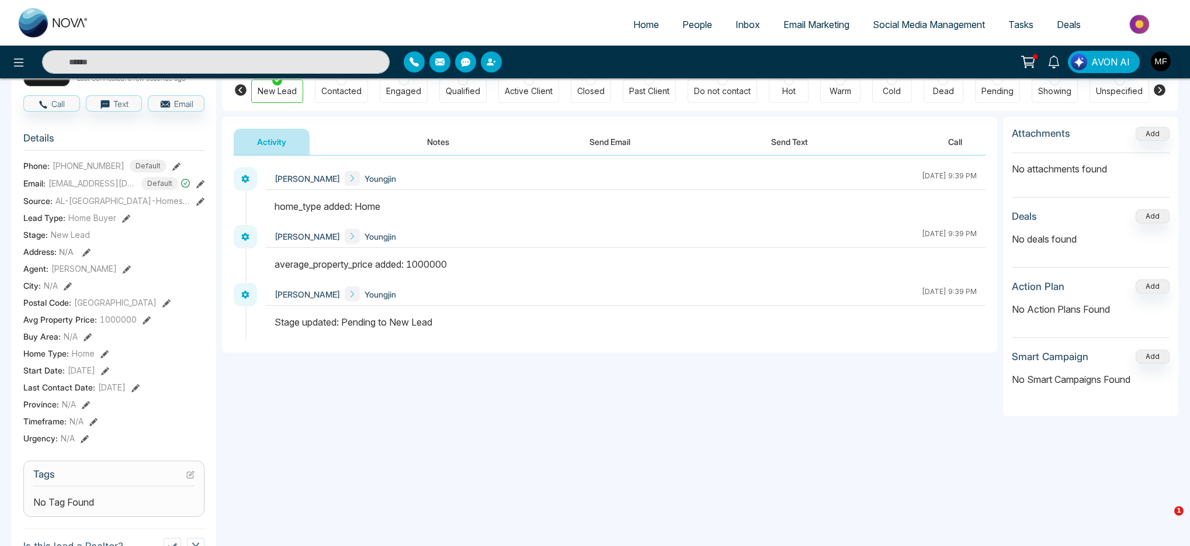
scroll to position [359, 0]
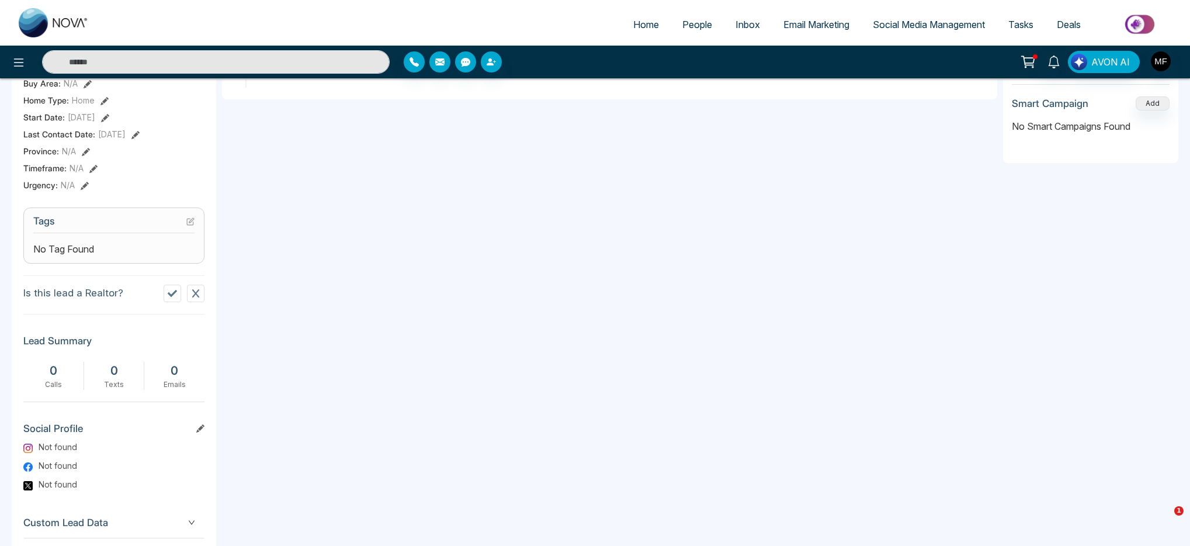
click at [127, 256] on div "No Tag Found" at bounding box center [113, 249] width 161 height 14
click at [192, 233] on h3 "Tags" at bounding box center [113, 224] width 161 height 18
click at [192, 226] on icon at bounding box center [190, 221] width 8 height 8
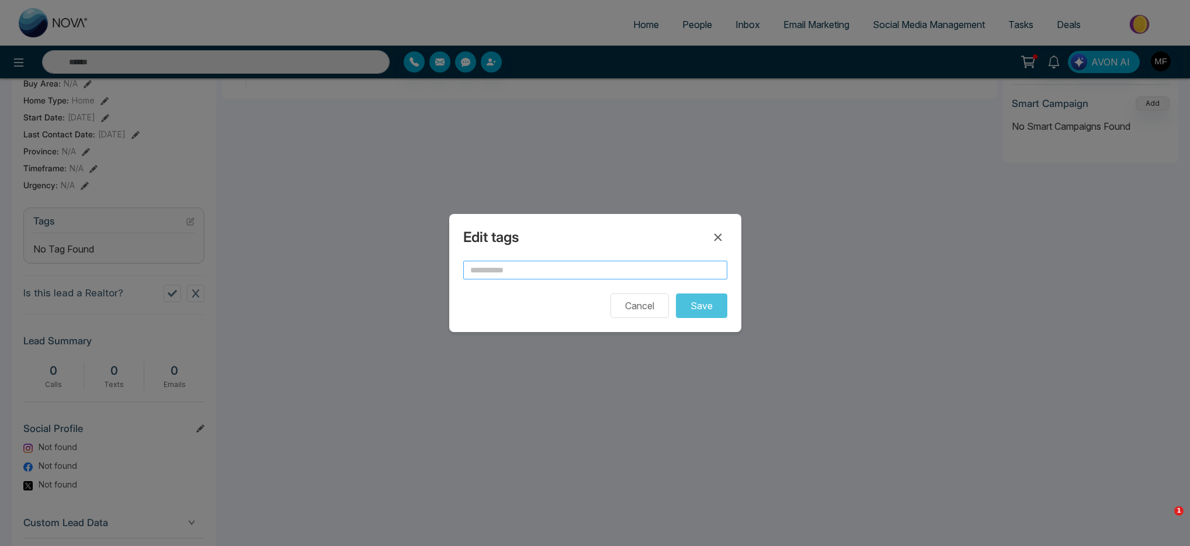
click at [463, 262] on input "text" at bounding box center [595, 270] width 264 height 19
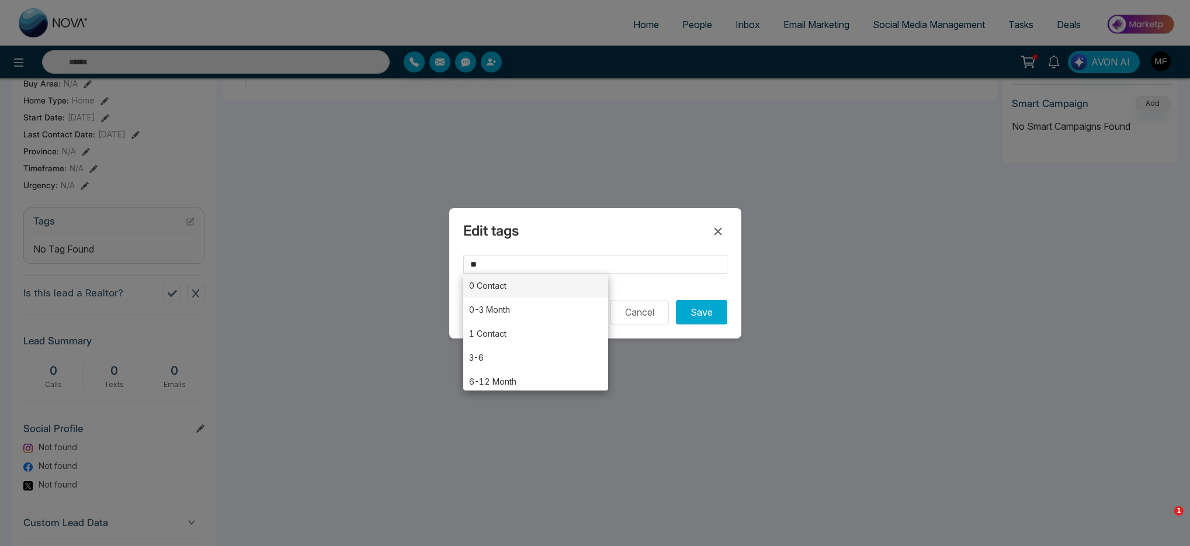
click at [504, 291] on li "0 Contact" at bounding box center [536, 285] width 146 height 24
type input "*********"
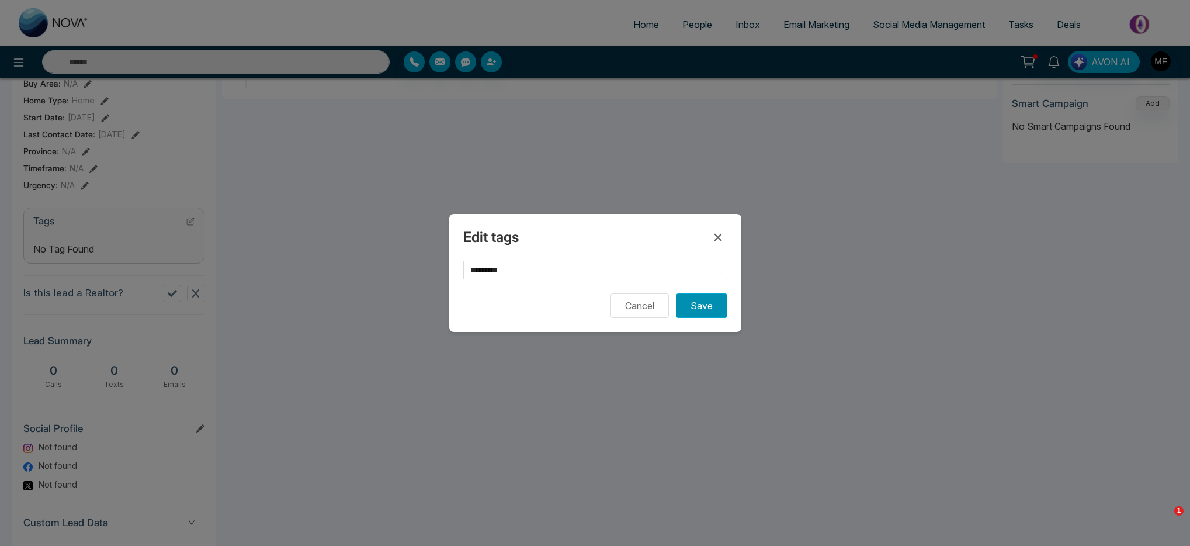
click at [715, 306] on button "Save" at bounding box center [701, 305] width 51 height 25
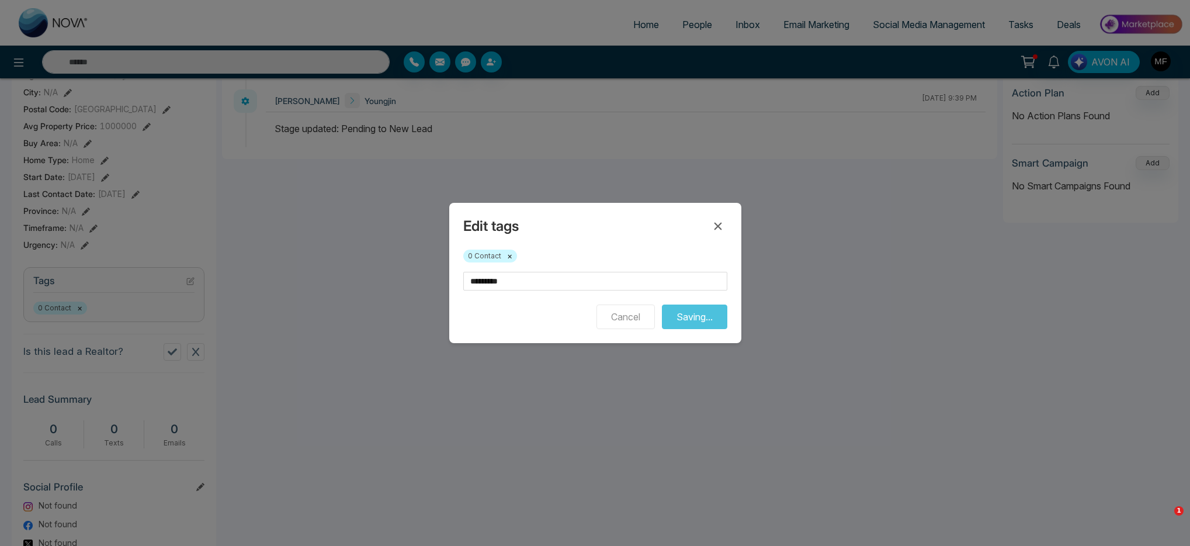
scroll to position [288, 0]
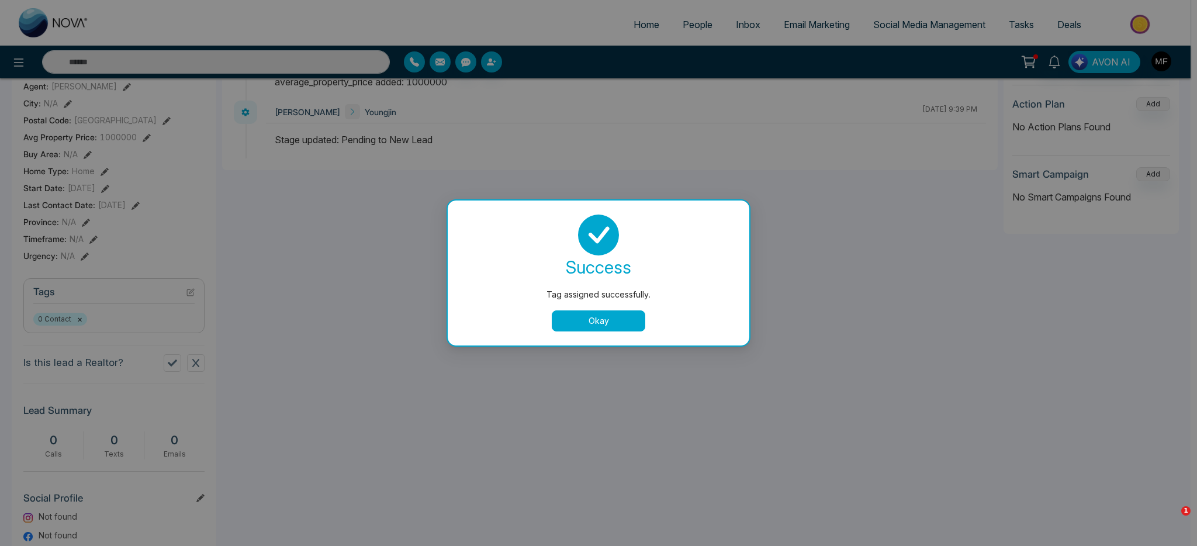
click at [563, 321] on button "Okay" at bounding box center [599, 320] width 94 height 21
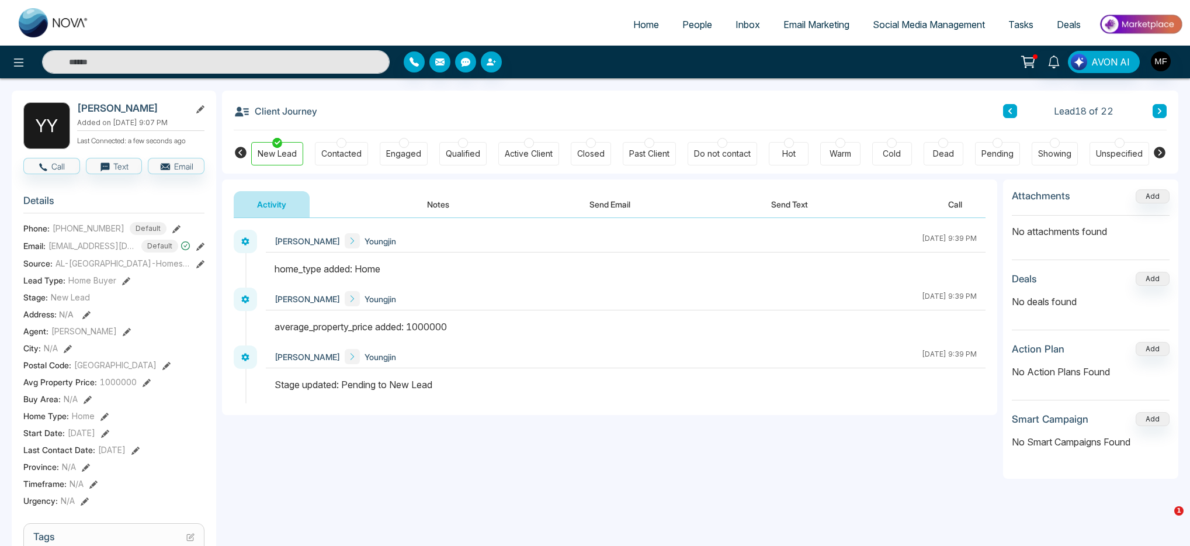
scroll to position [0, 0]
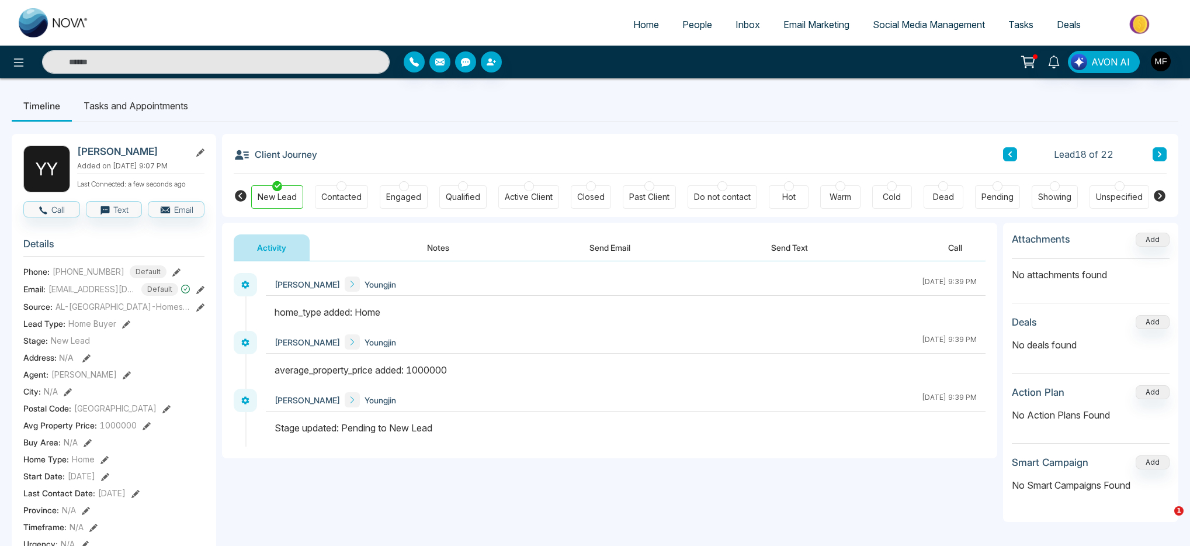
click at [899, 200] on div "Cold" at bounding box center [892, 197] width 18 height 12
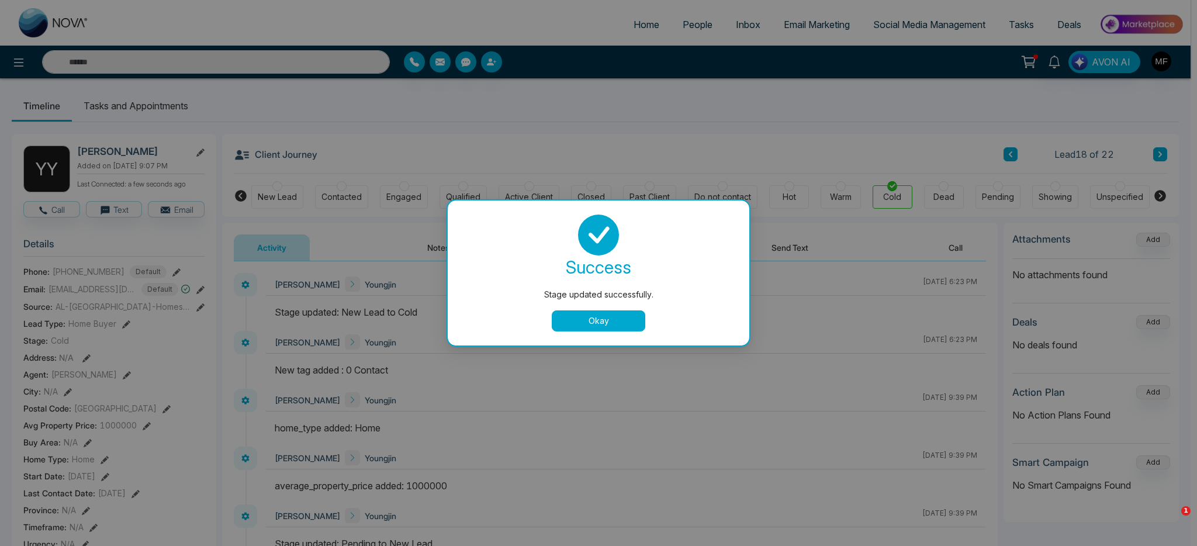
click at [607, 313] on button "Okay" at bounding box center [599, 320] width 94 height 21
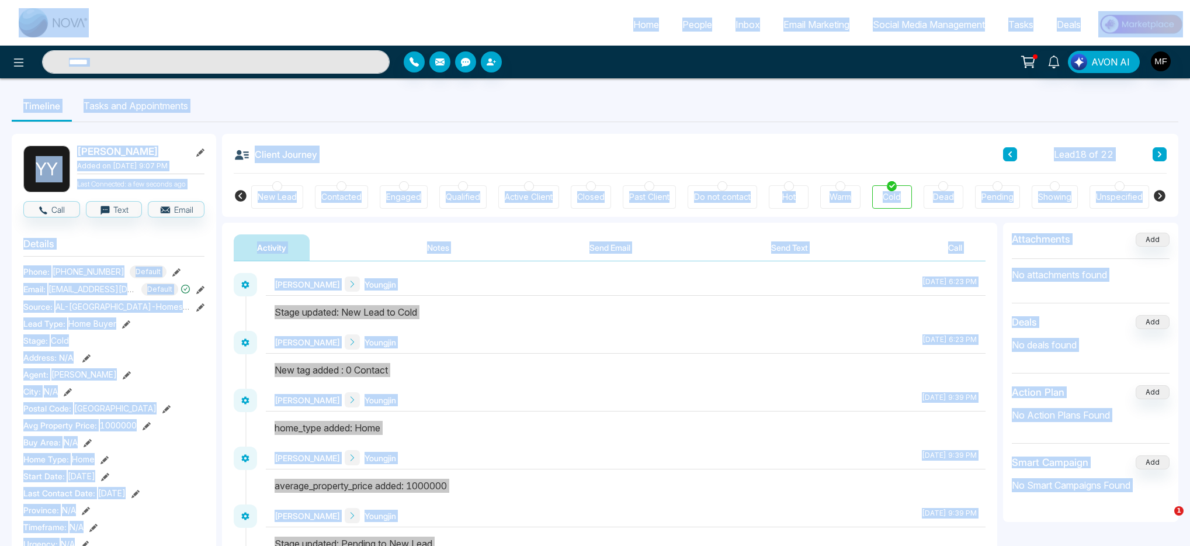
copy body "Home People Inbox Email Marketing Social Media Management Tasks Deals AVON AI T…"
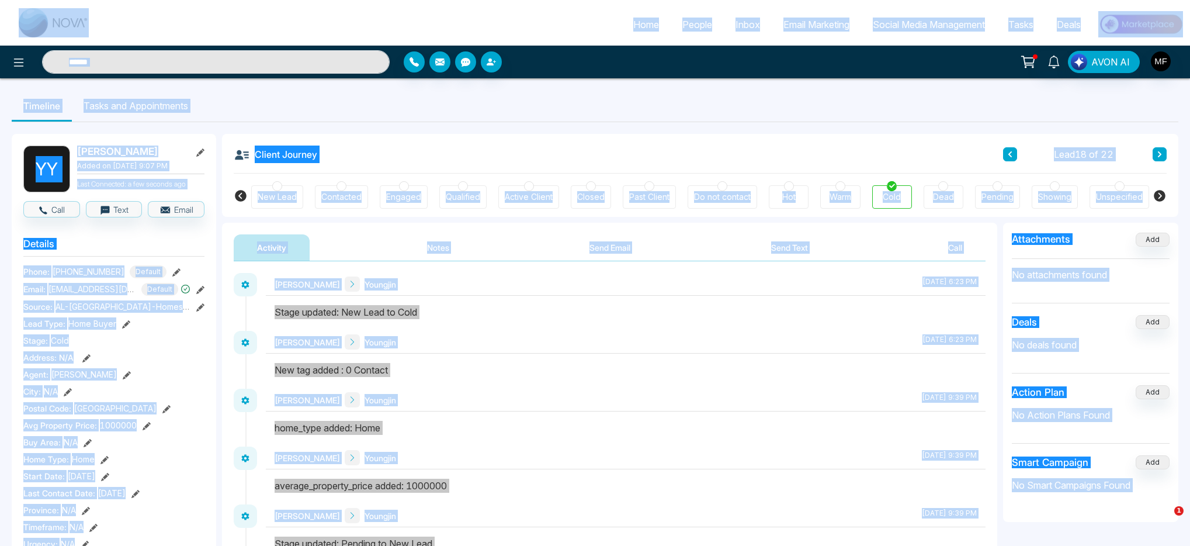
click at [734, 113] on ul "Timeline Tasks and Appointments" at bounding box center [595, 106] width 1167 height 32
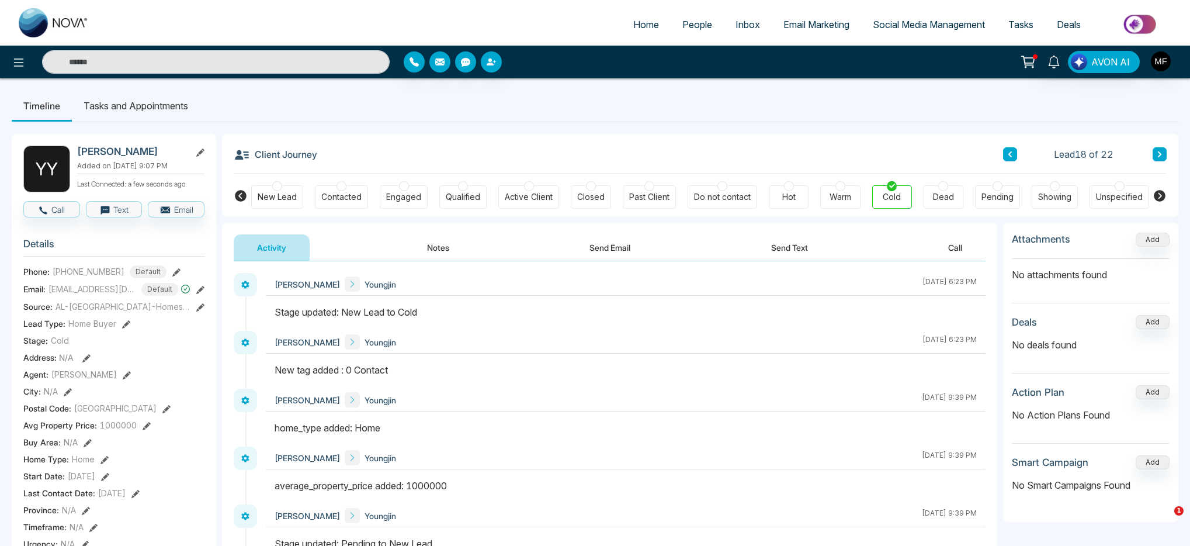
click at [1118, 188] on div at bounding box center [1120, 186] width 10 height 10
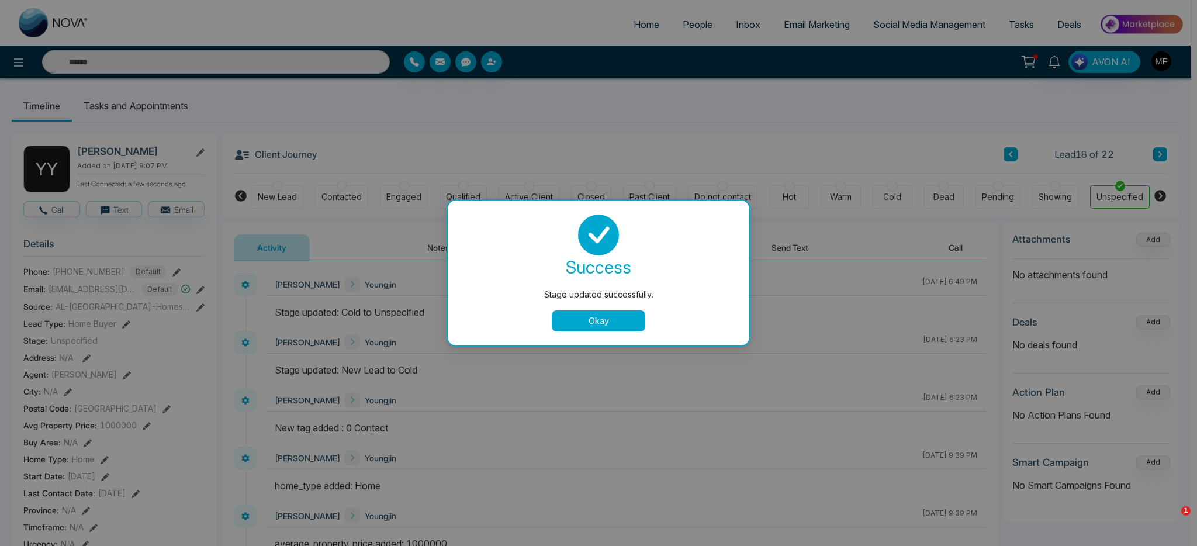
click at [608, 327] on button "Okay" at bounding box center [599, 320] width 94 height 21
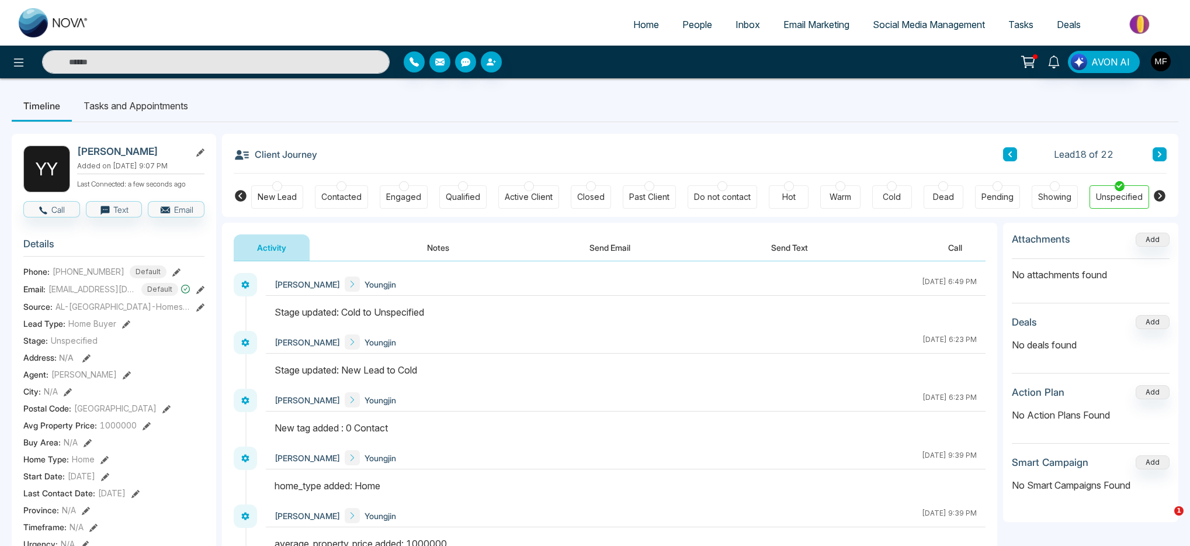
click at [1160, 153] on icon at bounding box center [1160, 154] width 4 height 6
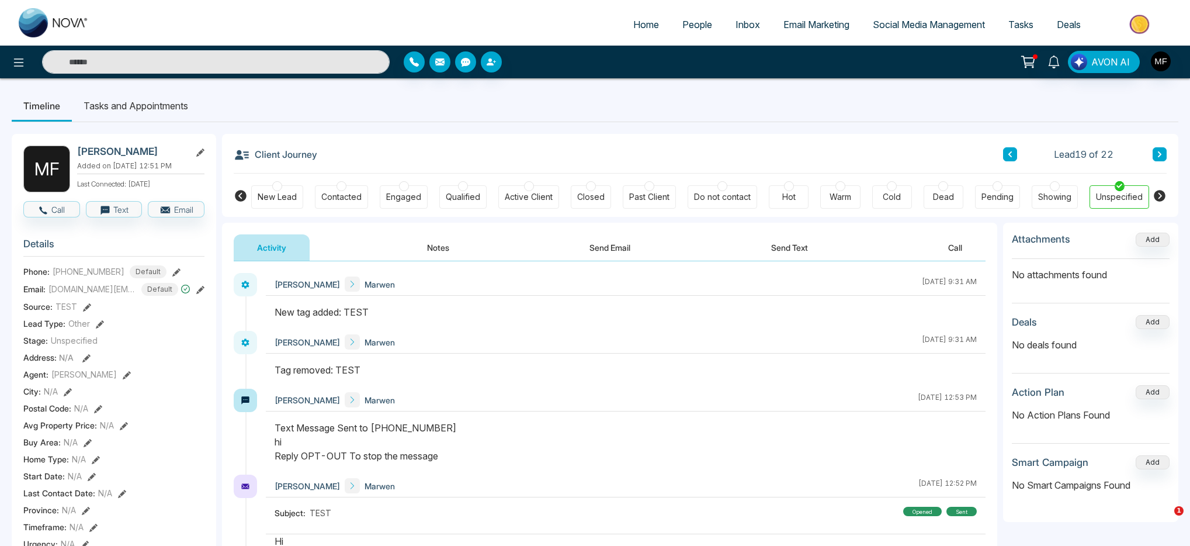
click at [704, 188] on div "Do not contact" at bounding box center [723, 196] width 70 height 23
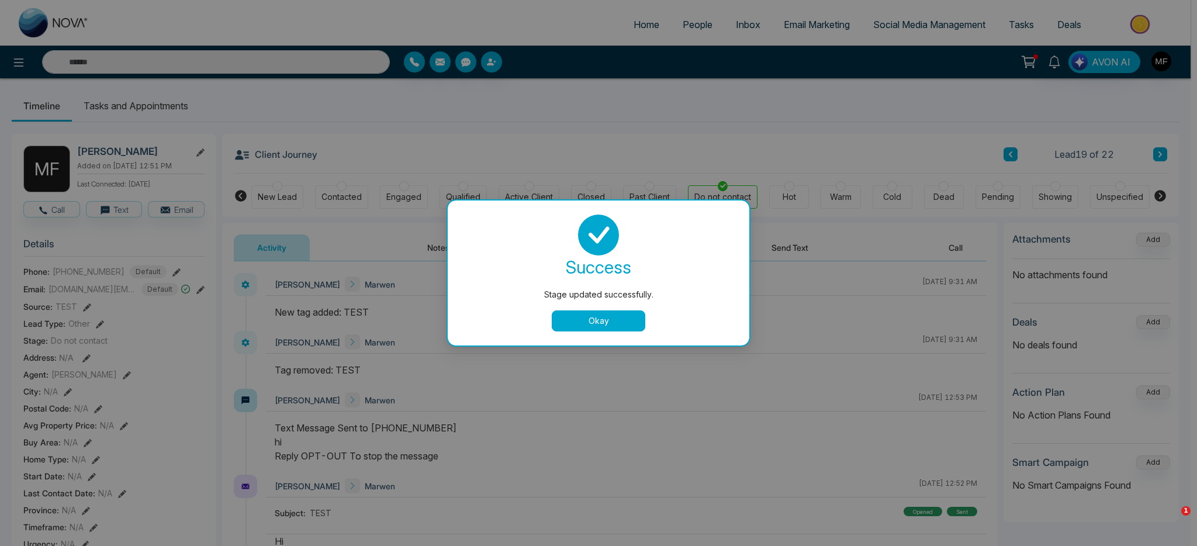
click at [610, 324] on button "Okay" at bounding box center [599, 320] width 94 height 21
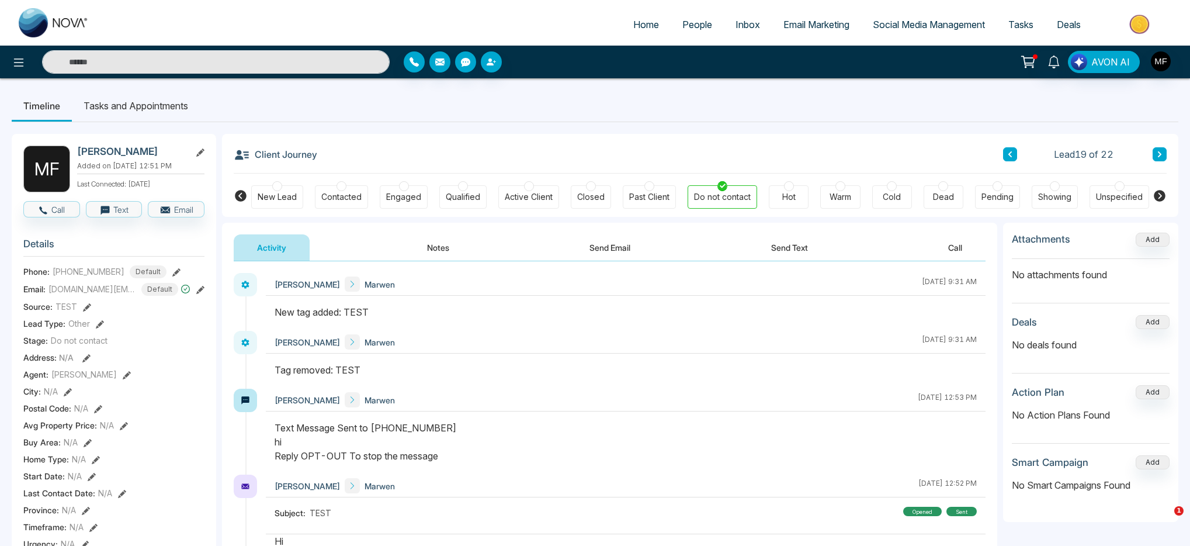
click at [1166, 153] on button at bounding box center [1160, 154] width 14 height 14
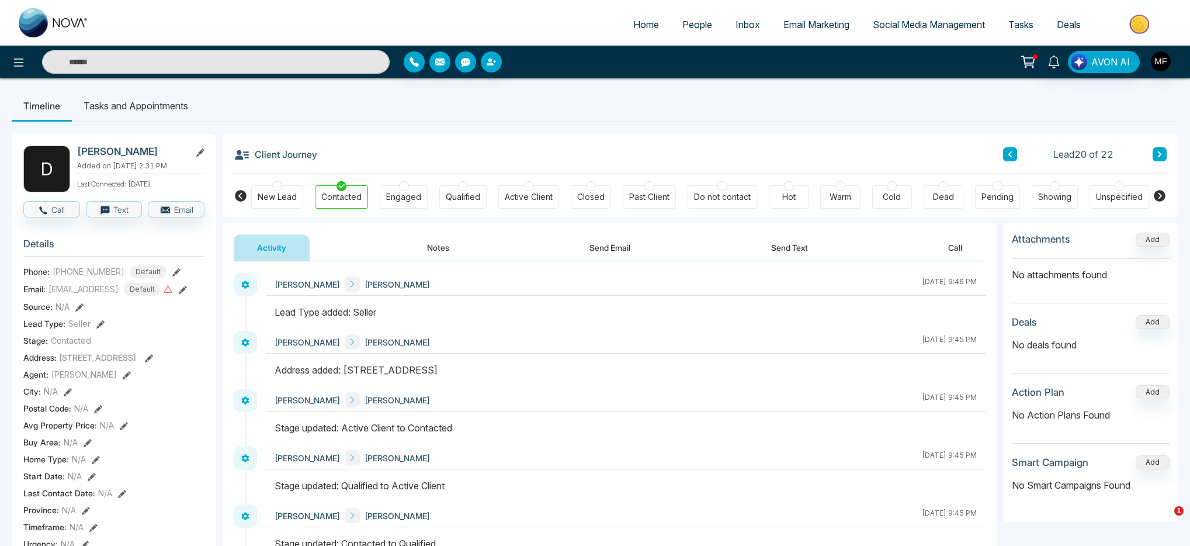
click at [450, 252] on button "Notes" at bounding box center [438, 247] width 69 height 26
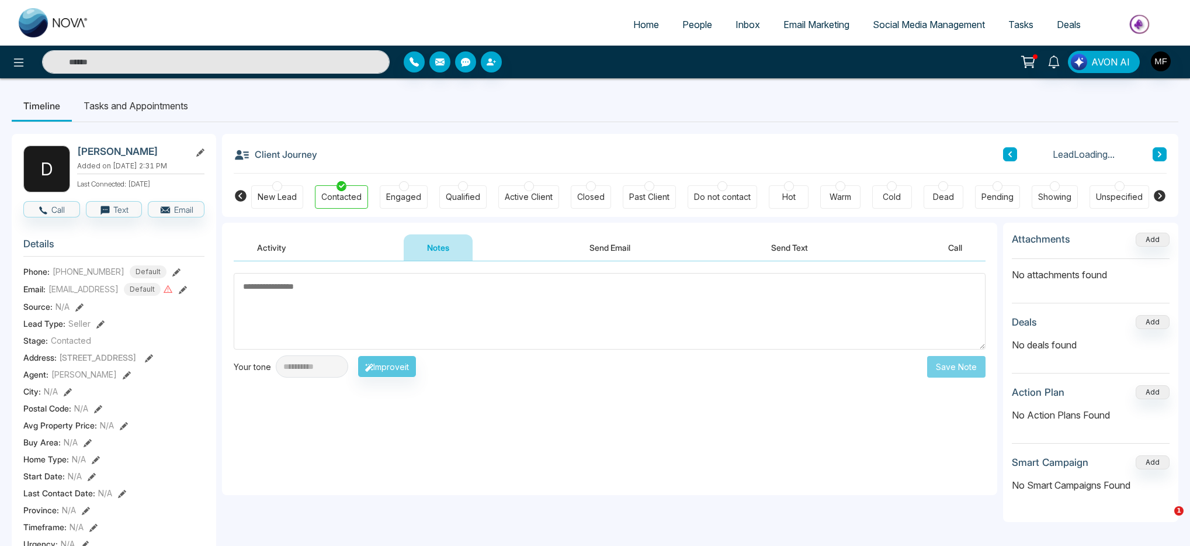
click at [436, 306] on textarea at bounding box center [610, 311] width 752 height 77
click at [453, 292] on textarea at bounding box center [610, 311] width 752 height 77
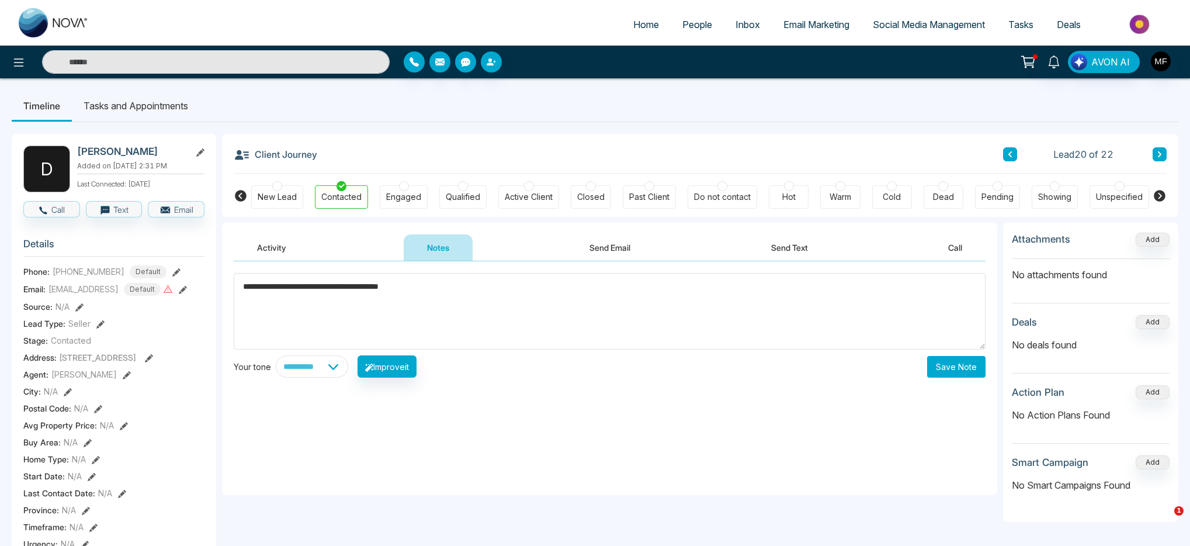
type textarea "**********"
click at [957, 379] on div "**********" at bounding box center [609, 378] width 775 height 234
click at [960, 372] on button "Save Note" at bounding box center [956, 367] width 58 height 22
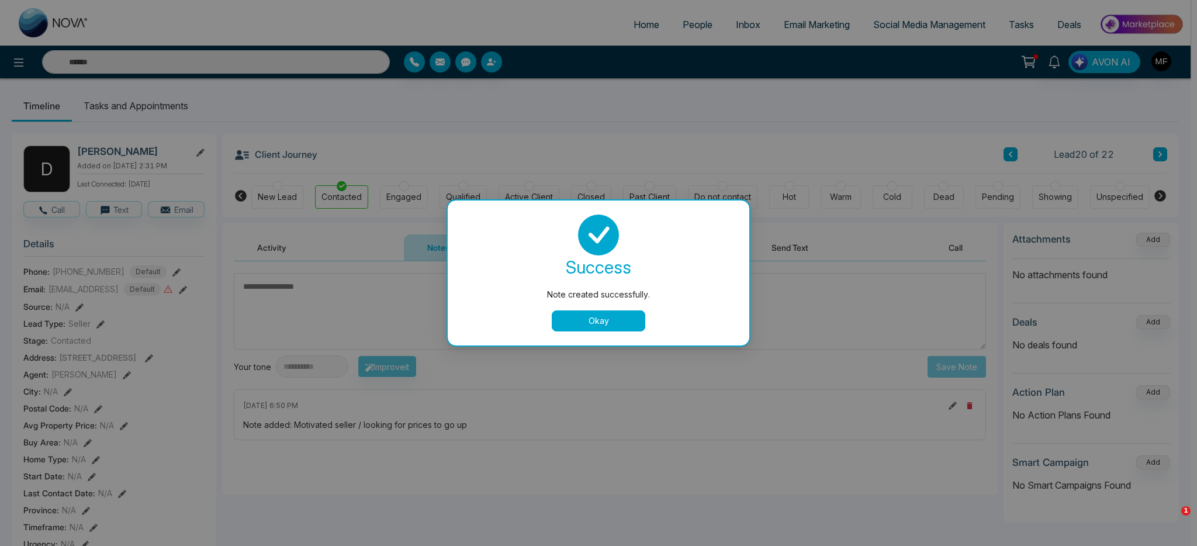
click at [615, 317] on button "Okay" at bounding box center [599, 320] width 94 height 21
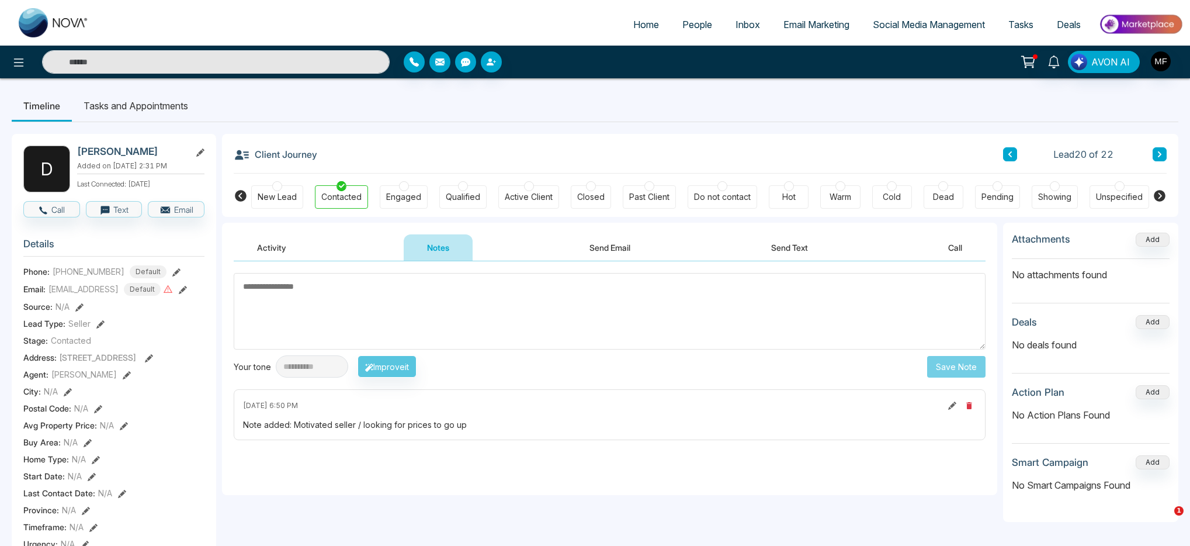
click at [1157, 153] on icon at bounding box center [1160, 154] width 6 height 7
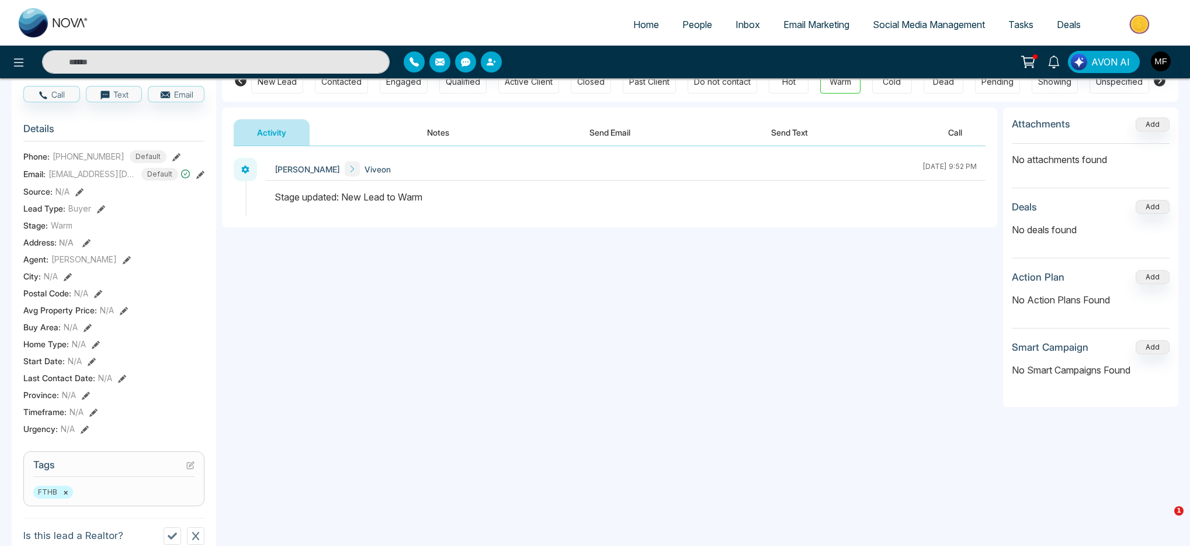
scroll to position [260, 0]
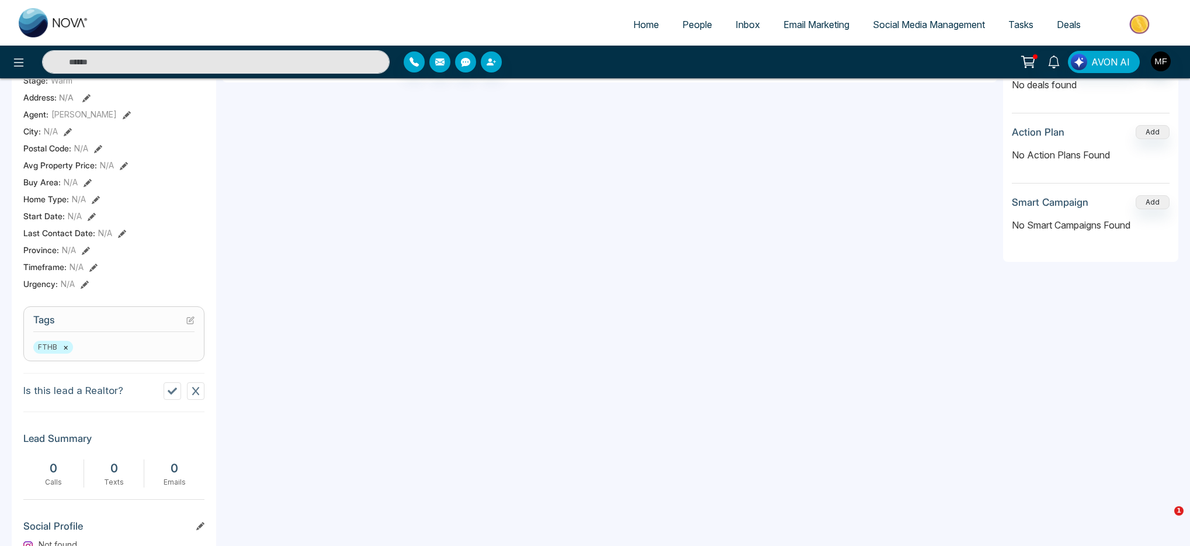
click at [63, 347] on button "×" at bounding box center [65, 347] width 5 height 11
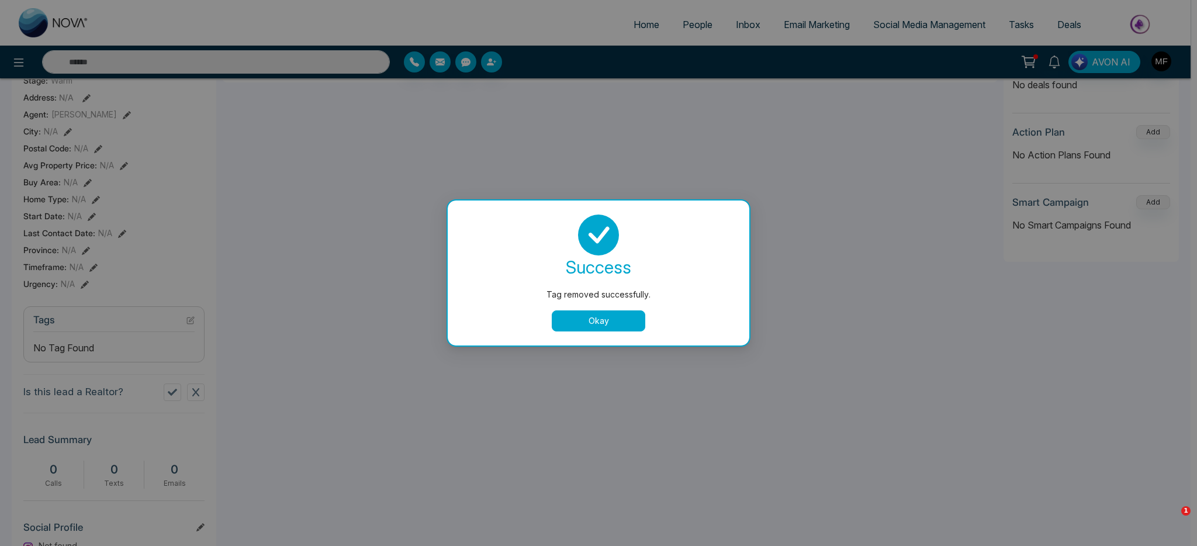
click at [619, 321] on button "Okay" at bounding box center [599, 320] width 94 height 21
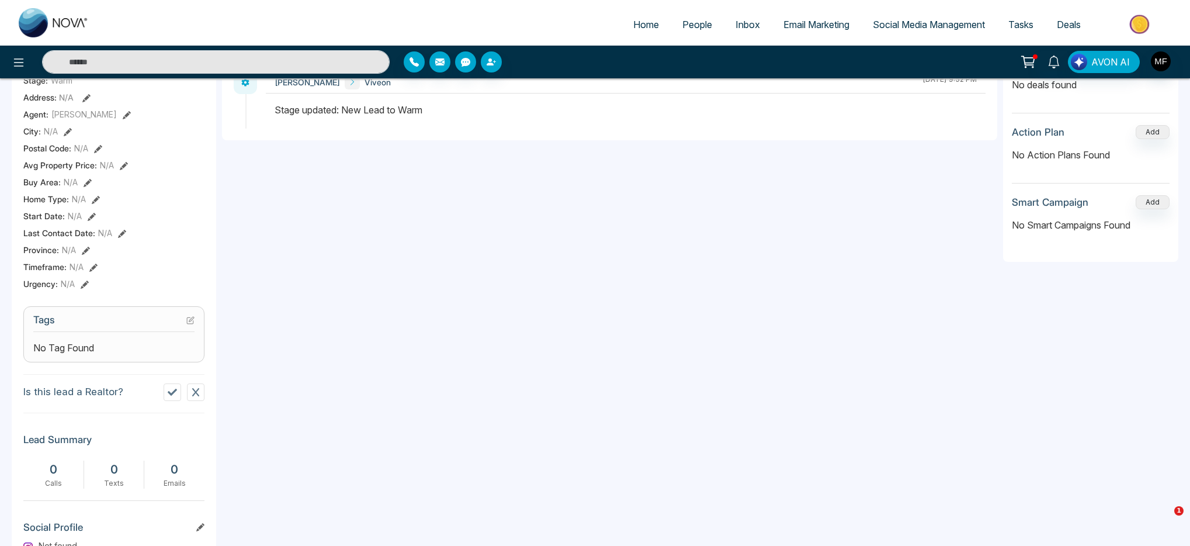
click at [115, 363] on div "V V Viveon Valentine Added on August 12 2025 | 10:23 PM Last Connected: a few s…" at bounding box center [114, 280] width 205 height 813
click at [114, 354] on div "No Tag Found" at bounding box center [113, 348] width 161 height 14
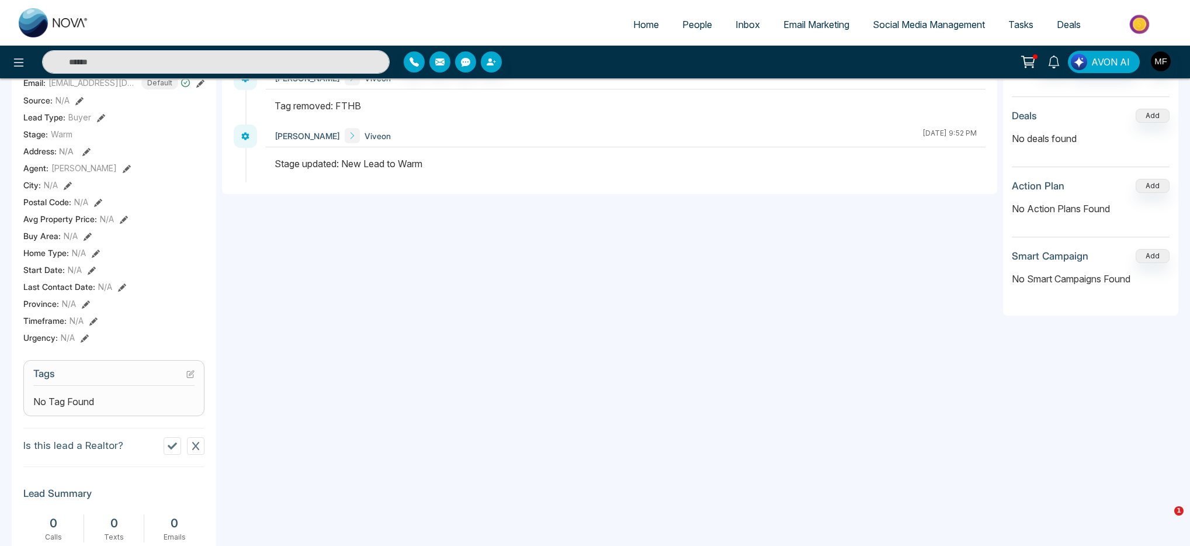
scroll to position [139, 0]
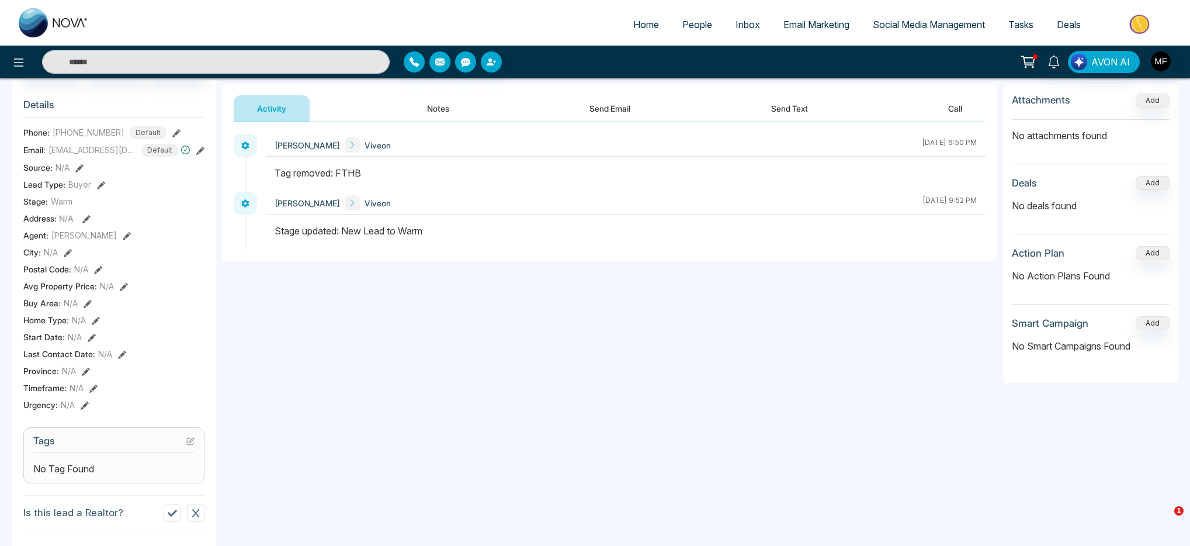
click at [410, 105] on button "Notes" at bounding box center [438, 108] width 69 height 26
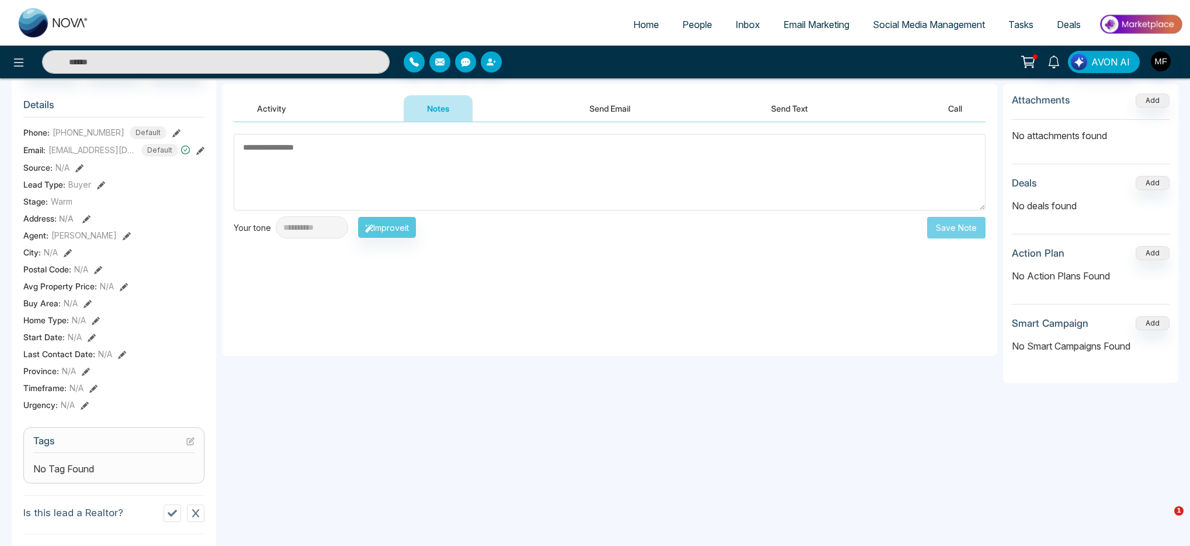
click at [376, 171] on textarea at bounding box center [610, 172] width 752 height 77
click at [321, 148] on textarea "**********" at bounding box center [610, 172] width 752 height 77
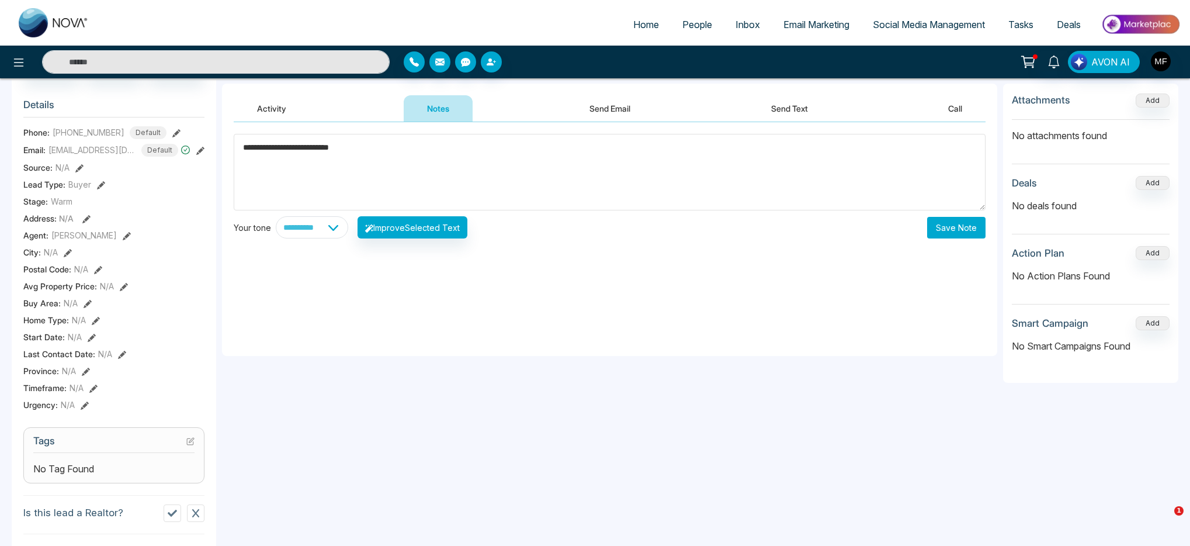
type textarea "**********"
click at [322, 344] on div "**********" at bounding box center [609, 239] width 775 height 234
click at [126, 468] on div "No Tag Found" at bounding box center [113, 469] width 161 height 14
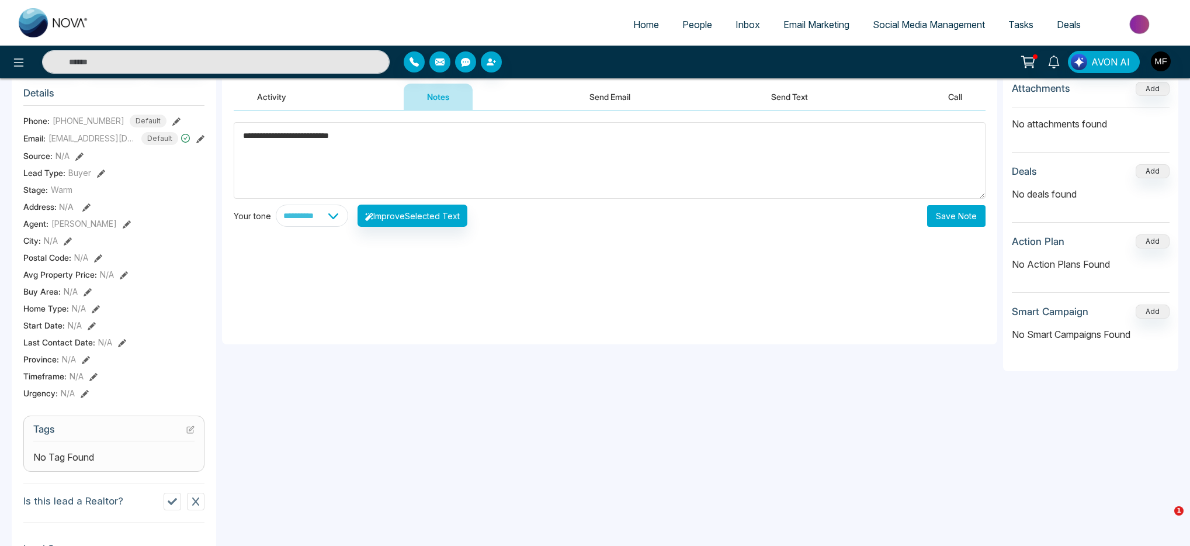
scroll to position [153, 0]
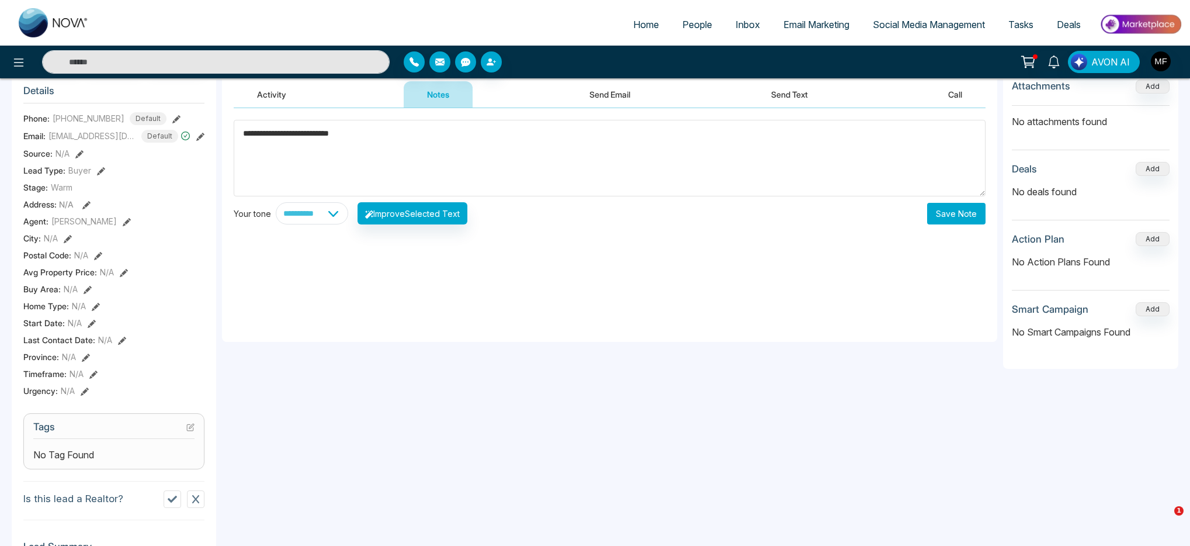
click at [198, 424] on section "Tags No Tag Found" at bounding box center [113, 441] width 181 height 56
click at [188, 428] on icon at bounding box center [190, 427] width 8 height 8
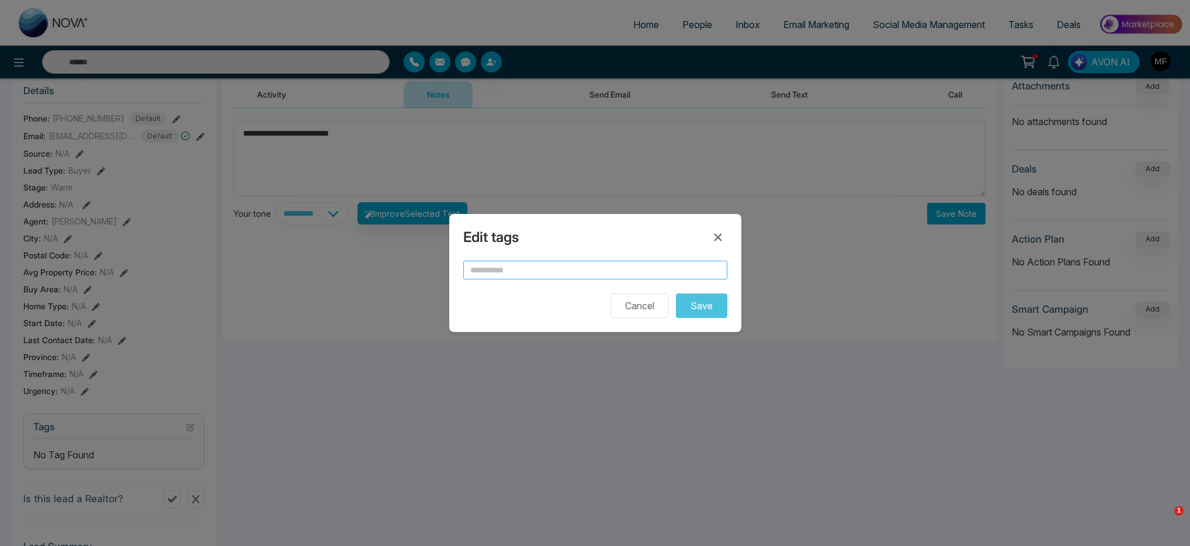
click at [514, 272] on input "text" at bounding box center [595, 270] width 264 height 19
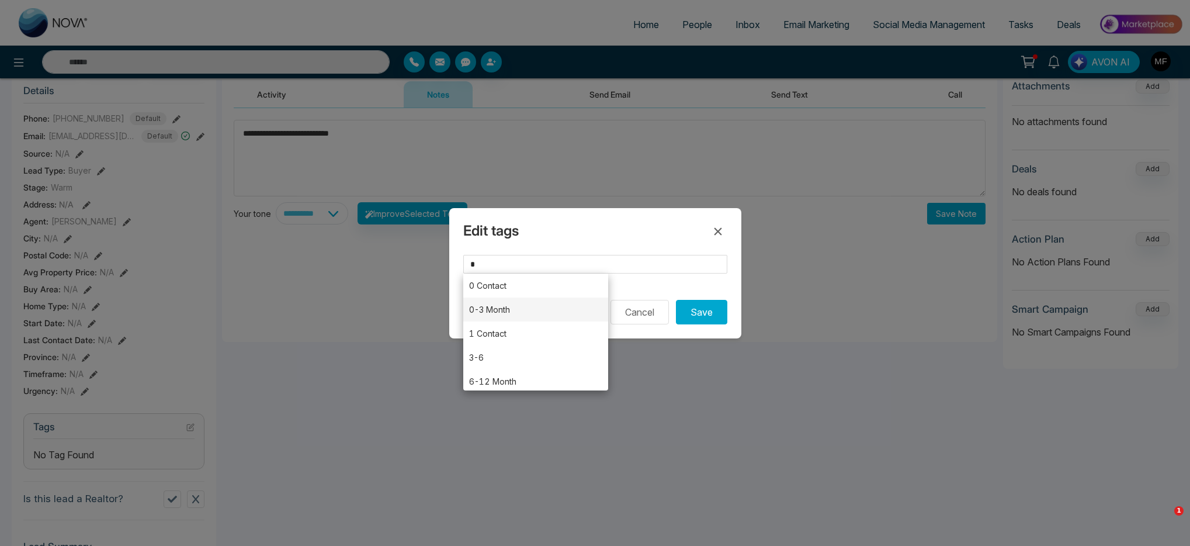
click at [511, 307] on li "0-3 Month" at bounding box center [536, 309] width 146 height 24
type input "*********"
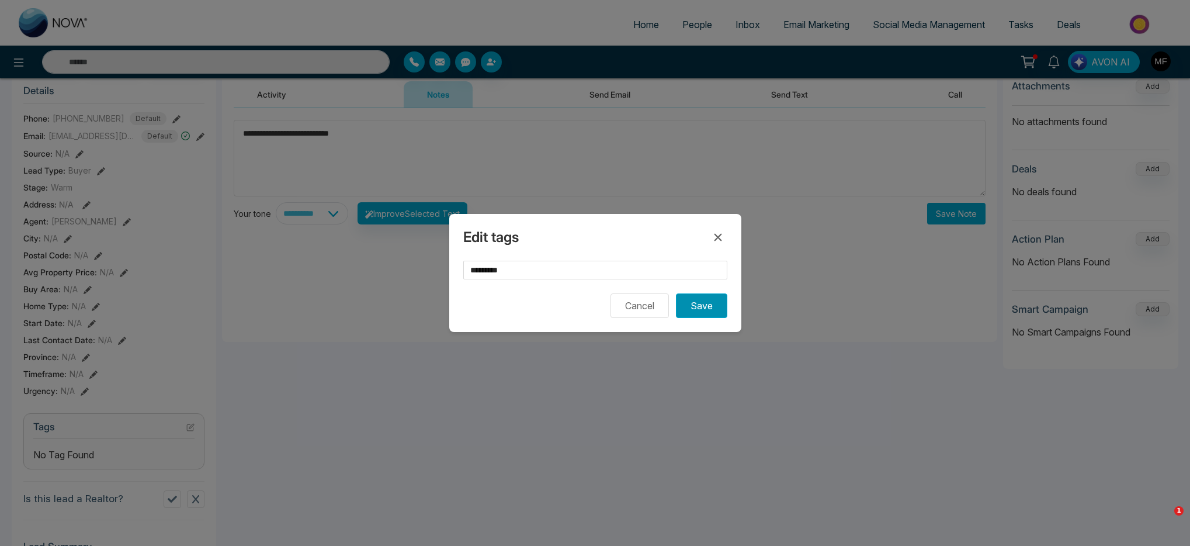
click at [700, 311] on button "Save" at bounding box center [701, 305] width 51 height 25
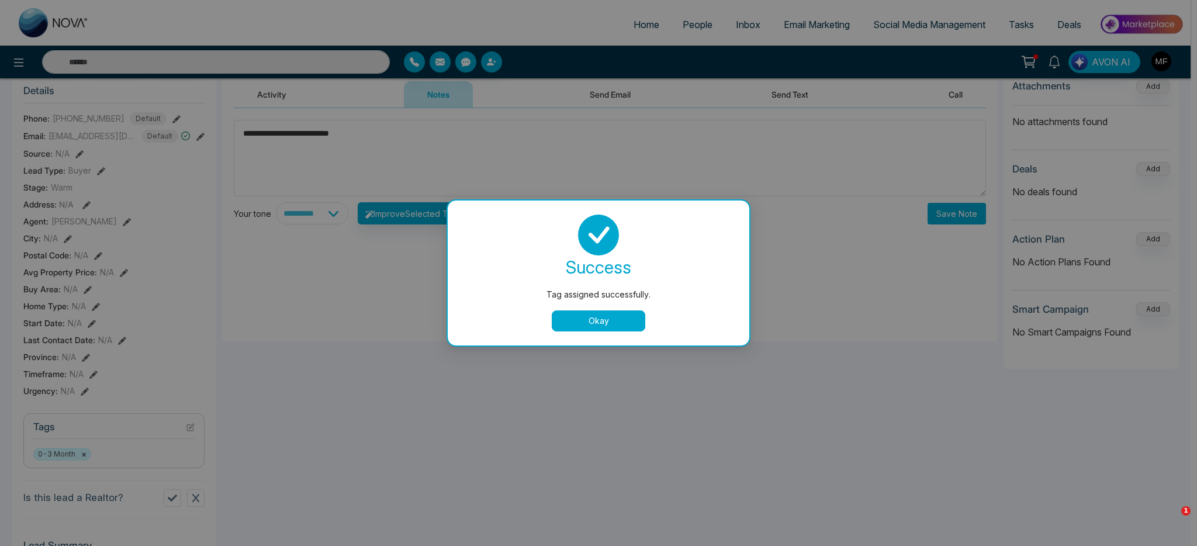
click at [630, 327] on button "Okay" at bounding box center [599, 320] width 94 height 21
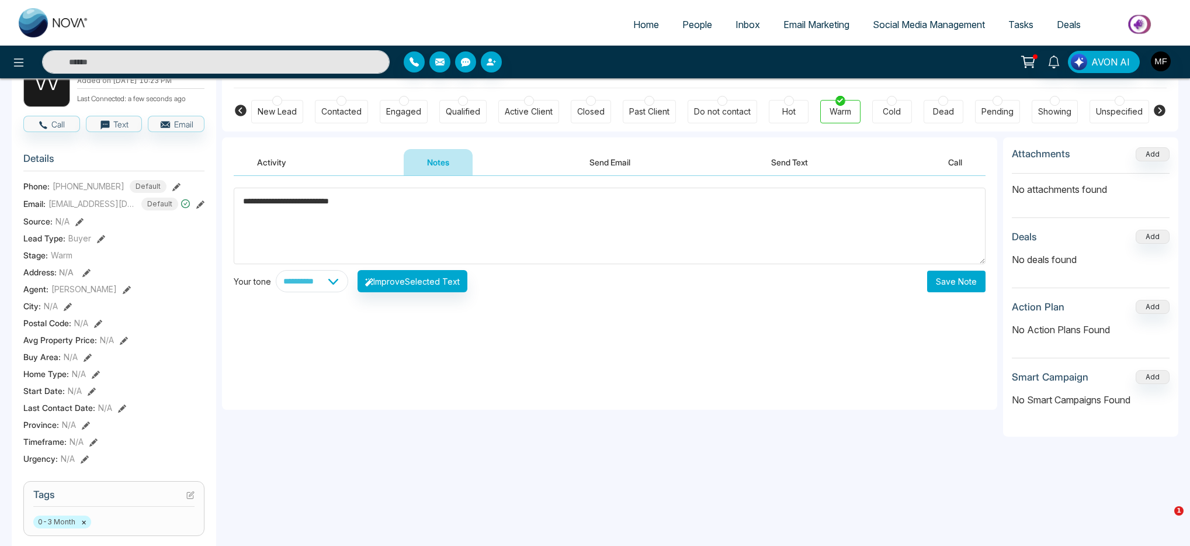
scroll to position [0, 0]
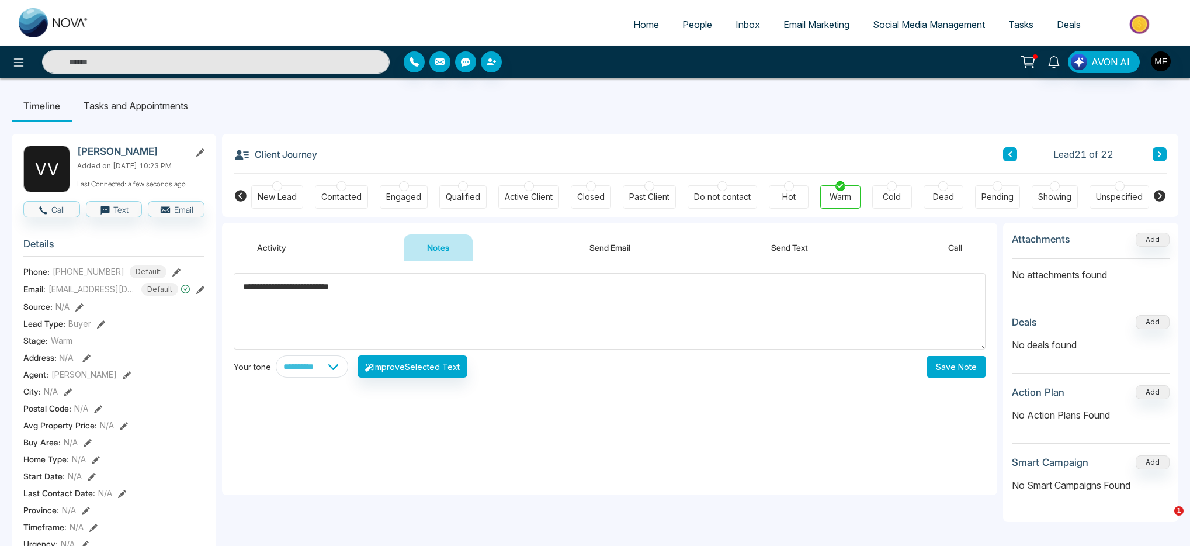
click at [790, 196] on div "Hot" at bounding box center [789, 197] width 13 height 12
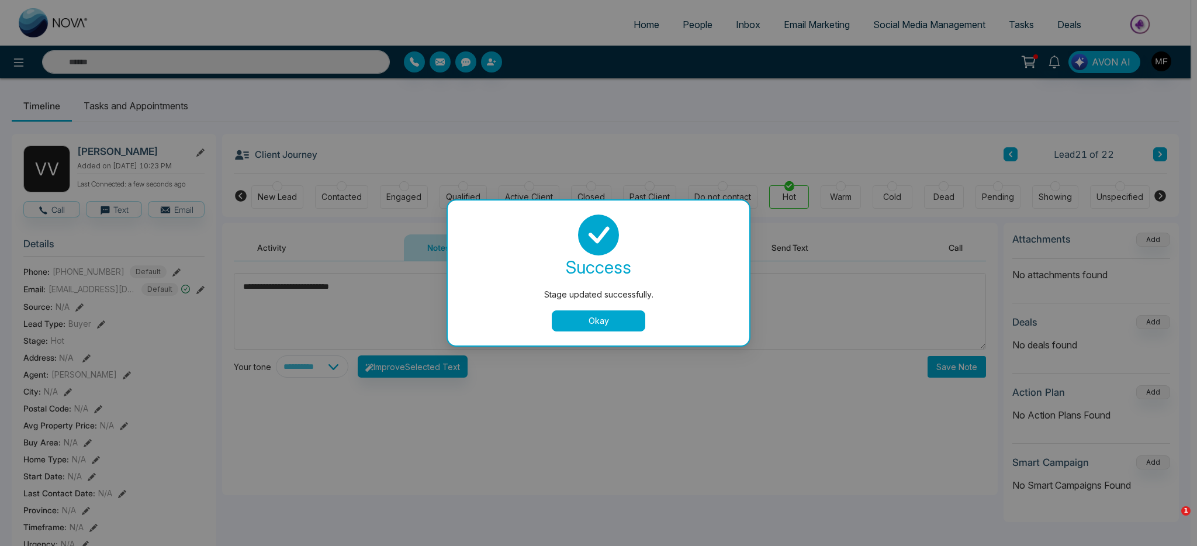
click at [590, 313] on button "Okay" at bounding box center [599, 320] width 94 height 21
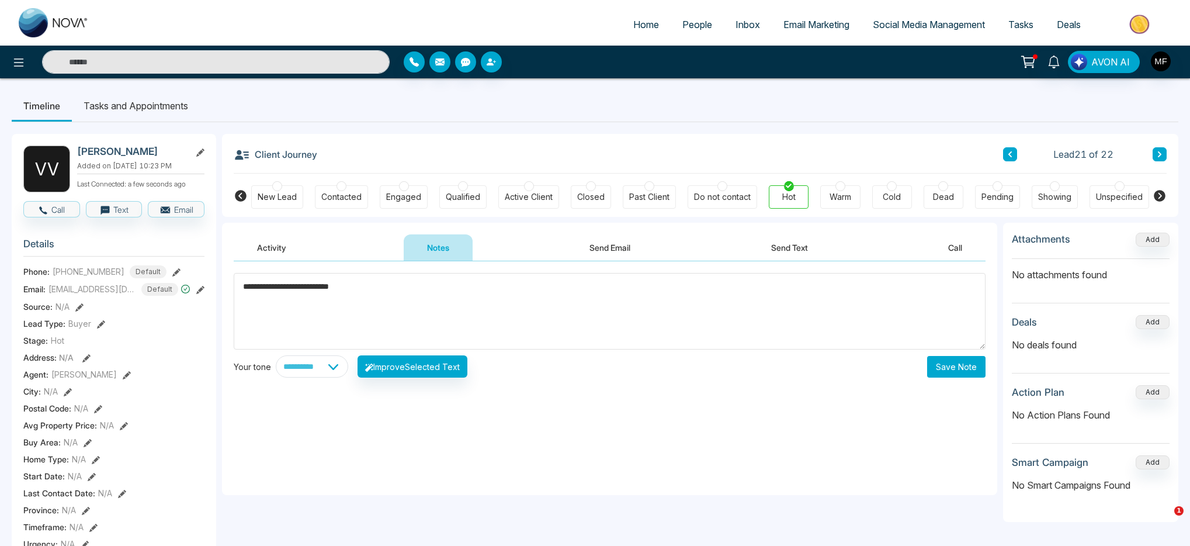
click at [1164, 155] on button at bounding box center [1160, 154] width 14 height 14
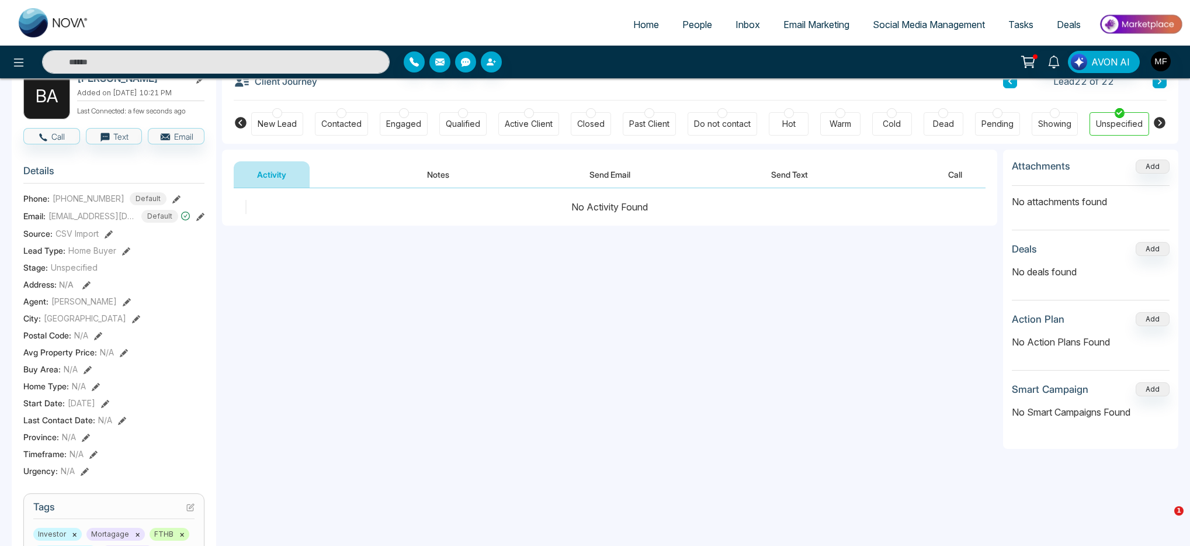
scroll to position [30, 0]
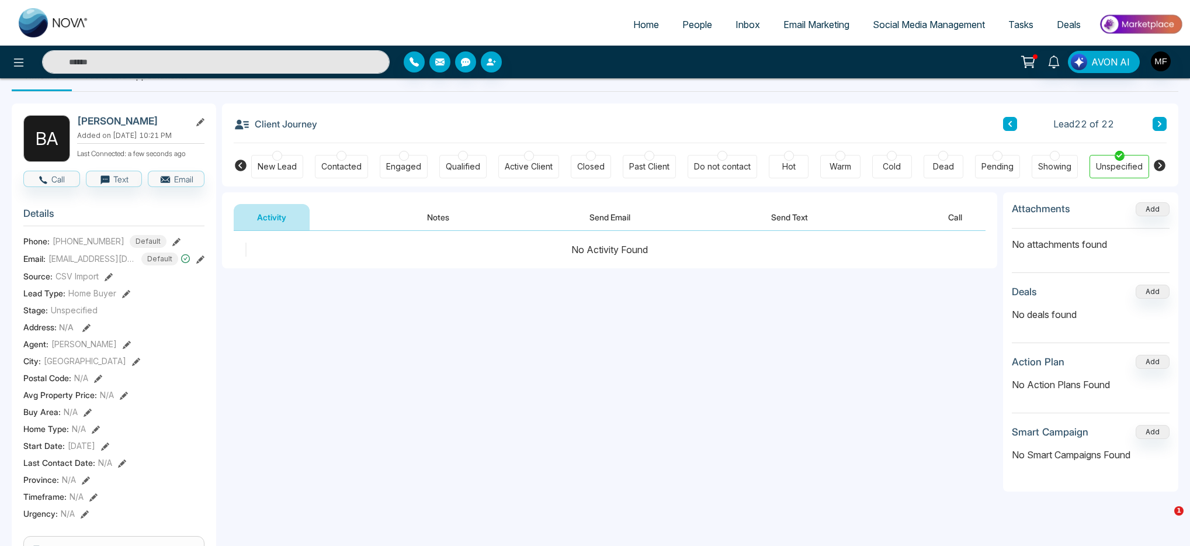
click at [446, 216] on button "Notes" at bounding box center [438, 217] width 69 height 26
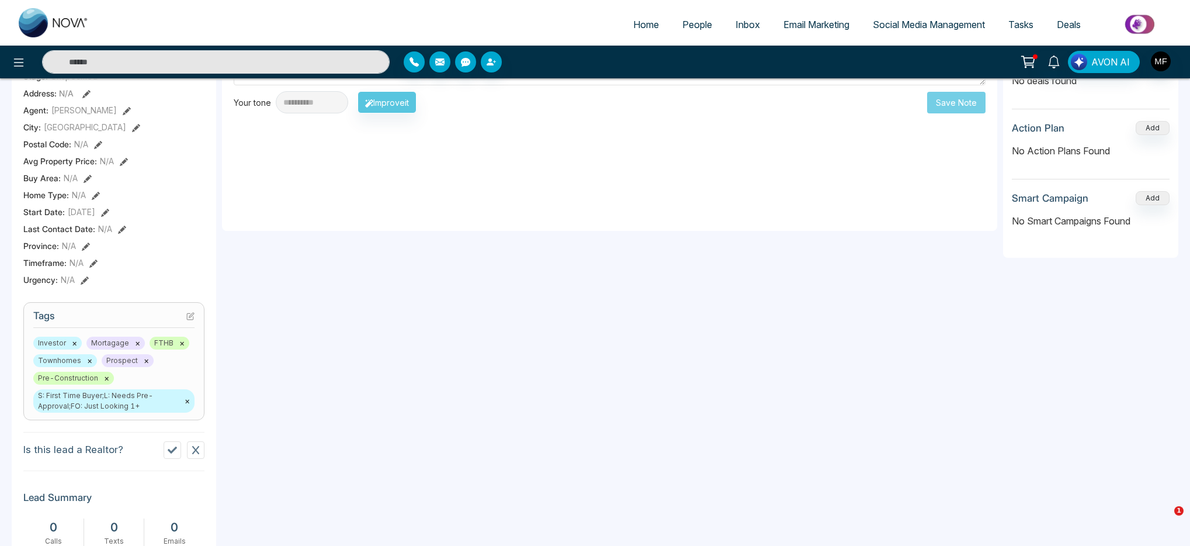
scroll to position [394, 0]
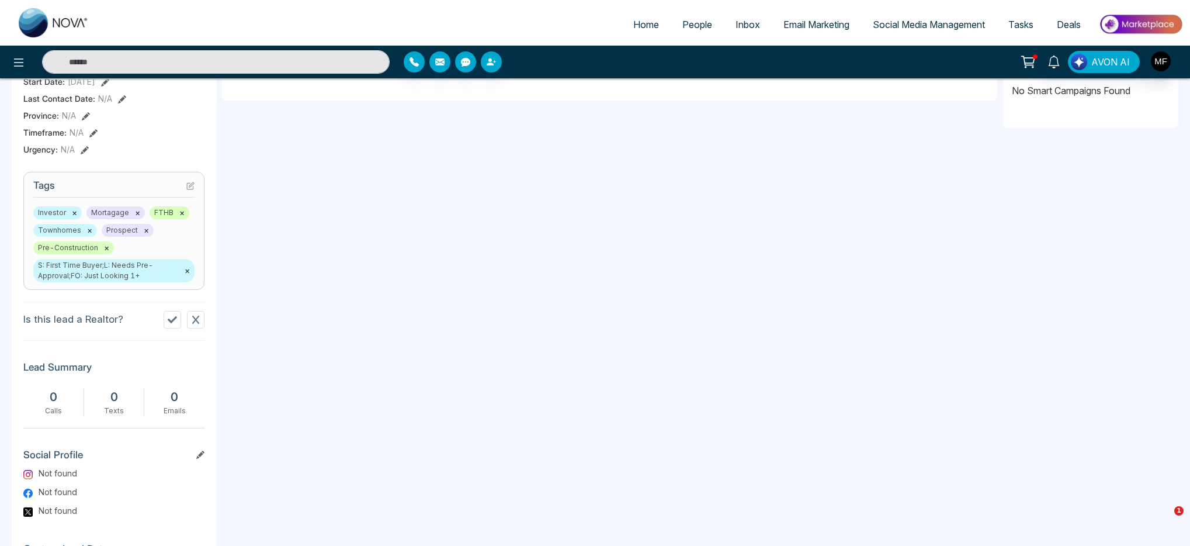
click at [188, 189] on icon at bounding box center [190, 186] width 6 height 6
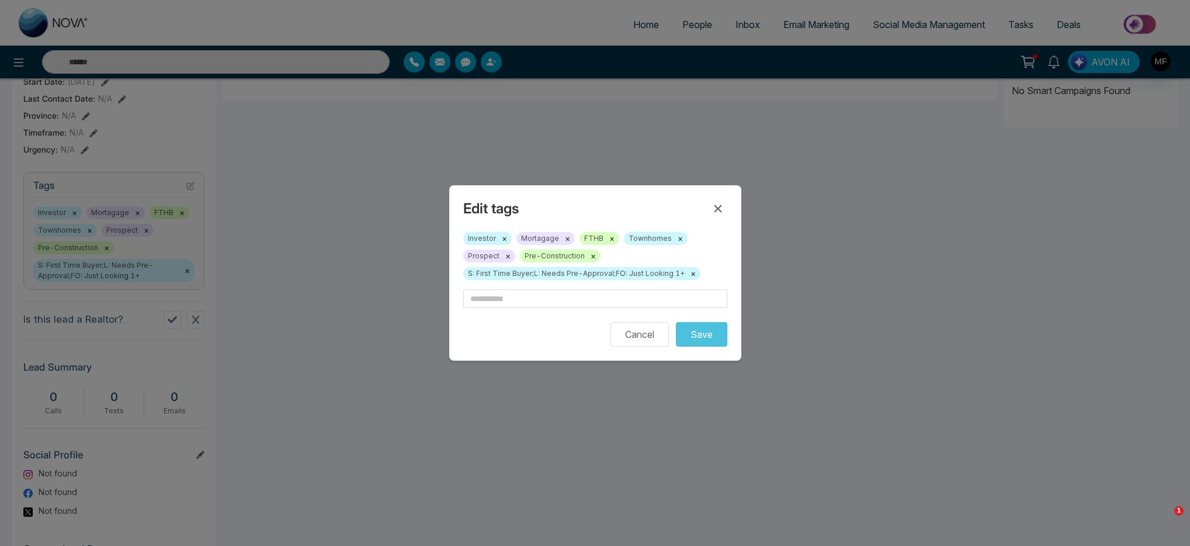
click at [691, 269] on button "×" at bounding box center [693, 273] width 5 height 11
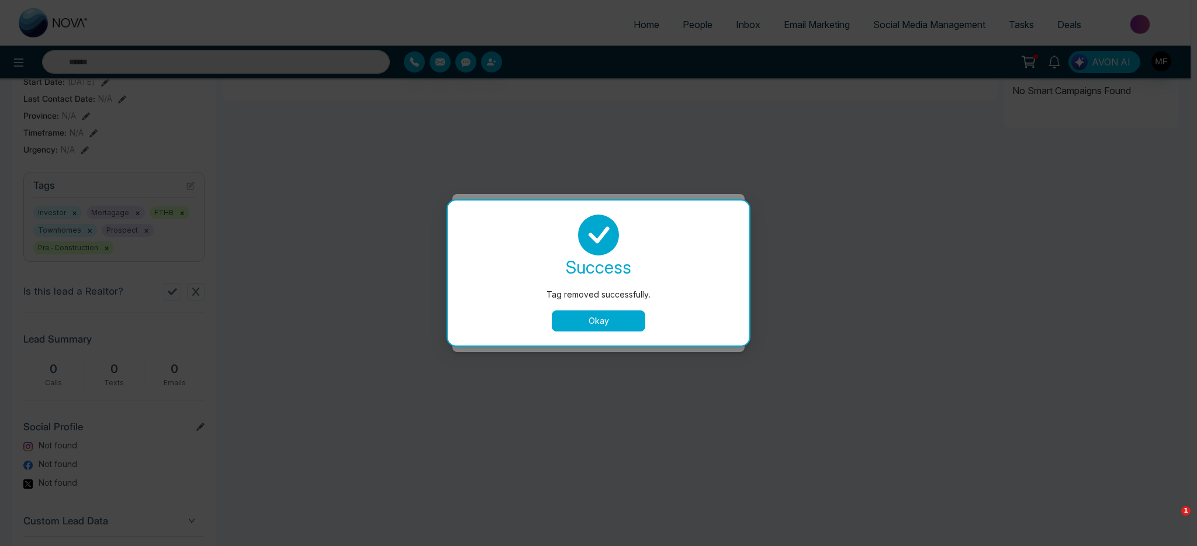
click at [609, 325] on button "Okay" at bounding box center [599, 320] width 94 height 21
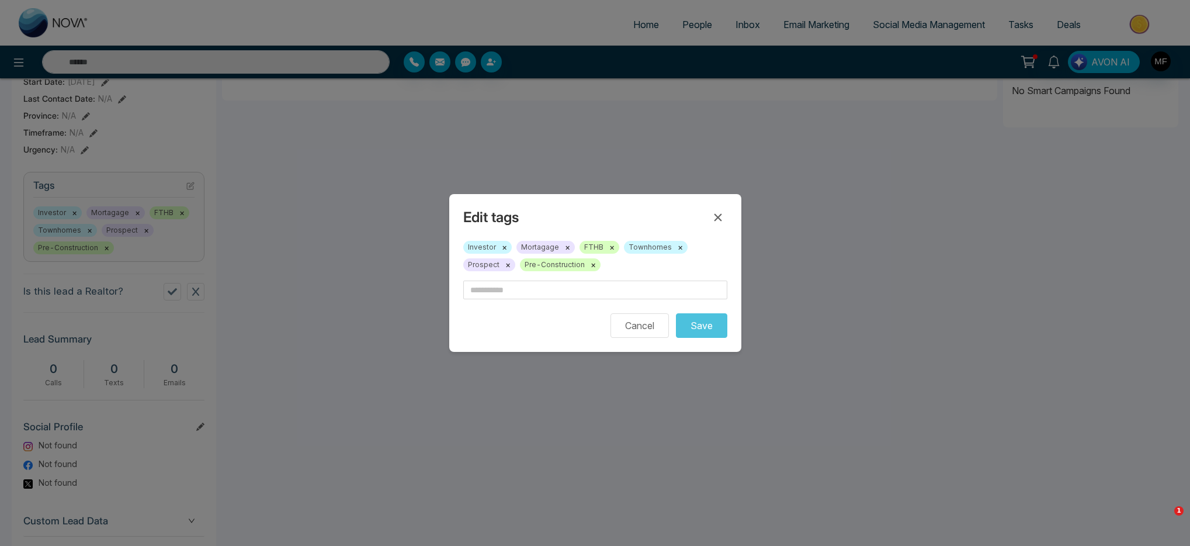
click at [591, 264] on button "×" at bounding box center [593, 264] width 5 height 11
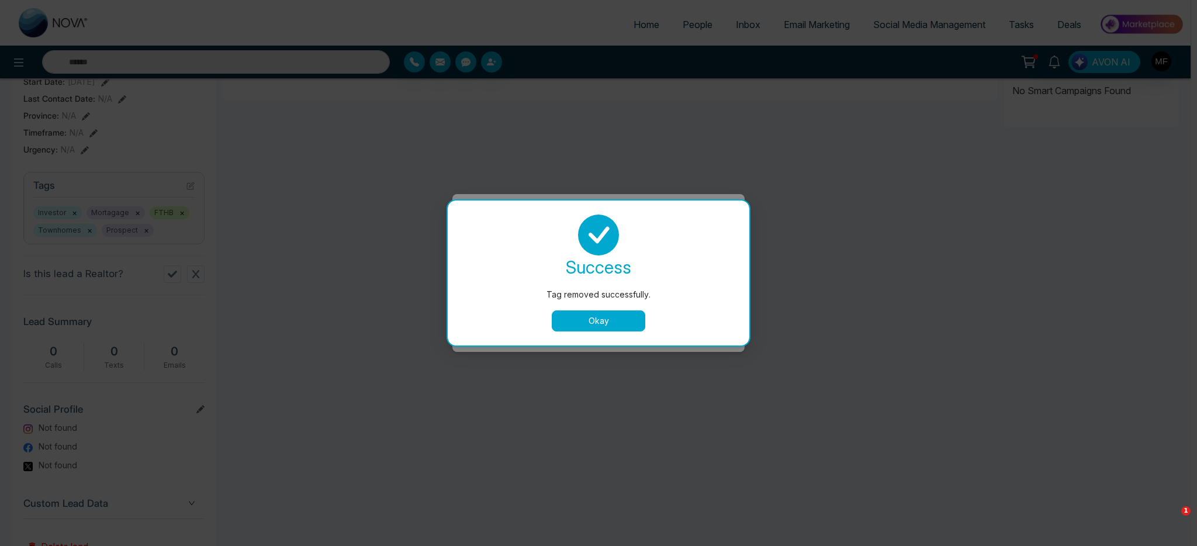
click at [593, 327] on button "Okay" at bounding box center [599, 320] width 94 height 21
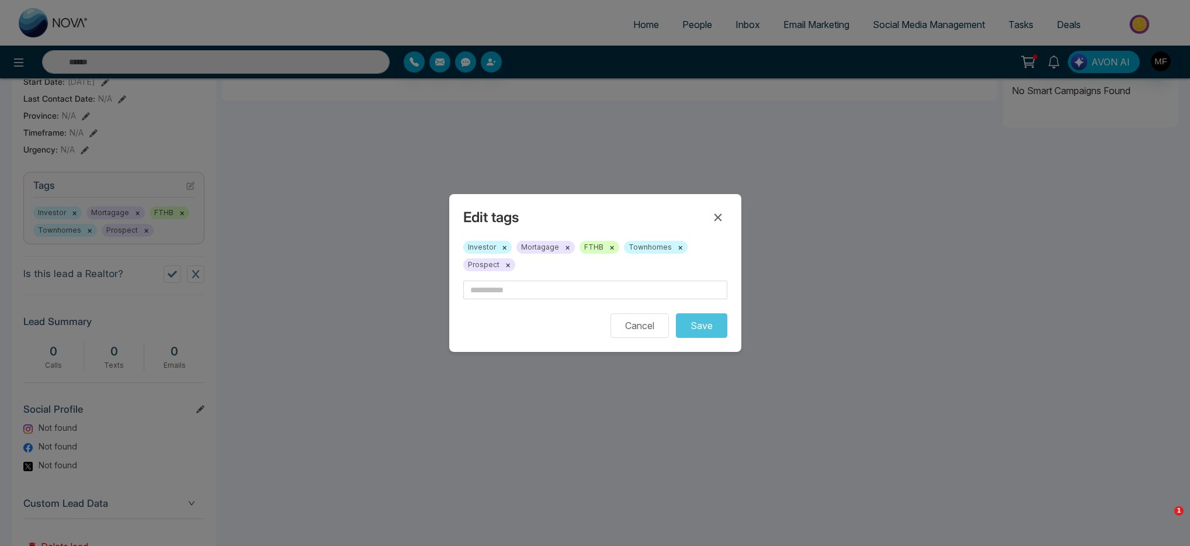
click at [504, 250] on button "×" at bounding box center [504, 247] width 5 height 11
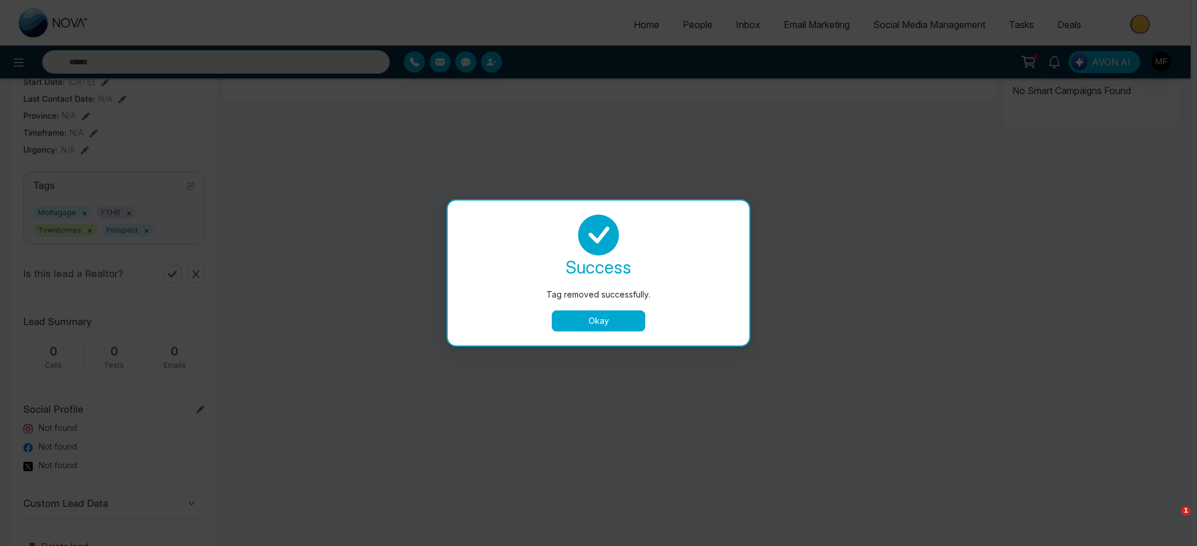
click at [565, 321] on button "Okay" at bounding box center [599, 320] width 94 height 21
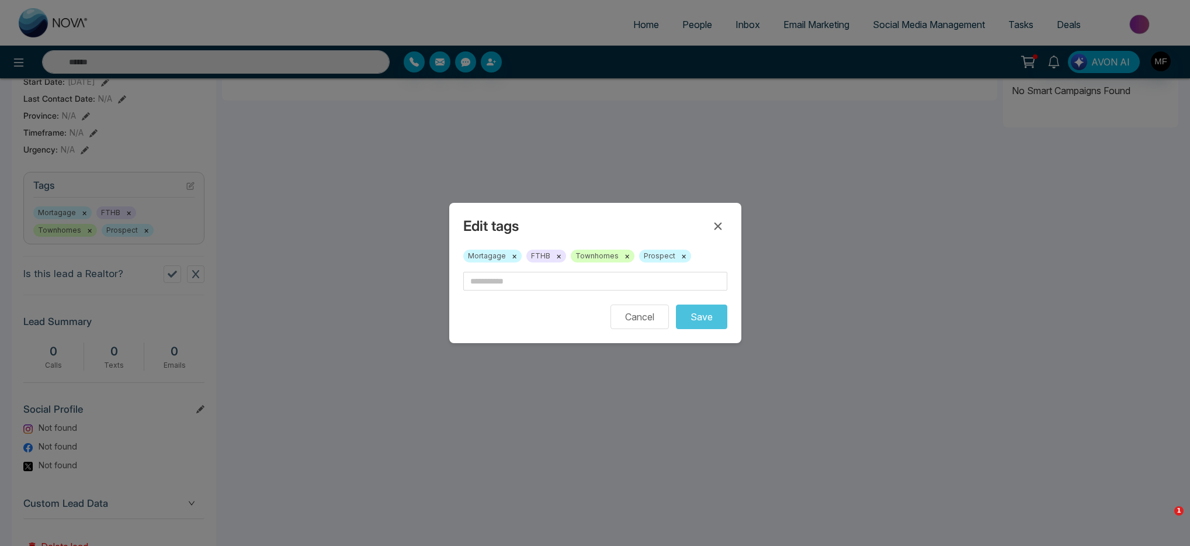
click at [515, 255] on span "Mortagage ×" at bounding box center [492, 256] width 58 height 13
click at [512, 256] on button "×" at bounding box center [514, 256] width 5 height 11
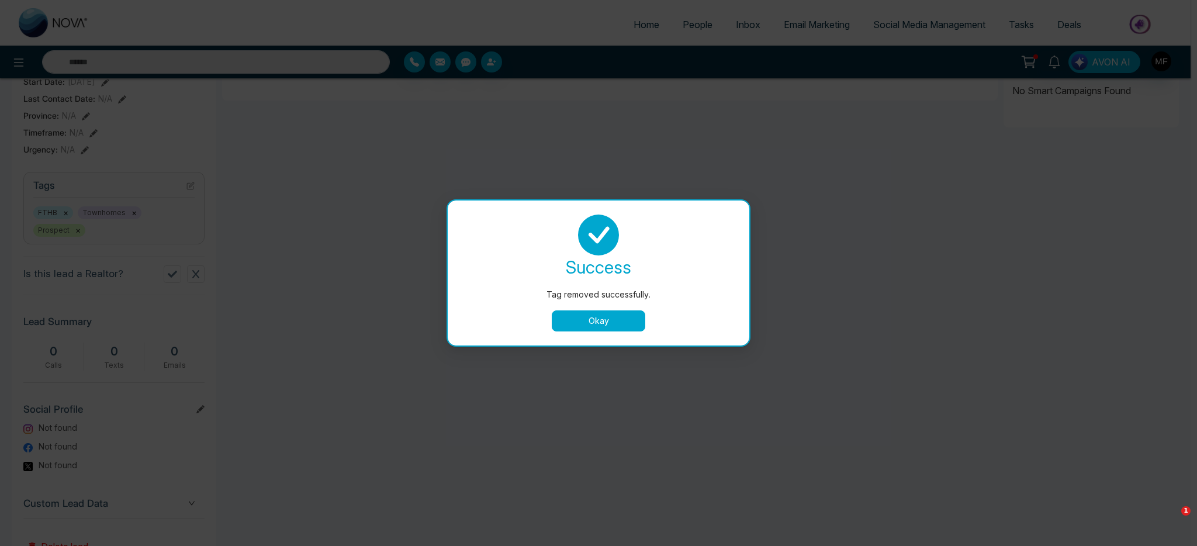
click at [589, 314] on button "Okay" at bounding box center [599, 320] width 94 height 21
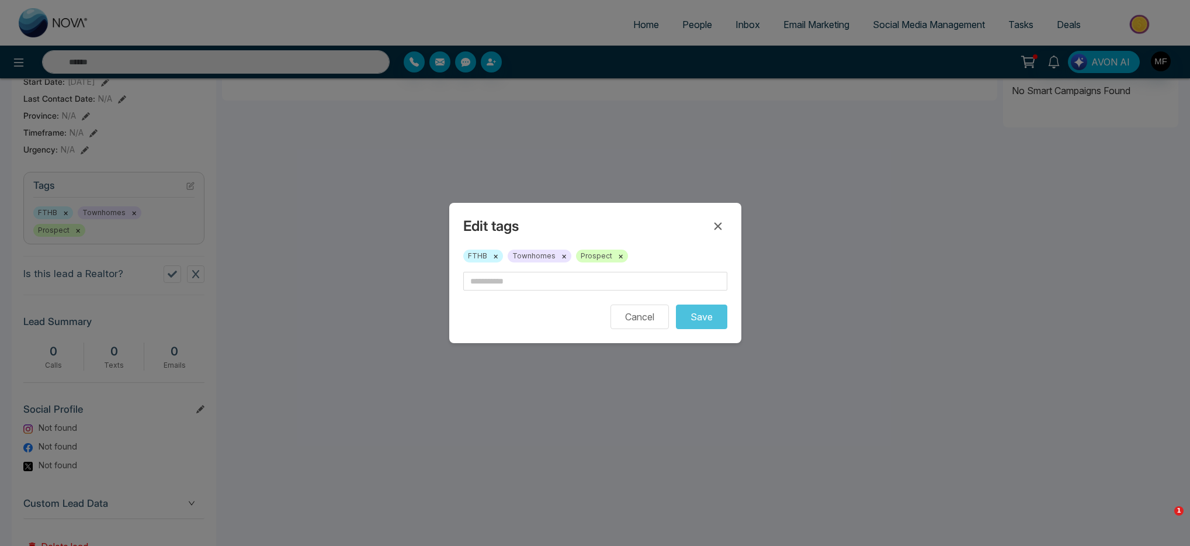
click at [496, 256] on button "×" at bounding box center [495, 256] width 5 height 11
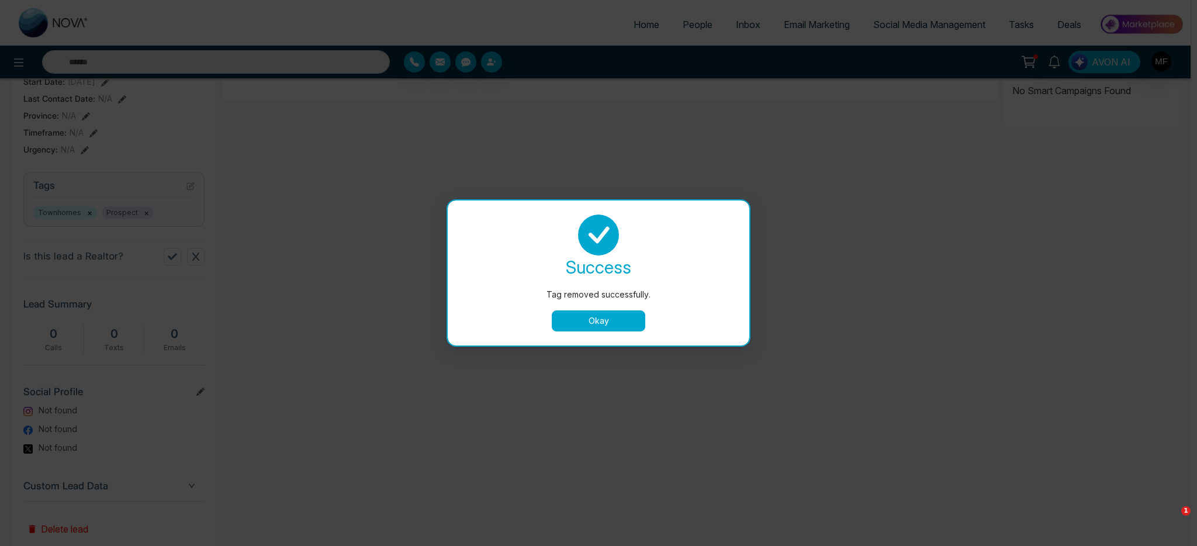
click at [569, 313] on button "Okay" at bounding box center [599, 320] width 94 height 21
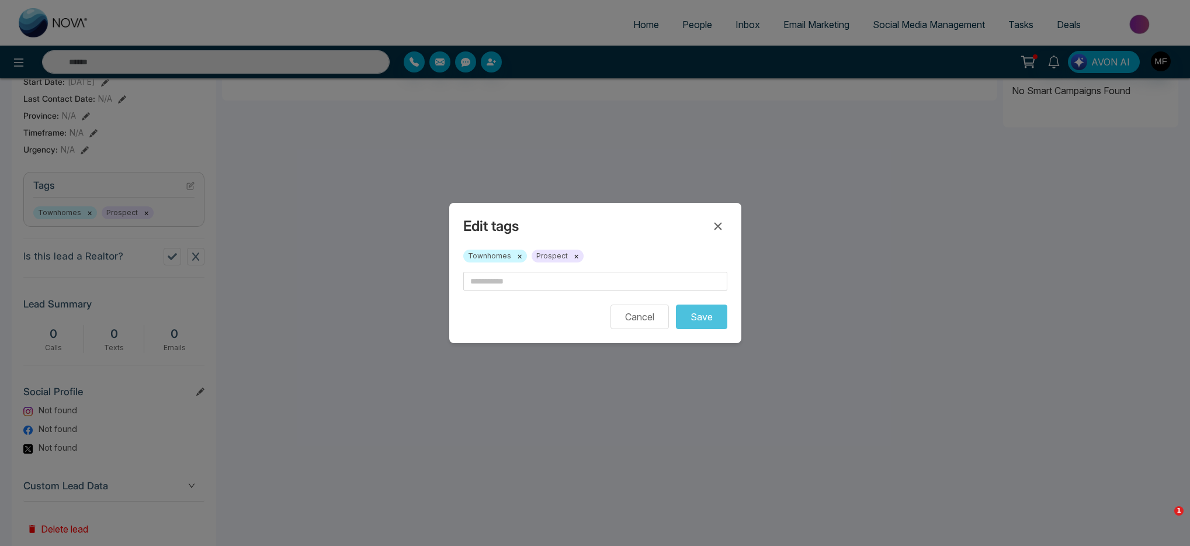
click at [518, 258] on button "×" at bounding box center [519, 256] width 5 height 11
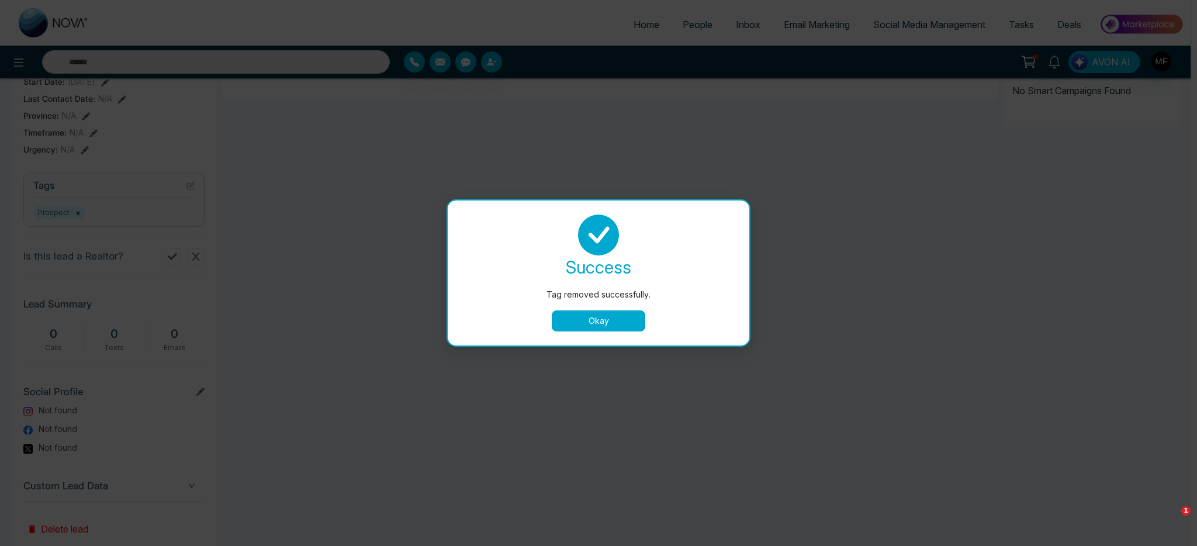
click at [594, 317] on button "Okay" at bounding box center [599, 320] width 94 height 21
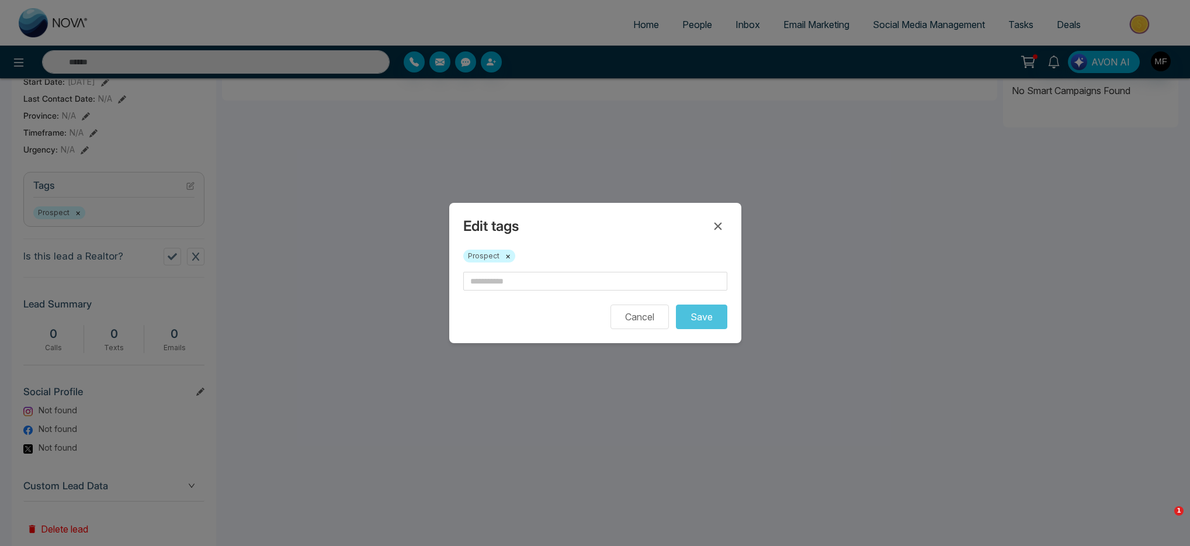
click at [507, 257] on button "×" at bounding box center [507, 256] width 5 height 11
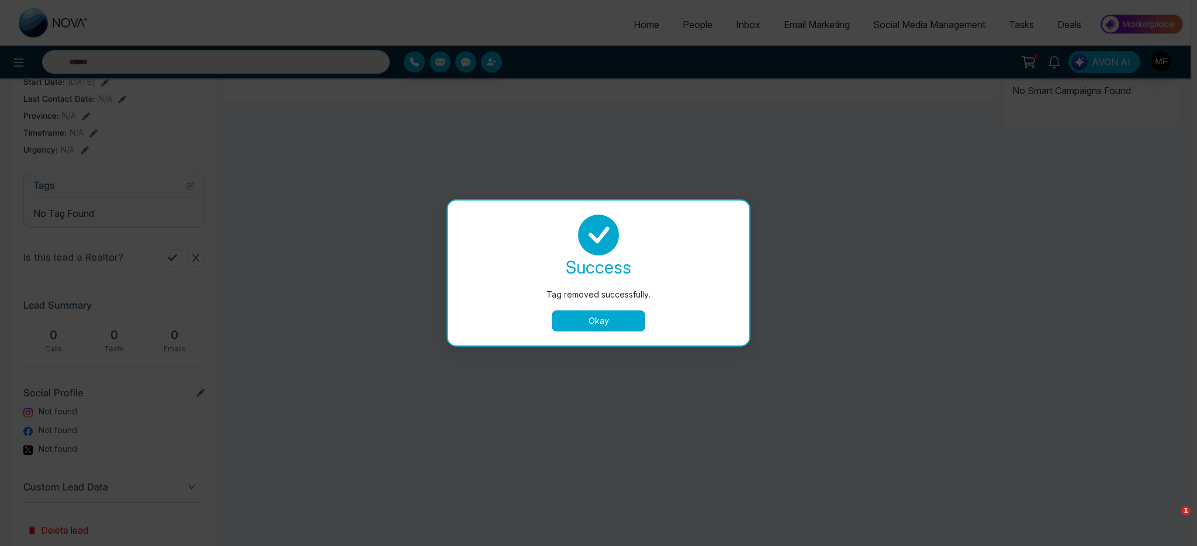
click at [576, 317] on button "Okay" at bounding box center [599, 320] width 94 height 21
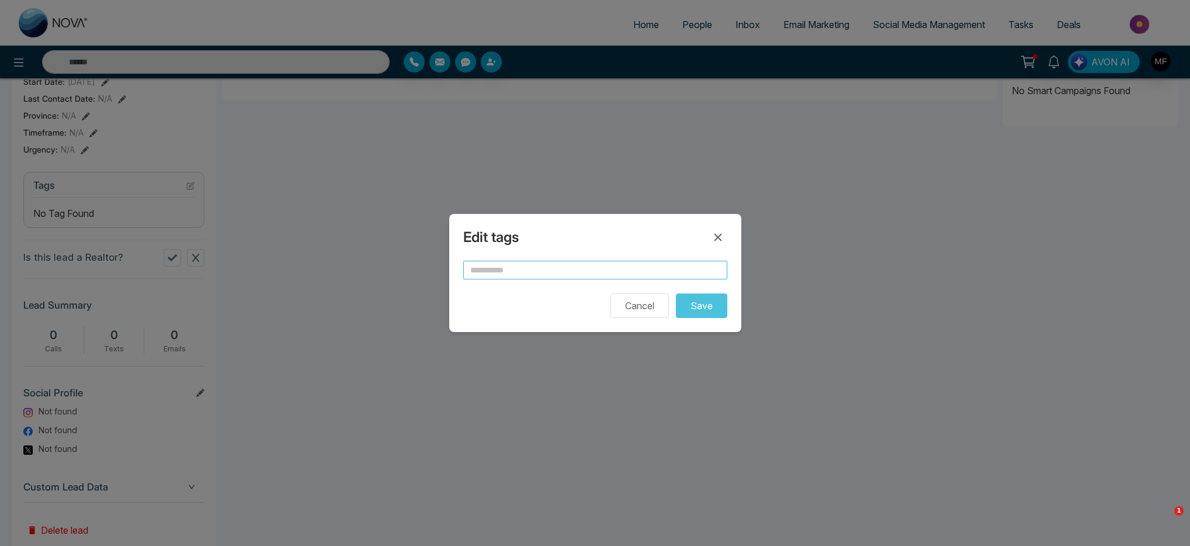
click at [570, 273] on input "text" at bounding box center [595, 270] width 264 height 19
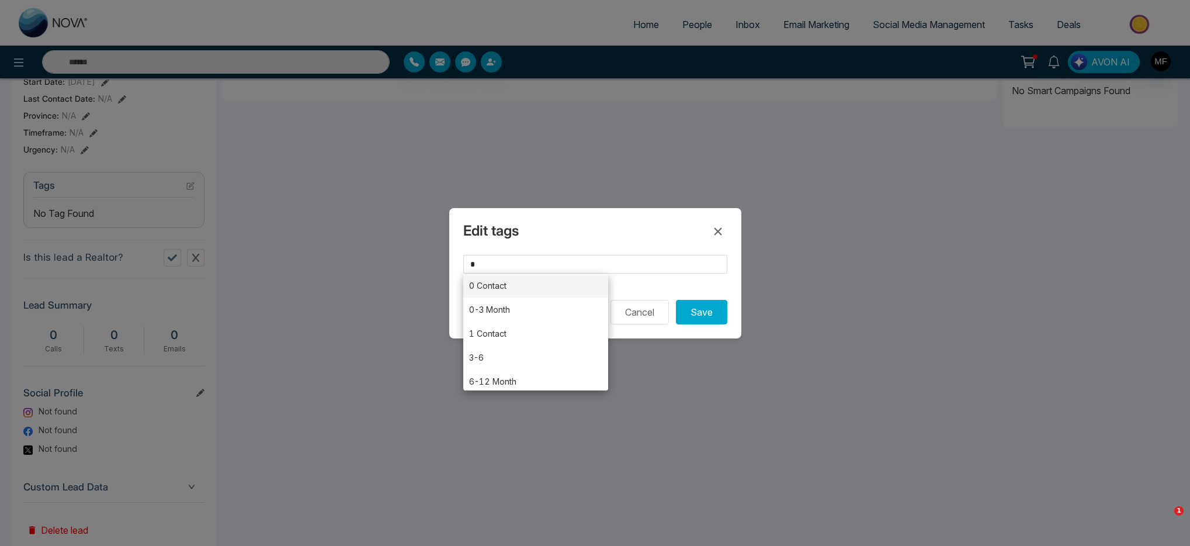
click at [532, 292] on li "0 Contact" at bounding box center [536, 285] width 146 height 24
type input "*********"
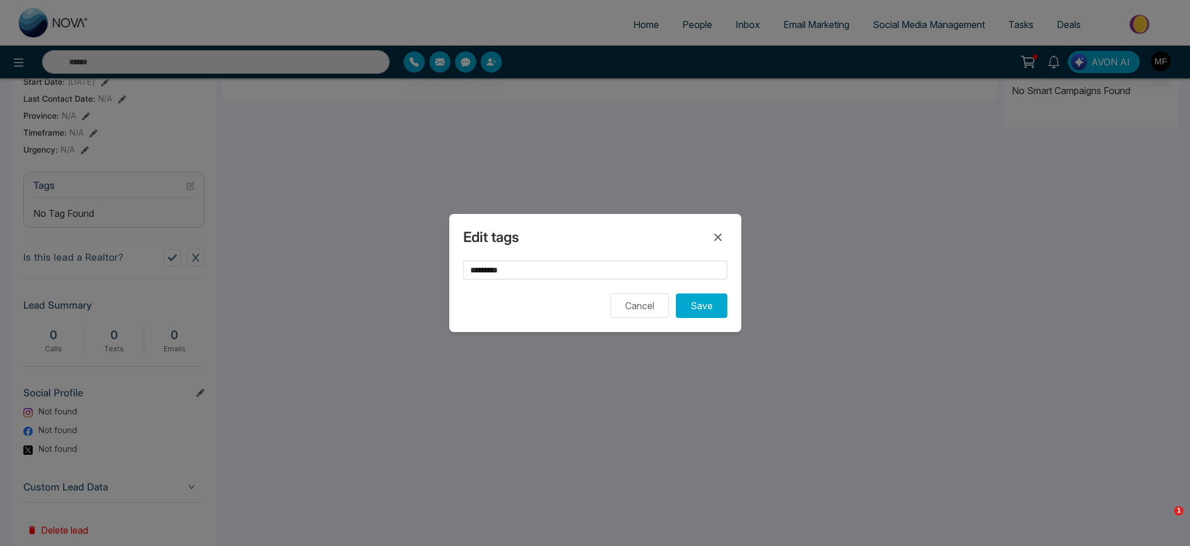
click at [695, 318] on div "Edit tags ********* Cancel Save" at bounding box center [595, 273] width 292 height 118
click at [698, 313] on button "Save" at bounding box center [701, 305] width 51 height 25
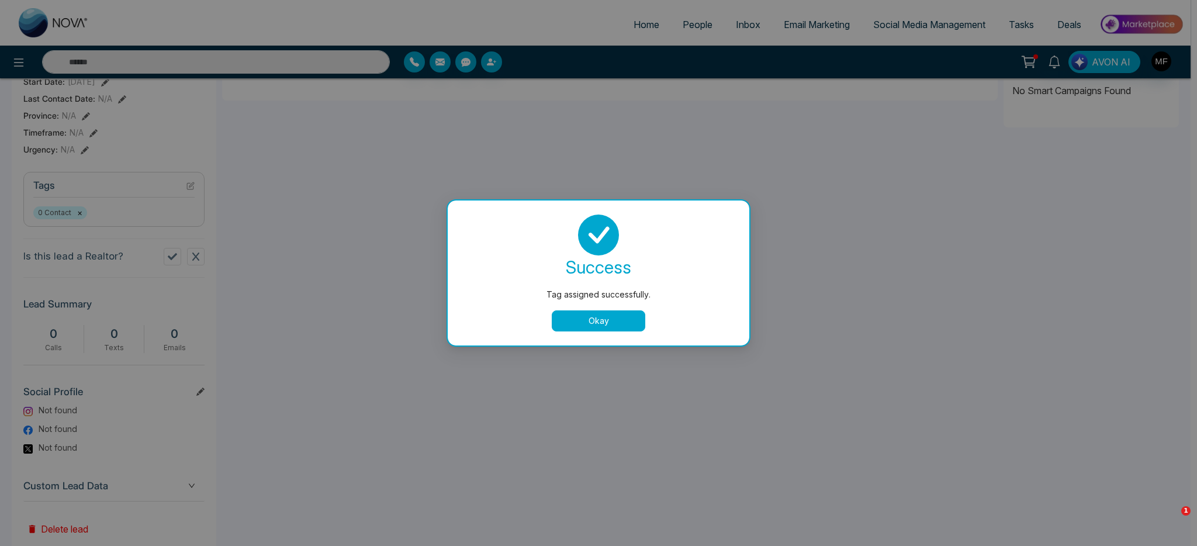
click at [579, 322] on button "Okay" at bounding box center [599, 320] width 94 height 21
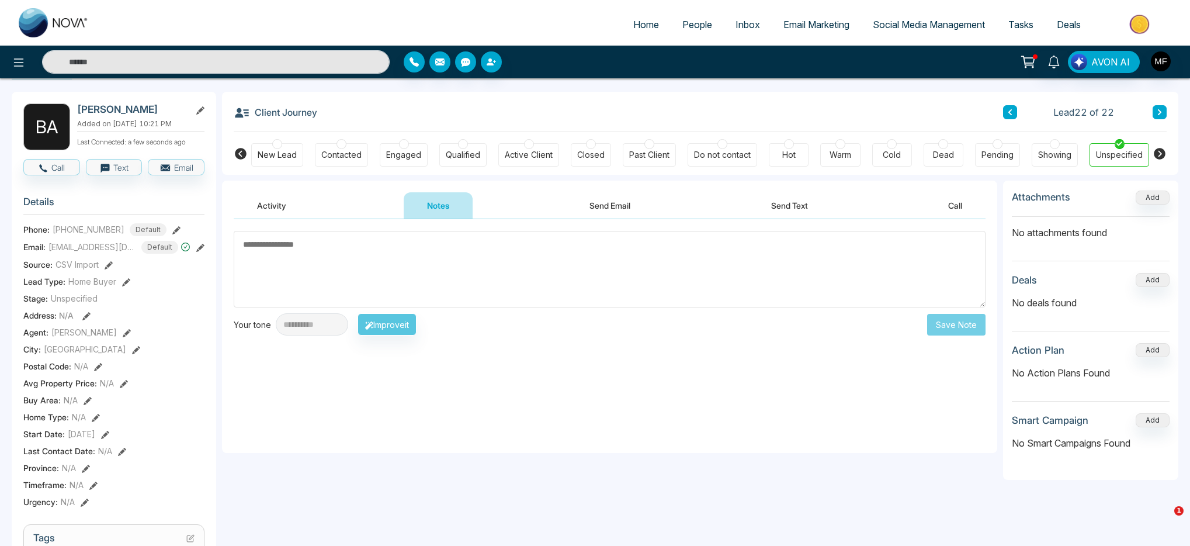
scroll to position [0, 0]
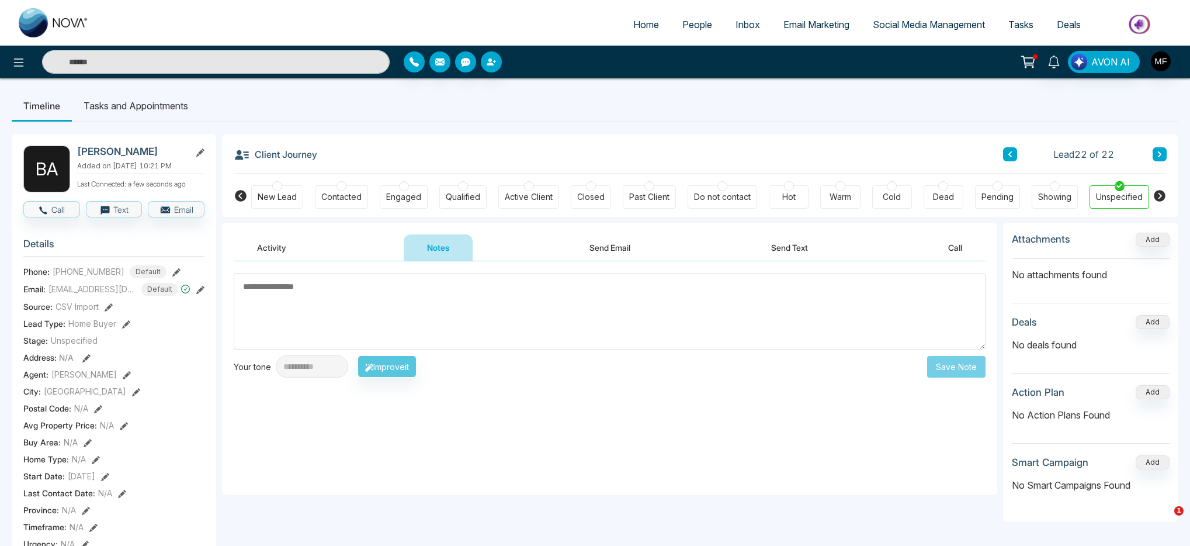
click at [1007, 160] on button at bounding box center [1010, 154] width 14 height 14
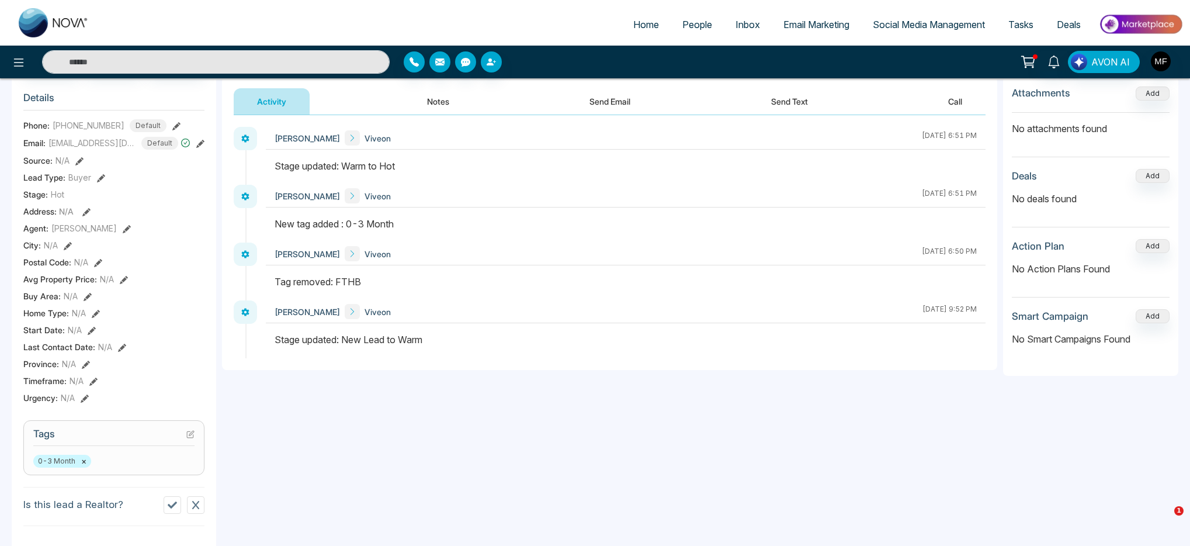
scroll to position [164, 0]
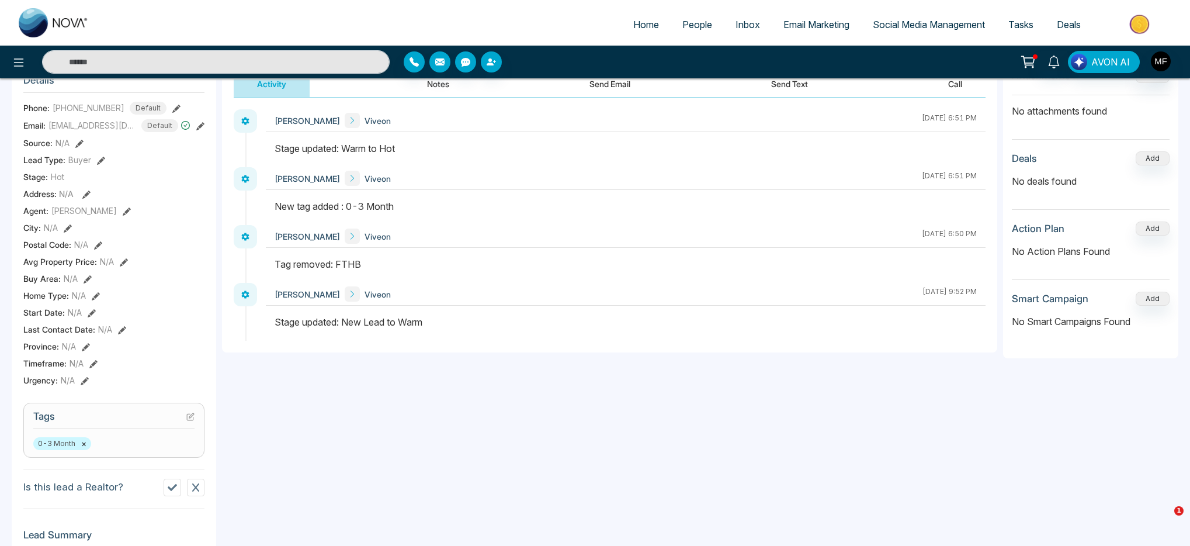
click at [1001, 341] on div "**********" at bounding box center [700, 420] width 957 height 722
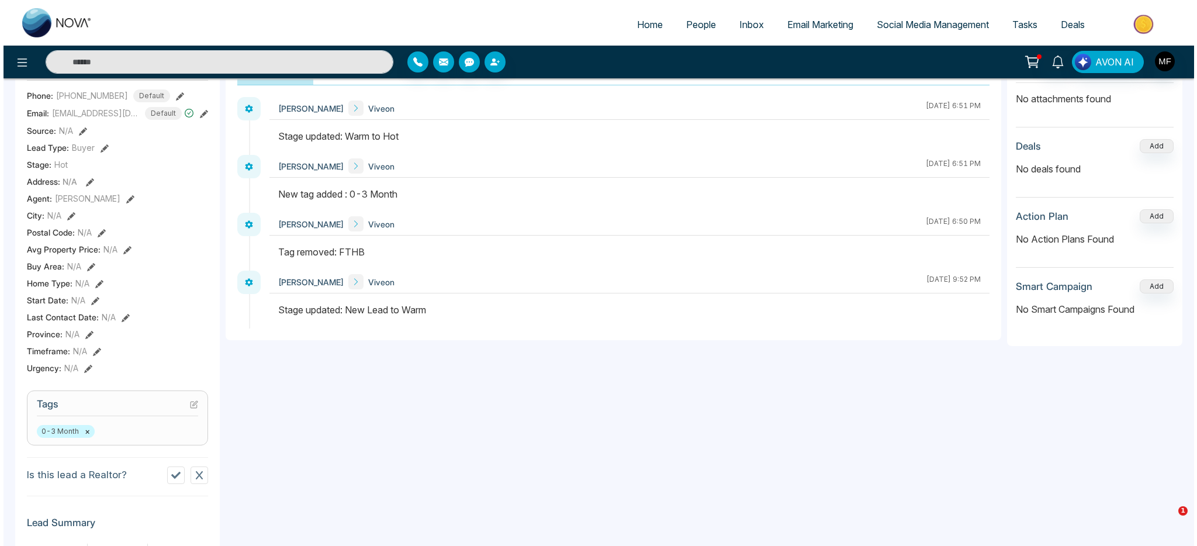
scroll to position [0, 0]
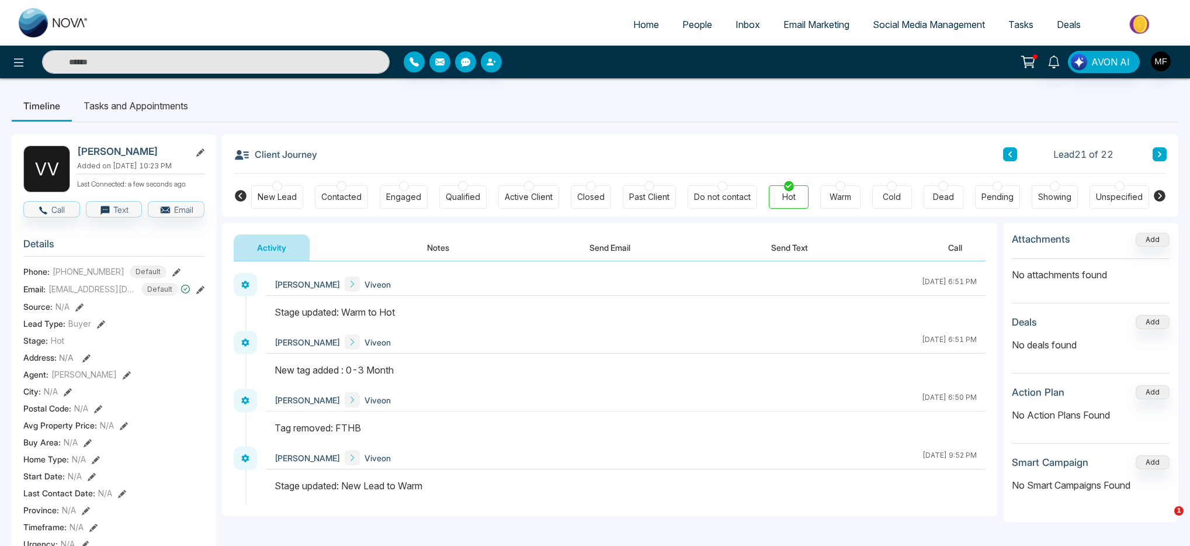
click at [685, 28] on span "People" at bounding box center [698, 25] width 30 height 12
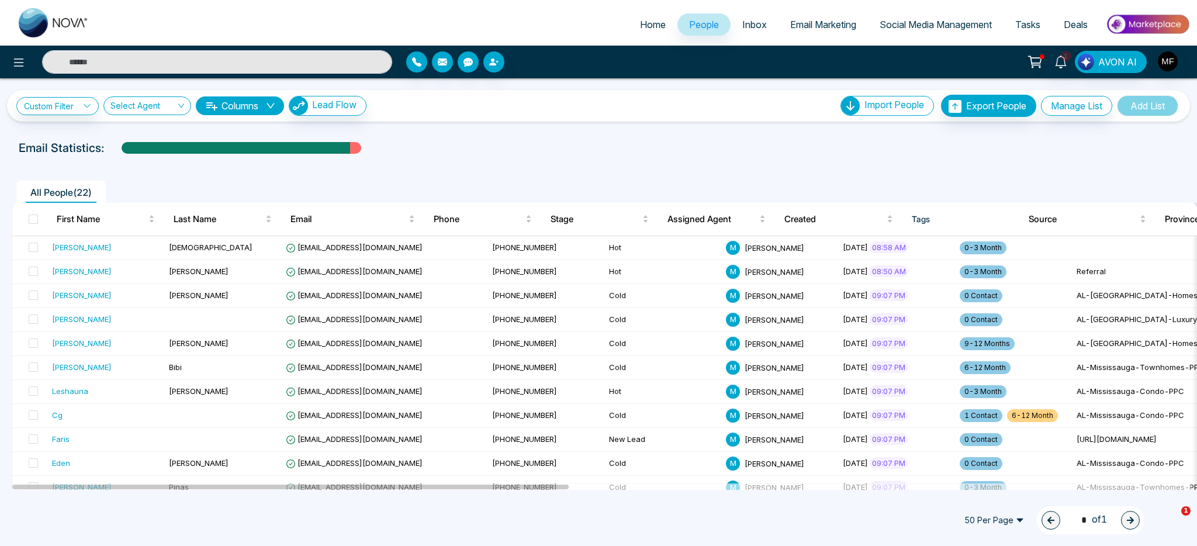
click at [978, 221] on th "Tags" at bounding box center [960, 219] width 117 height 33
click at [892, 223] on div "Created" at bounding box center [838, 219] width 108 height 14
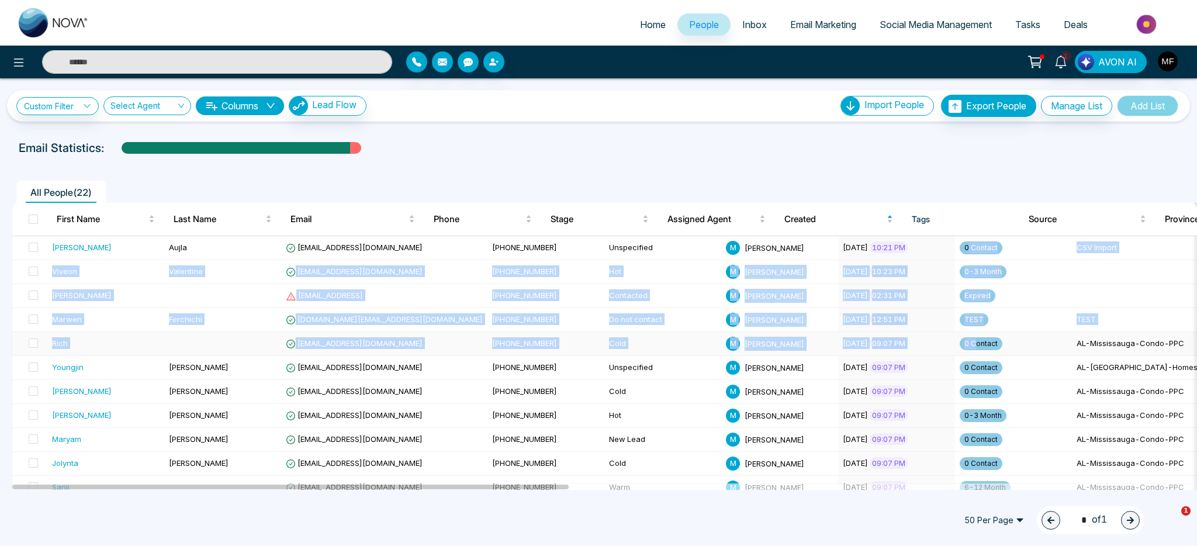
drag, startPoint x: 916, startPoint y: 246, endPoint x: 923, endPoint y: 348, distance: 102.5
click at [984, 251] on td "0 Contact" at bounding box center [1013, 248] width 117 height 24
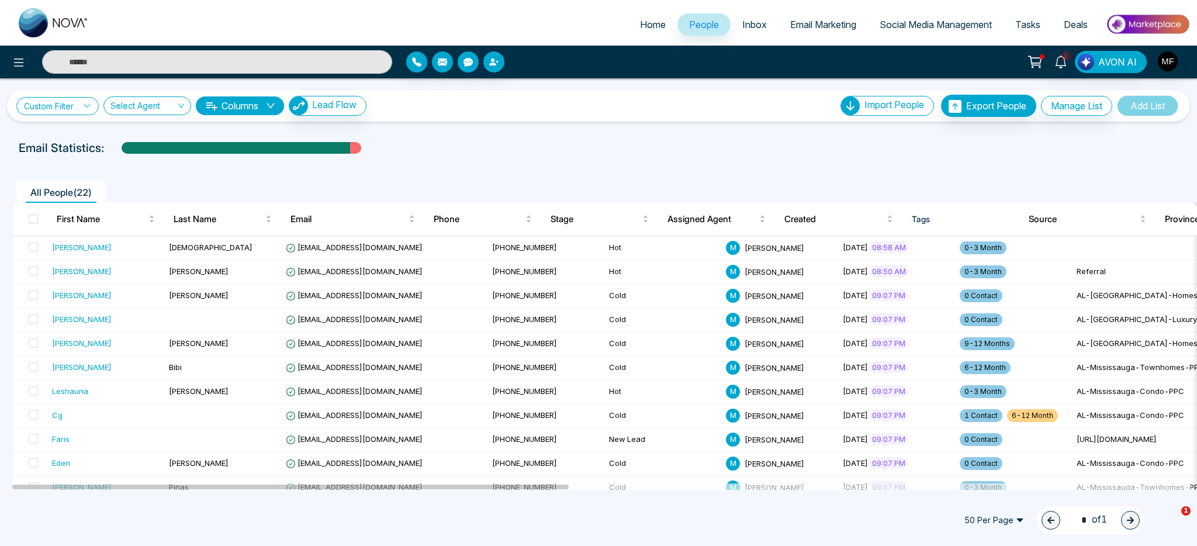
click at [71, 109] on link "Custom Filter" at bounding box center [57, 106] width 82 height 18
click at [101, 142] on span at bounding box center [81, 134] width 95 height 21
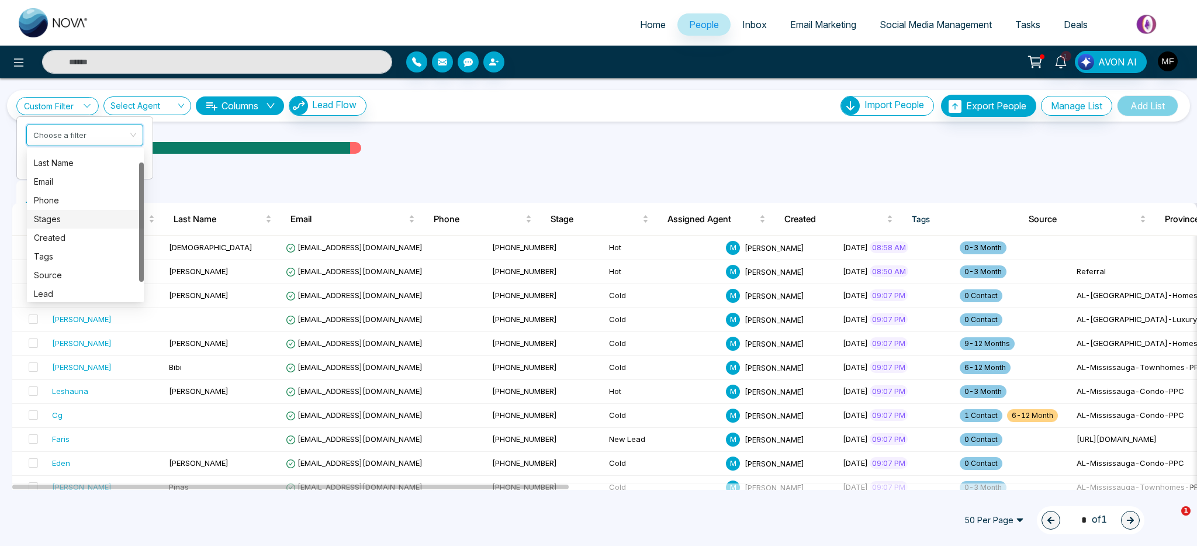
scroll to position [34, 0]
click at [44, 235] on div "Tags" at bounding box center [85, 237] width 103 height 13
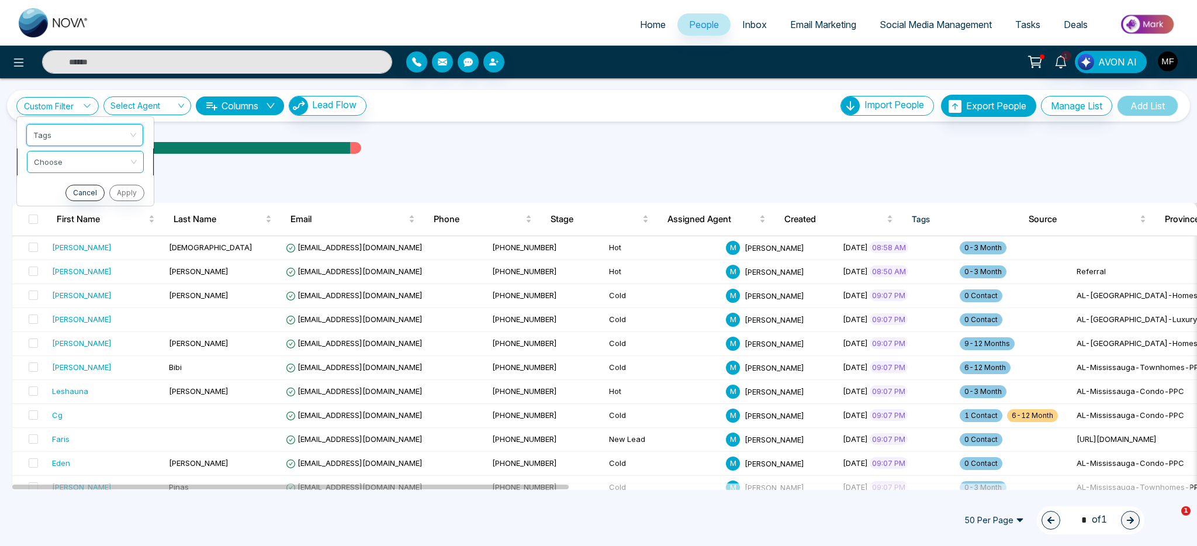
click at [98, 167] on input "search" at bounding box center [81, 160] width 95 height 18
click at [89, 185] on div "include" at bounding box center [85, 186] width 103 height 13
click at [96, 189] on input "search" at bounding box center [81, 187] width 95 height 18
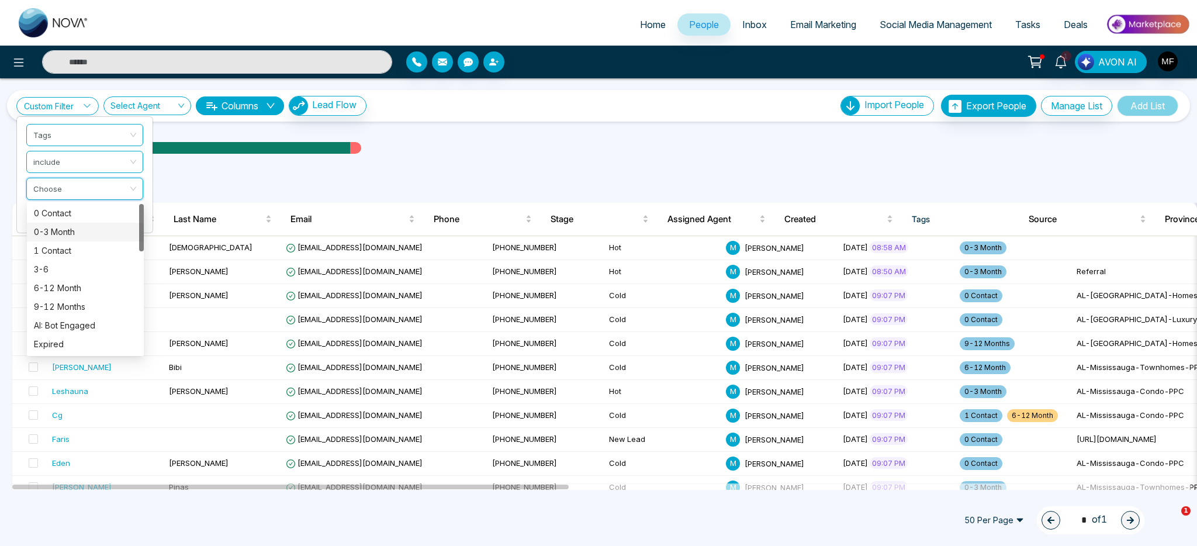
click at [77, 231] on div "0-3 Month" at bounding box center [85, 232] width 103 height 13
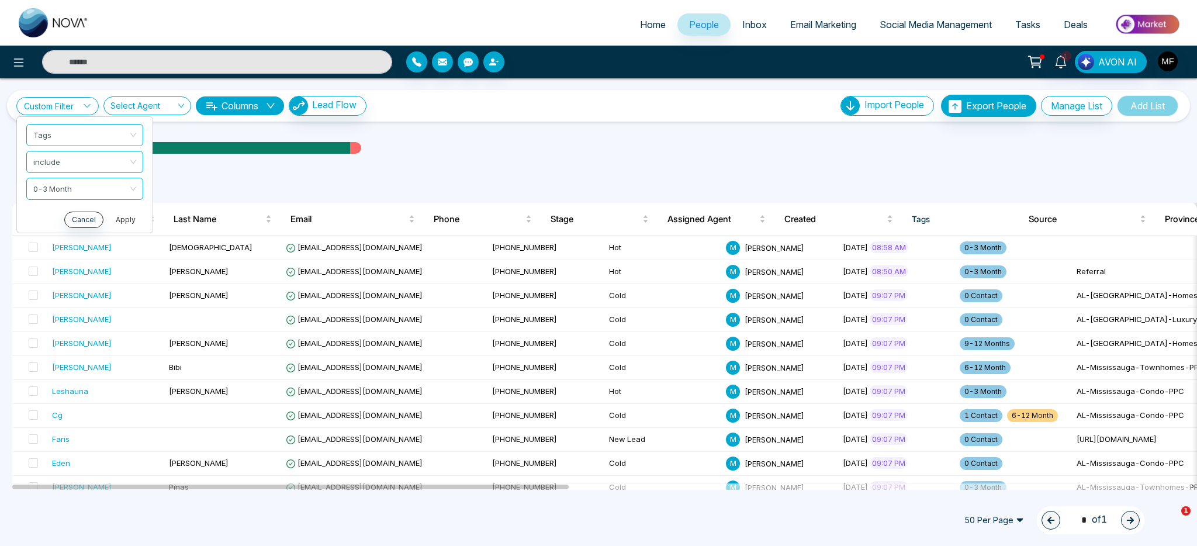
click at [136, 223] on button "Apply" at bounding box center [125, 220] width 35 height 16
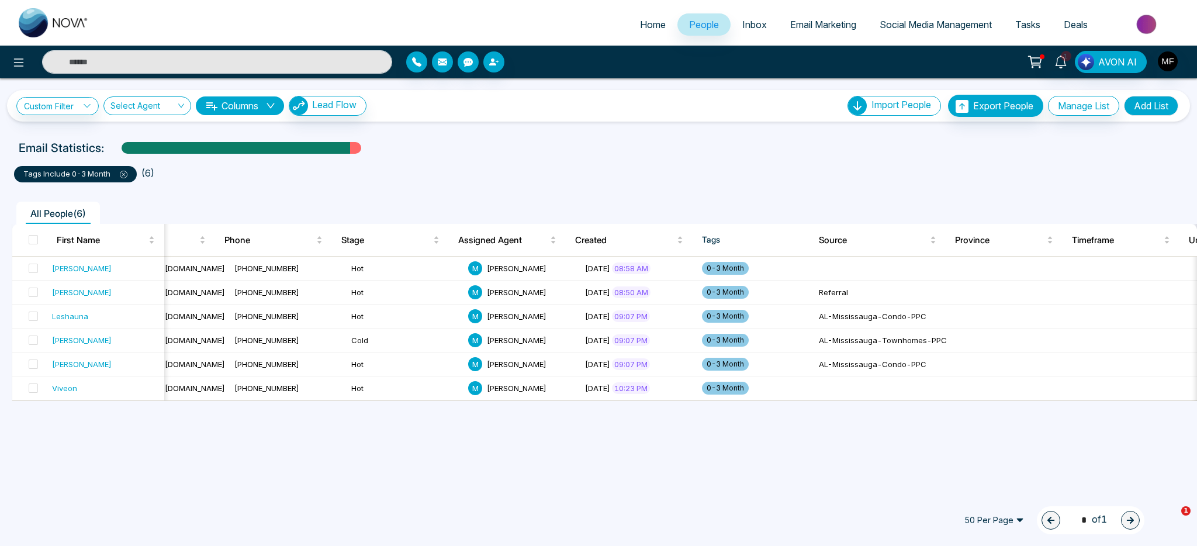
scroll to position [0, 218]
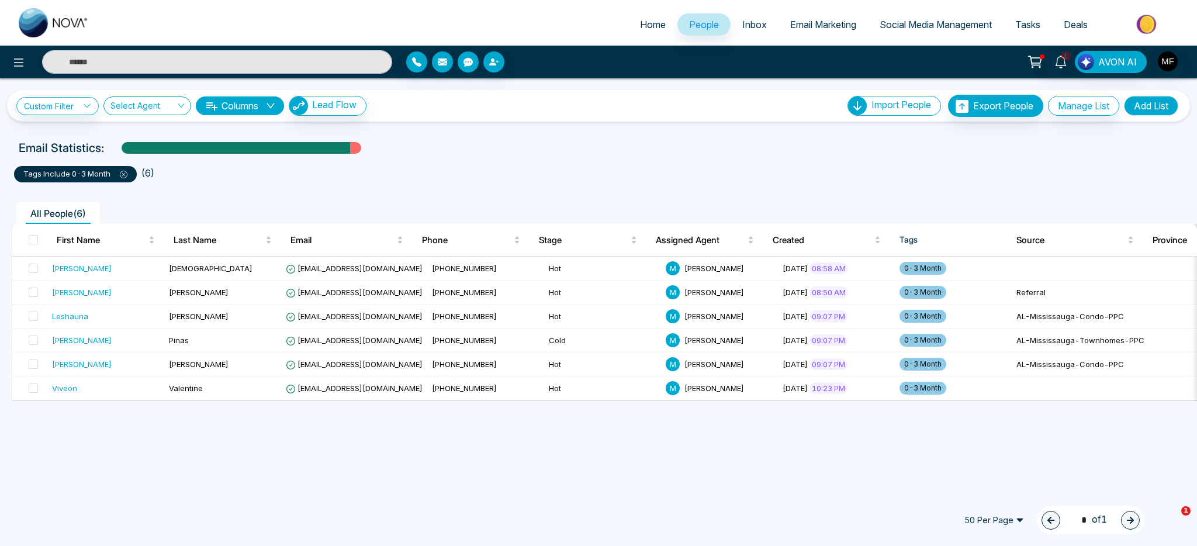
click at [126, 178] on icon at bounding box center [124, 175] width 8 height 8
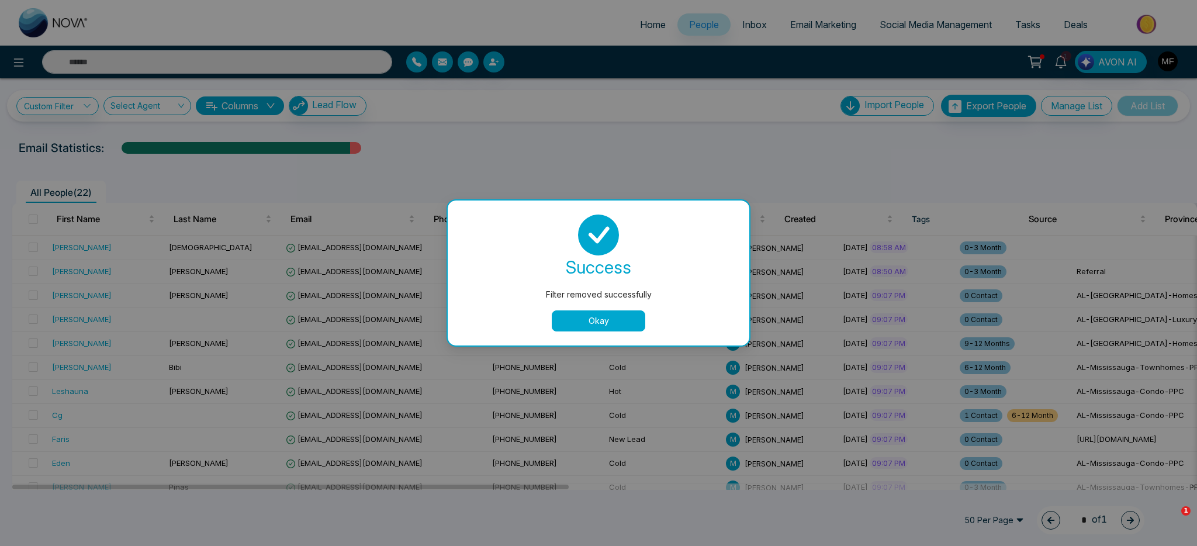
click at [627, 306] on div "success Filter removed successfully Okay" at bounding box center [598, 272] width 273 height 117
click at [622, 316] on button "Okay" at bounding box center [599, 320] width 94 height 21
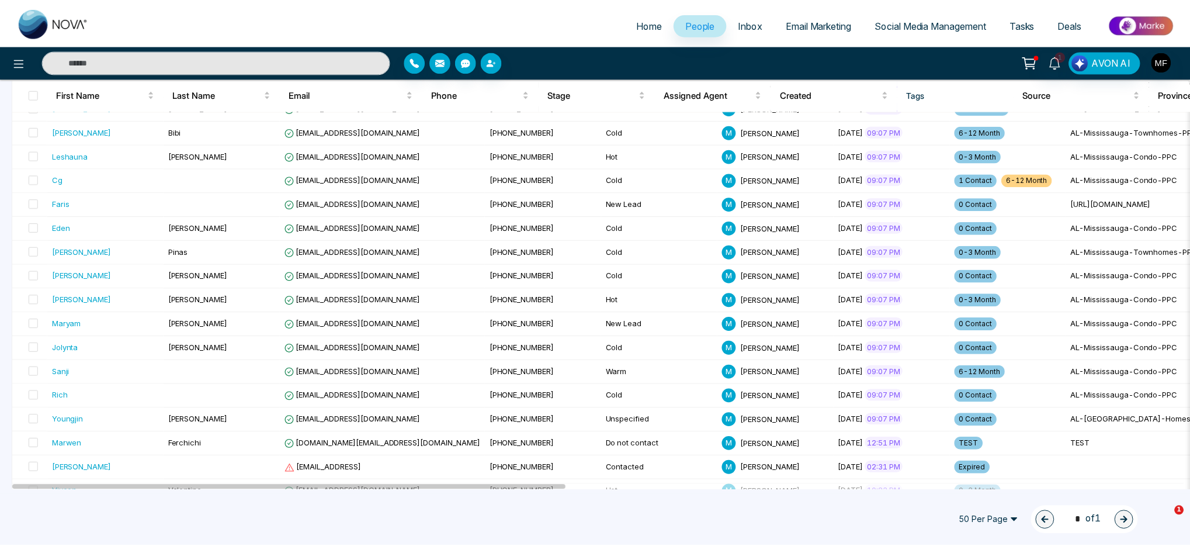
scroll to position [0, 0]
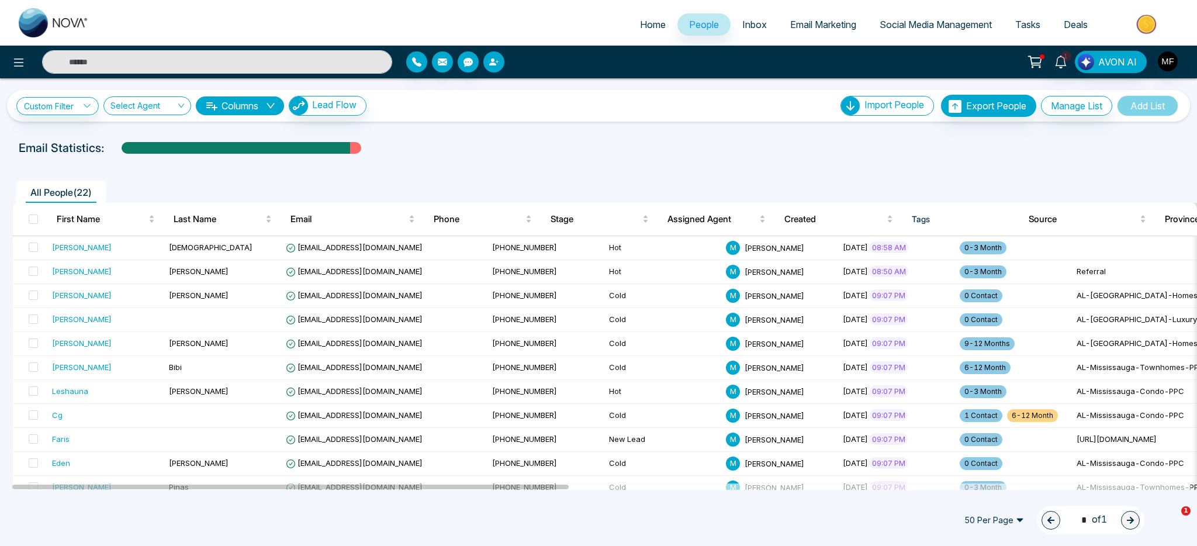
click at [493, 67] on button "button" at bounding box center [493, 61] width 21 height 21
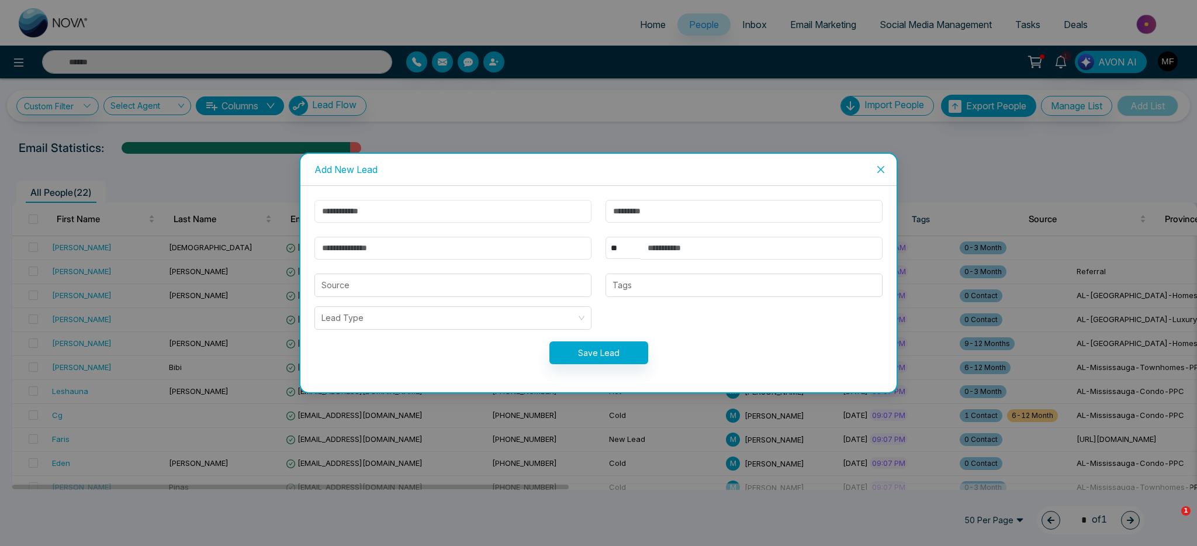
click at [448, 216] on input "text" at bounding box center [452, 211] width 277 height 23
type input "*****"
click at [668, 210] on input "text" at bounding box center [743, 211] width 277 height 23
type input "******"
click at [438, 256] on input "email" at bounding box center [452, 248] width 277 height 23
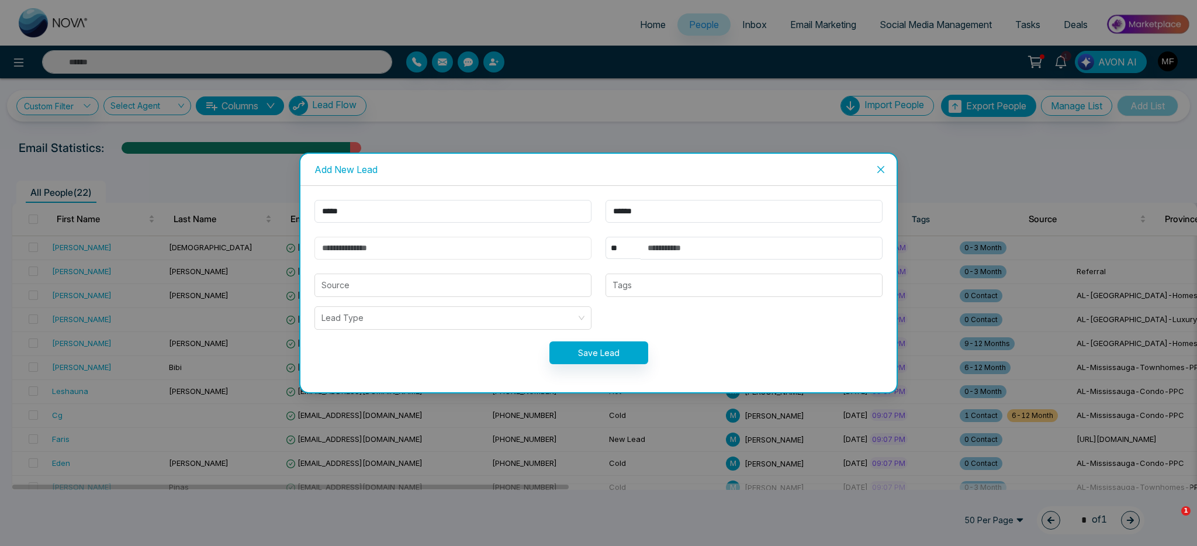
paste input "**********"
type input "**********"
click at [712, 248] on input "text" at bounding box center [761, 248] width 242 height 23
paste input "**********"
type input "**********"
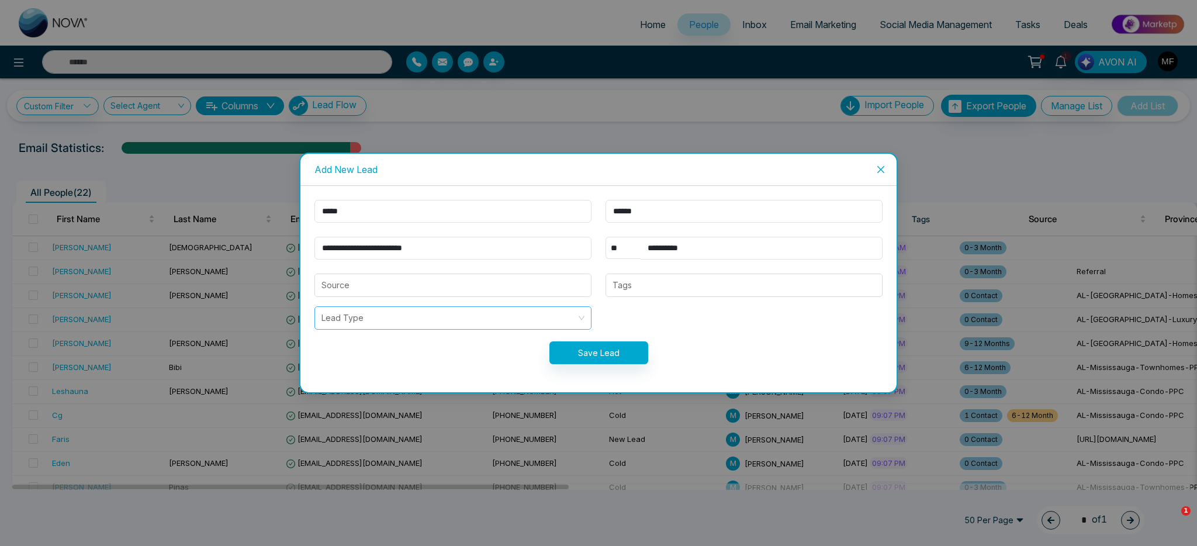
click at [436, 324] on input "search" at bounding box center [448, 318] width 255 height 22
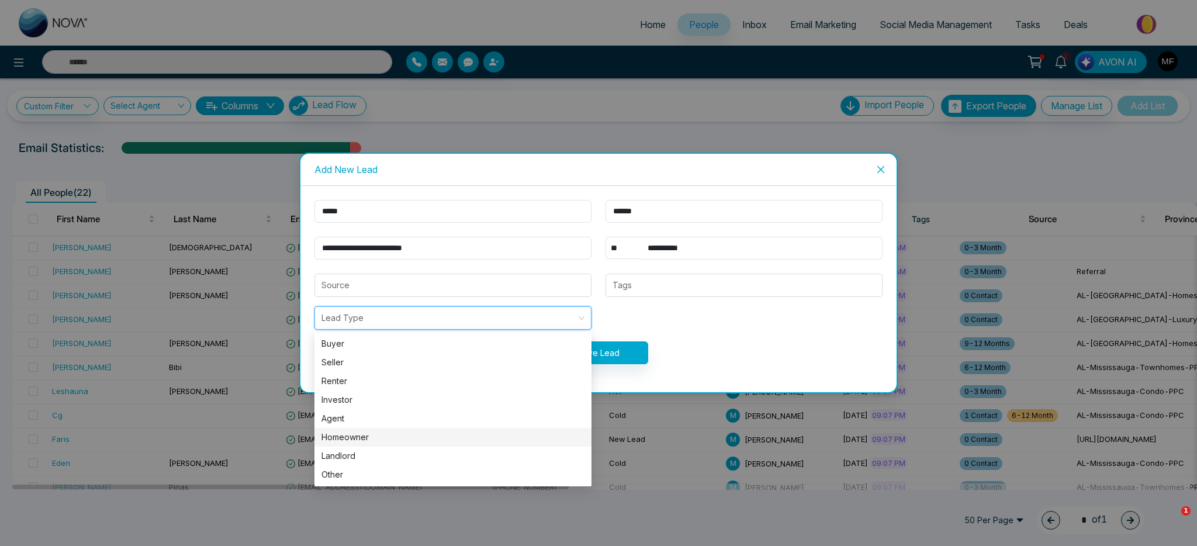
click at [362, 437] on div "Homeowner" at bounding box center [452, 437] width 263 height 13
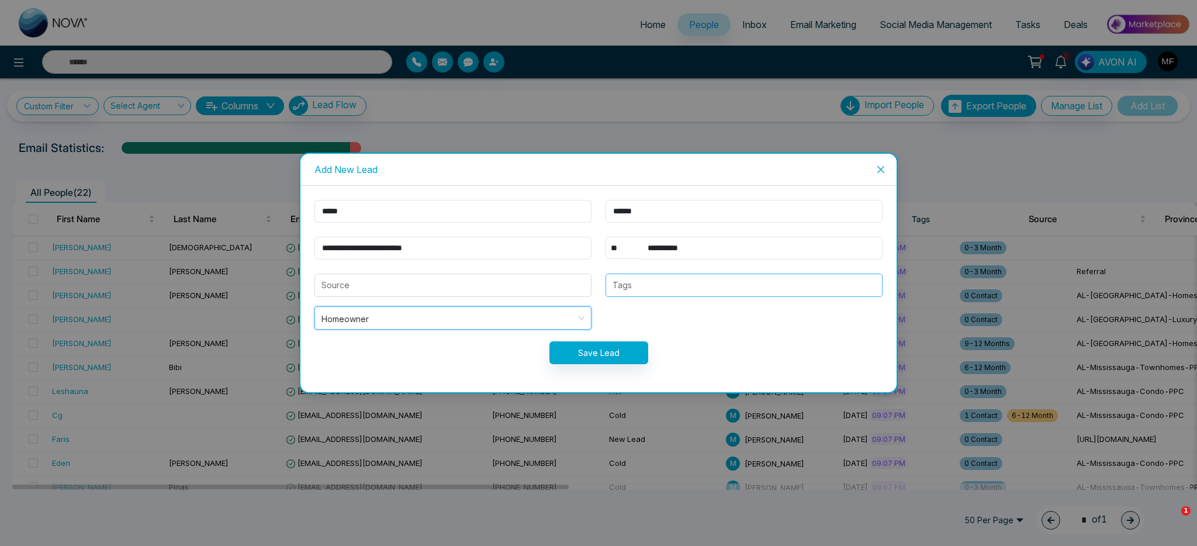
click at [669, 286] on div at bounding box center [744, 285] width 270 height 14
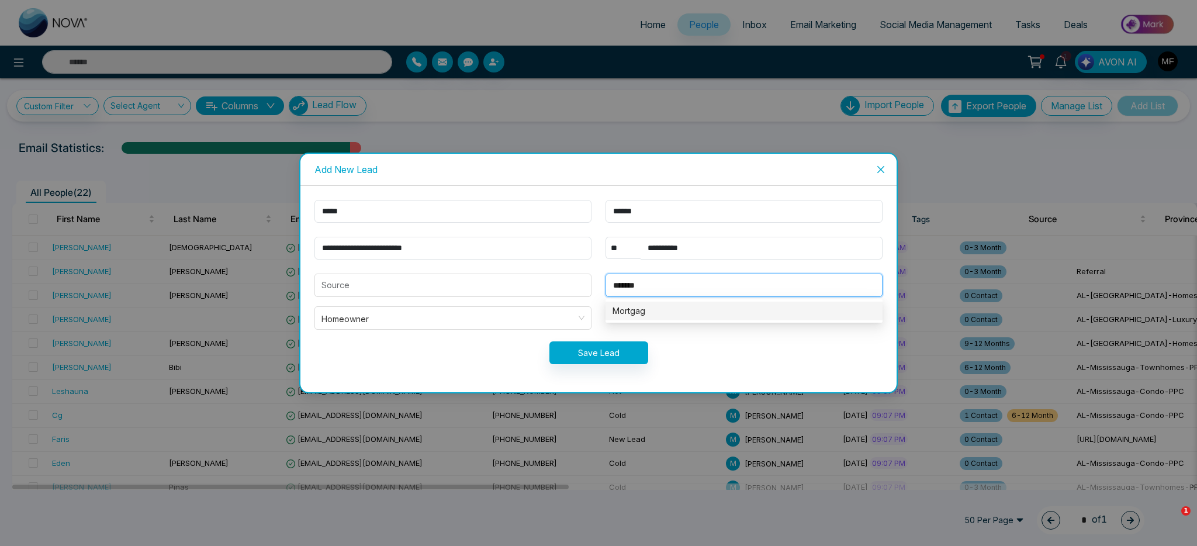
type input "********"
click at [673, 289] on div "Mortgage" at bounding box center [744, 285] width 270 height 14
click at [673, 289] on div at bounding box center [744, 285] width 270 height 14
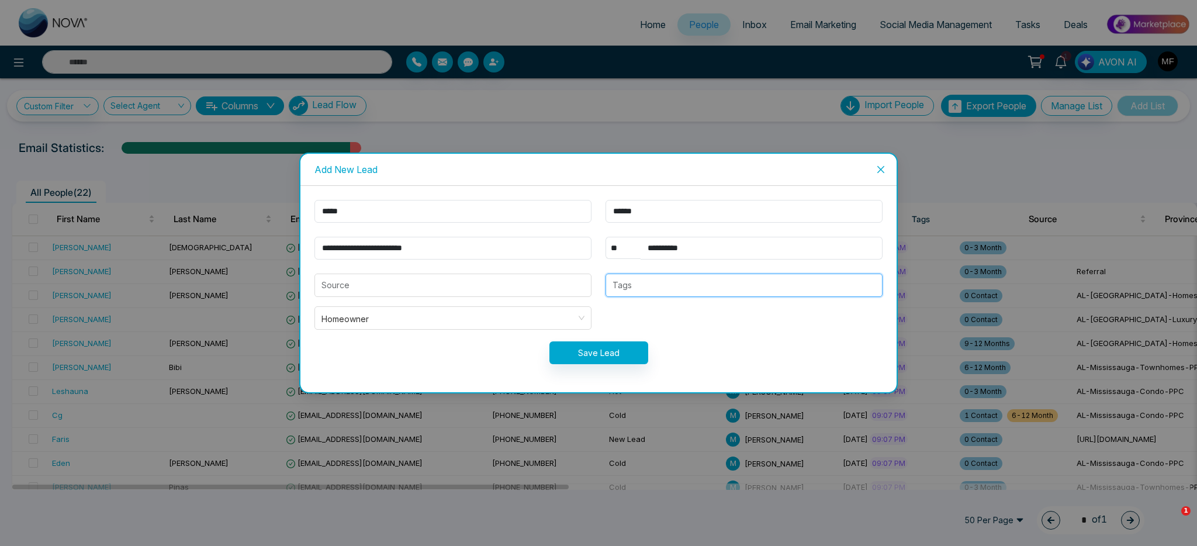
click at [673, 289] on div at bounding box center [744, 285] width 270 height 14
type input "*********"
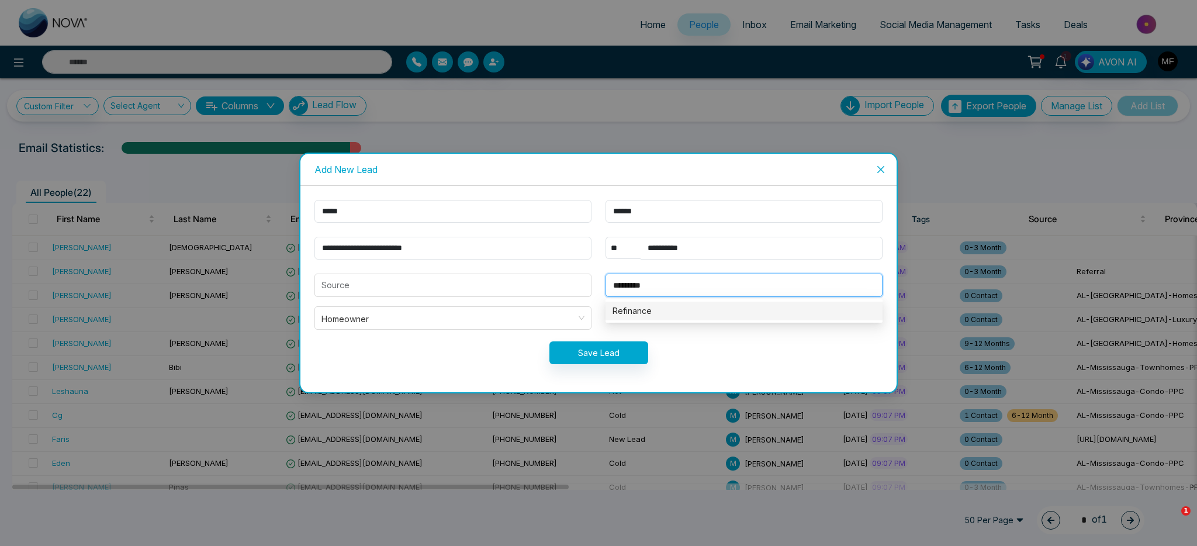
click at [633, 309] on div "Refinance" at bounding box center [743, 310] width 263 height 13
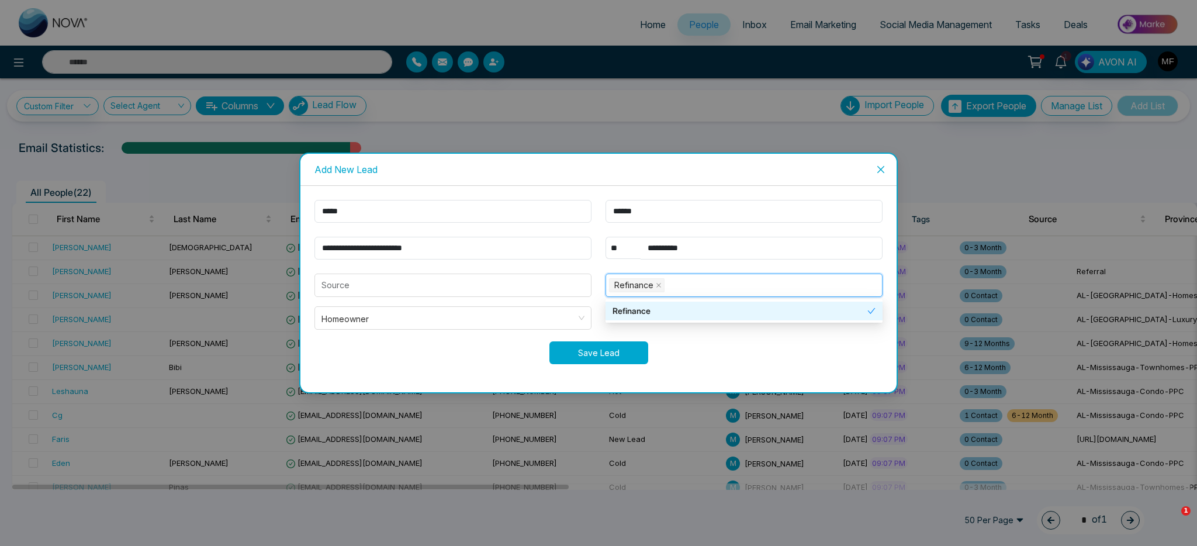
click at [597, 350] on button "Save Lead" at bounding box center [598, 352] width 99 height 23
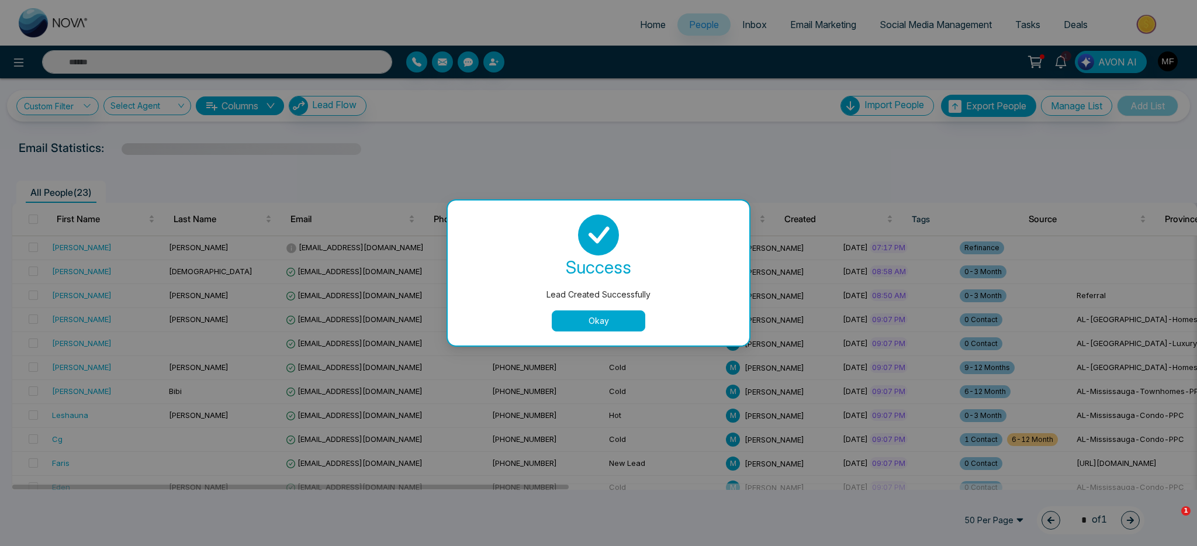
click at [606, 310] on button "Okay" at bounding box center [599, 320] width 94 height 21
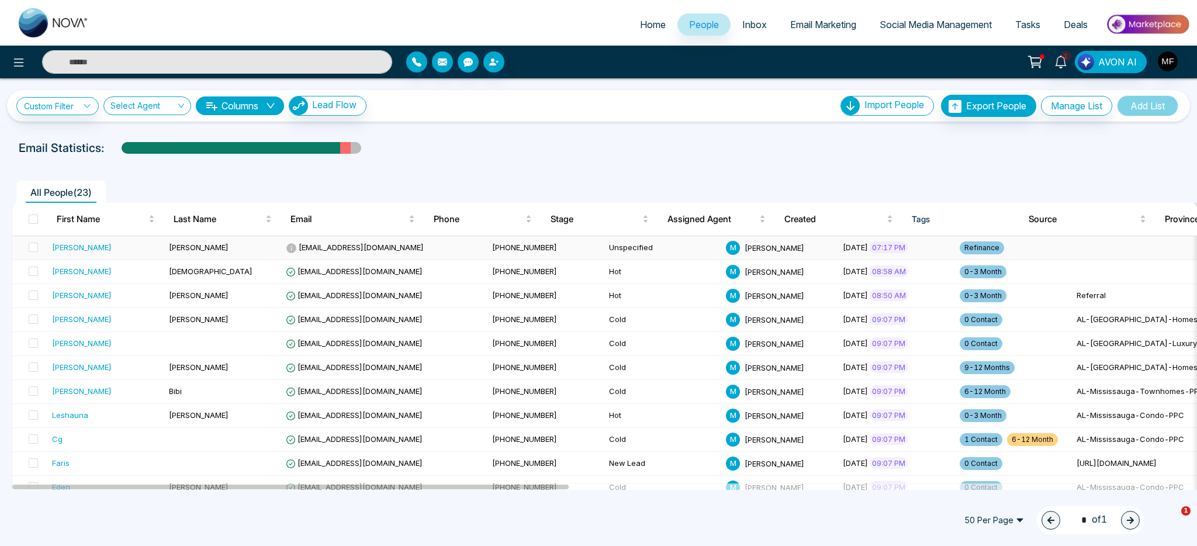
click at [221, 249] on td "[PERSON_NAME]" at bounding box center [222, 248] width 117 height 24
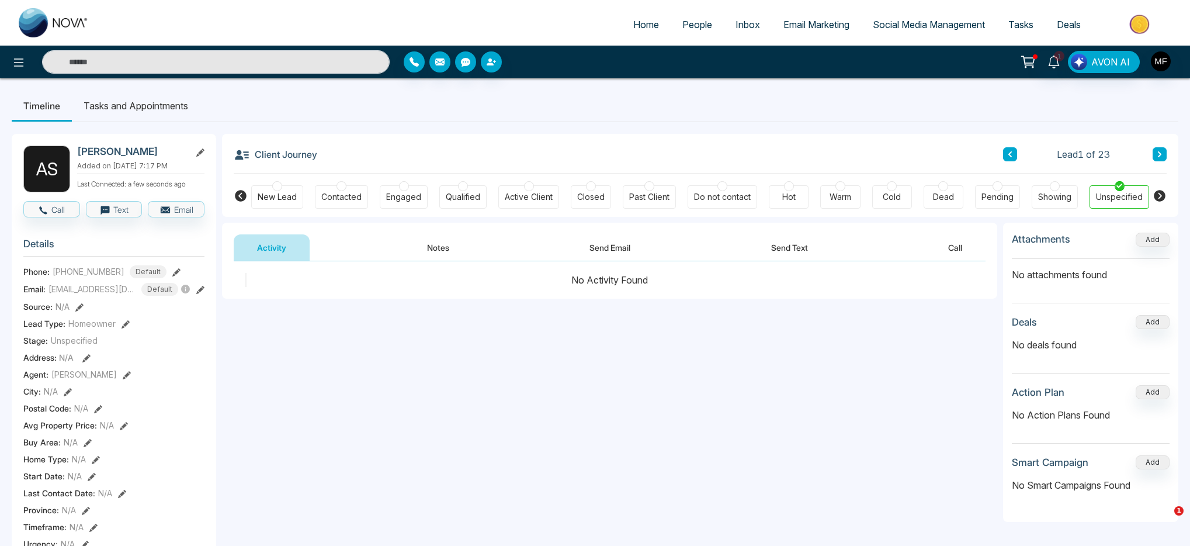
click at [788, 194] on div "Hot" at bounding box center [789, 197] width 13 height 12
click at [430, 248] on button "Notes" at bounding box center [438, 247] width 69 height 26
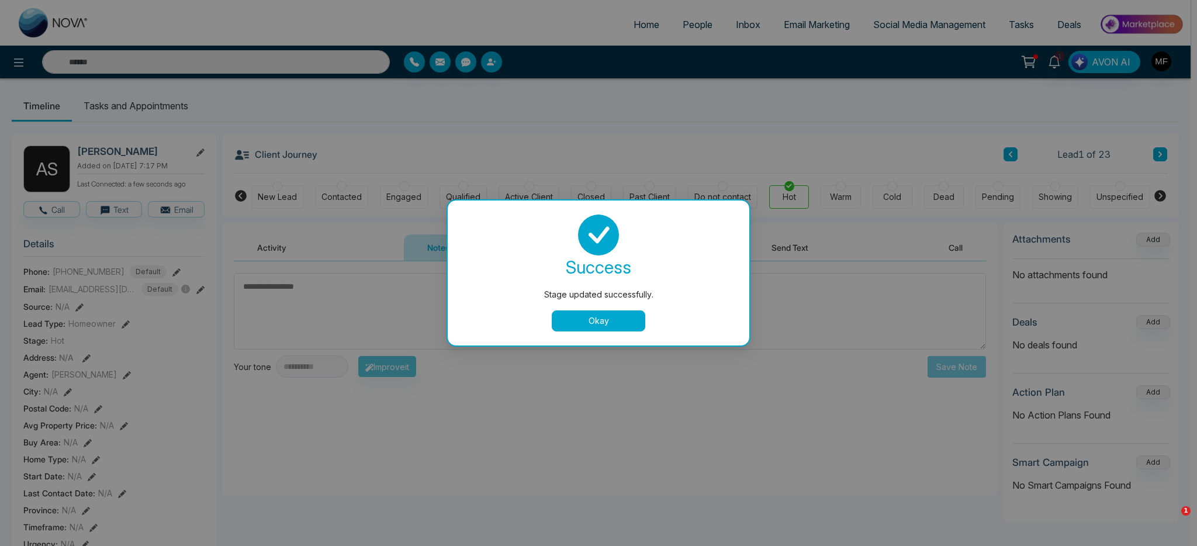
click at [569, 324] on button "Okay" at bounding box center [599, 320] width 94 height 21
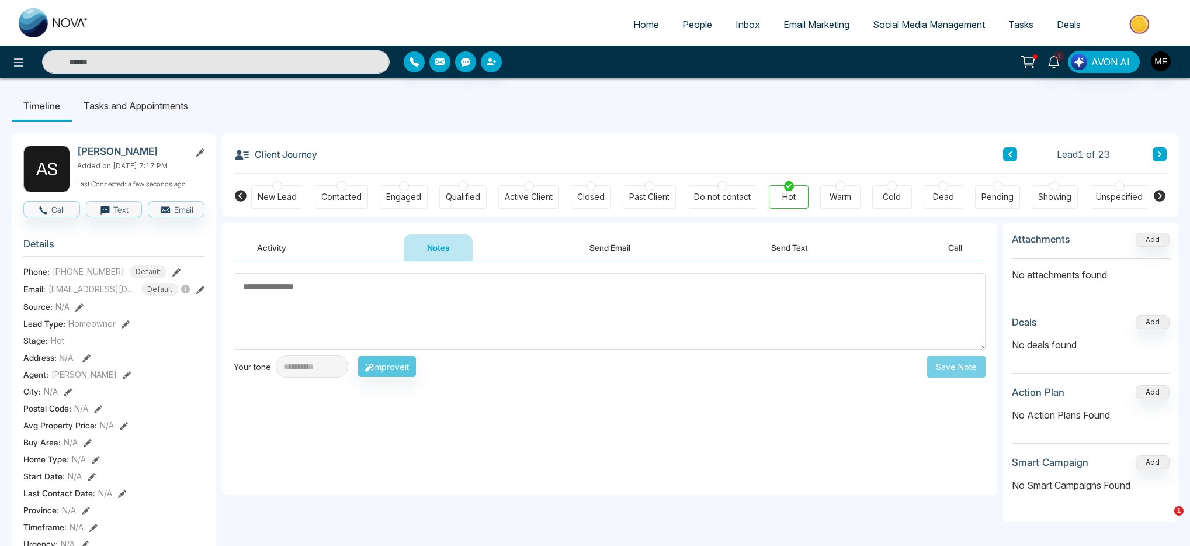
click at [475, 307] on textarea at bounding box center [610, 311] width 752 height 77
type textarea "********"
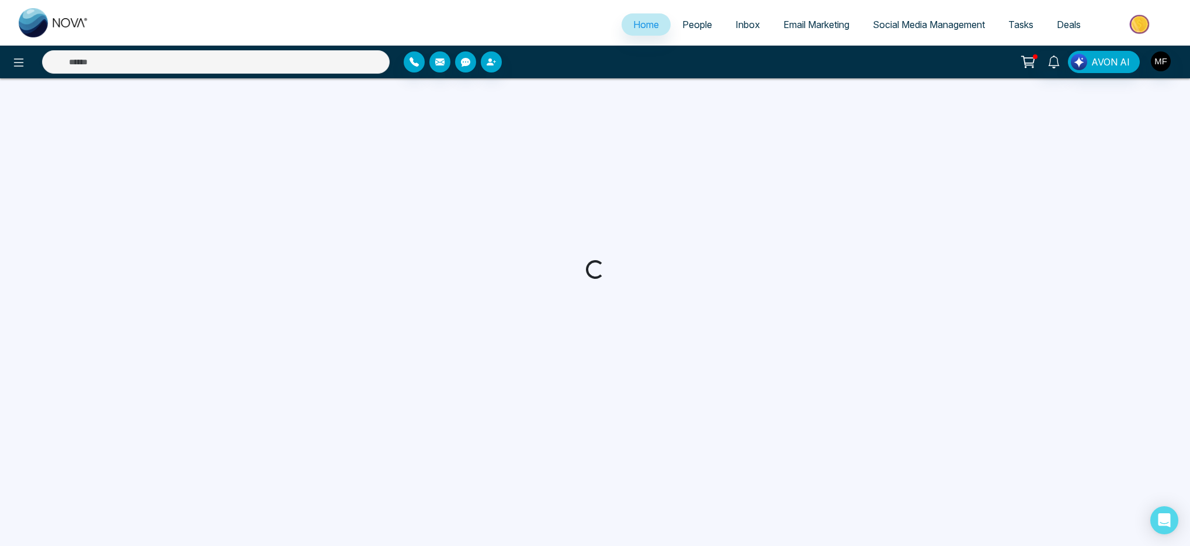
select select "*"
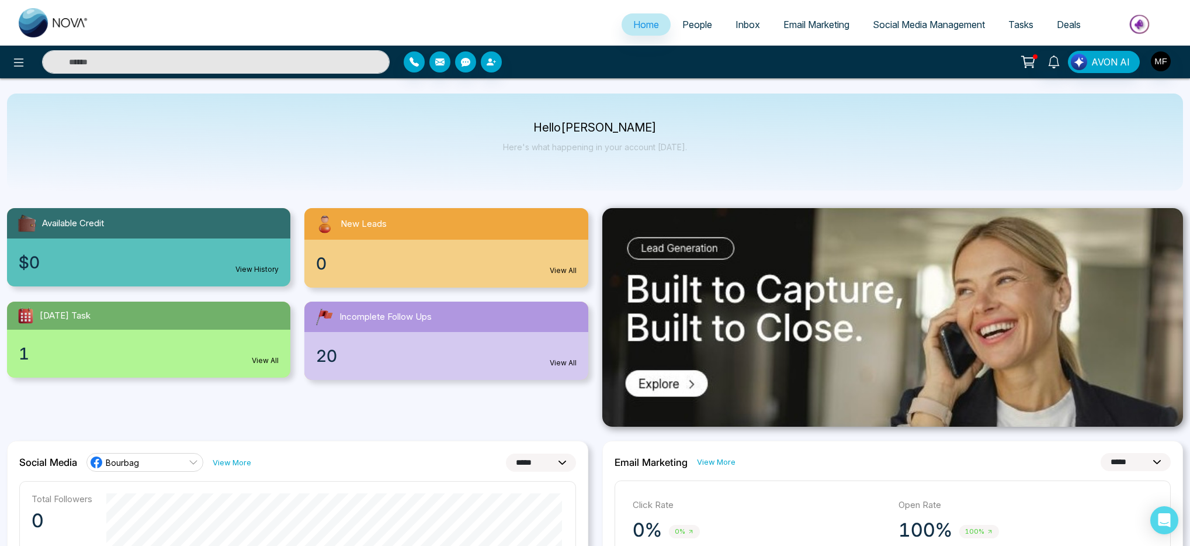
click at [26, 74] on div "AVON AI" at bounding box center [595, 62] width 1190 height 33
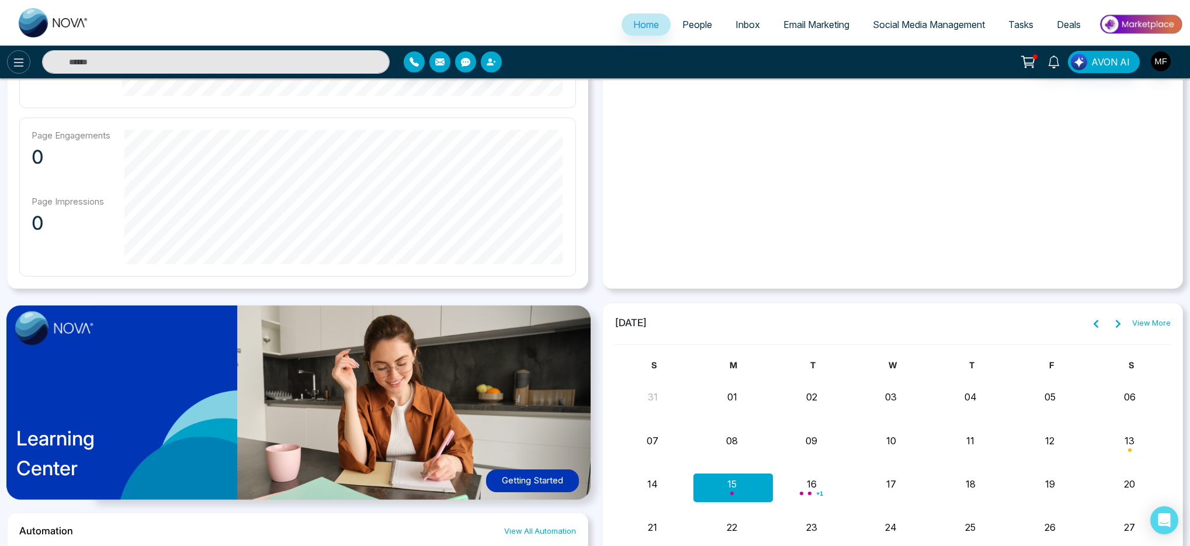
scroll to position [362, 0]
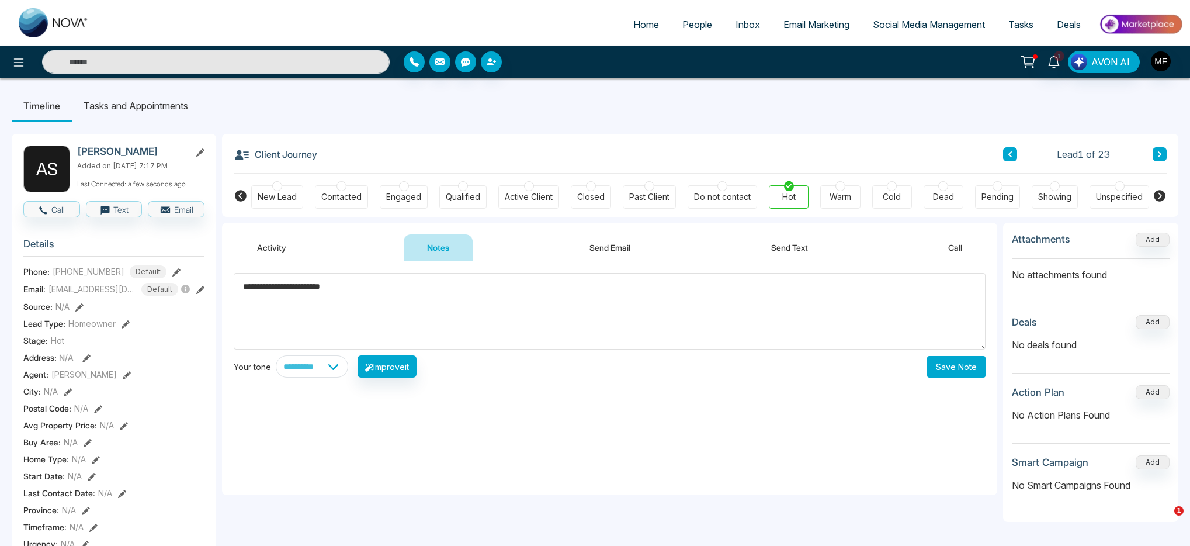
click at [316, 285] on textarea "**********" at bounding box center [610, 311] width 752 height 77
type textarea "**********"
click at [947, 368] on button "Save Note" at bounding box center [956, 367] width 58 height 22
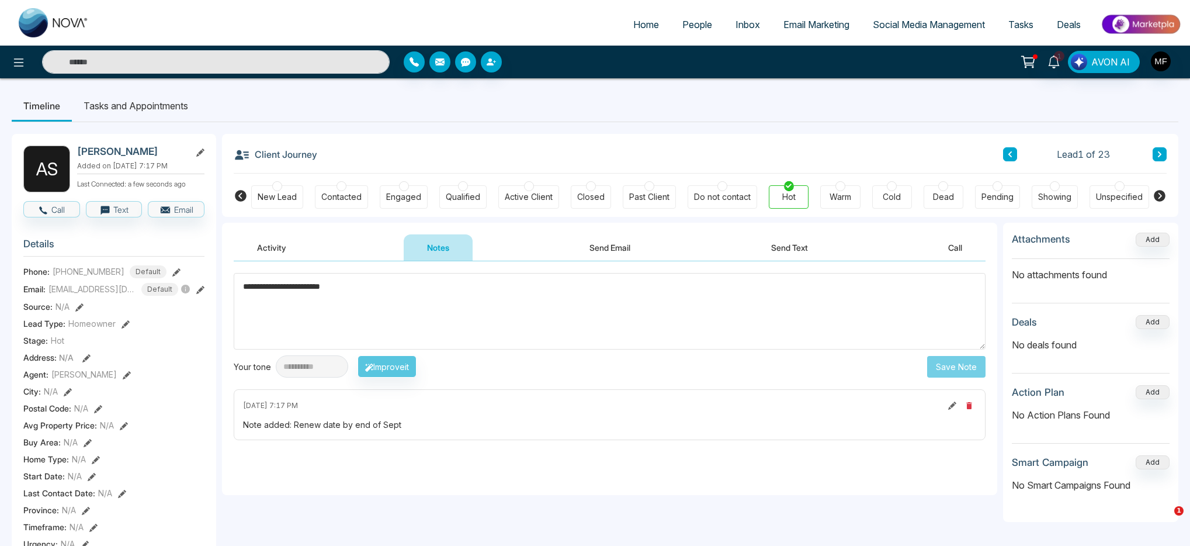
click at [417, 317] on textarea "**********" at bounding box center [610, 311] width 752 height 77
type textarea "*"
click at [305, 286] on textarea "**********" at bounding box center [610, 311] width 752 height 77
click at [314, 288] on textarea "**********" at bounding box center [610, 311] width 752 height 77
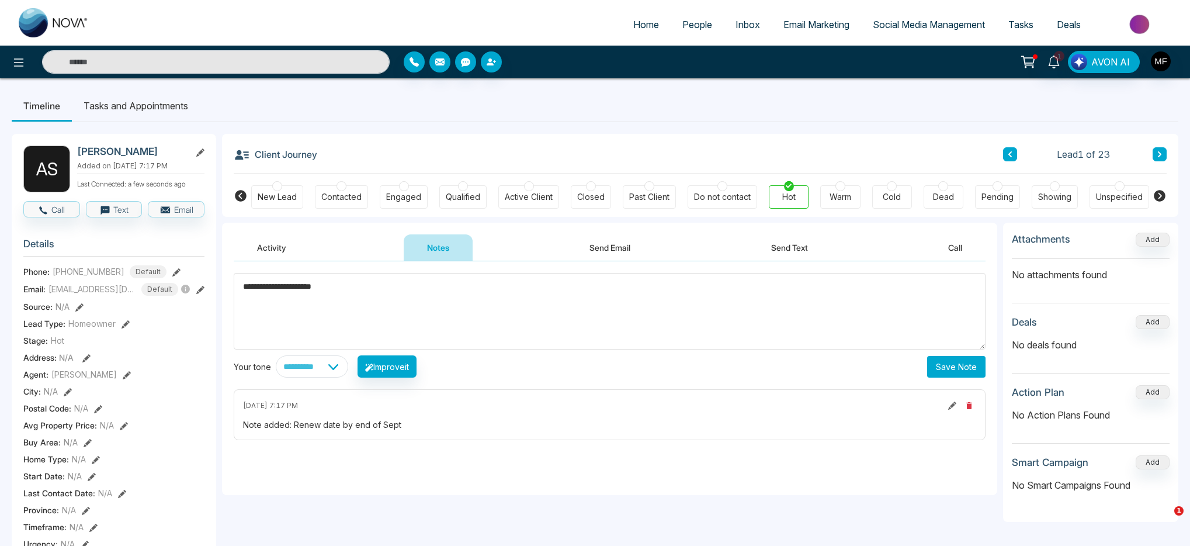
click at [314, 288] on textarea "**********" at bounding box center [610, 311] width 752 height 77
type textarea "**********"
click at [961, 371] on button "Save Note" at bounding box center [956, 367] width 58 height 22
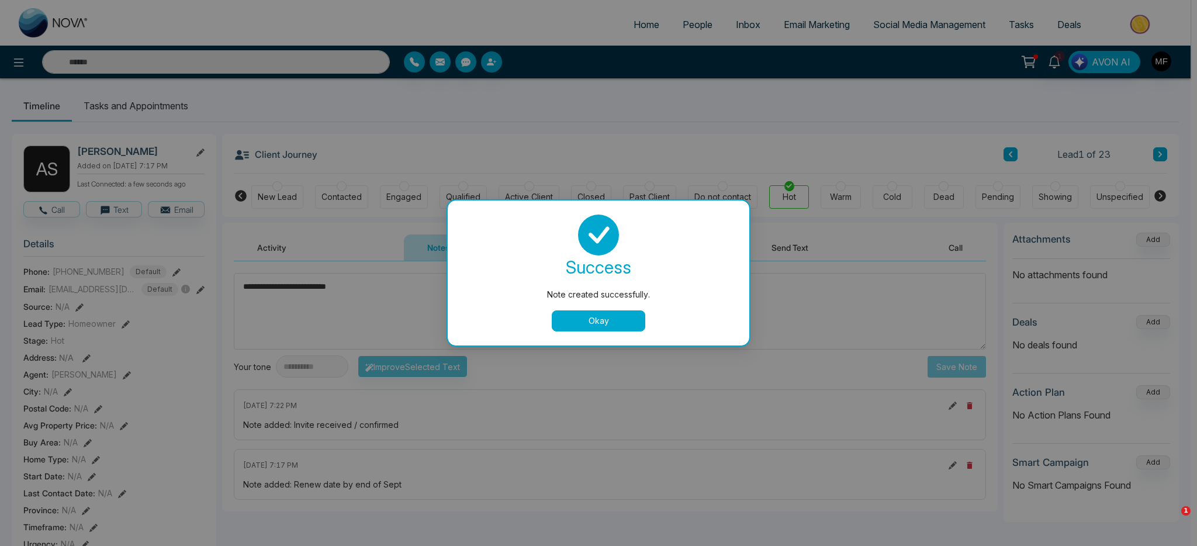
click at [612, 324] on button "Okay" at bounding box center [599, 320] width 94 height 21
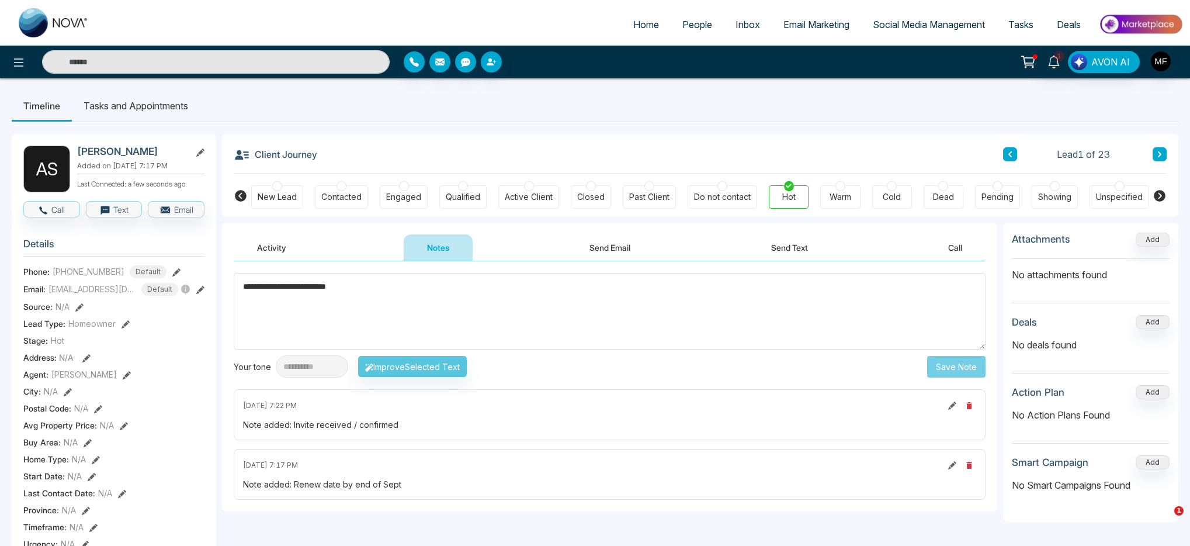
click at [163, 104] on li "Tasks and Appointments" at bounding box center [136, 106] width 128 height 32
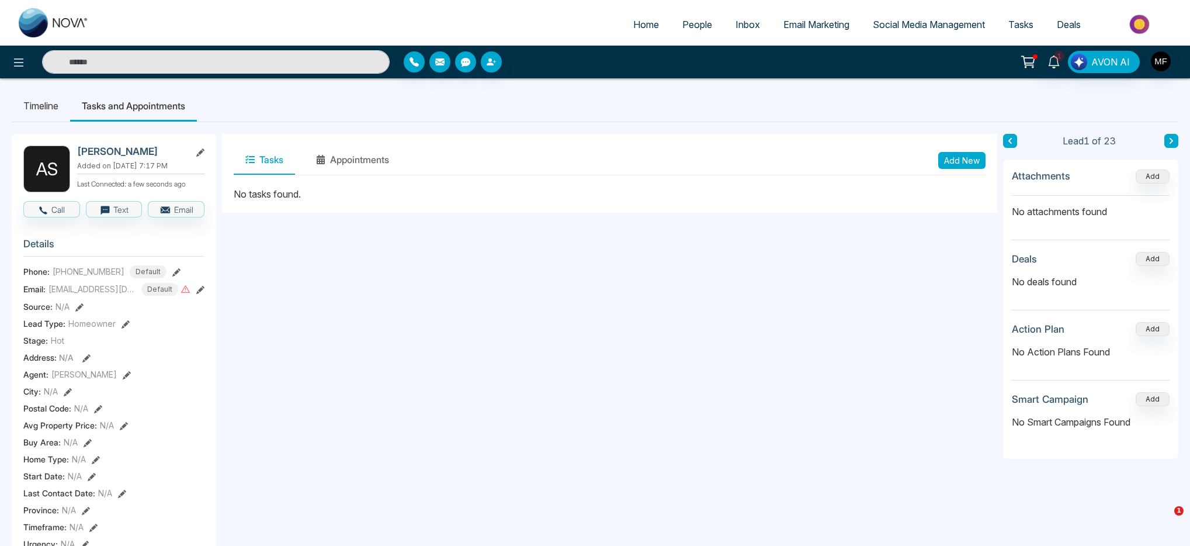
click at [951, 160] on button "Add New" at bounding box center [962, 160] width 47 height 17
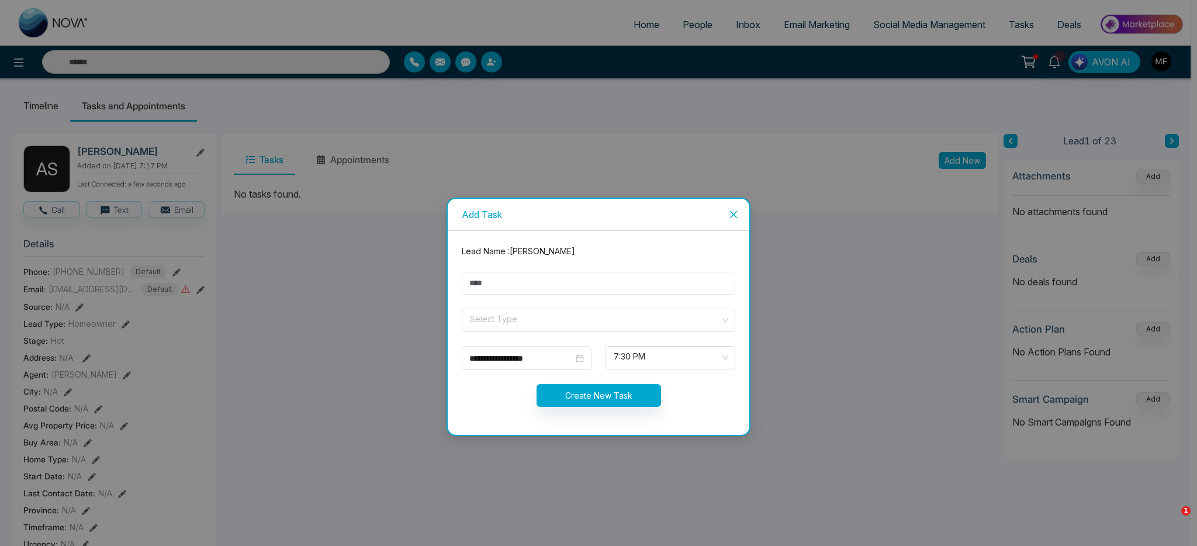
click at [550, 290] on input "text" at bounding box center [598, 283] width 273 height 23
type input "**********"
click at [546, 314] on input "search" at bounding box center [594, 318] width 251 height 18
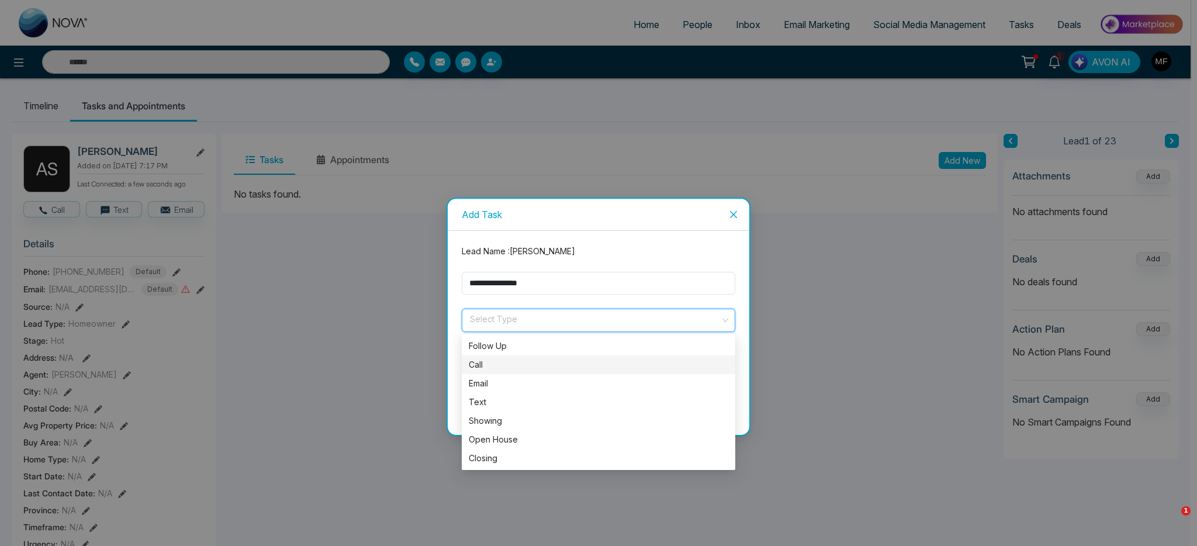
click at [528, 370] on div "Call" at bounding box center [598, 364] width 259 height 13
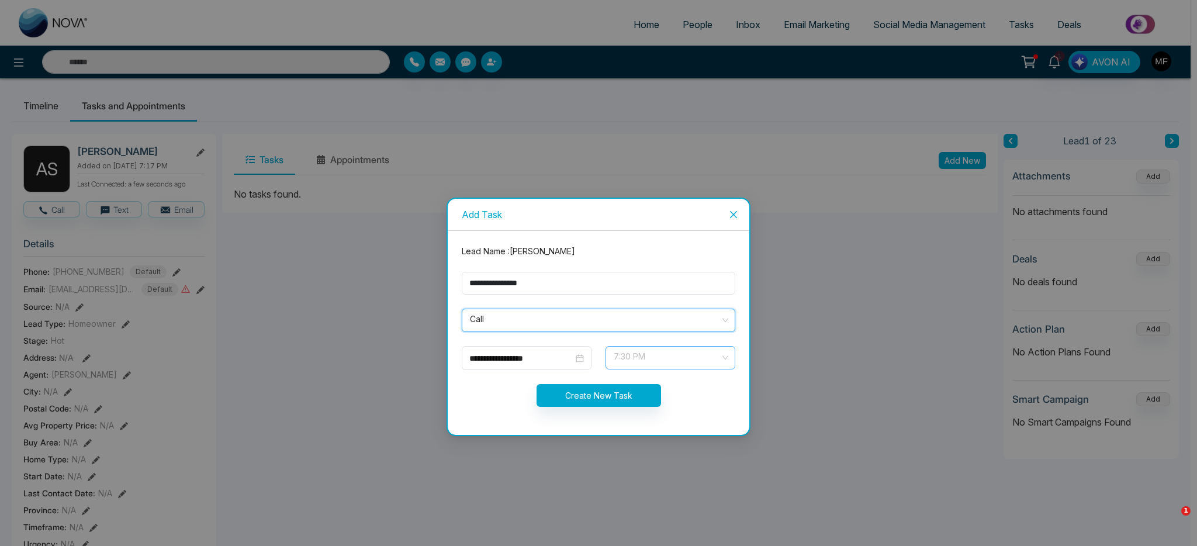
click at [636, 361] on span "7:30 PM" at bounding box center [670, 358] width 113 height 20
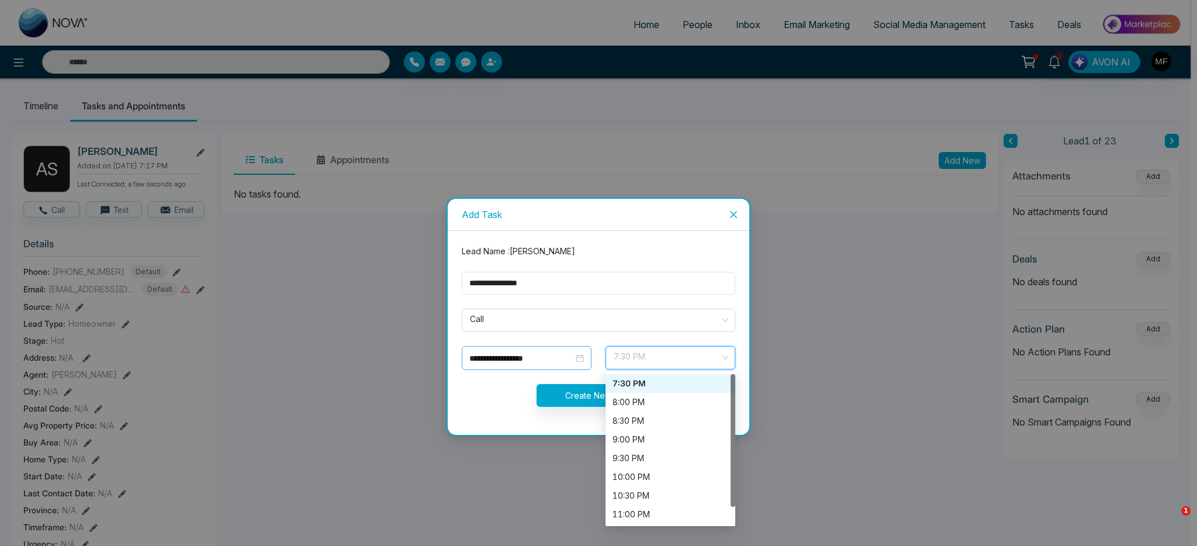
click at [542, 359] on input "**********" at bounding box center [521, 358] width 104 height 13
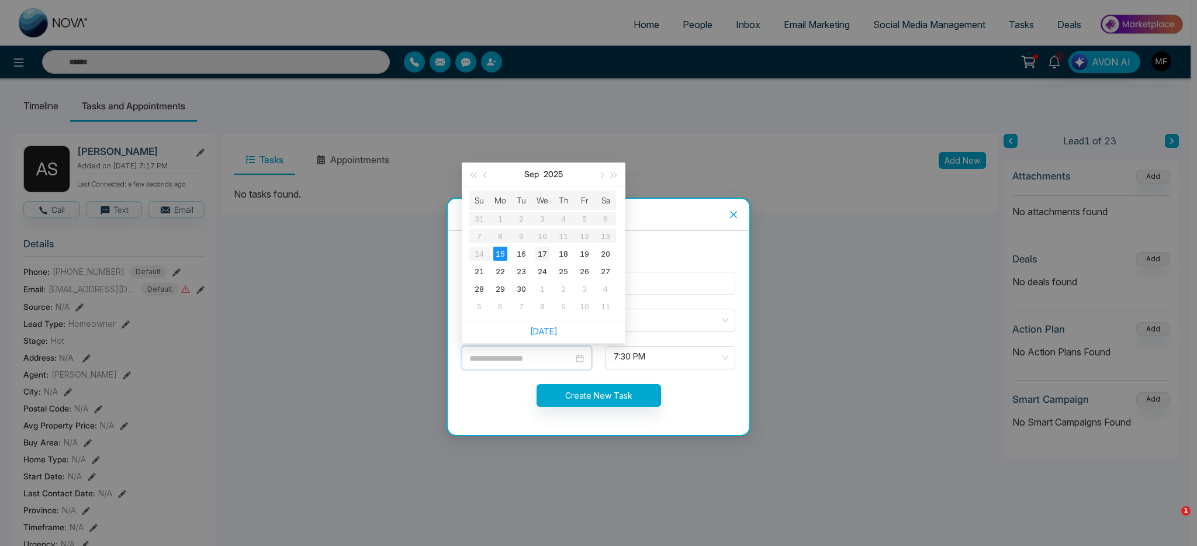
type input "**********"
click at [541, 252] on div "17" at bounding box center [542, 254] width 14 height 14
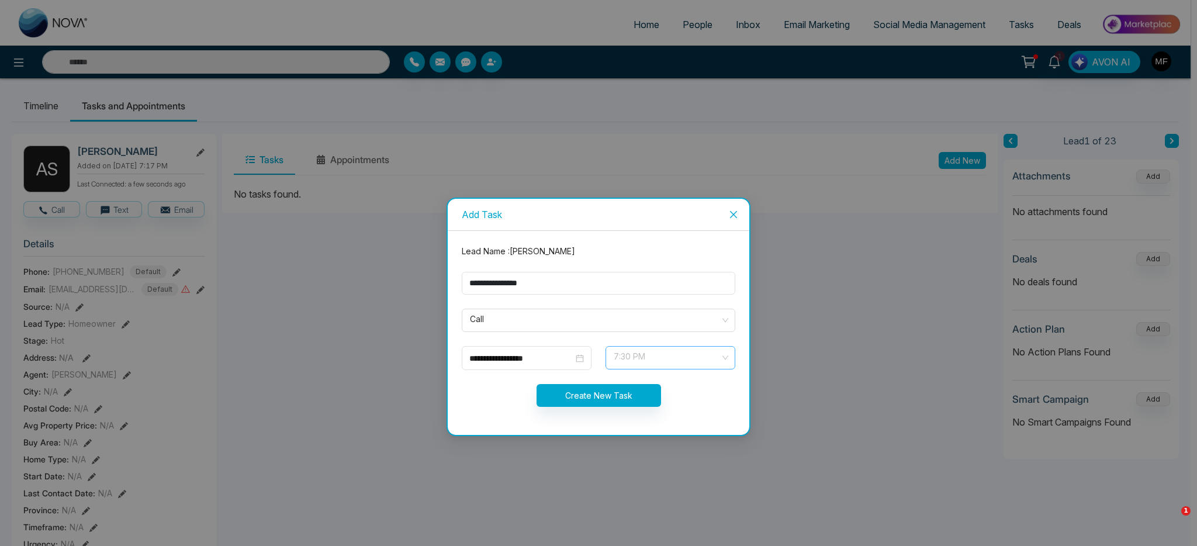
click at [644, 362] on span "7:30 PM" at bounding box center [670, 358] width 113 height 20
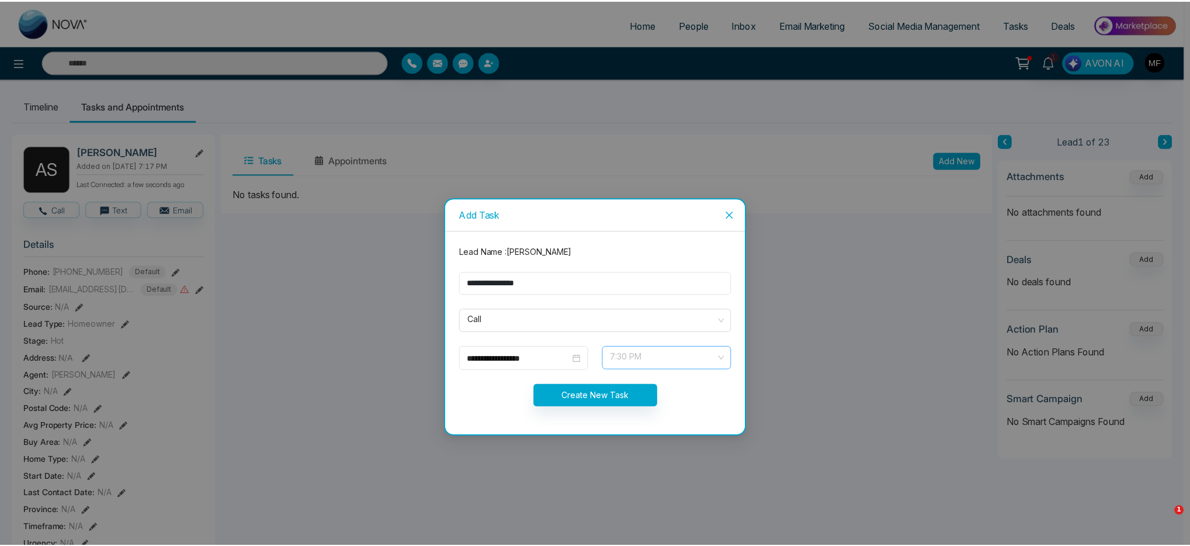
scroll to position [598, 0]
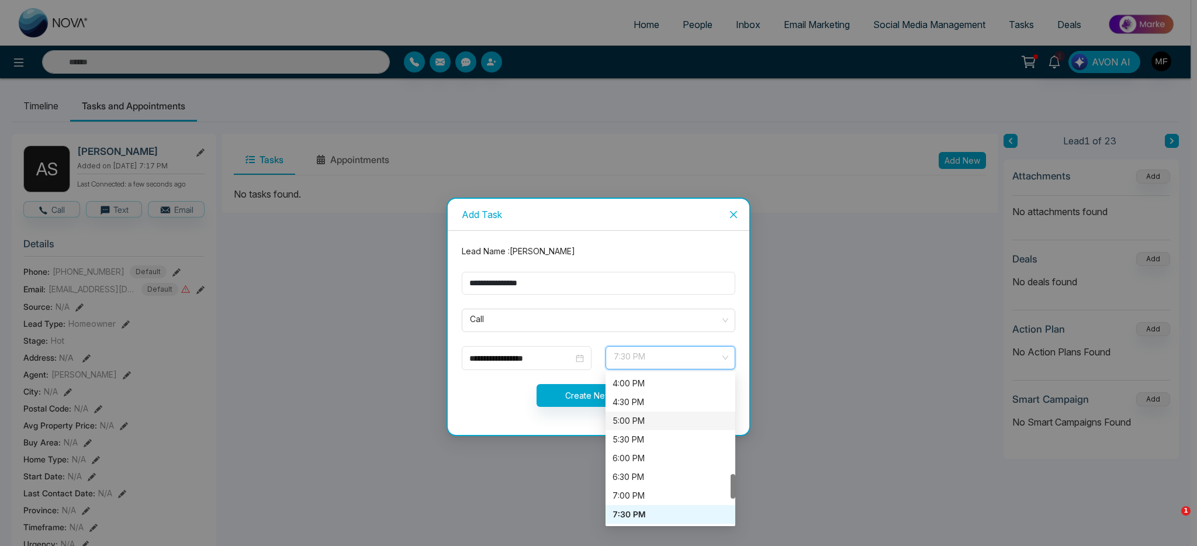
click at [647, 422] on div "5:00 PM" at bounding box center [670, 420] width 116 height 13
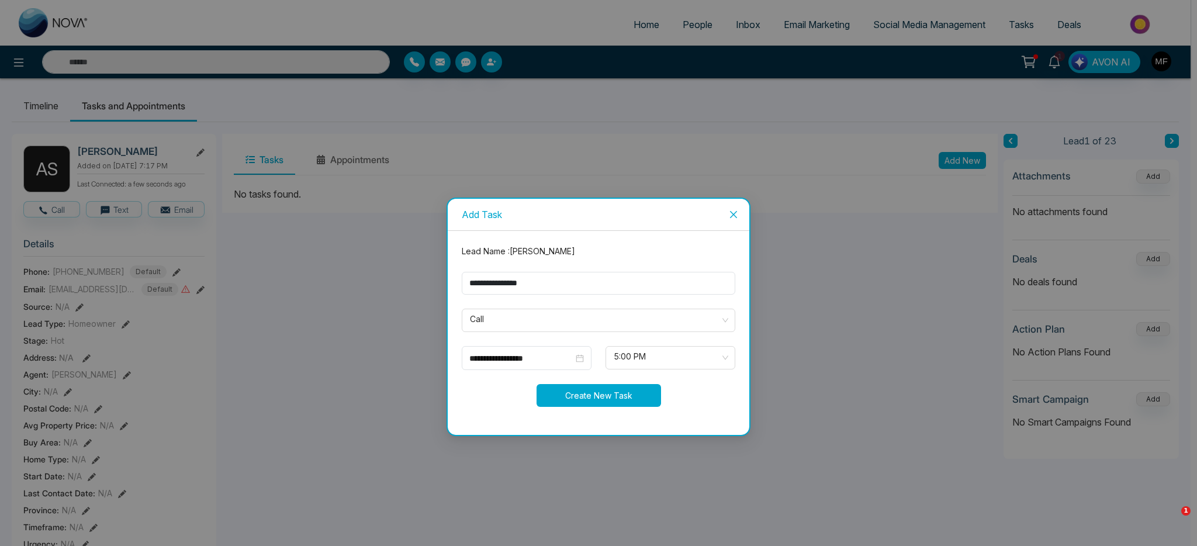
click at [633, 396] on button "Create New Task" at bounding box center [598, 395] width 124 height 23
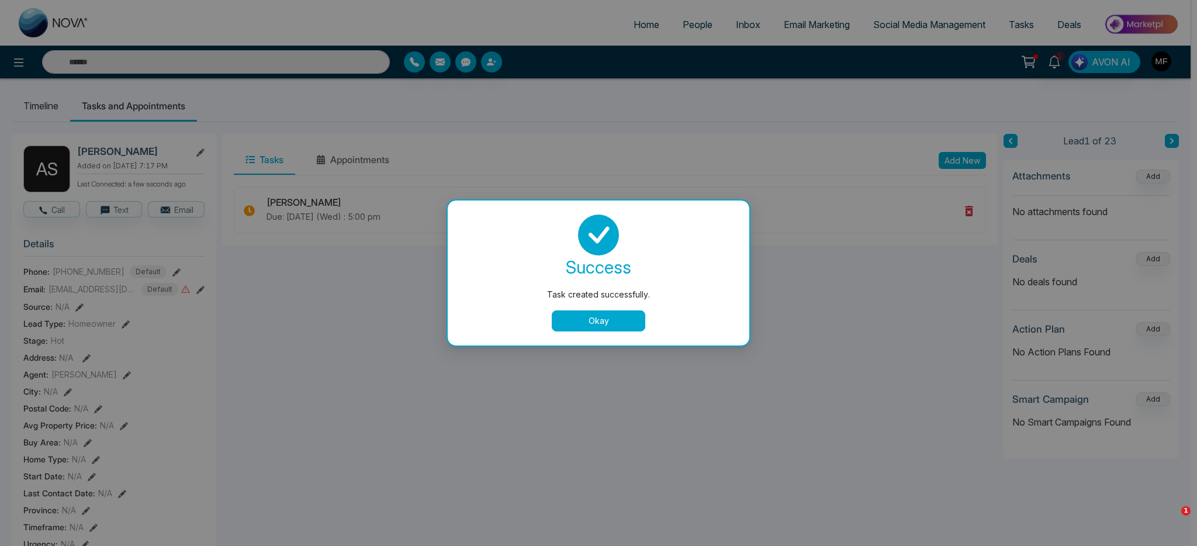
click at [624, 323] on button "Okay" at bounding box center [599, 320] width 94 height 21
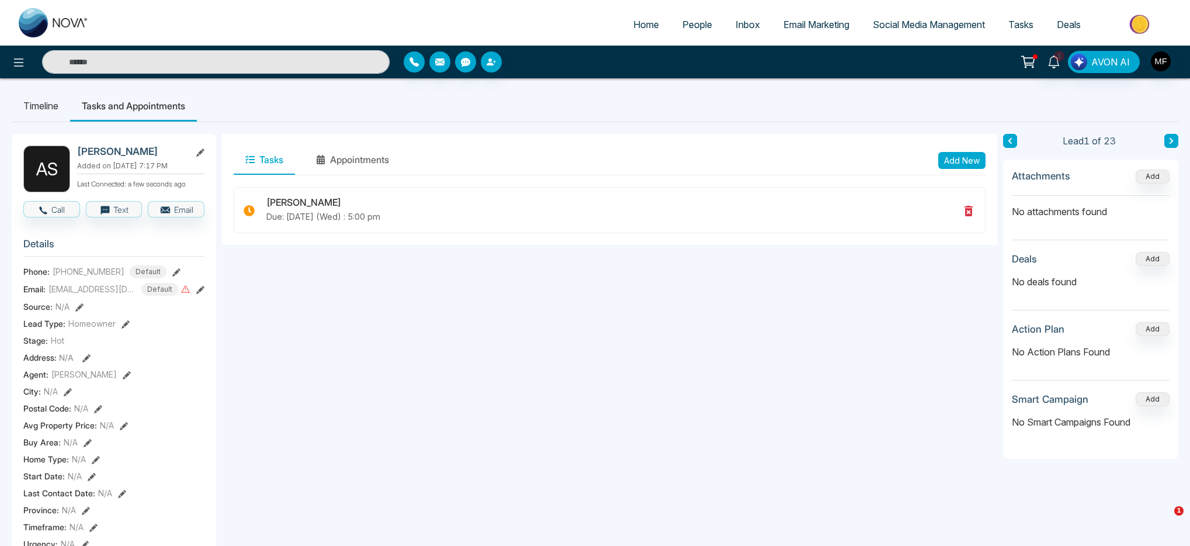
click at [688, 22] on span "People" at bounding box center [698, 25] width 30 height 12
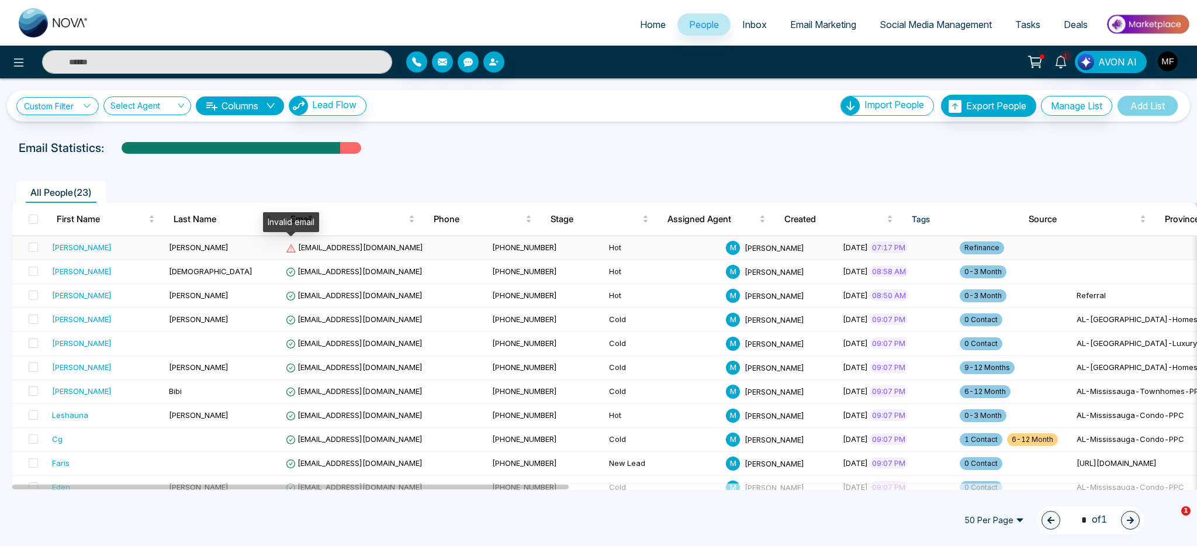
click at [316, 247] on span "amajadsheikh73527@gmail.com" at bounding box center [354, 247] width 137 height 9
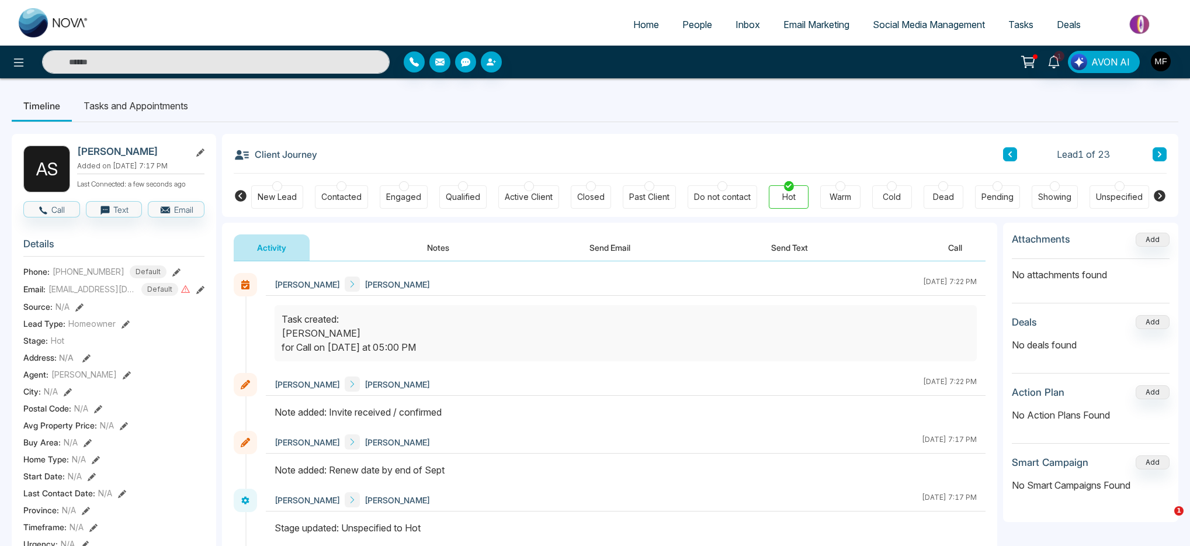
click at [202, 294] on icon at bounding box center [200, 290] width 8 height 8
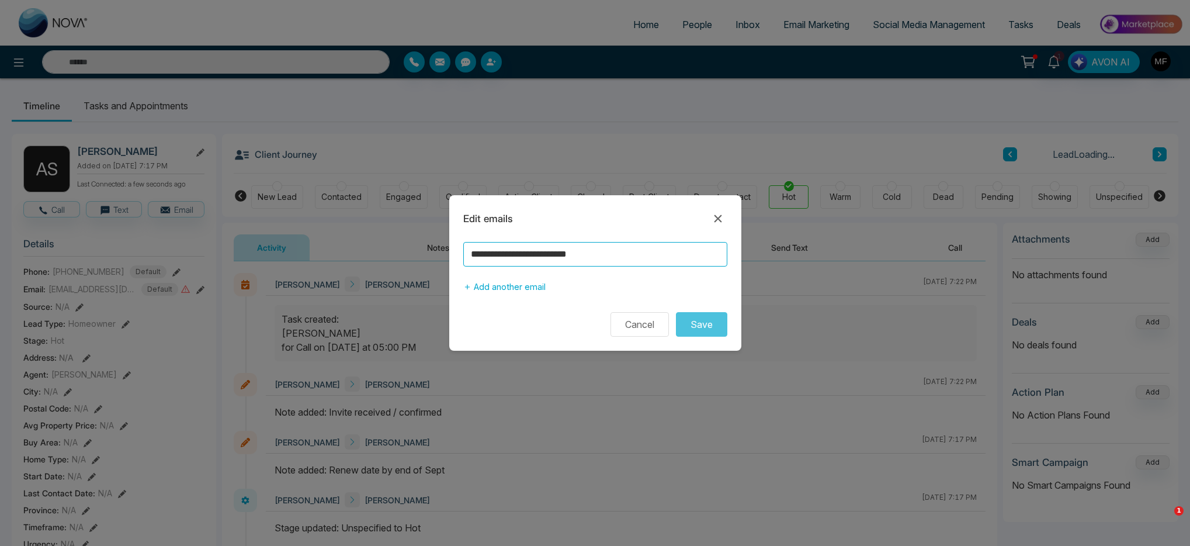
click at [490, 253] on input "**********" at bounding box center [595, 254] width 264 height 25
type input "**********"
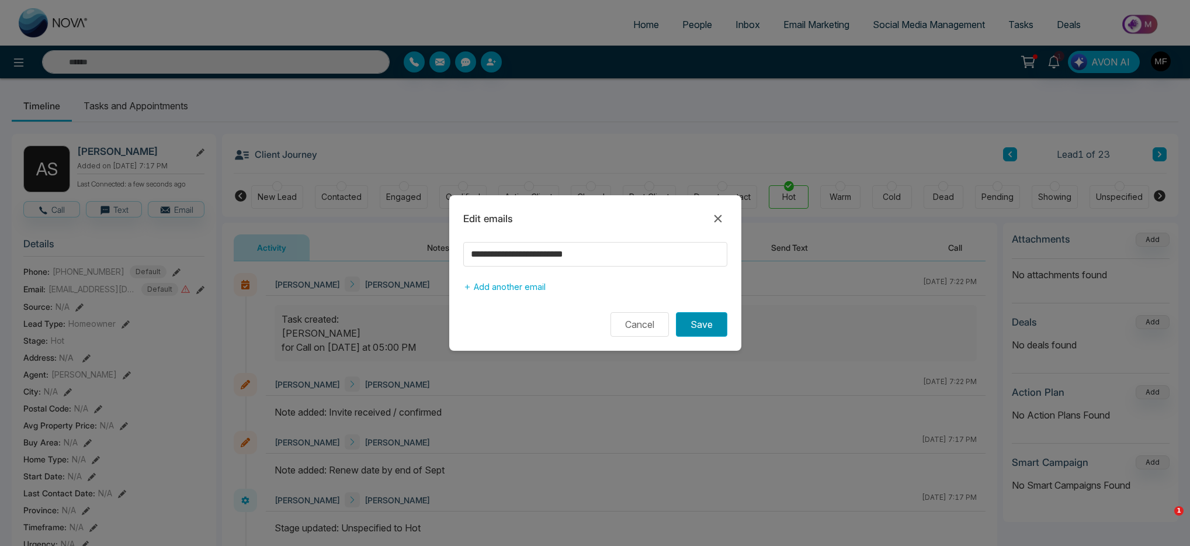
click at [703, 328] on button "Save" at bounding box center [701, 324] width 51 height 25
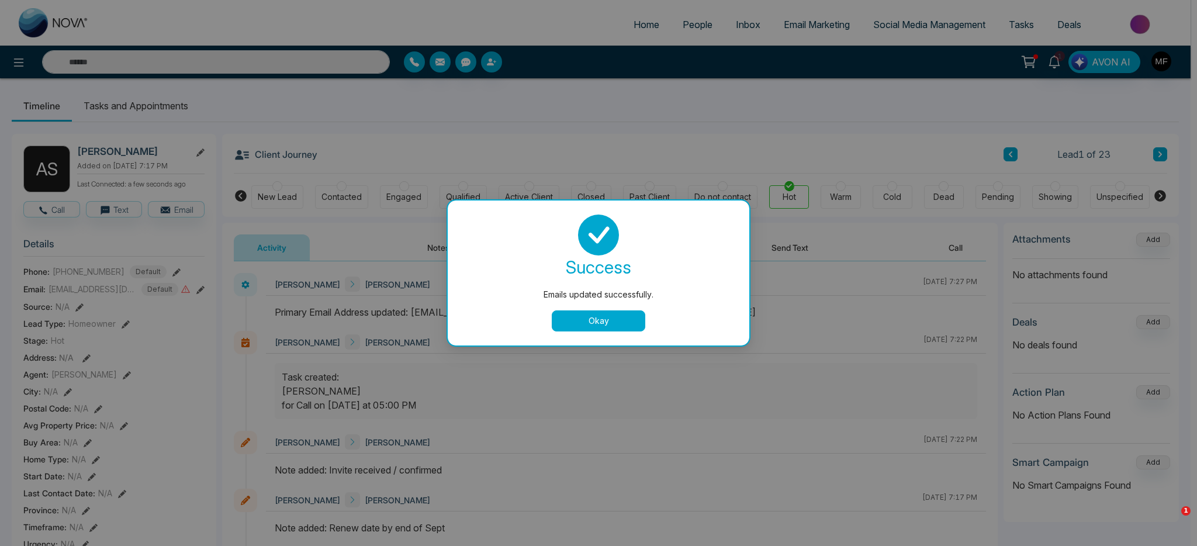
click at [605, 314] on button "Okay" at bounding box center [599, 320] width 94 height 21
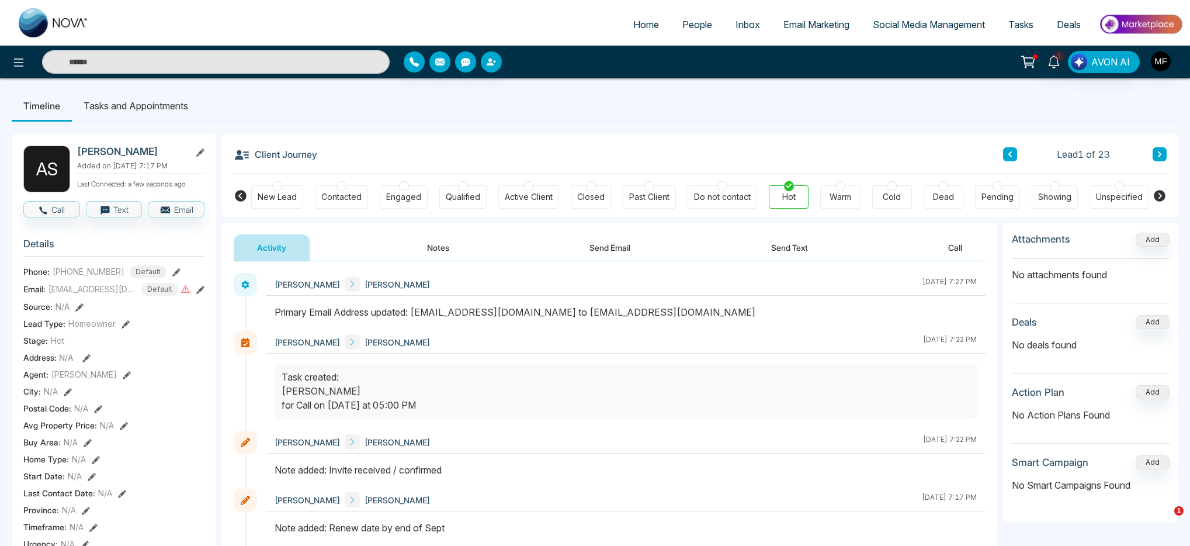
click at [430, 246] on button "Notes" at bounding box center [438, 247] width 69 height 26
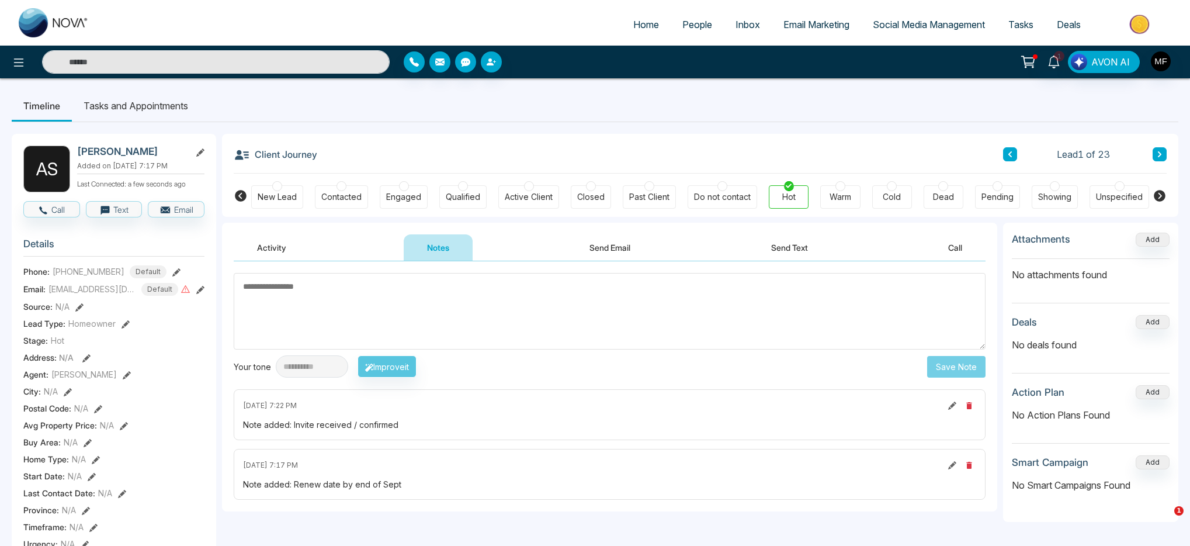
click at [683, 19] on span "People" at bounding box center [698, 25] width 30 height 12
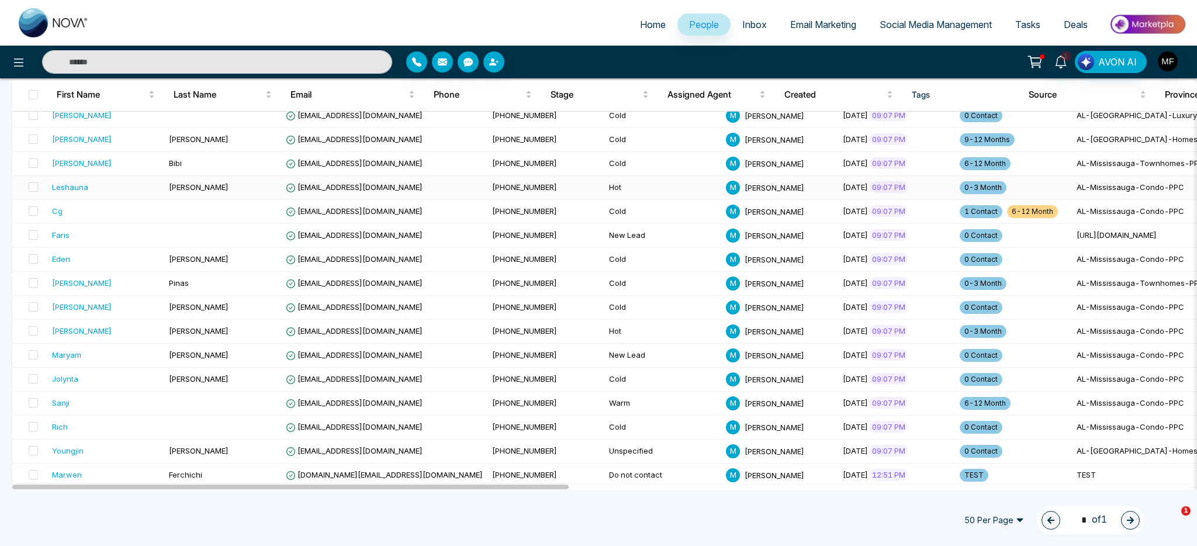
scroll to position [304, 0]
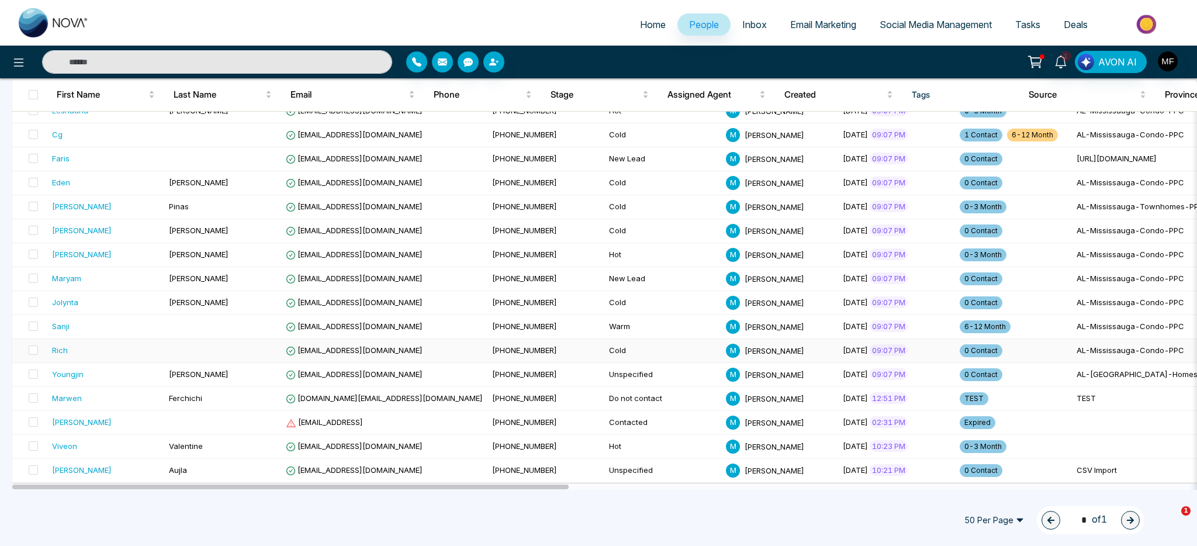
click at [604, 349] on td "Cold" at bounding box center [662, 351] width 117 height 24
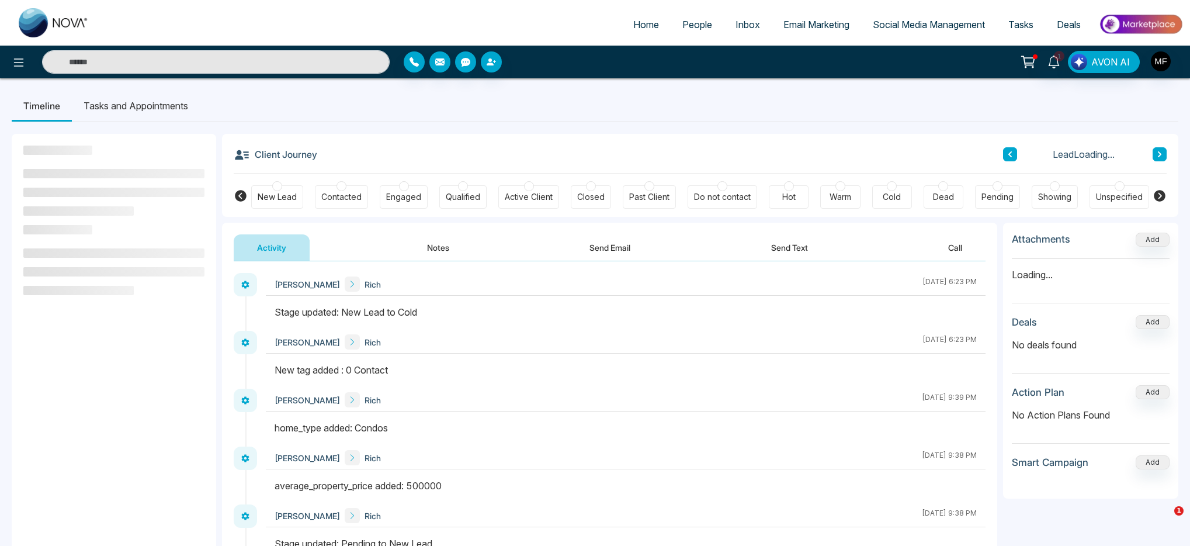
click at [1119, 197] on div "Unspecified" at bounding box center [1119, 197] width 47 height 12
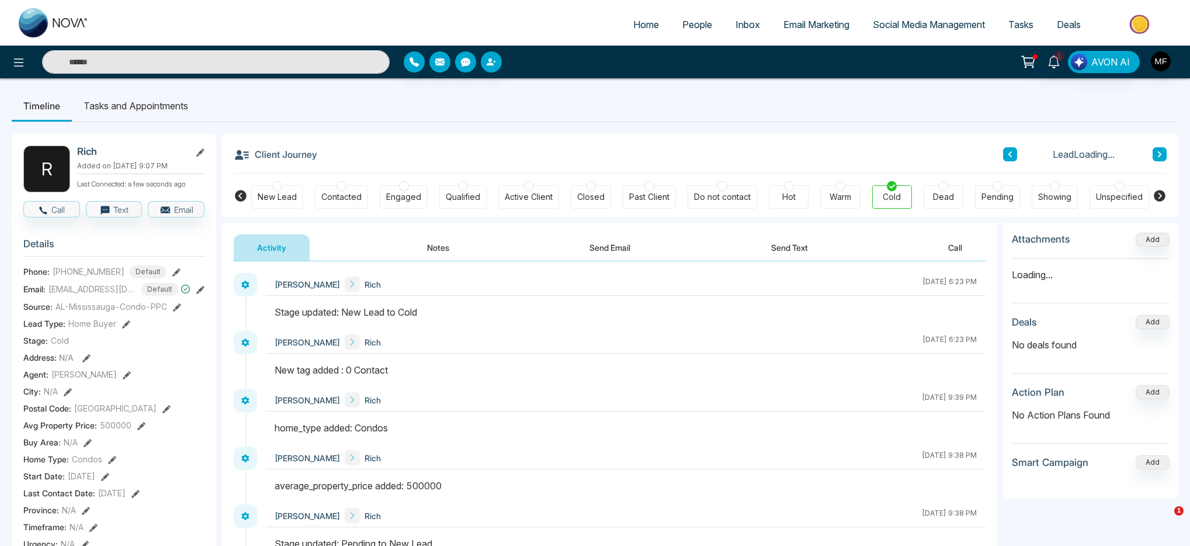
click at [1123, 193] on div "Unspecified" at bounding box center [1119, 197] width 47 height 12
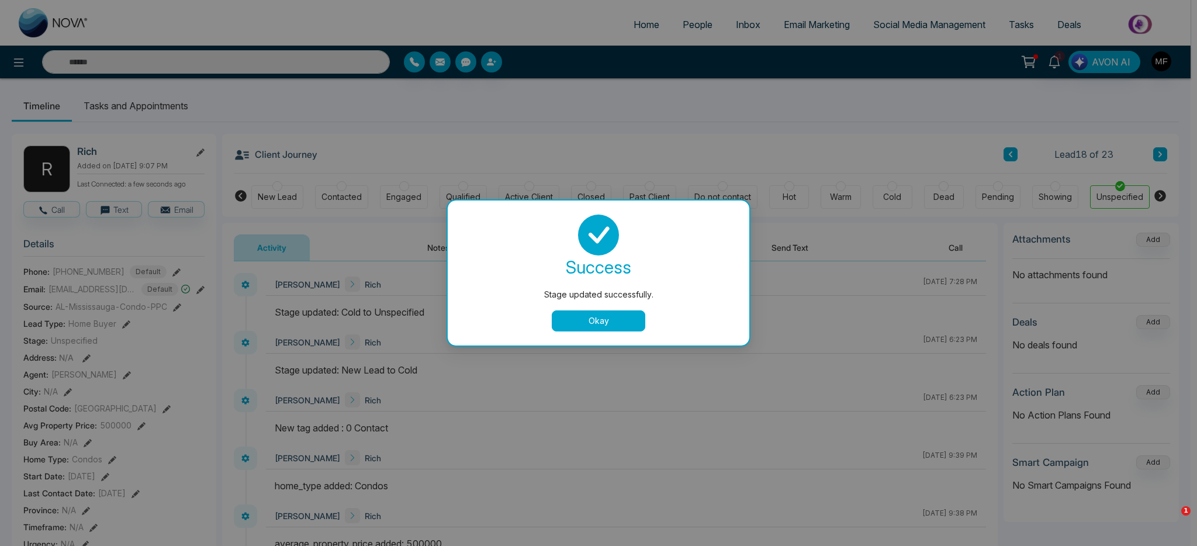
click at [604, 324] on button "Okay" at bounding box center [599, 320] width 94 height 21
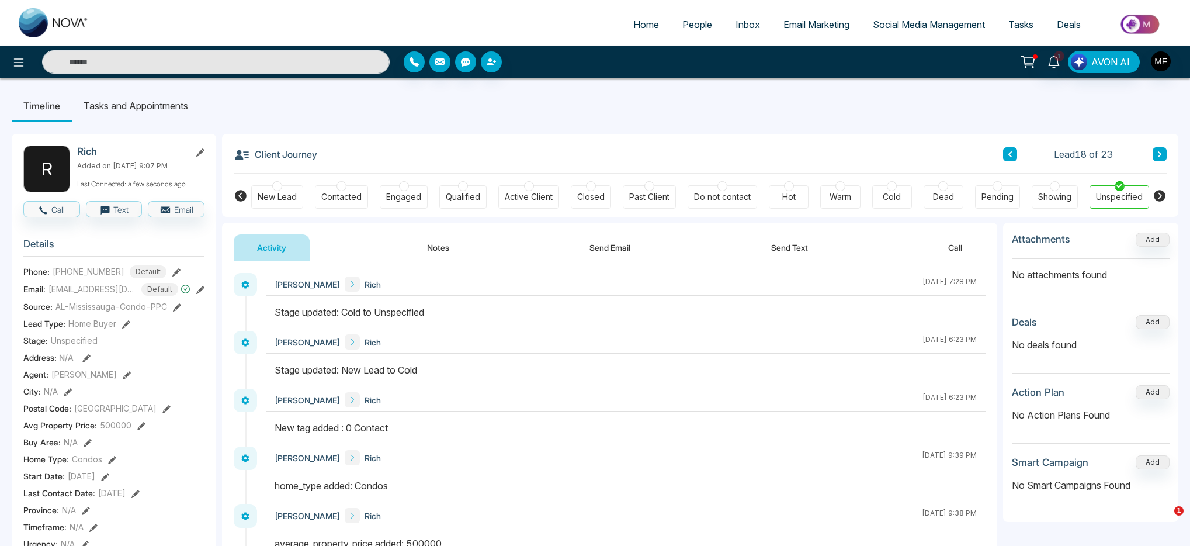
click at [693, 25] on span "People" at bounding box center [698, 25] width 30 height 12
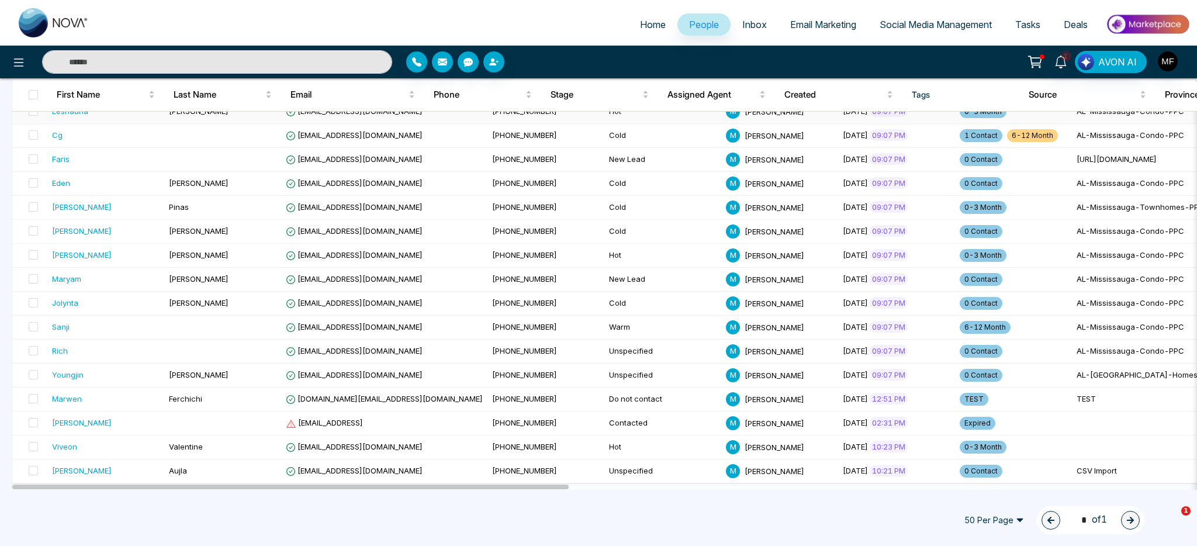
scroll to position [304, 0]
click at [604, 305] on td "Cold" at bounding box center [662, 303] width 117 height 24
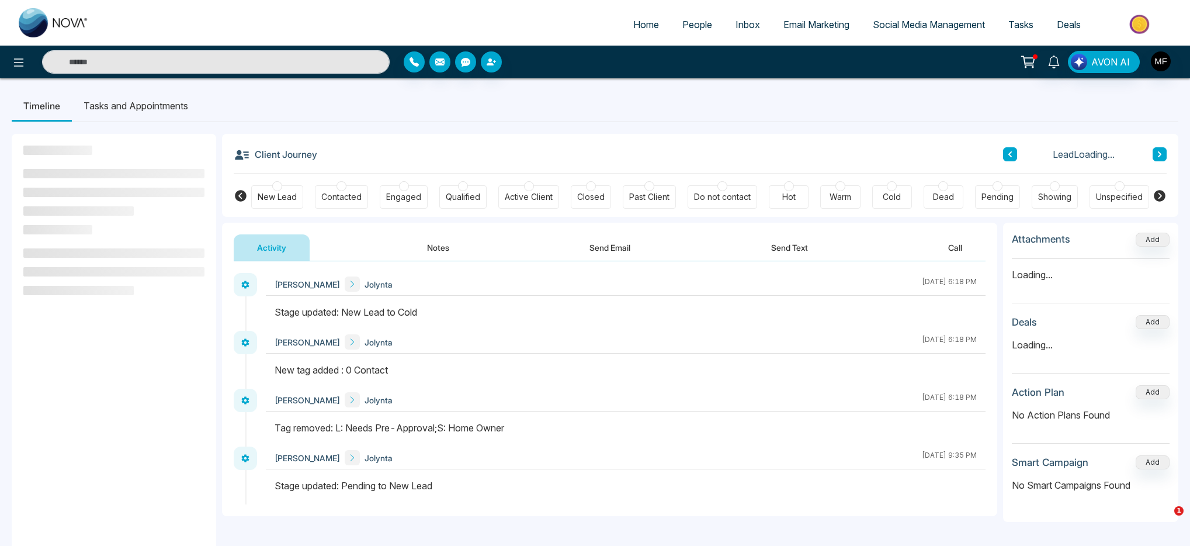
click at [1116, 194] on div "Unspecified" at bounding box center [1119, 197] width 47 height 12
click at [1122, 188] on div at bounding box center [1120, 186] width 10 height 10
click at [1120, 189] on div at bounding box center [1120, 186] width 10 height 10
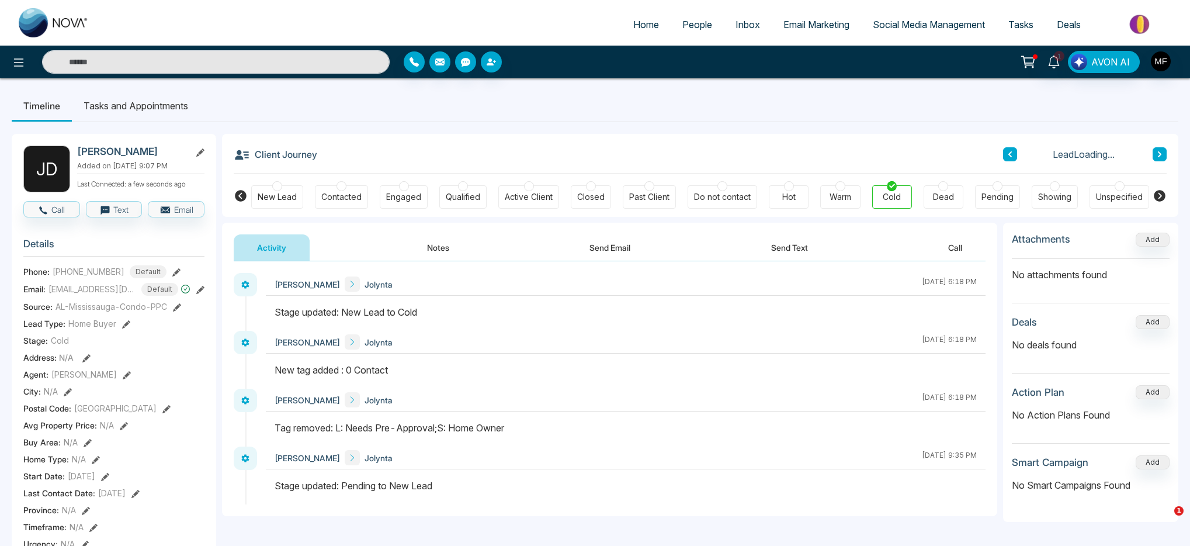
click at [1118, 188] on div at bounding box center [1120, 186] width 10 height 10
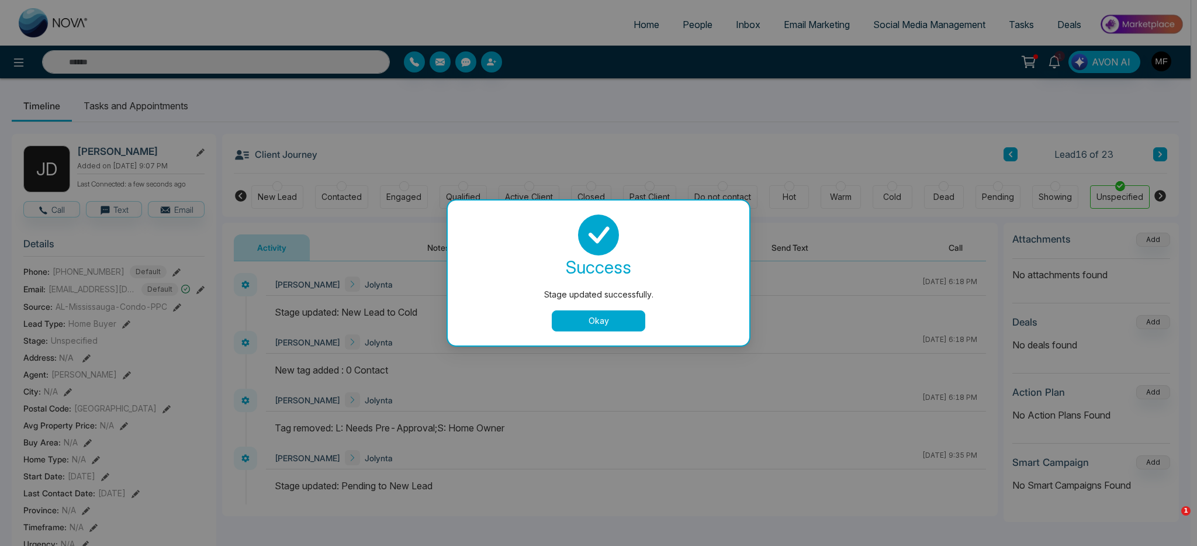
click at [612, 310] on button "Okay" at bounding box center [599, 320] width 94 height 21
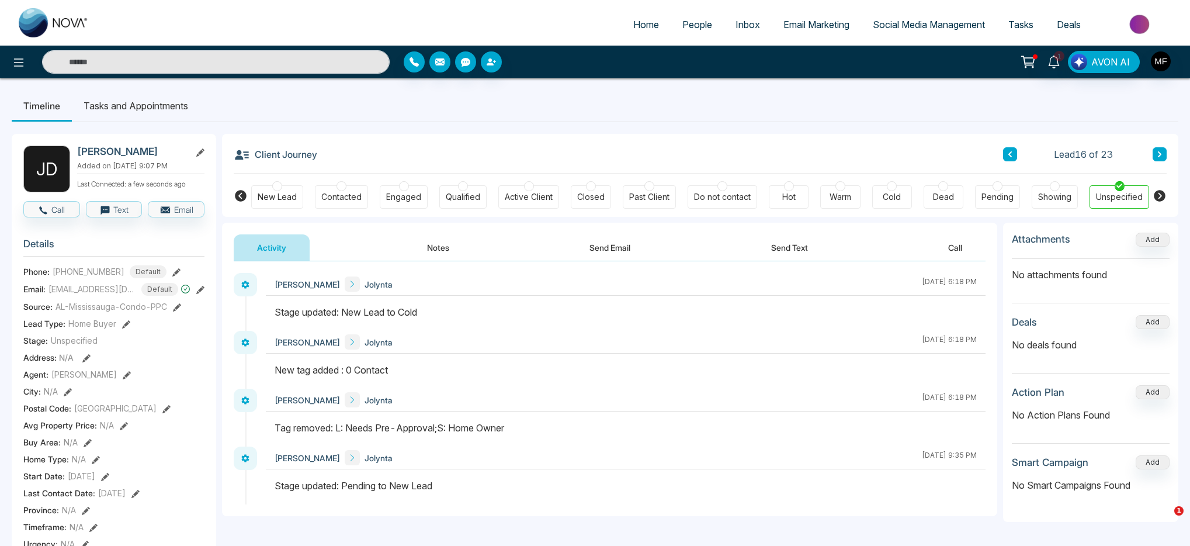
click at [694, 28] on span "People" at bounding box center [698, 25] width 30 height 12
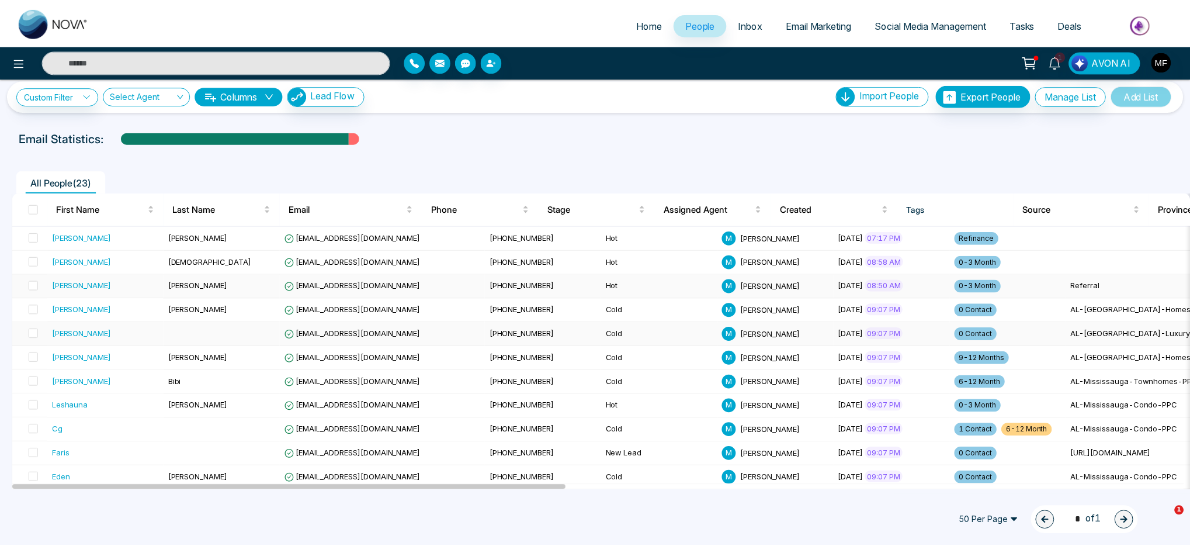
scroll to position [51, 0]
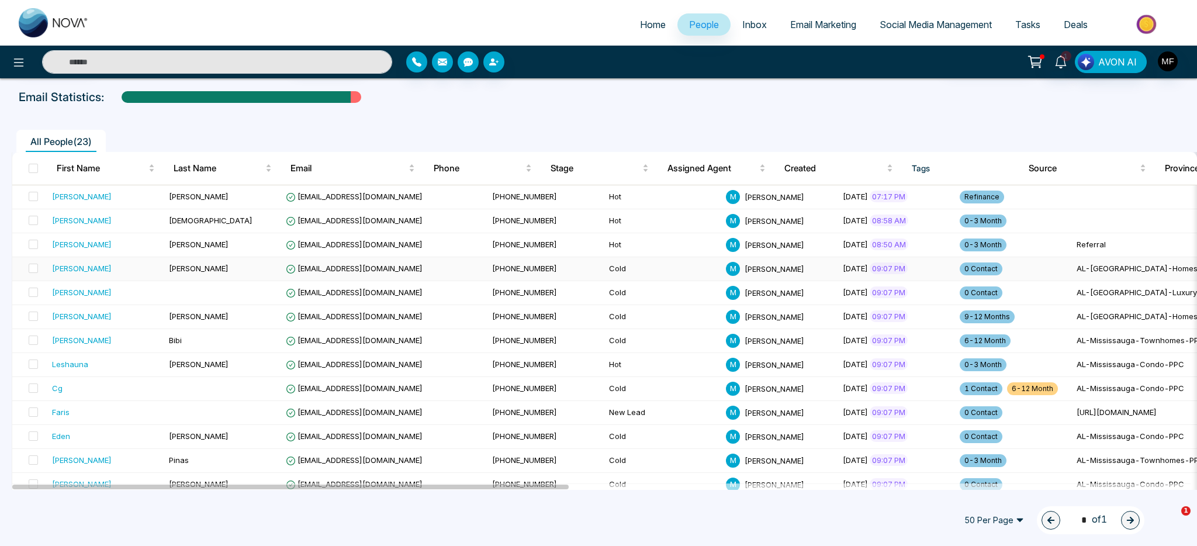
click at [604, 270] on td "Cold" at bounding box center [662, 269] width 117 height 24
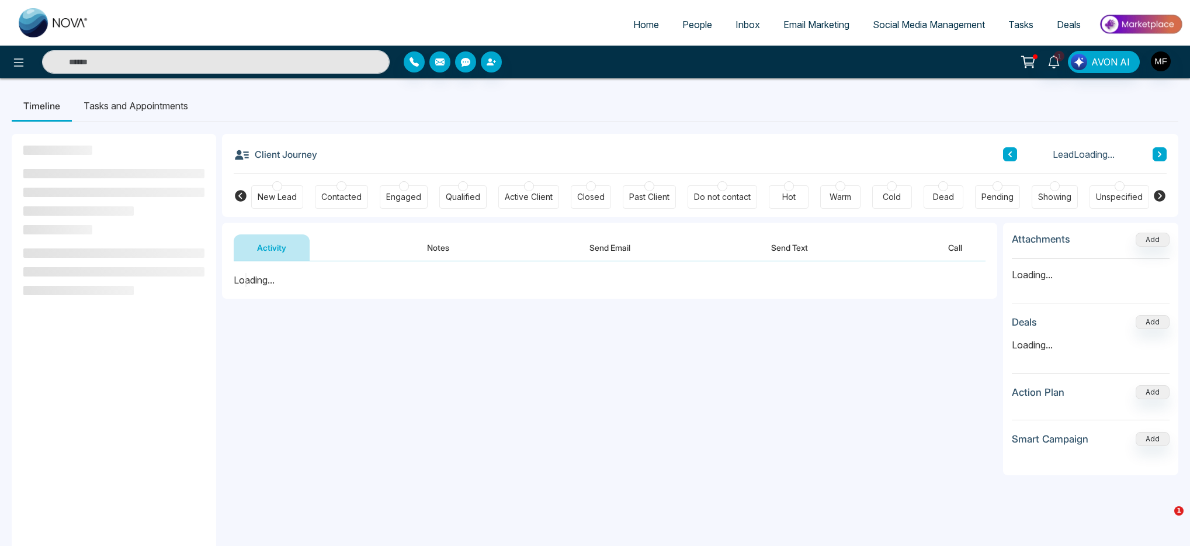
click at [1119, 195] on div "Unspecified" at bounding box center [1119, 197] width 47 height 12
click at [1119, 192] on div "Unspecified" at bounding box center [1119, 197] width 47 height 12
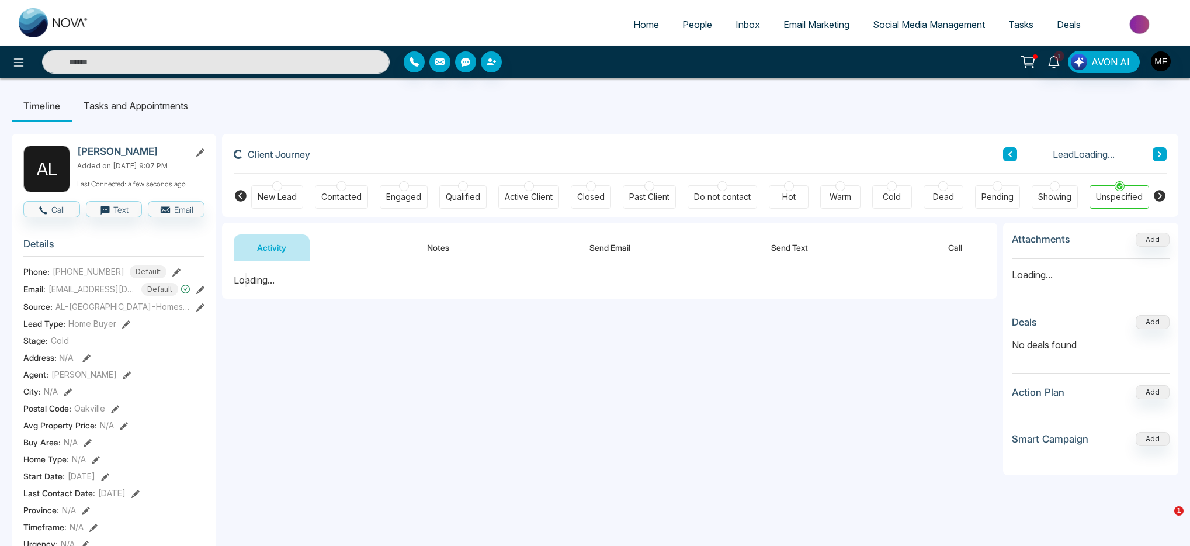
click at [1119, 189] on div at bounding box center [1120, 185] width 6 height 7
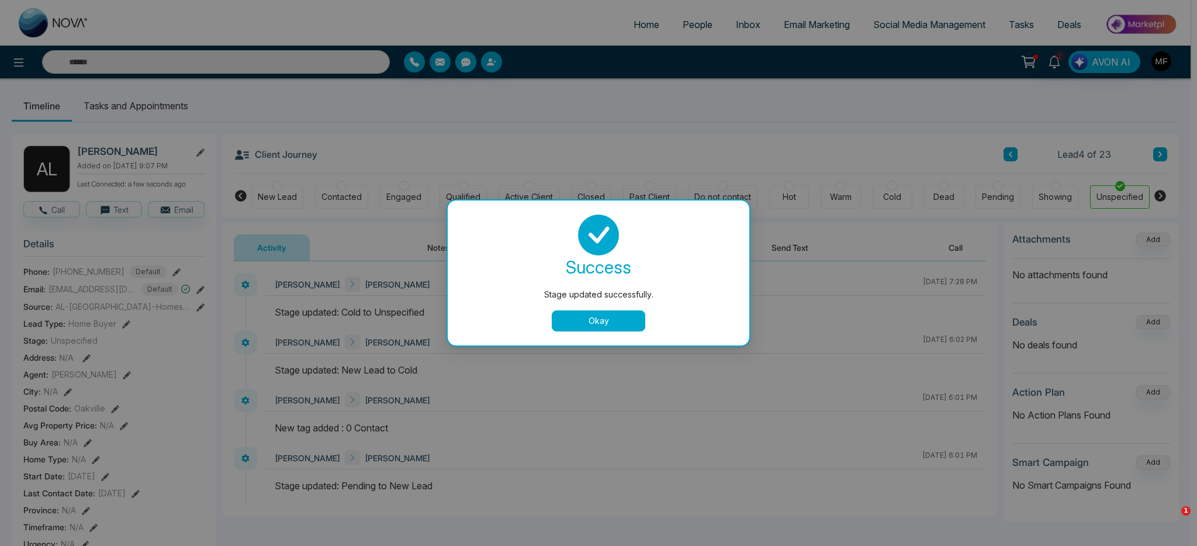
click at [576, 326] on button "Okay" at bounding box center [599, 320] width 94 height 21
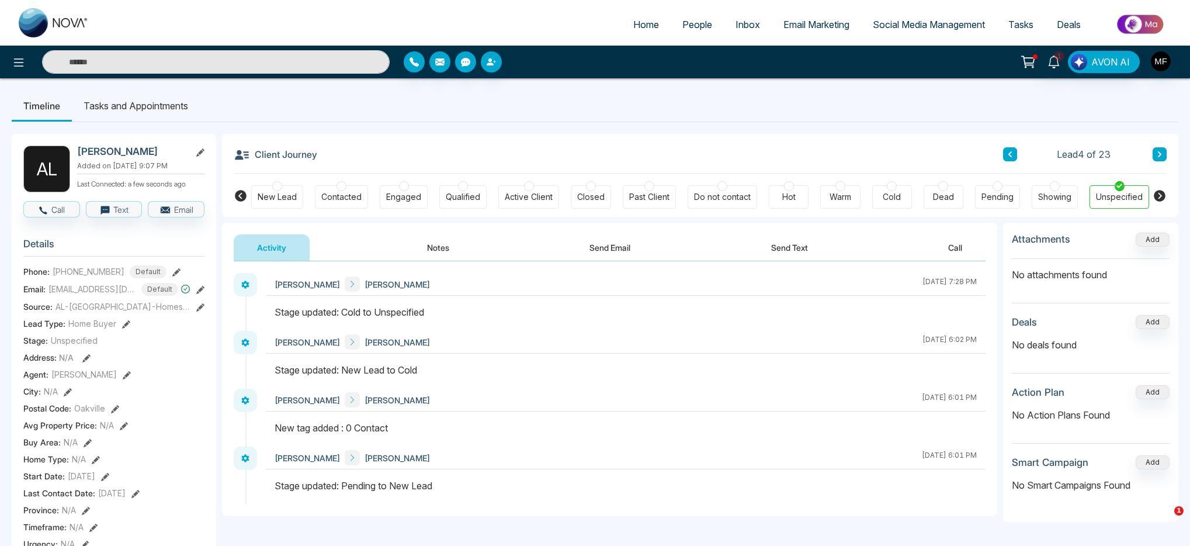
click at [685, 32] on link "People" at bounding box center [697, 24] width 53 height 22
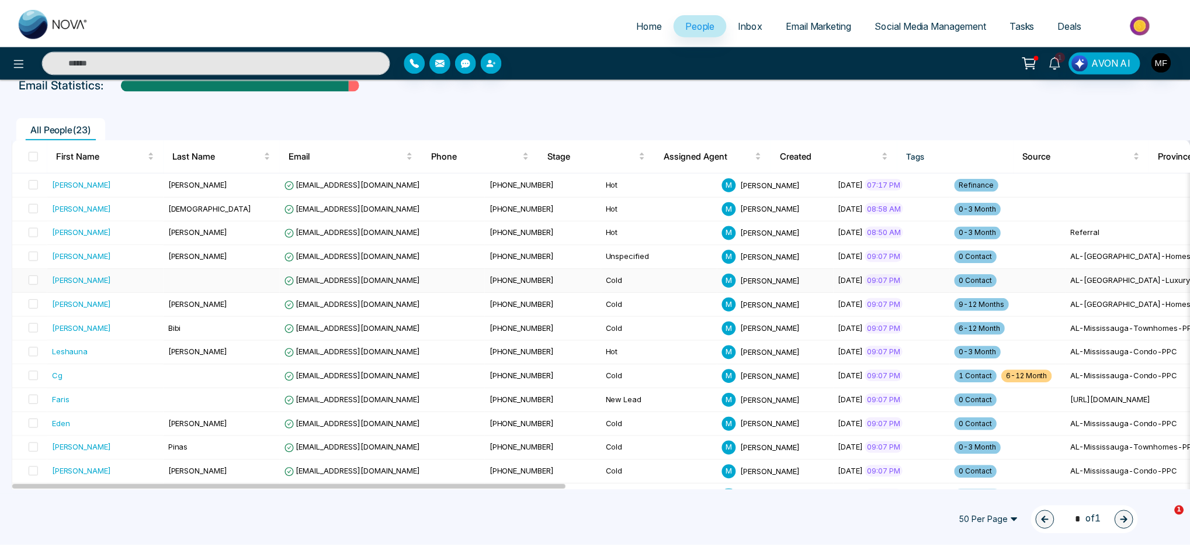
scroll to position [73, 0]
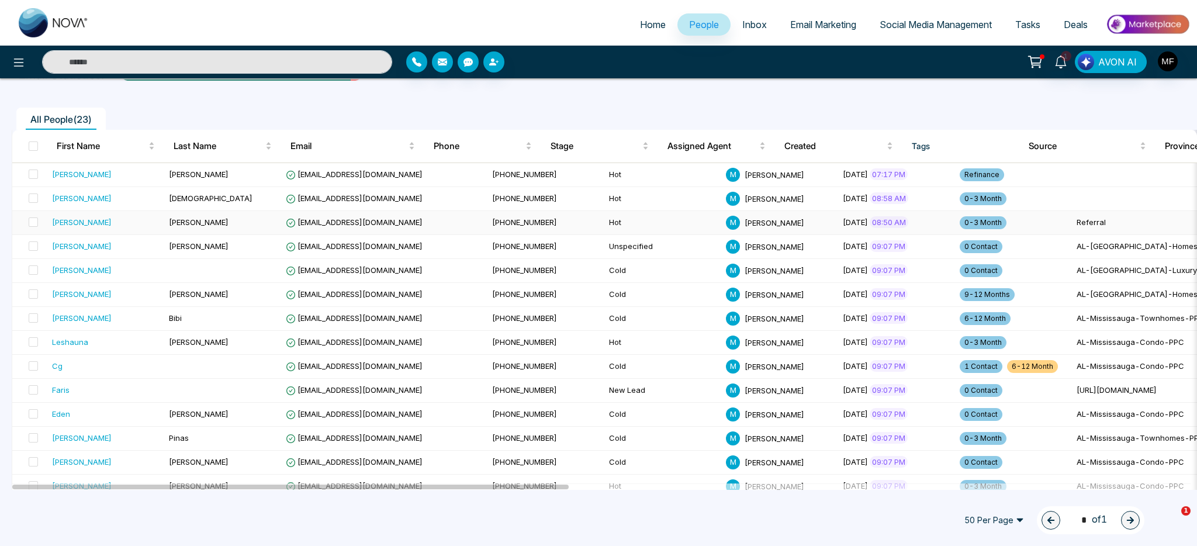
click at [604, 228] on td "Hot" at bounding box center [662, 223] width 117 height 24
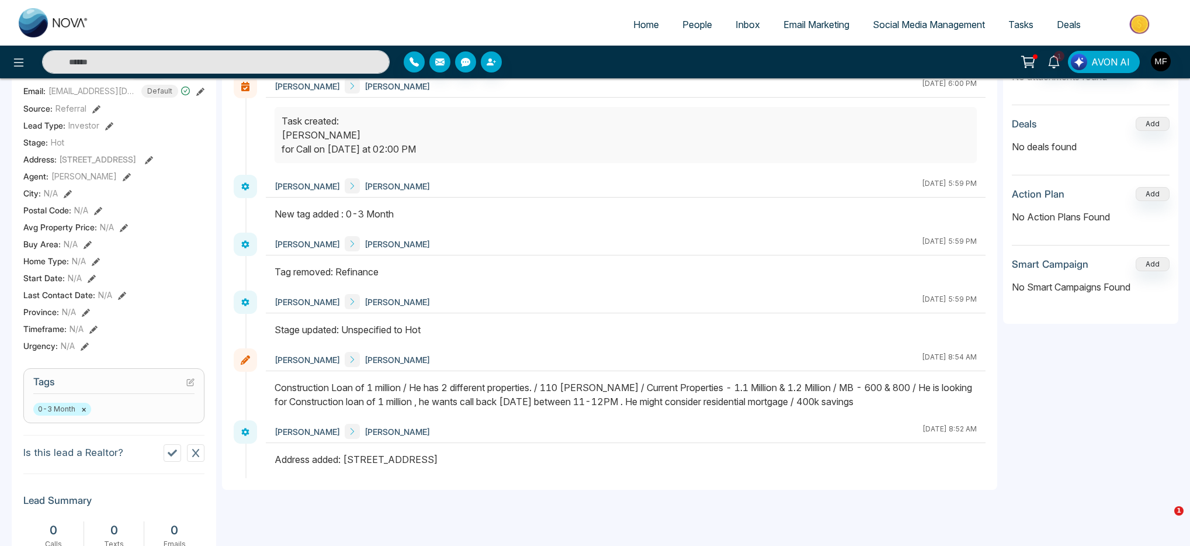
scroll to position [207, 0]
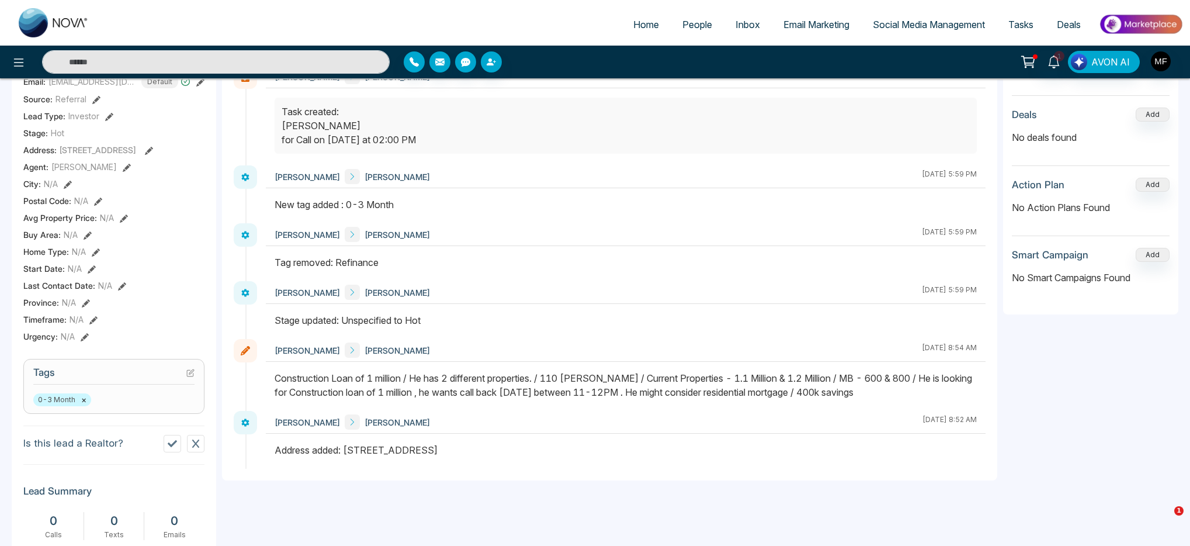
click at [84, 405] on button "×" at bounding box center [83, 399] width 5 height 11
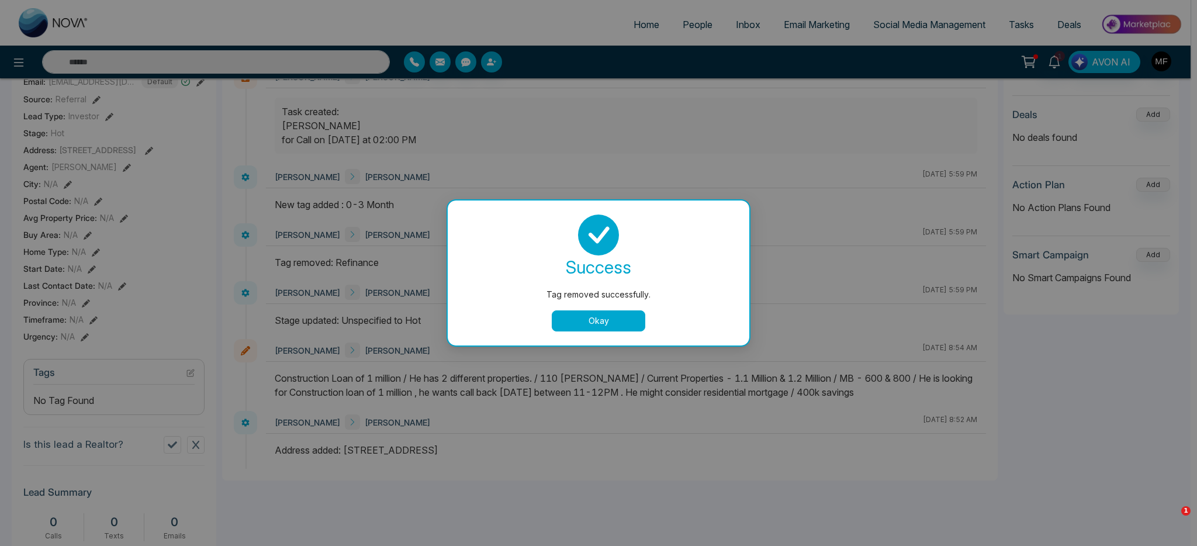
click at [564, 322] on button "Okay" at bounding box center [599, 320] width 94 height 21
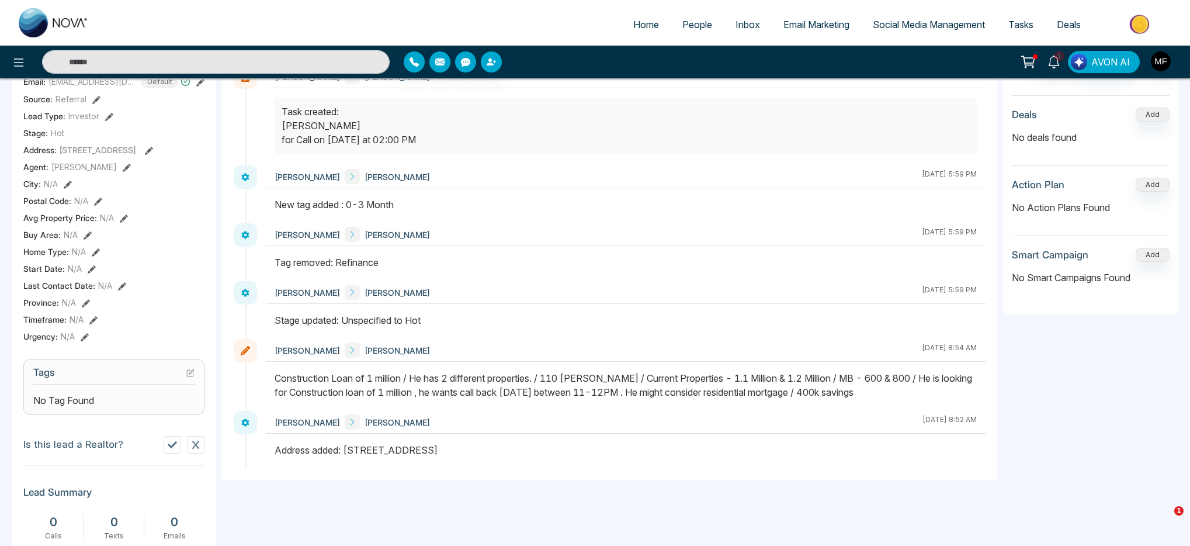
click at [143, 399] on section "Tags No Tag Found" at bounding box center [113, 387] width 181 height 56
click at [193, 376] on icon at bounding box center [190, 373] width 6 height 6
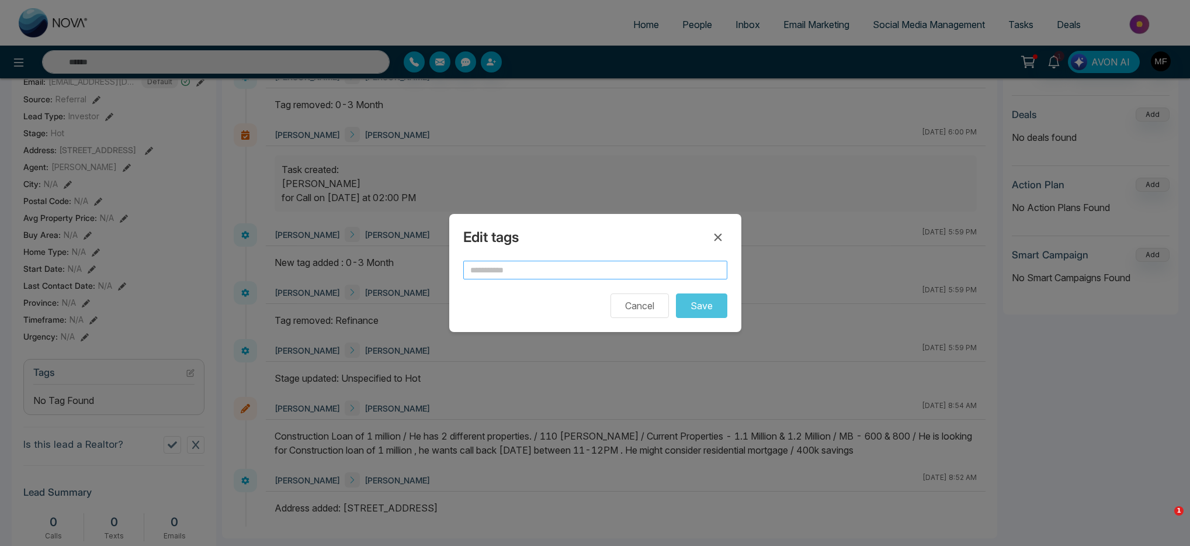
click at [511, 275] on input "text" at bounding box center [595, 270] width 264 height 19
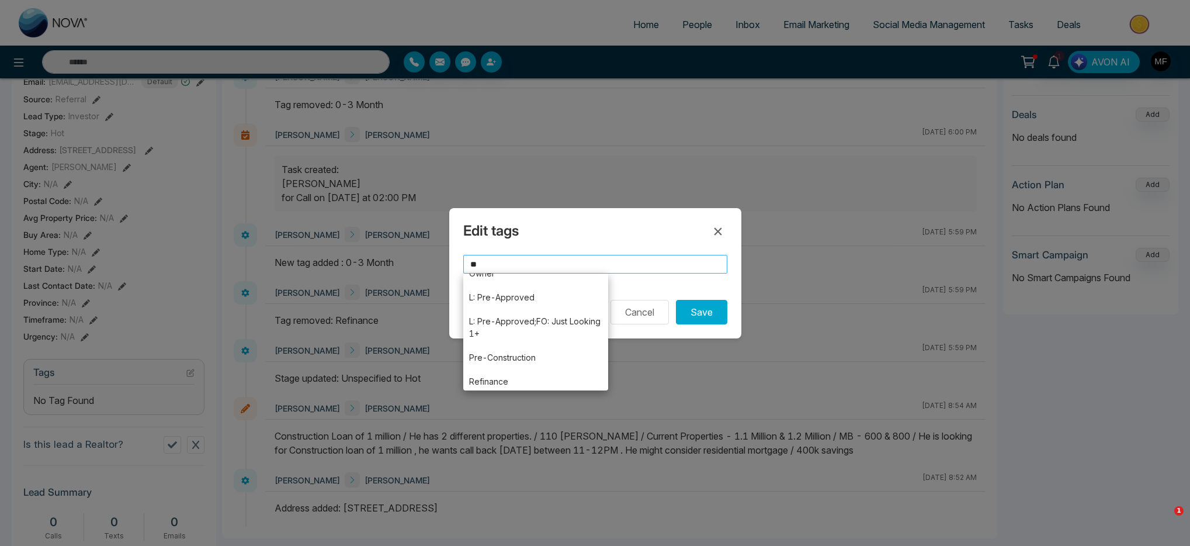
scroll to position [0, 0]
type input "**"
click at [657, 308] on button "Cancel" at bounding box center [640, 312] width 58 height 25
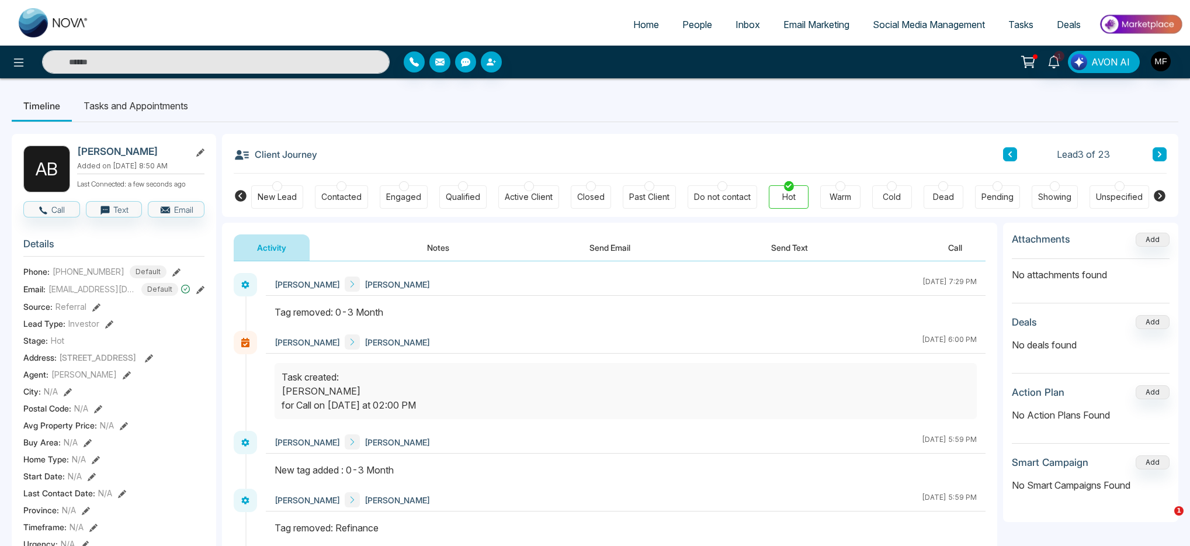
click at [700, 27] on span "People" at bounding box center [698, 25] width 30 height 12
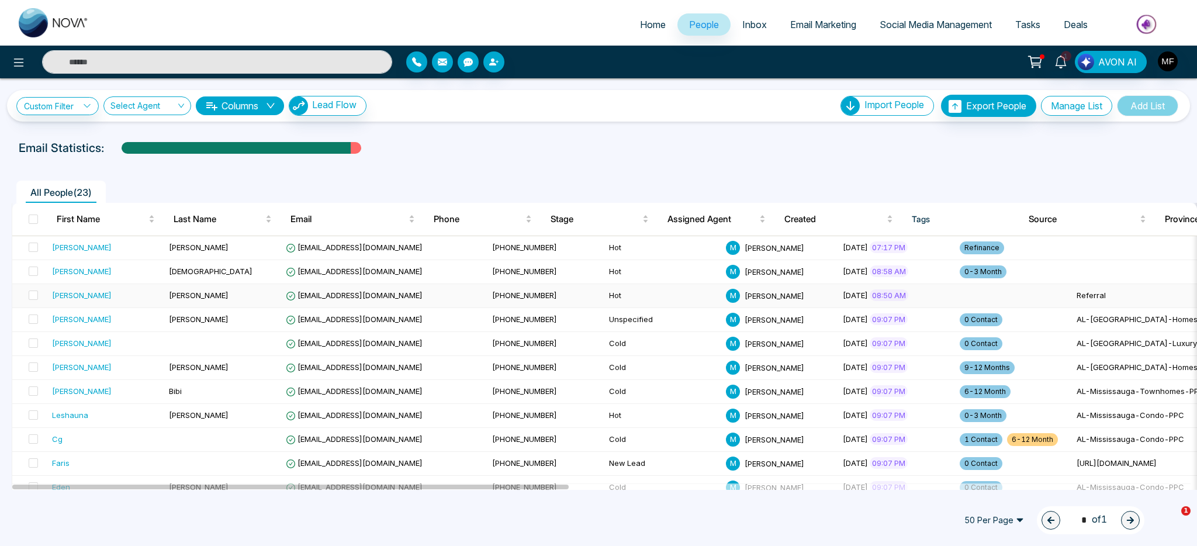
click at [955, 296] on td at bounding box center [1013, 296] width 117 height 24
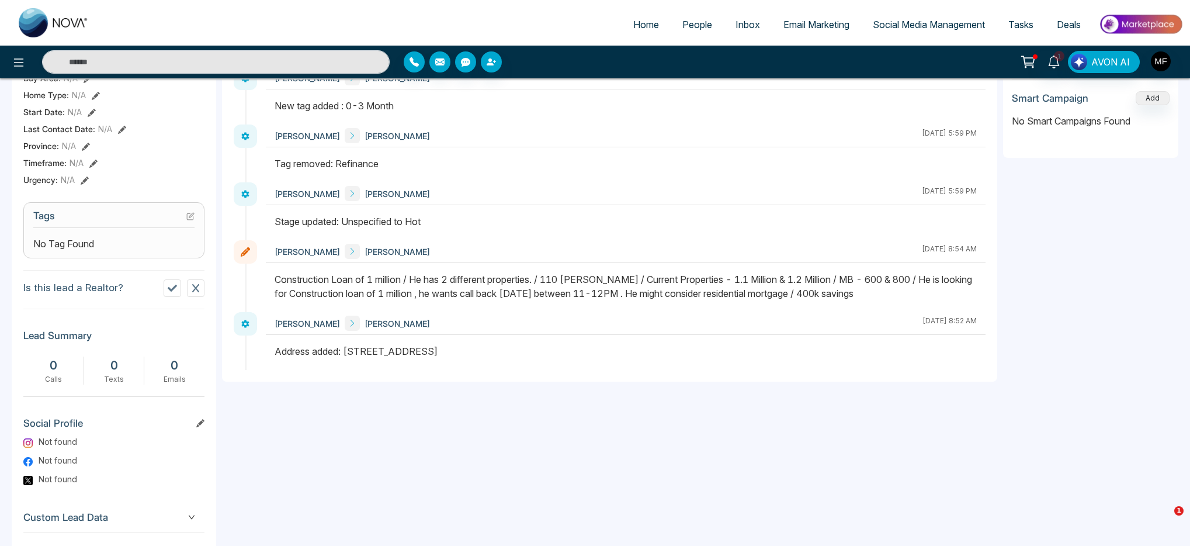
scroll to position [373, 0]
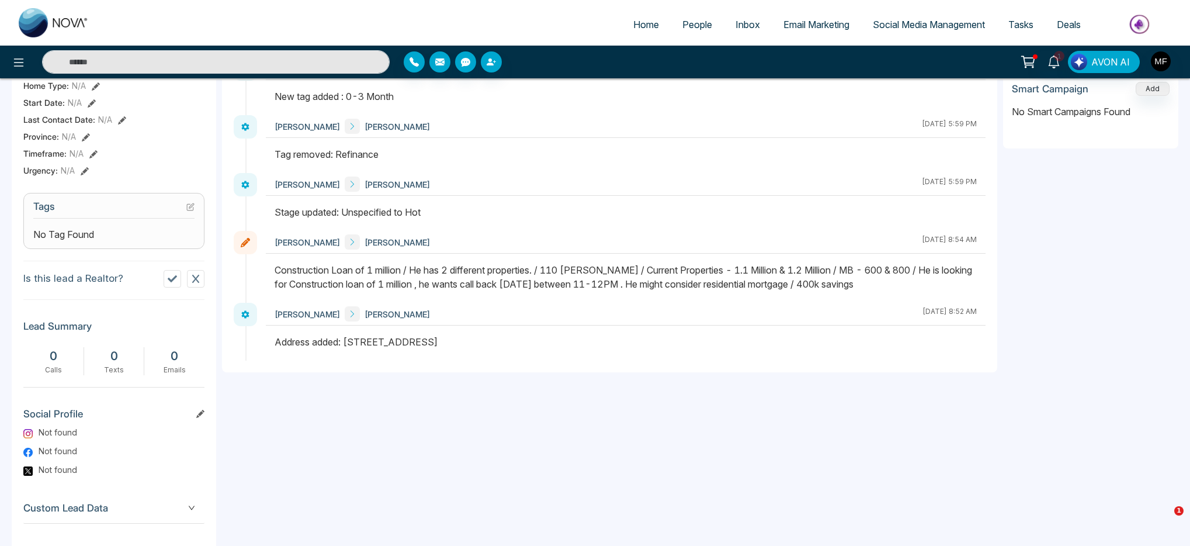
click at [187, 210] on icon at bounding box center [190, 207] width 6 height 6
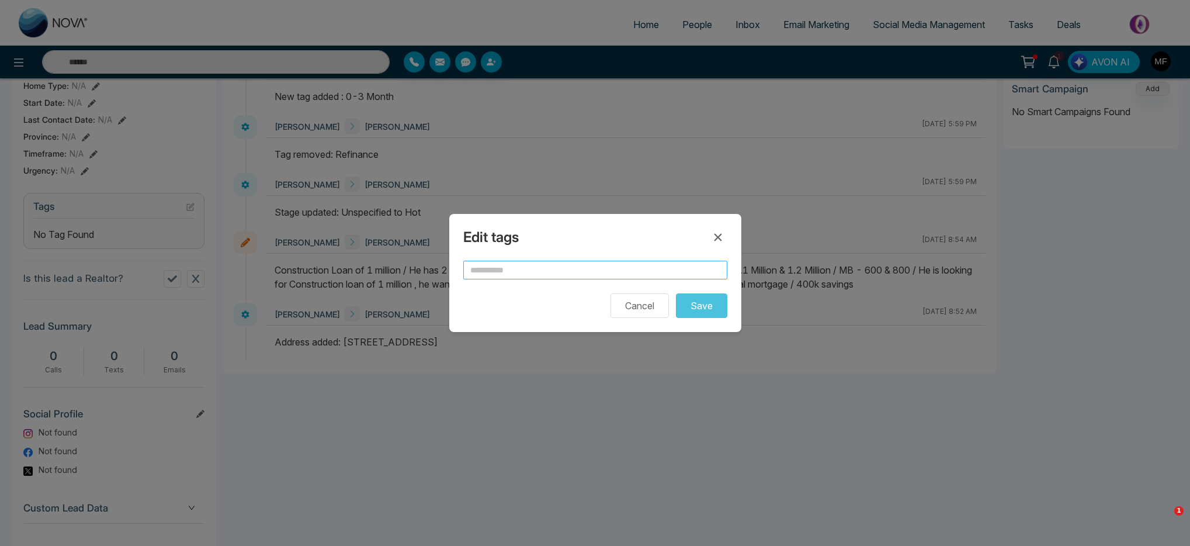
click at [608, 272] on input "text" at bounding box center [595, 270] width 264 height 19
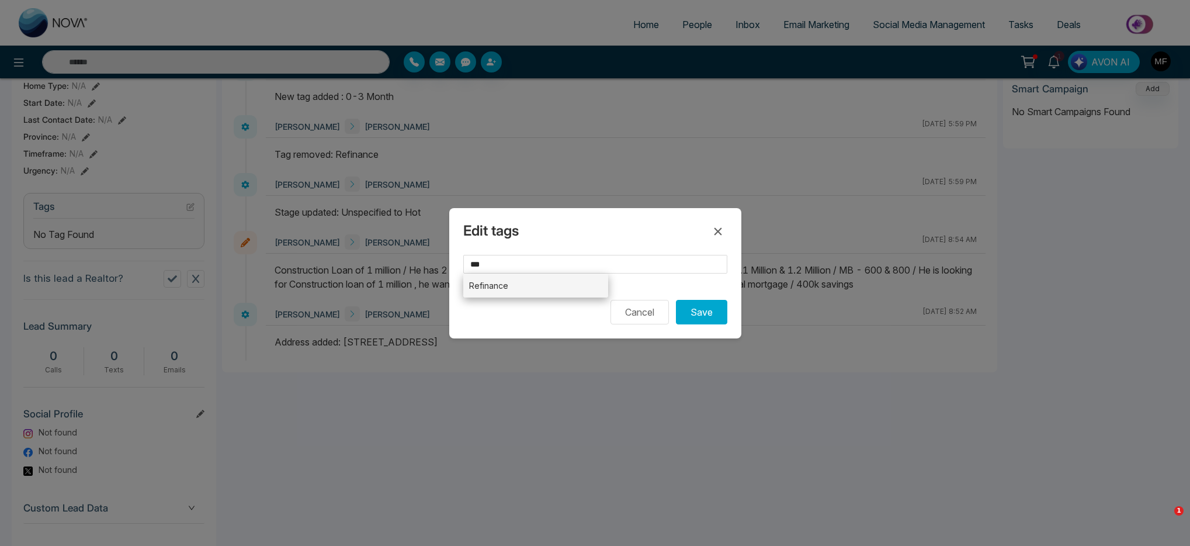
click at [481, 286] on li "Refinance" at bounding box center [536, 285] width 146 height 24
type input "*********"
click at [694, 316] on button "Save" at bounding box center [701, 312] width 51 height 25
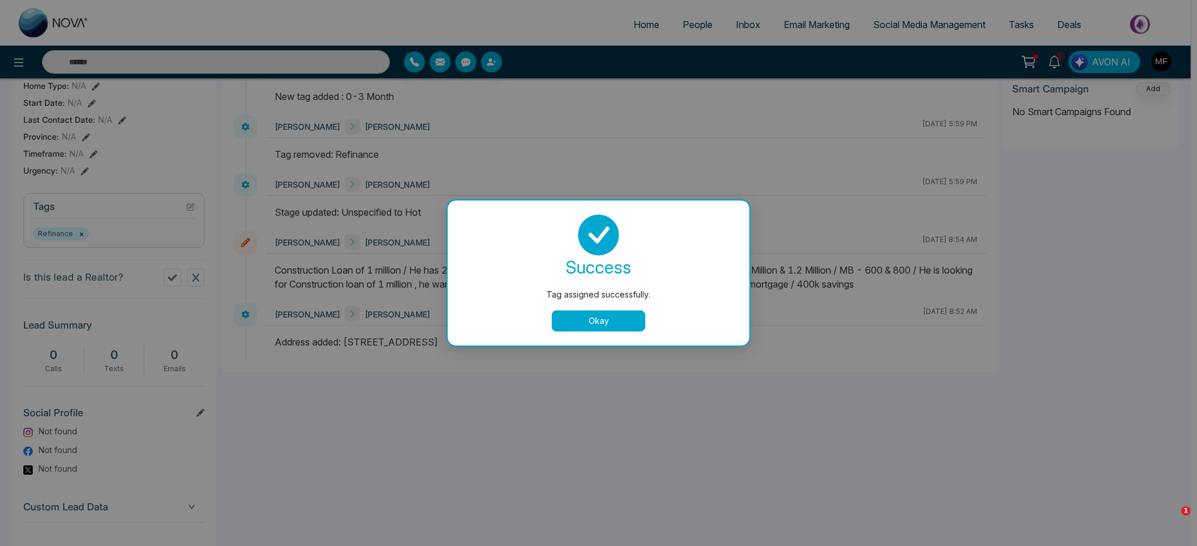
click at [615, 334] on div "success Tag assigned successfully. Okay" at bounding box center [599, 272] width 302 height 145
click at [619, 320] on button "Okay" at bounding box center [599, 320] width 94 height 21
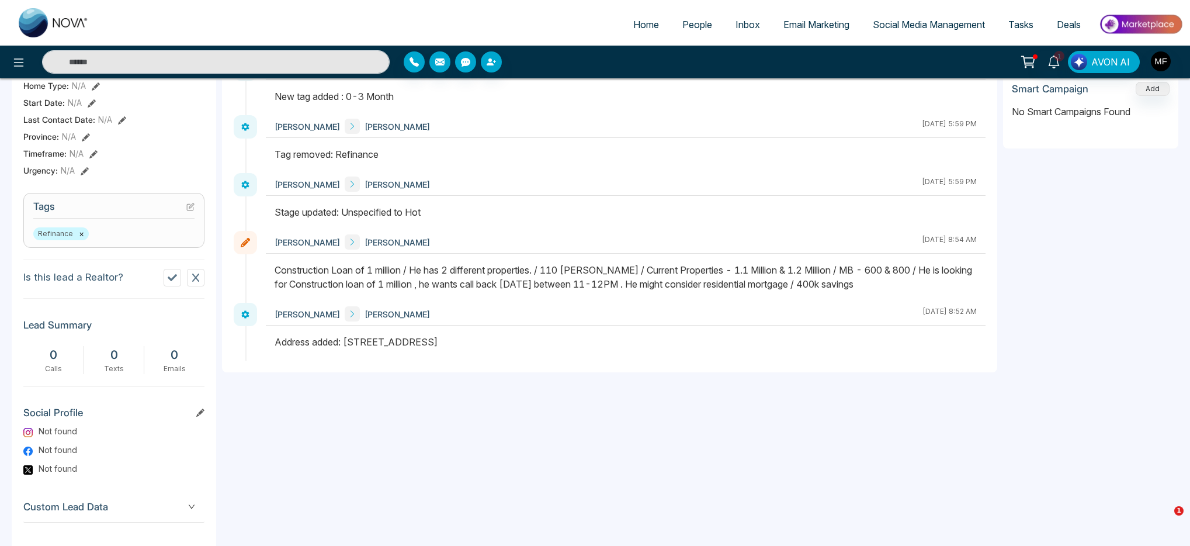
click at [684, 32] on link "People" at bounding box center [697, 24] width 53 height 22
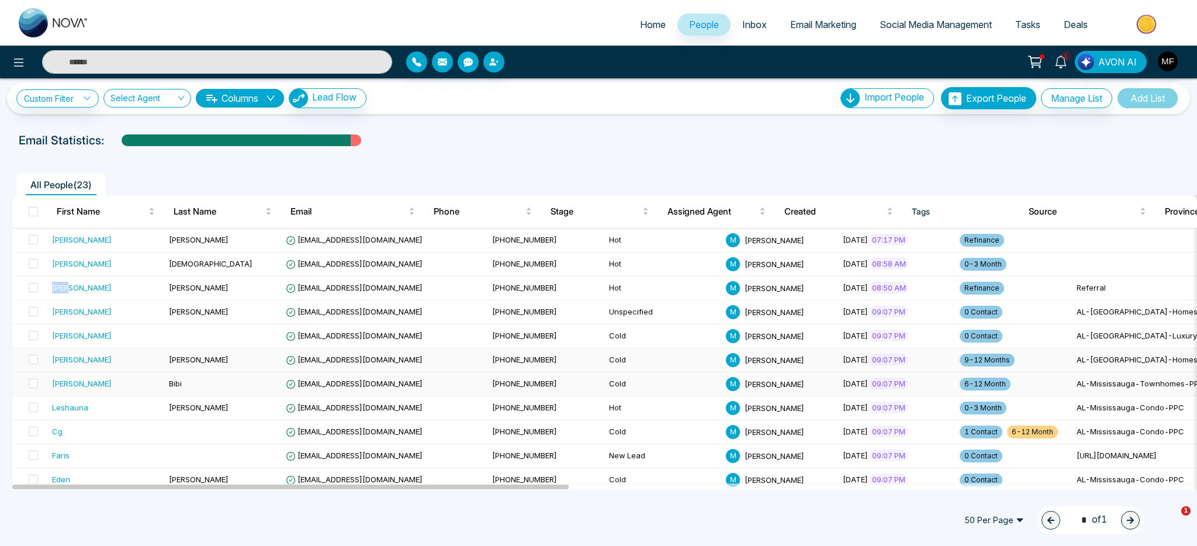
scroll to position [17, 0]
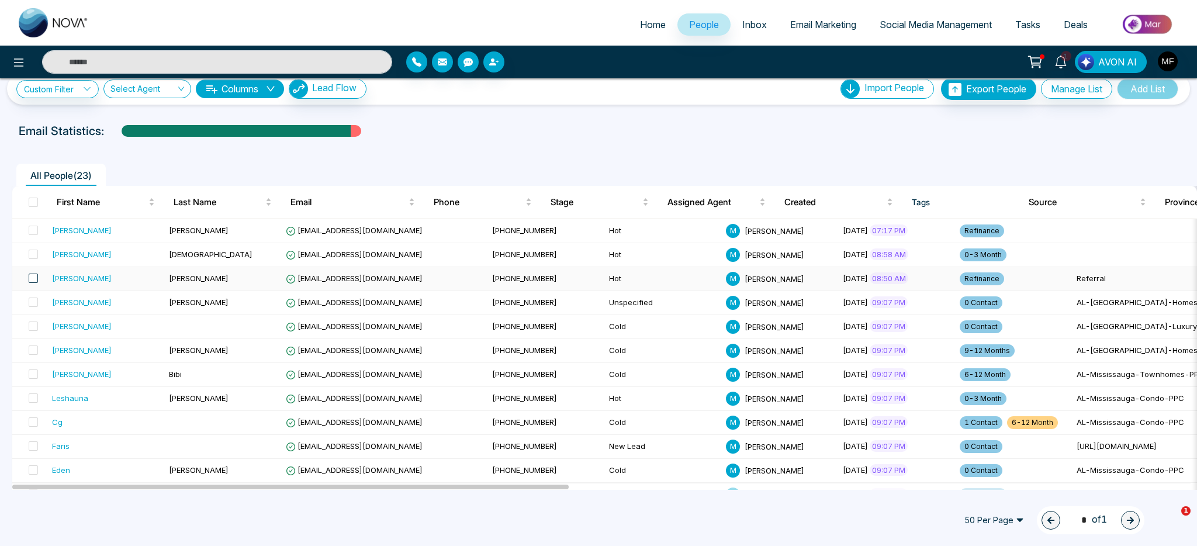
click at [34, 278] on span at bounding box center [33, 277] width 9 height 9
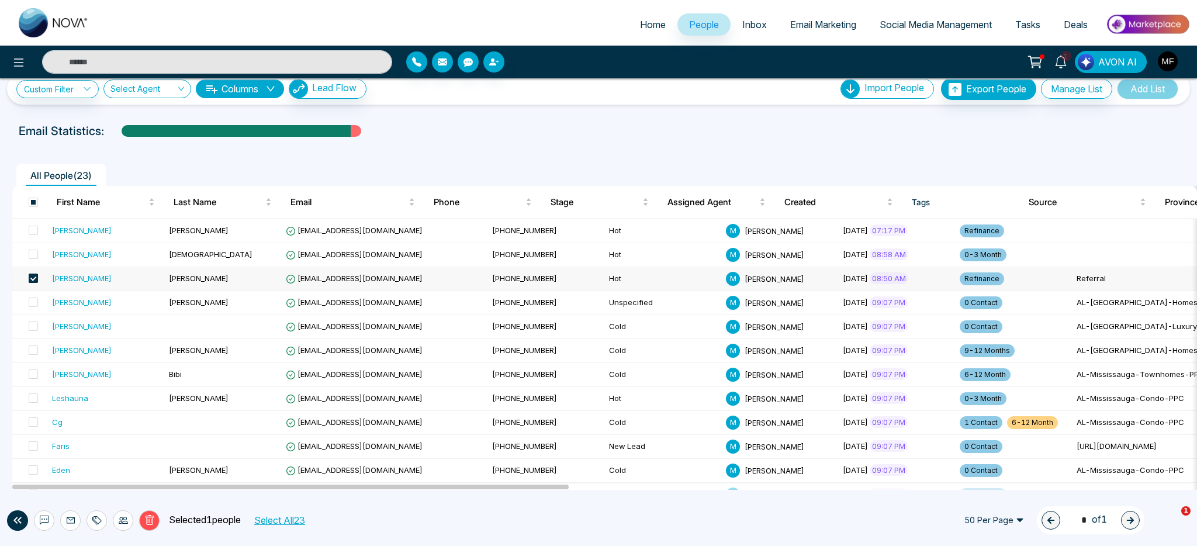
click at [34, 278] on span at bounding box center [33, 277] width 9 height 9
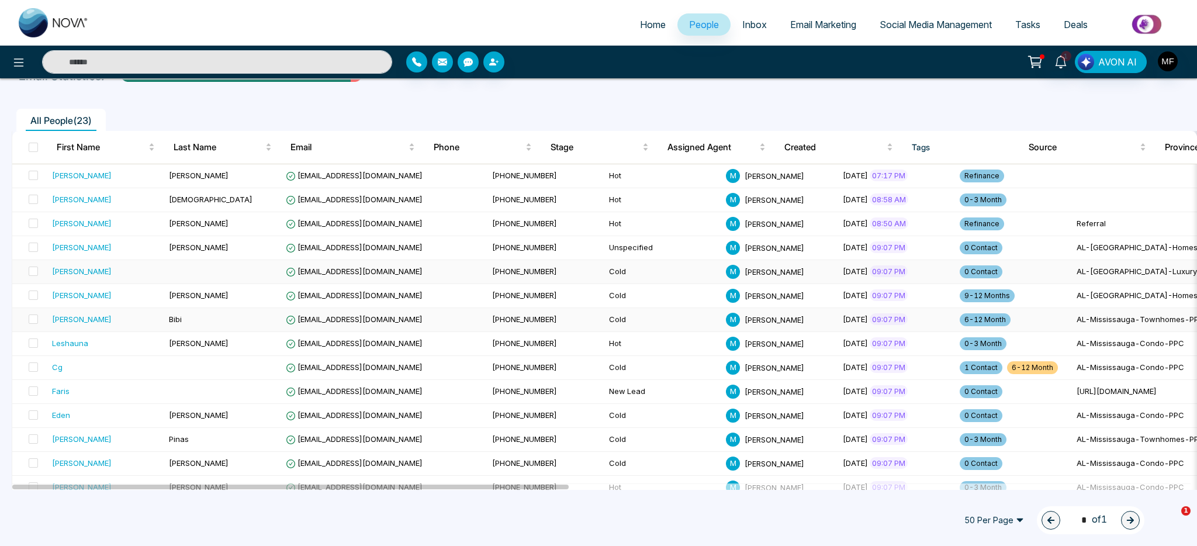
scroll to position [77, 0]
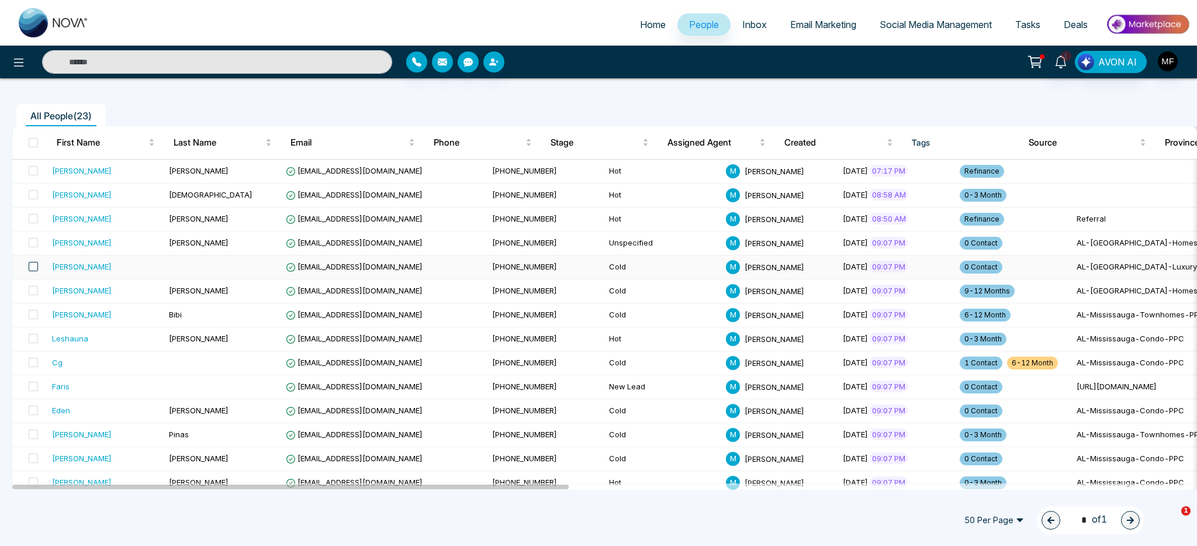
click at [34, 268] on span at bounding box center [33, 266] width 9 height 9
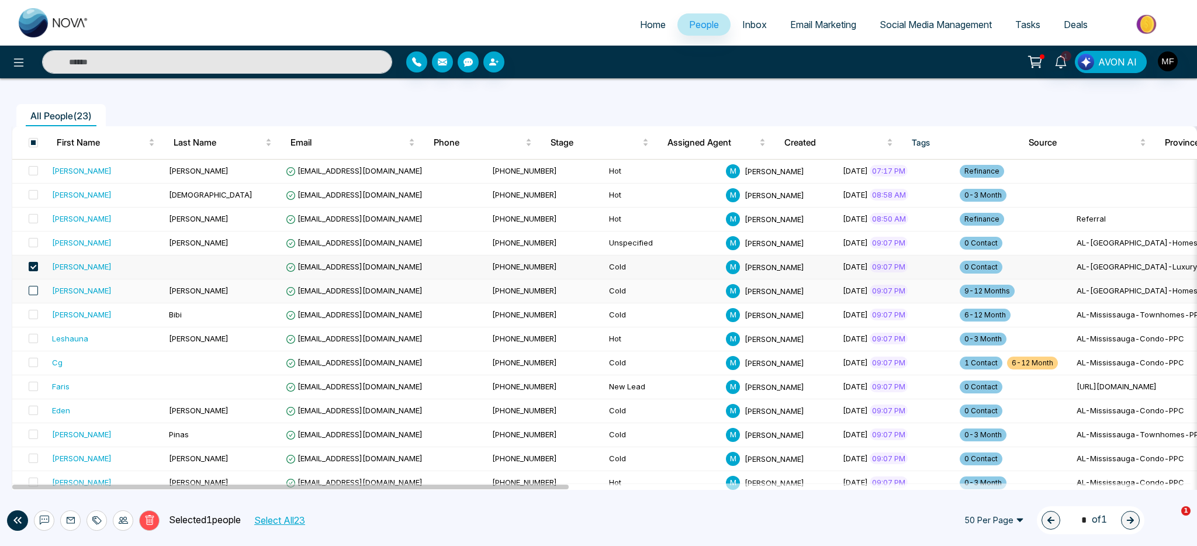
click at [29, 289] on span at bounding box center [33, 290] width 9 height 9
click at [30, 314] on span at bounding box center [33, 314] width 9 height 9
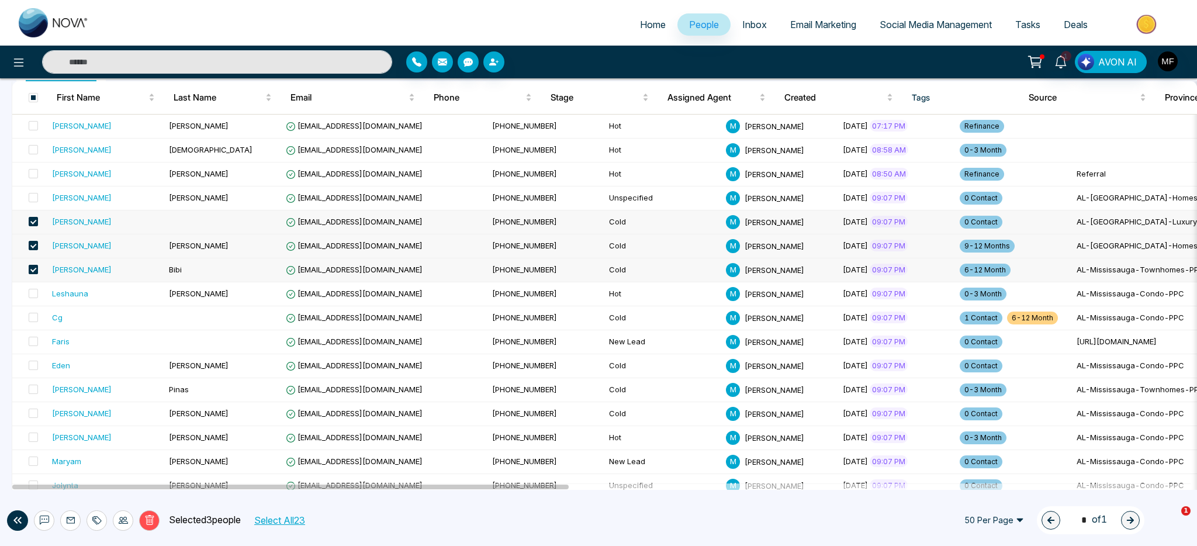
scroll to position [196, 0]
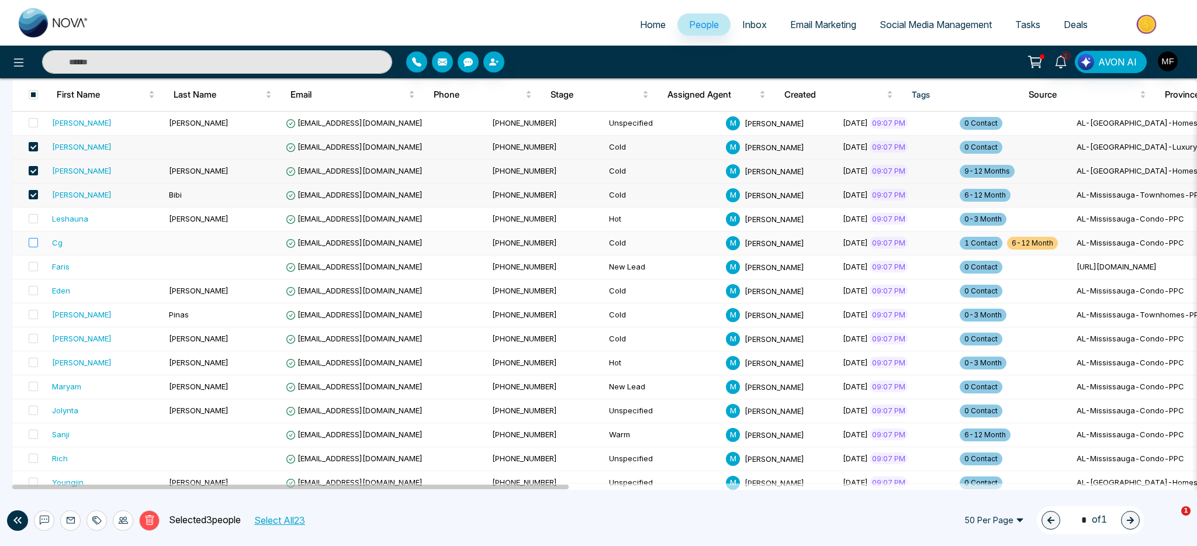
click at [27, 243] on label at bounding box center [30, 243] width 16 height 13
click at [36, 193] on span at bounding box center [33, 194] width 9 height 9
click at [33, 293] on span at bounding box center [33, 290] width 9 height 9
click at [32, 310] on span at bounding box center [33, 314] width 9 height 9
click at [32, 340] on span at bounding box center [33, 338] width 9 height 9
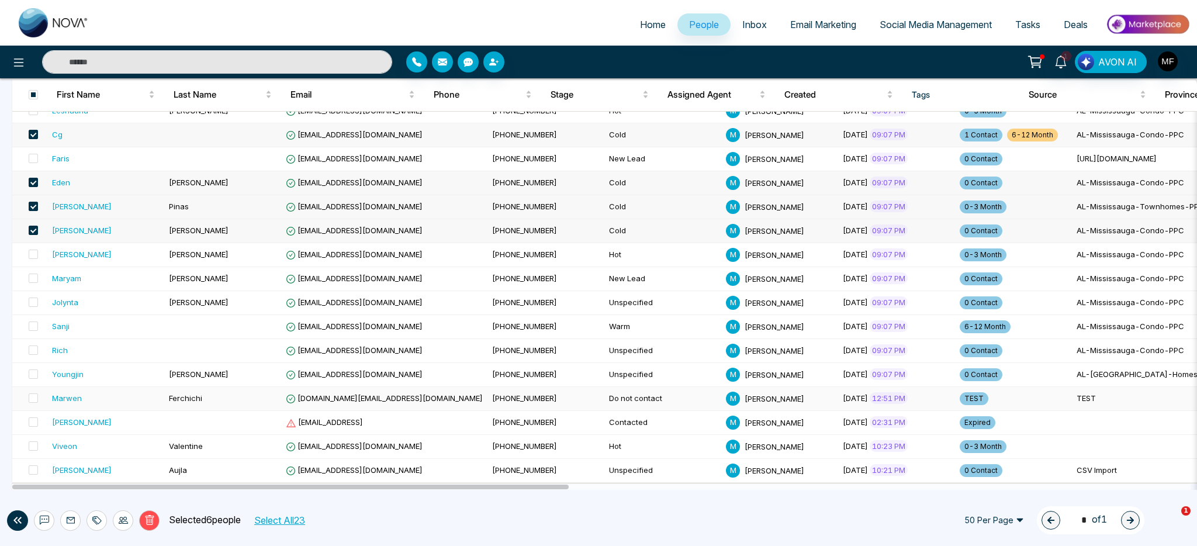
scroll to position [0, 0]
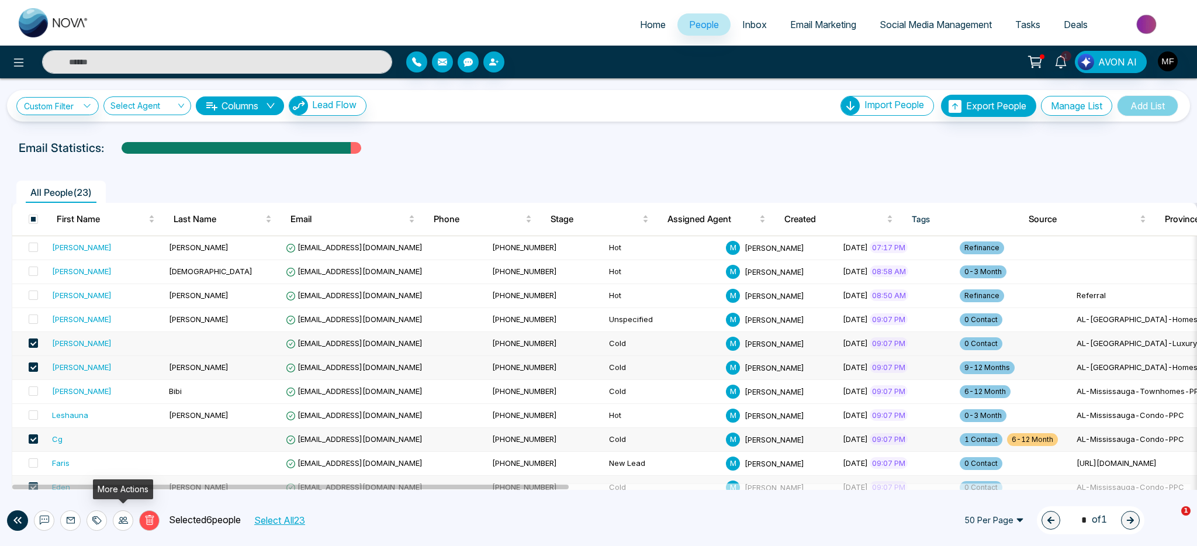
click at [127, 522] on icon at bounding box center [123, 520] width 9 height 7
click at [129, 458] on link "Update Stage" at bounding box center [102, 457] width 54 height 10
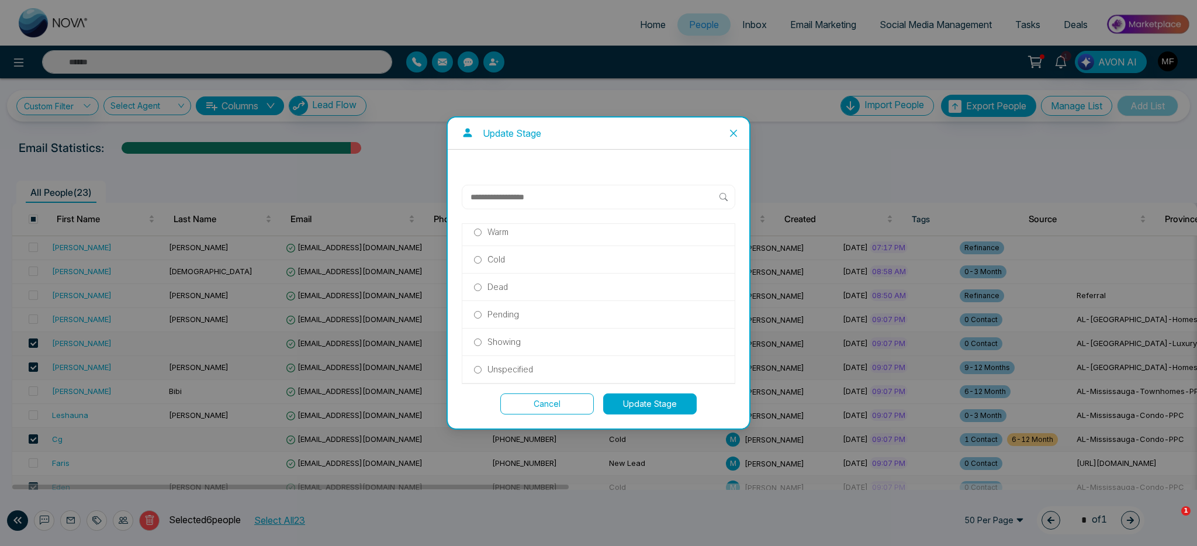
scroll to position [252, 0]
click at [506, 367] on p "Unspecified" at bounding box center [510, 369] width 46 height 13
click at [661, 409] on button "Update Stage" at bounding box center [650, 403] width 94 height 21
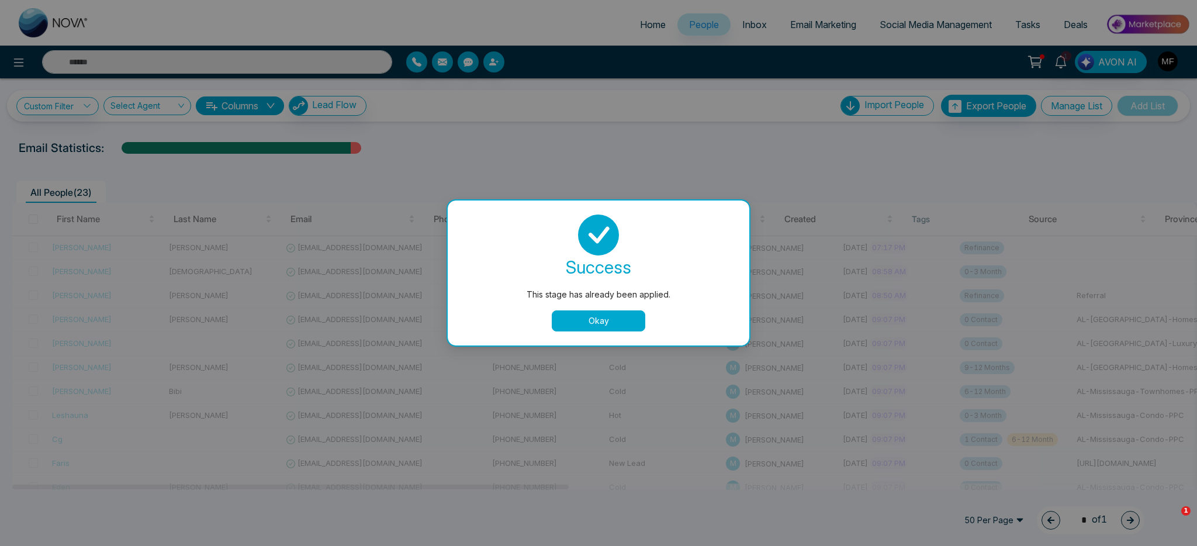
click at [620, 323] on button "Okay" at bounding box center [599, 320] width 94 height 21
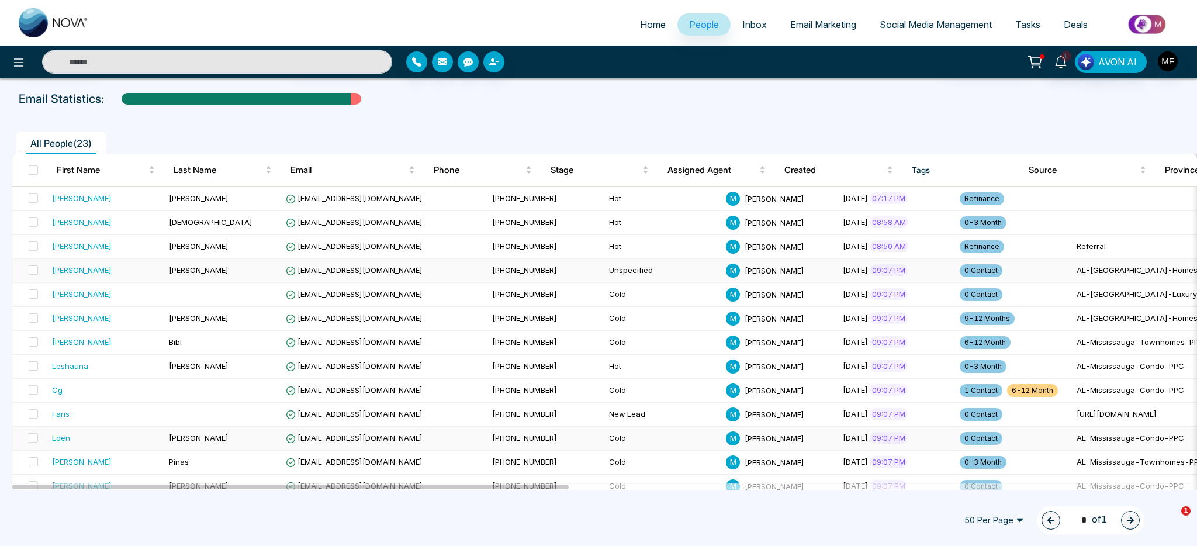
scroll to position [0, 0]
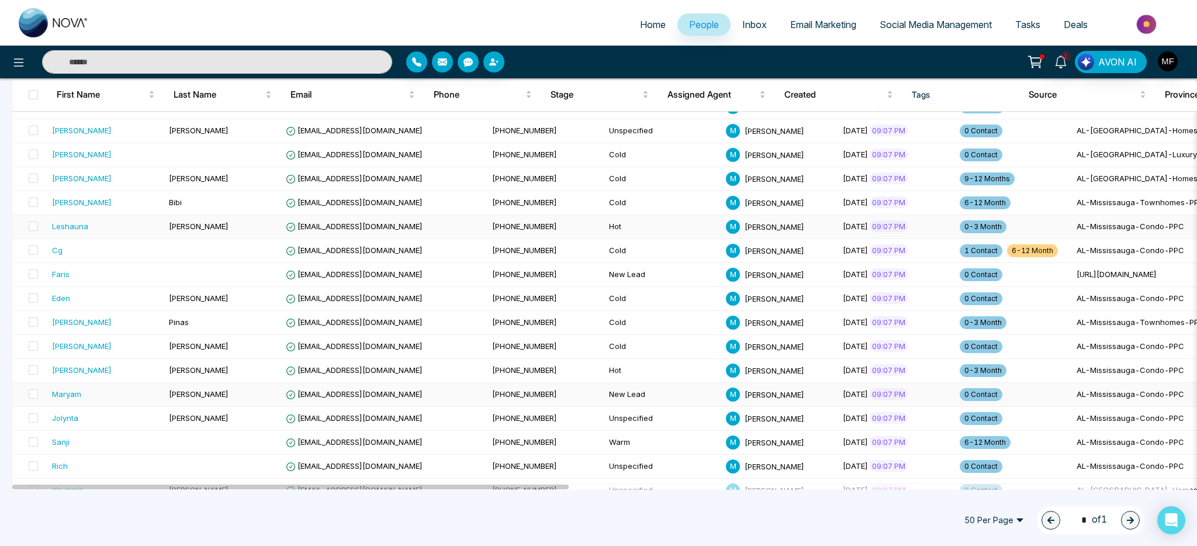
scroll to position [188, 0]
click at [29, 349] on span at bounding box center [33, 346] width 9 height 9
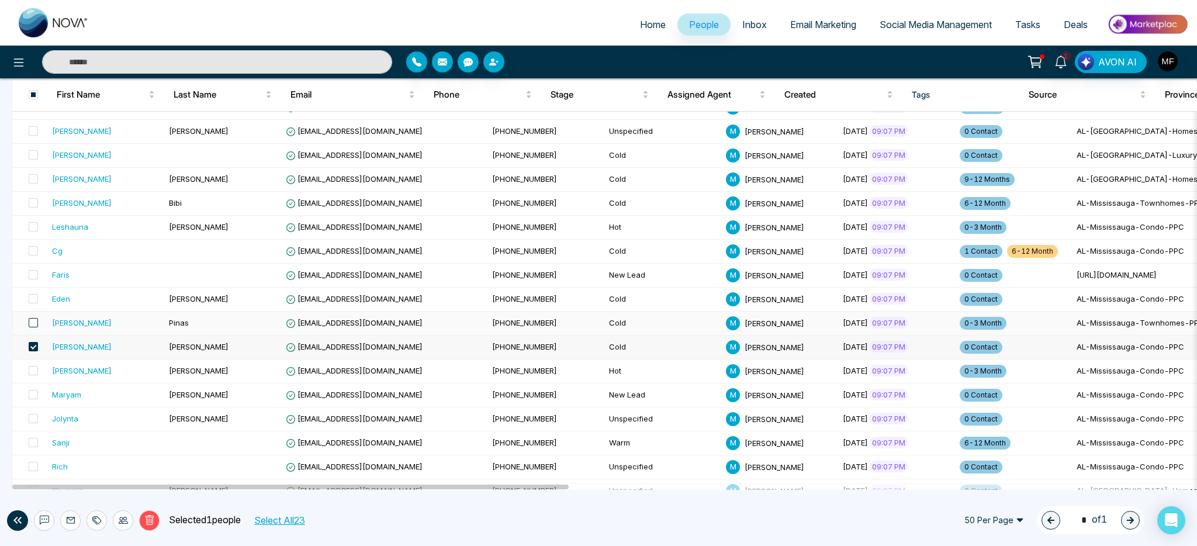
click at [30, 318] on span at bounding box center [33, 322] width 9 height 9
click at [37, 296] on span at bounding box center [33, 298] width 9 height 9
click at [43, 253] on td at bounding box center [29, 252] width 35 height 24
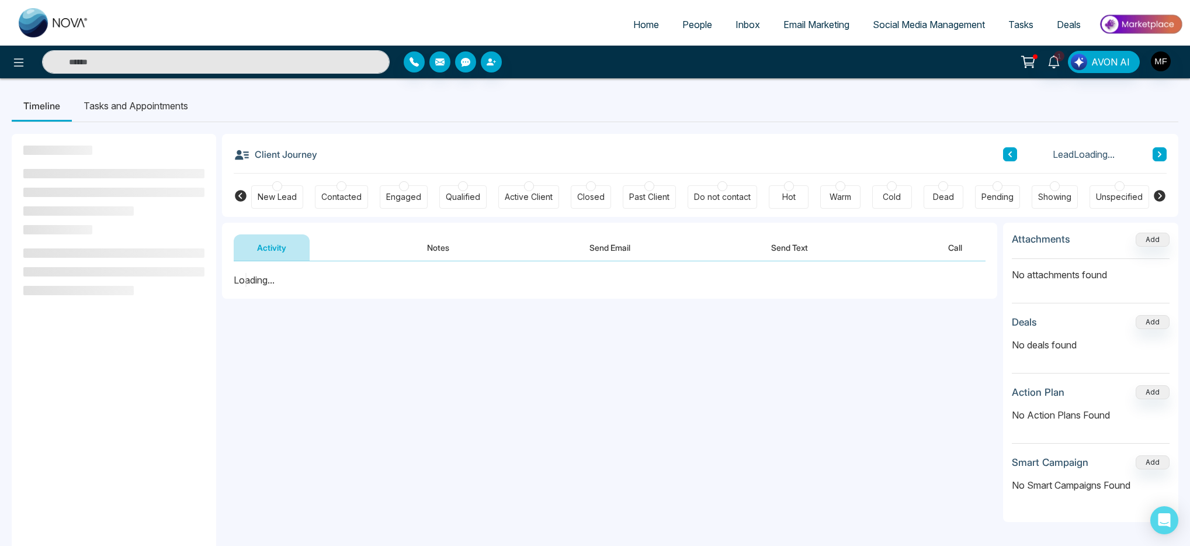
click at [698, 18] on link "People" at bounding box center [697, 24] width 53 height 22
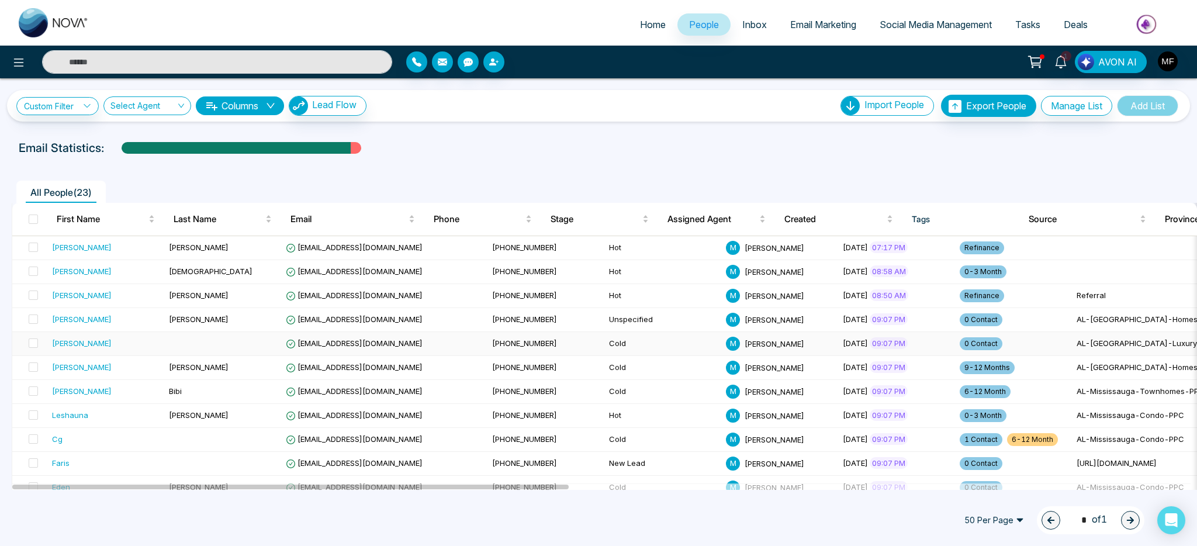
click at [39, 345] on td at bounding box center [29, 344] width 35 height 24
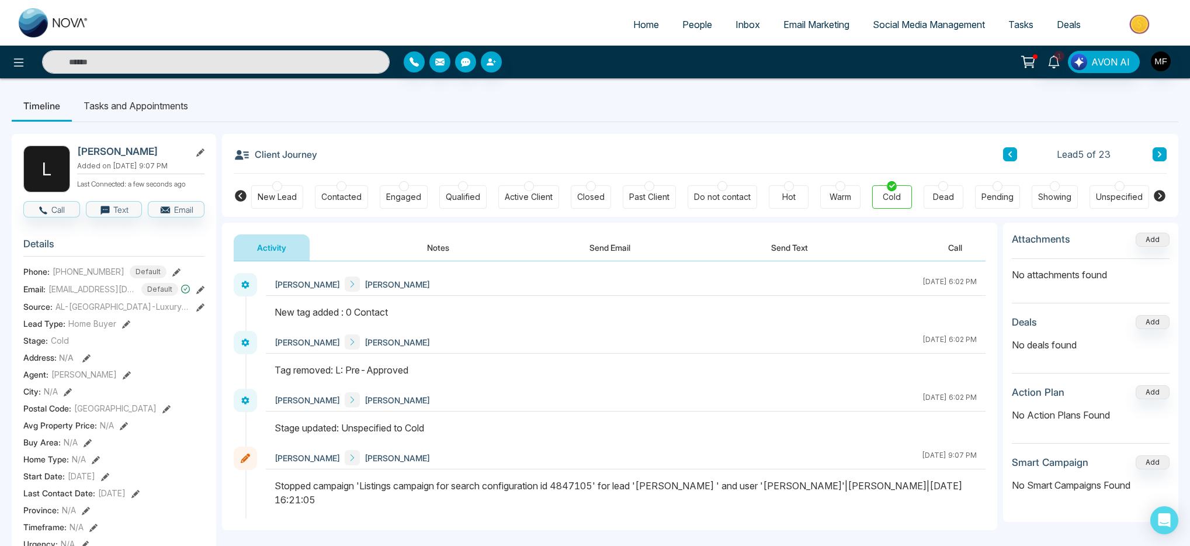
click at [1124, 196] on div "Unspecified" at bounding box center [1119, 197] width 47 height 12
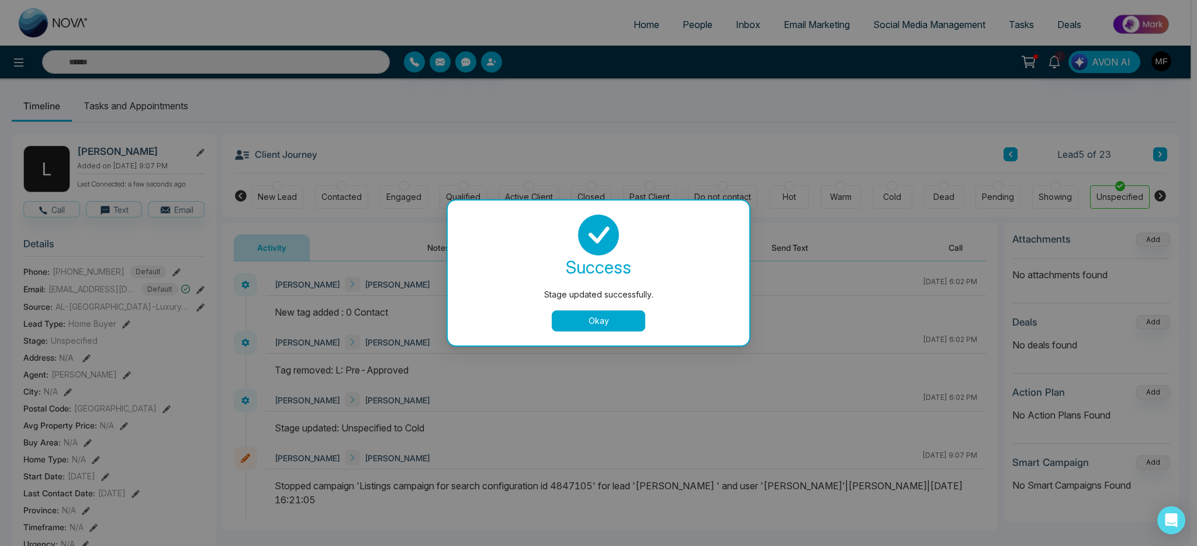
click at [604, 318] on button "Okay" at bounding box center [599, 320] width 94 height 21
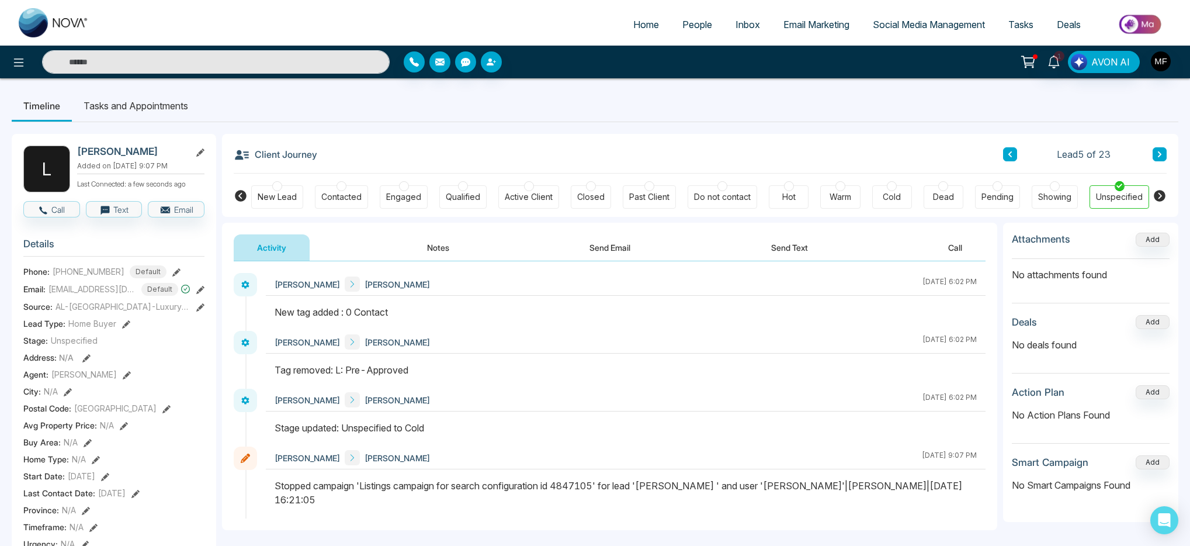
click at [698, 13] on link "People" at bounding box center [697, 24] width 53 height 22
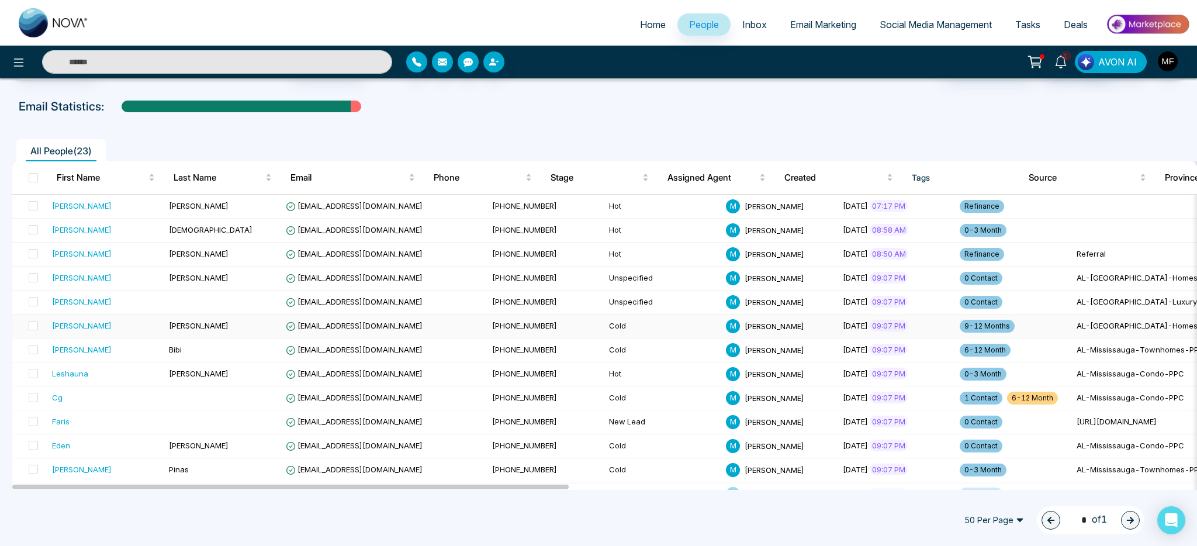
scroll to position [57, 0]
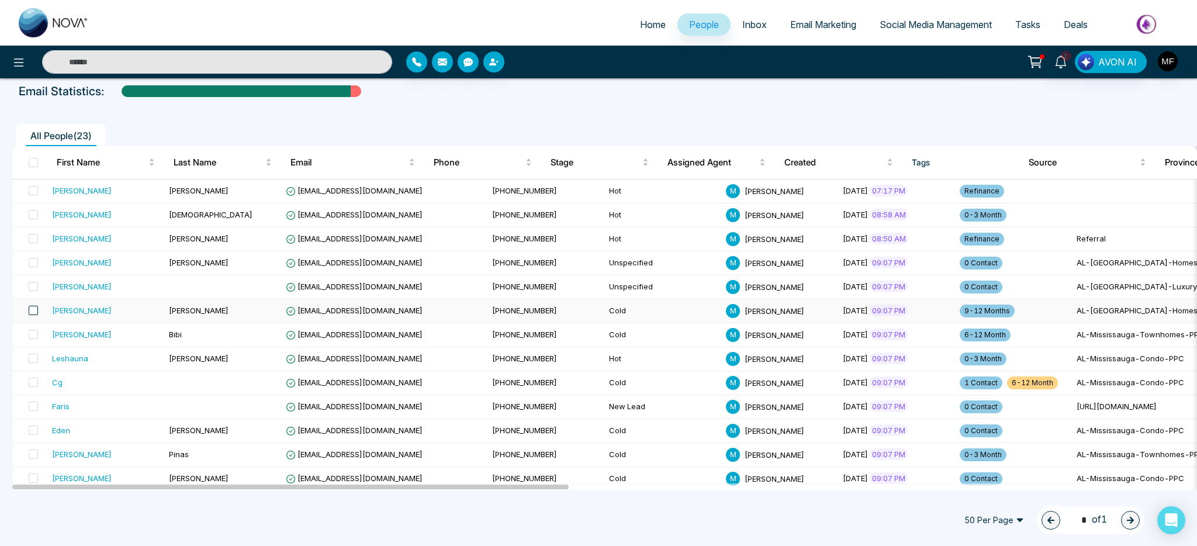
click at [33, 314] on span at bounding box center [33, 310] width 9 height 9
click at [33, 335] on span at bounding box center [33, 334] width 9 height 9
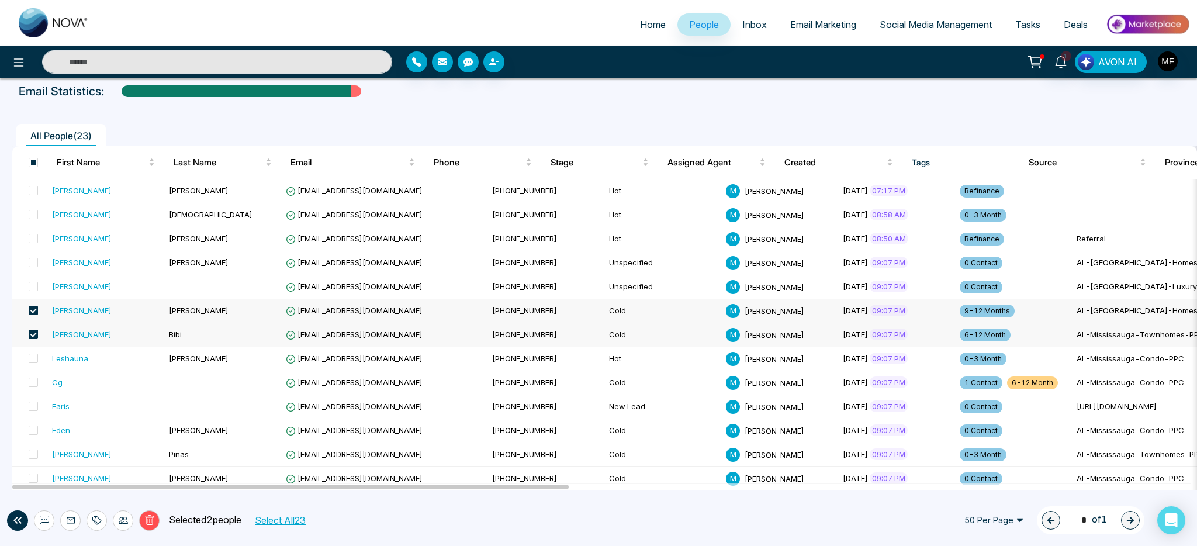
click at [33, 335] on span at bounding box center [33, 334] width 9 height 9
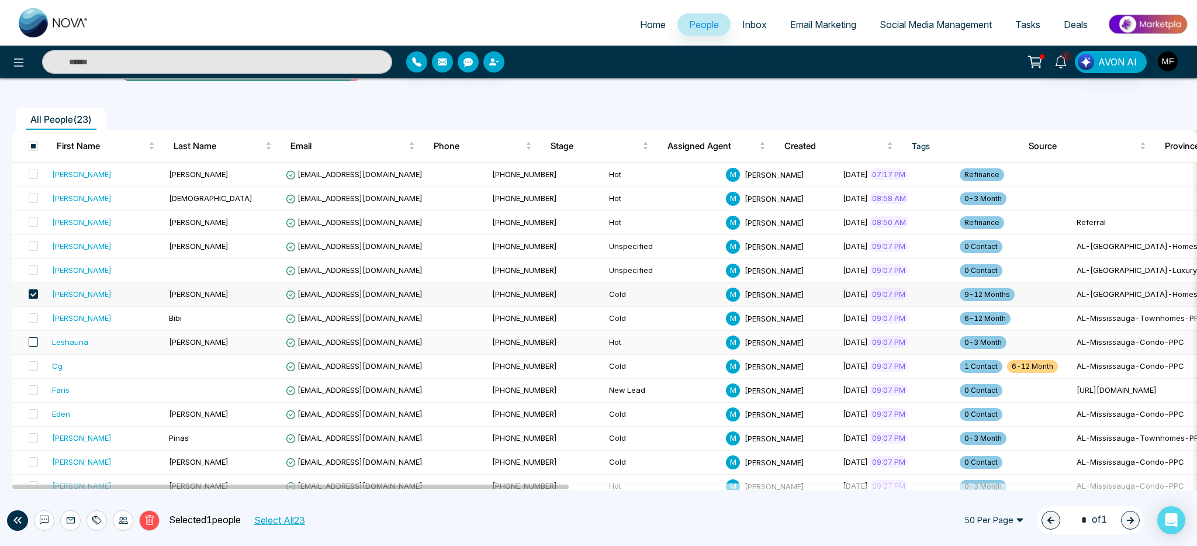
scroll to position [74, 0]
click at [36, 365] on span at bounding box center [33, 364] width 9 height 9
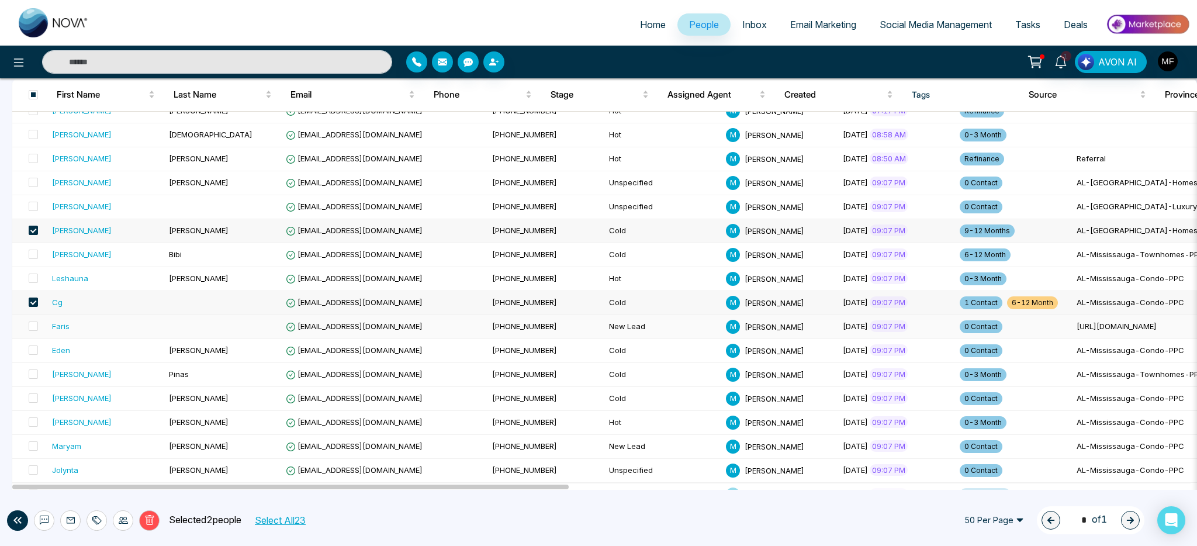
scroll to position [139, 0]
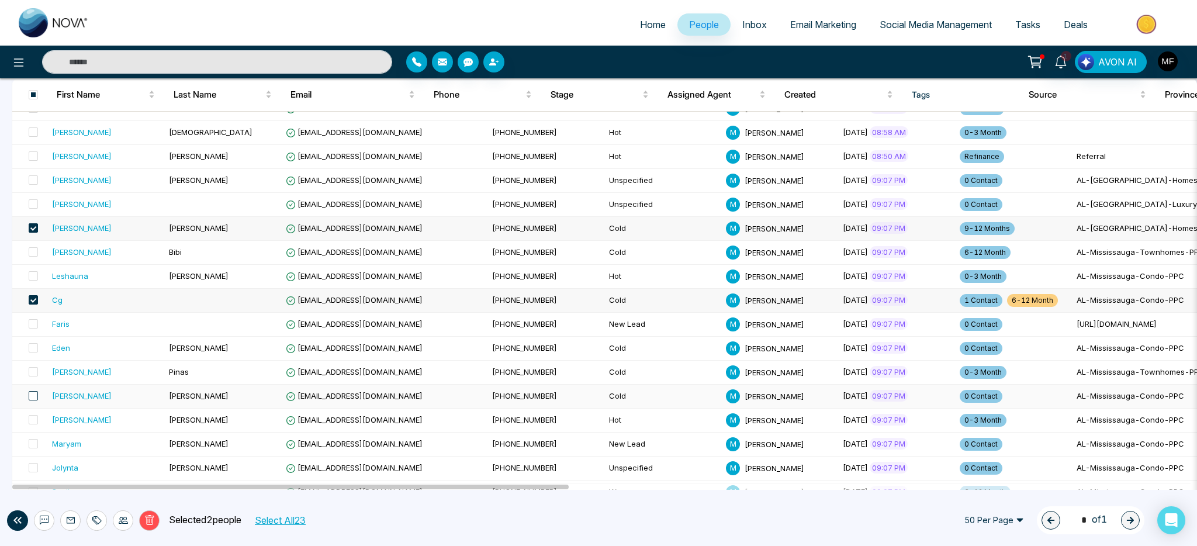
click at [33, 393] on span at bounding box center [33, 395] width 9 height 9
click at [33, 372] on span at bounding box center [33, 371] width 9 height 9
click at [32, 347] on span at bounding box center [33, 347] width 9 height 9
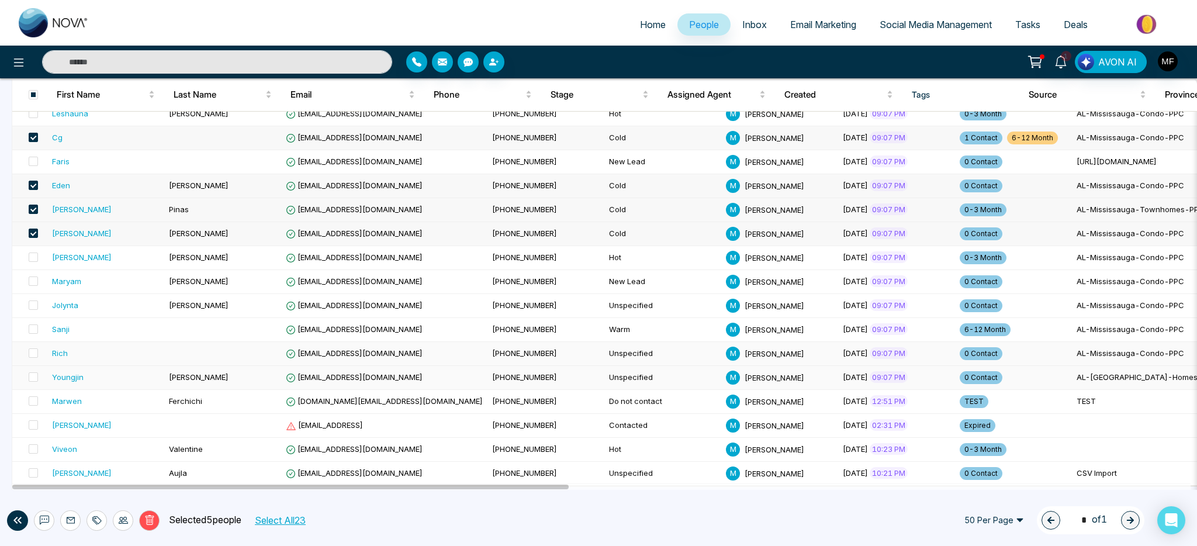
scroll to position [304, 0]
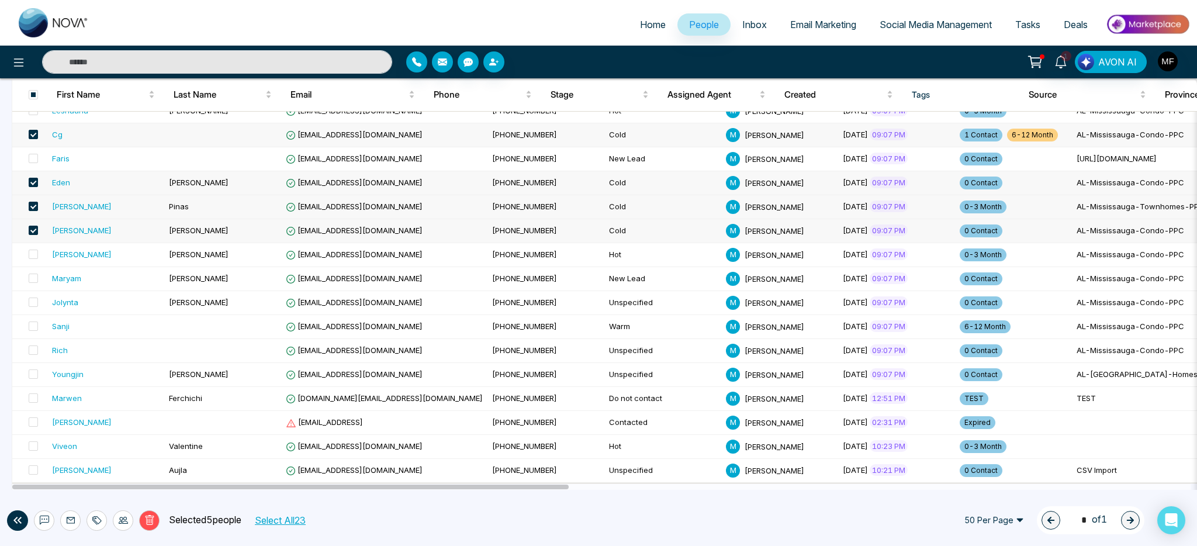
click at [123, 525] on div at bounding box center [123, 520] width 20 height 20
click at [111, 456] on link "Update Stage" at bounding box center [102, 457] width 54 height 10
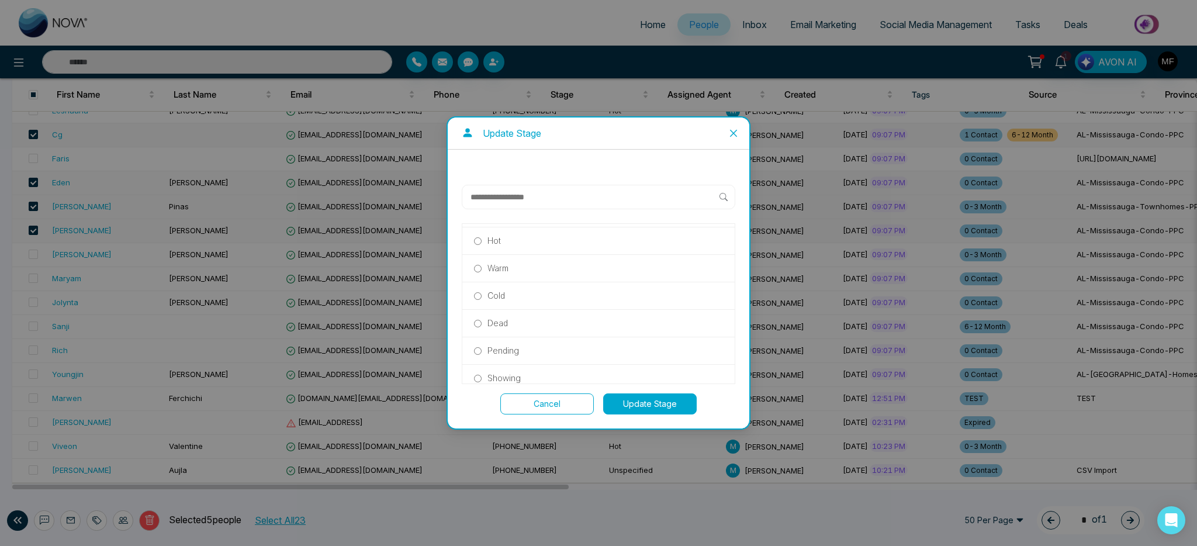
scroll to position [252, 0]
click at [516, 369] on p "Unspecified" at bounding box center [510, 369] width 46 height 13
click at [667, 408] on button "Update Stage" at bounding box center [650, 403] width 94 height 21
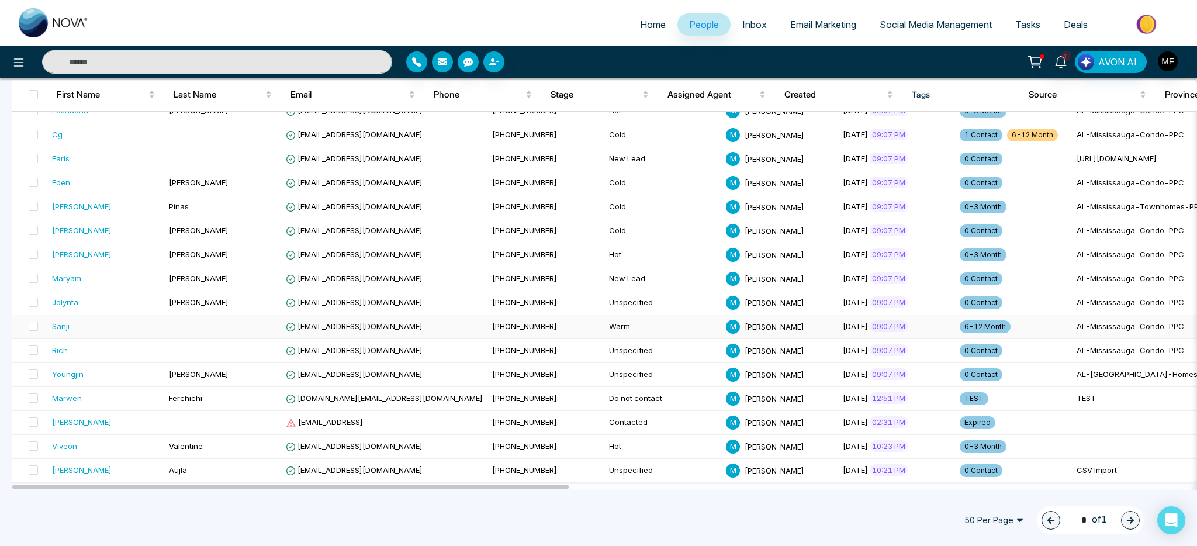
click at [604, 330] on td "Warm" at bounding box center [662, 327] width 117 height 24
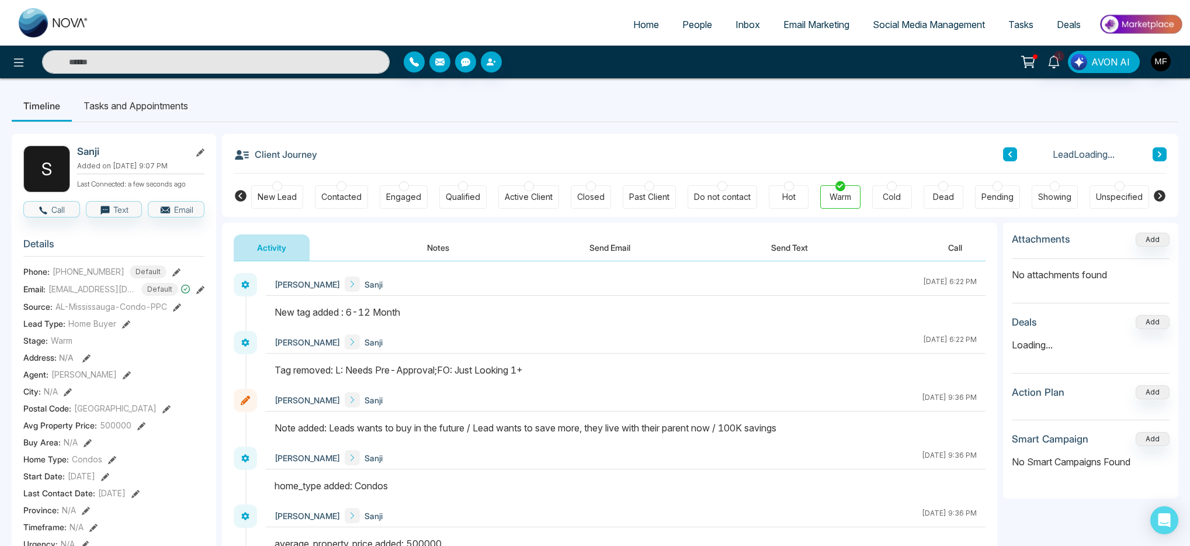
click at [671, 17] on link "People" at bounding box center [697, 24] width 53 height 22
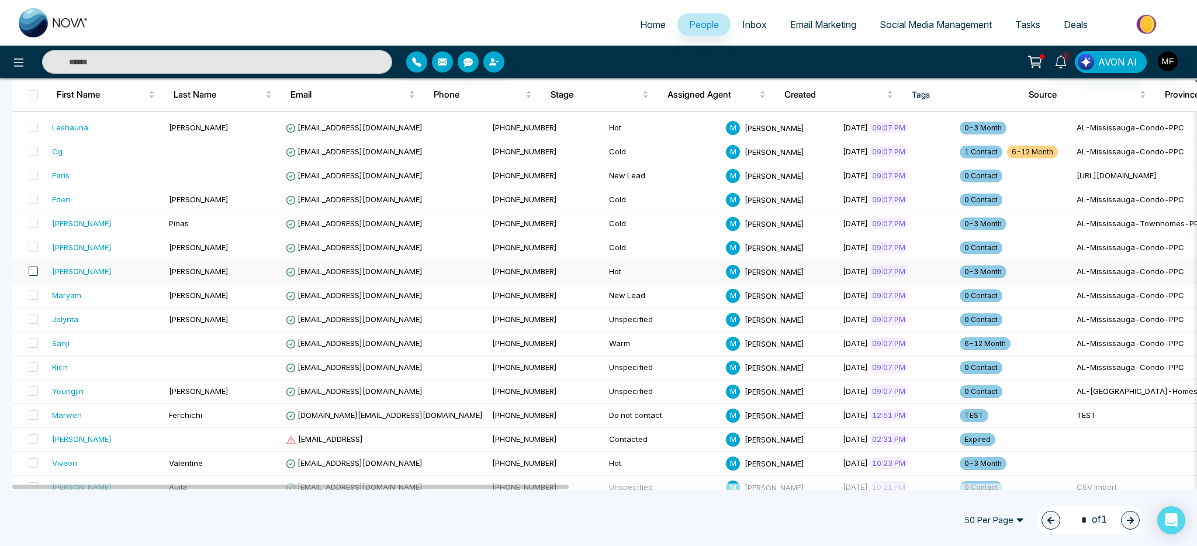
scroll to position [272, 0]
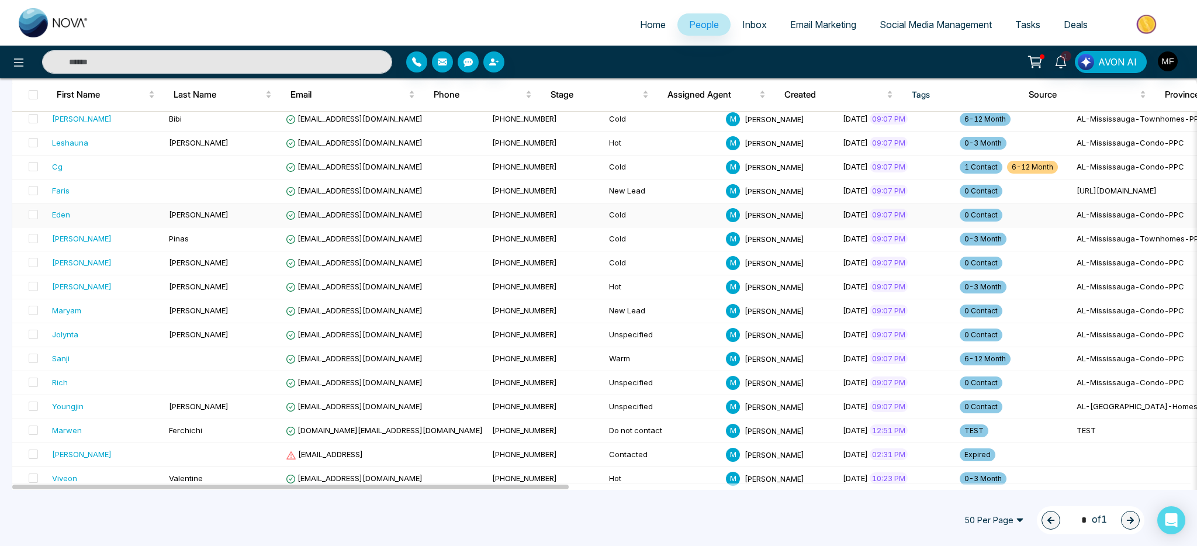
click at [536, 216] on td "[PHONE_NUMBER]" at bounding box center [545, 215] width 117 height 24
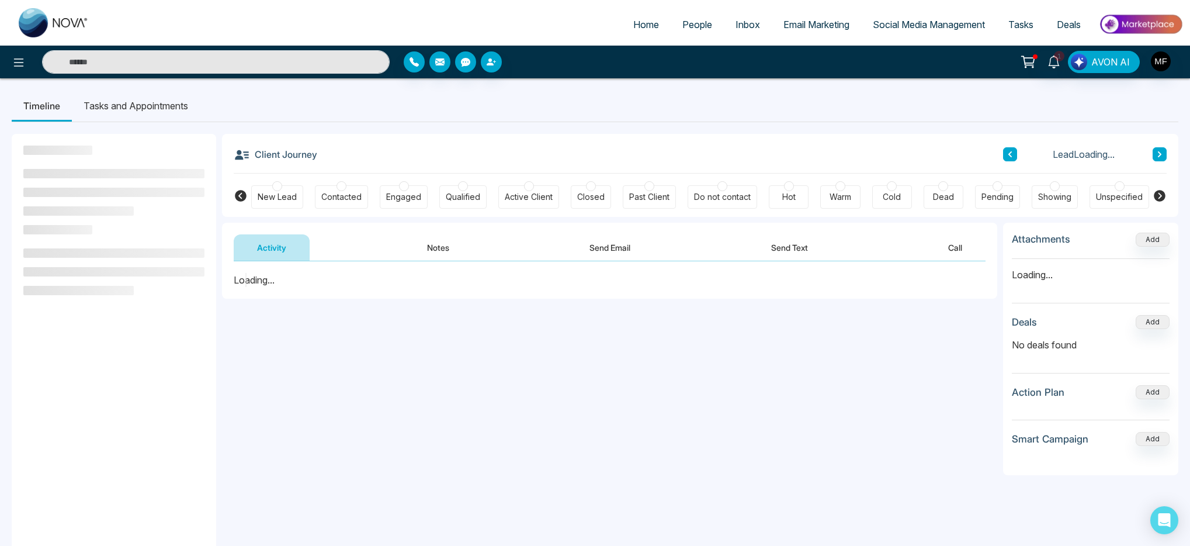
click at [1113, 193] on div "Unspecified" at bounding box center [1119, 197] width 47 height 12
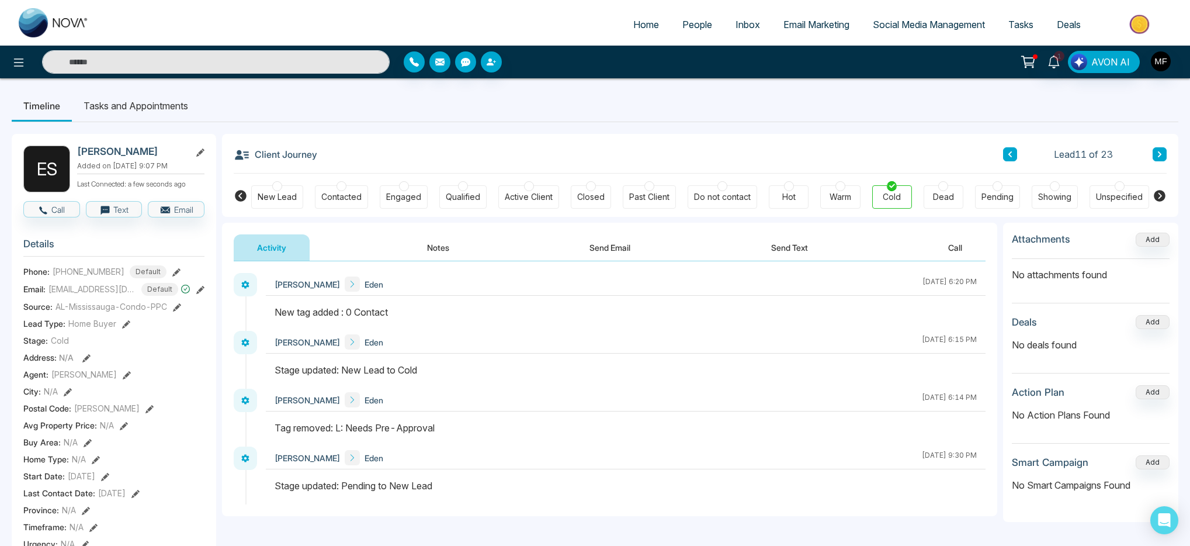
click at [1137, 192] on div "Unspecified" at bounding box center [1119, 197] width 47 height 12
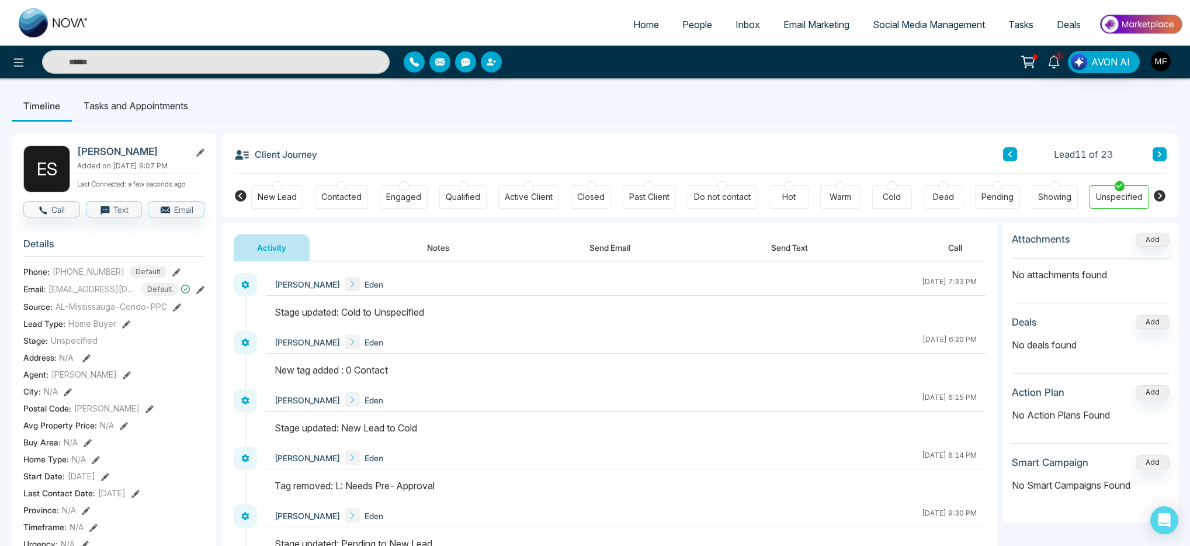
click at [685, 27] on span "People" at bounding box center [698, 25] width 30 height 12
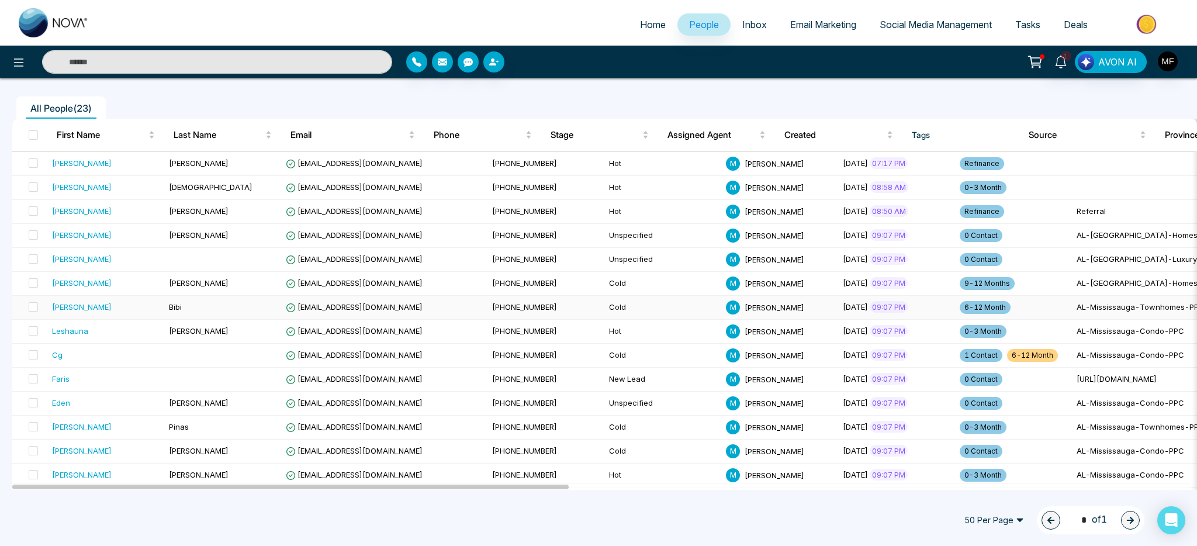
scroll to position [168, 0]
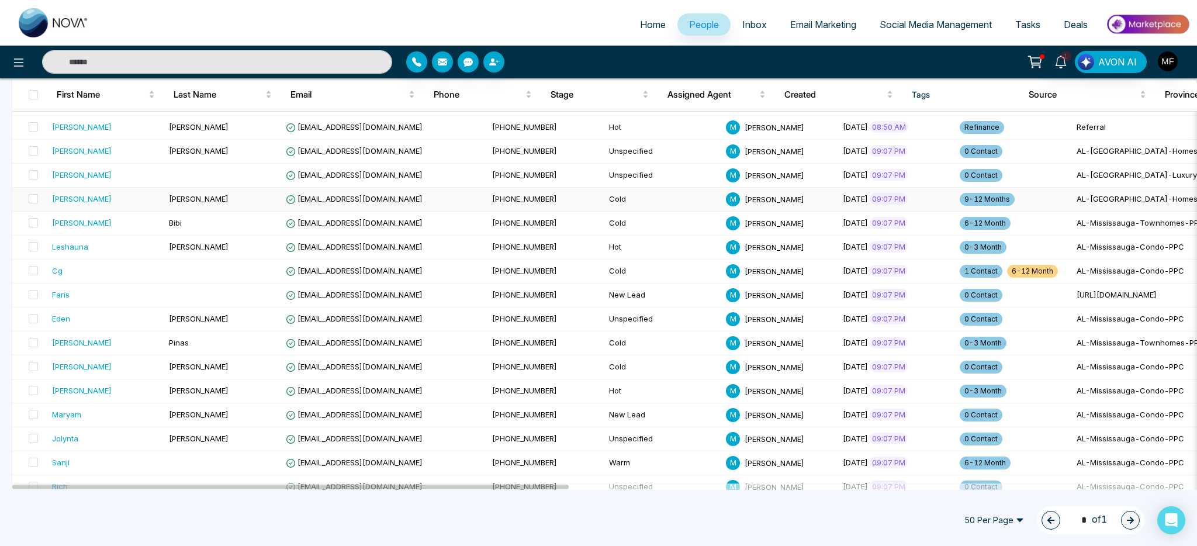
click at [112, 202] on div "[PERSON_NAME]" at bounding box center [106, 199] width 108 height 12
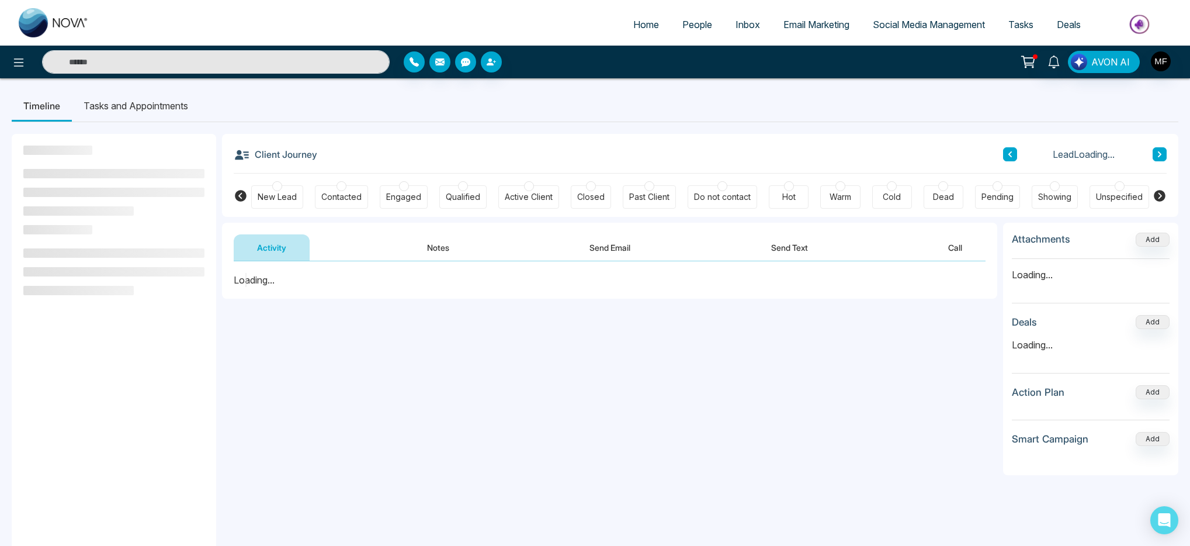
click at [699, 36] on li "People" at bounding box center [697, 25] width 53 height 24
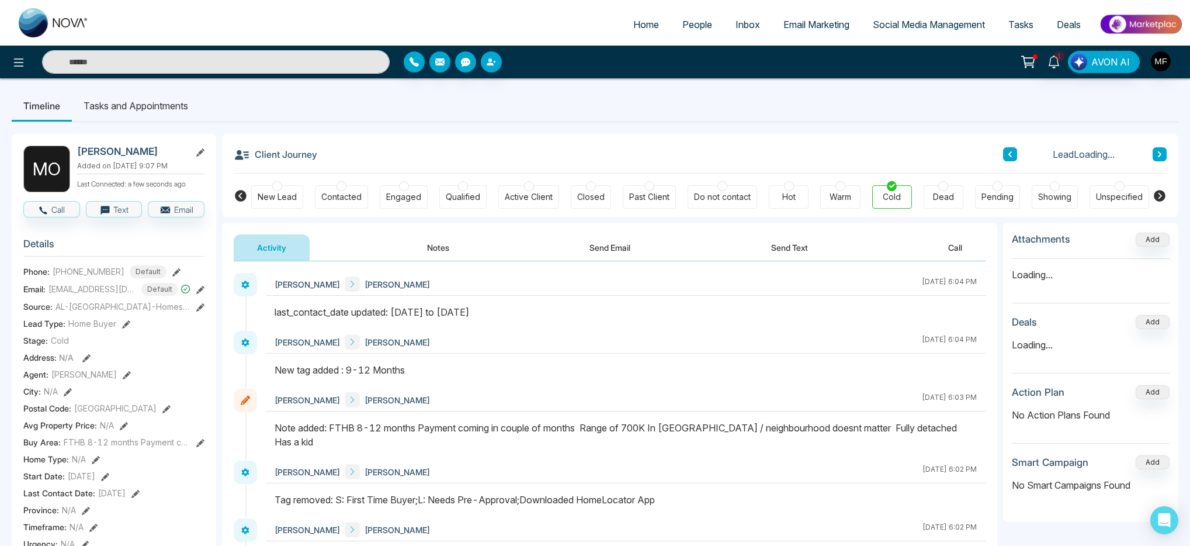
click at [1133, 195] on div "Unspecified" at bounding box center [1119, 197] width 47 height 12
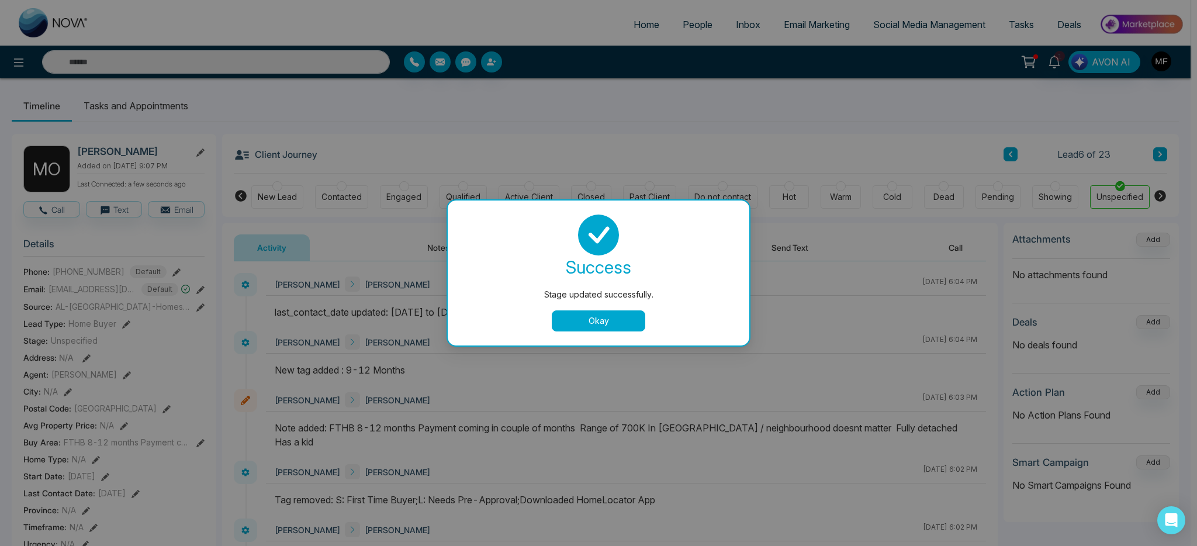
click at [626, 326] on button "Okay" at bounding box center [599, 320] width 94 height 21
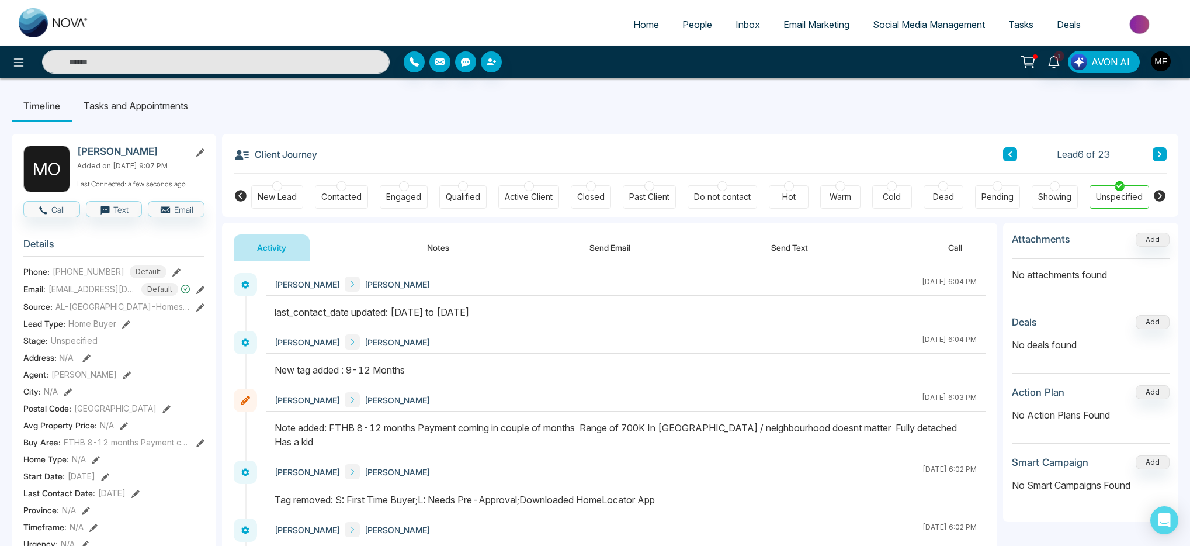
click at [673, 32] on link "People" at bounding box center [697, 24] width 53 height 22
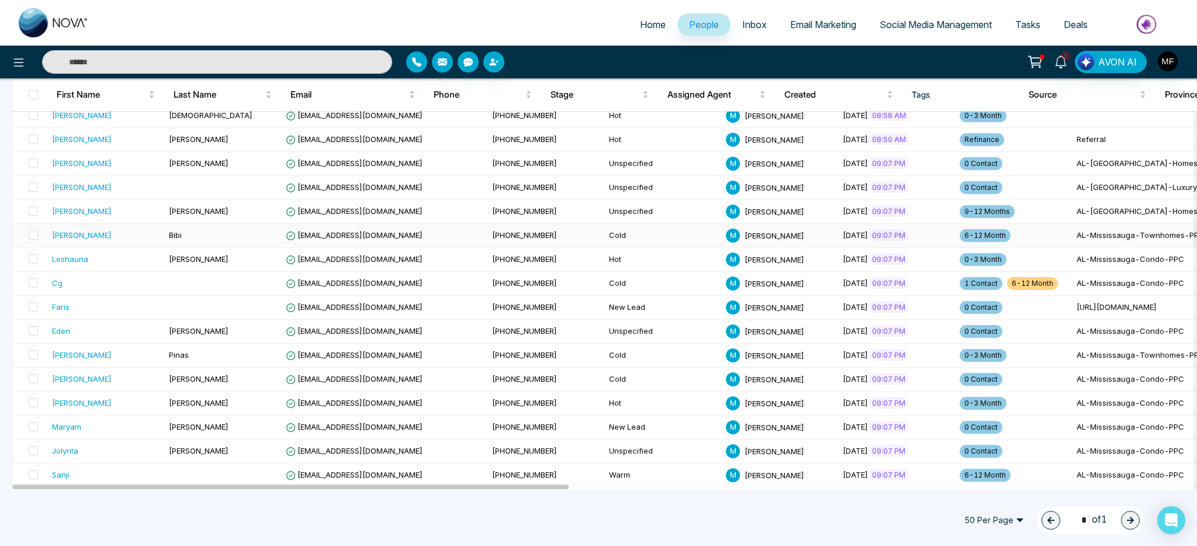
scroll to position [201, 0]
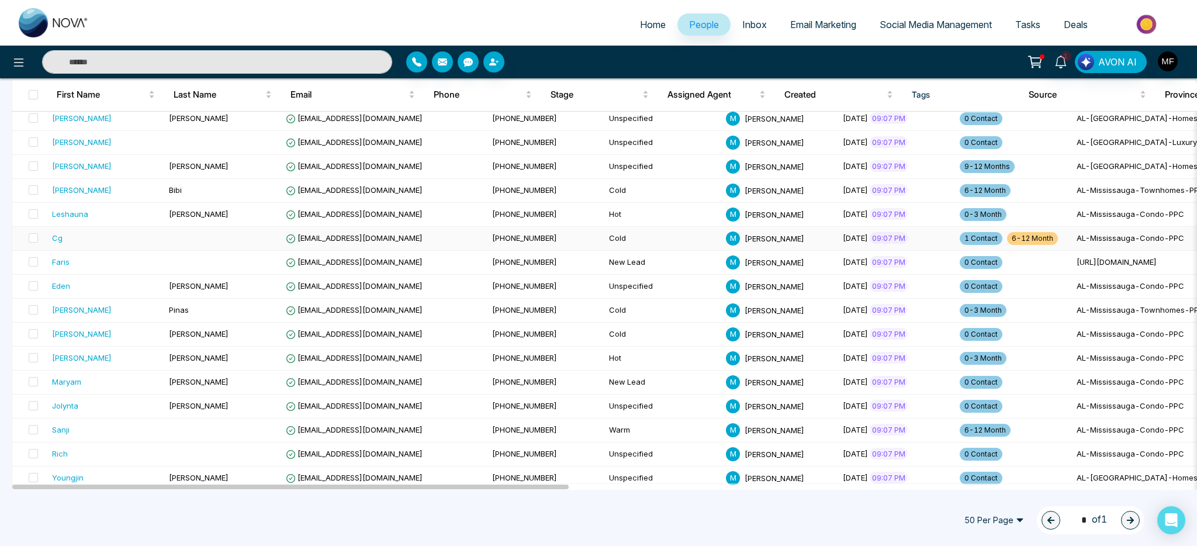
click at [137, 238] on div "Cg" at bounding box center [106, 238] width 108 height 12
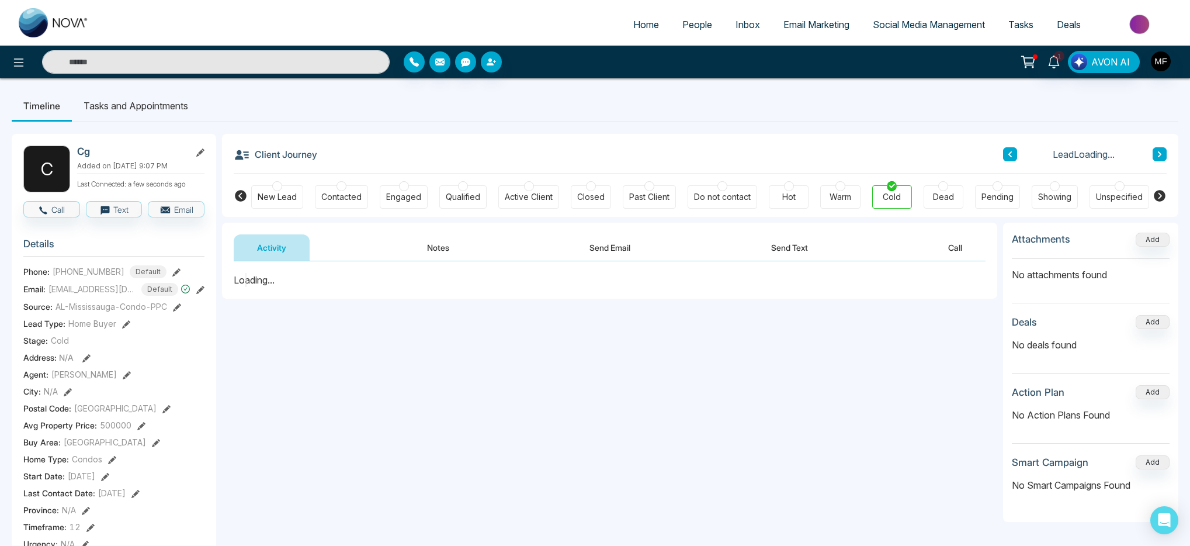
click at [1112, 192] on div "Unspecified" at bounding box center [1119, 197] width 47 height 12
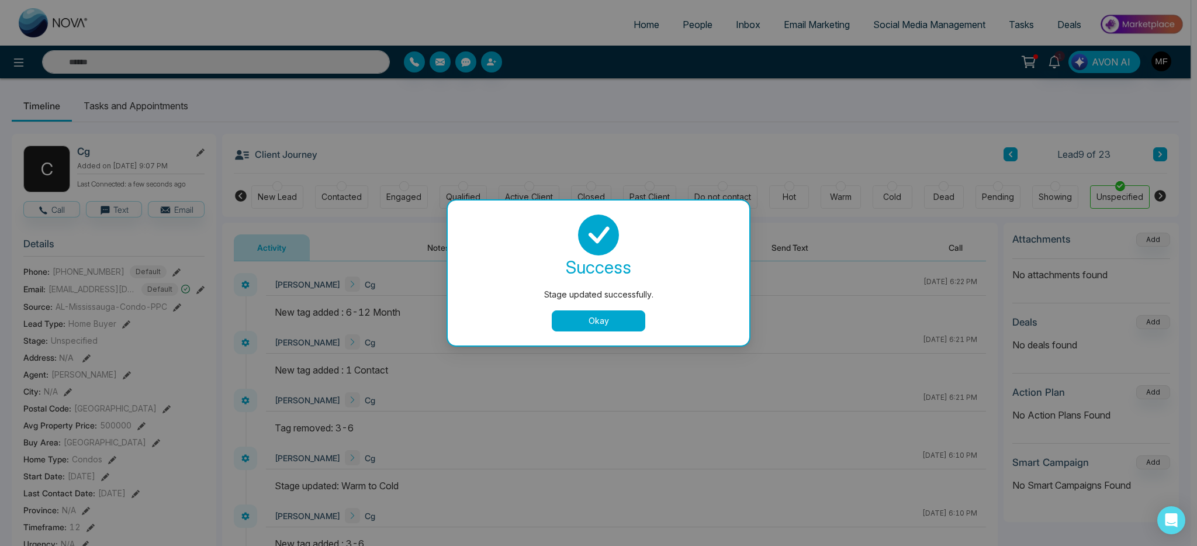
click at [632, 321] on button "Okay" at bounding box center [599, 320] width 94 height 21
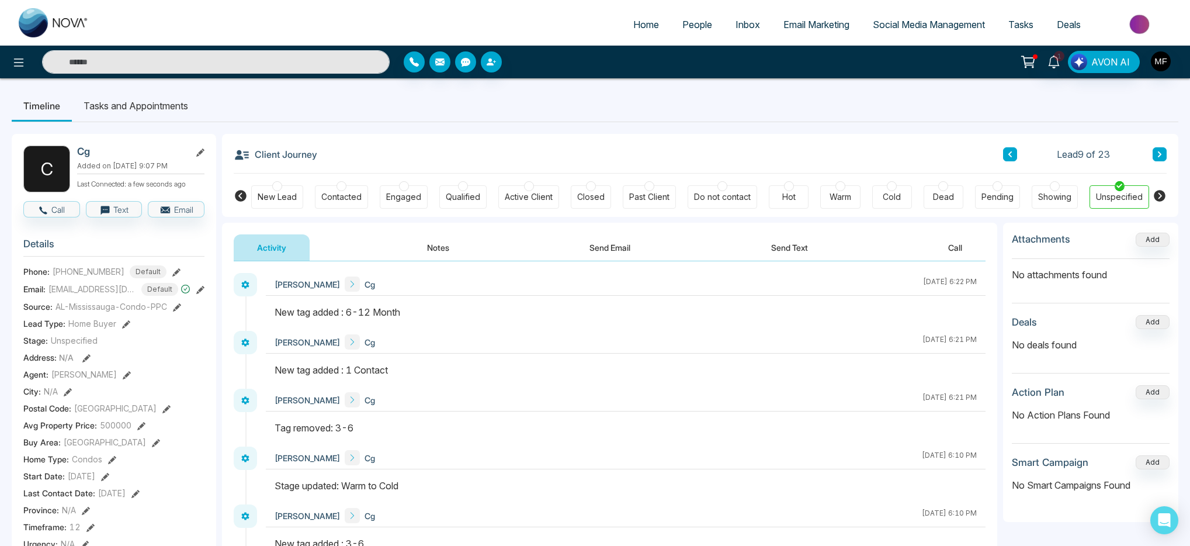
click at [699, 28] on span "People" at bounding box center [698, 25] width 30 height 12
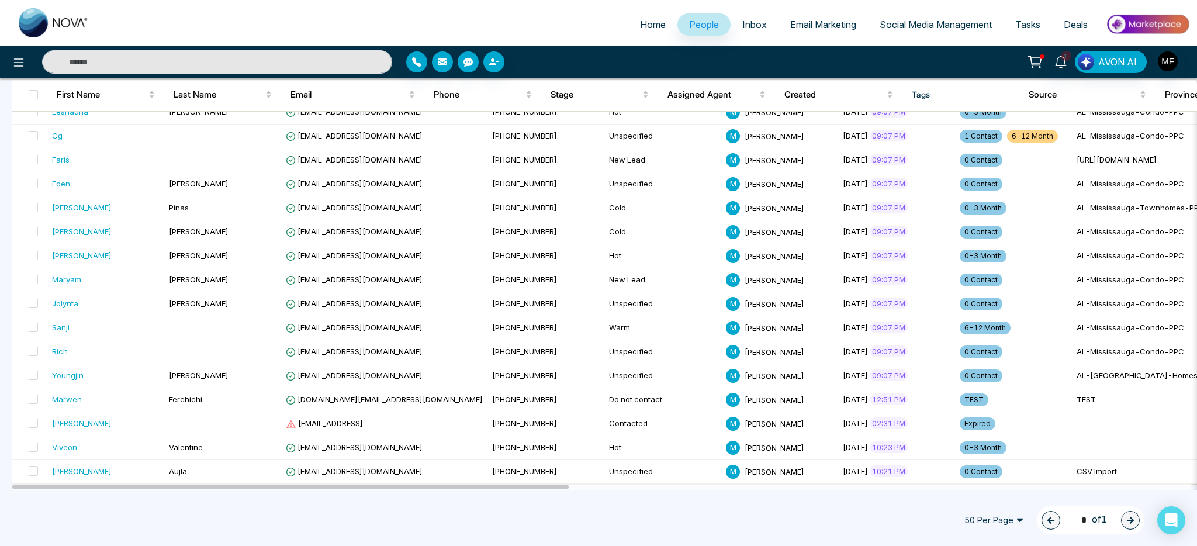
scroll to position [304, 0]
click at [113, 208] on div "[PERSON_NAME]" at bounding box center [106, 206] width 108 height 12
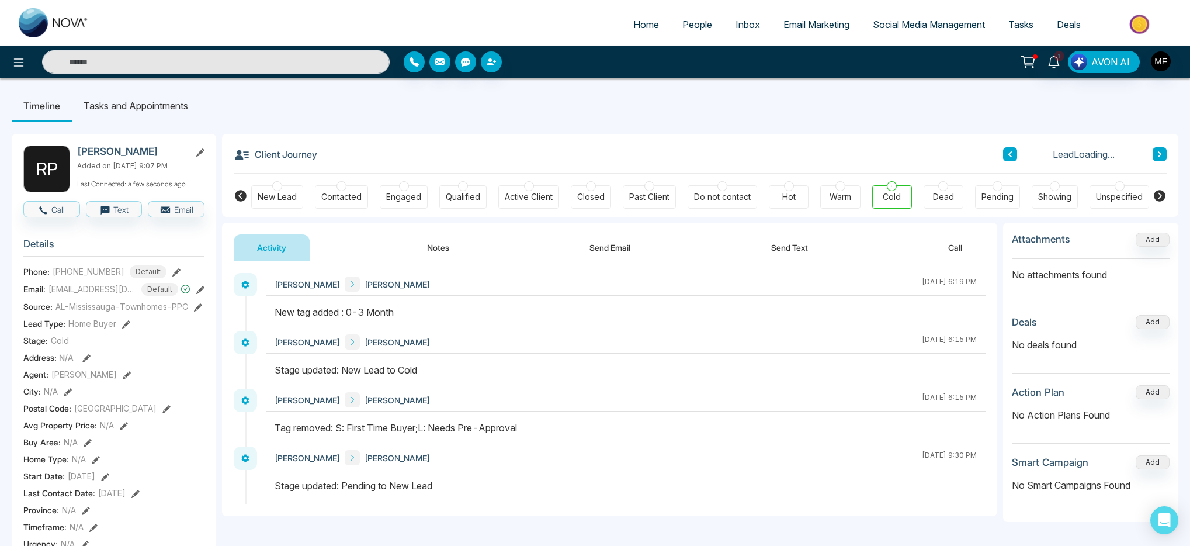
click at [893, 198] on div "Cold" at bounding box center [892, 197] width 18 height 12
click at [1113, 186] on div "Unspecified" at bounding box center [1120, 196] width 60 height 23
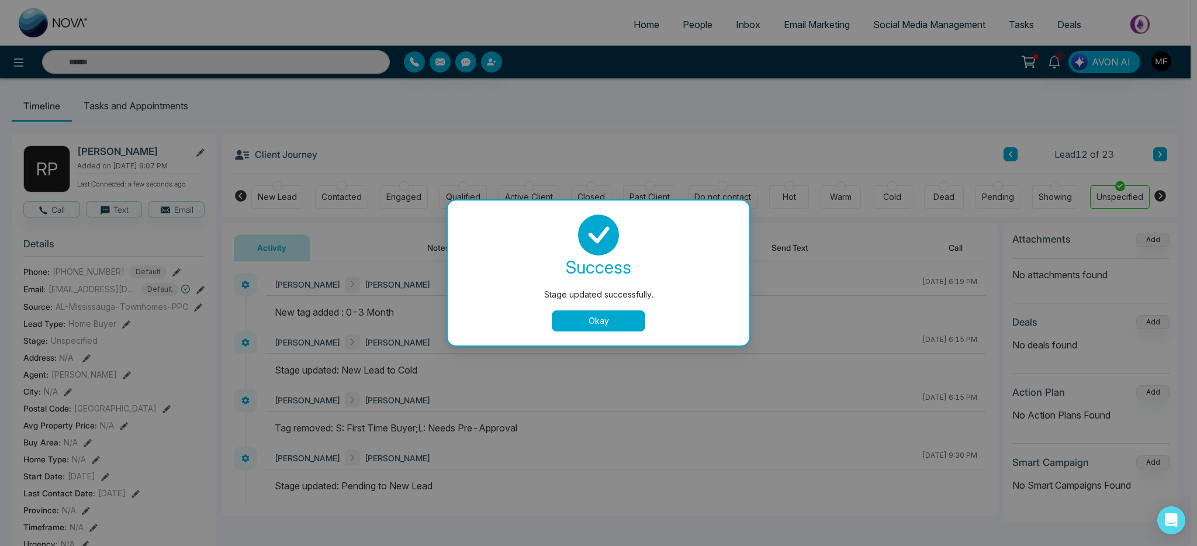
click at [555, 318] on button "Okay" at bounding box center [599, 320] width 94 height 21
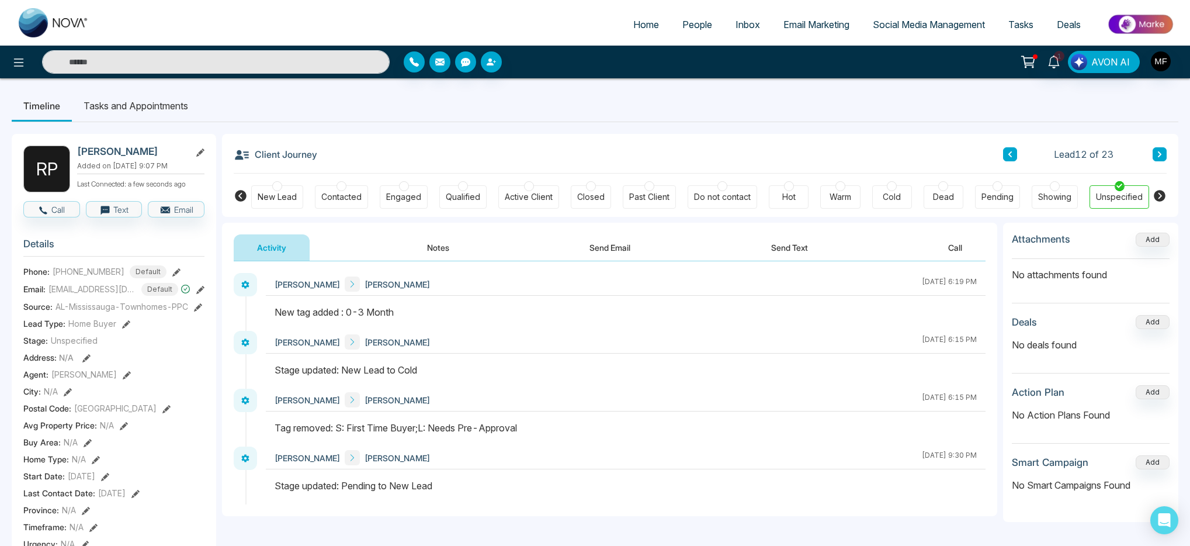
click at [683, 27] on span "People" at bounding box center [698, 25] width 30 height 12
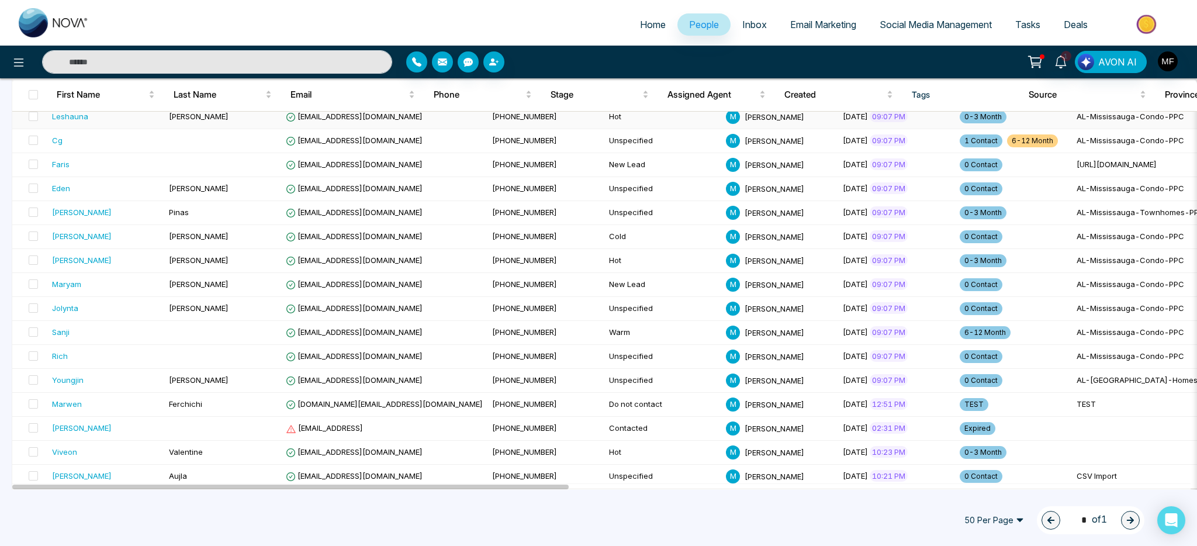
scroll to position [304, 0]
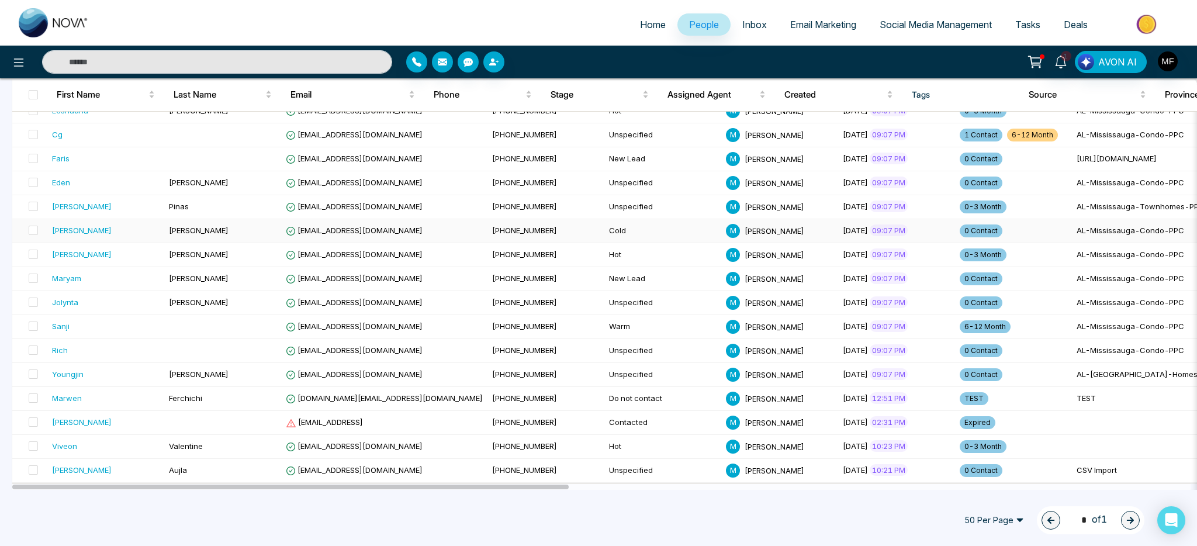
click at [119, 238] on td "[PERSON_NAME]" at bounding box center [105, 231] width 117 height 24
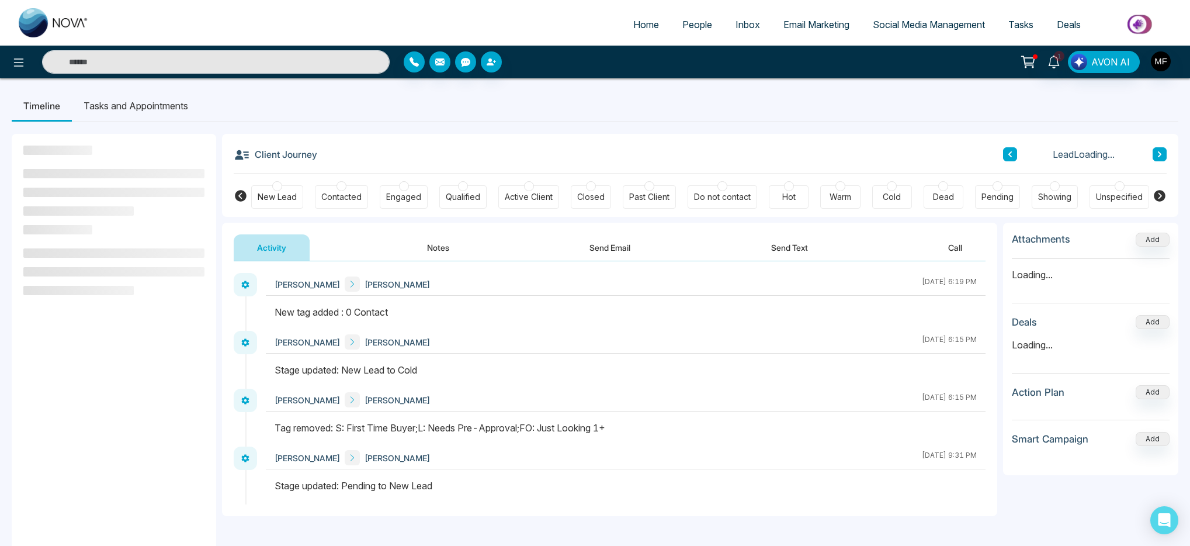
click at [1091, 189] on div "Unspecified" at bounding box center [1120, 196] width 60 height 23
click at [1116, 196] on div "Unspecified" at bounding box center [1119, 197] width 47 height 12
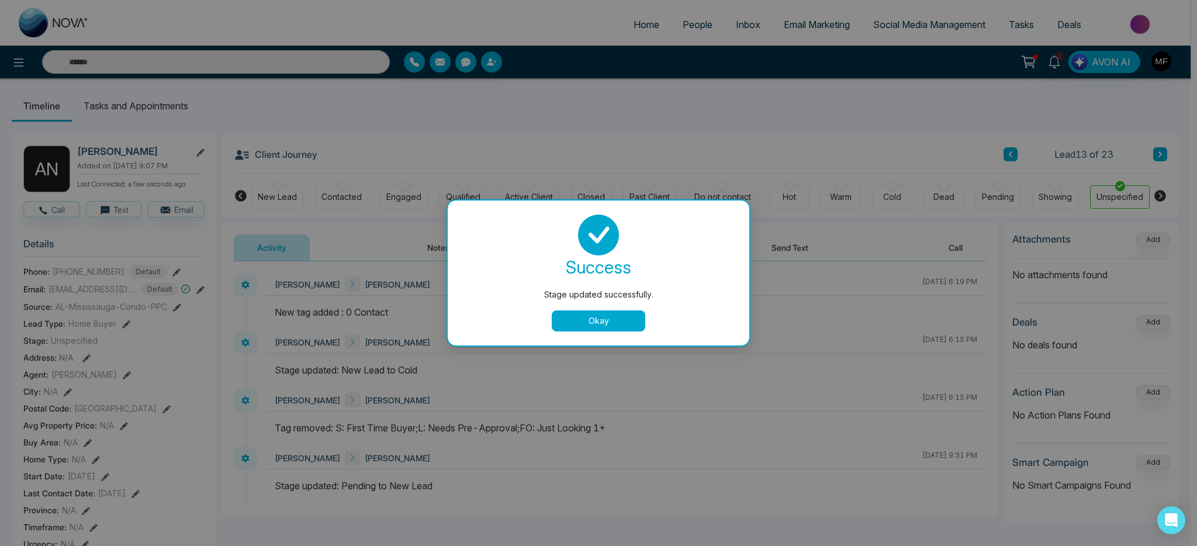
click at [606, 323] on button "Okay" at bounding box center [599, 320] width 94 height 21
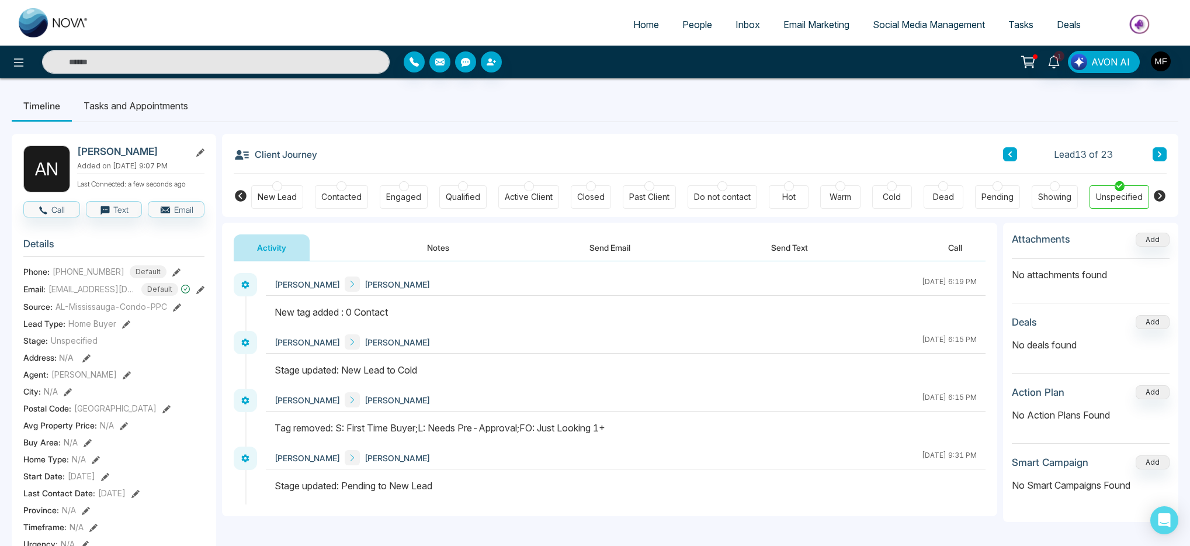
click at [685, 23] on span "People" at bounding box center [698, 25] width 30 height 12
